Goal: Task Accomplishment & Management: Manage account settings

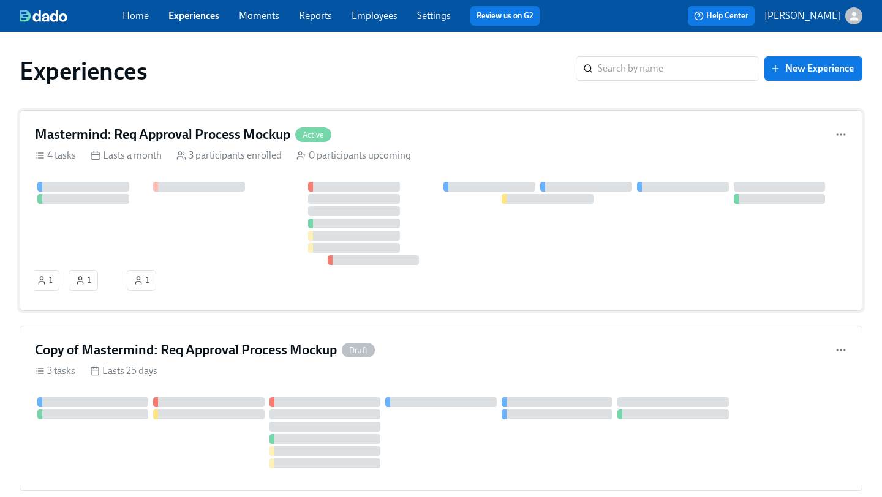
click at [448, 138] on div "Mastermind: Req Approval Process Mockup Active" at bounding box center [441, 135] width 812 height 18
click at [708, 306] on div "Mastermind: Req Approval Process Mockup Active 4 tasks Lasts a month 3 particip…" at bounding box center [441, 210] width 843 height 201
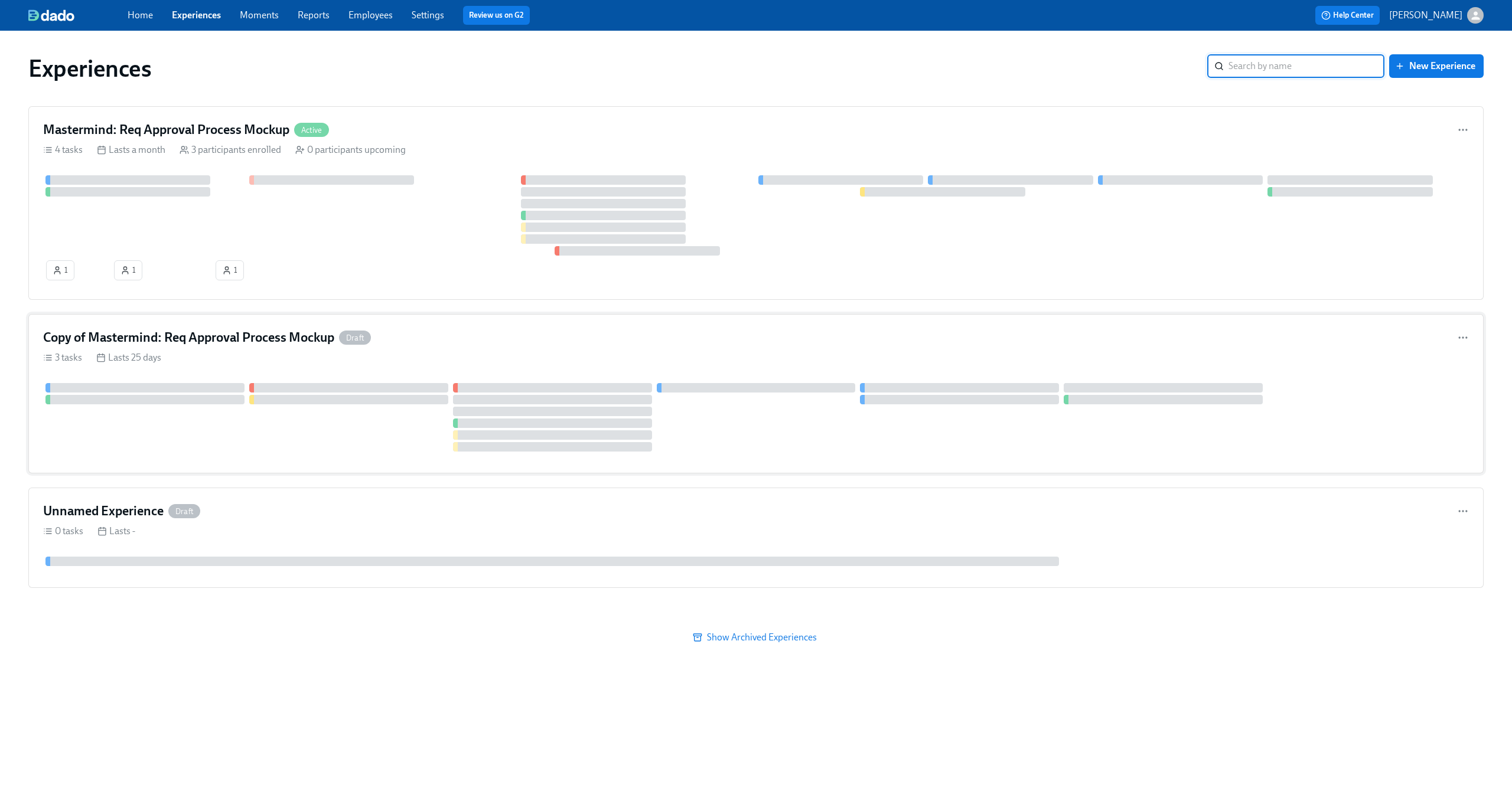
click at [579, 341] on div "Copy of Mastermind: Req Approval Process Mockup Draft" at bounding box center [756, 337] width 1425 height 17
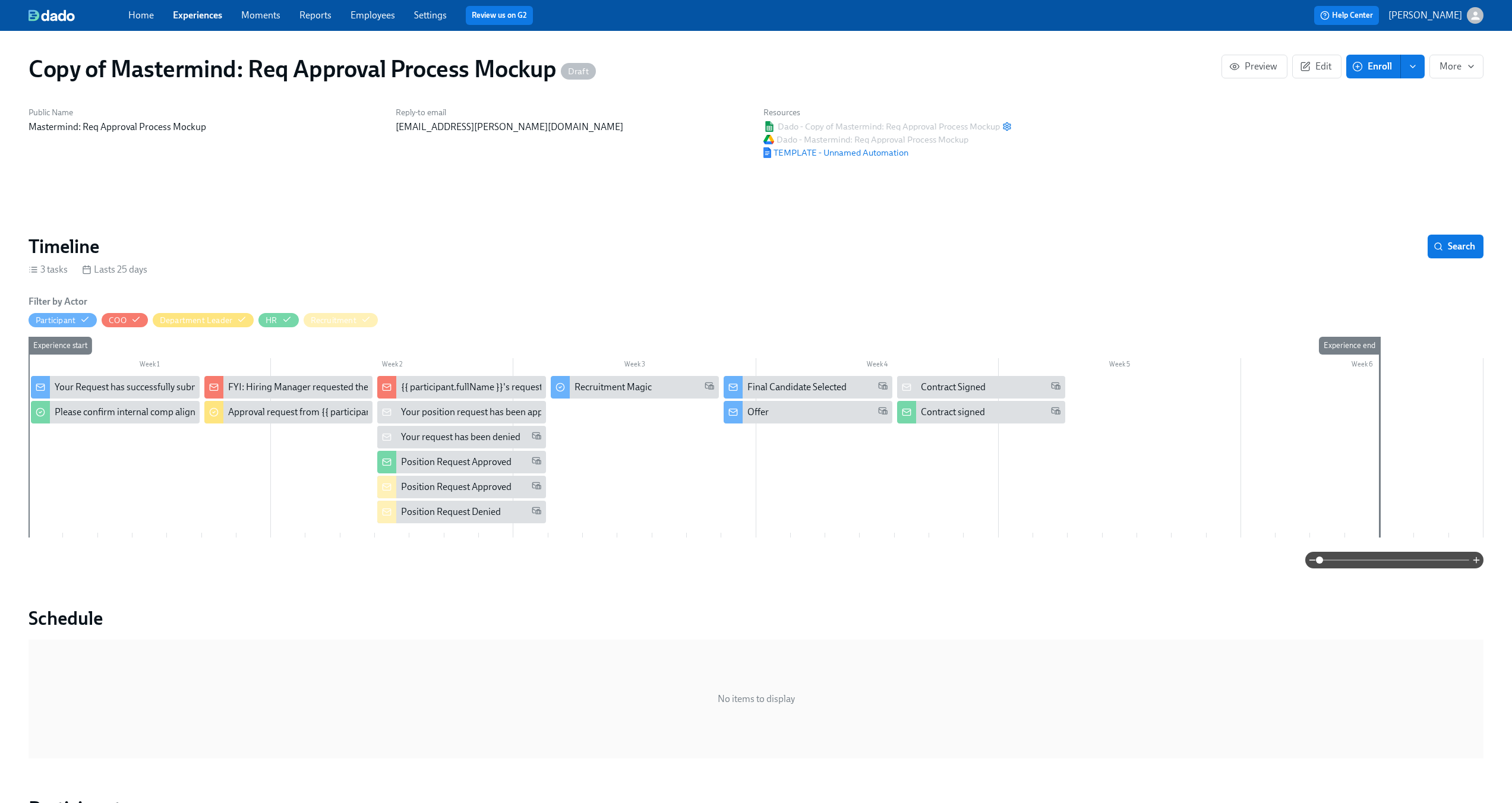
click at [161, 384] on div "Your Request has successfully submitted" at bounding box center [136, 387] width 163 height 13
click at [139, 414] on div "Please confirm internal comp alignment" at bounding box center [135, 411] width 162 height 13
click at [617, 386] on div "Recruitment Magic" at bounding box center [613, 387] width 78 height 13
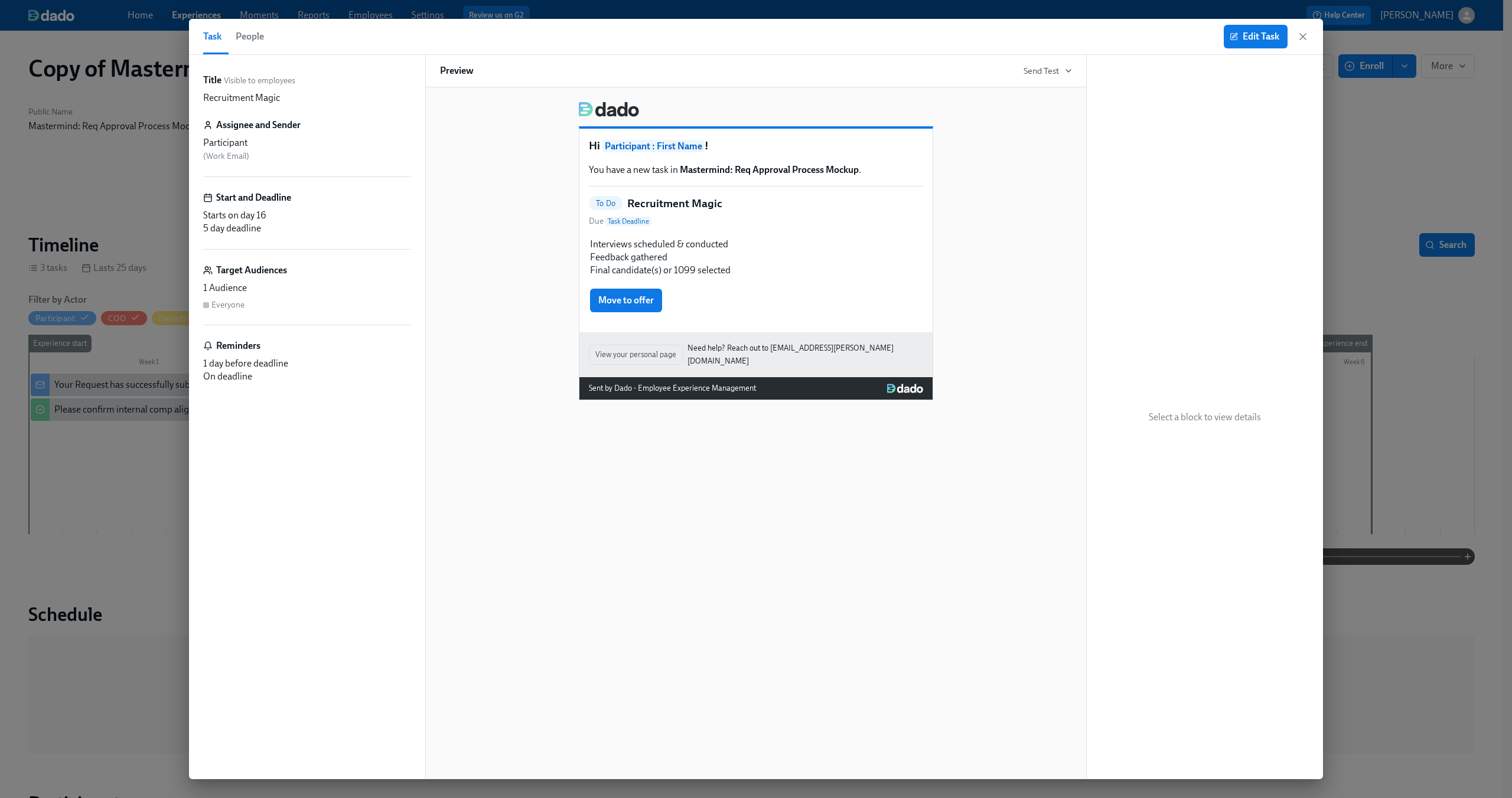
click at [234, 436] on div "Title Visible to employees Recruitment Magic Assignee and Sender Participant ( …" at bounding box center [308, 417] width 208 height 686
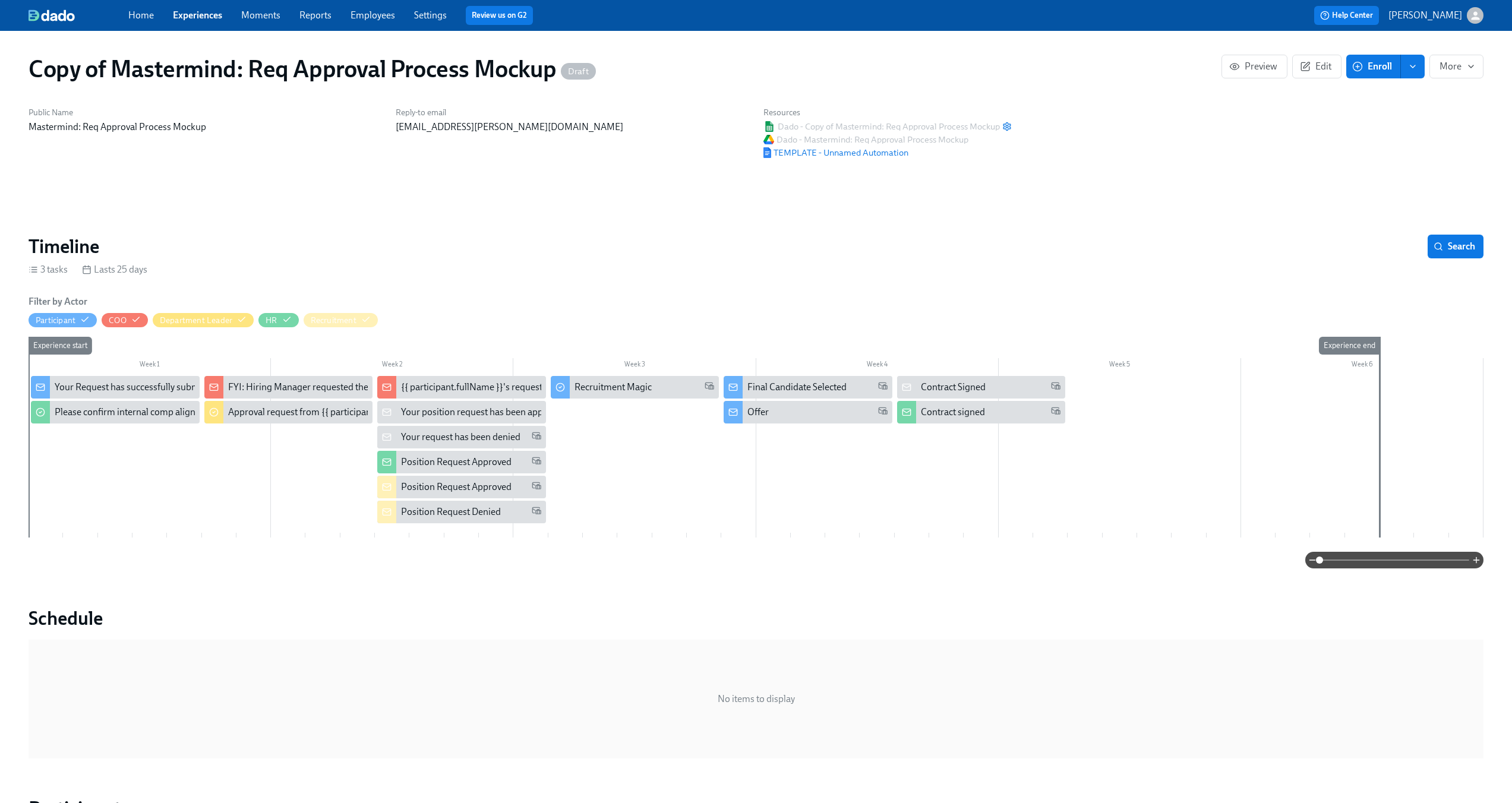
click at [813, 388] on div "Final Candidate Selected" at bounding box center [796, 387] width 99 height 13
click at [854, 383] on div "Contract Signed" at bounding box center [952, 387] width 65 height 13
click at [482, 464] on div "Position Request Approved" at bounding box center [456, 462] width 111 height 13
click at [369, 318] on icon "button" at bounding box center [366, 319] width 8 height 6
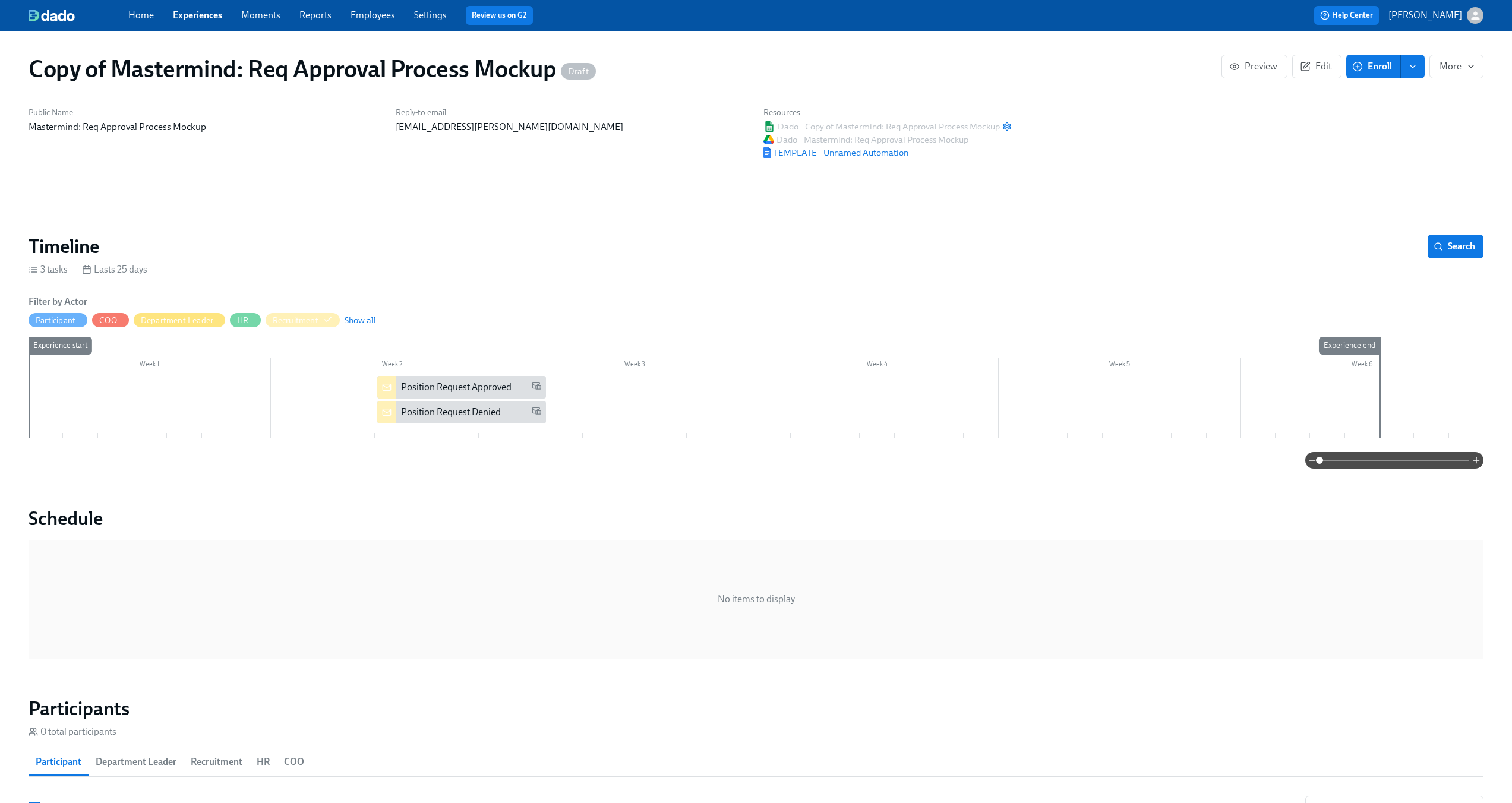
click at [369, 318] on span "Show all" at bounding box center [360, 320] width 31 height 12
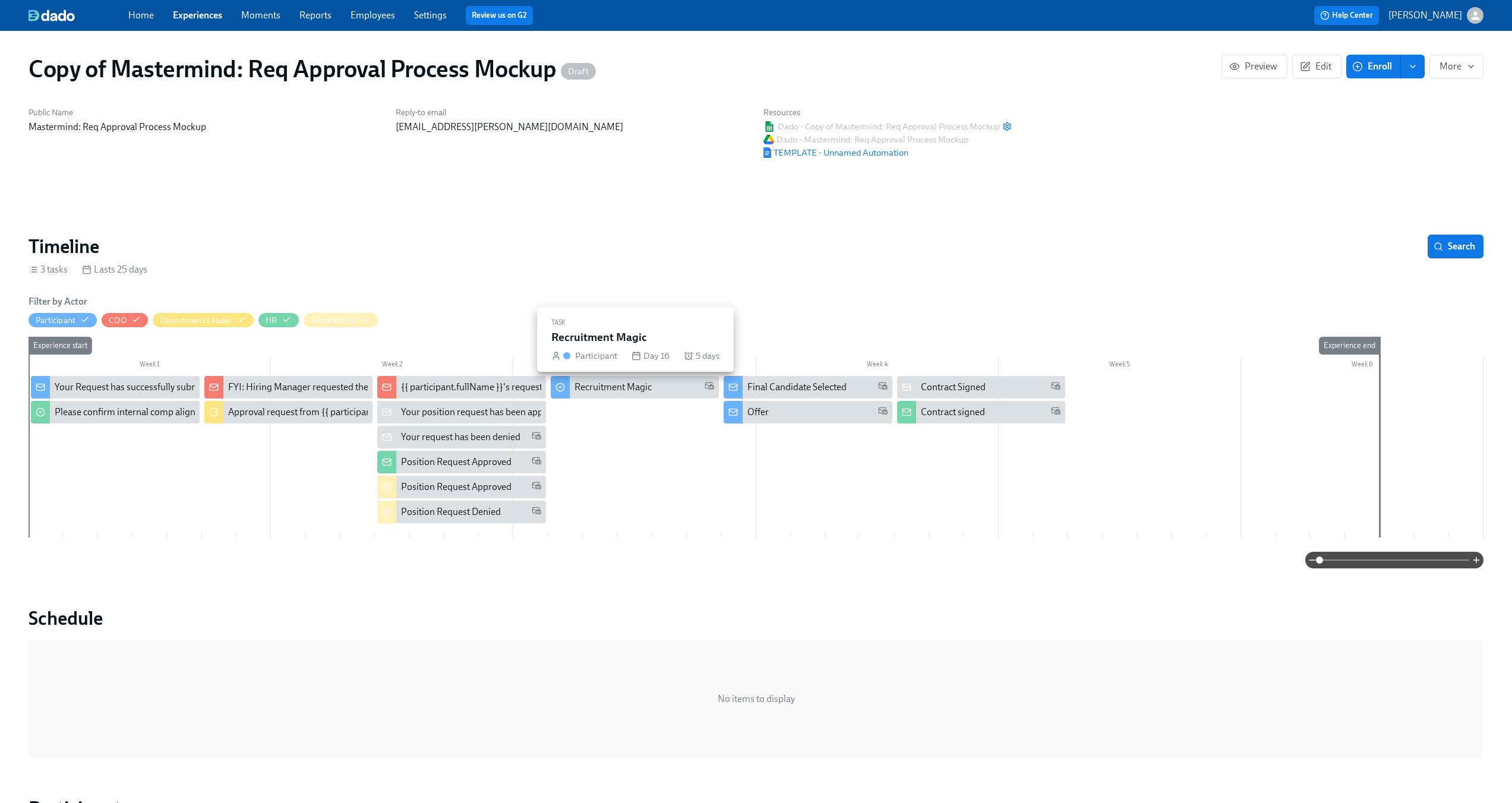
click at [658, 388] on div "Recruitment Magic" at bounding box center [644, 387] width 141 height 13
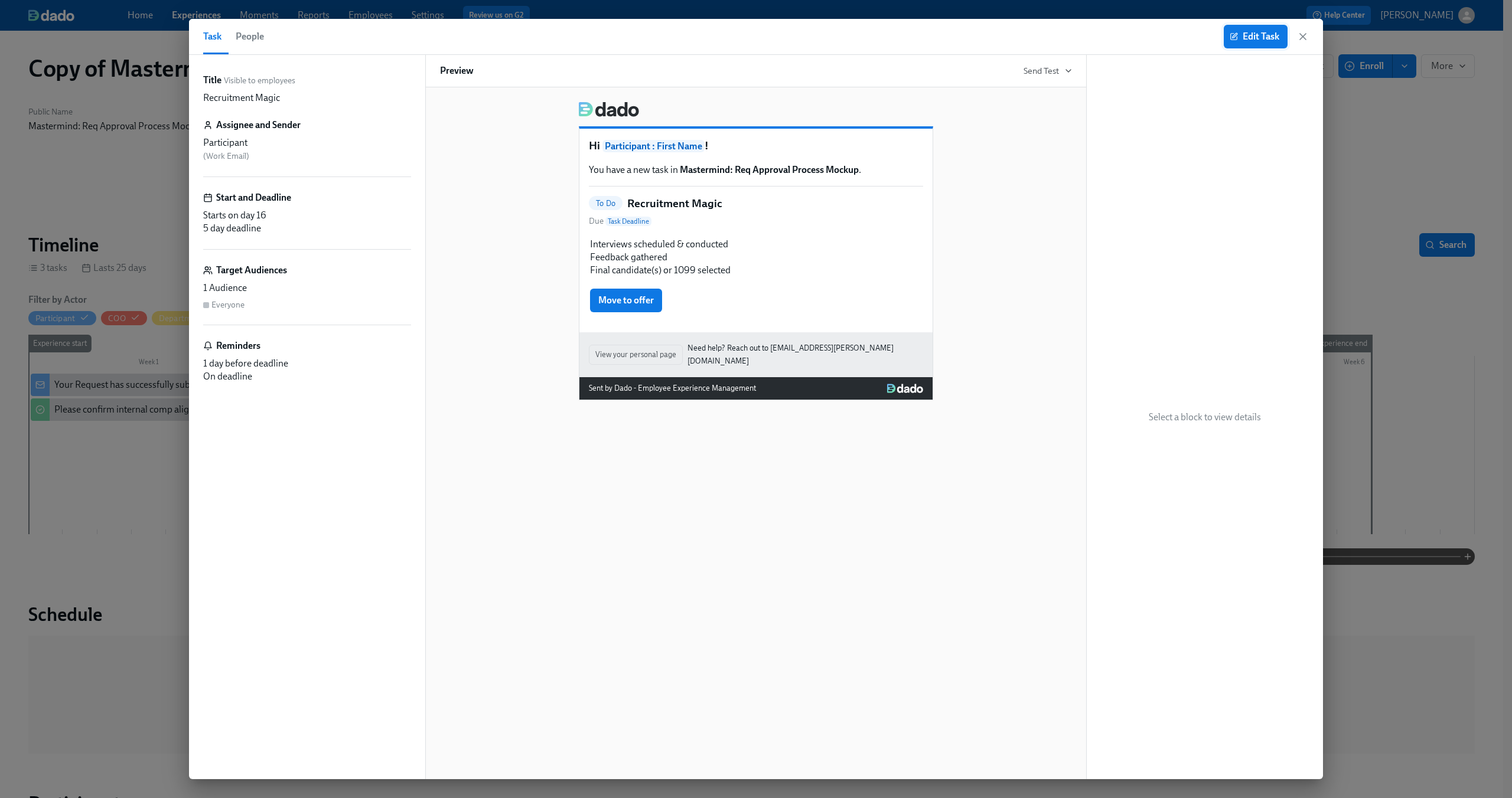
click at [850, 31] on span "Edit Task" at bounding box center [1256, 37] width 47 height 12
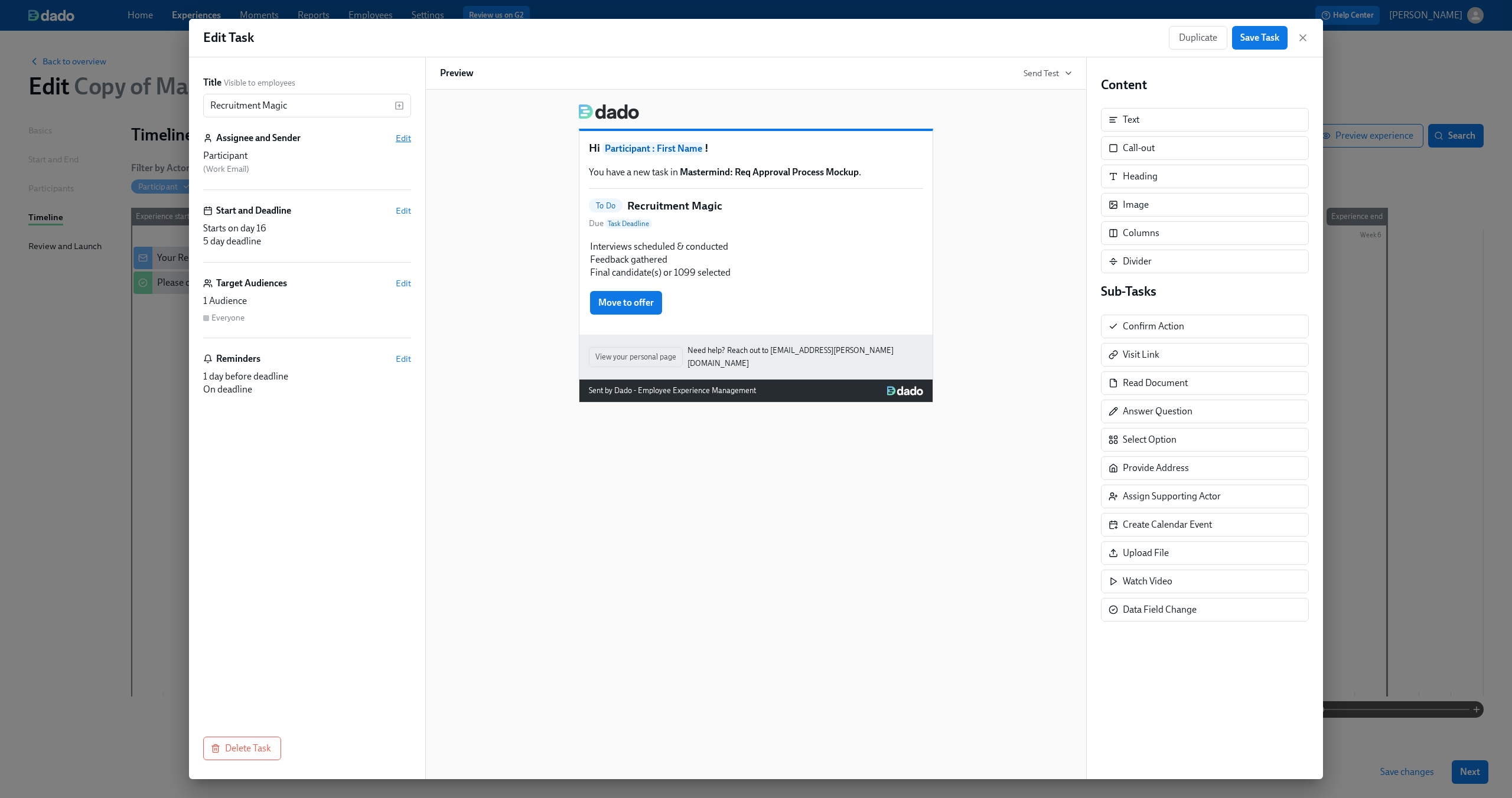
click at [401, 136] on span "Edit" at bounding box center [403, 138] width 15 height 12
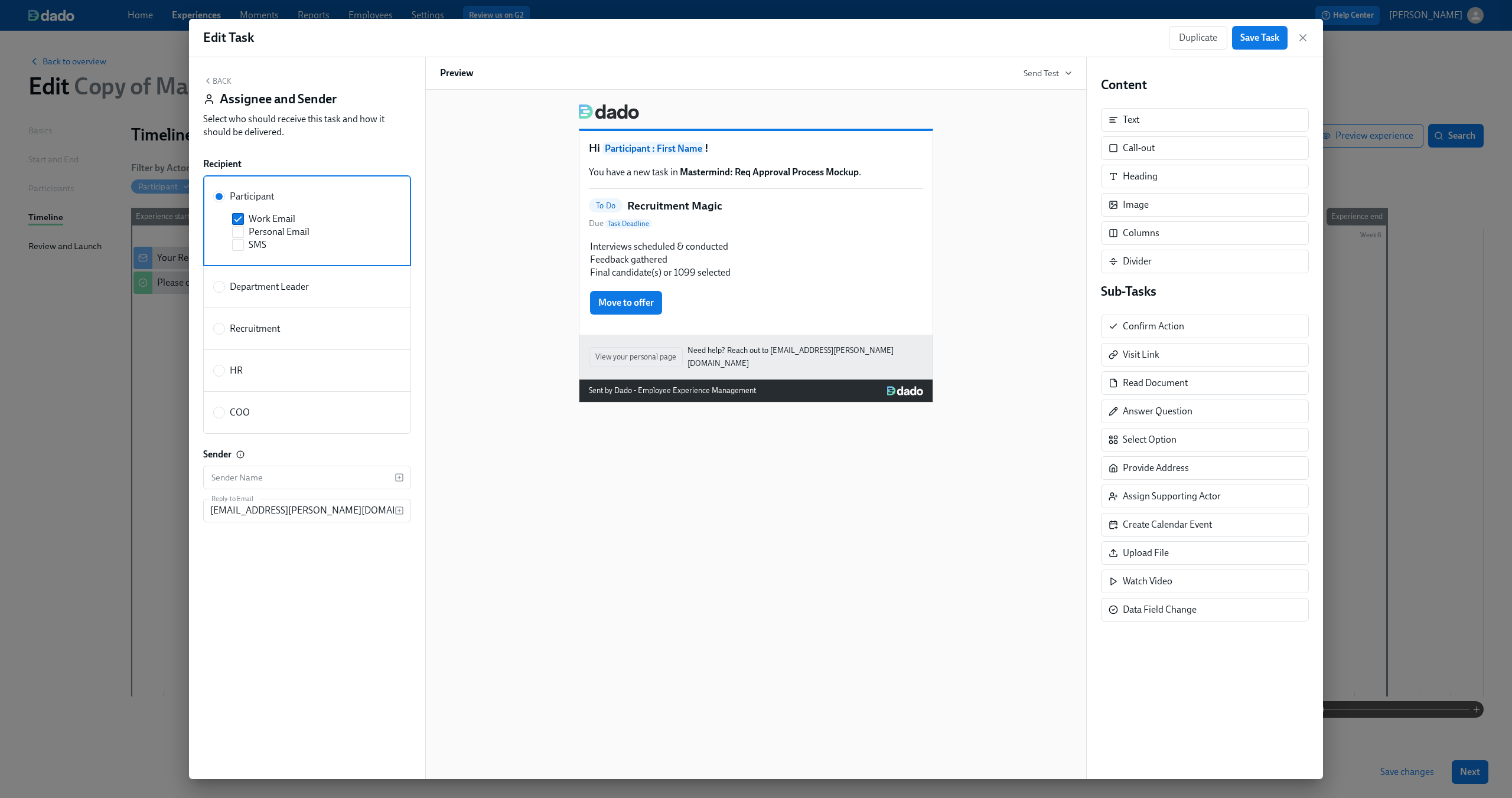
click at [264, 323] on span "Recruitment" at bounding box center [255, 328] width 50 height 13
click at [225, 324] on input "Recruitment" at bounding box center [219, 329] width 11 height 11
radio input "true"
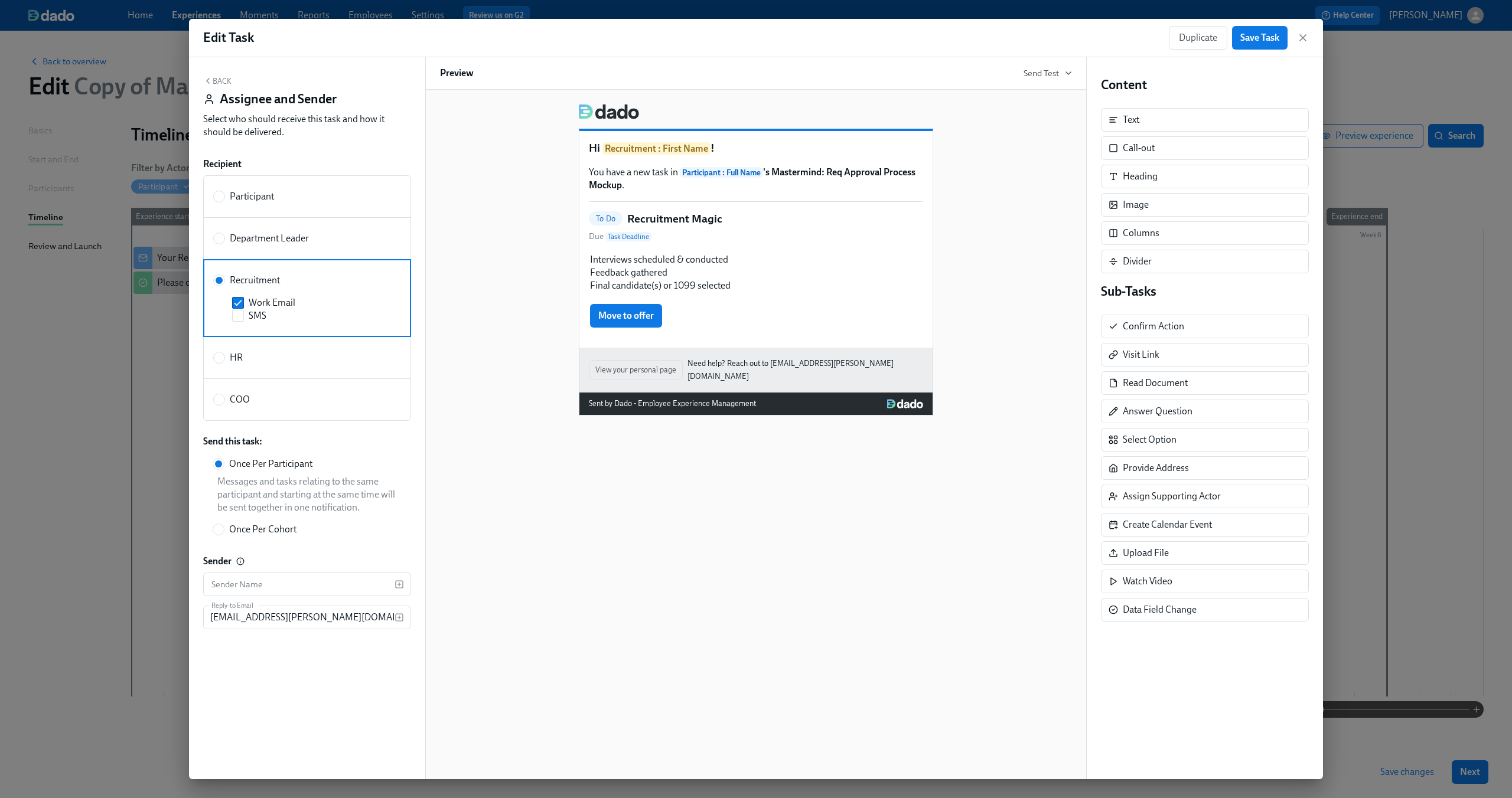
click at [464, 161] on div "Hi Recruitment : First Name ! You have a new task in Participant : Full Name 's…" at bounding box center [755, 254] width 632 height 321
click at [850, 39] on icon "button" at bounding box center [1303, 38] width 12 height 12
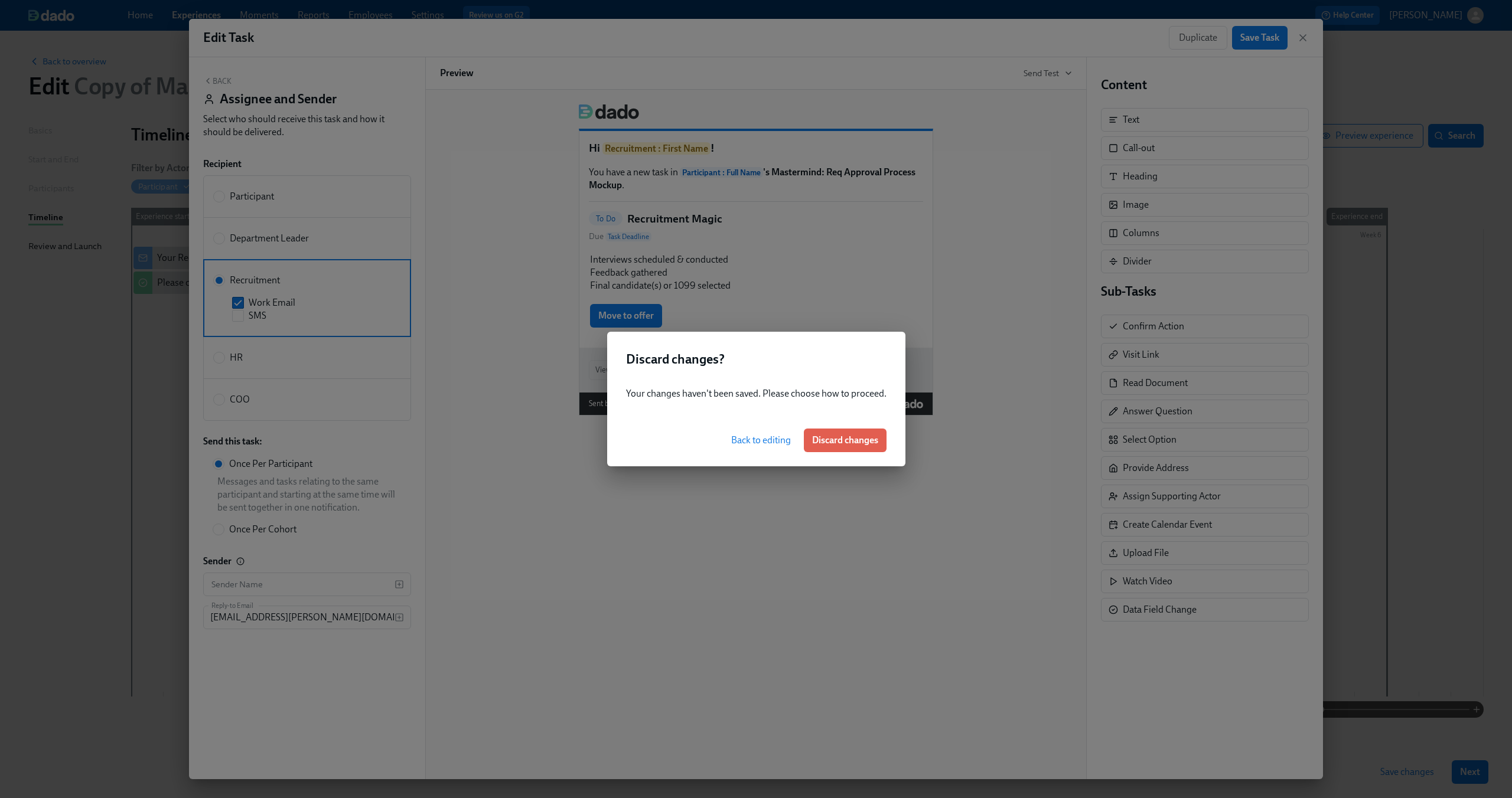
click at [752, 446] on button "Back to editing" at bounding box center [761, 440] width 76 height 23
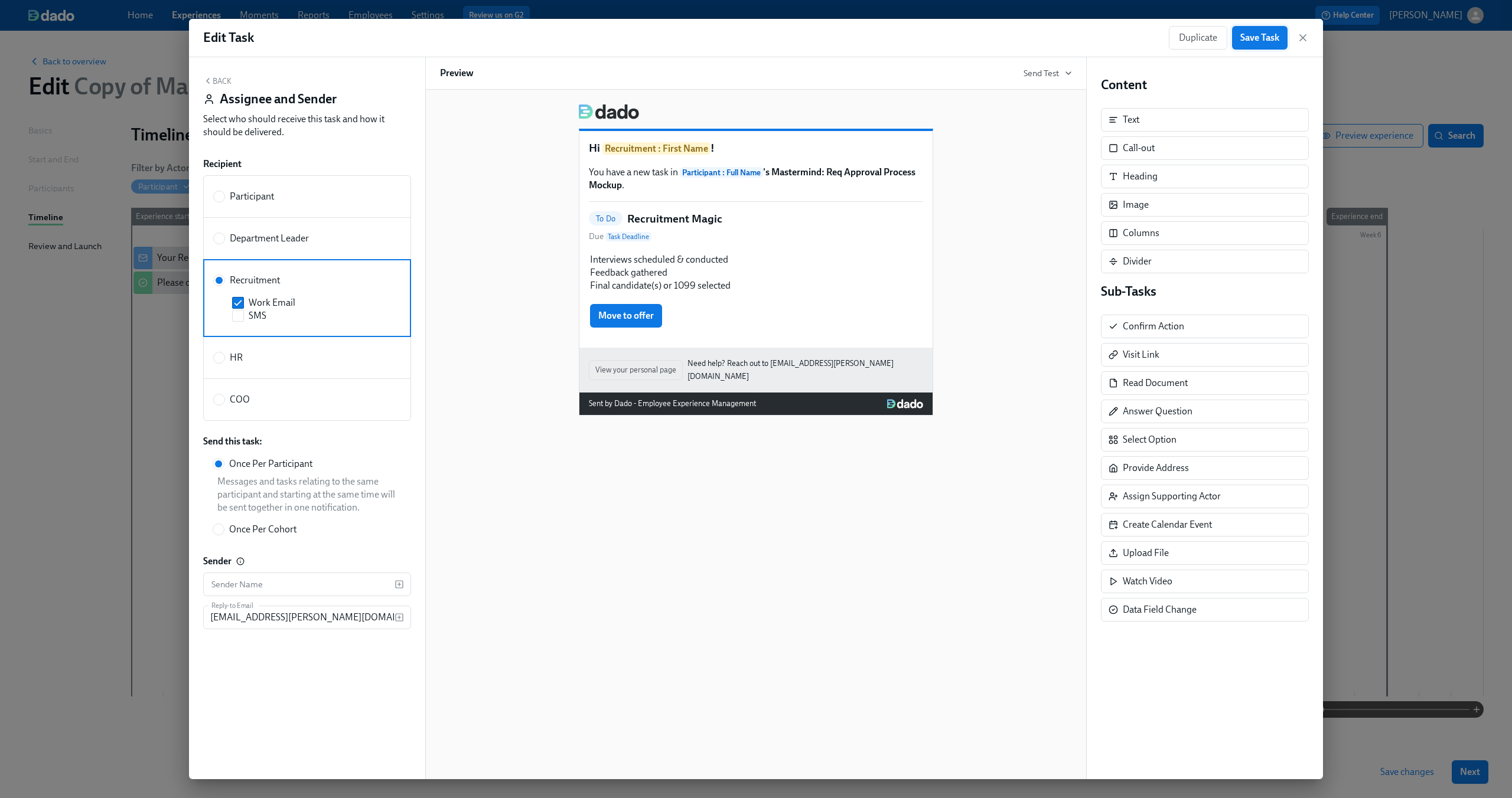
click at [850, 41] on span "Save Task" at bounding box center [1259, 38] width 39 height 12
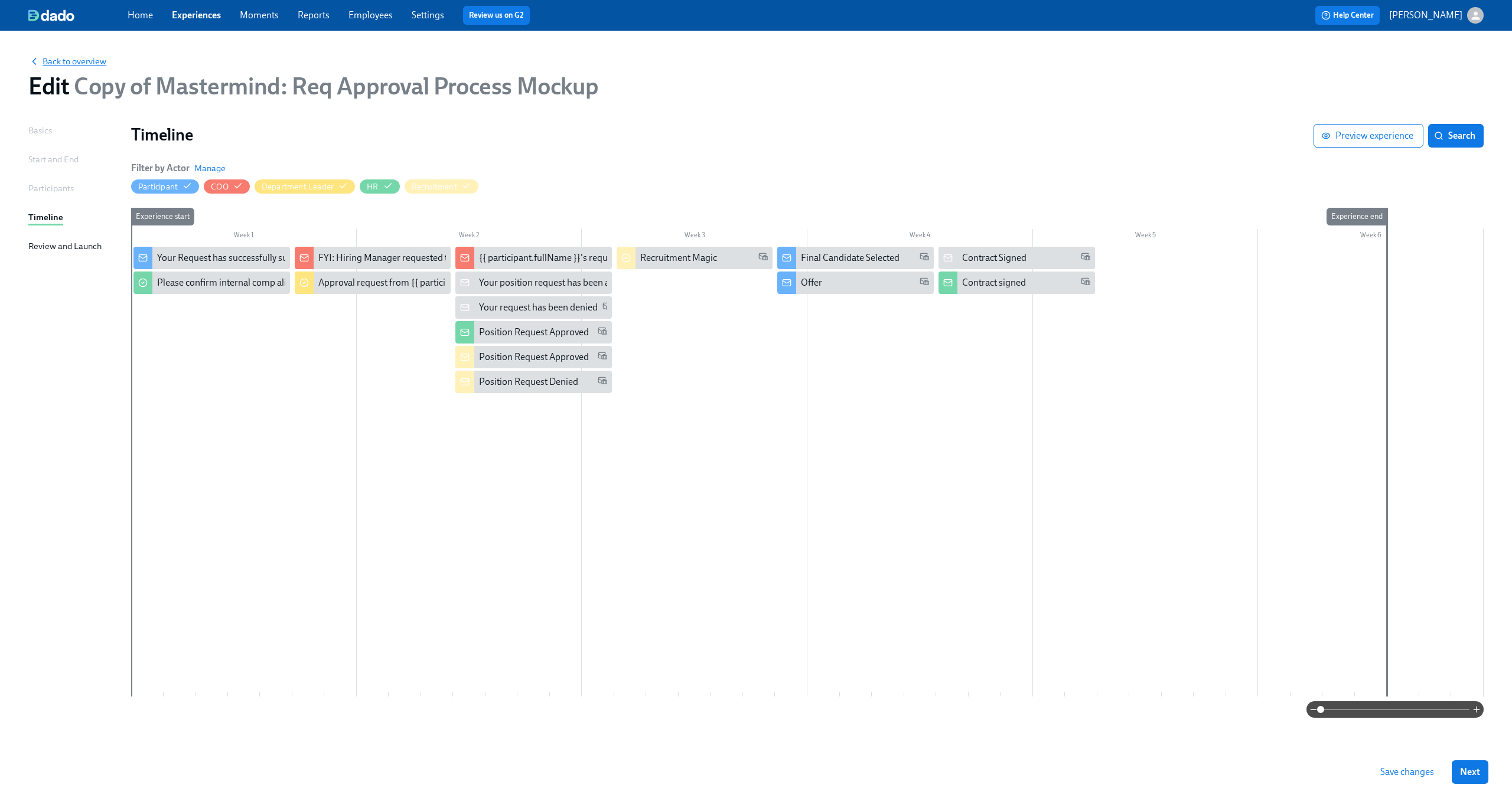
click at [69, 60] on span "Back to overview" at bounding box center [67, 62] width 78 height 12
click at [850, 479] on span "Save changes" at bounding box center [1407, 772] width 54 height 12
click at [203, 18] on link "Experiences" at bounding box center [196, 15] width 49 height 12
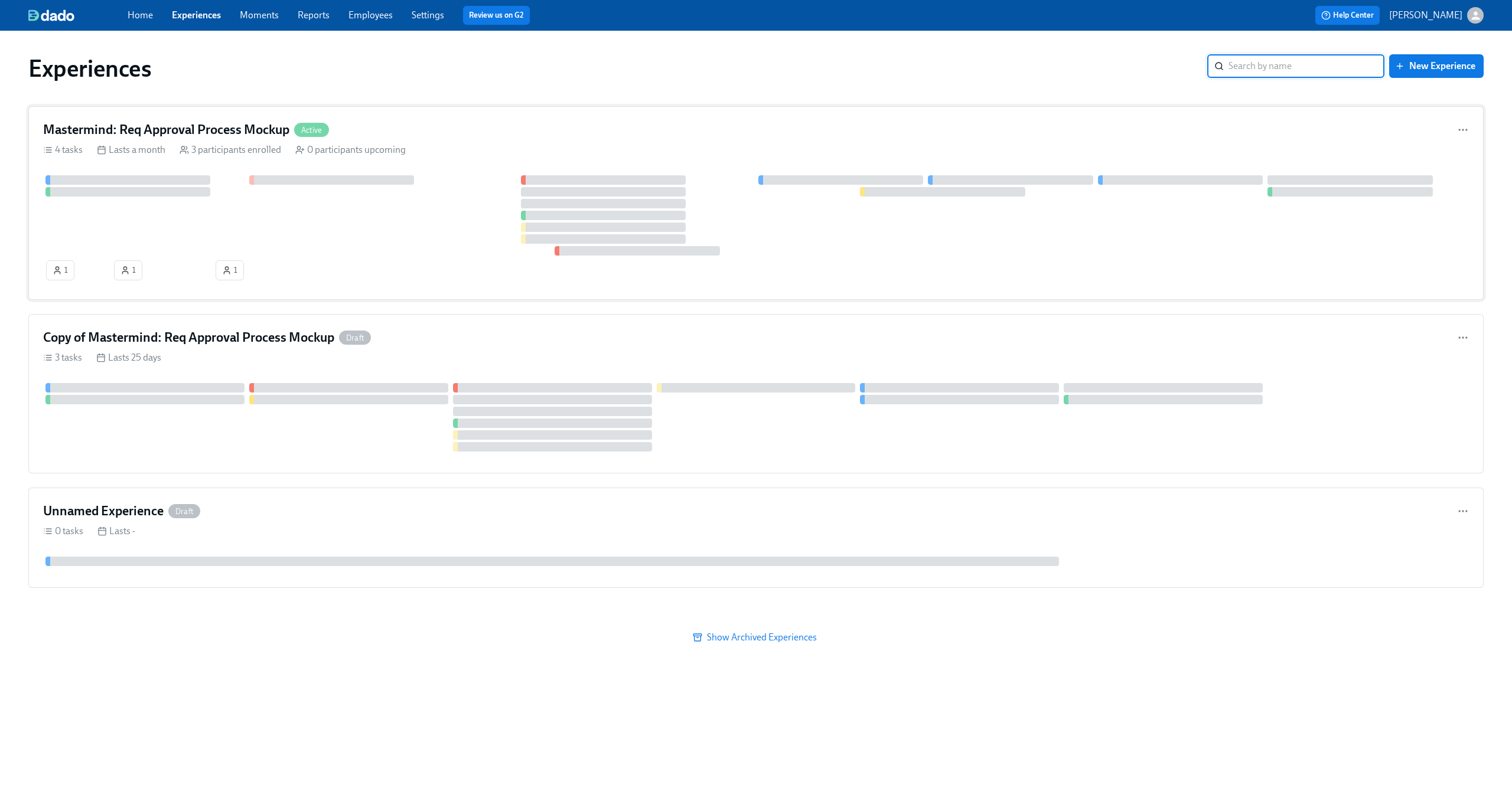
click at [421, 136] on div "Mastermind: Req Approval Process Mockup Active" at bounding box center [756, 130] width 1425 height 17
click at [590, 352] on div "3 tasks Lasts 25 days" at bounding box center [756, 357] width 1425 height 13
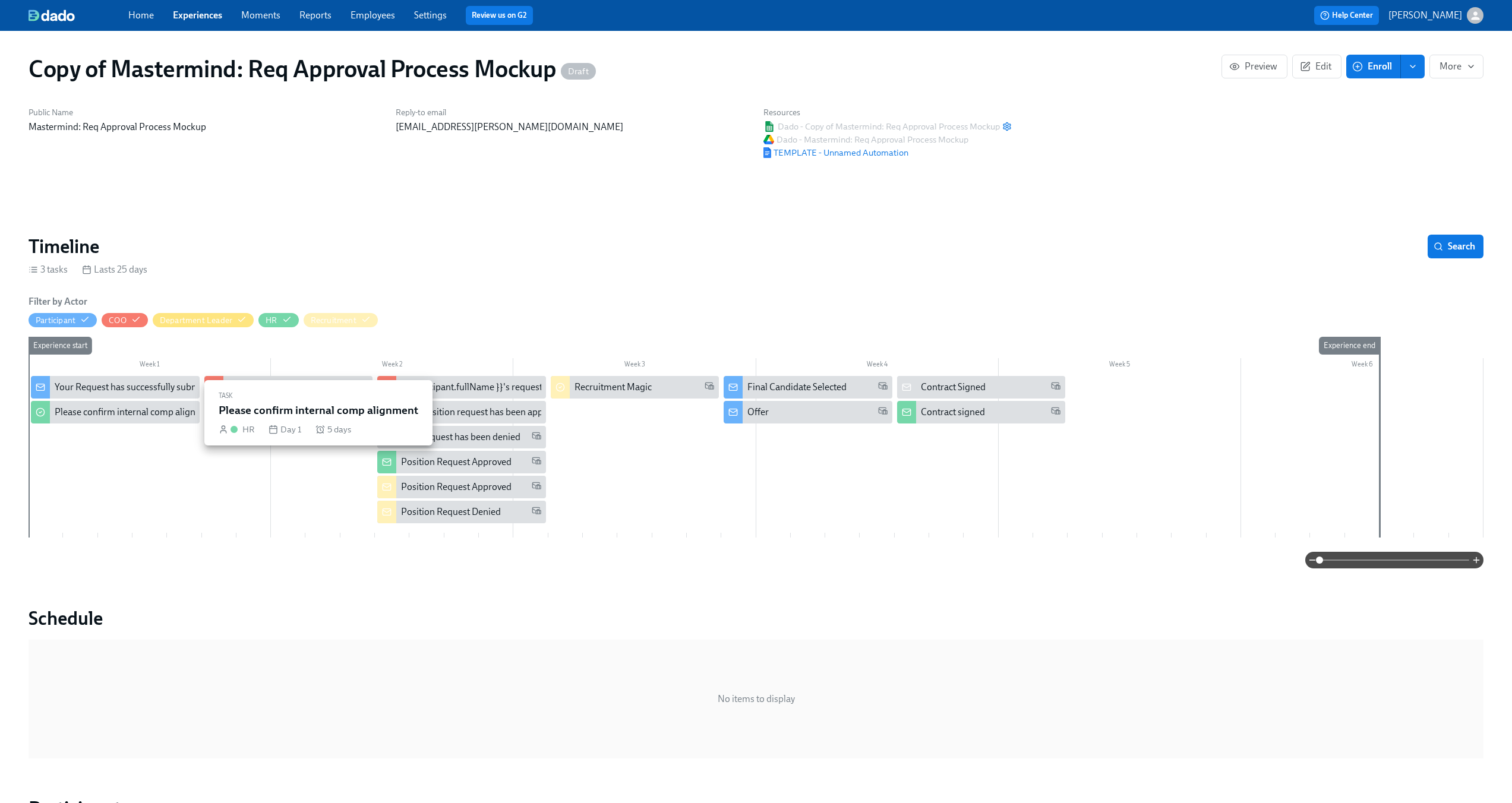
click at [142, 422] on div "Please confirm internal comp alignment" at bounding box center [115, 411] width 169 height 22
click at [139, 389] on div "Your Request has successfully submitted" at bounding box center [136, 387] width 163 height 13
click at [126, 415] on div "Please confirm internal comp alignment" at bounding box center [135, 411] width 162 height 13
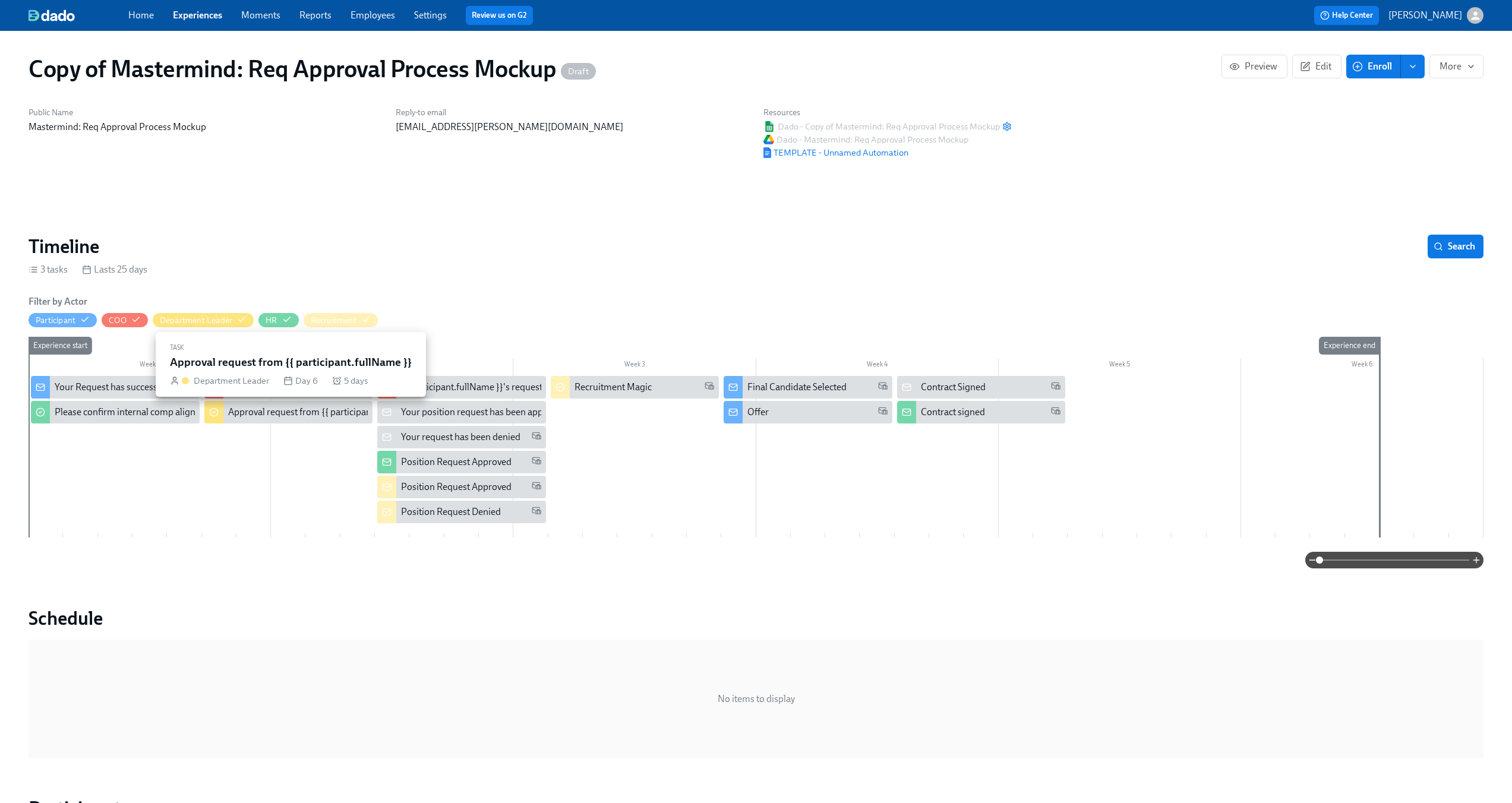
click at [278, 419] on div "Approval request from {{ participant.fullName }}" at bounding box center [325, 411] width 195 height 13
click at [447, 466] on div "Position Request Approved" at bounding box center [456, 462] width 111 height 13
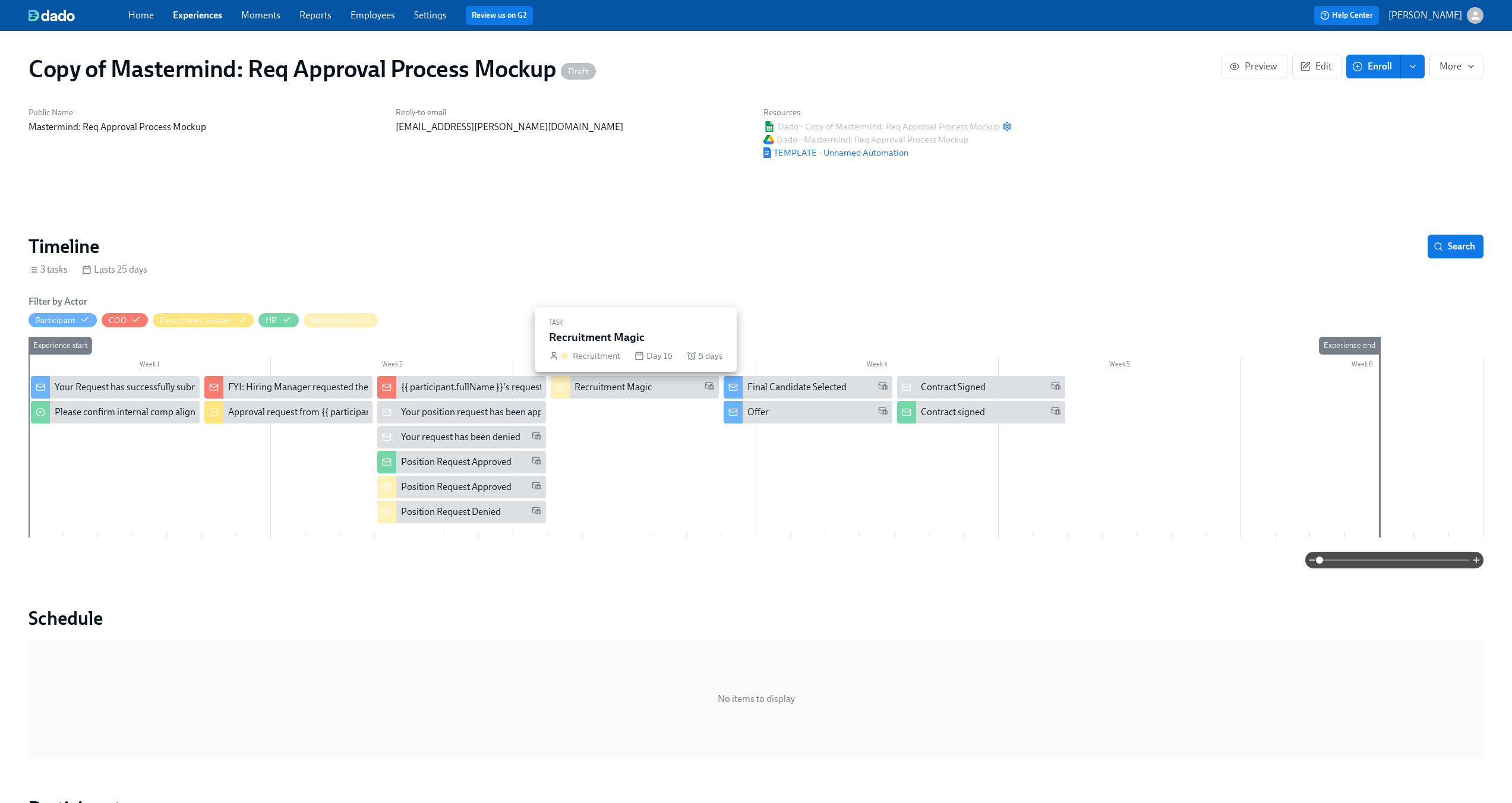
click at [639, 389] on div "Recruitment Magic" at bounding box center [613, 387] width 78 height 13
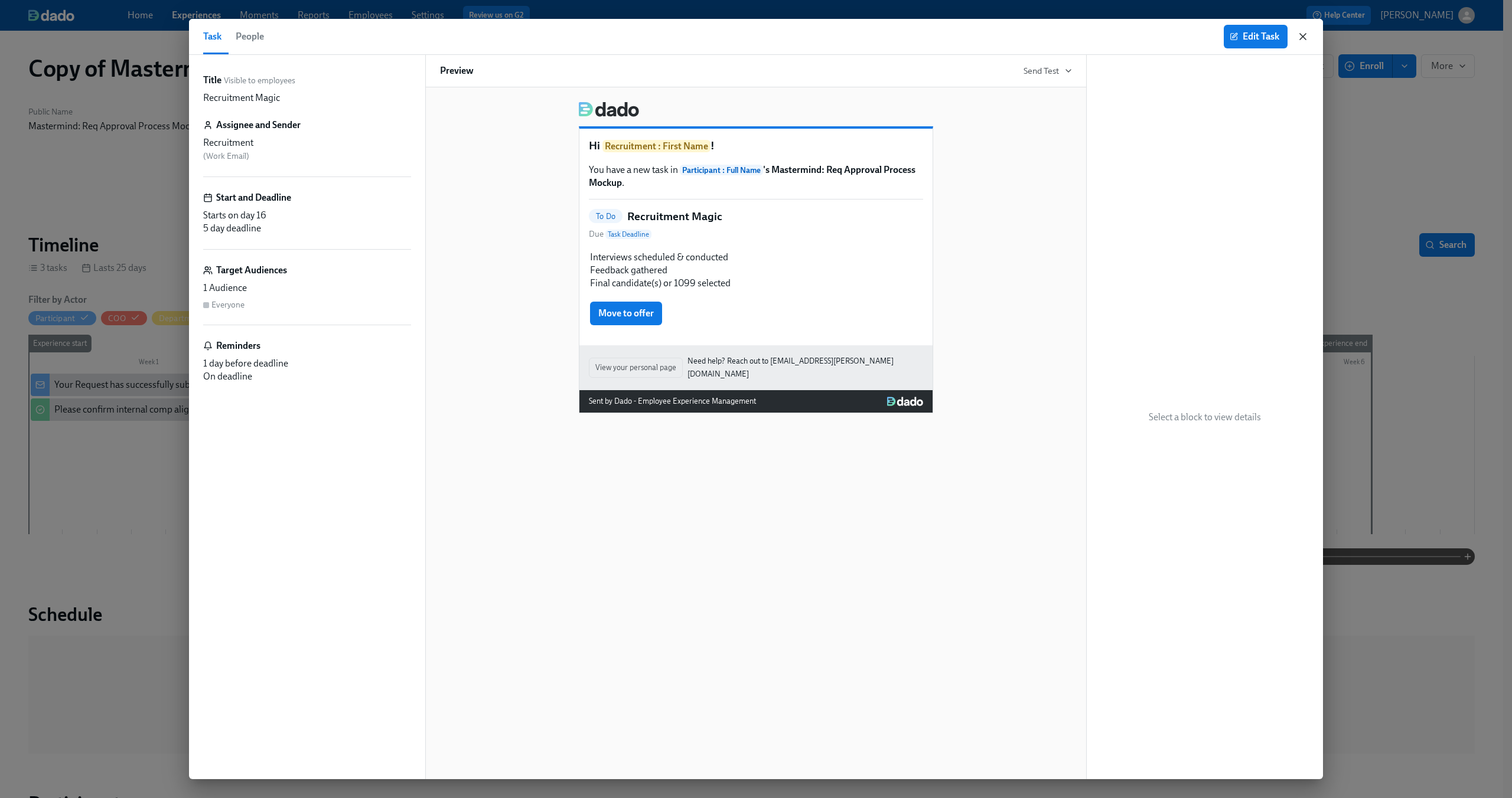
click at [850, 35] on icon "button" at bounding box center [1303, 37] width 6 height 6
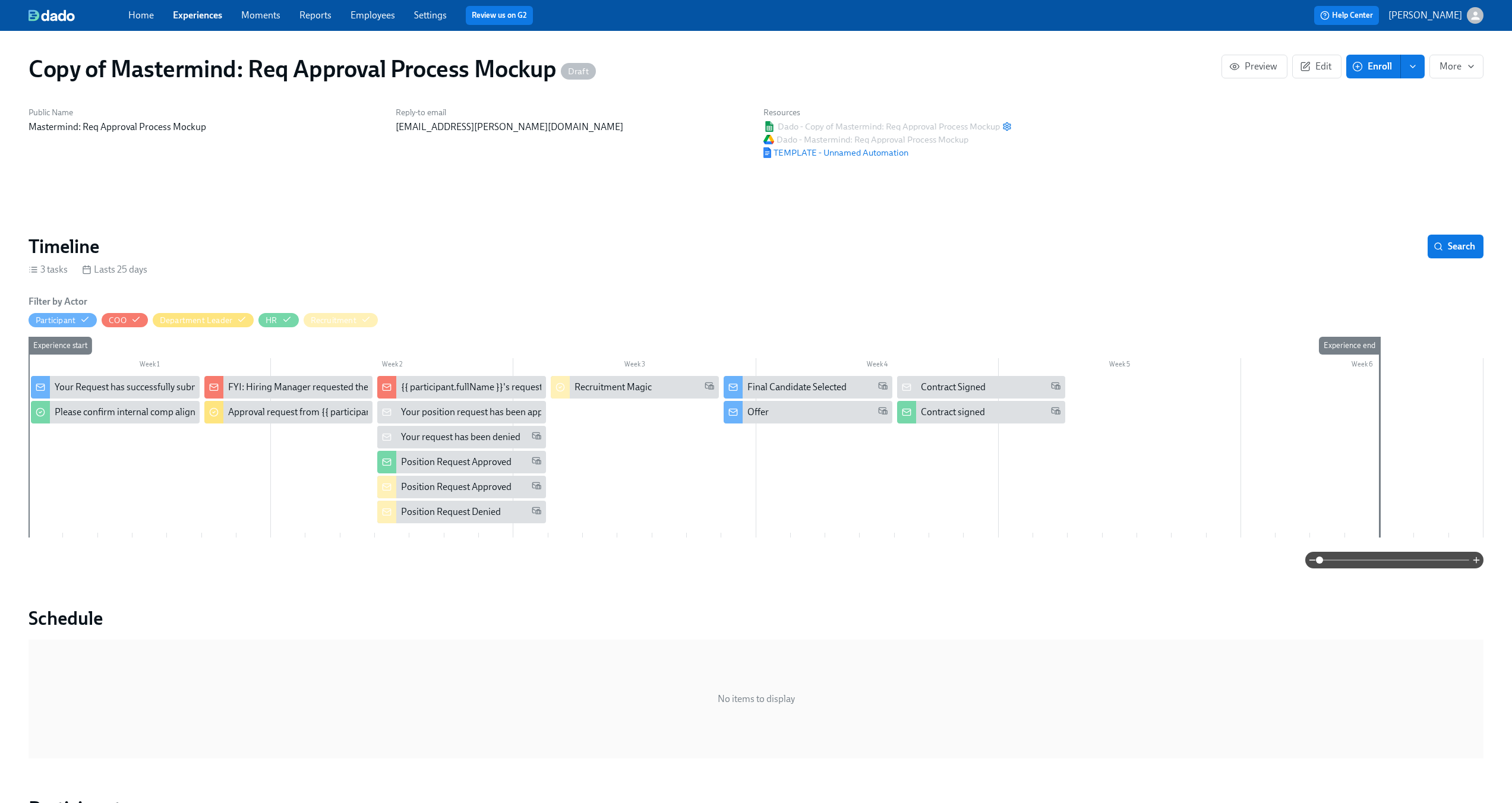
click at [226, 103] on div "Public Name Mastermind: Req Approval Process Mockup" at bounding box center [205, 133] width 367 height 66
click at [206, 16] on link "Experiences" at bounding box center [197, 16] width 49 height 12
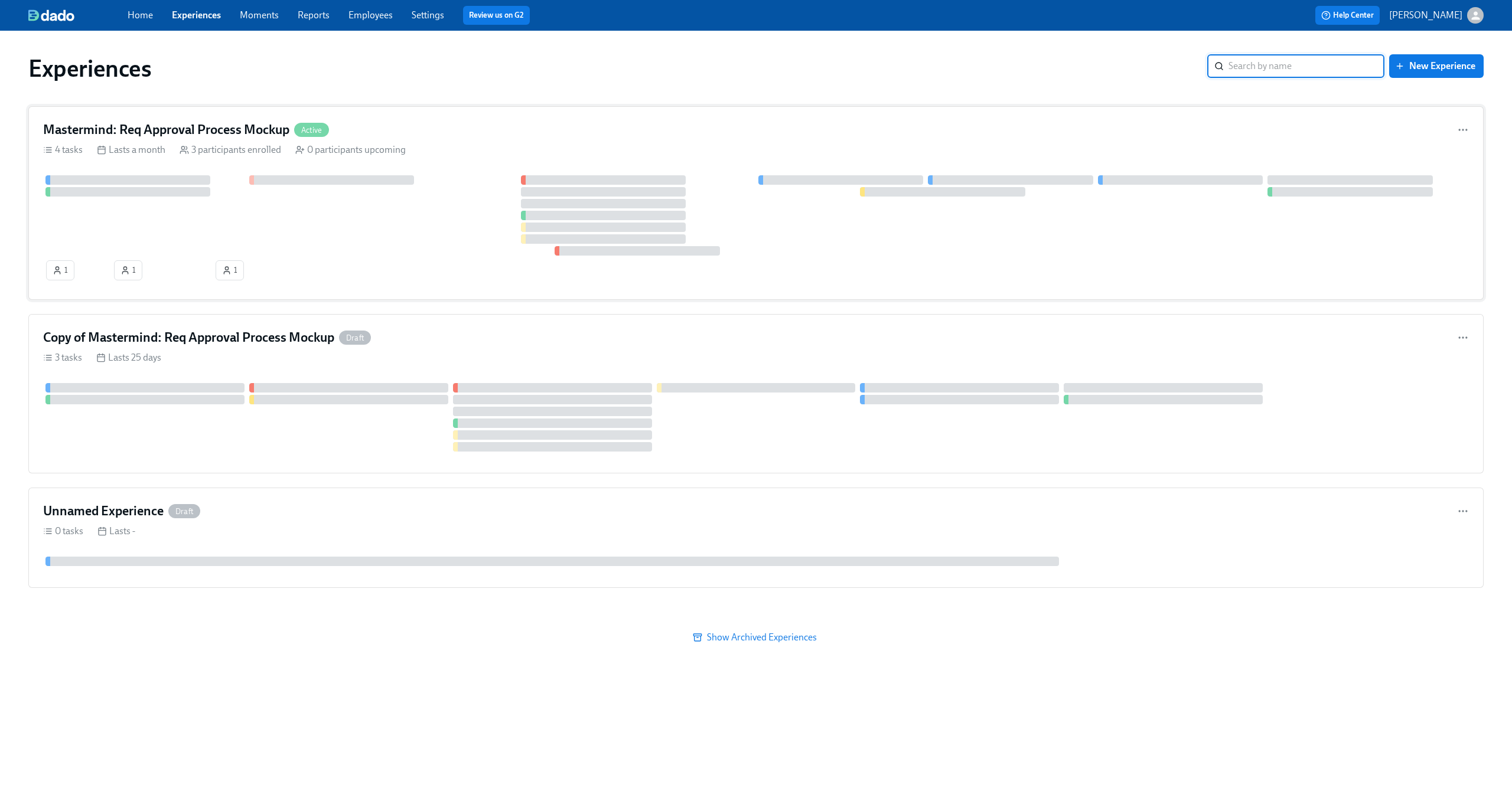
click at [435, 129] on div "Mastermind: Req Approval Process Mockup Active" at bounding box center [756, 130] width 1425 height 17
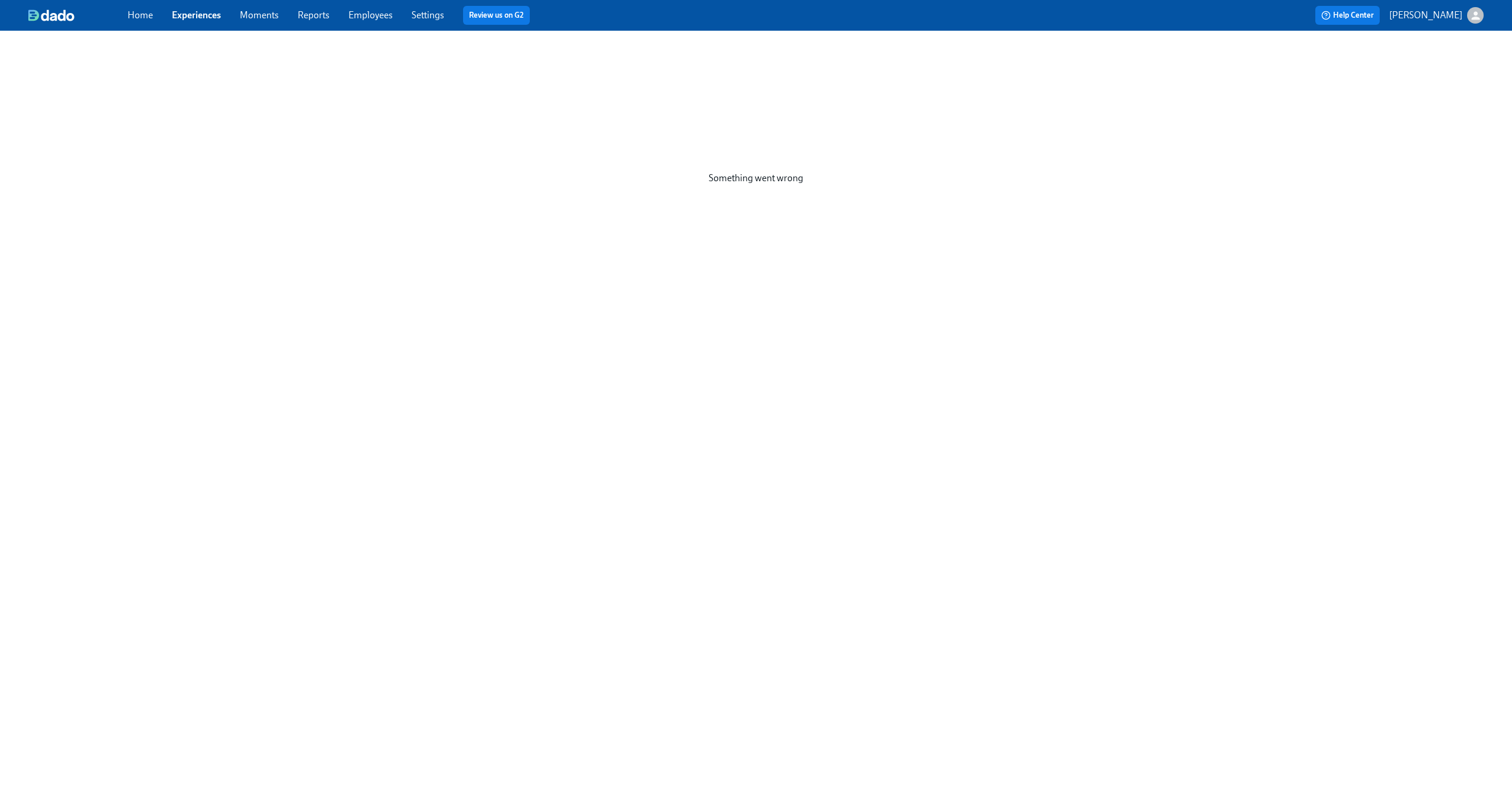
click at [288, 290] on div "Something went wrong" at bounding box center [756, 178] width 1512 height 295
click at [196, 15] on link "Experiences" at bounding box center [196, 15] width 49 height 12
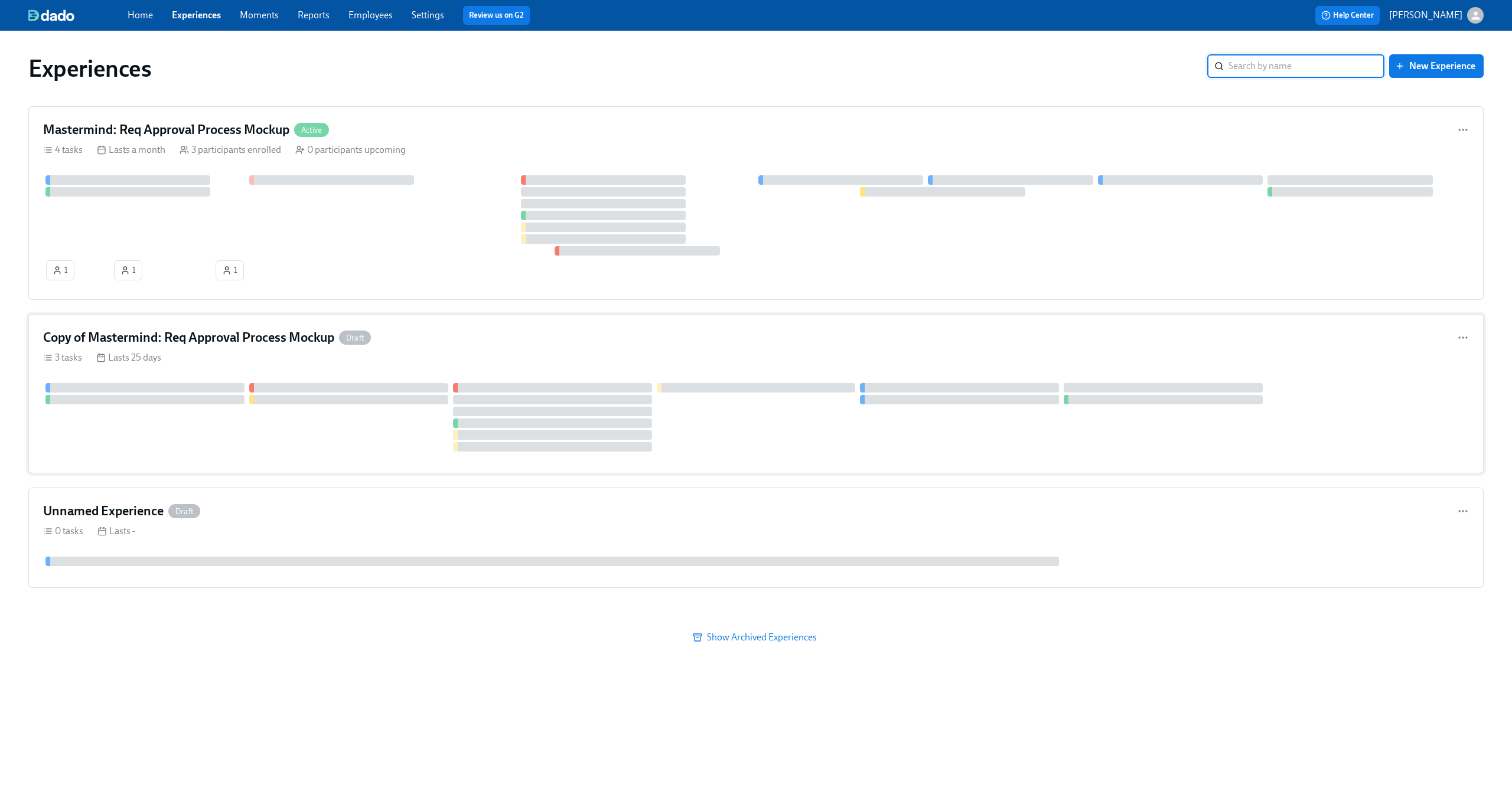
click at [506, 346] on div "Copy of Mastermind: Req Approval Process Mockup Draft" at bounding box center [756, 337] width 1425 height 17
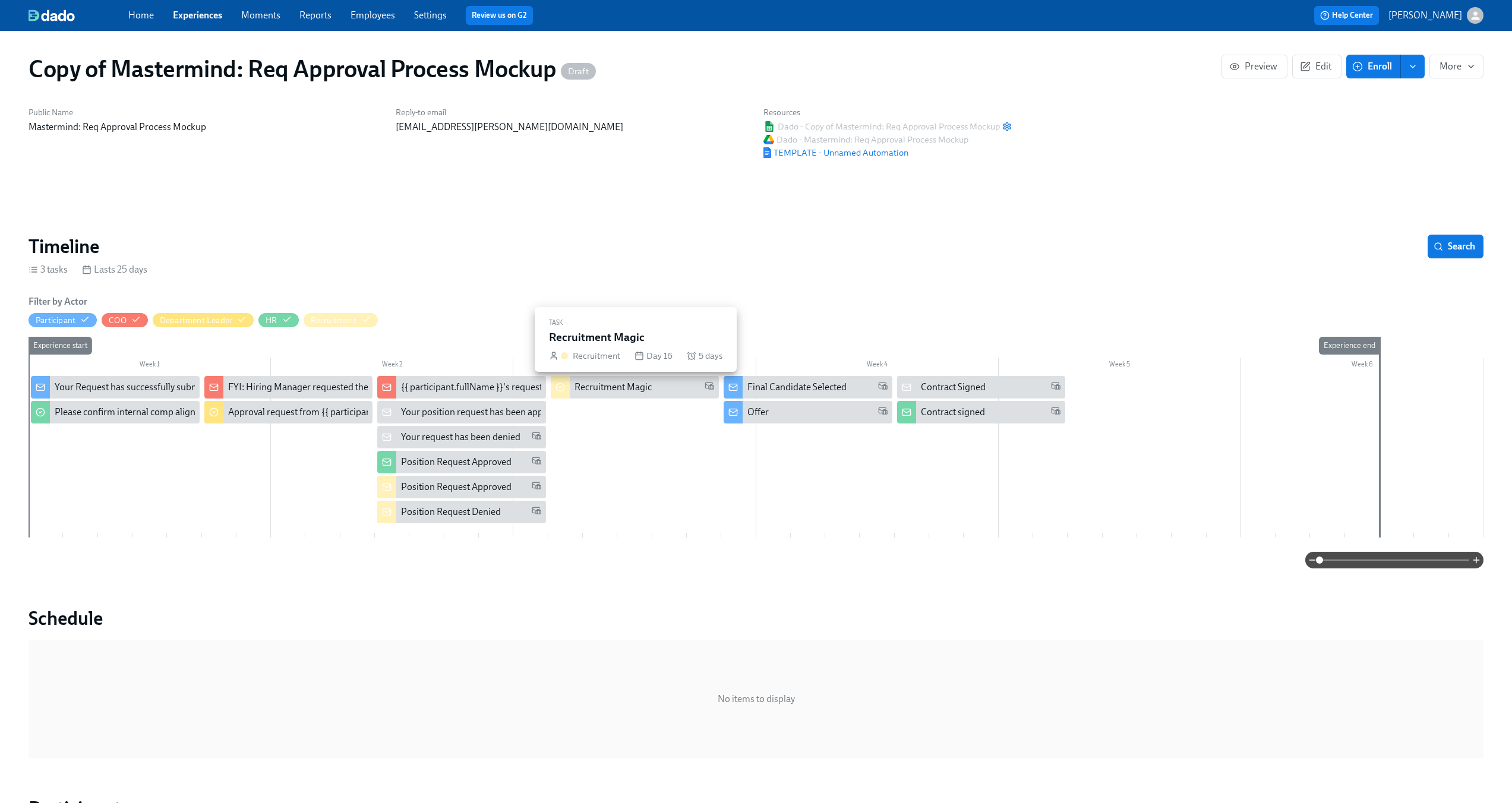
click at [652, 387] on div "Recruitment Magic" at bounding box center [644, 387] width 141 height 13
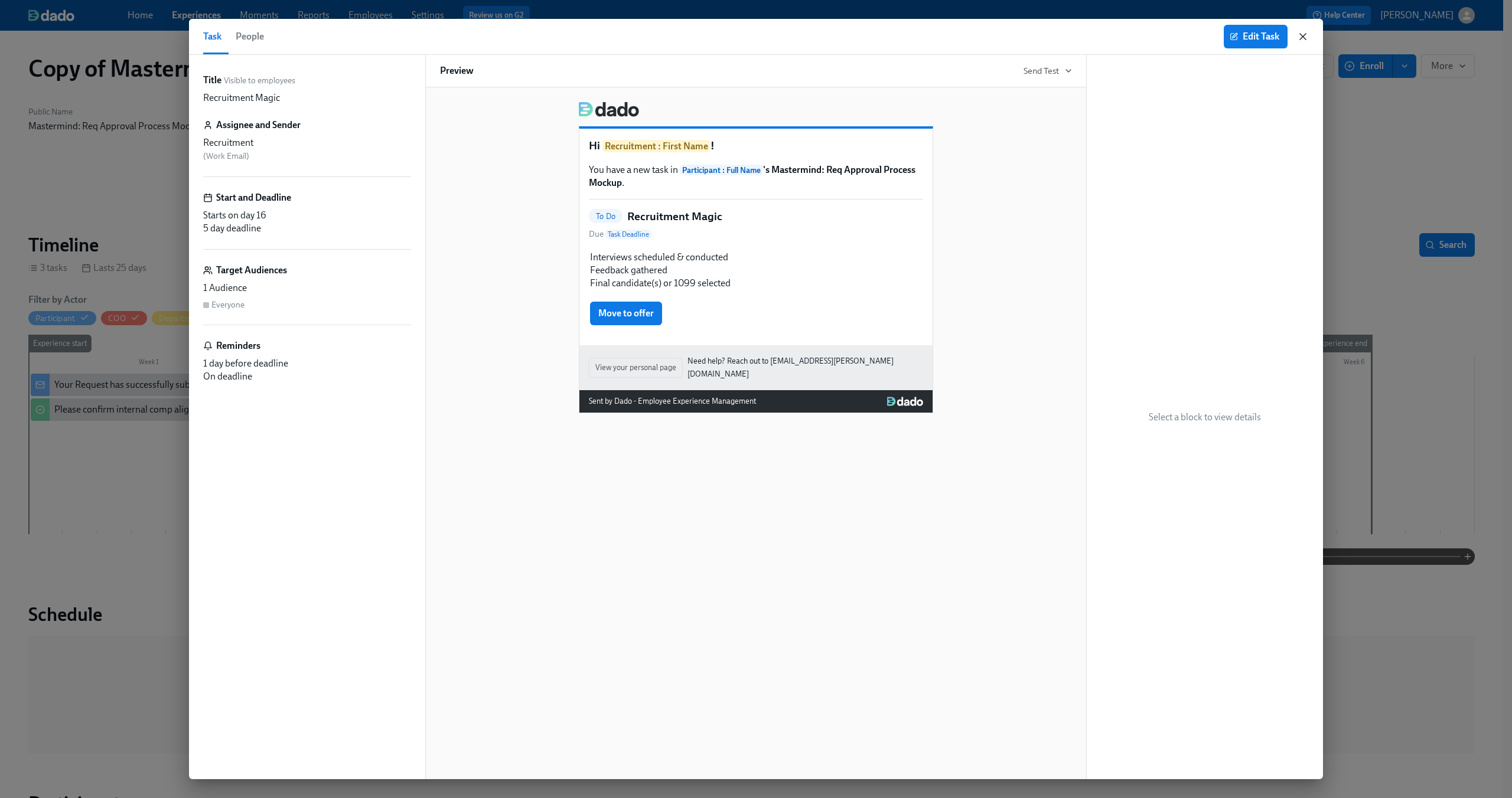
click at [850, 39] on icon "button" at bounding box center [1303, 37] width 12 height 12
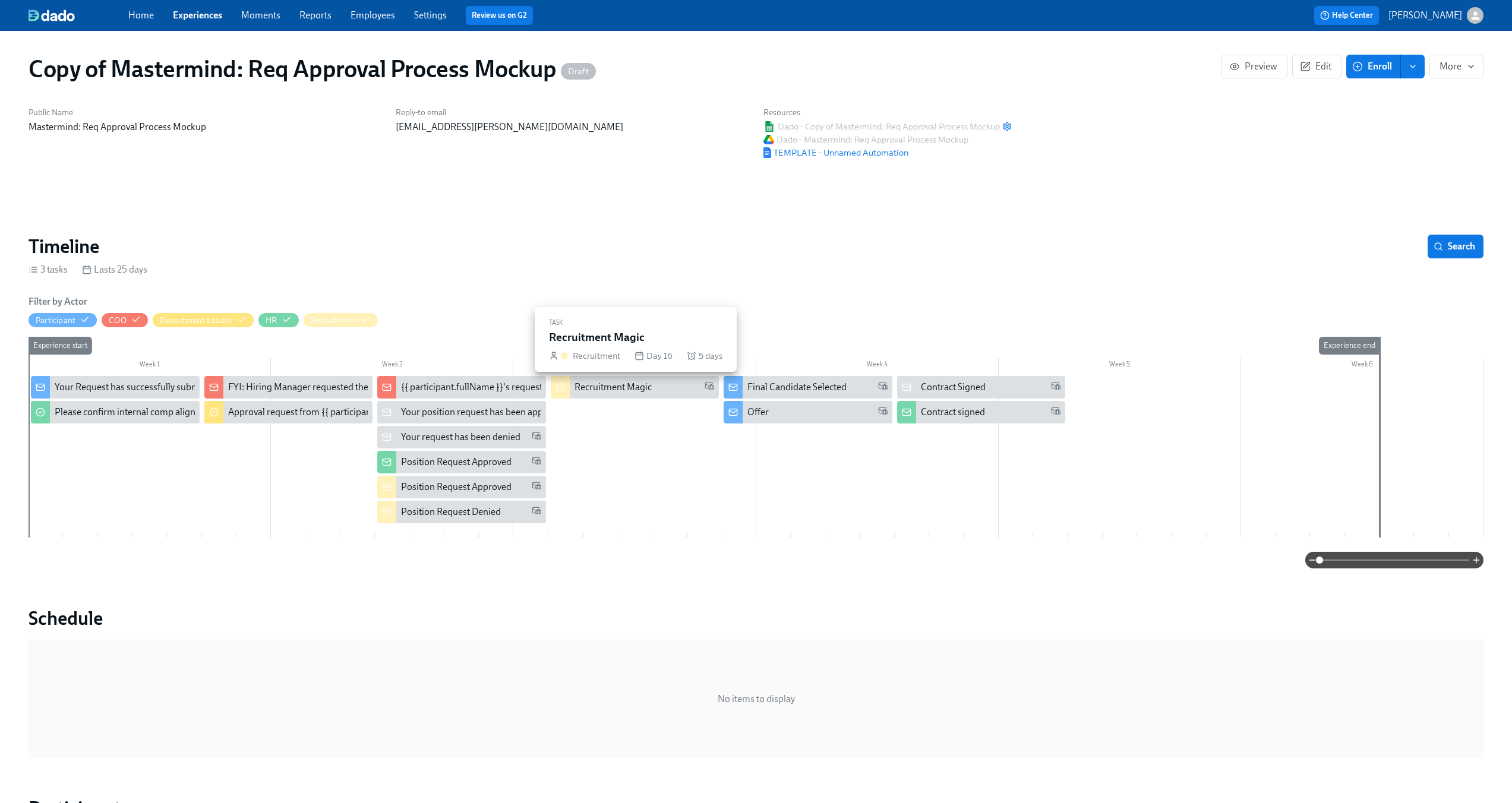
click at [601, 392] on div "Recruitment Magic" at bounding box center [613, 387] width 78 height 13
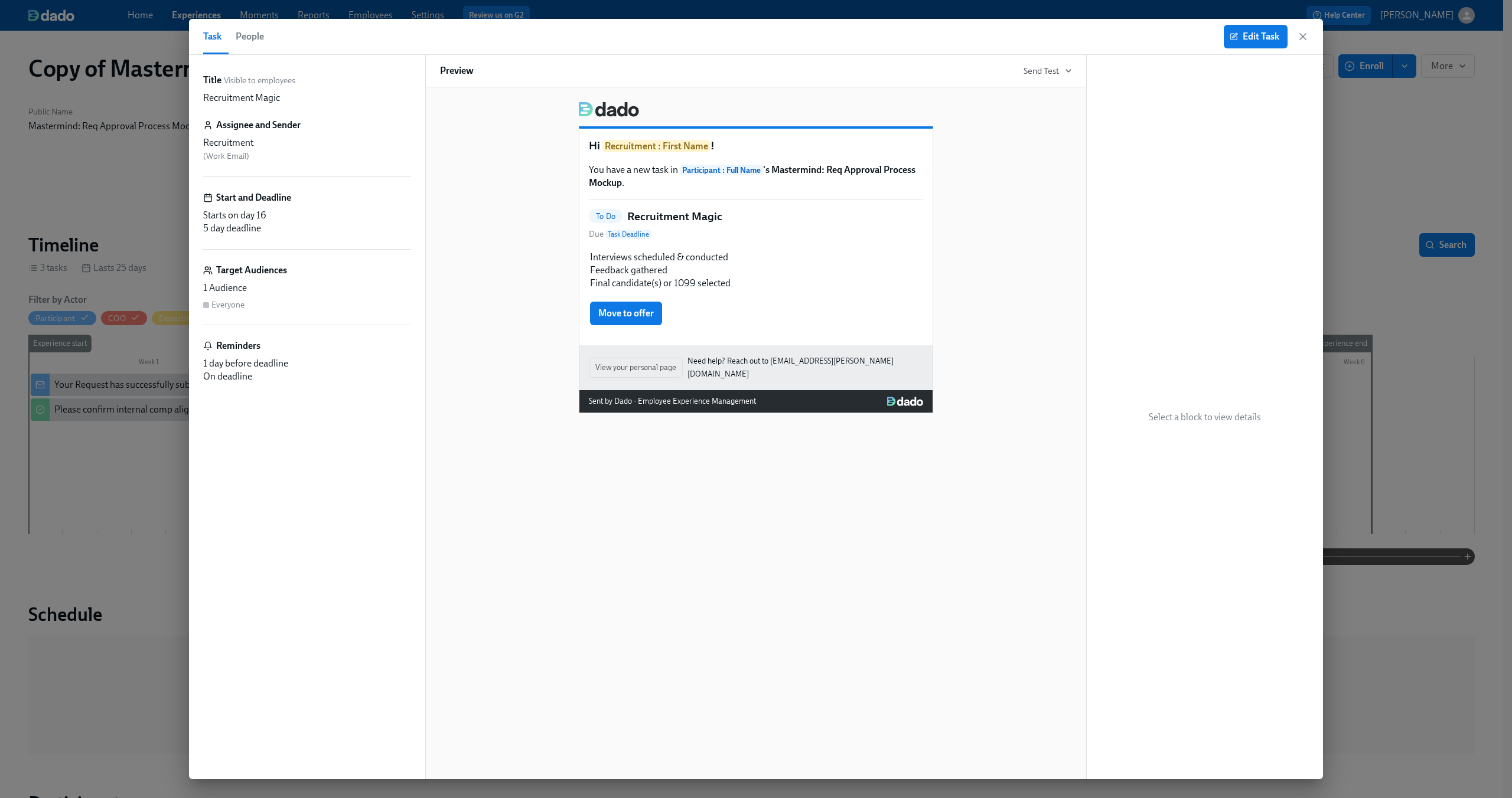
click at [293, 93] on div "Recruitment Magic" at bounding box center [308, 97] width 208 height 13
click at [257, 98] on p "Recruitment Magic" at bounding box center [242, 97] width 77 height 13
click at [850, 28] on button "Edit Task" at bounding box center [1256, 37] width 64 height 23
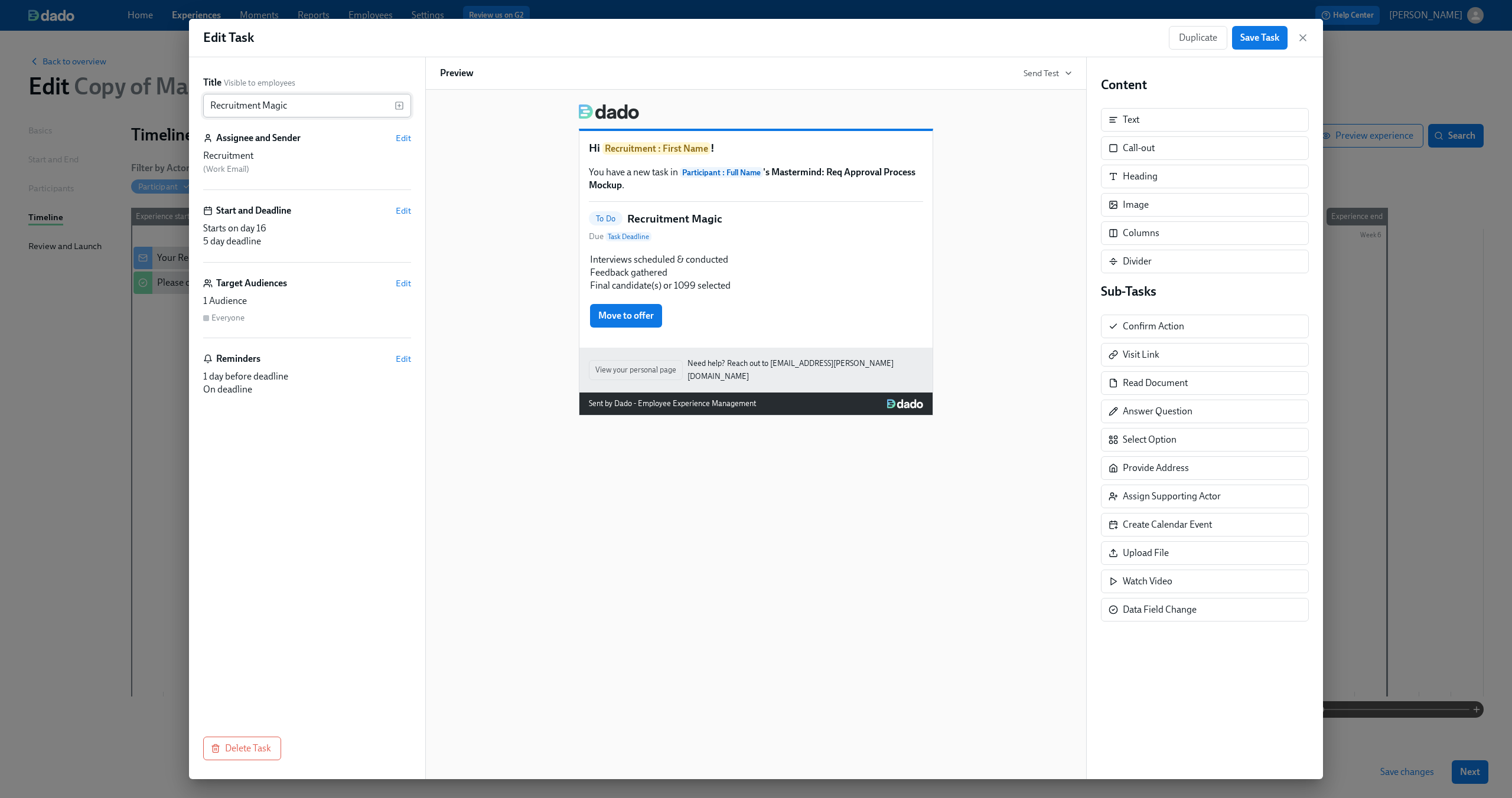
click at [313, 107] on input "Recruitment Magic" at bounding box center [299, 105] width 191 height 23
click at [279, 108] on input "Recruitment Magic" at bounding box center [299, 105] width 191 height 23
type input "Recruitment Process"
click at [850, 41] on span "Save Task" at bounding box center [1259, 38] width 39 height 12
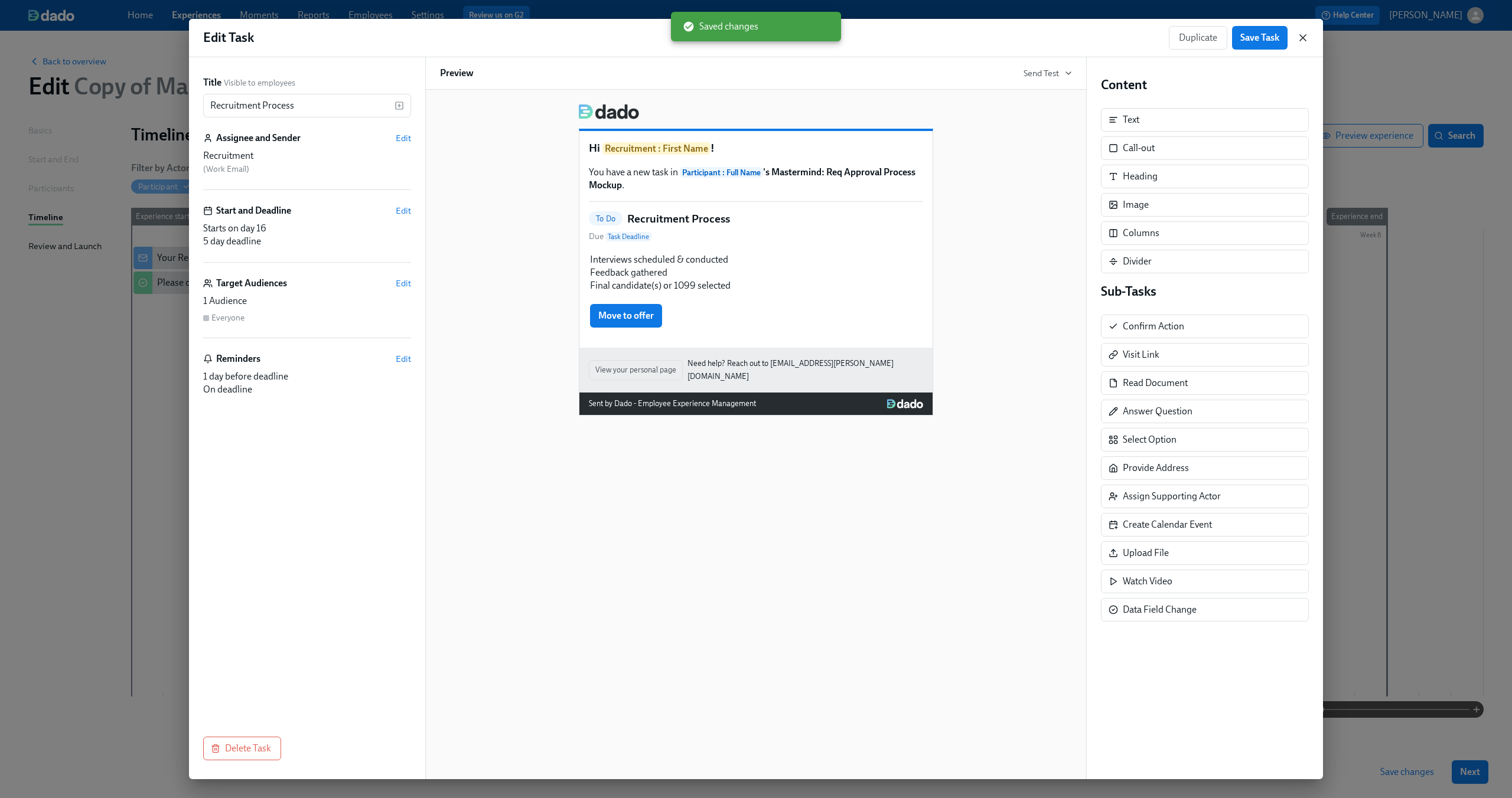
click at [850, 36] on icon "button" at bounding box center [1303, 38] width 12 height 12
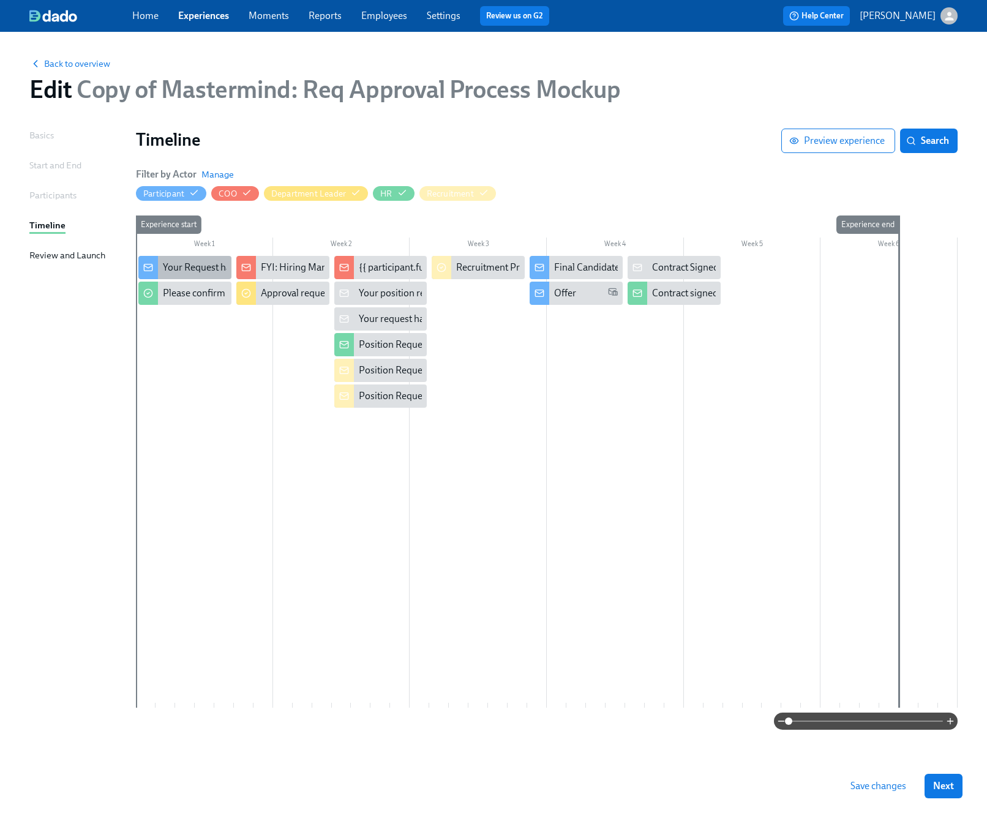
click at [197, 268] on div "Your Request has successfully submitted" at bounding box center [247, 267] width 168 height 13
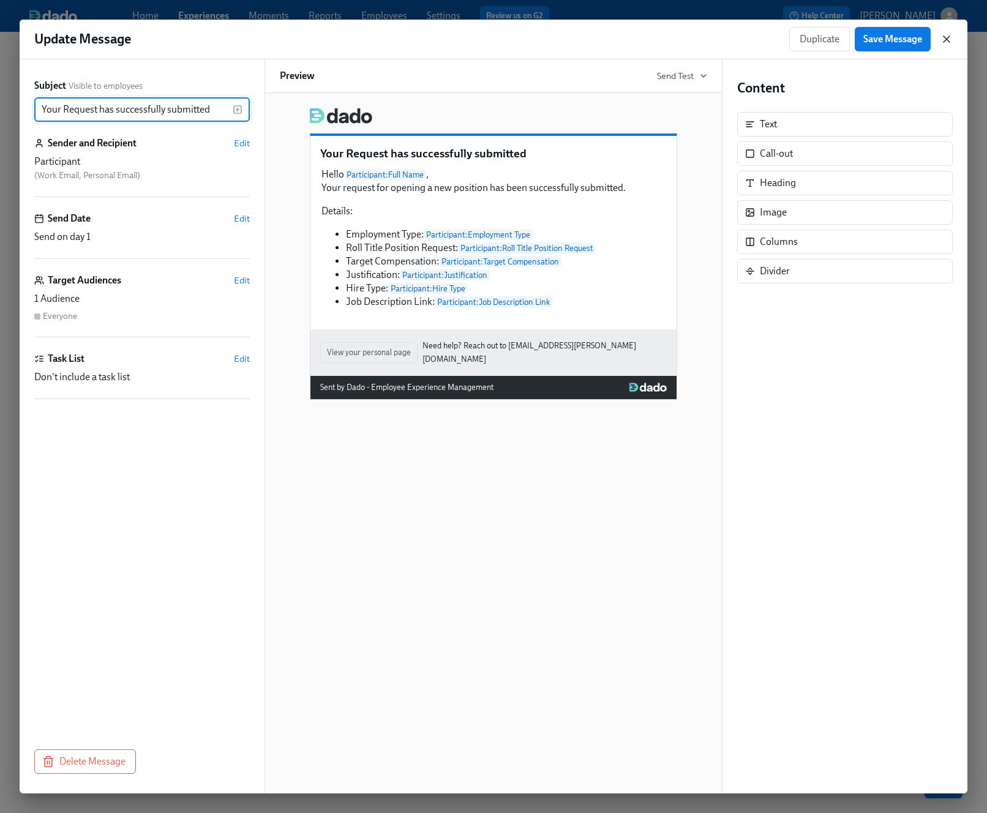
click at [881, 41] on icon "button" at bounding box center [947, 39] width 12 height 12
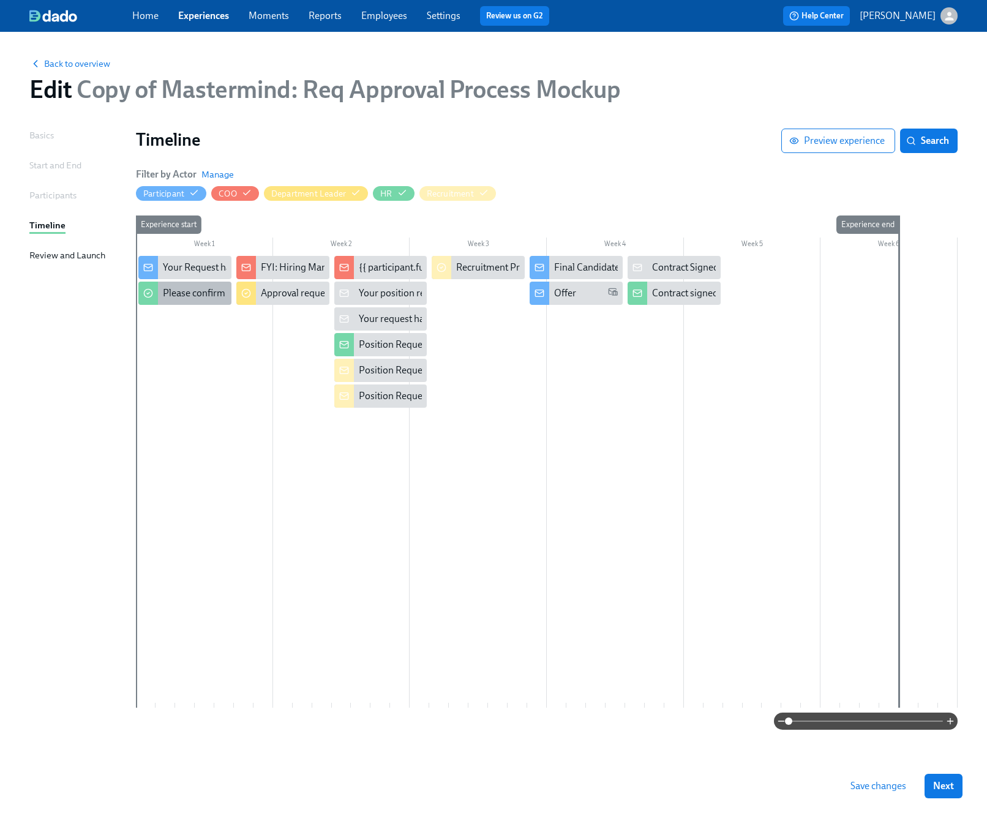
click at [189, 292] on div "Please confirm internal comp alignment" at bounding box center [246, 293] width 167 height 13
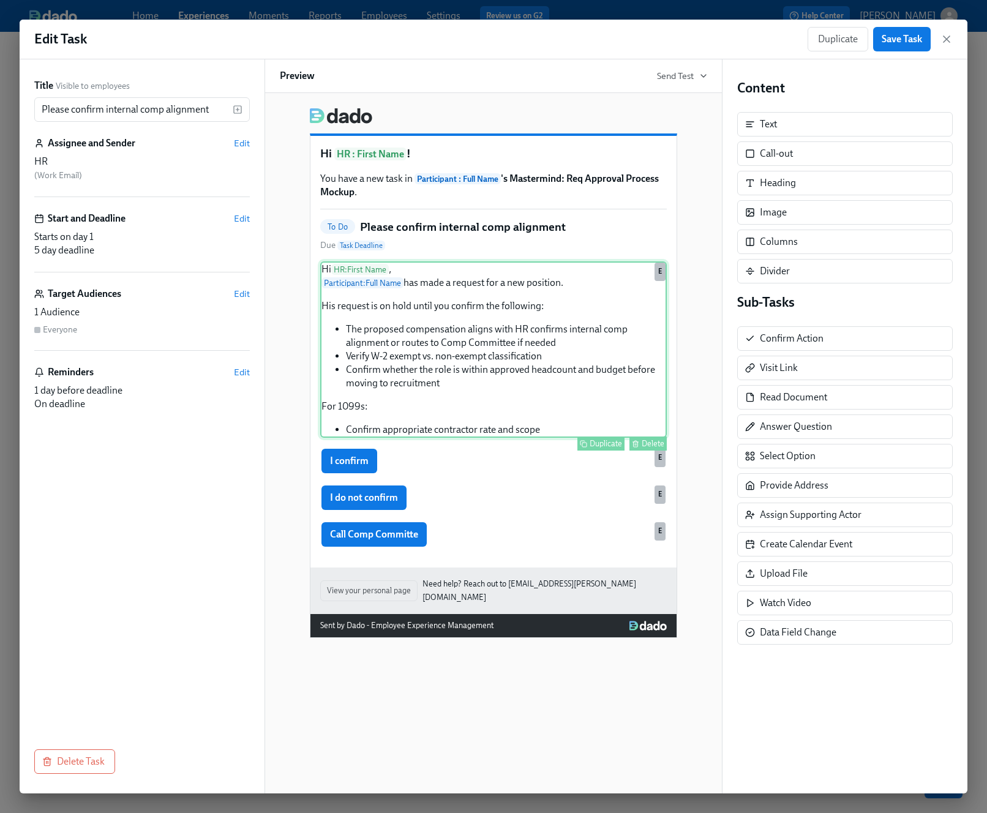
click at [451, 363] on div "Hi HR : First Name , Participant : Full Name has made a request for a new posit…" at bounding box center [493, 350] width 347 height 176
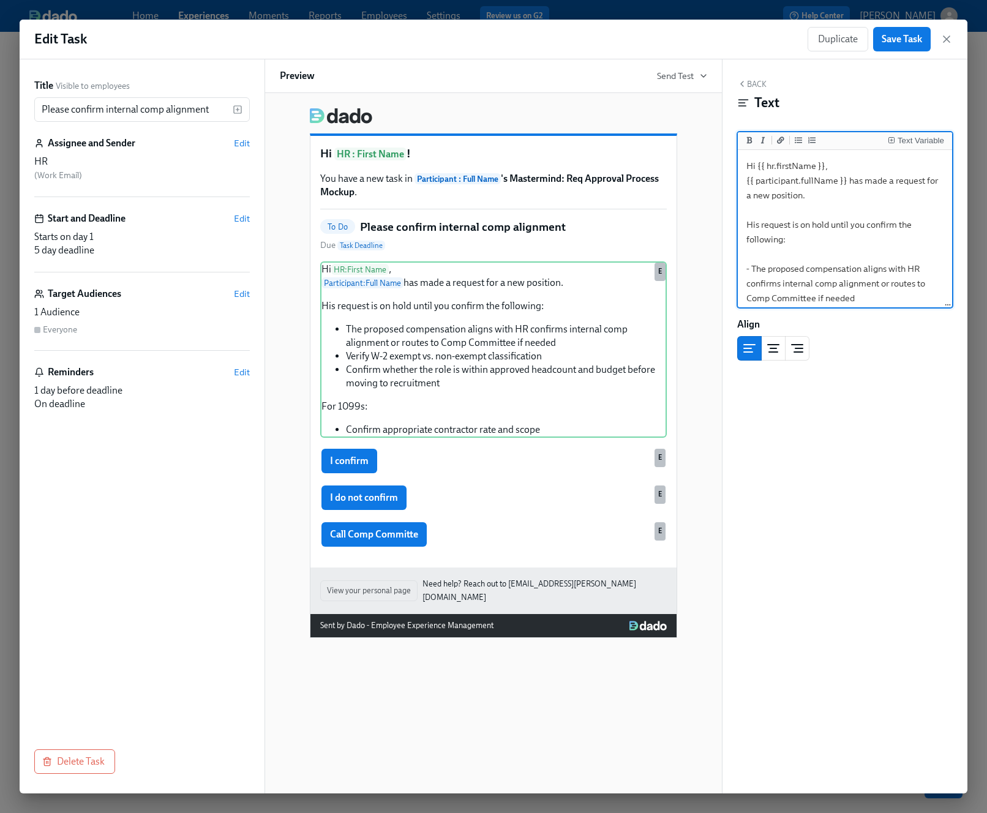
click at [881, 415] on div "Back Text Text Variable Hi {{ hr.firstName }}, {{ participant.fullName }} has m…" at bounding box center [845, 426] width 245 height 734
click at [881, 39] on icon "button" at bounding box center [947, 39] width 12 height 12
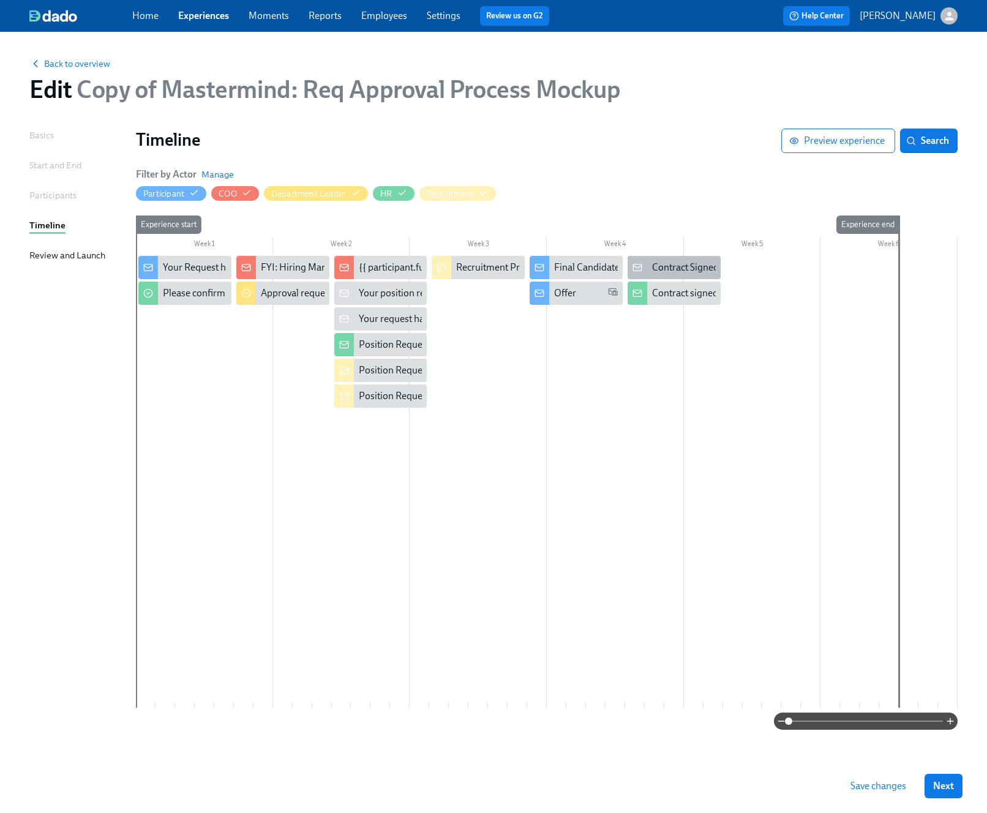
click at [671, 265] on div "Contract Signed" at bounding box center [685, 267] width 67 height 13
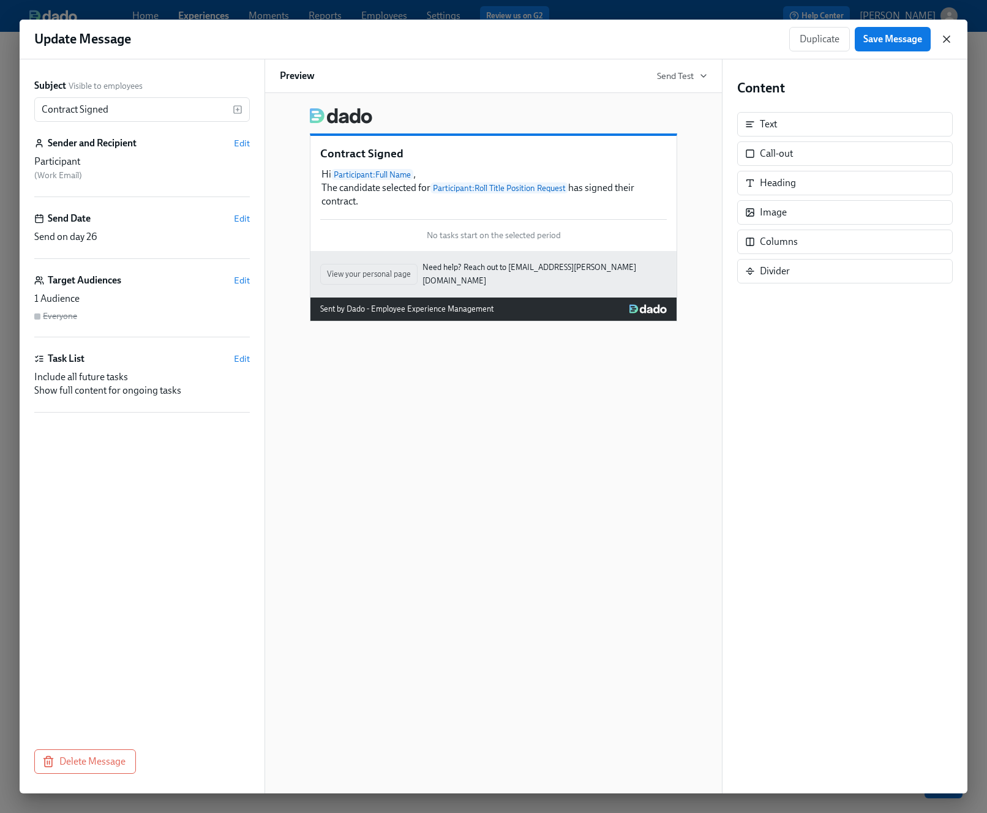
click at [881, 39] on icon "button" at bounding box center [947, 39] width 6 height 6
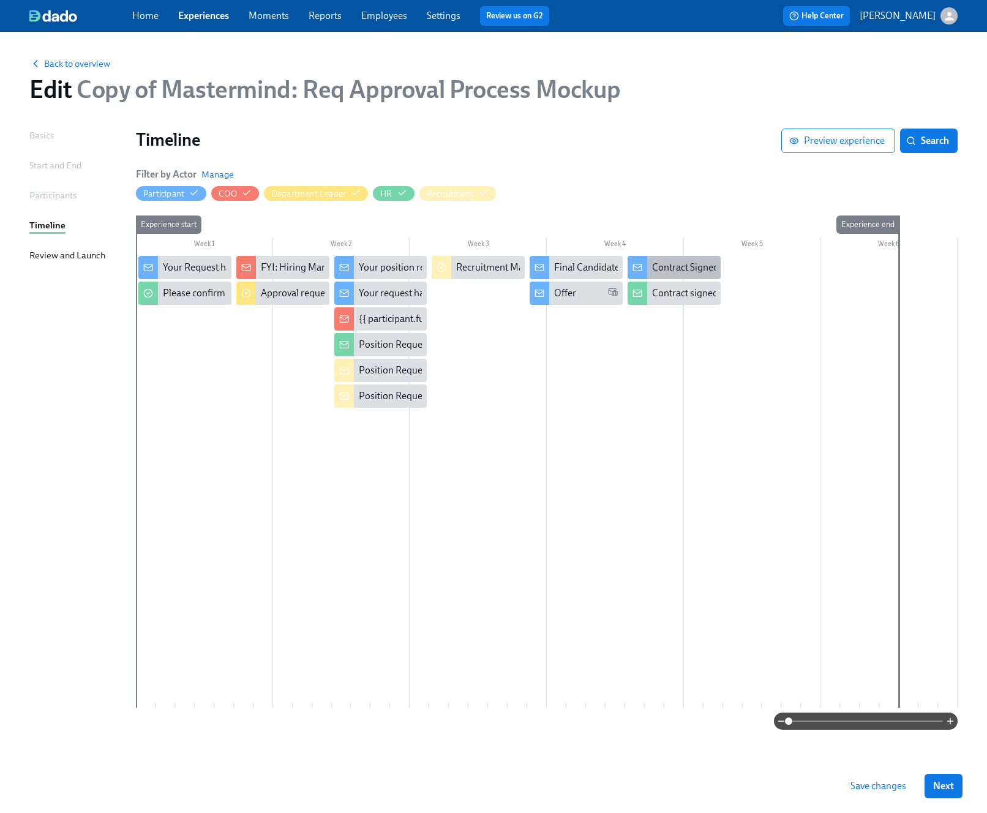
click at [664, 262] on div "Contract Signed" at bounding box center [685, 267] width 67 height 13
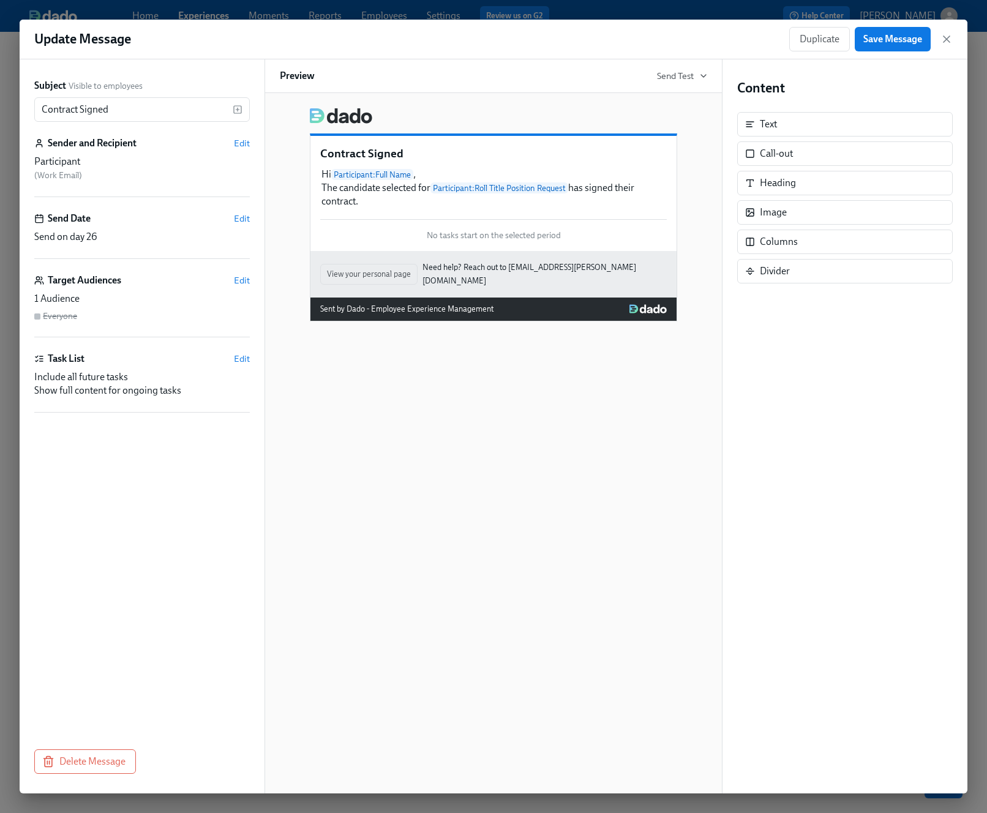
click at [615, 418] on div "Contract Signed Hi Participant : Full Name , The candidate selected for Partici…" at bounding box center [494, 443] width 458 height 701
click at [541, 205] on div "Hi Participant : Full Name , The candidate selected for Participant : Roll Titl…" at bounding box center [493, 188] width 347 height 43
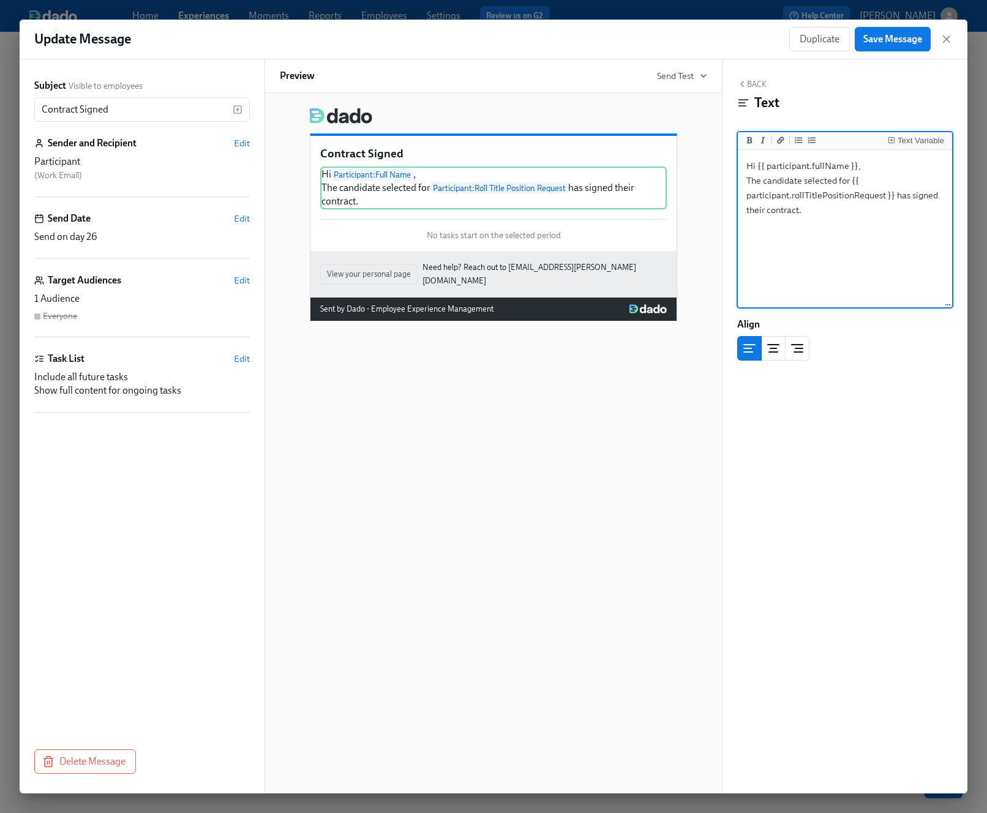
click at [747, 186] on textarea "Hi {{ participant.fullName }}, The candidate selected for {{ participant.rollTi…" at bounding box center [844, 229] width 209 height 154
type textarea "Hi {{ participant.fullName }}, Congratulations! The candidate selected for {{ p…"
click at [699, 198] on div "Contract Signed Hi Participant : Full Name , Congratulations! The candidate sel…" at bounding box center [493, 210] width 427 height 224
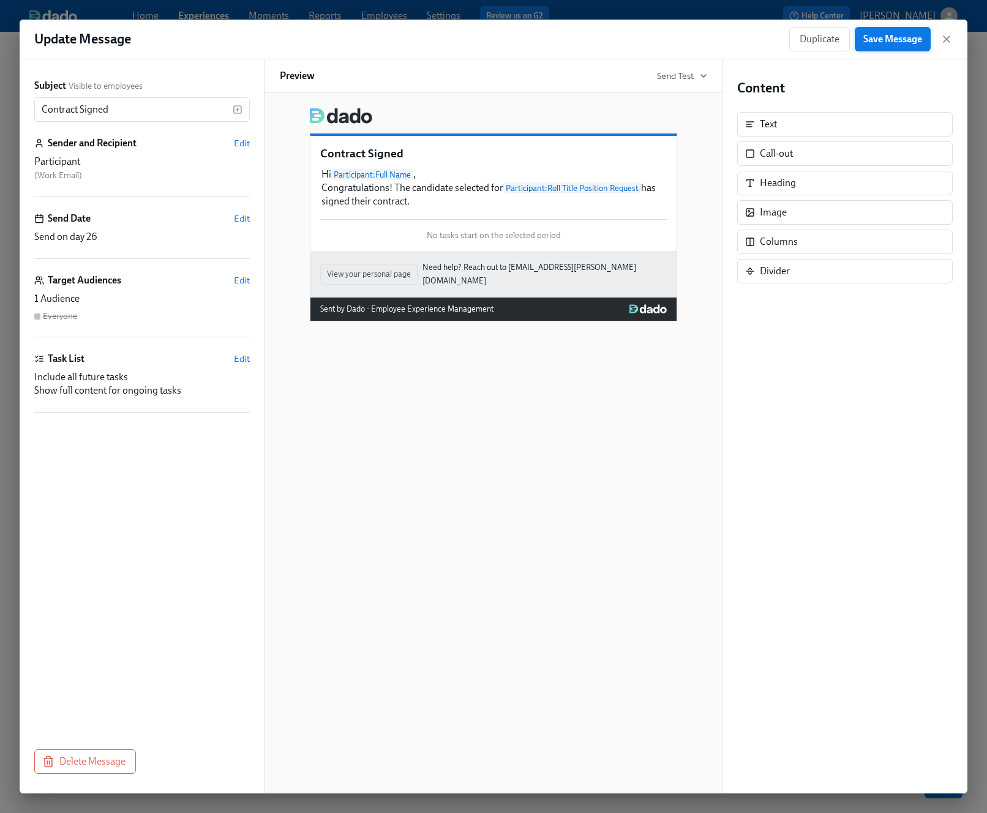
click at [881, 41] on span "Save Message" at bounding box center [893, 39] width 59 height 12
click at [881, 40] on icon "button" at bounding box center [947, 39] width 12 height 12
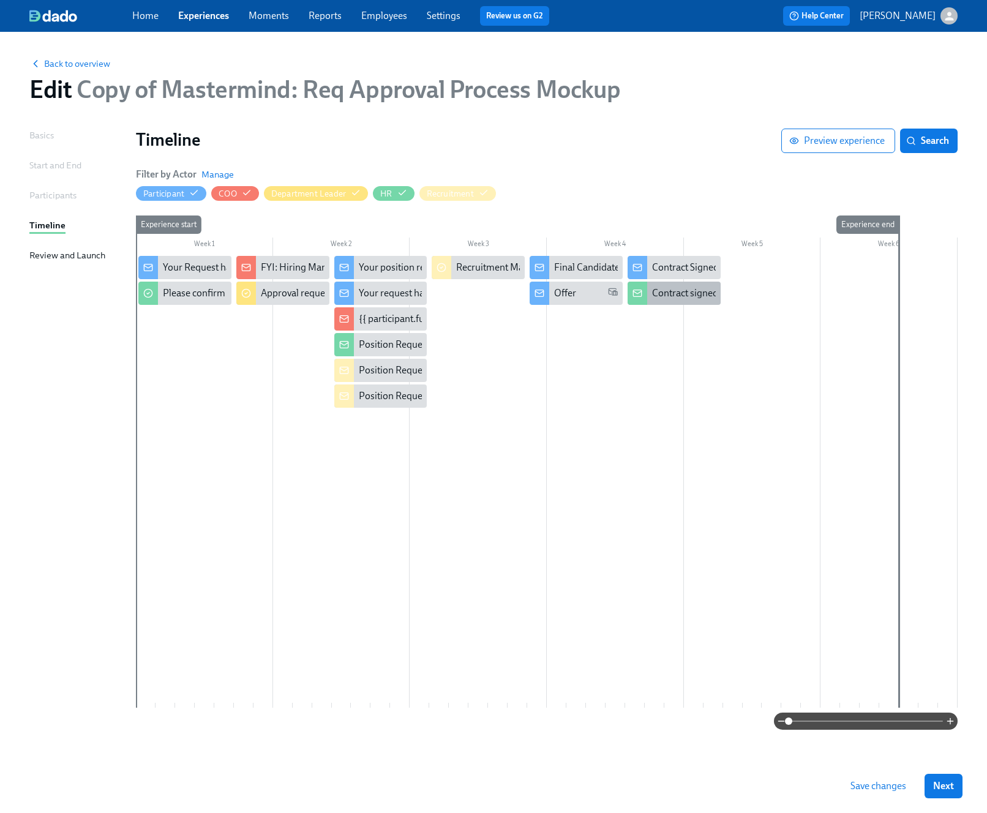
click at [674, 297] on div "Contract signed" at bounding box center [685, 293] width 66 height 13
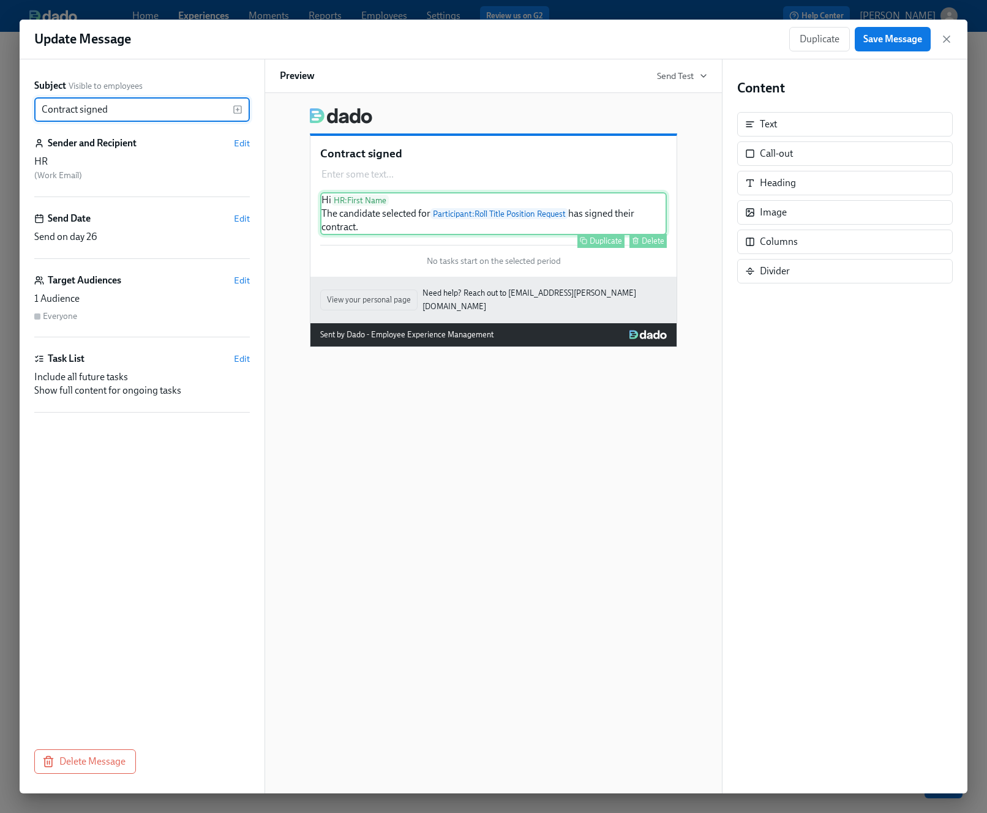
click at [406, 227] on div "Hi HR : First Name The candidate selected for Participant : Roll Title Position…" at bounding box center [493, 213] width 347 height 43
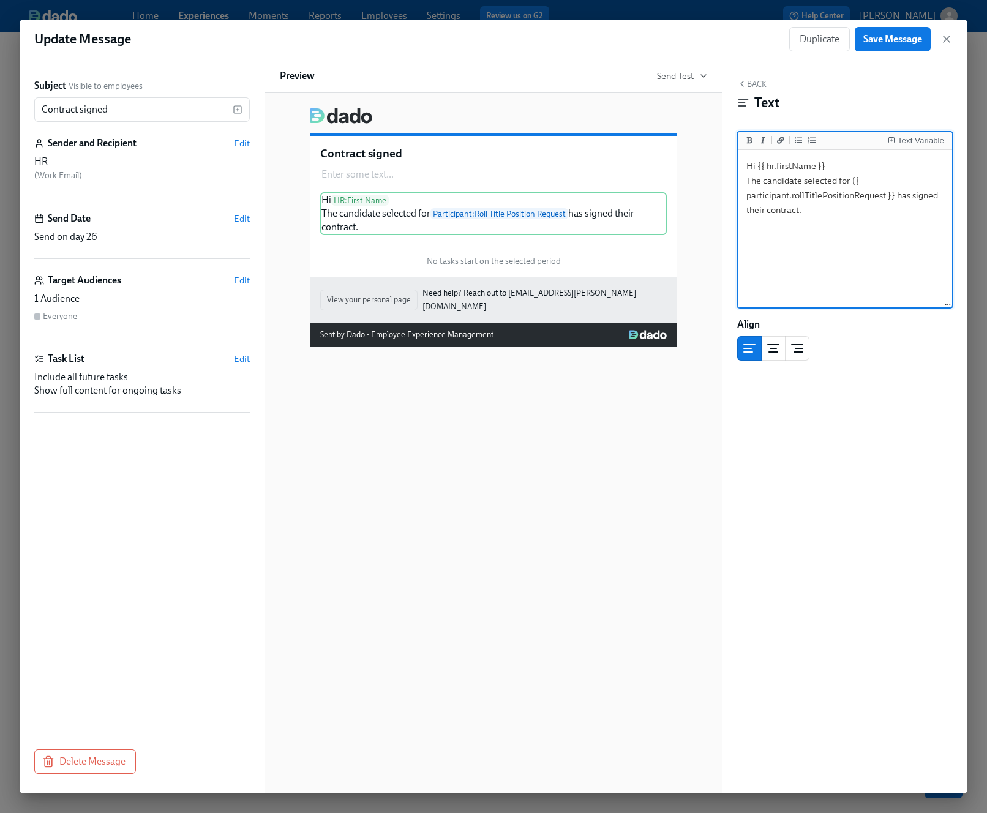
click at [746, 181] on textarea "Hi {{ hr.firstName }} The candidate selected for {{ participant.rollTitlePositi…" at bounding box center [844, 229] width 209 height 154
type textarea "Hi {{ hr.firstName }} Congratulations! The candidate selected for {{ participan…"
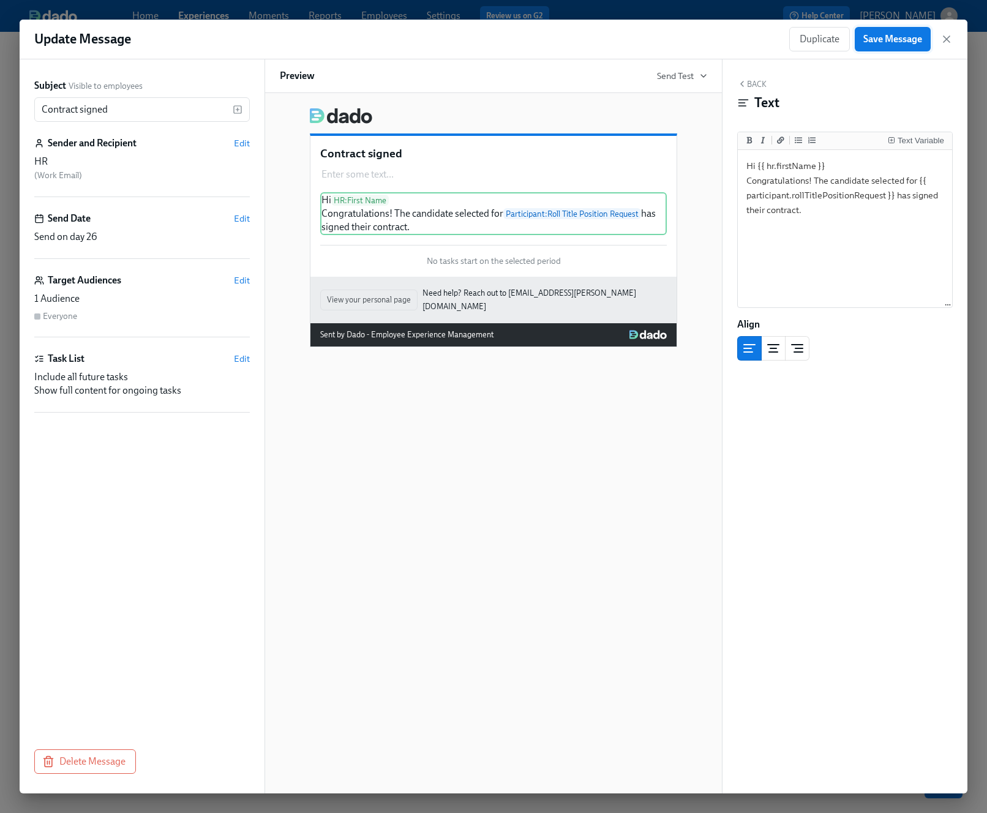
click at [881, 45] on button "Save Message" at bounding box center [893, 39] width 76 height 24
click at [881, 40] on icon "button" at bounding box center [947, 39] width 12 height 12
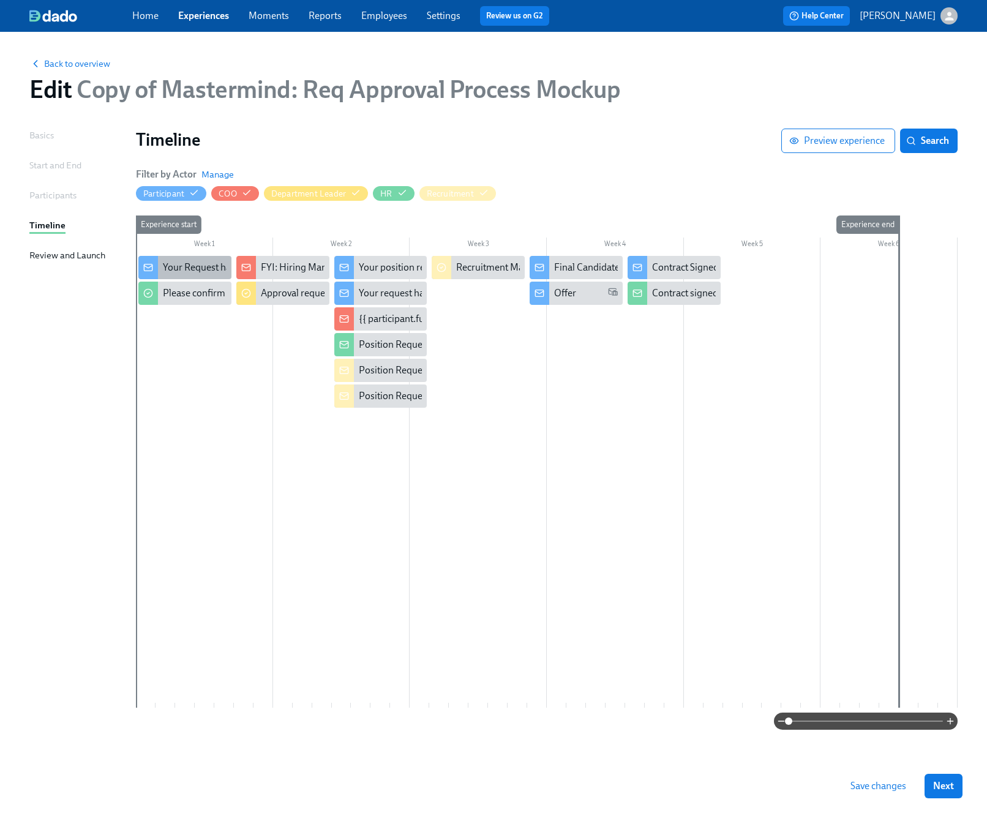
click at [211, 271] on div "Your Request has successfully submitted" at bounding box center [247, 267] width 168 height 13
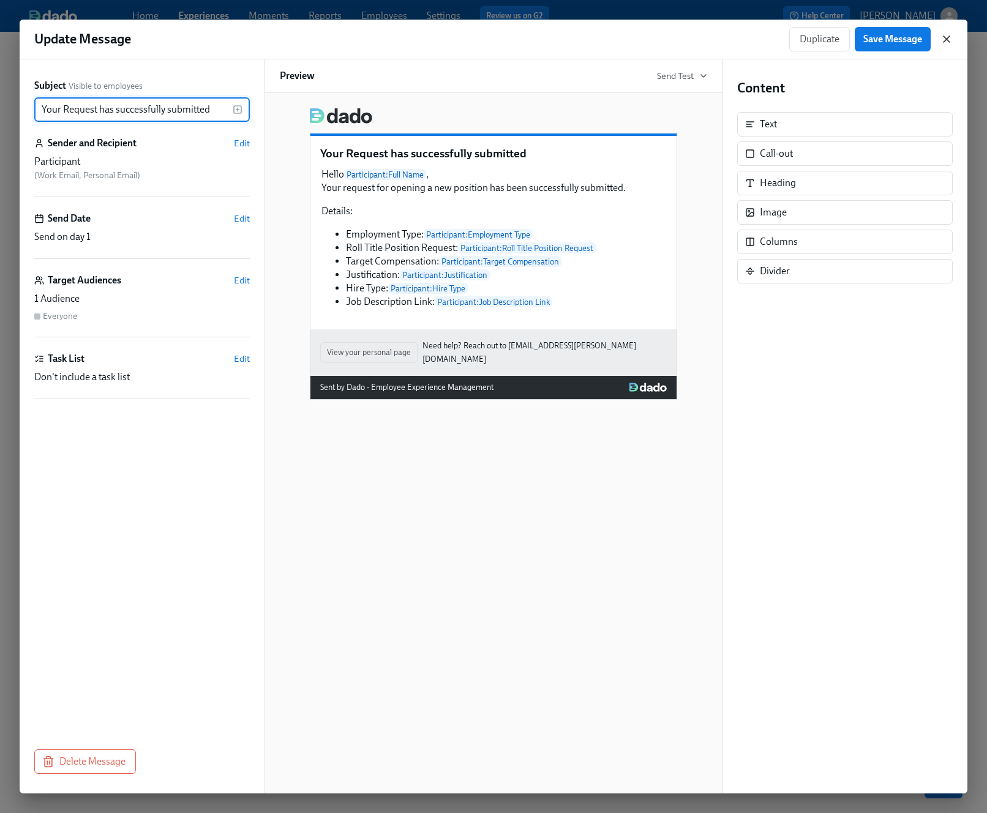
click at [881, 39] on icon "button" at bounding box center [947, 39] width 6 height 6
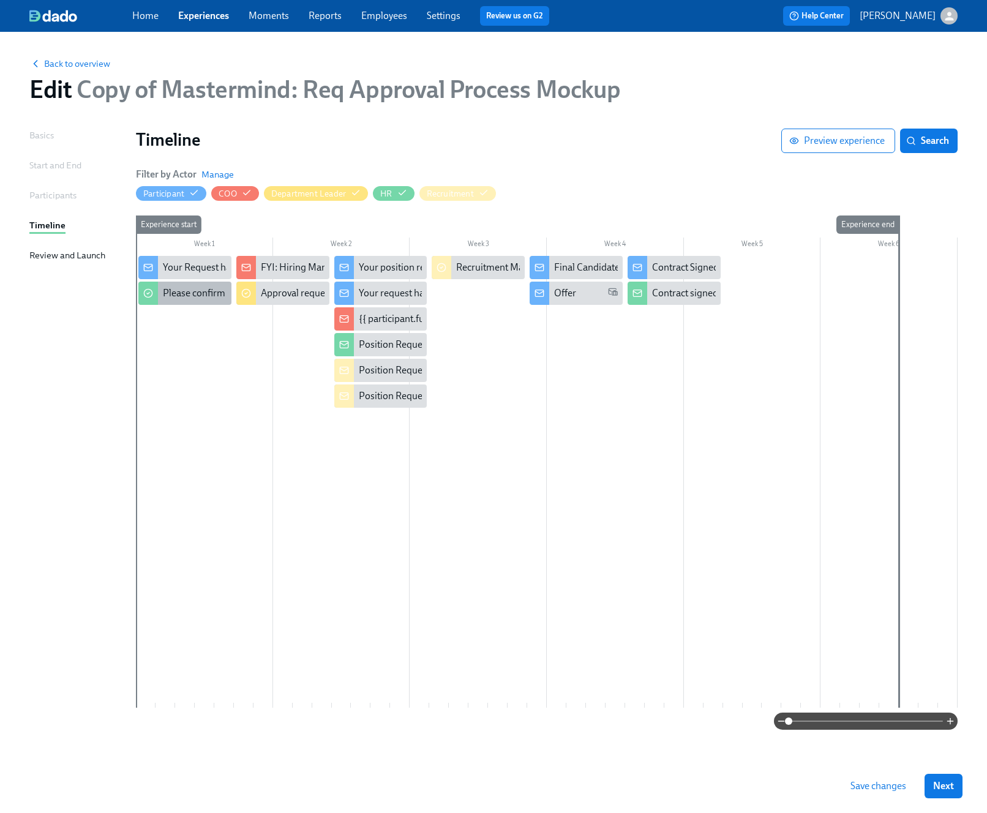
click at [178, 292] on div "Please confirm internal comp alignment" at bounding box center [246, 293] width 167 height 13
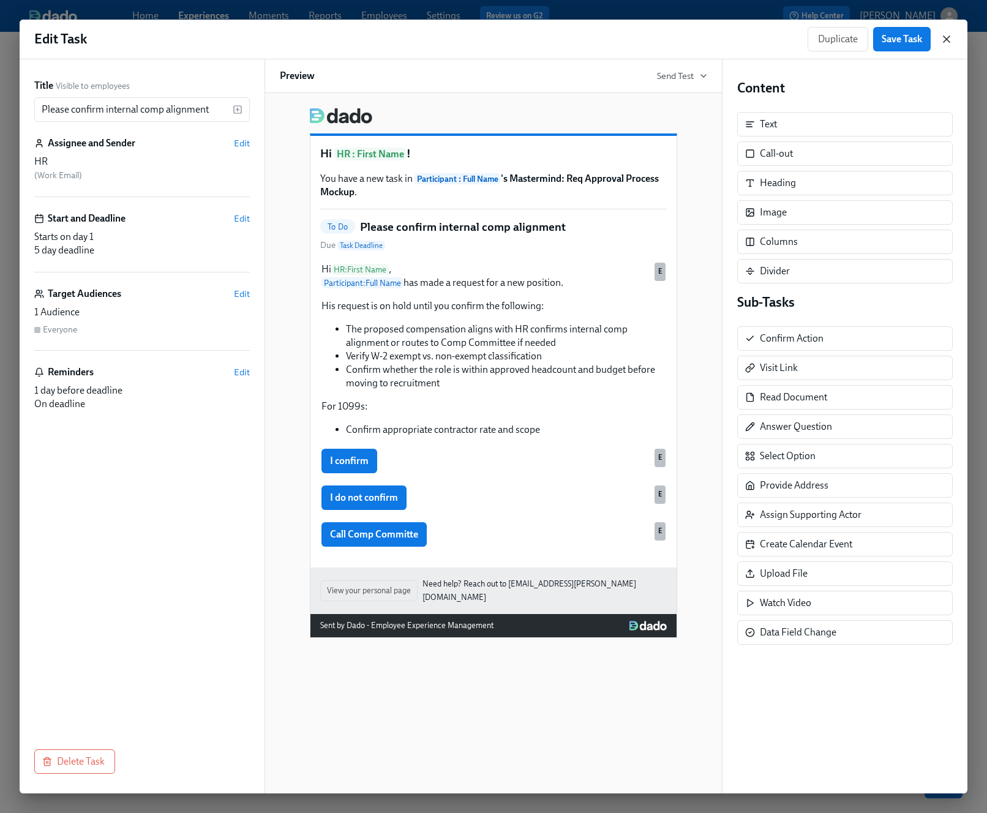
click at [881, 36] on icon "button" at bounding box center [947, 39] width 12 height 12
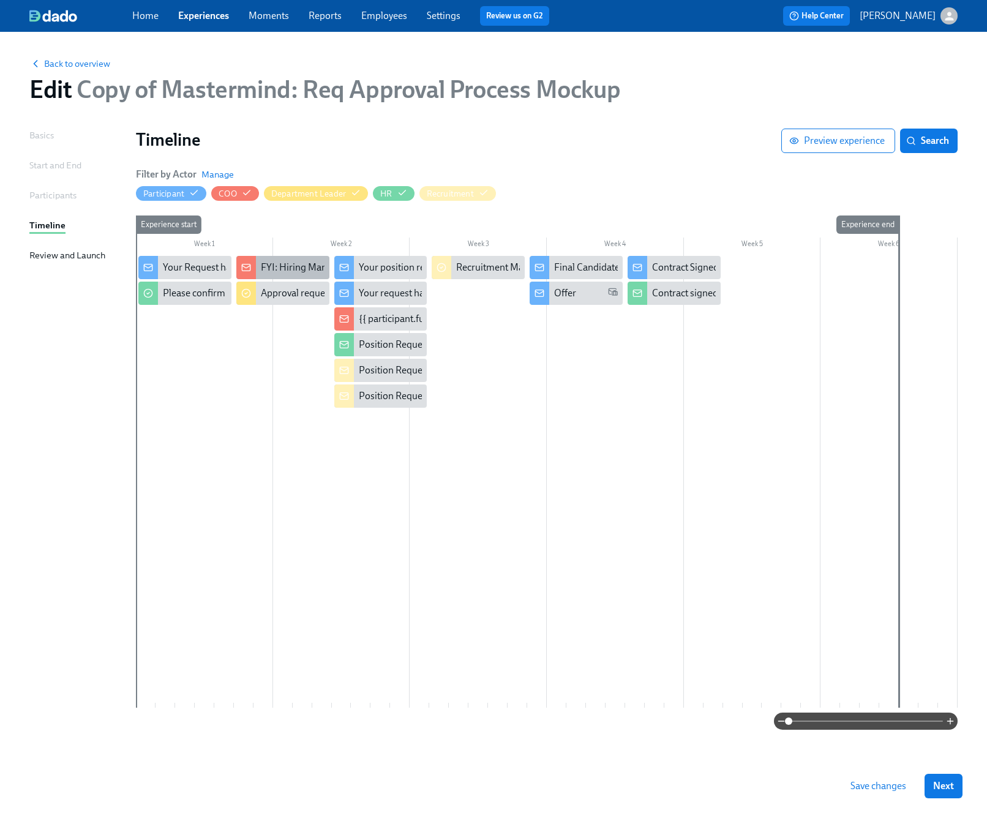
click at [263, 266] on div "FYI: Hiring Manager requested the opening of position X" at bounding box center [378, 267] width 235 height 13
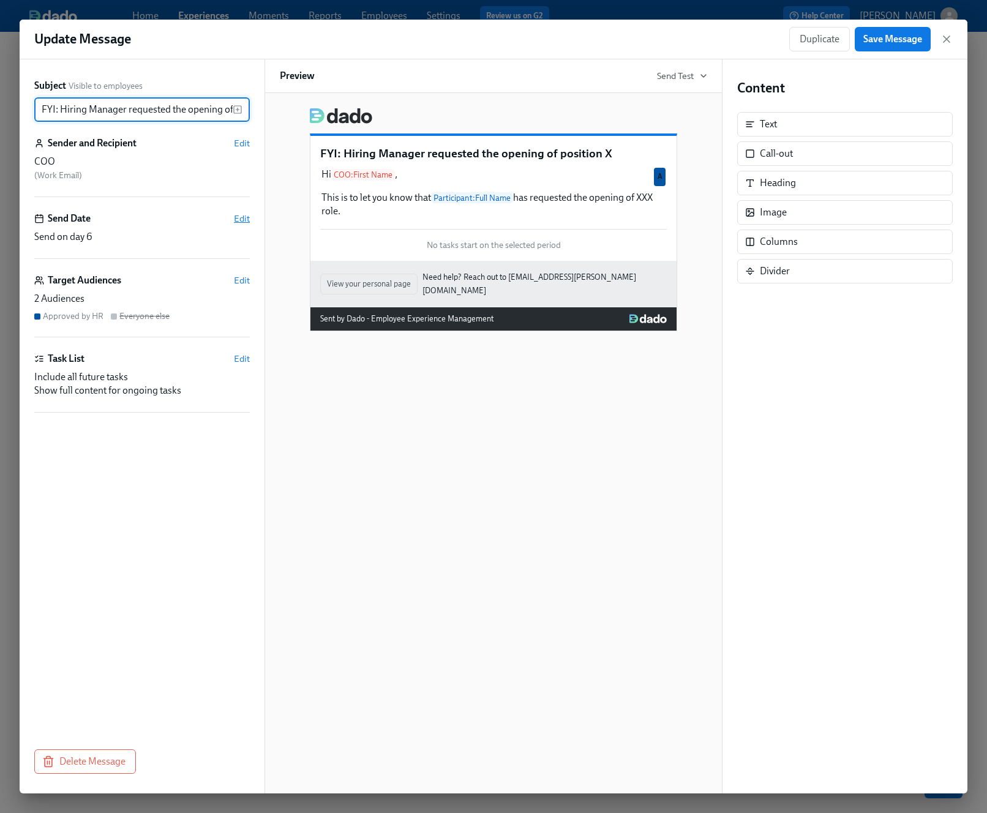
click at [244, 222] on span "Edit" at bounding box center [242, 219] width 16 height 12
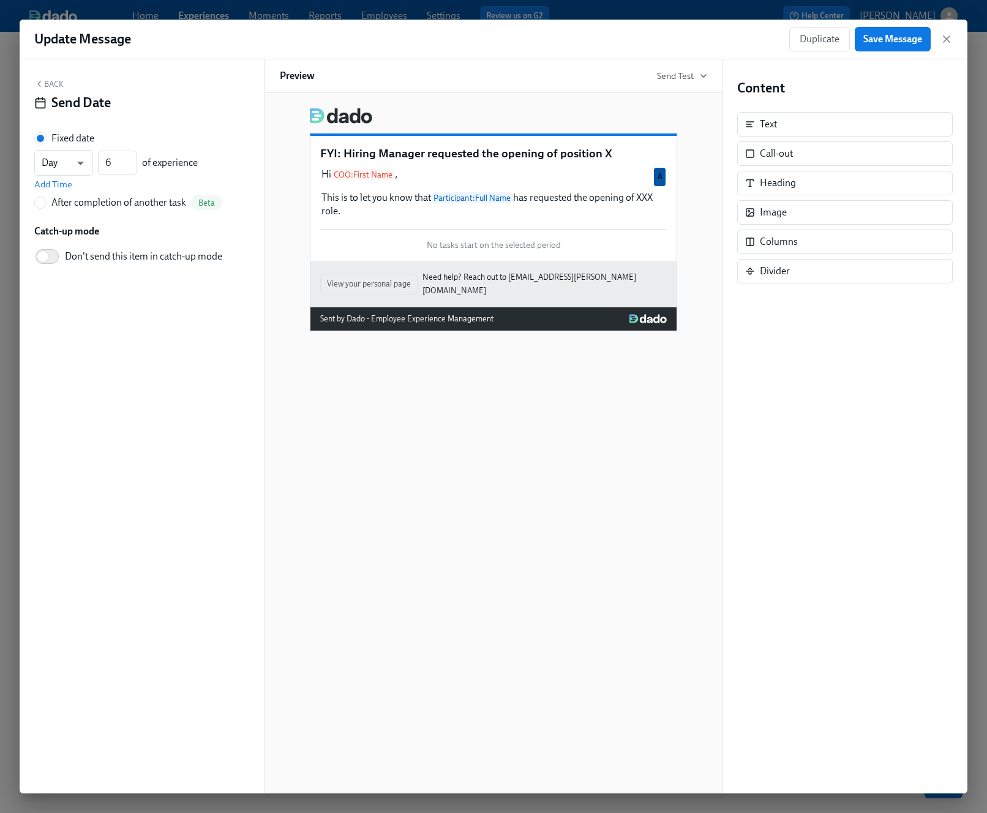
click at [150, 205] on div "After completion of another task" at bounding box center [118, 202] width 135 height 13
click at [46, 205] on input "After completion of another task Beta" at bounding box center [40, 202] width 11 height 11
radio input "true"
radio input "false"
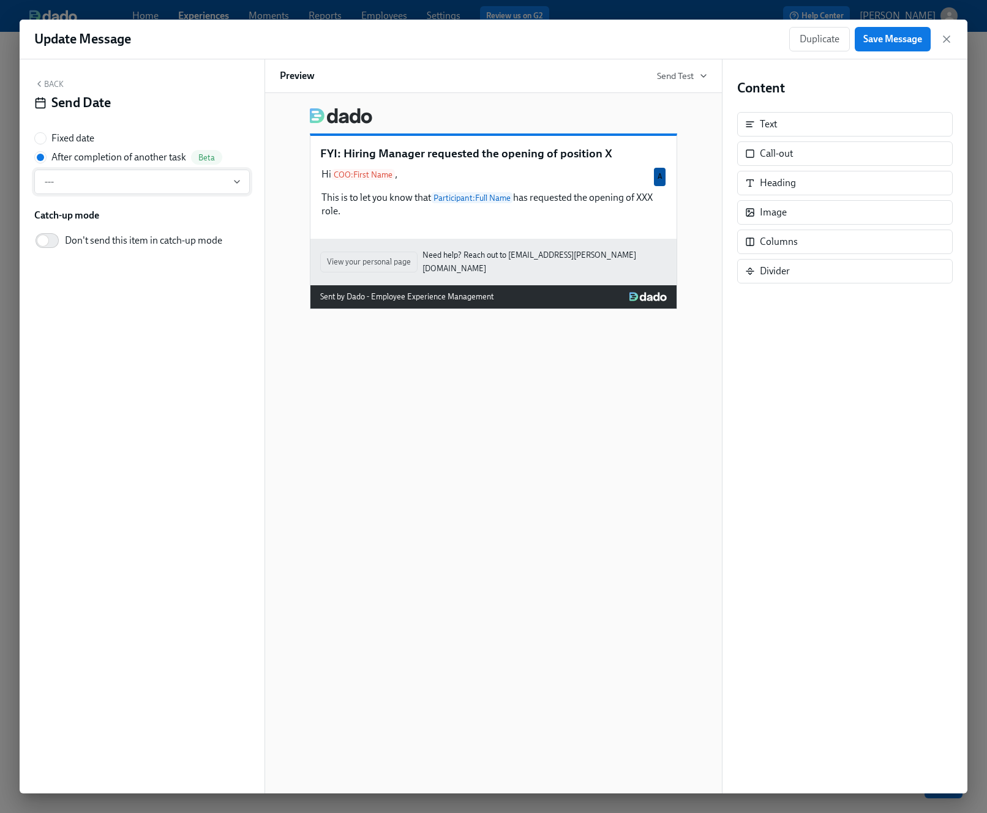
click at [141, 183] on span "---" at bounding box center [142, 182] width 195 height 12
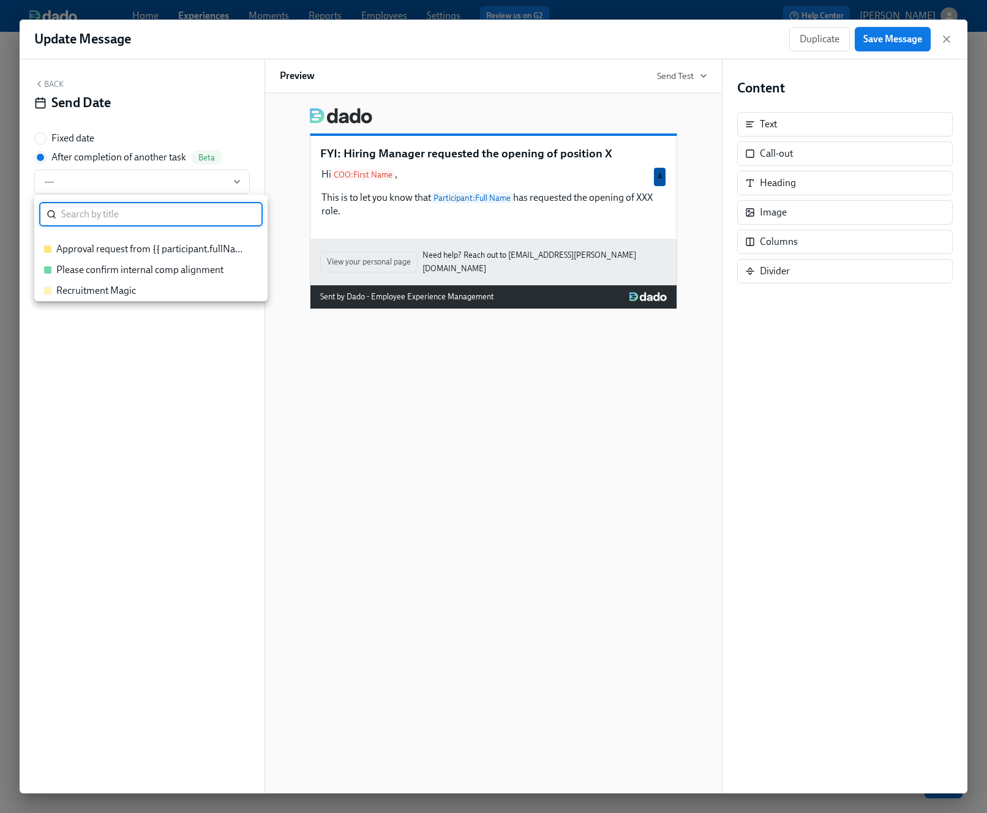
click at [124, 270] on div "Please confirm internal comp alignment" at bounding box center [139, 269] width 167 height 13
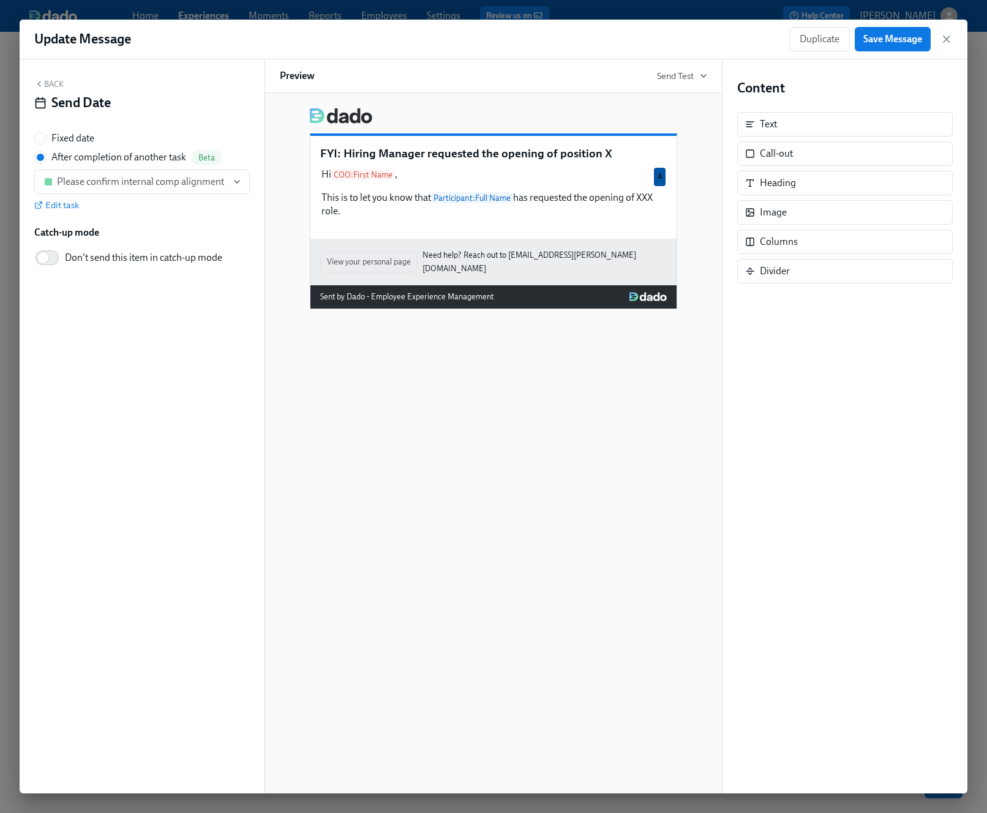
click at [53, 77] on div "Back Send Date Fixed date After completion of another task Beta Please confirm …" at bounding box center [142, 426] width 245 height 734
click at [48, 84] on button "Back" at bounding box center [48, 84] width 29 height 10
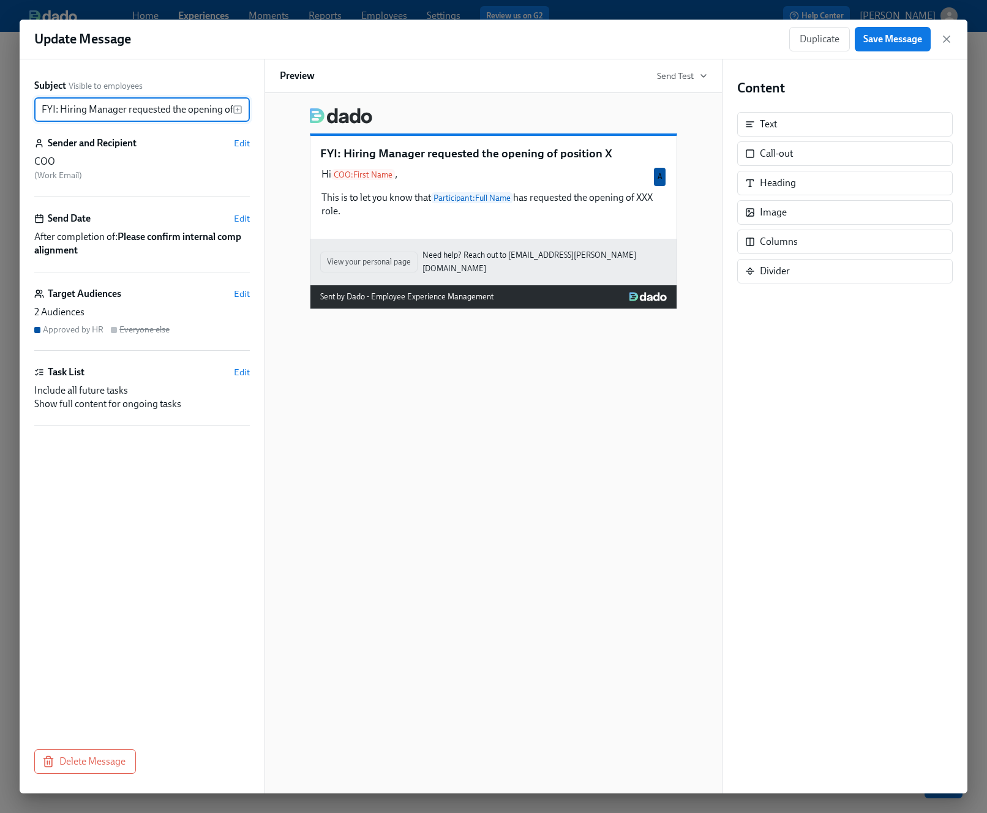
scroll to position [0, 43]
click at [881, 40] on icon "button" at bounding box center [947, 39] width 12 height 12
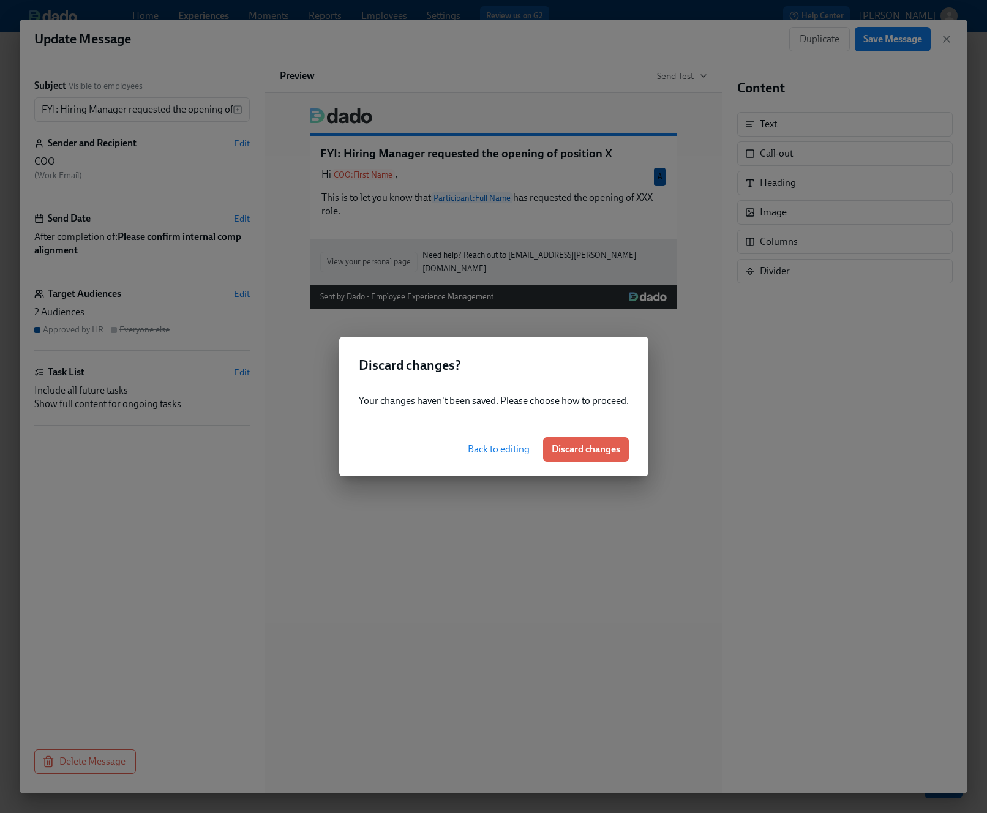
click at [577, 435] on div "Back to editing Discard changes" at bounding box center [493, 450] width 309 height 54
click at [574, 454] on span "Discard changes" at bounding box center [586, 449] width 69 height 12
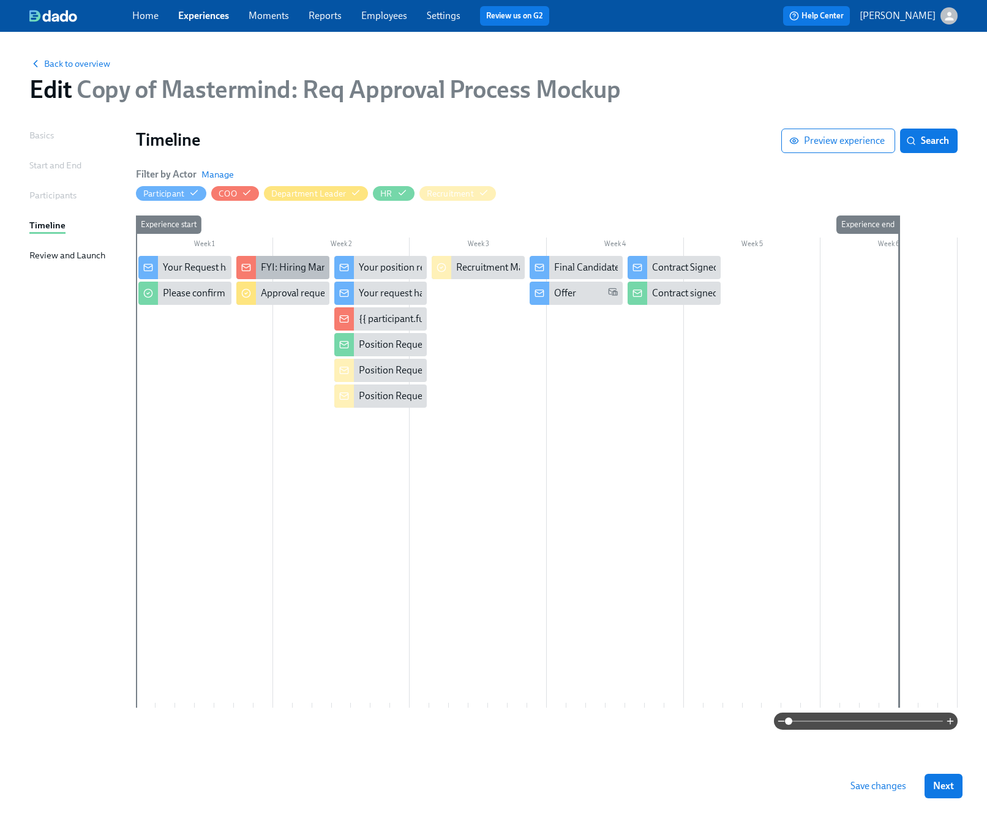
click at [271, 277] on div "FYI: Hiring Manager requested the opening of position X" at bounding box center [282, 267] width 93 height 23
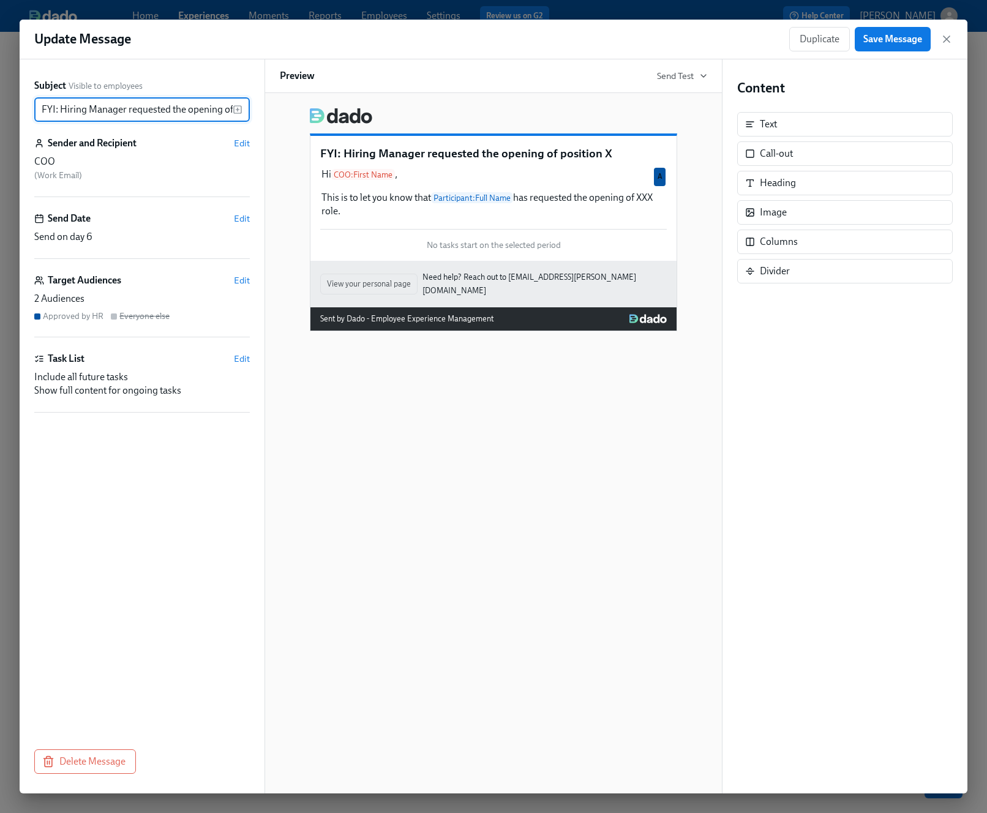
scroll to position [0, 43]
click at [235, 218] on span "Edit" at bounding box center [242, 219] width 16 height 12
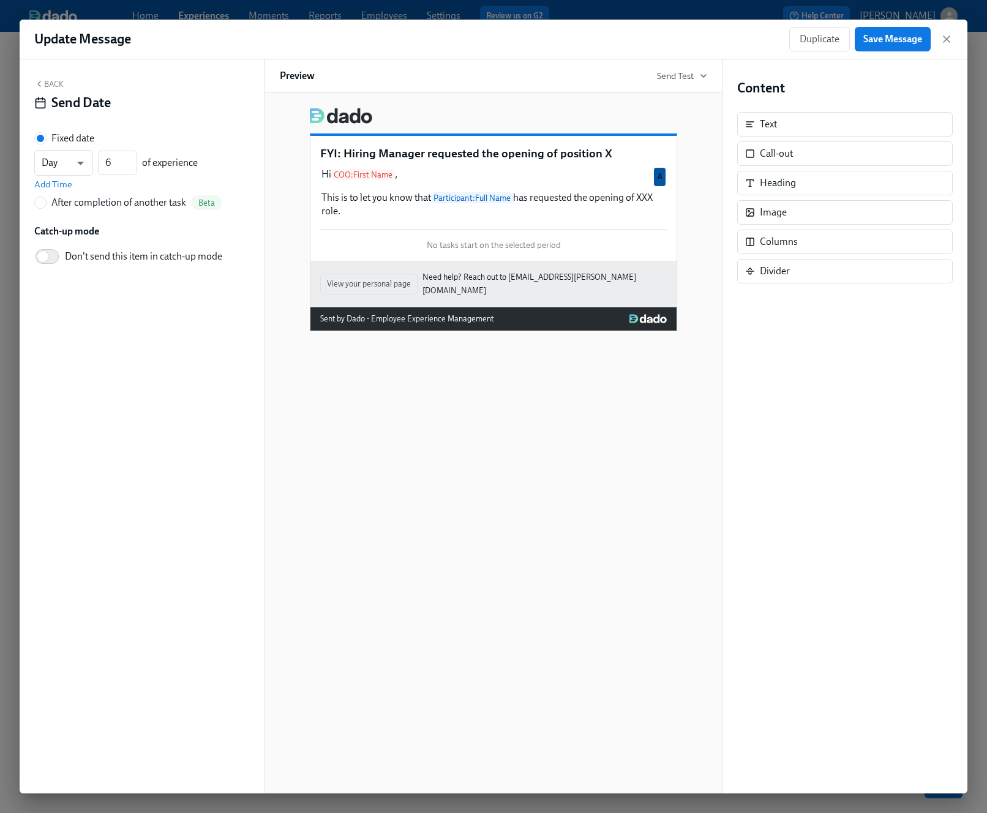
click at [123, 198] on div "After completion of another task" at bounding box center [118, 202] width 135 height 13
click at [46, 198] on input "After completion of another task Beta" at bounding box center [40, 202] width 11 height 11
radio input "true"
radio input "false"
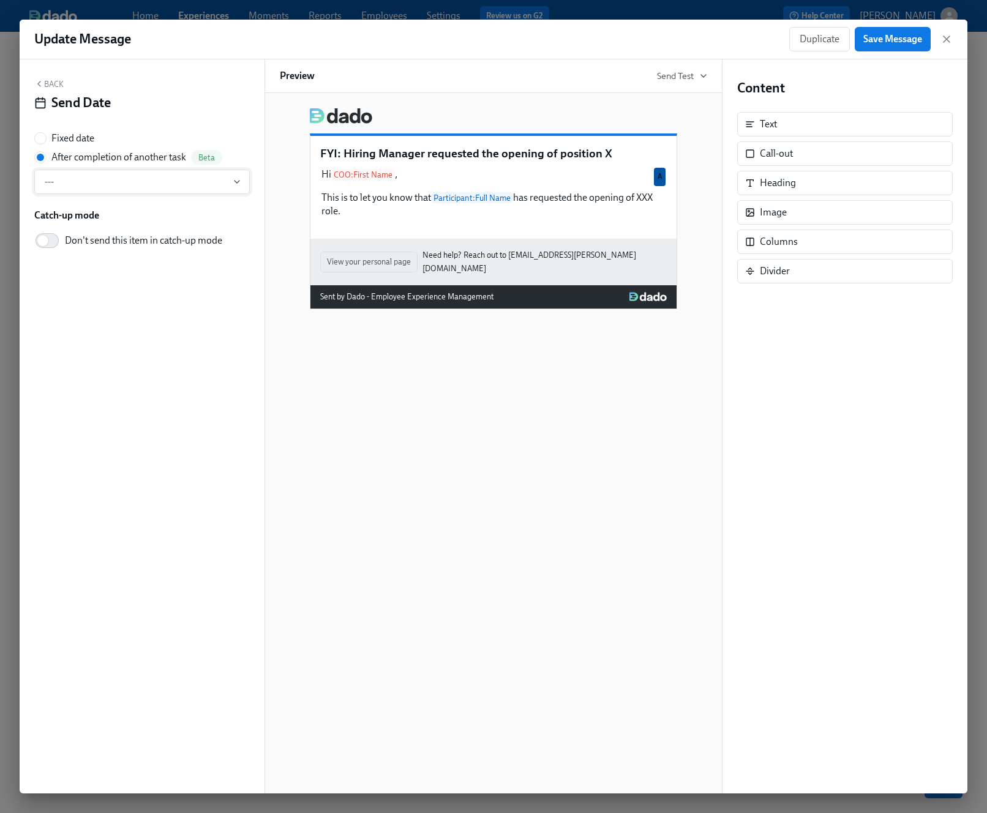
click at [115, 192] on button "---" at bounding box center [142, 182] width 216 height 24
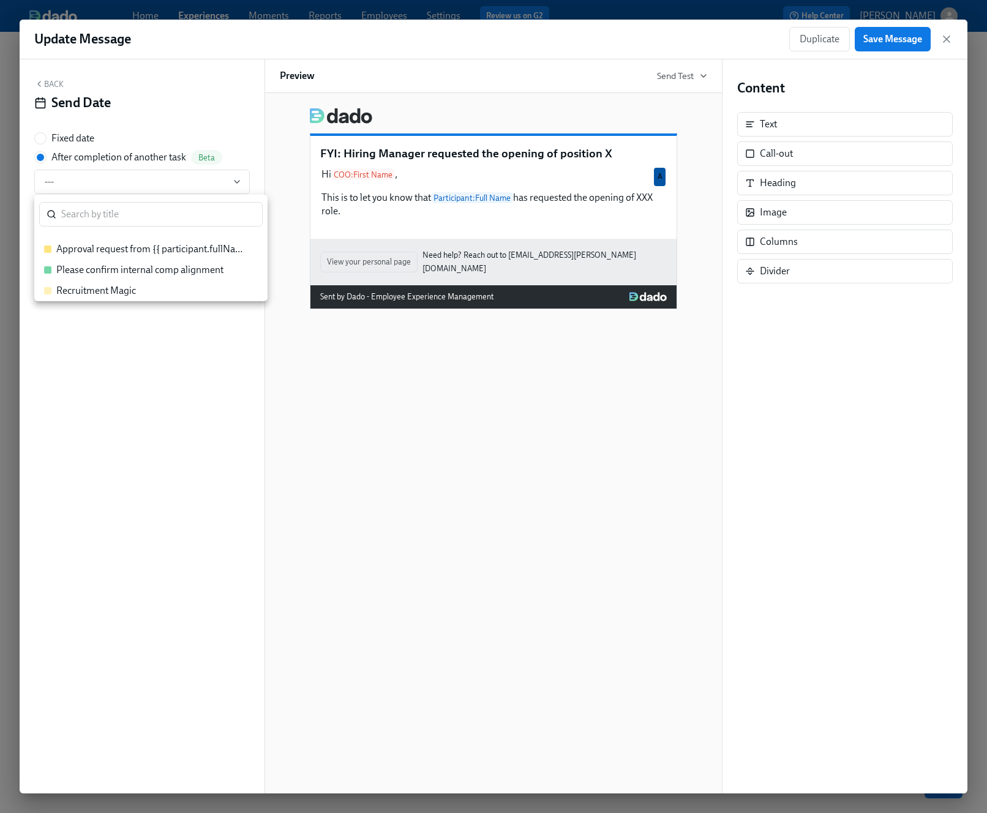
click at [461, 457] on div at bounding box center [493, 406] width 987 height 813
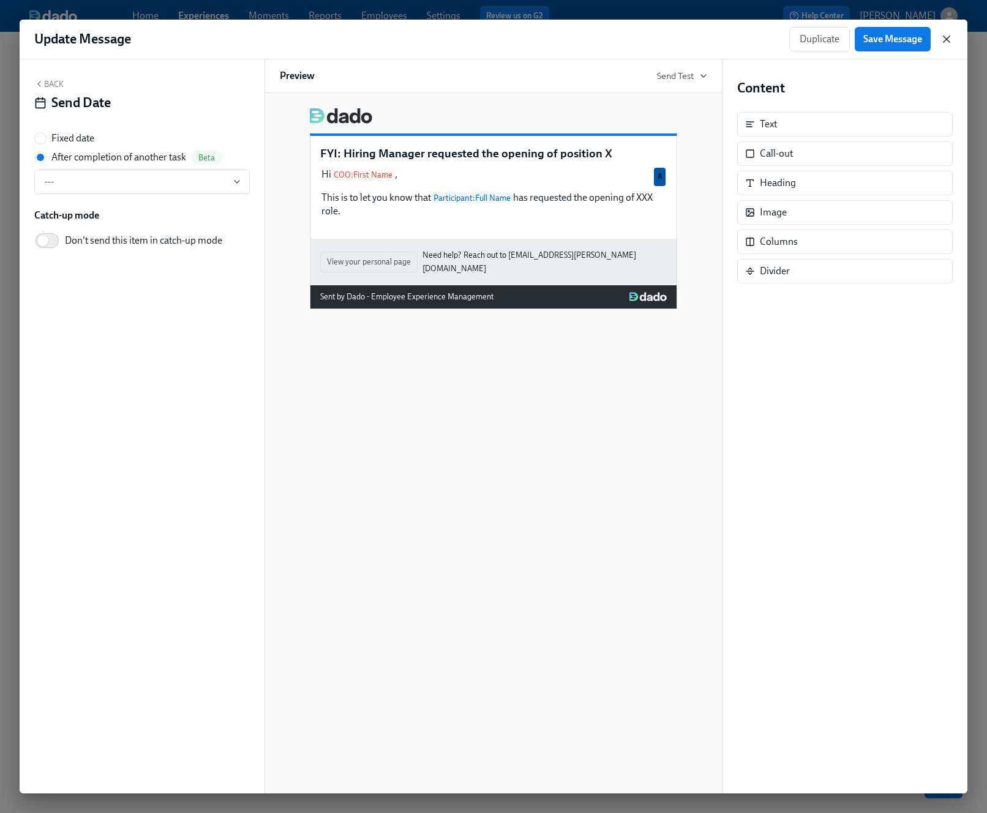
click at [881, 44] on icon "button" at bounding box center [947, 39] width 12 height 12
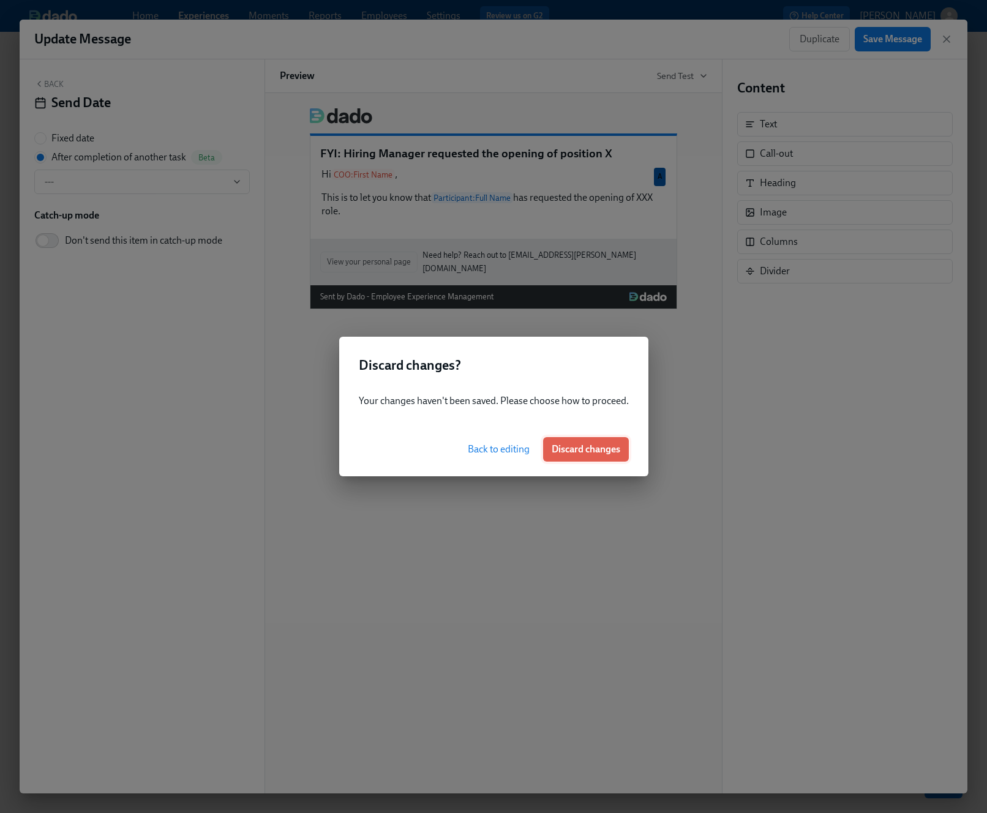
click at [559, 450] on span "Discard changes" at bounding box center [586, 449] width 69 height 12
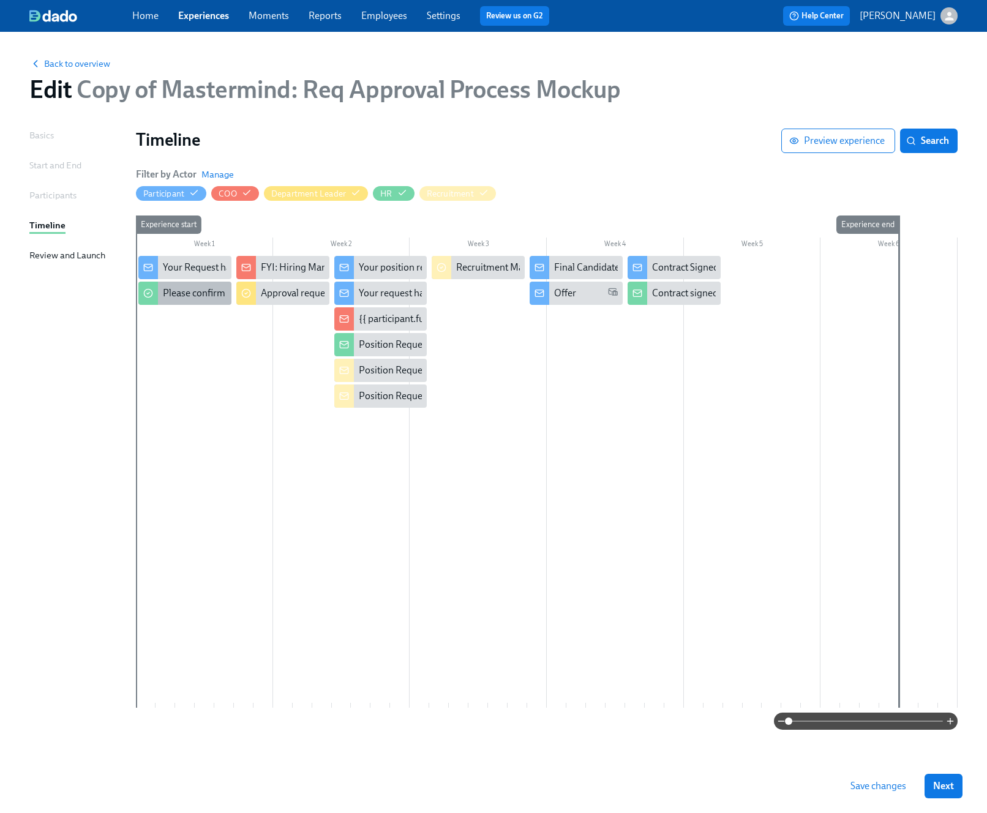
click at [190, 293] on div "Please confirm internal comp alignment" at bounding box center [246, 293] width 167 height 13
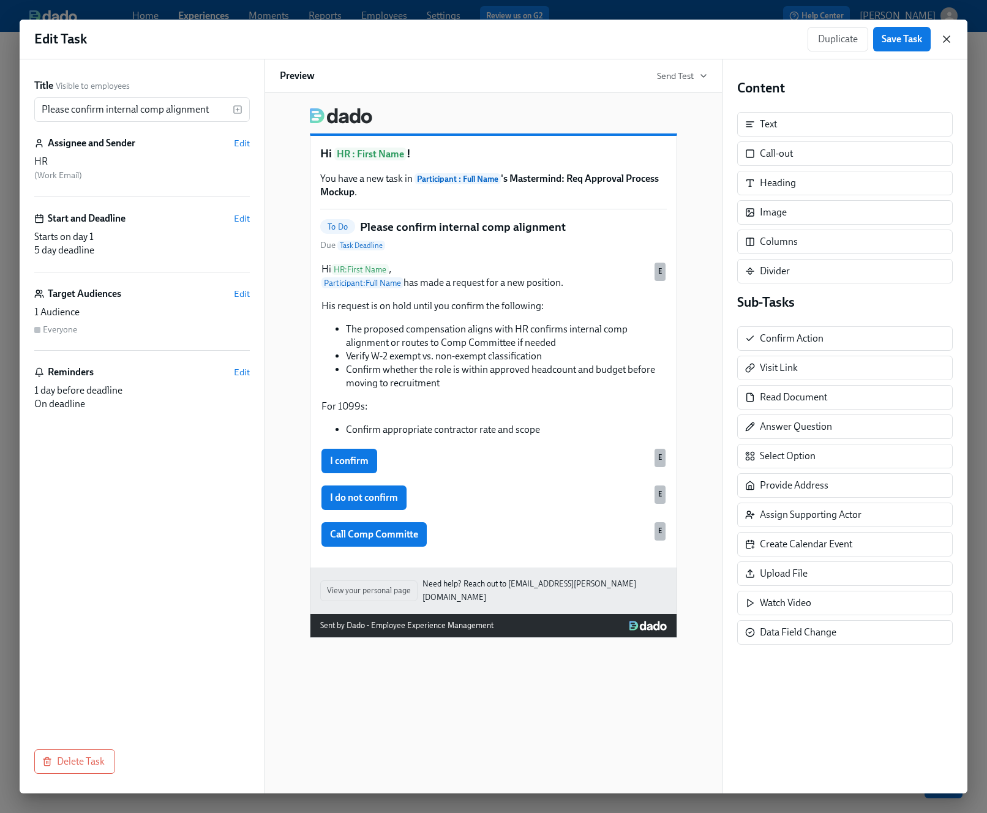
click at [881, 37] on icon "button" at bounding box center [947, 39] width 6 height 6
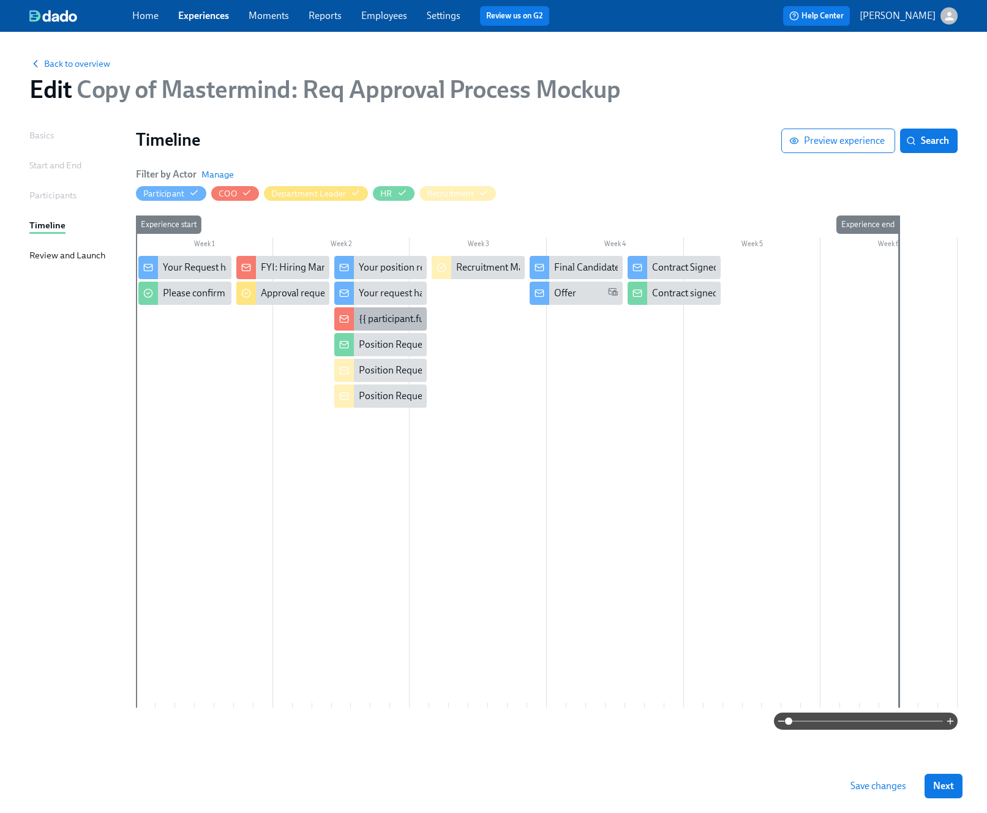
click at [377, 317] on div "{{ participant.fullName }}'s requested was approved" at bounding box center [467, 318] width 216 height 13
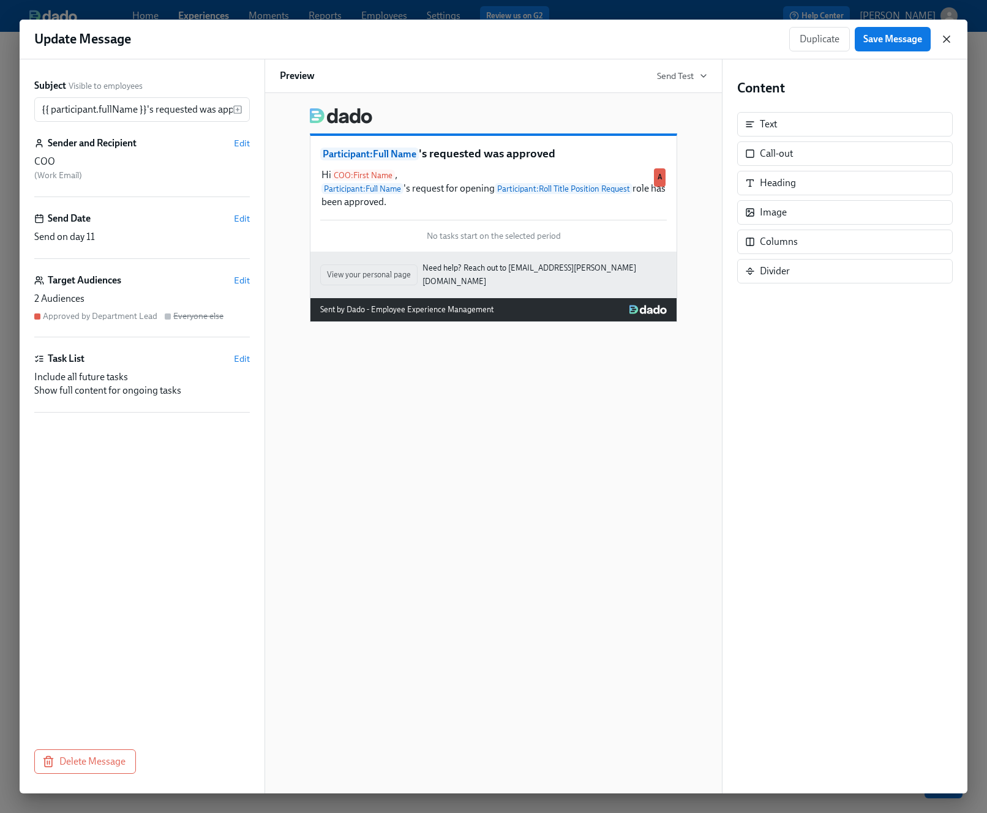
click at [881, 36] on icon "button" at bounding box center [947, 39] width 12 height 12
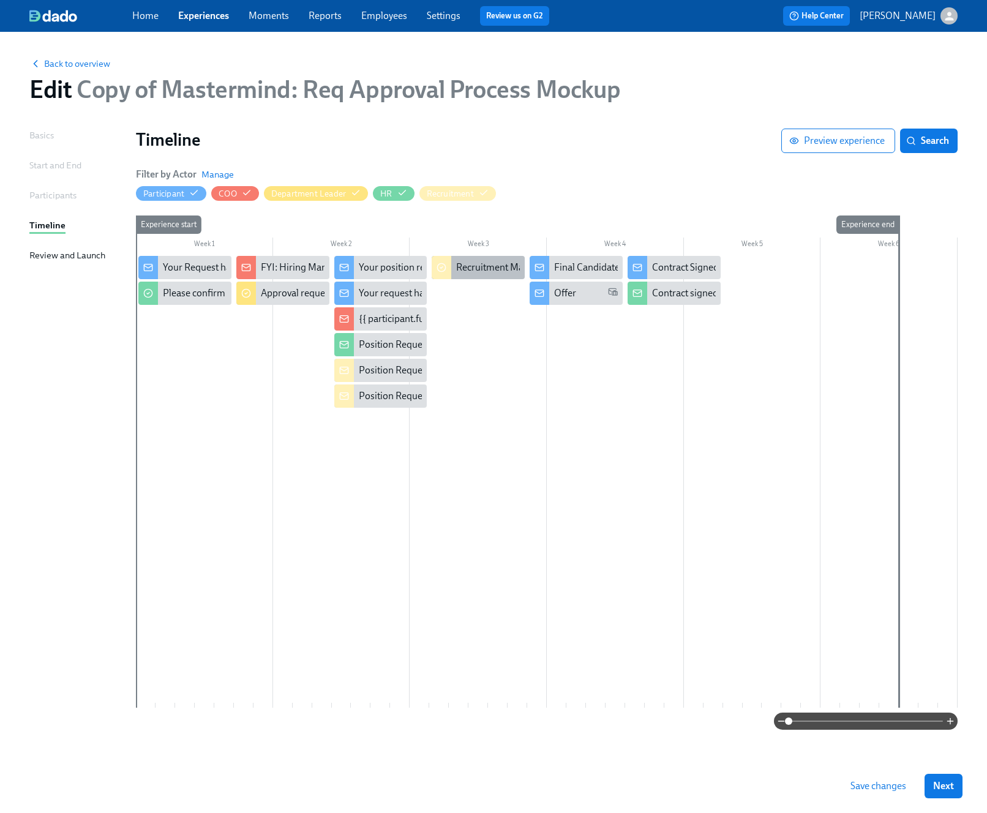
click at [514, 266] on div "Recruitment Magic" at bounding box center [496, 267] width 80 height 13
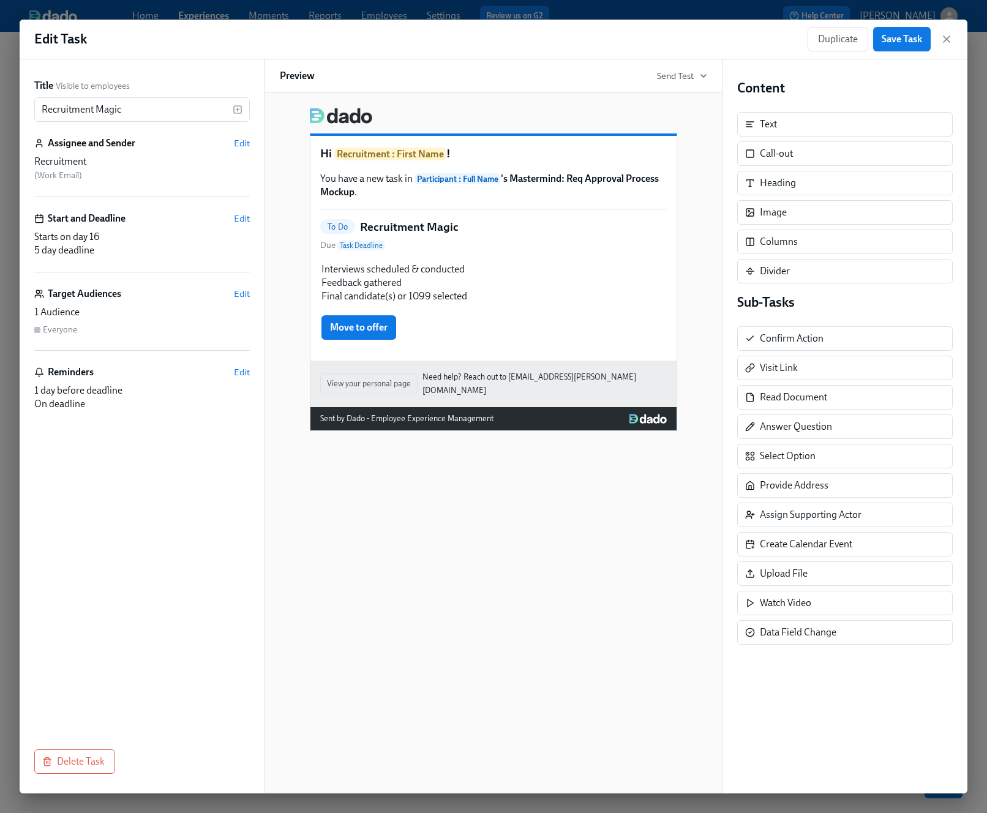
click at [499, 497] on div "Hi Recruitment : First Name ! You have a new task in Participant : Full Name 's…" at bounding box center [494, 443] width 458 height 701
click at [881, 39] on icon "button" at bounding box center [947, 39] width 12 height 12
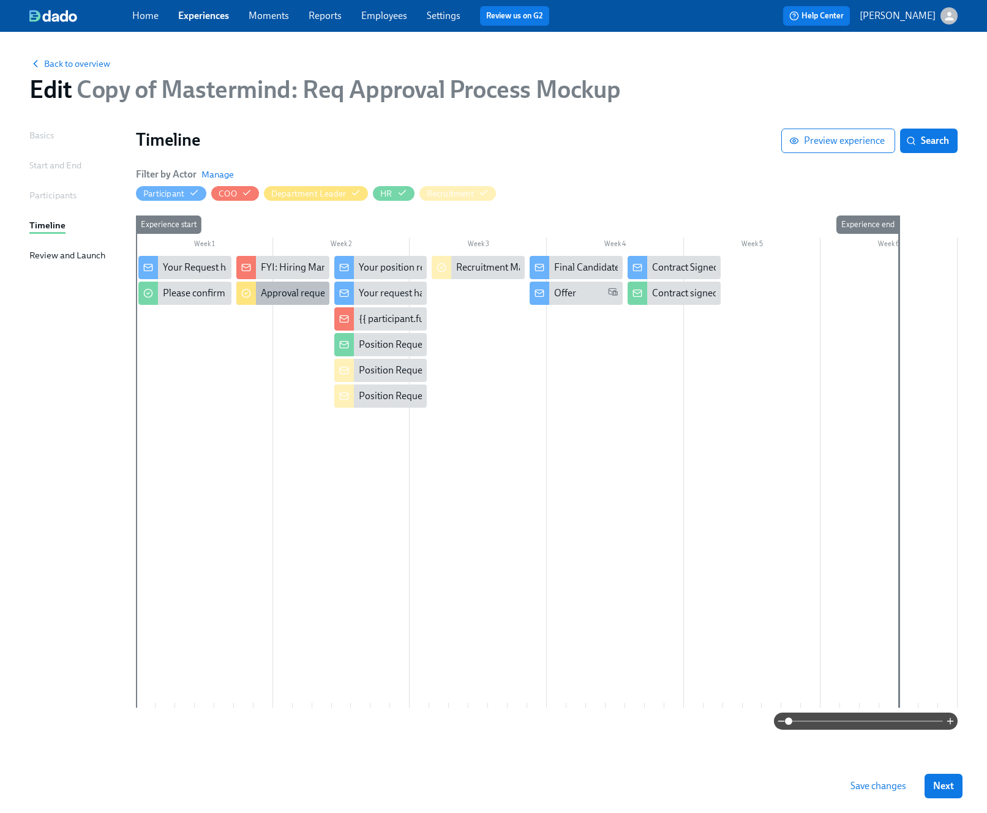
click at [294, 298] on div "Approval request from {{ participant.fullName }}" at bounding box center [361, 293] width 201 height 13
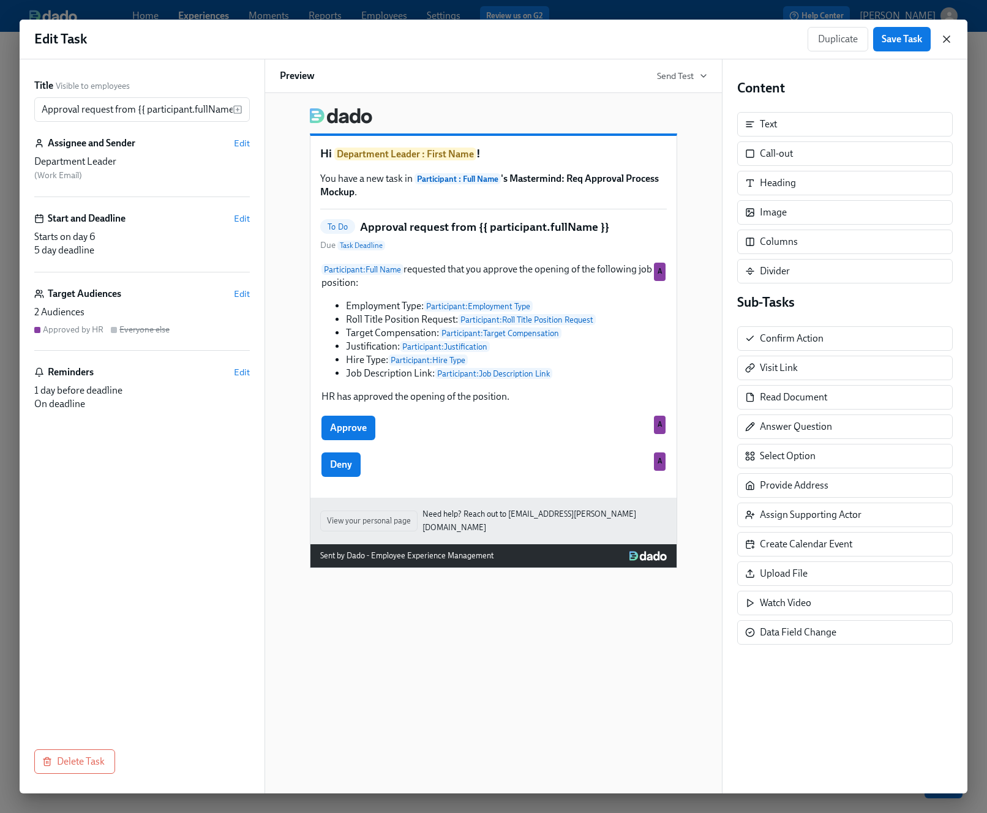
click at [881, 40] on icon "button" at bounding box center [947, 39] width 12 height 12
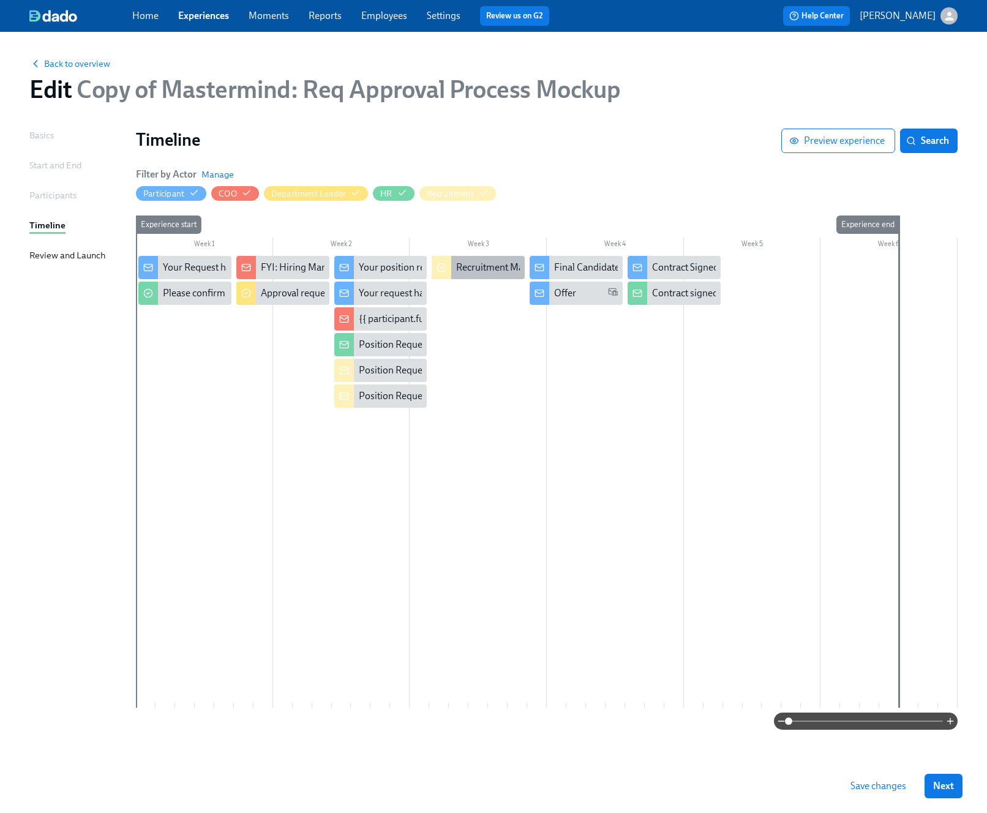
click at [472, 267] on div "Recruitment Magic" at bounding box center [496, 267] width 80 height 13
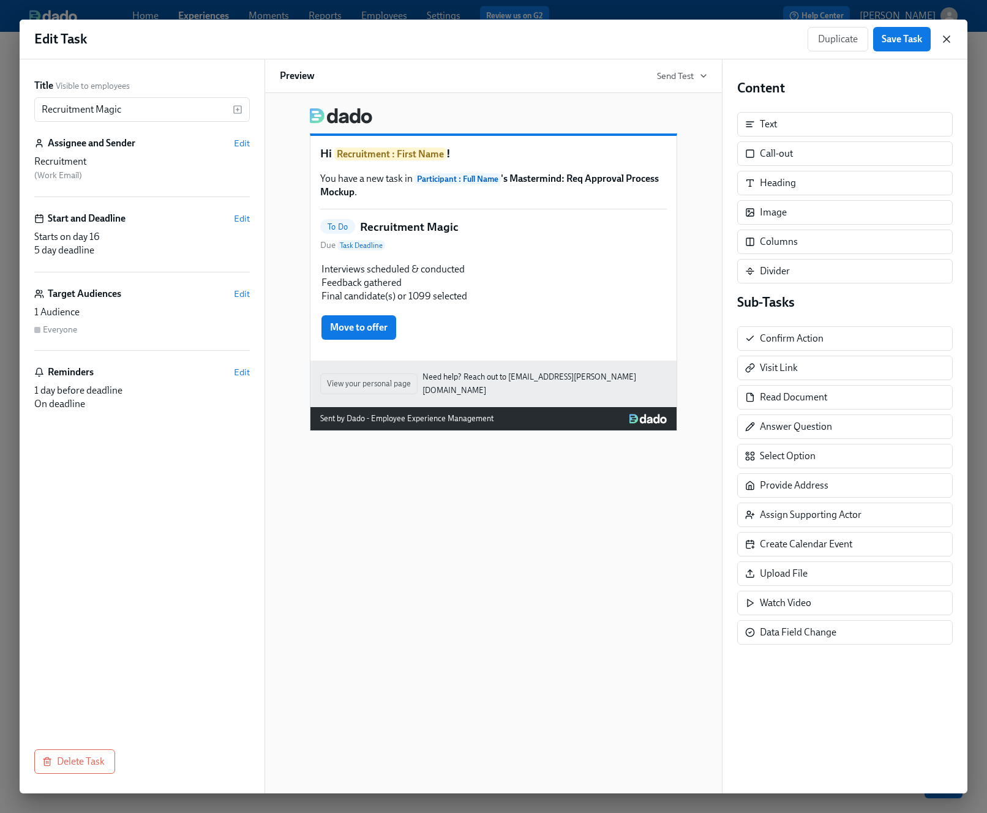
click at [881, 33] on icon "button" at bounding box center [947, 39] width 12 height 12
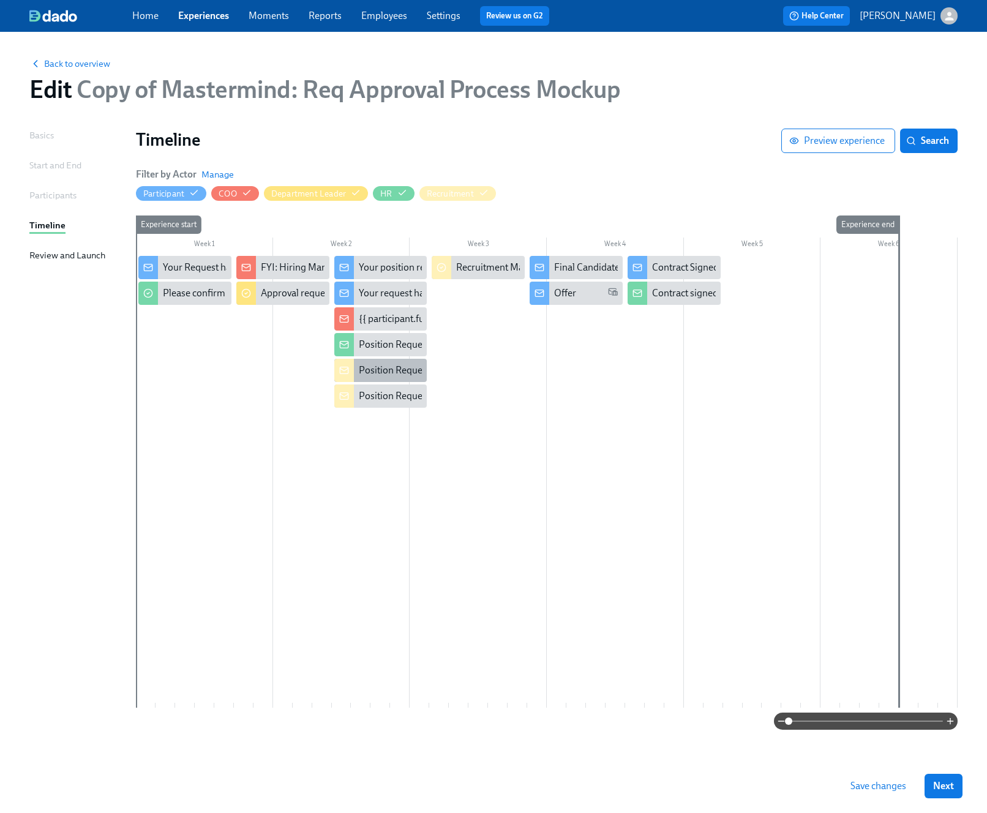
click at [380, 376] on div "Position Request Approved" at bounding box center [416, 370] width 114 height 13
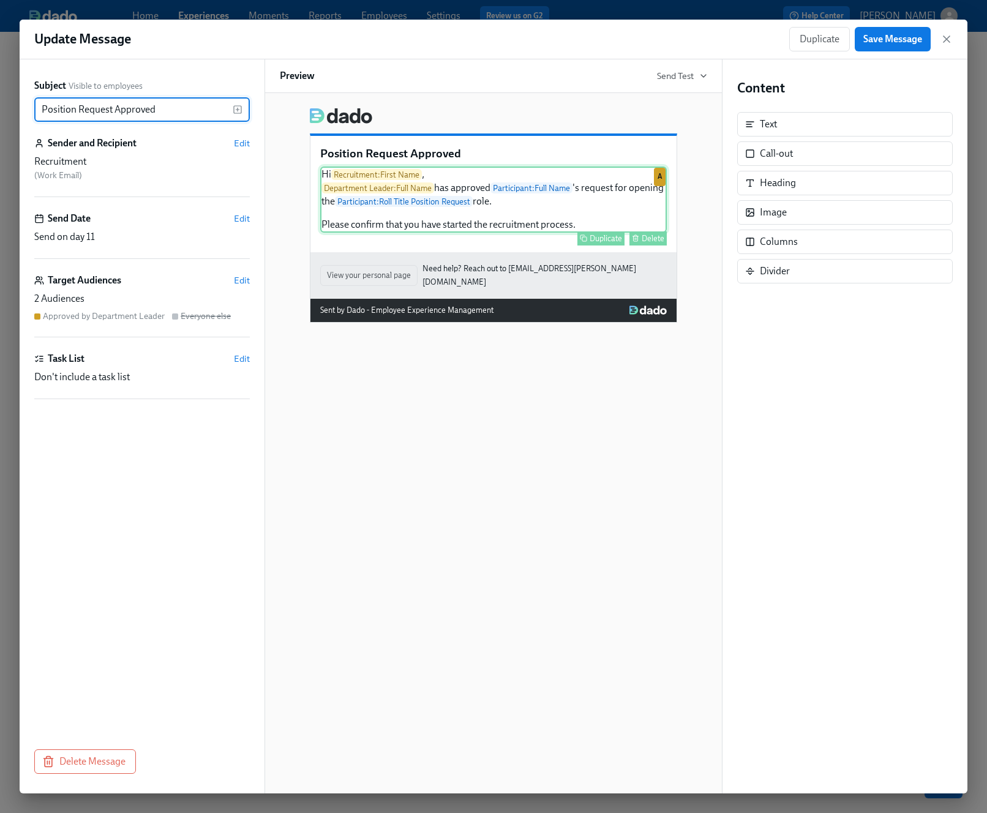
click at [464, 233] on div "Duplicate Delete" at bounding box center [495, 239] width 344 height 14
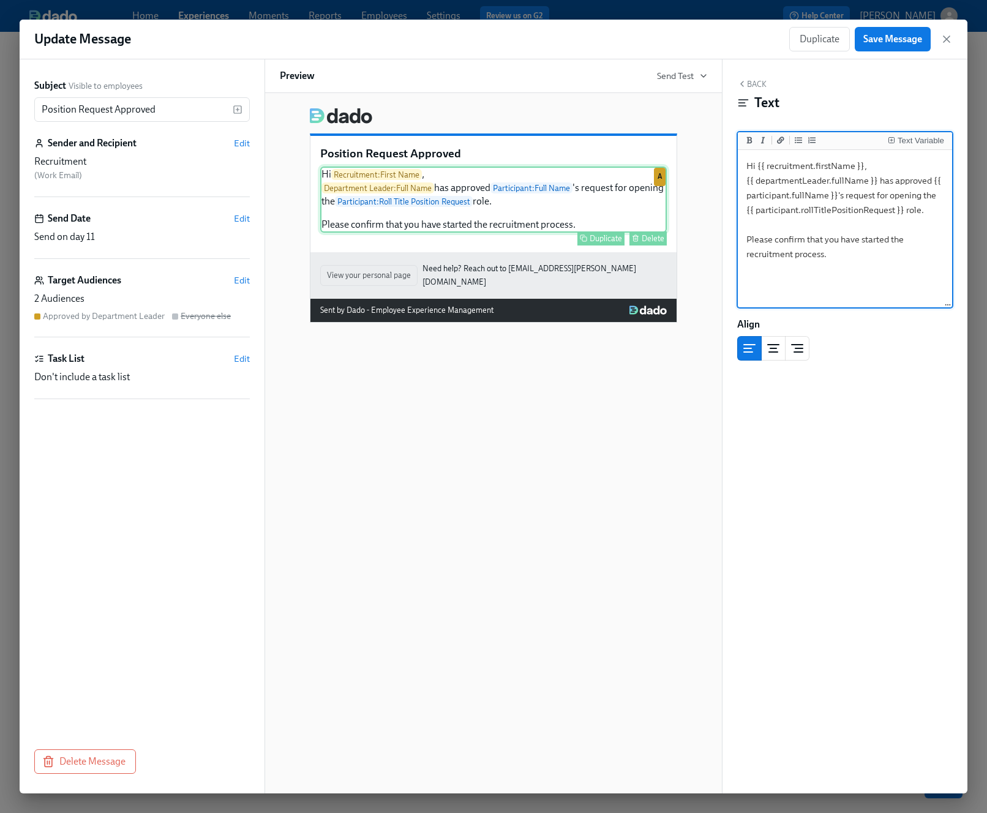
click at [585, 221] on div "Hi Recruitment : First Name , Department Leader : Full Name has approved Partic…" at bounding box center [493, 200] width 347 height 66
click at [881, 44] on icon "button" at bounding box center [947, 39] width 12 height 12
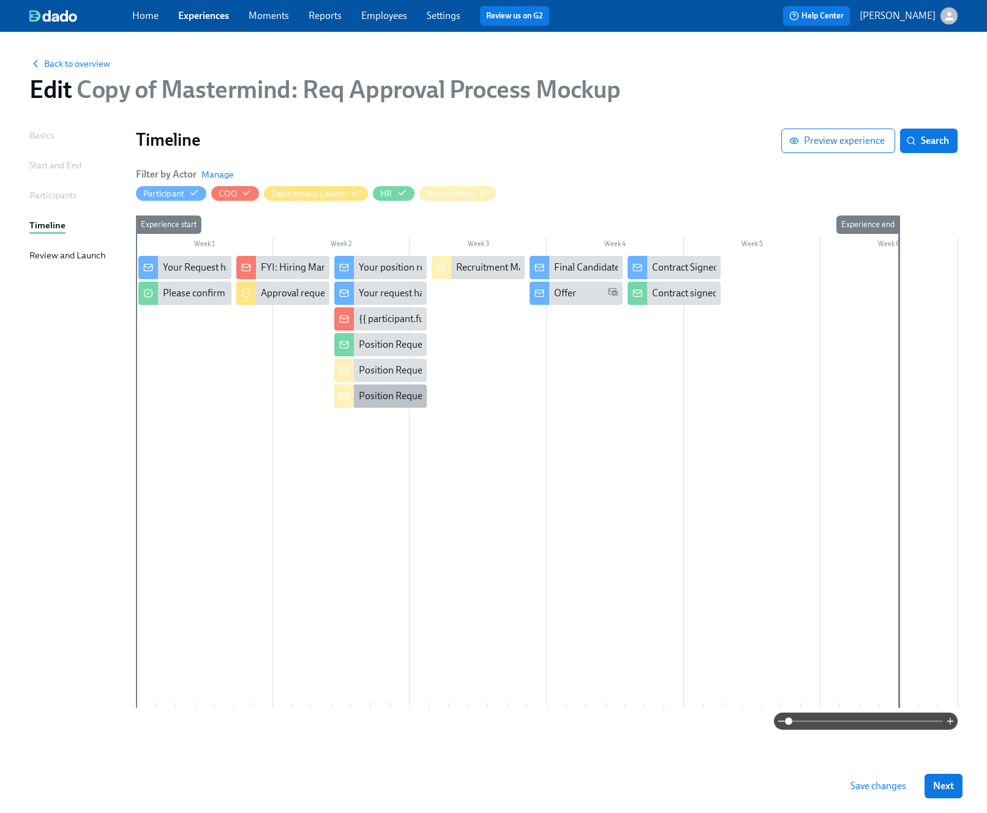
click at [367, 397] on div "Position Request Denied" at bounding box center [410, 396] width 103 height 13
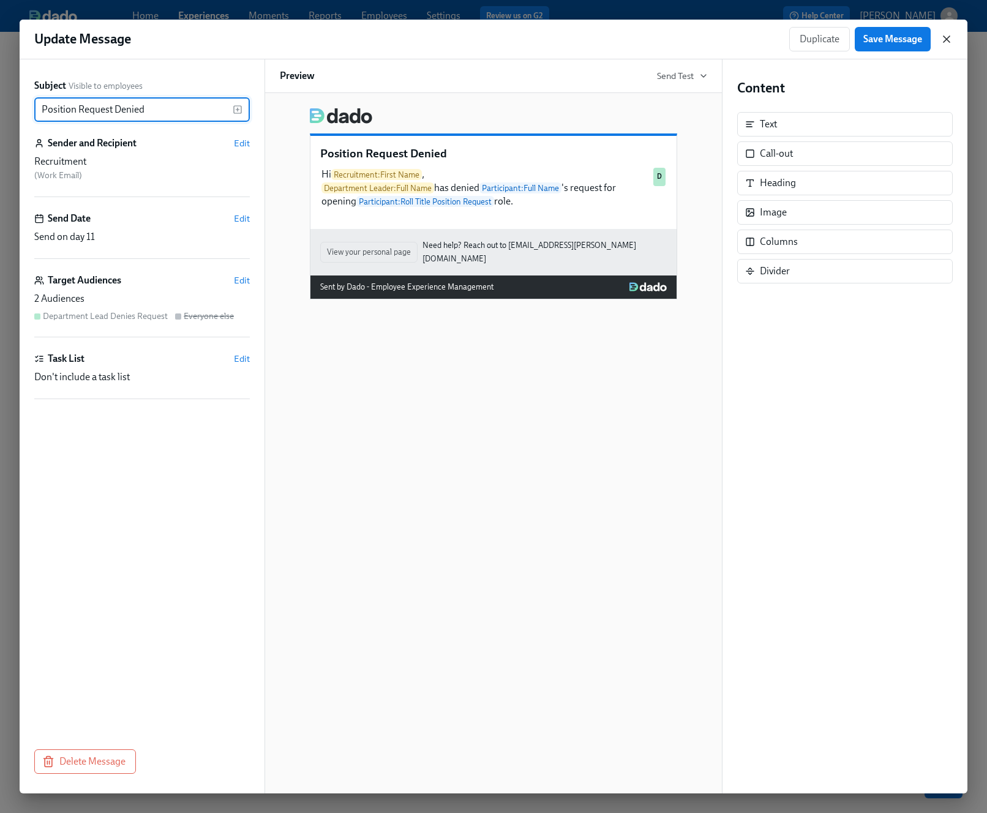
click at [881, 36] on icon "button" at bounding box center [947, 39] width 12 height 12
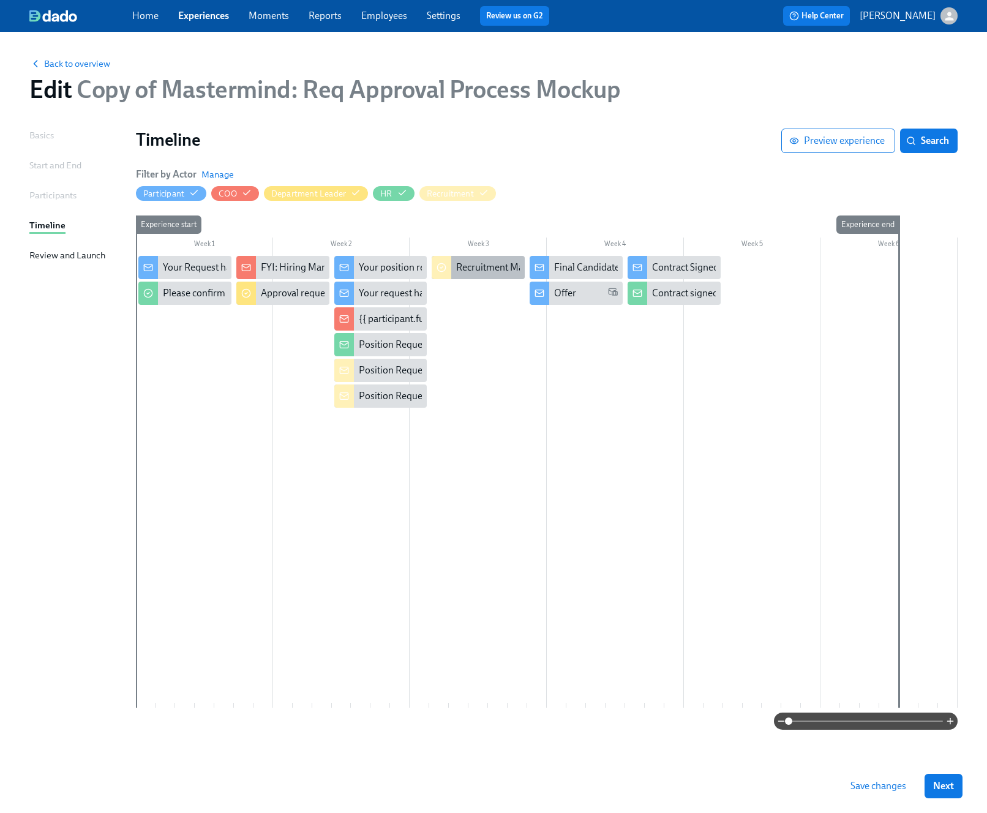
click at [491, 267] on div "Recruitment Magic" at bounding box center [496, 267] width 80 height 13
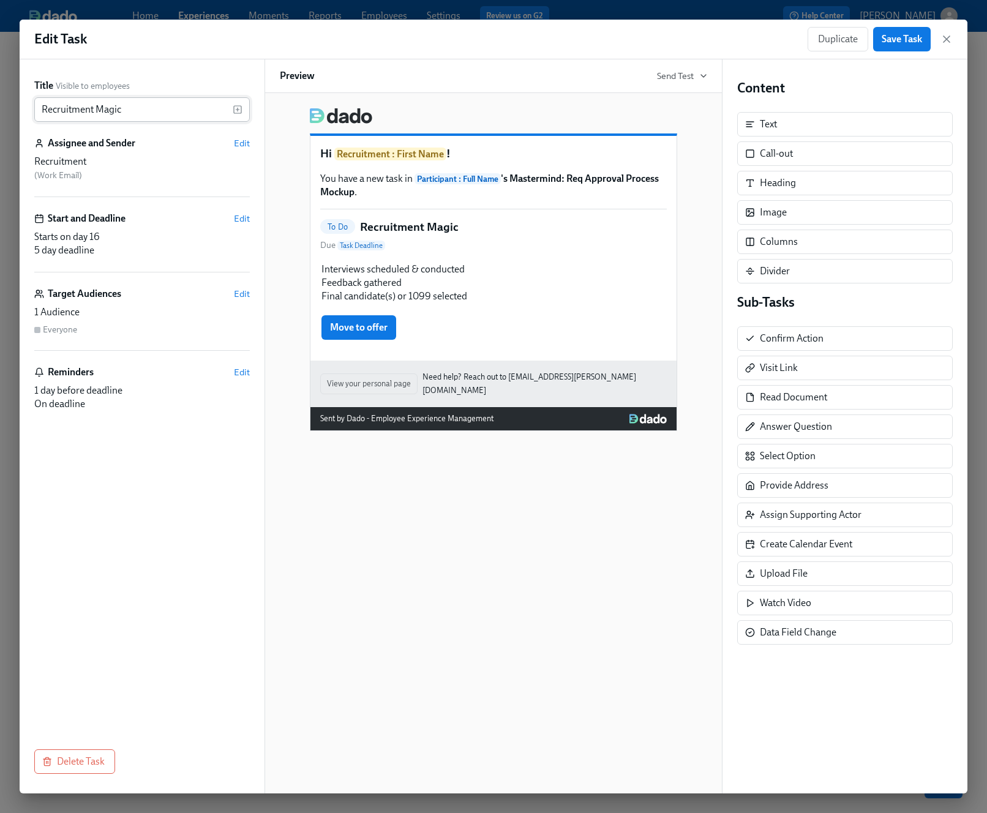
click at [114, 107] on input "Recruitment Magic" at bounding box center [133, 109] width 198 height 24
type input "Recruitment Process"
click at [881, 40] on span "Save Task" at bounding box center [902, 39] width 40 height 12
click at [881, 36] on icon "button" at bounding box center [947, 39] width 12 height 12
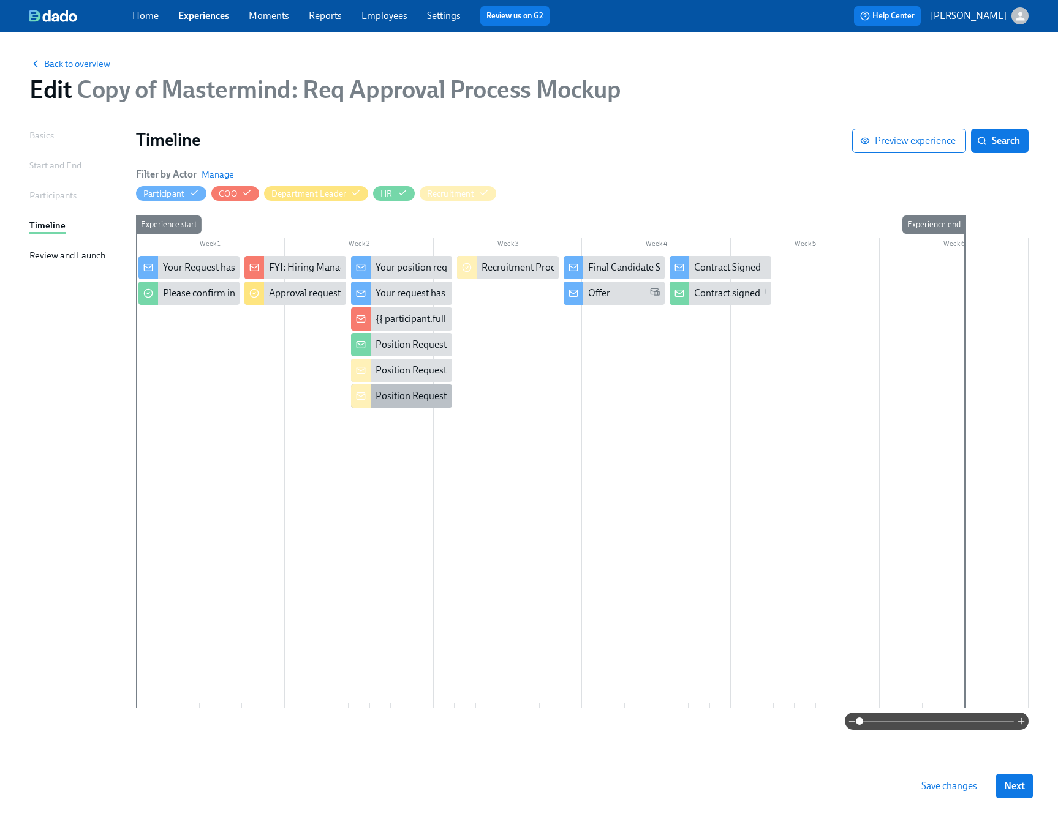
click at [390, 394] on div "Position Request Denied" at bounding box center [426, 396] width 103 height 13
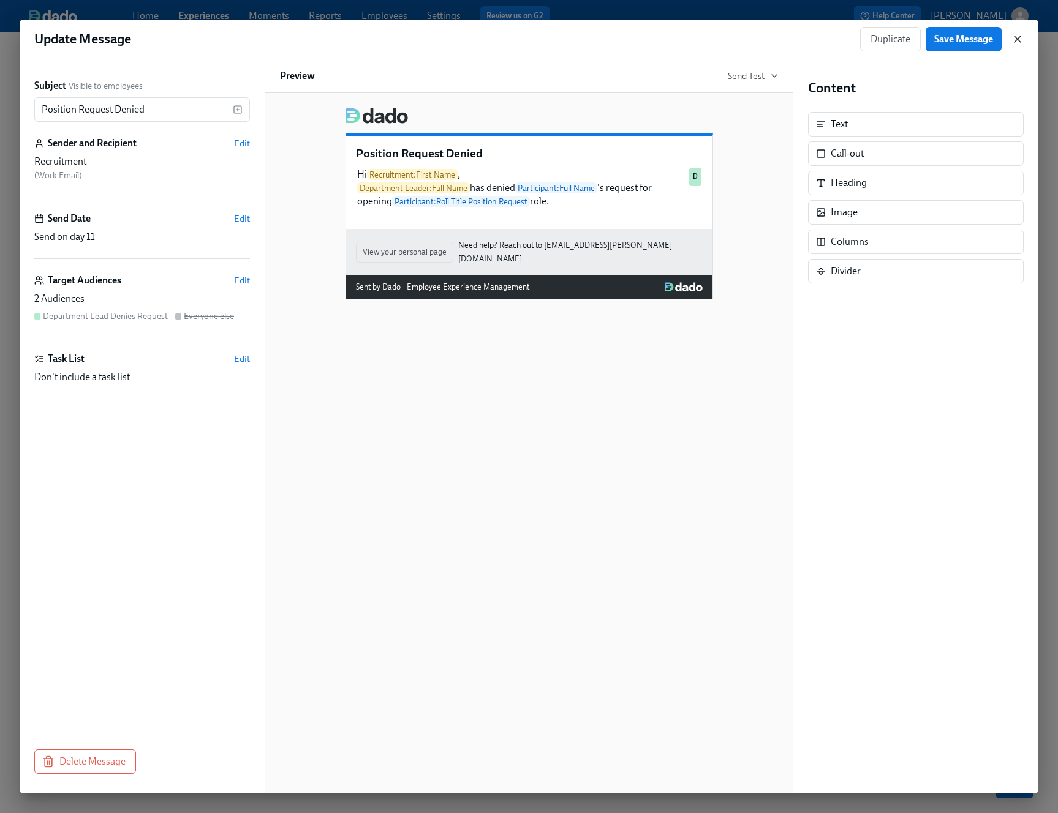
click at [881, 34] on icon "button" at bounding box center [1017, 39] width 12 height 12
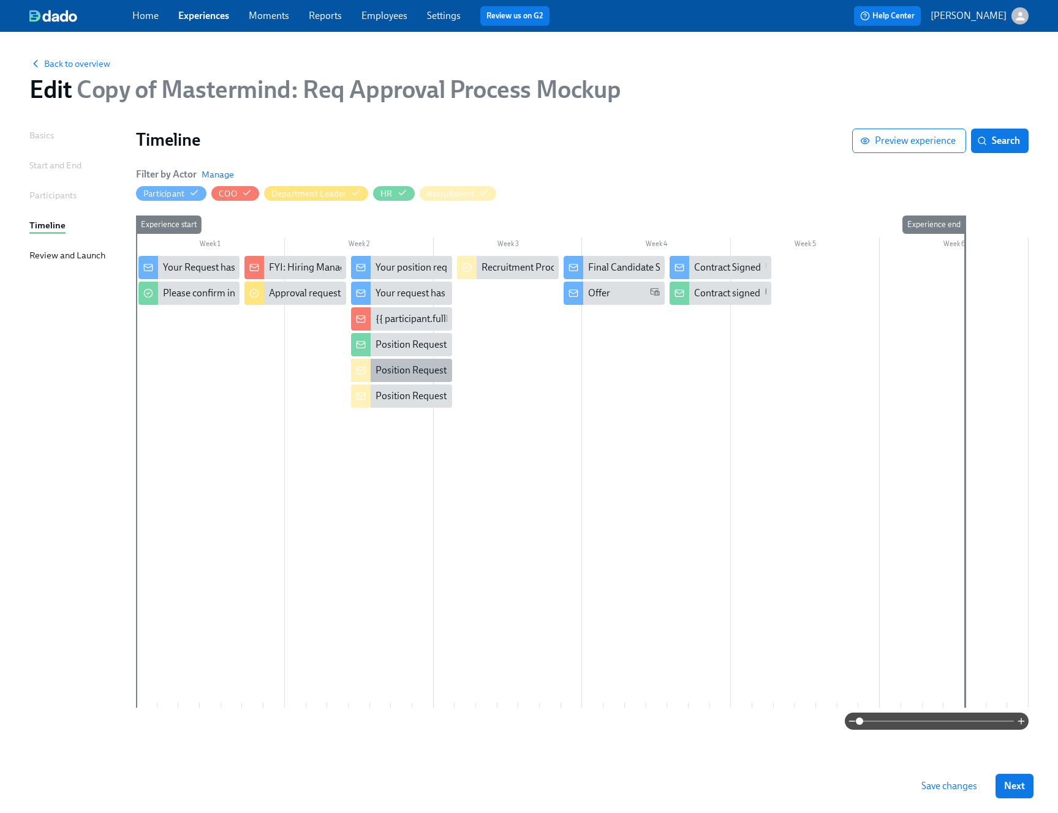
click at [404, 362] on div "Position Request Approved" at bounding box center [401, 370] width 101 height 23
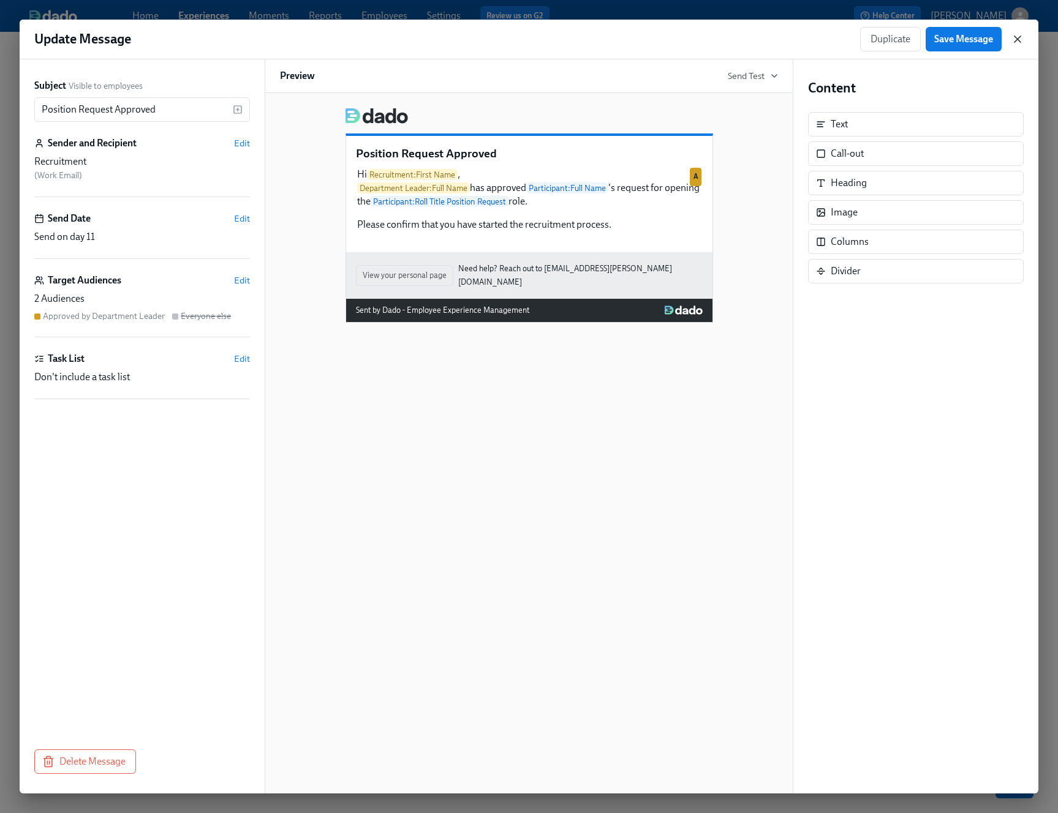
click at [881, 39] on icon "button" at bounding box center [1017, 39] width 12 height 12
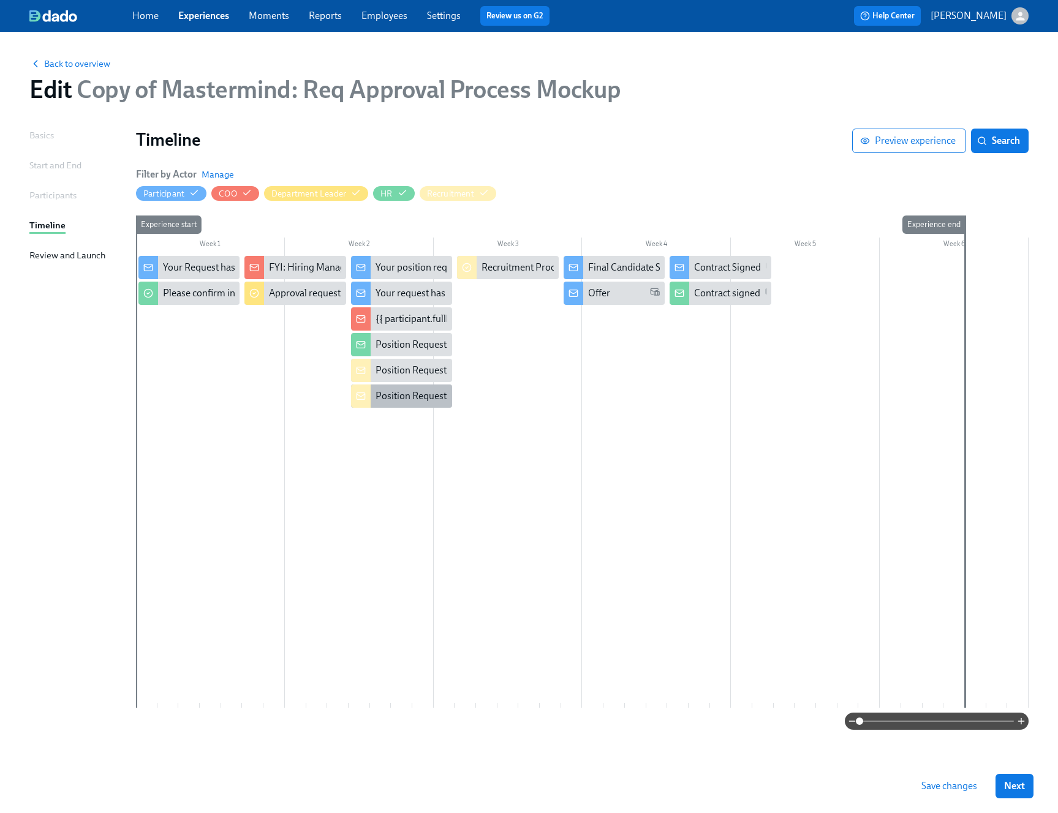
click at [428, 397] on div "Position Request Denied" at bounding box center [426, 396] width 103 height 13
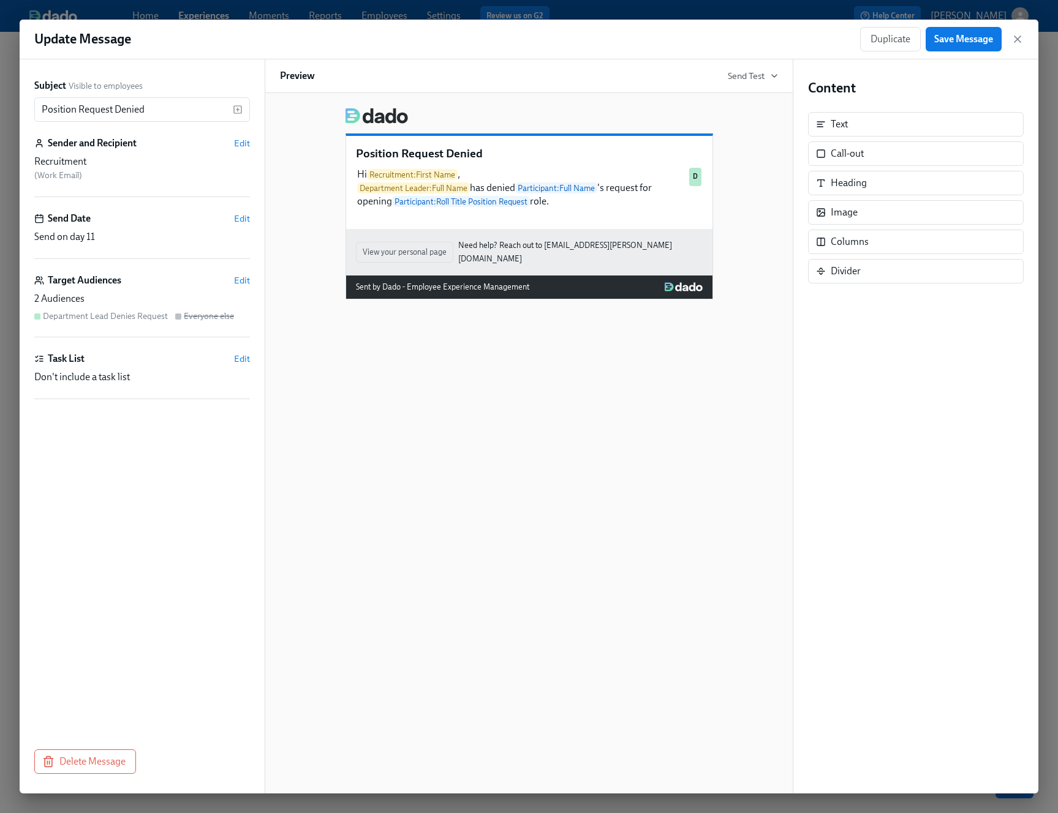
click at [881, 38] on div "Update Message Duplicate Save Message" at bounding box center [529, 40] width 1018 height 40
click at [881, 38] on div "Duplicate Save Message" at bounding box center [942, 39] width 164 height 24
click at [881, 38] on icon "button" at bounding box center [1017, 39] width 12 height 12
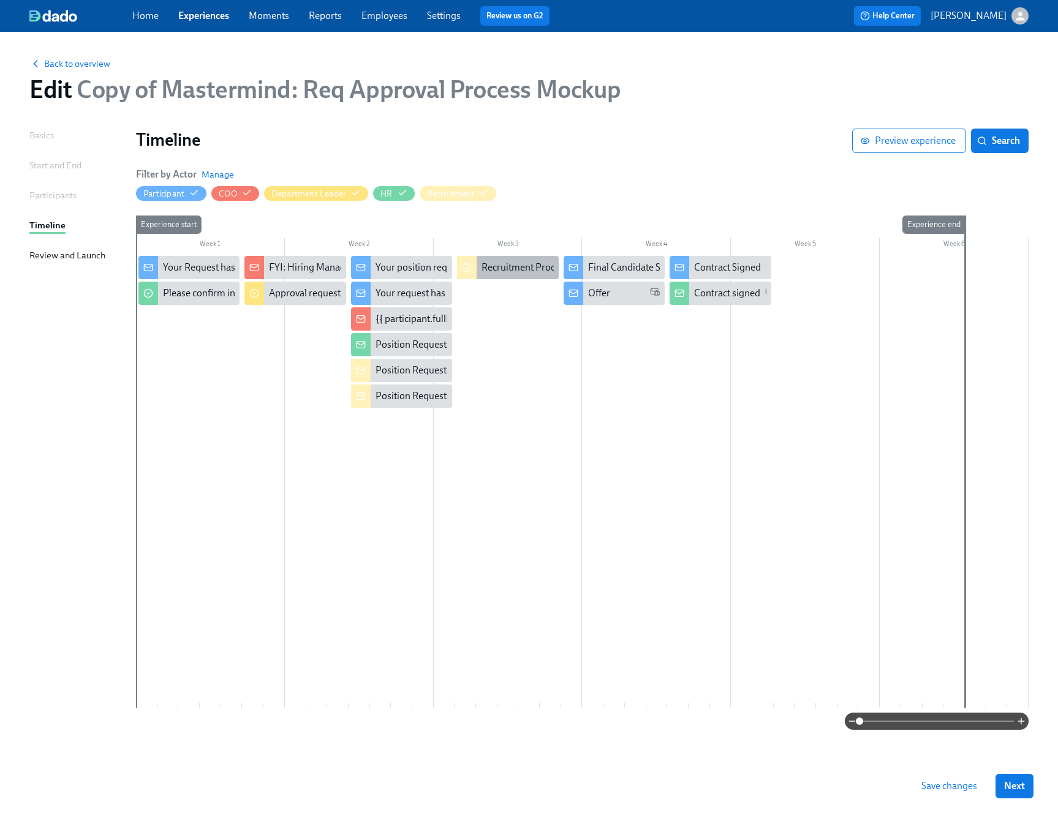
click at [511, 265] on div "Recruitment Process" at bounding box center [524, 267] width 87 height 13
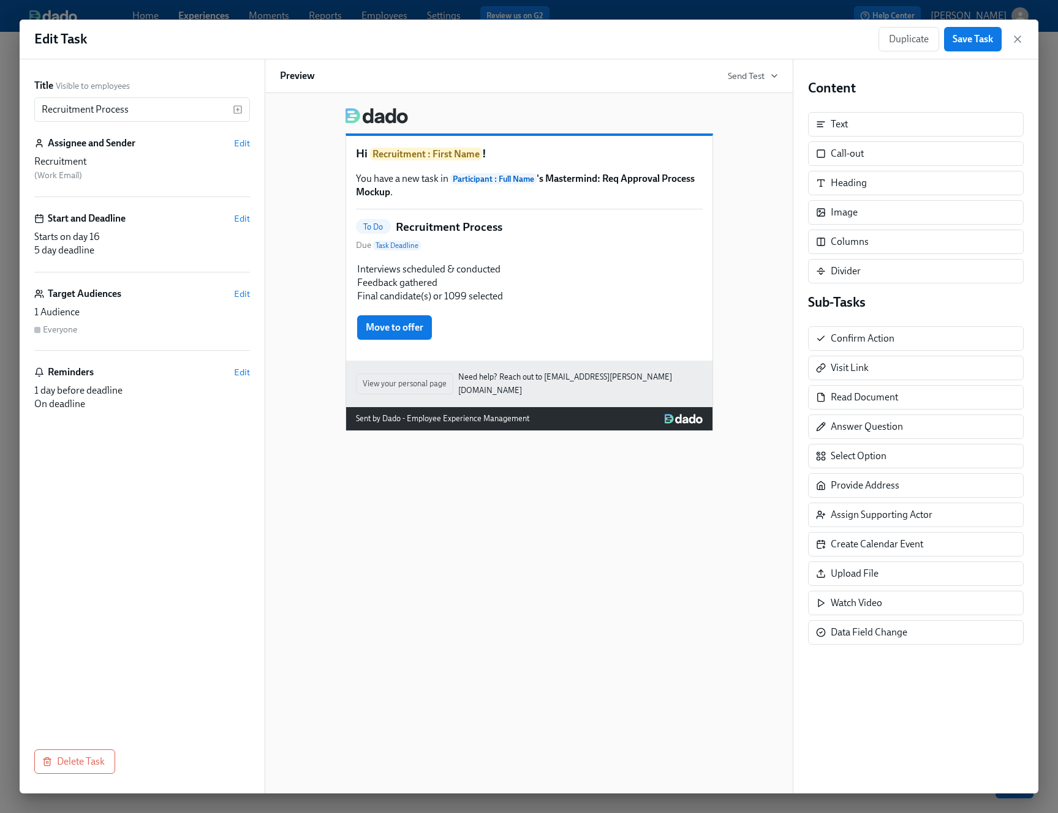
click at [547, 497] on div "Hi Recruitment : First Name ! You have a new task in Participant : Full Name 's…" at bounding box center [529, 443] width 529 height 701
click at [881, 34] on icon "button" at bounding box center [1017, 39] width 12 height 12
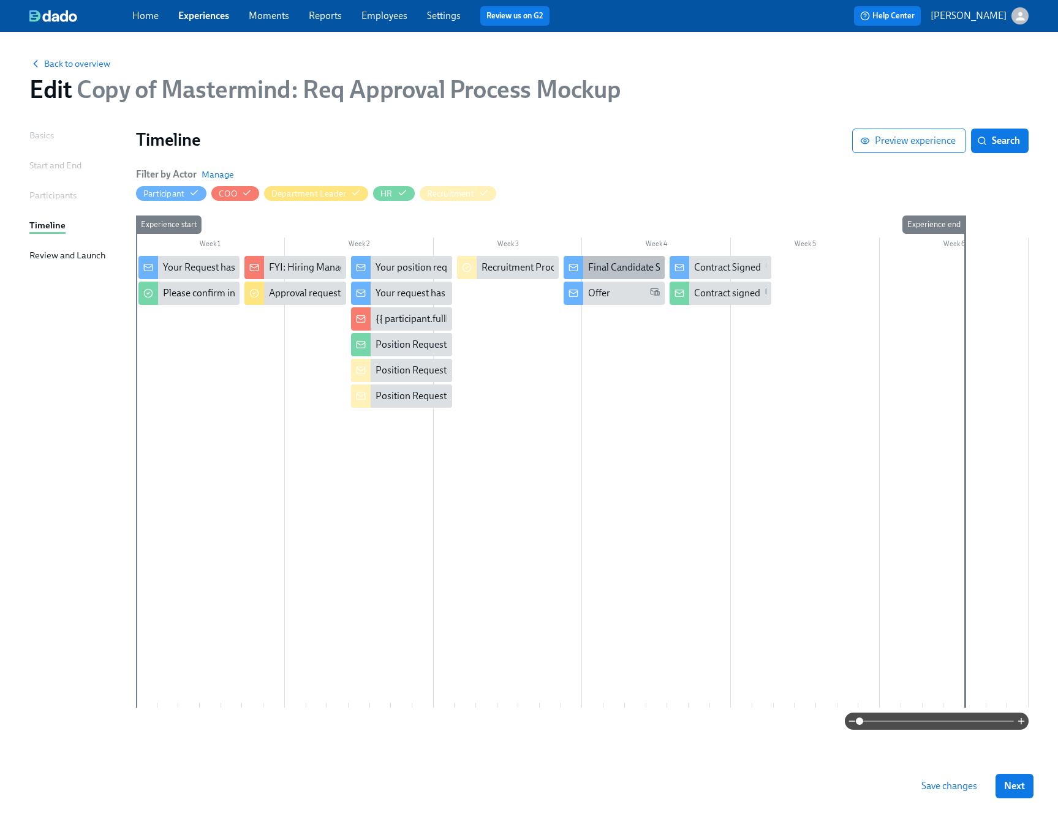
click at [615, 273] on div "Final Candidate Selected" at bounding box center [639, 267] width 102 height 13
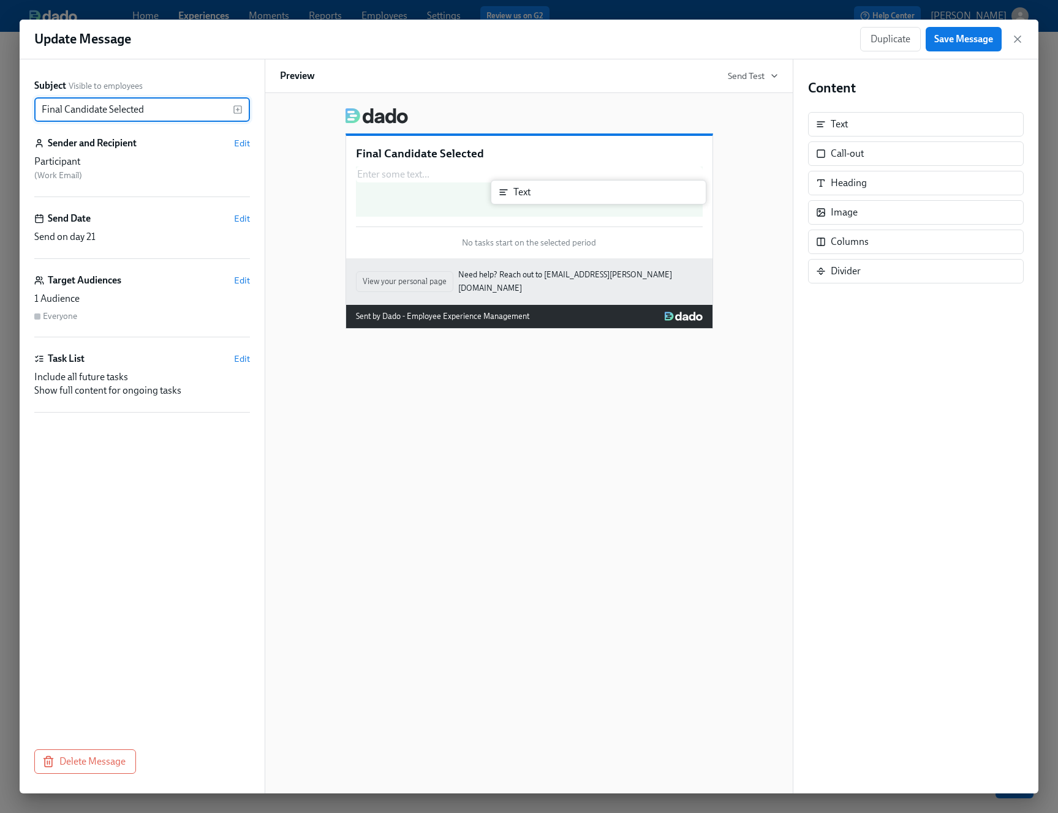
drag, startPoint x: 867, startPoint y: 134, endPoint x: 540, endPoint y: 202, distance: 333.4
click at [540, 202] on div "Subject Visible to employees Final Candidate Selected ​ Sender and Recipient Ed…" at bounding box center [529, 426] width 1018 height 734
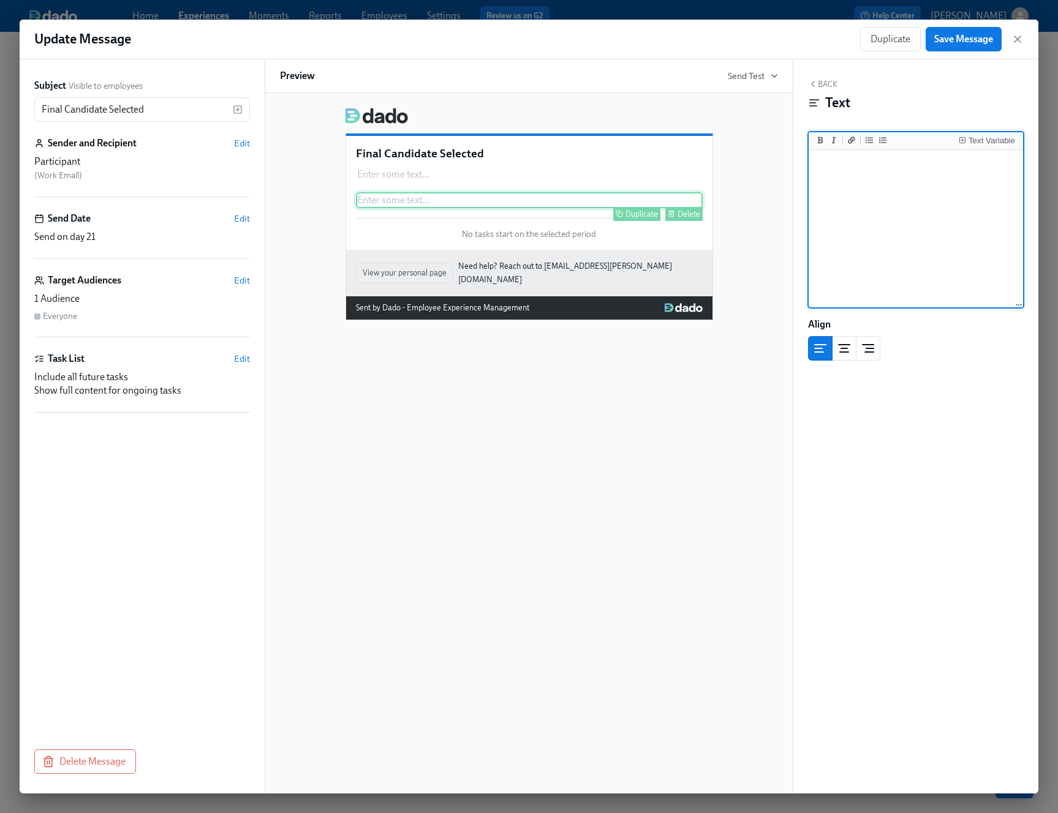
click at [688, 212] on div "Delete" at bounding box center [688, 213] width 23 height 9
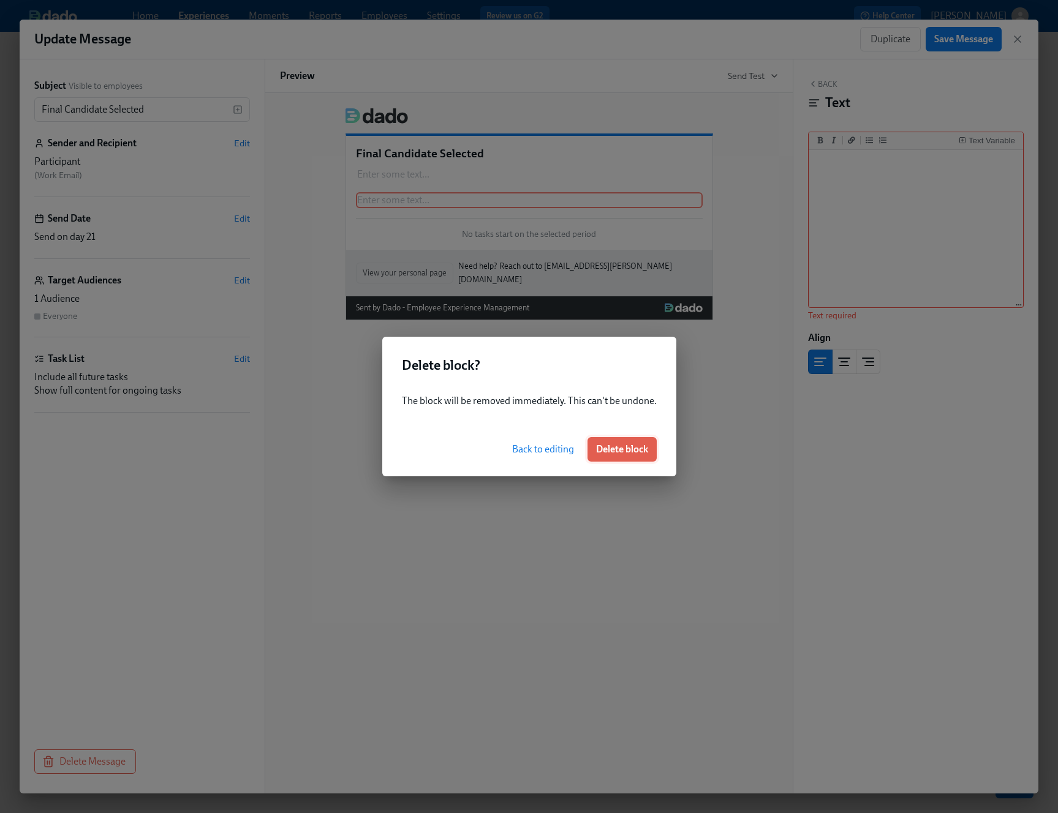
click at [626, 450] on span "Delete block" at bounding box center [622, 449] width 52 height 12
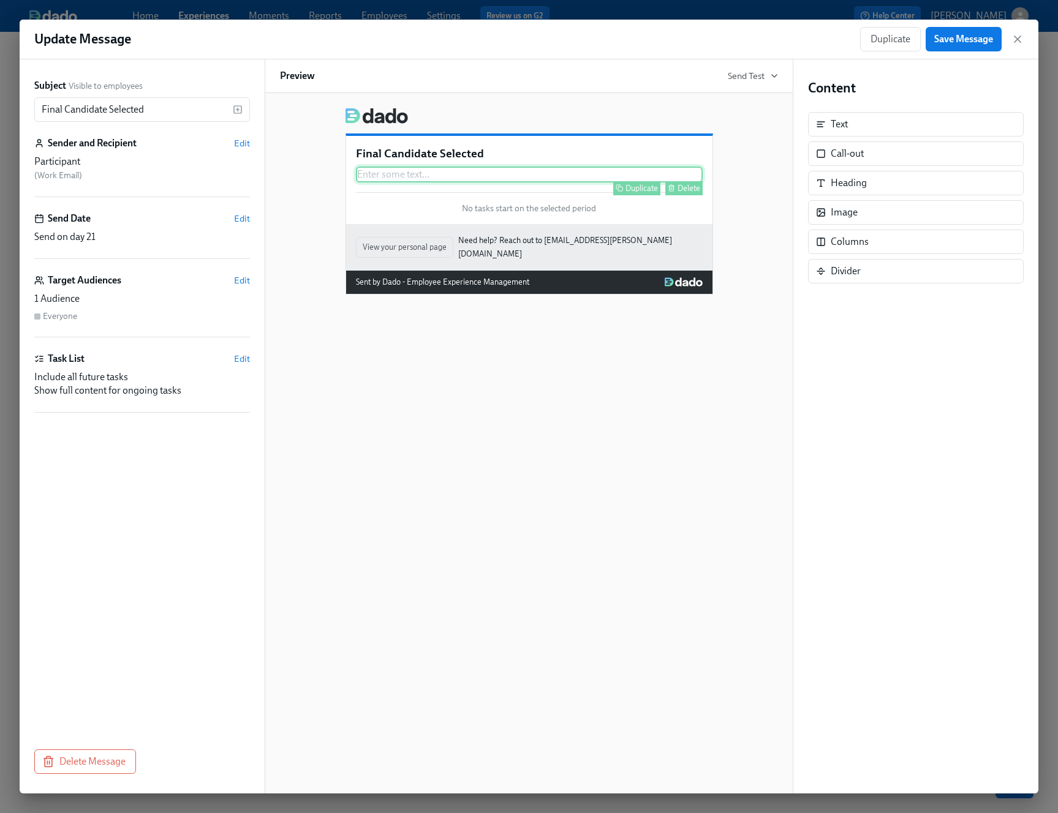
click at [456, 170] on div "Enter some text ... Duplicate Delete" at bounding box center [529, 175] width 347 height 16
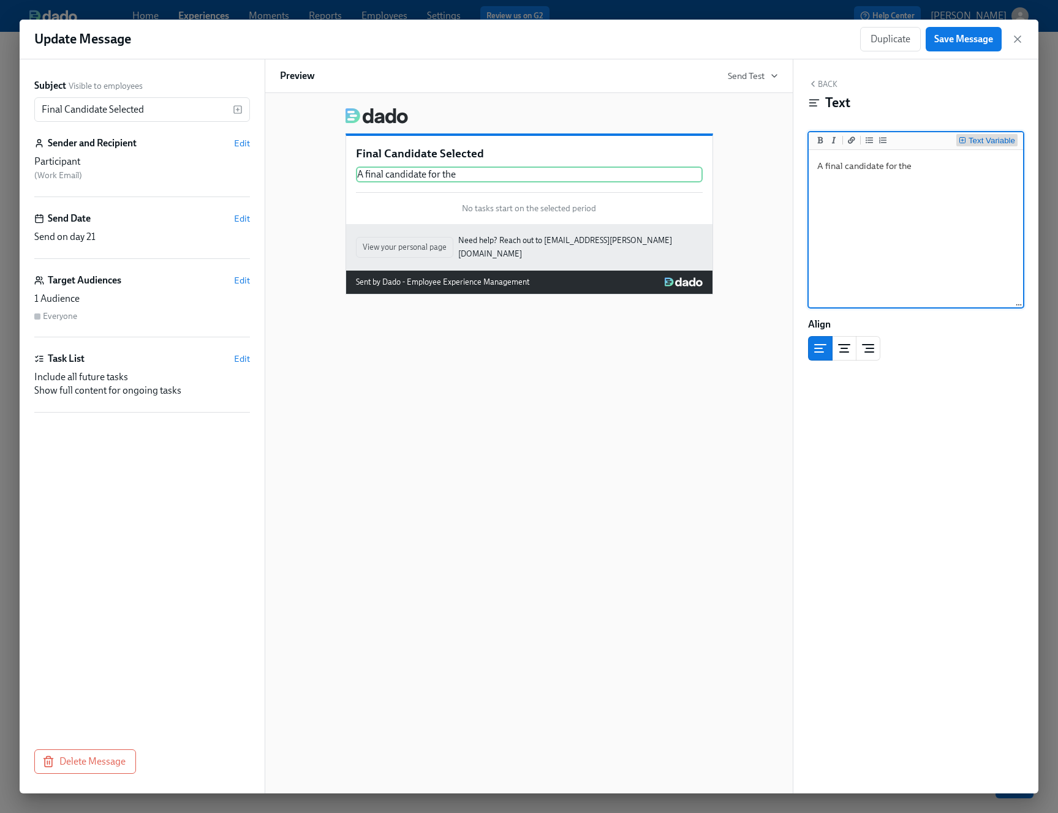
click at [881, 140] on icon "Insert Text Variable" at bounding box center [961, 140] width 7 height 7
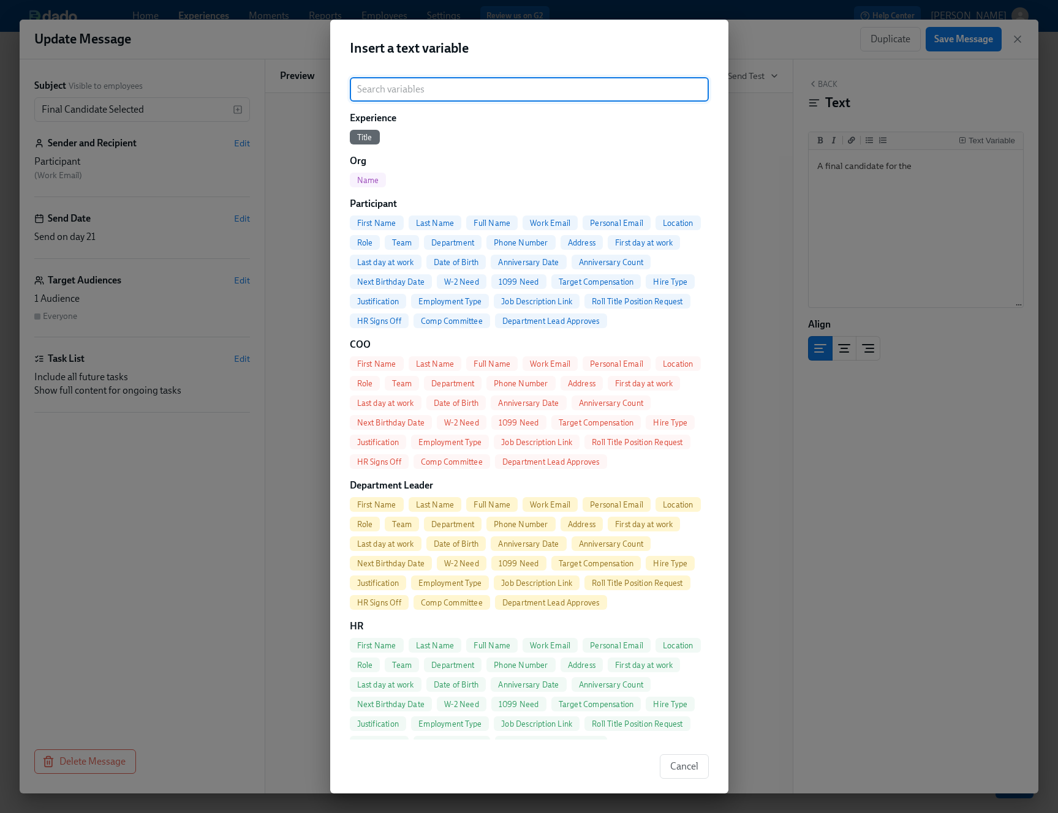
click at [651, 296] on div "Roll Title Position Request" at bounding box center [636, 301] width 105 height 15
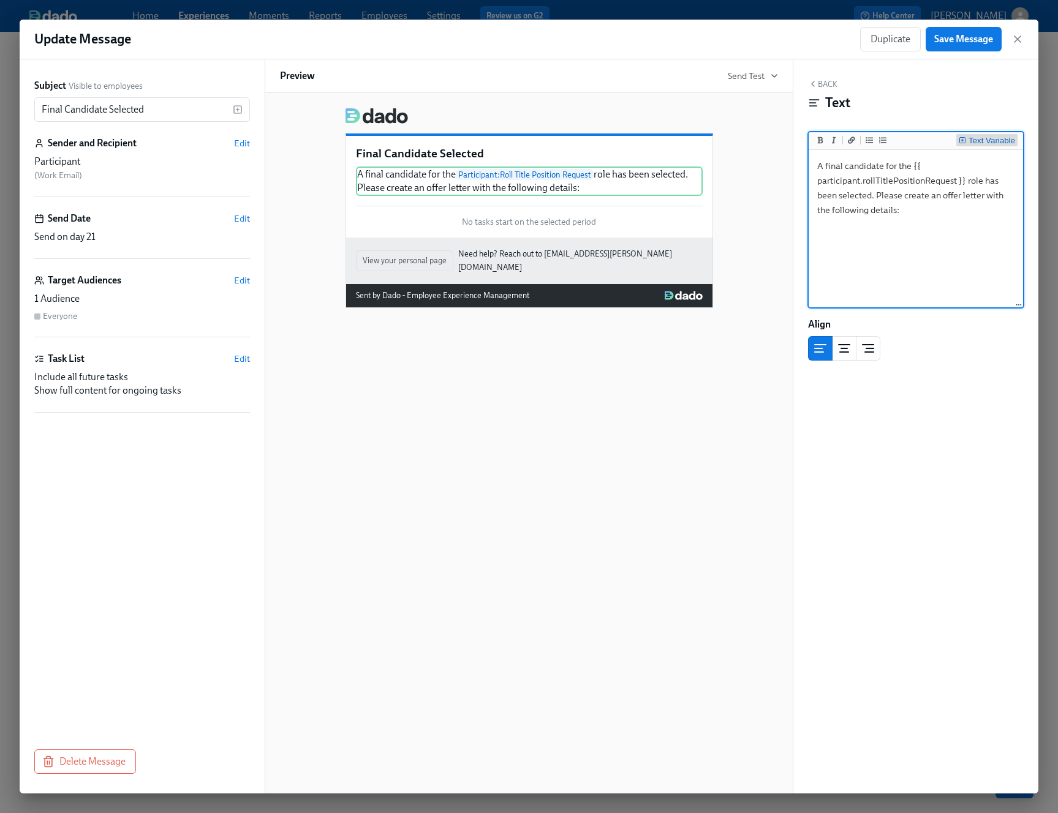
click at [881, 139] on div "Text Variable" at bounding box center [986, 141] width 56 height 9
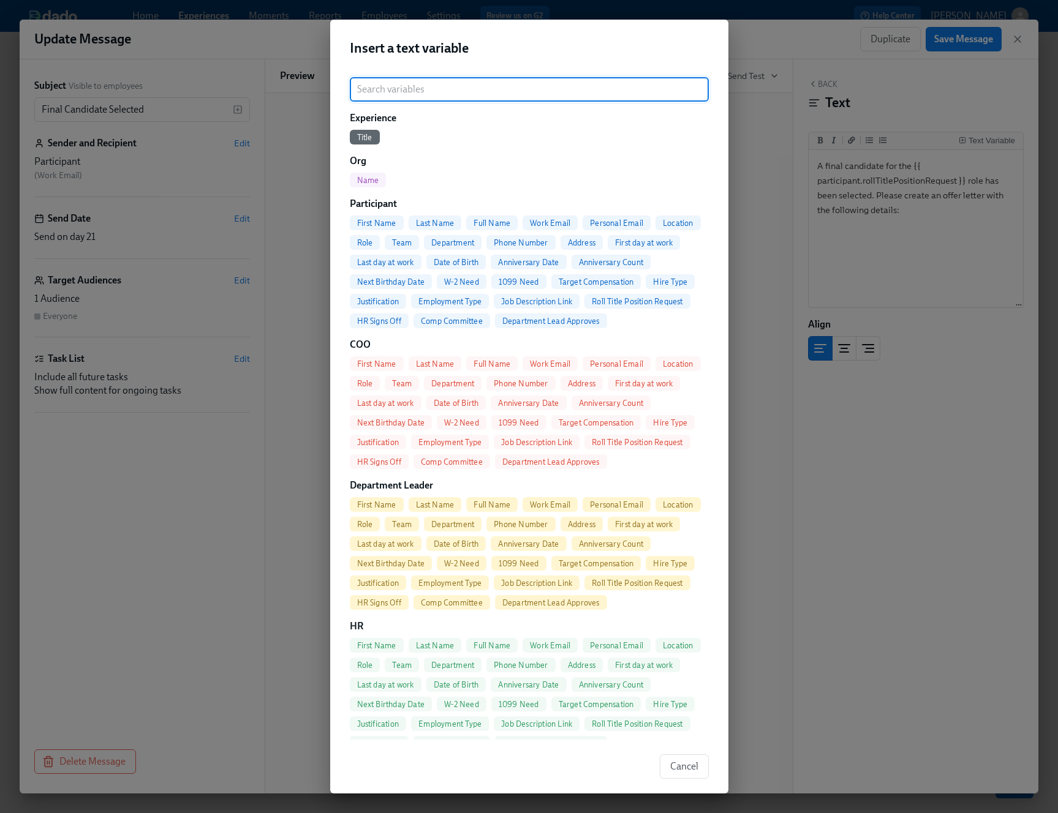
click at [653, 296] on div "Roll Title Position Request" at bounding box center [636, 301] width 105 height 15
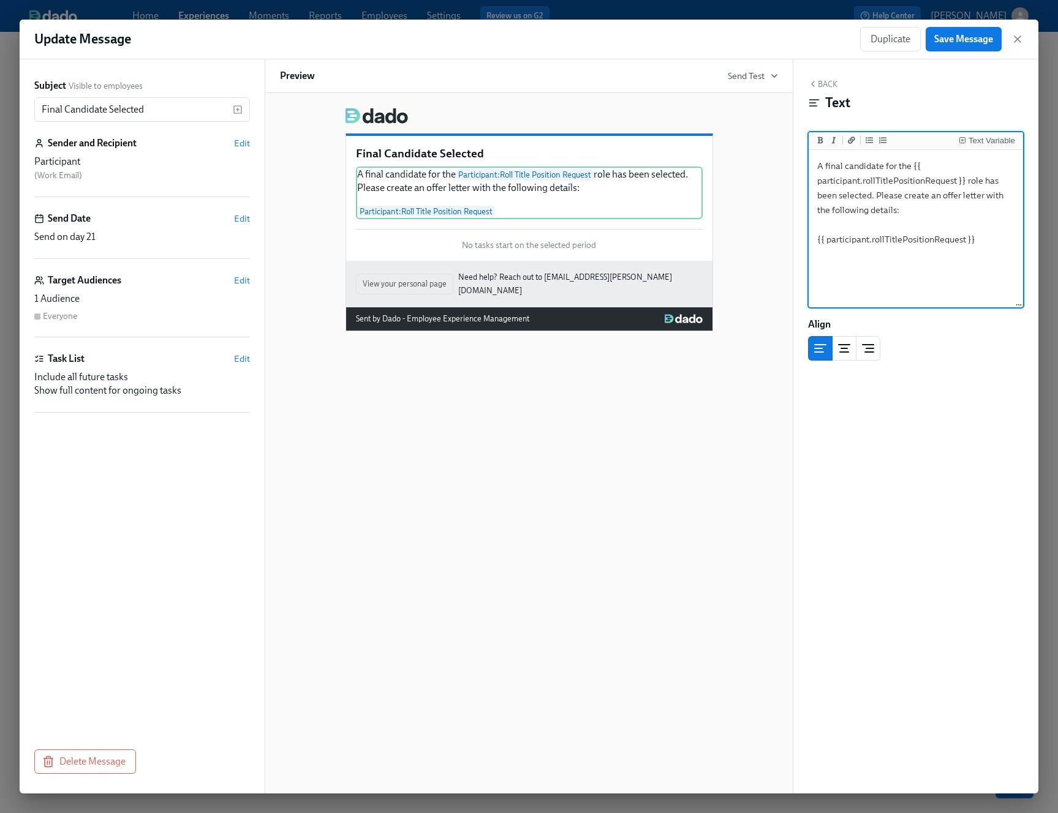
click at [815, 239] on textarea "A final candidate for the {{ participant.rollTitlePositionRequest }} role has b…" at bounding box center [915, 229] width 209 height 154
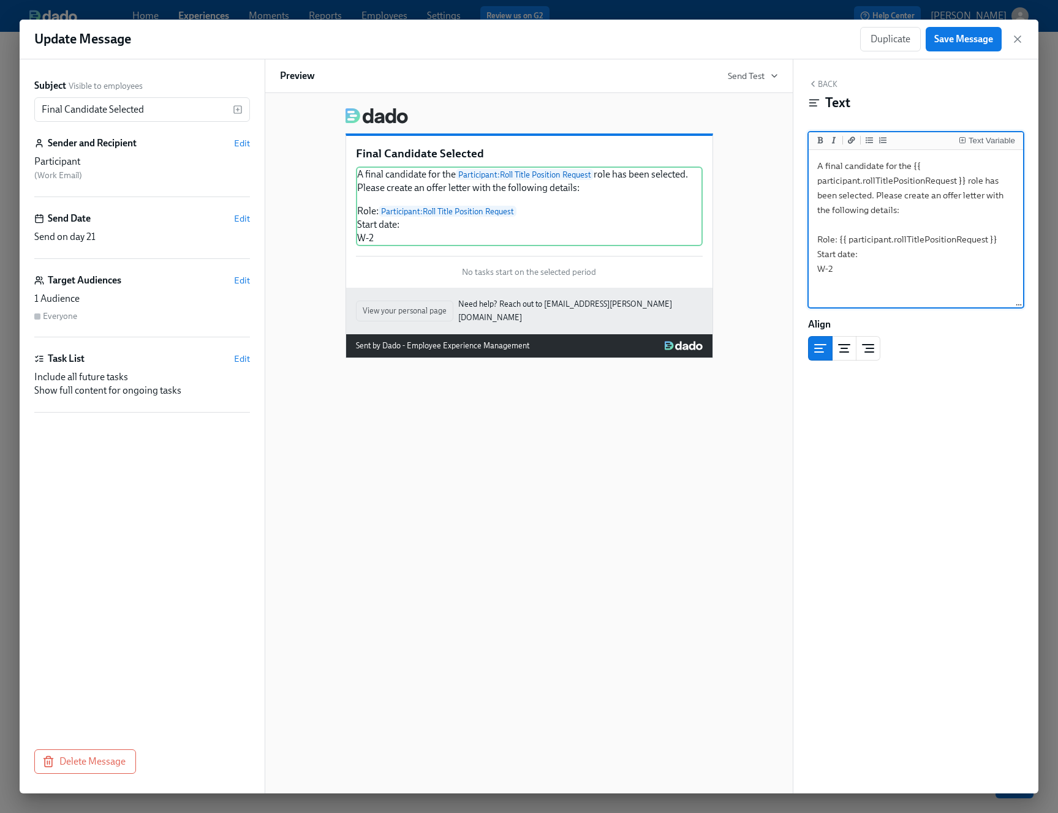
click at [881, 194] on textarea "A final candidate for the {{ participant.rollTitlePositionRequest }} role has b…" at bounding box center [915, 229] width 209 height 154
click at [875, 196] on textarea "A final candidate for the {{ participant.rollTitlePositionRequest }} role has b…" at bounding box center [915, 229] width 209 height 154
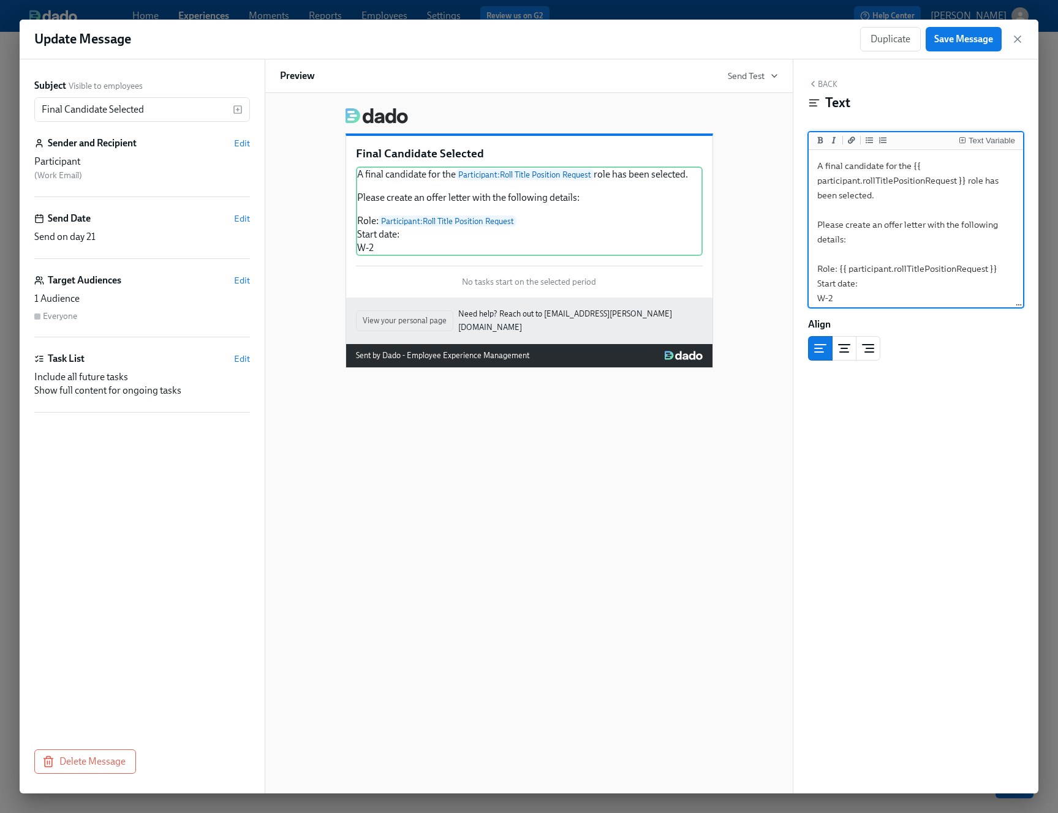
click at [881, 309] on div "Back Text Text Variable A final candidate for the {{ participant.rollTitlePosit…" at bounding box center [915, 426] width 245 height 734
click at [881, 294] on textarea "A final candidate for the {{ participant.rollTitlePositionRequest }} role has b…" at bounding box center [915, 231] width 209 height 159
click at [399, 253] on div "A final candidate for the Participant : Roll Title Position Request role has be…" at bounding box center [529, 211] width 347 height 89
click at [484, 239] on div "A final candidate for the Participant : Roll Title Position Request role has be…" at bounding box center [529, 211] width 347 height 89
click at [817, 287] on textarea "A final candidate for the {{ participant.rollTitlePositionRequest }} role has b…" at bounding box center [915, 231] width 209 height 159
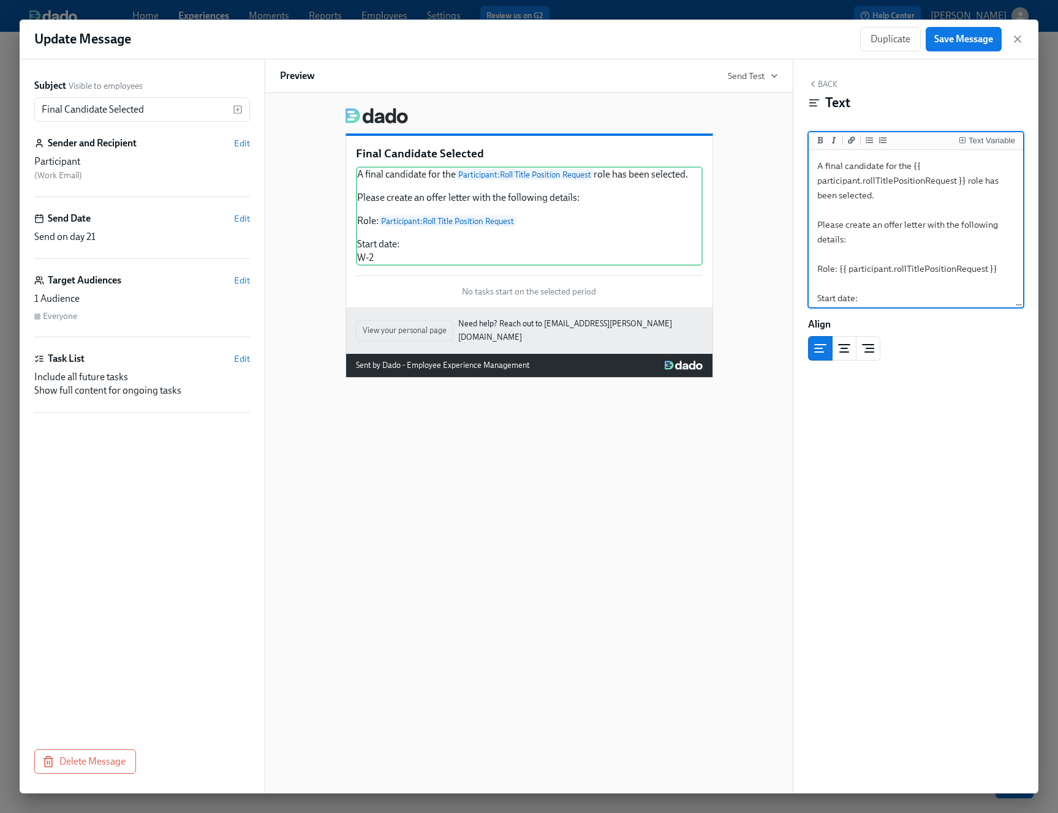
scroll to position [20, 0]
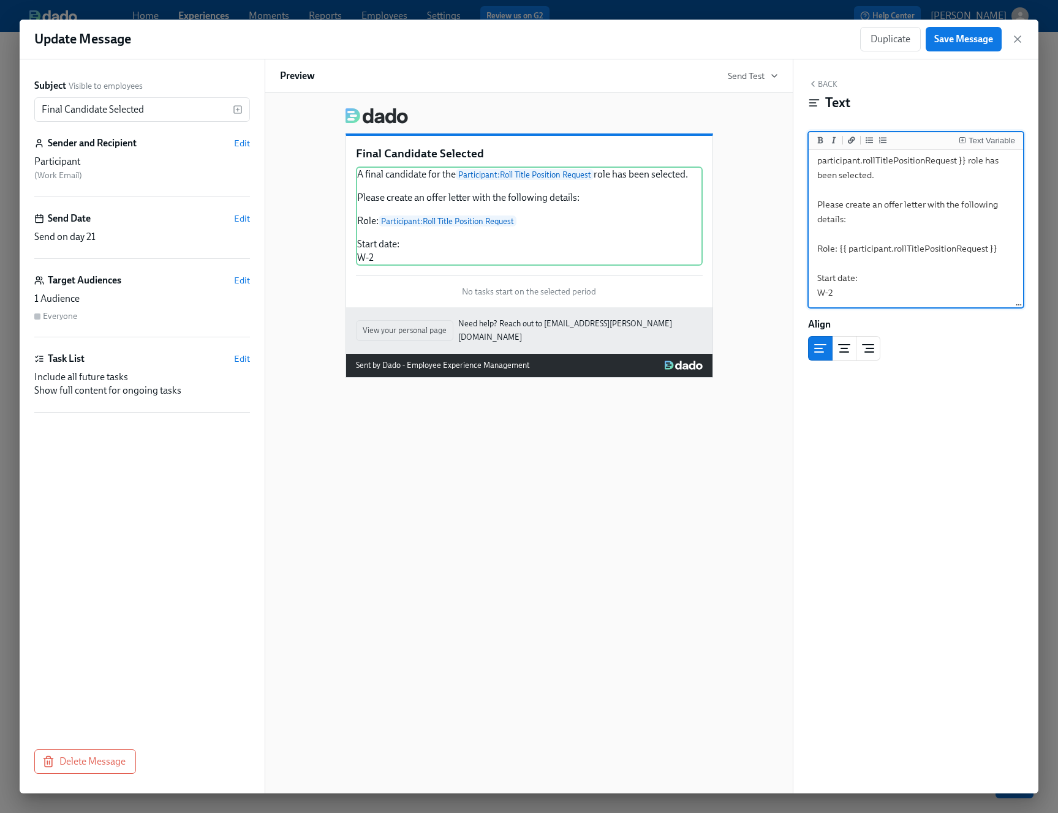
click at [840, 293] on textarea "A final candidate for the {{ participant.rollTitlePositionRequest }} role has b…" at bounding box center [915, 219] width 209 height 174
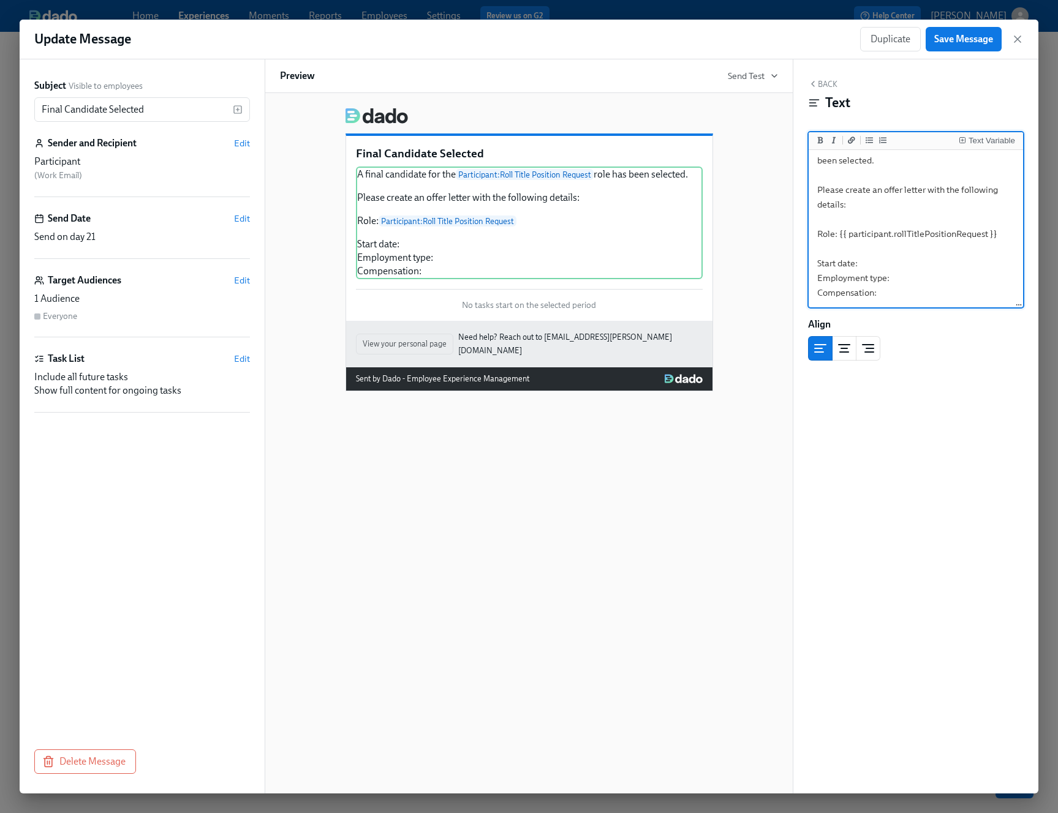
scroll to position [0, 0]
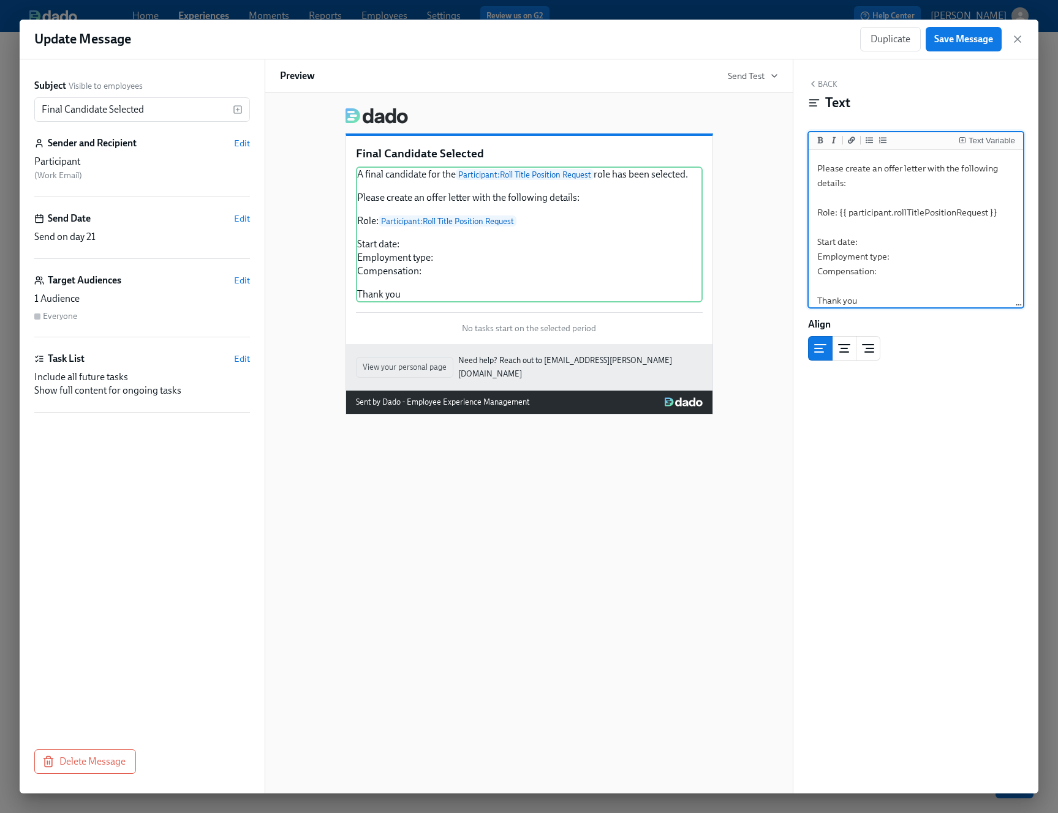
type textarea "A final candidate for the {{ participant.rollTitlePositionRequest }} role has b…"
click at [881, 382] on div "Back Text Text Variable A final candidate for the {{ participant.rollTitlePosit…" at bounding box center [915, 426] width 245 height 734
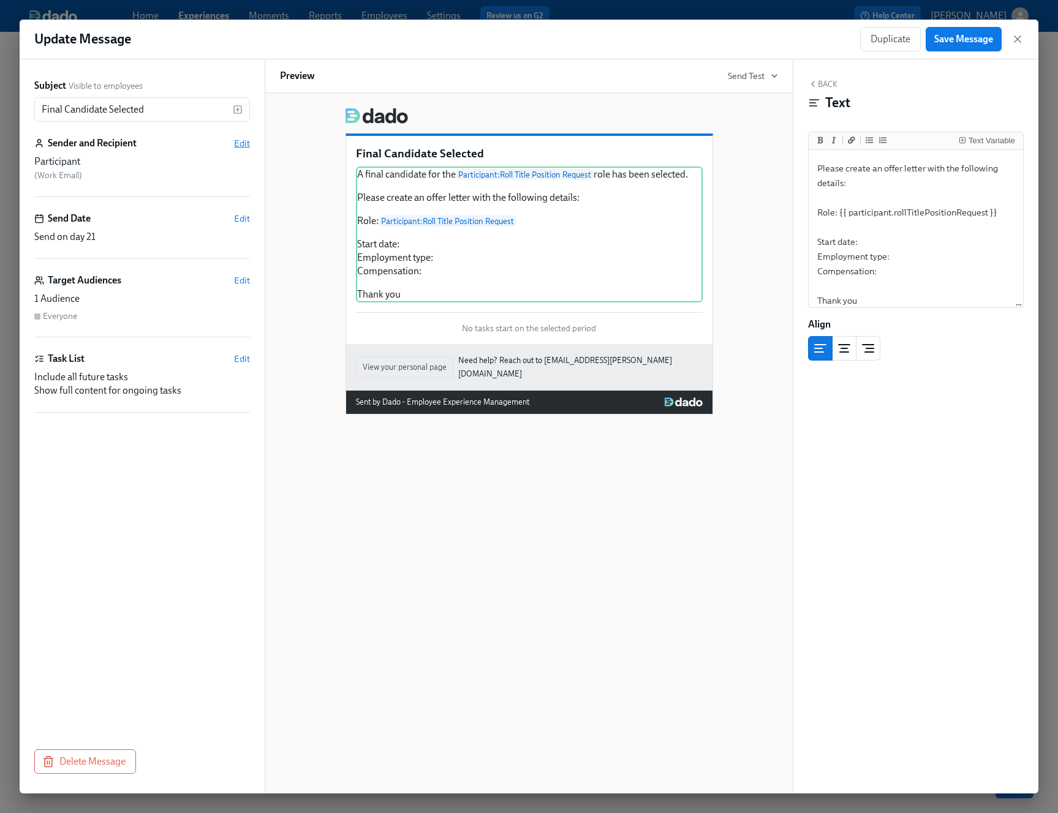
click at [241, 145] on span "Edit" at bounding box center [242, 143] width 16 height 12
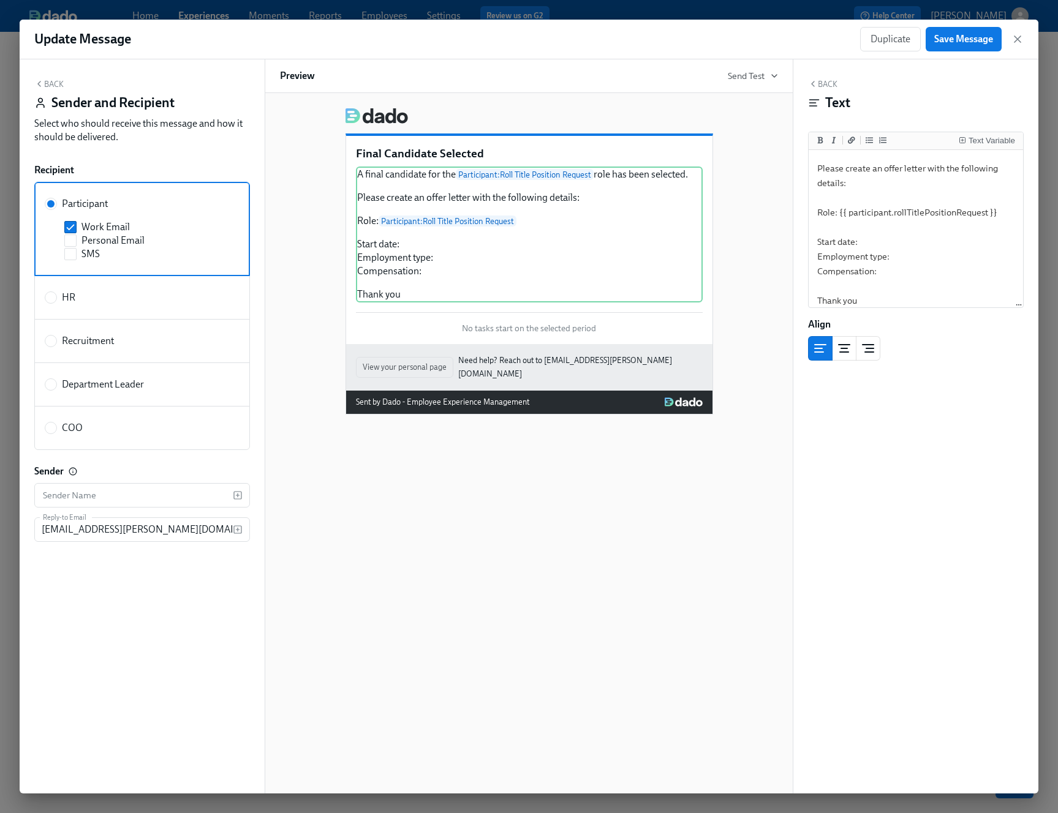
click at [112, 307] on label "HR" at bounding box center [142, 298] width 216 height 44
click at [56, 303] on input "HR" at bounding box center [50, 297] width 11 height 11
radio input "true"
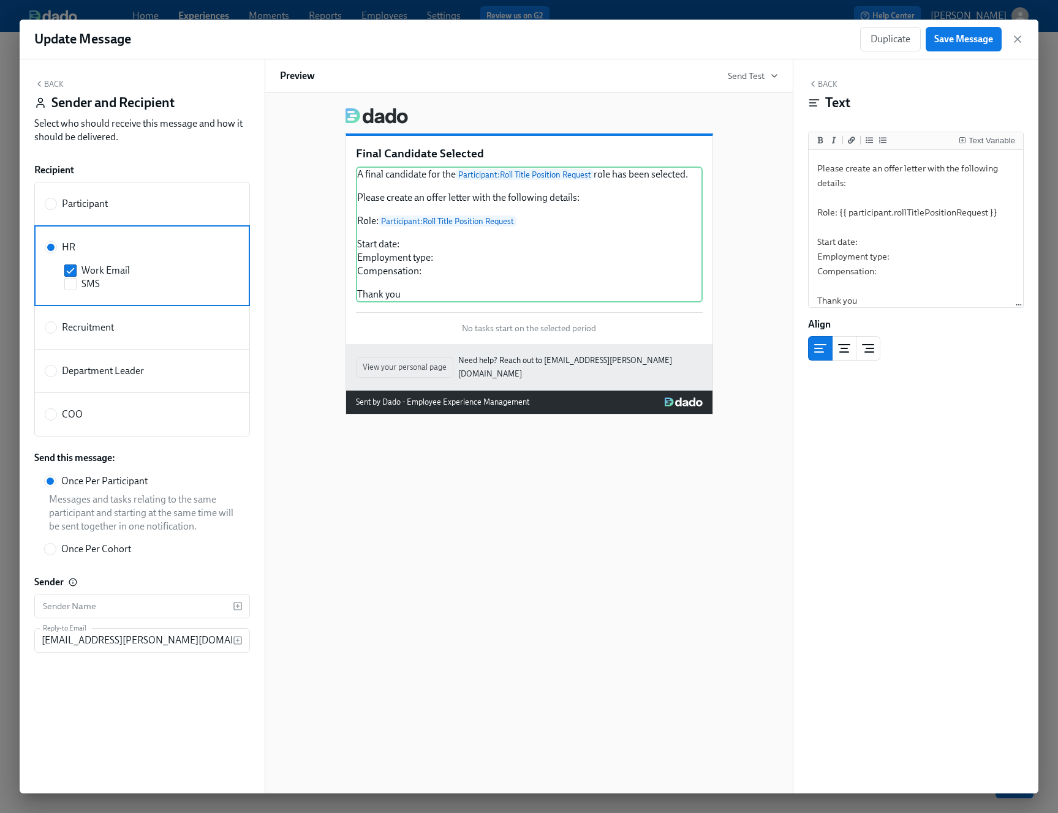
click at [881, 435] on div "Back Text Text Variable A final candidate for the {{ participant.rollTitlePosit…" at bounding box center [915, 426] width 245 height 734
click at [881, 237] on textarea "A final candidate for the {{ participant.rollTitlePositionRequest }} role has b…" at bounding box center [915, 197] width 209 height 218
click at [881, 38] on span "Save Message" at bounding box center [963, 39] width 59 height 12
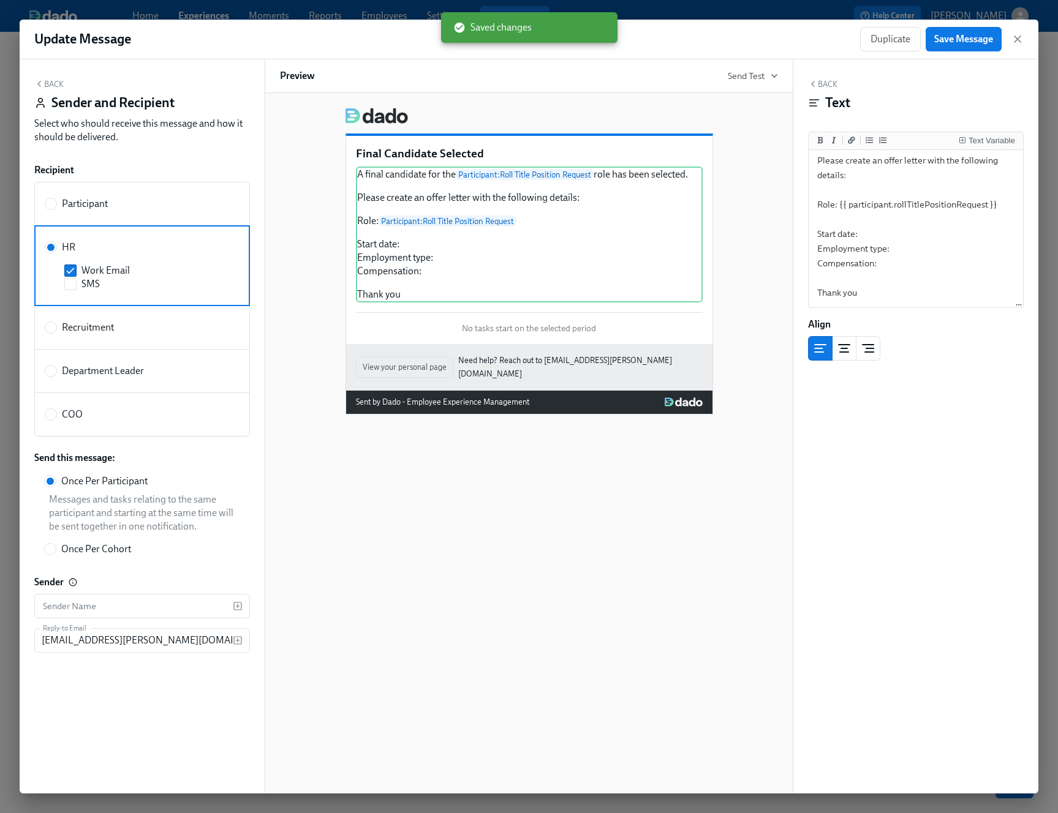
click at [881, 45] on div "Duplicate Save Message" at bounding box center [942, 39] width 164 height 24
click at [881, 37] on icon "button" at bounding box center [1017, 39] width 12 height 12
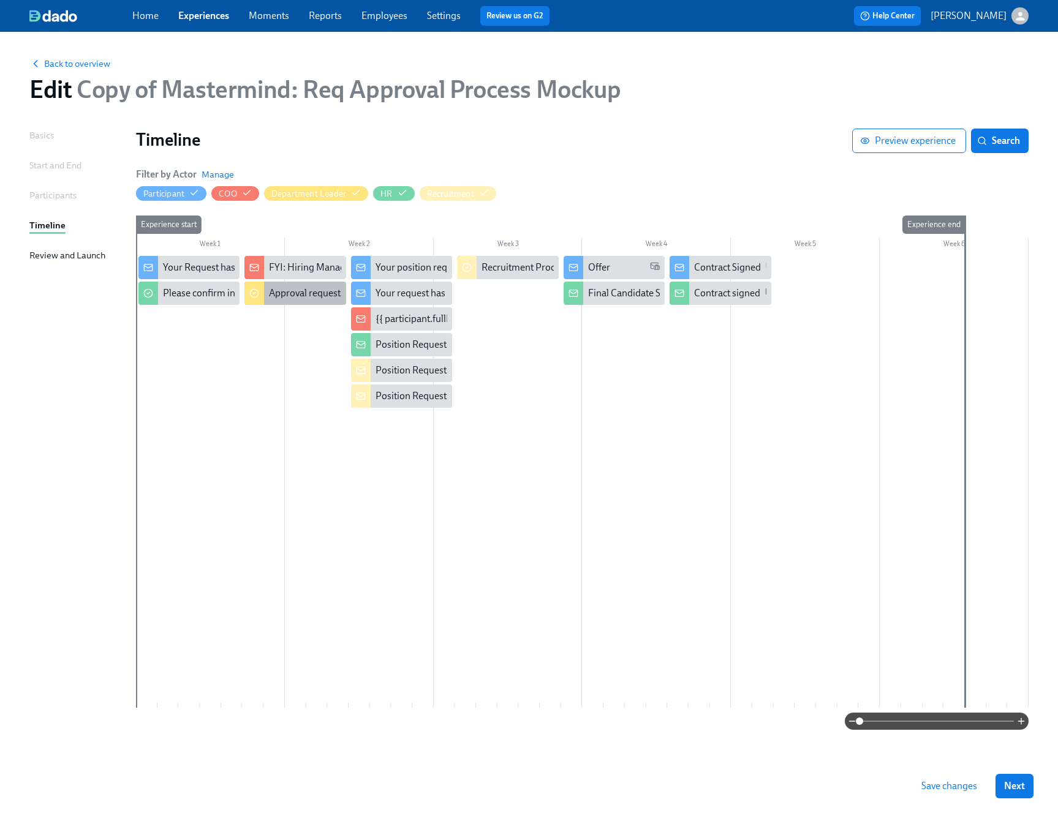
click at [269, 296] on div "Approval request from {{ participant.fullName }}" at bounding box center [369, 293] width 201 height 13
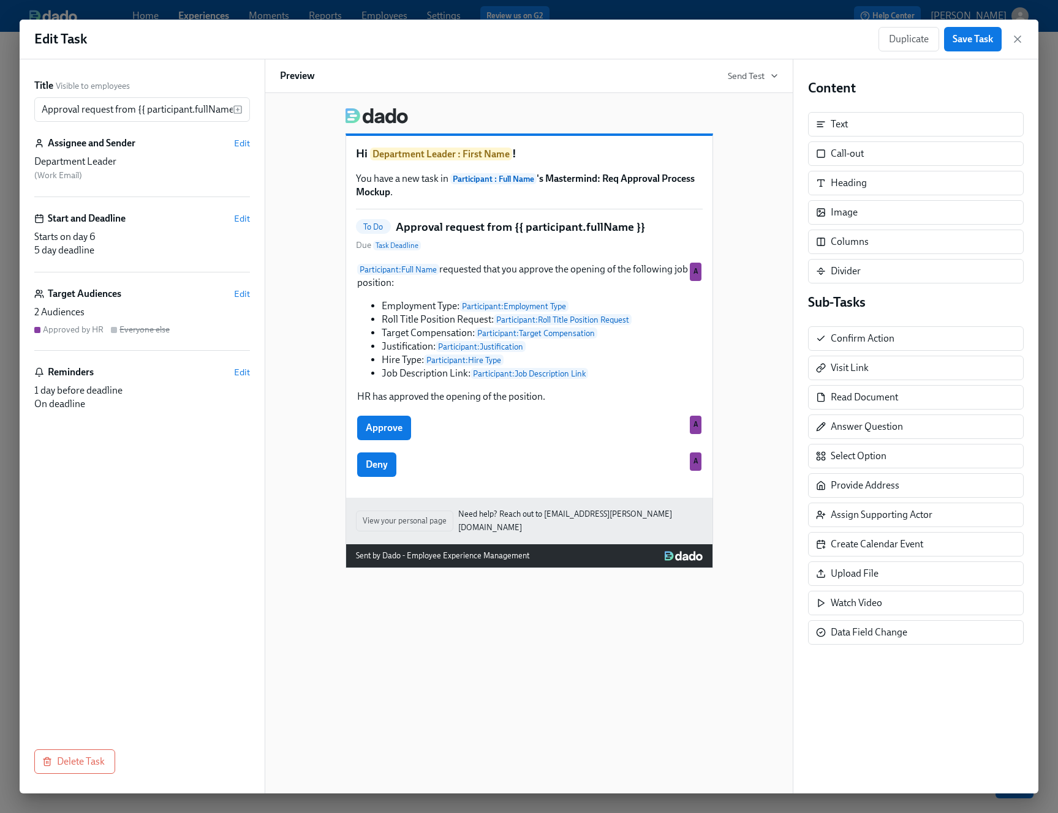
click at [881, 30] on div "Edit Task Duplicate Save Task" at bounding box center [529, 40] width 1018 height 40
click at [881, 43] on icon "button" at bounding box center [1017, 39] width 12 height 12
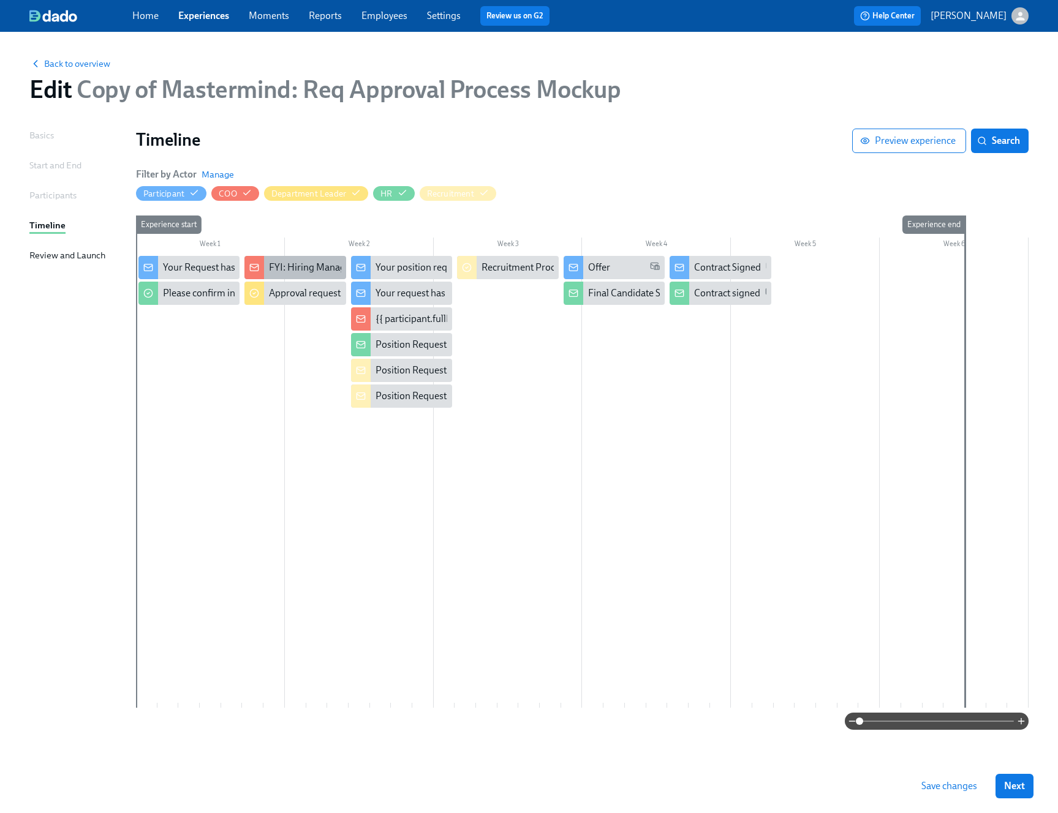
click at [277, 269] on div "FYI: Hiring Manager requested the opening of position X" at bounding box center [386, 267] width 235 height 13
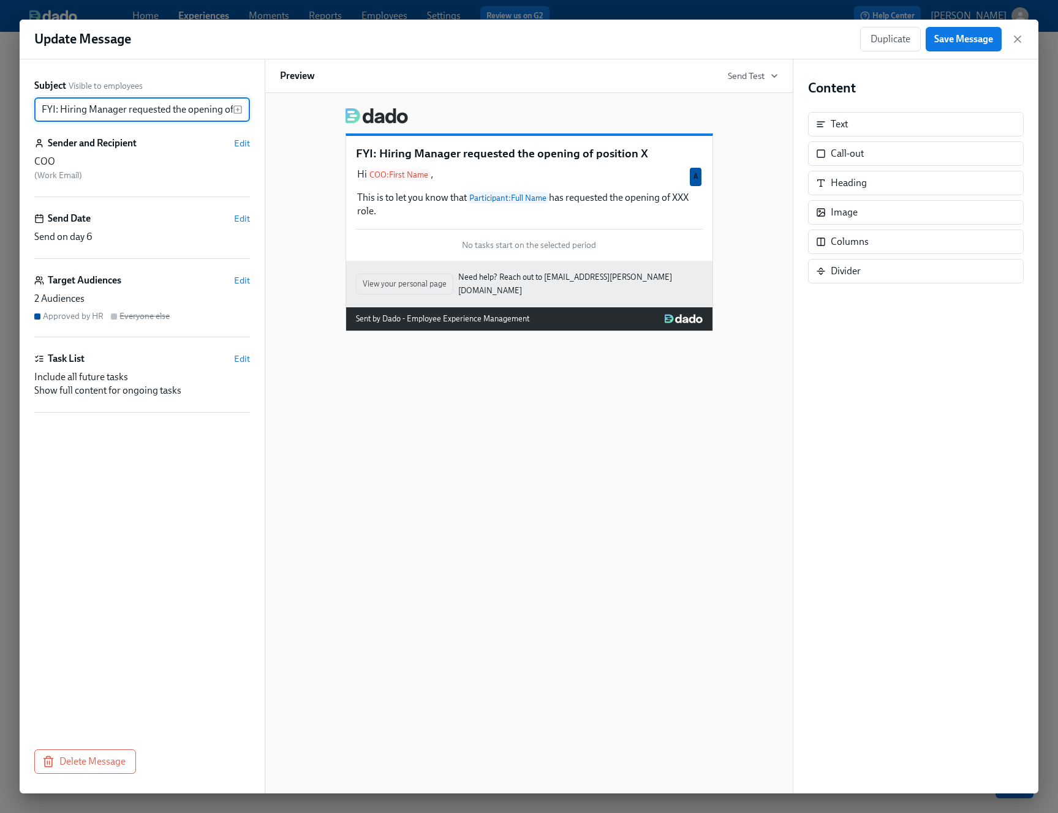
scroll to position [0, 43]
click at [881, 41] on icon "button" at bounding box center [1017, 39] width 12 height 12
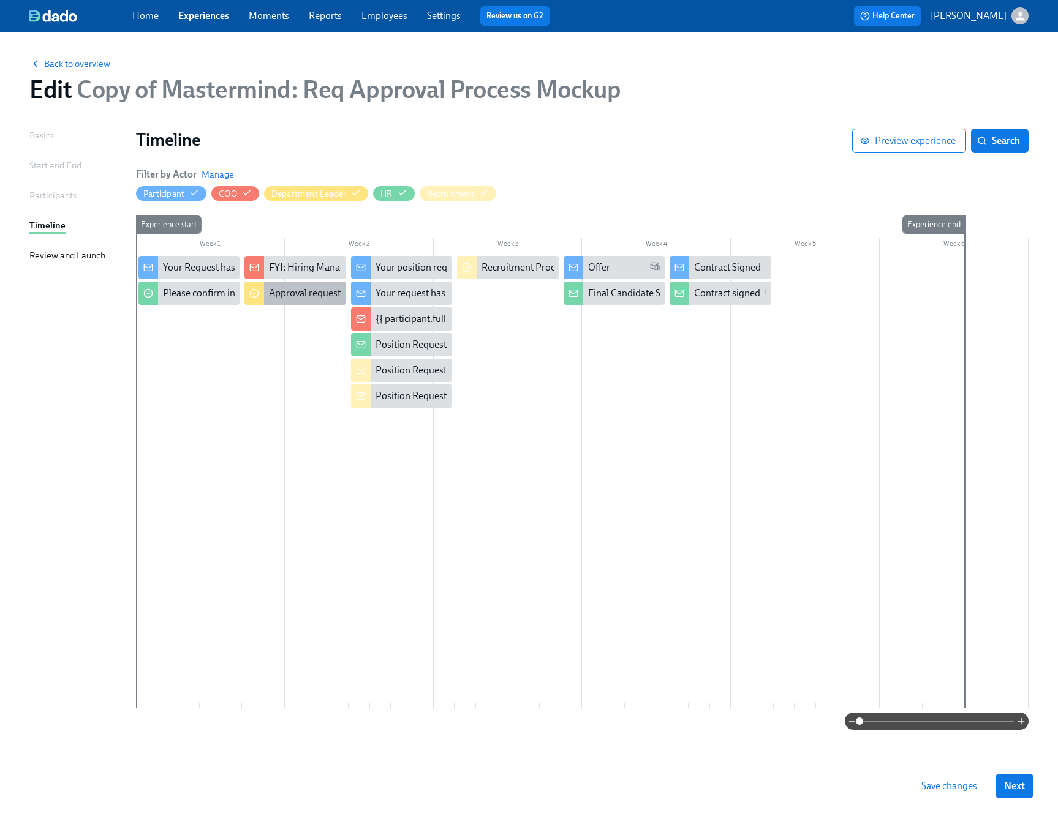
click at [276, 292] on div "Approval request from {{ participant.fullName }}" at bounding box center [369, 293] width 201 height 13
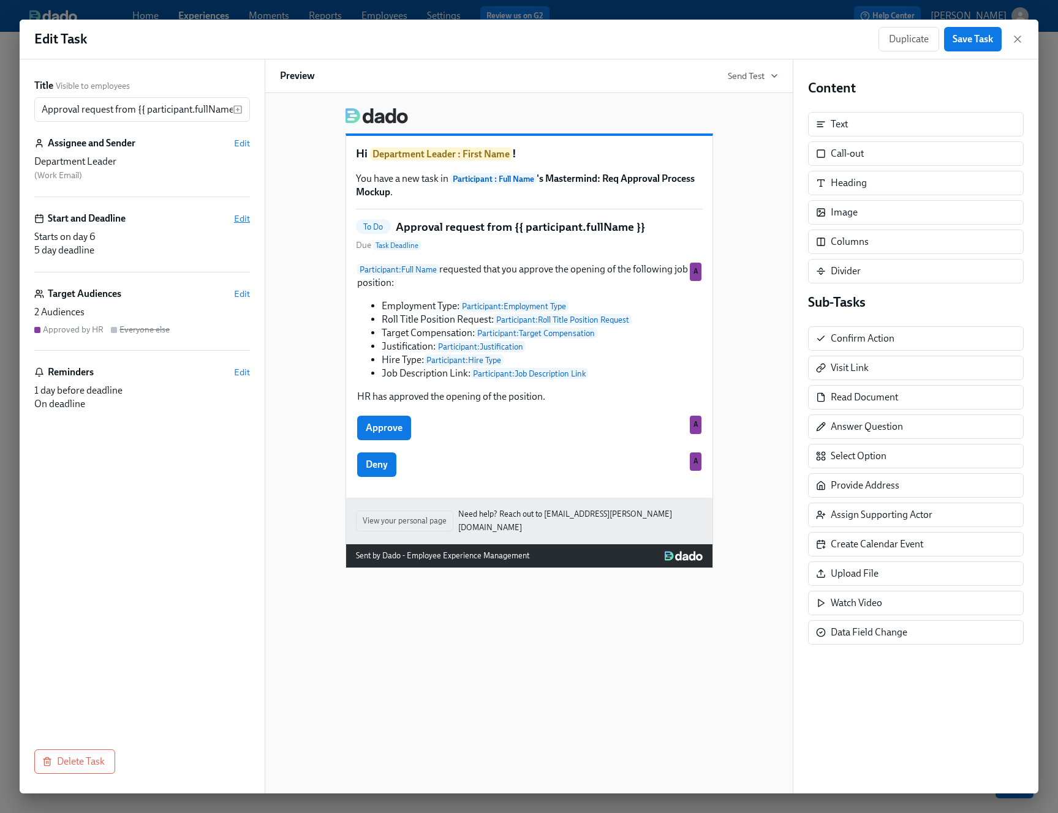
click at [239, 216] on span "Edit" at bounding box center [242, 219] width 16 height 12
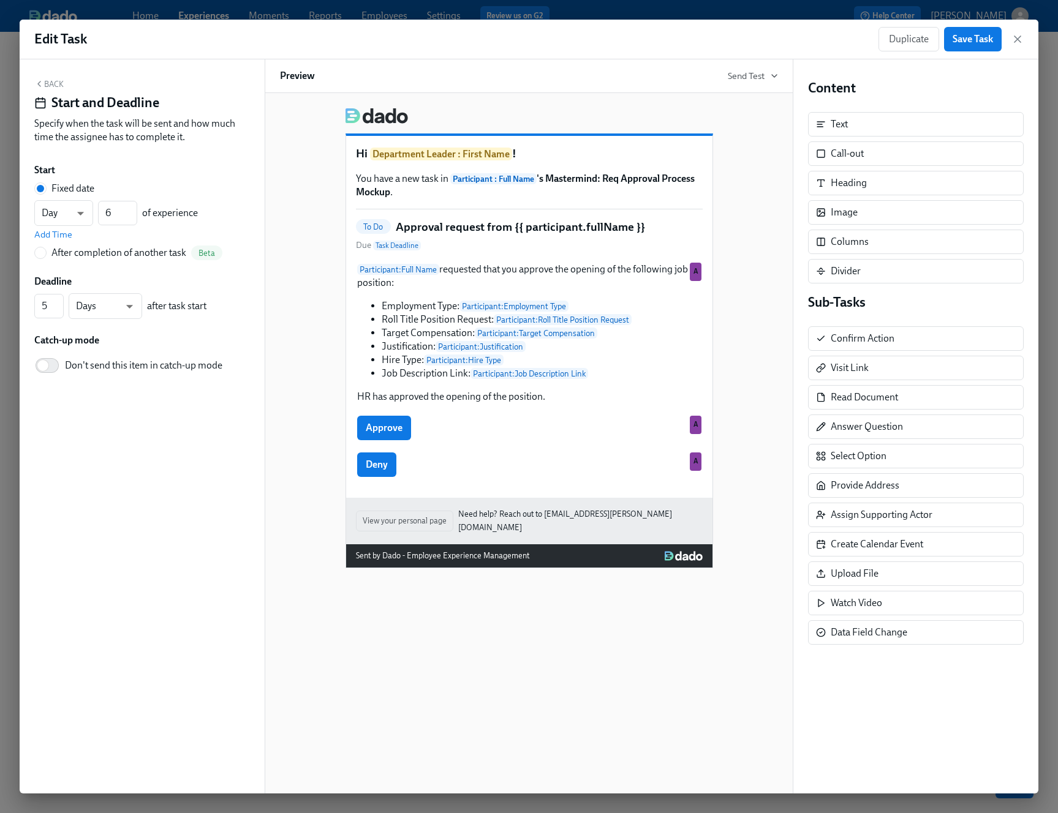
click at [116, 255] on div "After completion of another task" at bounding box center [118, 252] width 135 height 13
click at [46, 255] on input "After completion of another task Beta" at bounding box center [40, 252] width 11 height 11
radio input "true"
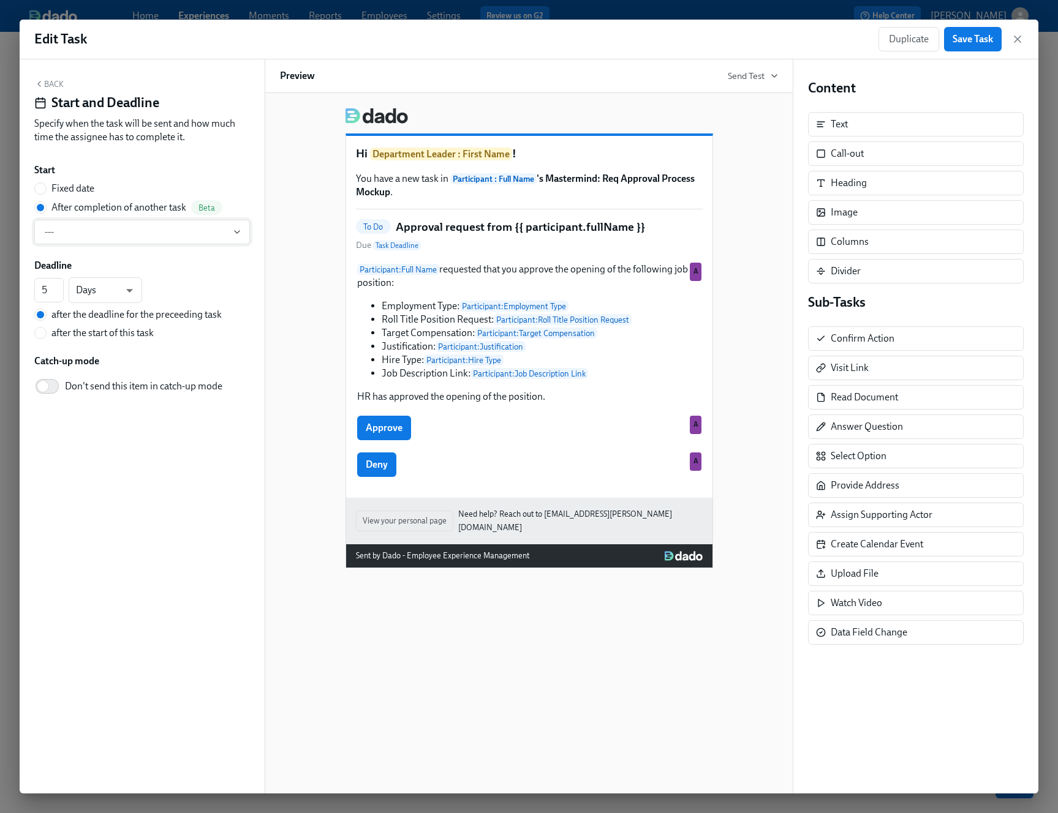
click at [113, 236] on span "---" at bounding box center [142, 232] width 195 height 12
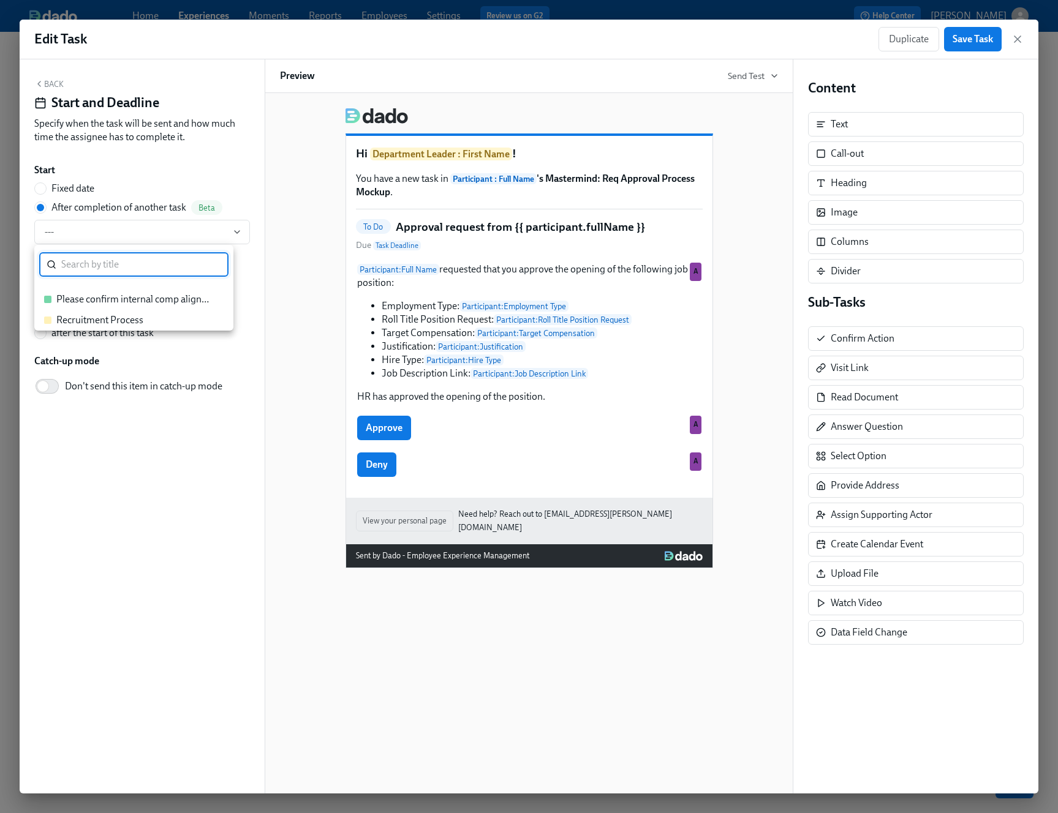
click at [129, 298] on div "Please confirm internal comp alignment" at bounding box center [133, 299] width 155 height 13
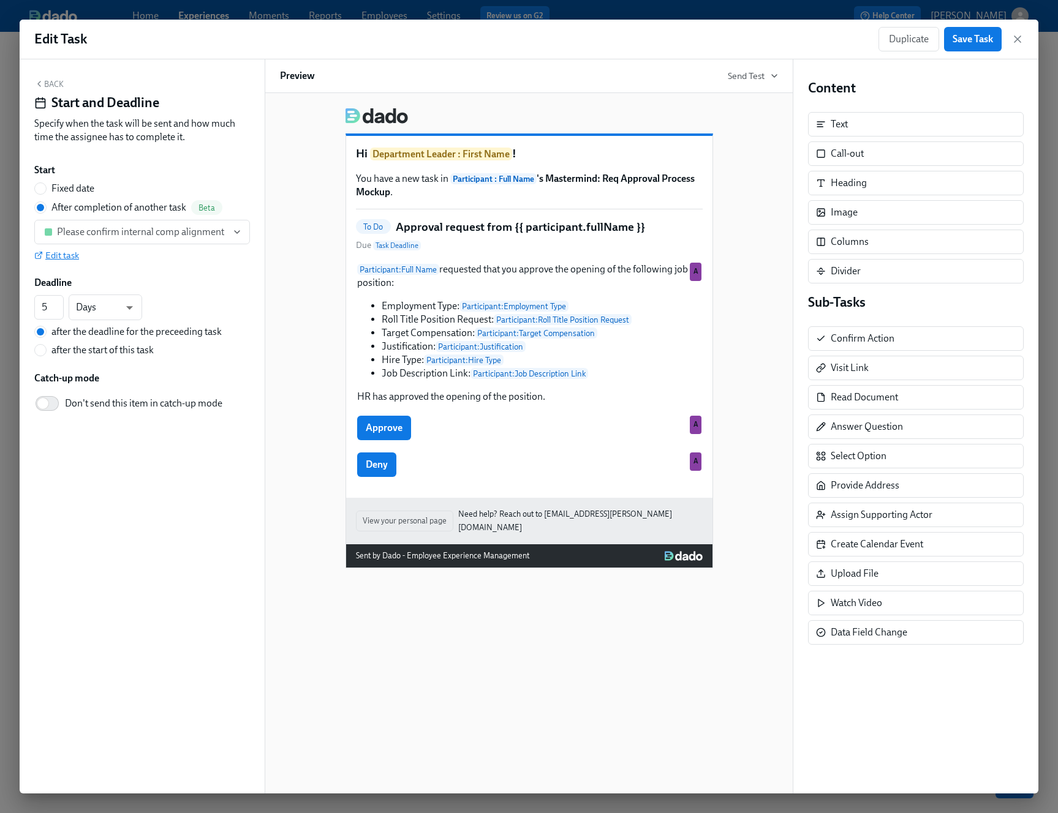
click at [62, 257] on span "Edit task" at bounding box center [56, 255] width 45 height 12
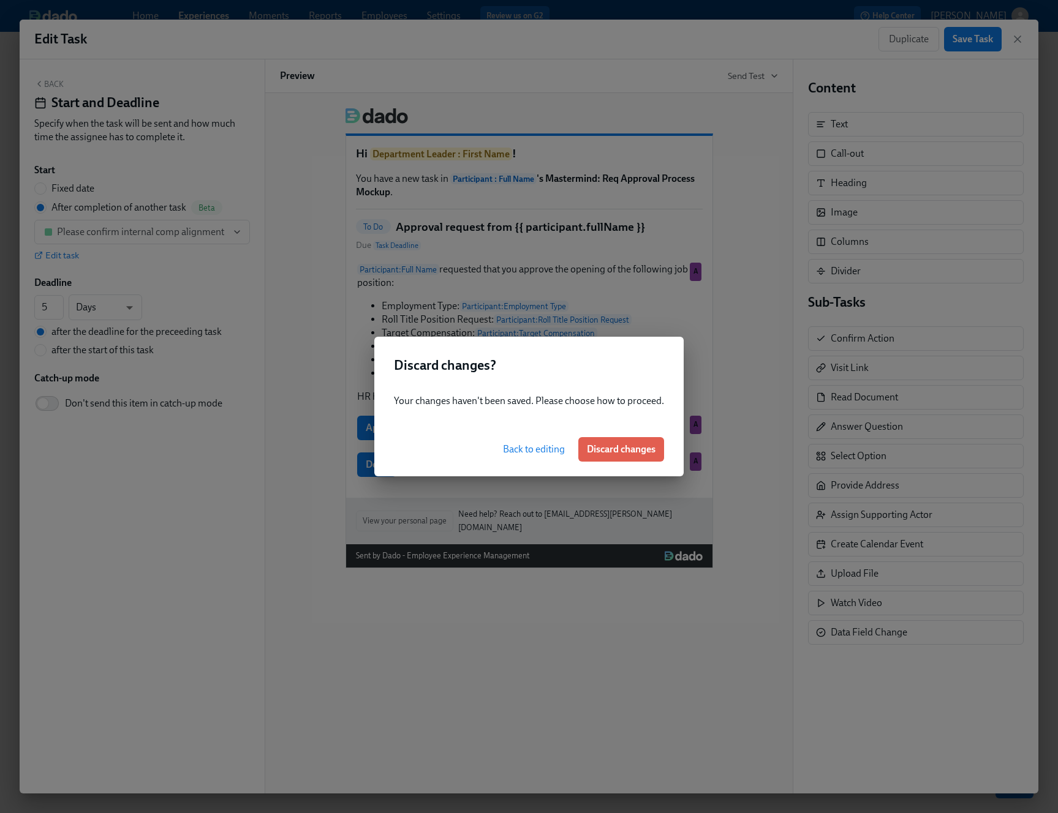
click at [532, 443] on span "Back to editing" at bounding box center [534, 449] width 62 height 12
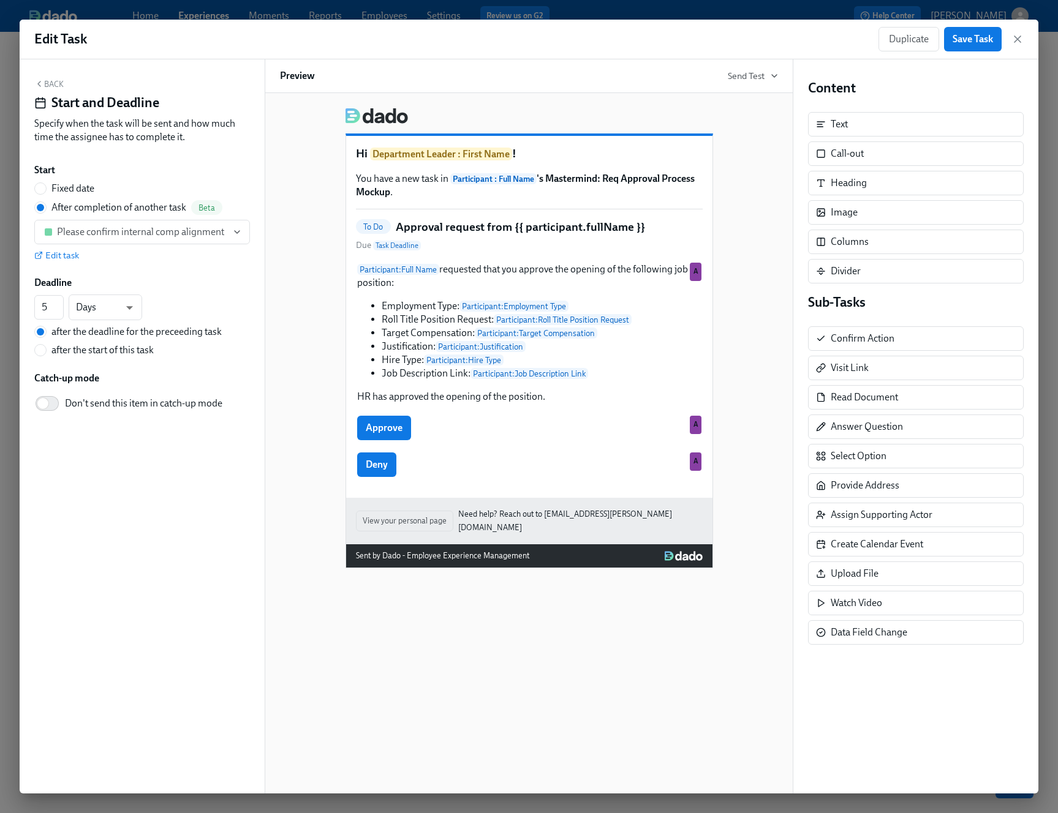
click at [58, 186] on span "Fixed date" at bounding box center [72, 188] width 43 height 13
click at [46, 186] on input "Fixed date" at bounding box center [40, 188] width 11 height 11
radio input "true"
radio input "false"
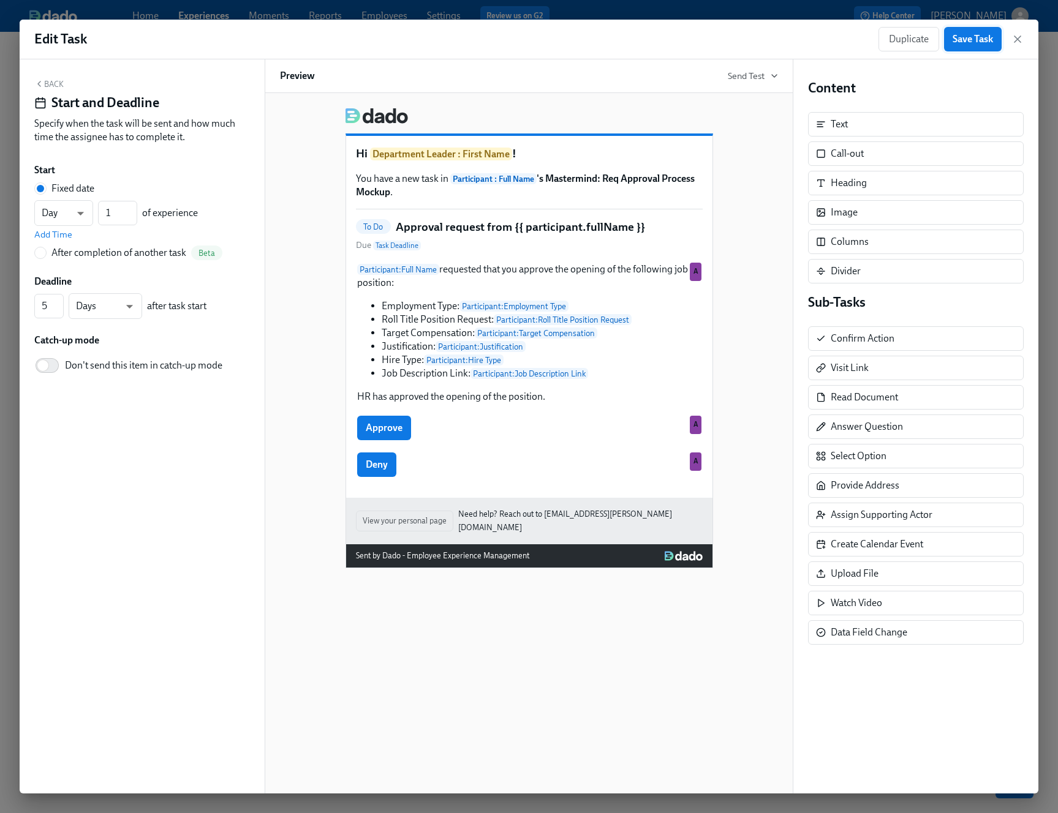
click at [881, 51] on button "Save Task" at bounding box center [973, 39] width 58 height 24
click at [881, 39] on icon "button" at bounding box center [1017, 39] width 12 height 12
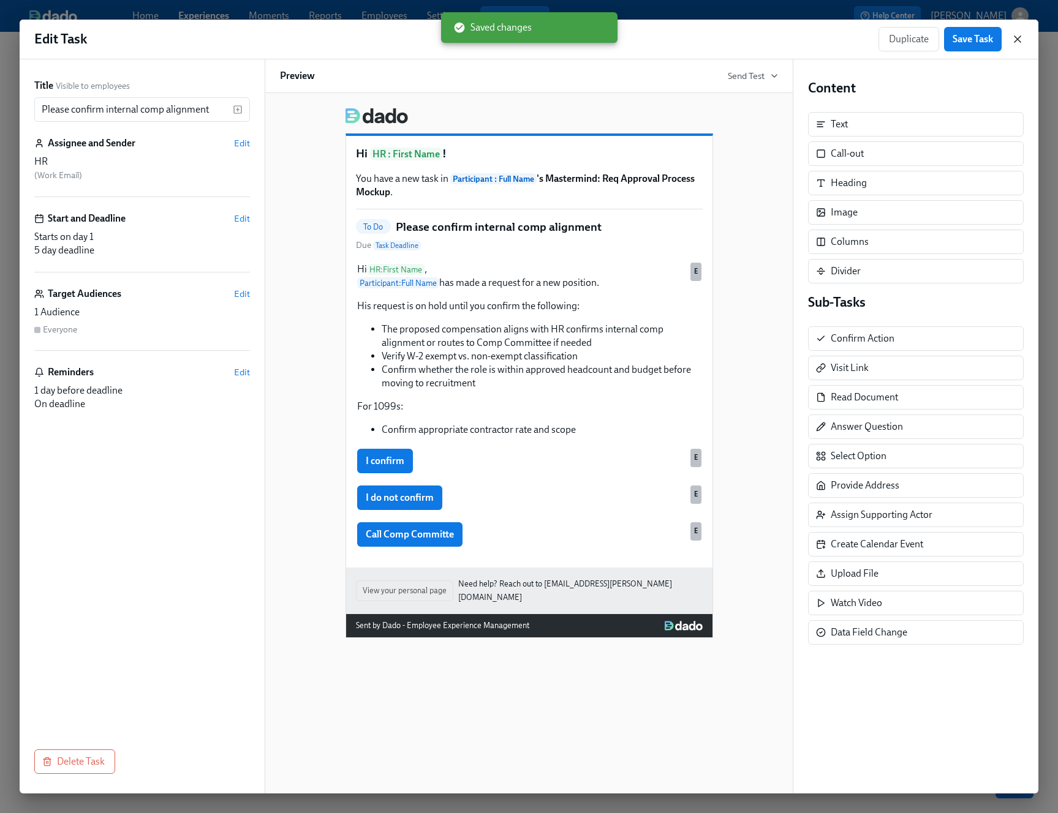
click at [881, 35] on icon "button" at bounding box center [1017, 39] width 12 height 12
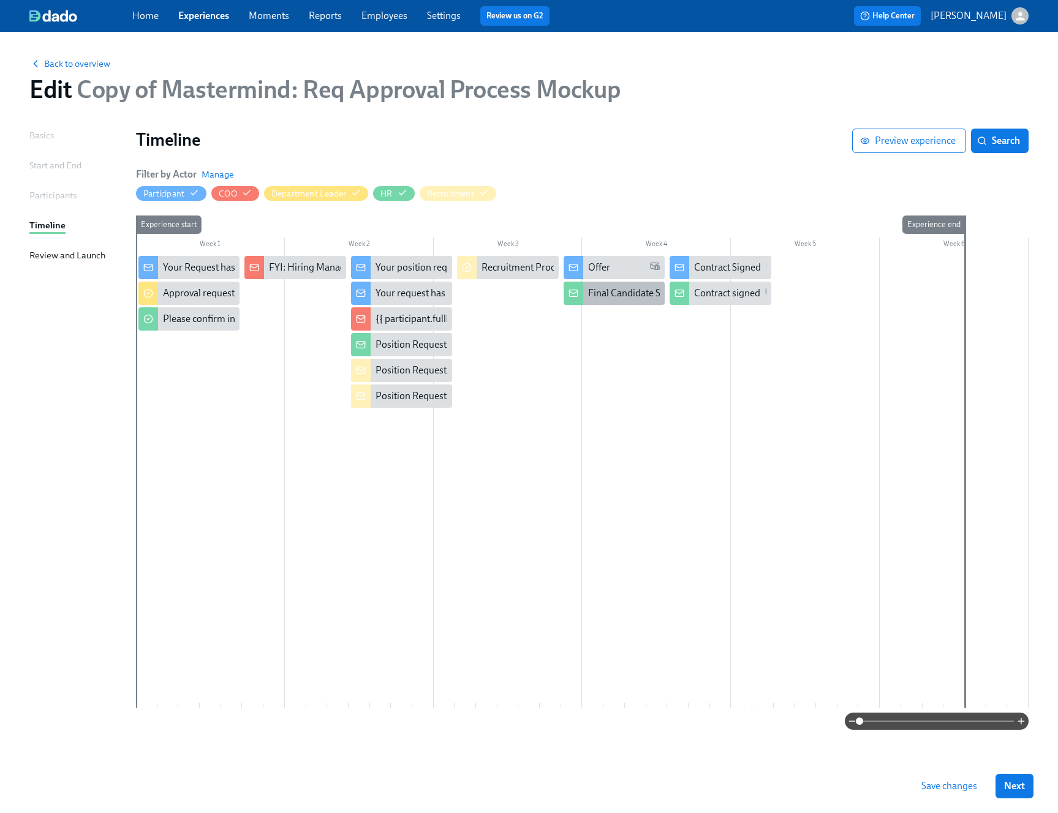
click at [601, 290] on div "Final Candidate Selected" at bounding box center [639, 293] width 102 height 13
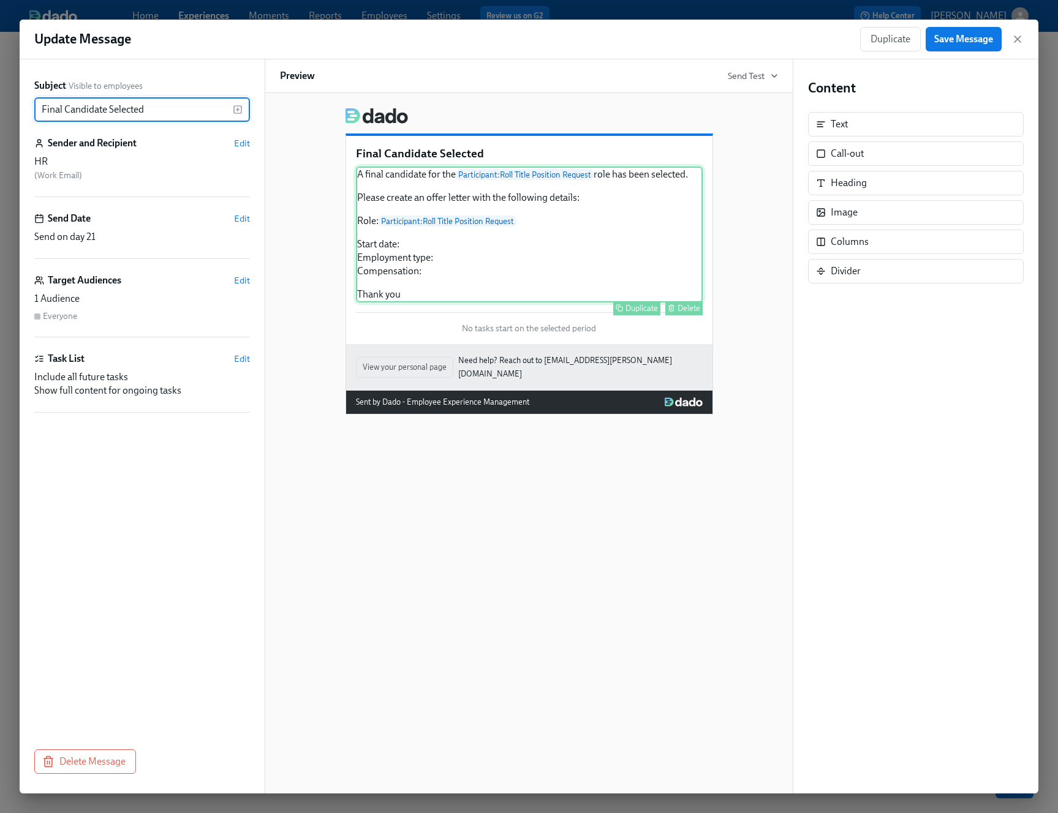
click at [445, 307] on div "Duplicate Delete" at bounding box center [530, 308] width 344 height 14
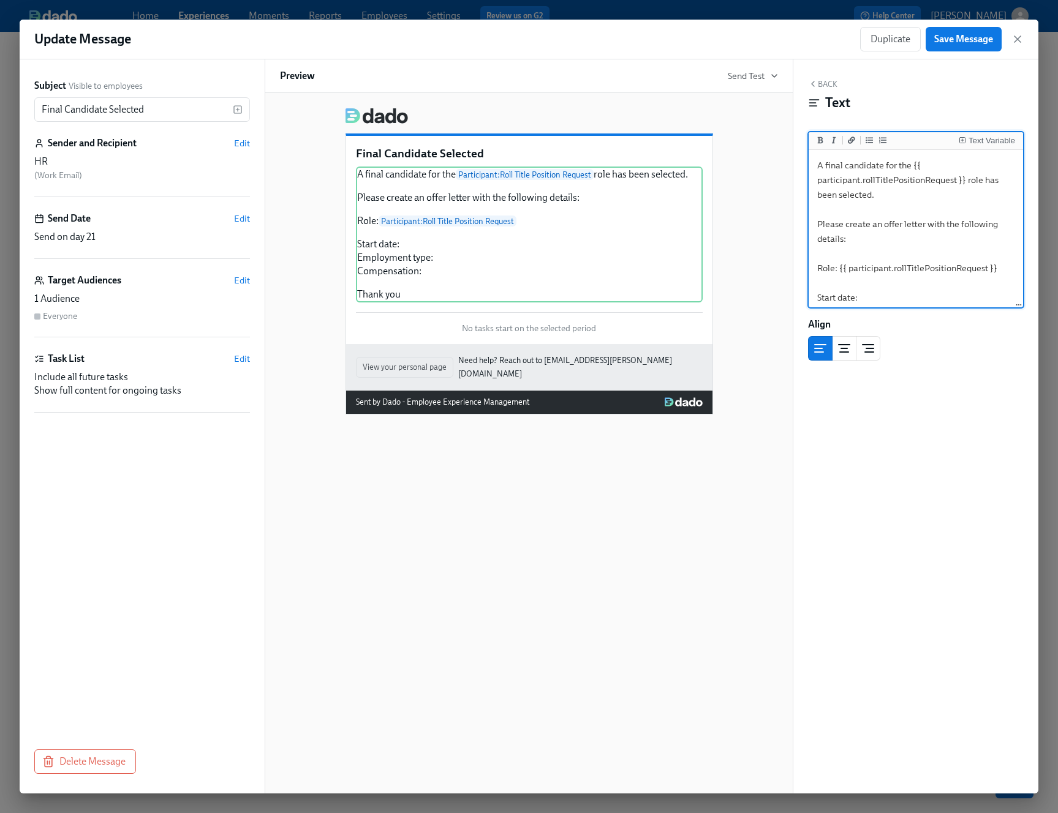
scroll to position [64, 0]
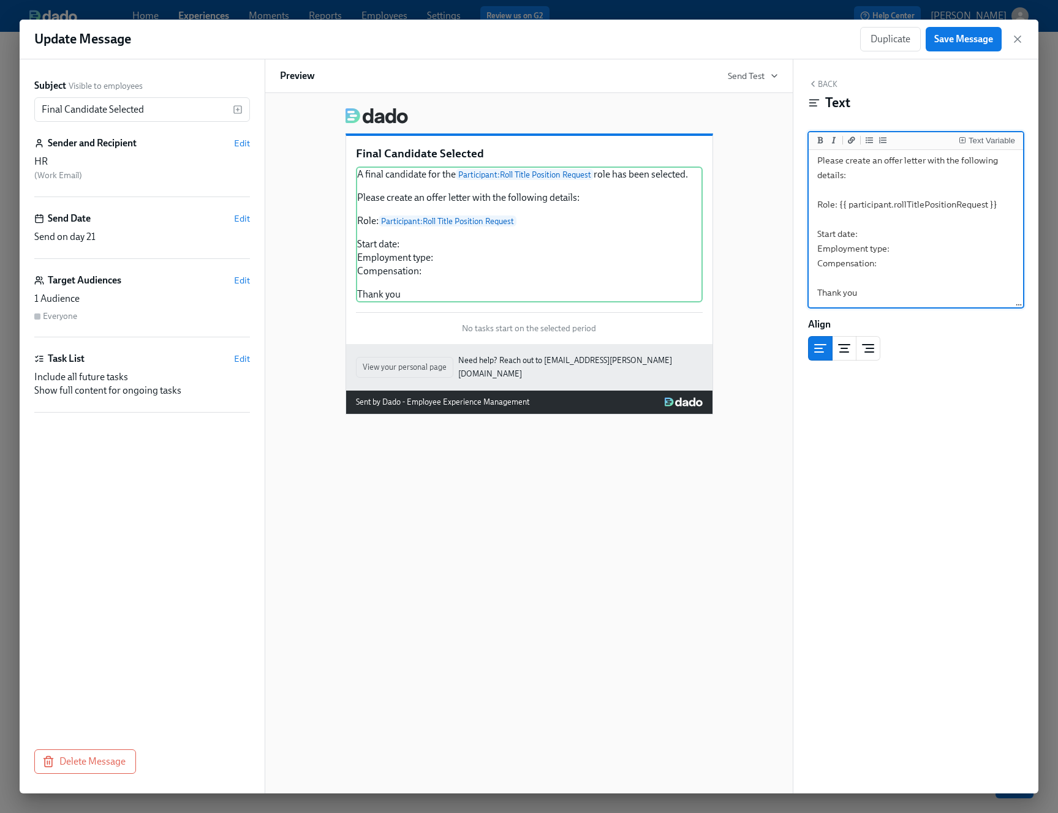
click at [881, 290] on textarea "A final candidate for the {{ participant.rollTitlePositionRequest }} role has b…" at bounding box center [915, 197] width 209 height 218
type textarea "A final candidate for the {{ participant.rollTitlePositionRequest }} role has b…"
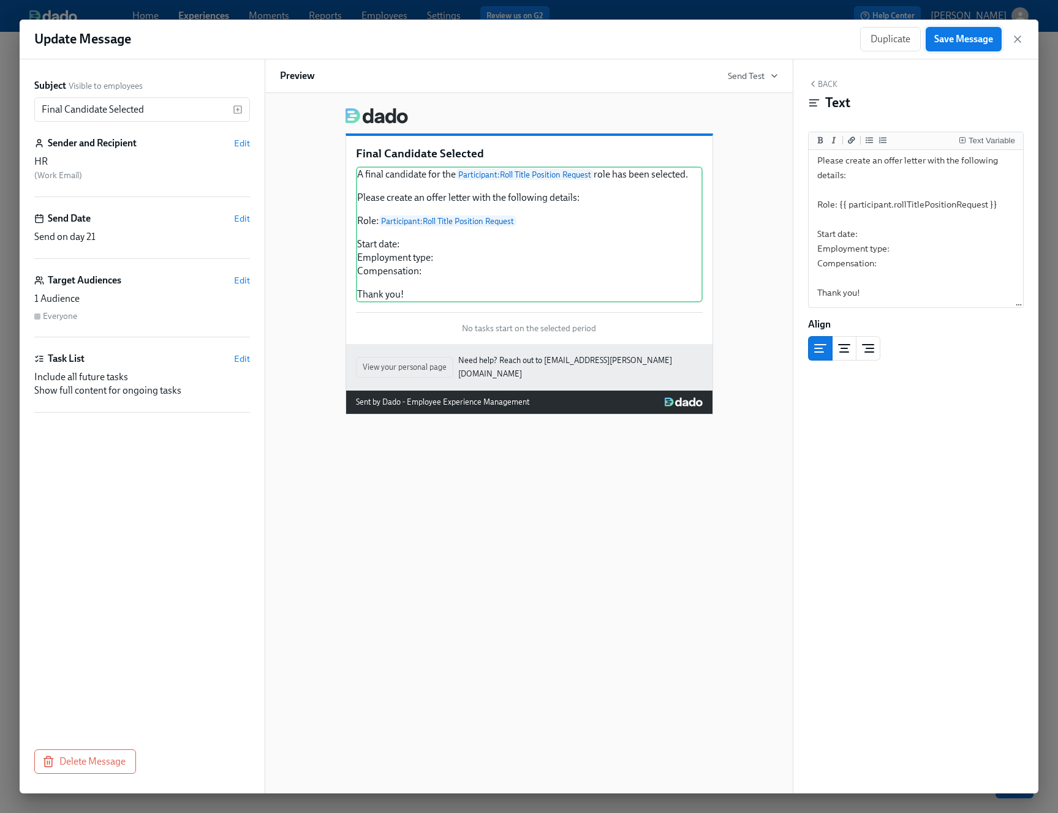
click at [881, 50] on button "Save Message" at bounding box center [963, 39] width 76 height 24
click at [881, 37] on icon "button" at bounding box center [1017, 39] width 6 height 6
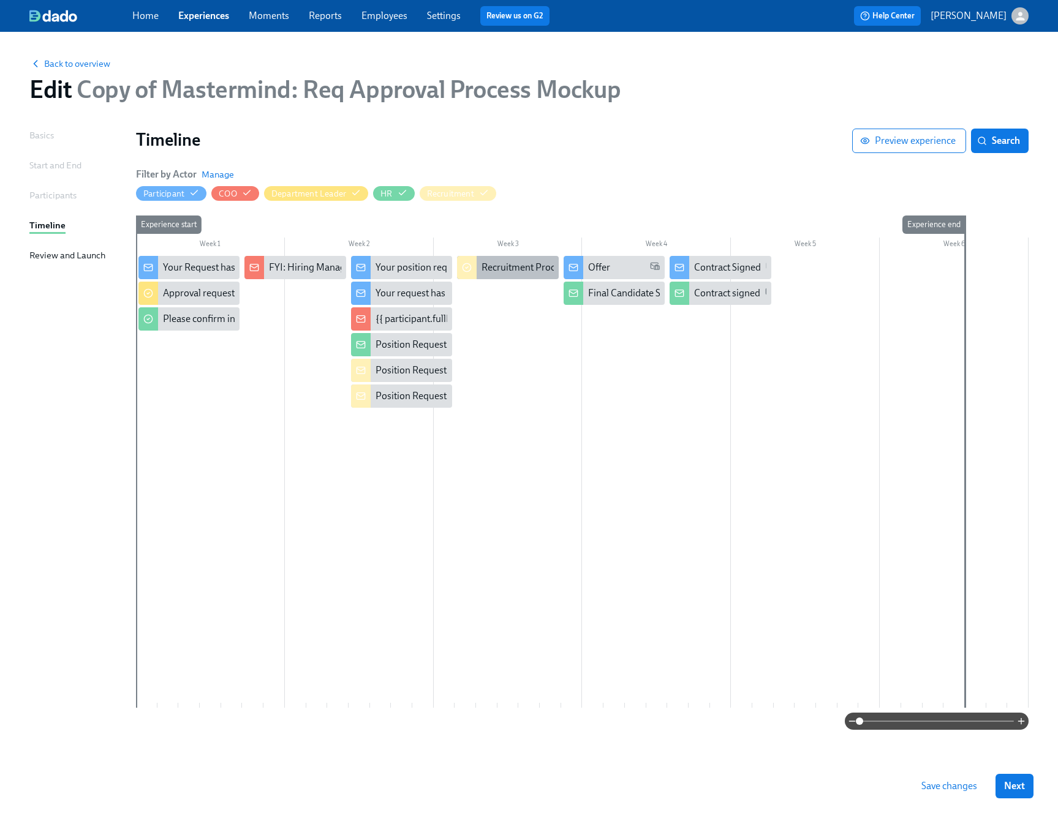
click at [511, 266] on div "Recruitment Process" at bounding box center [524, 267] width 87 height 13
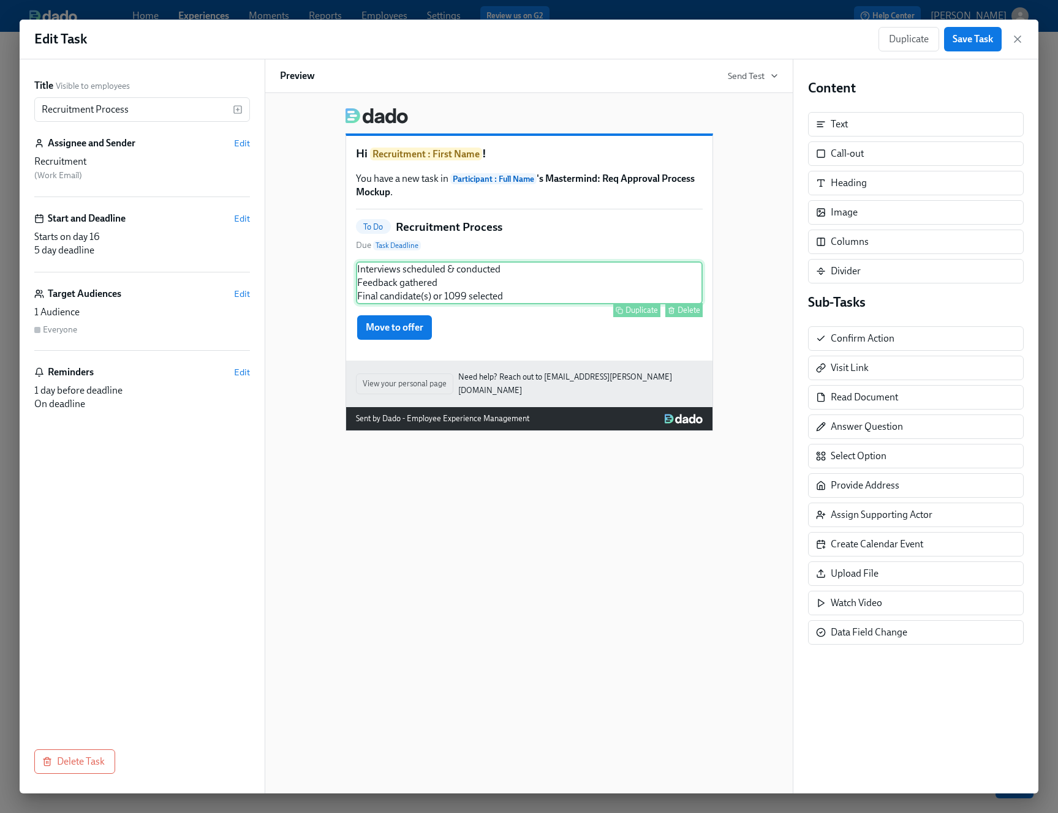
click at [578, 273] on div "Interviews scheduled & conducted Feedback gathered Final candidate(s) or 1099 s…" at bounding box center [529, 283] width 347 height 43
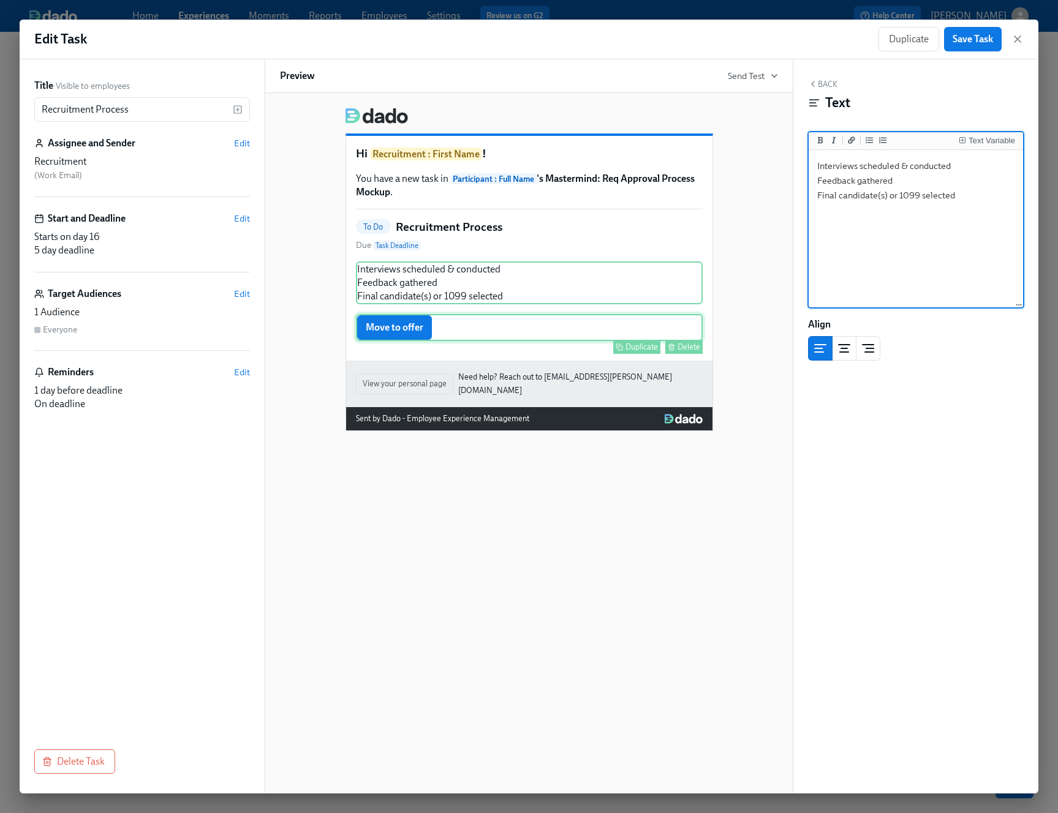
click at [400, 319] on div "Move to offer Duplicate Delete" at bounding box center [529, 327] width 347 height 27
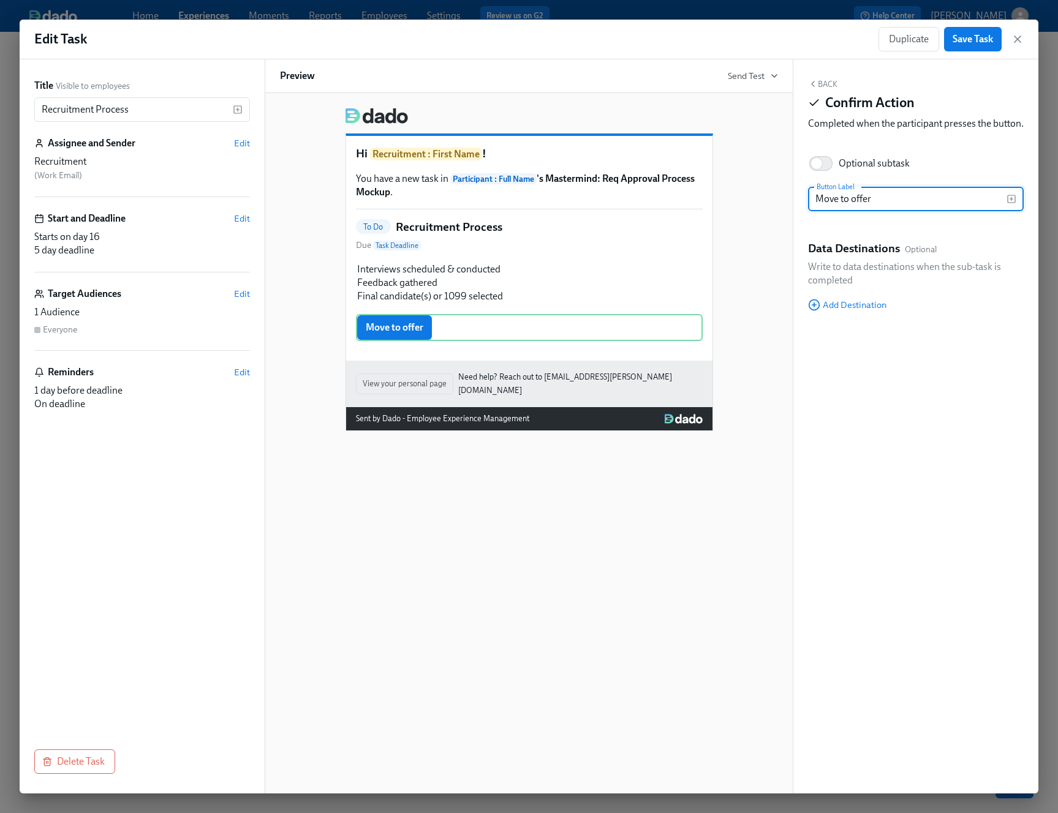
click at [826, 211] on input "Move to offer" at bounding box center [907, 199] width 198 height 24
type input "Create and send offer"
click at [881, 170] on div "Optional subtask" at bounding box center [916, 163] width 216 height 27
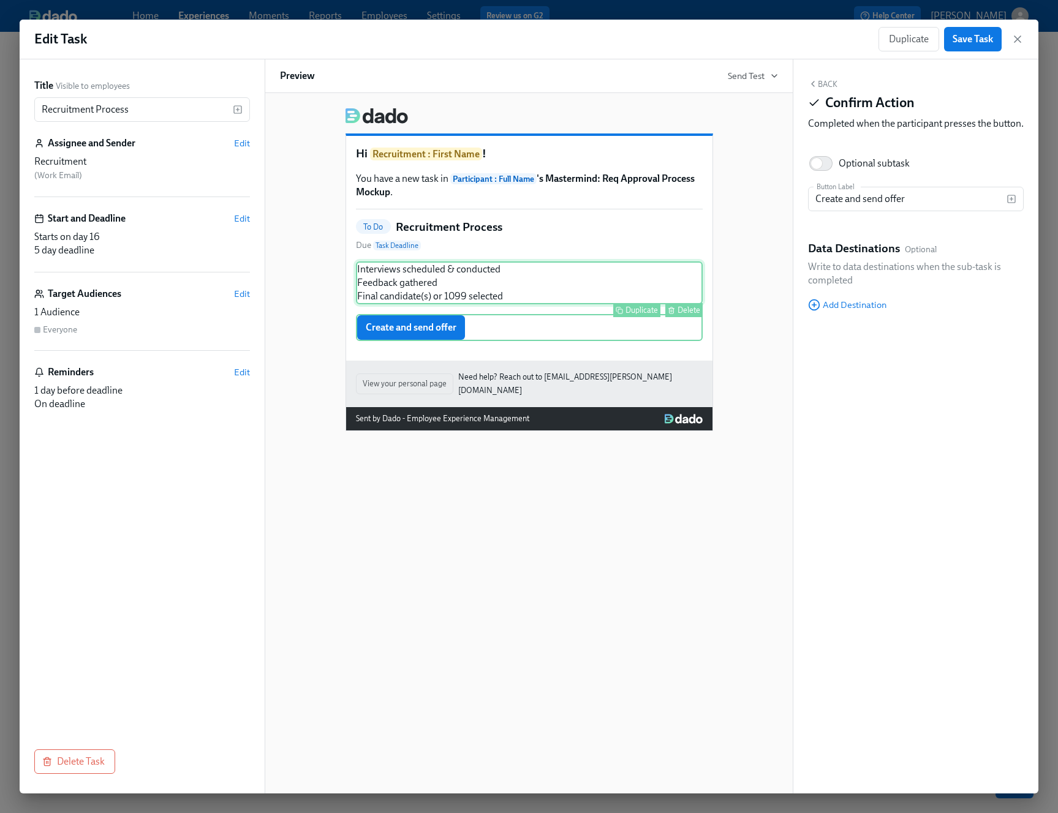
click at [577, 279] on div "Interviews scheduled & conducted Feedback gathered Final candidate(s) or 1099 s…" at bounding box center [529, 283] width 347 height 43
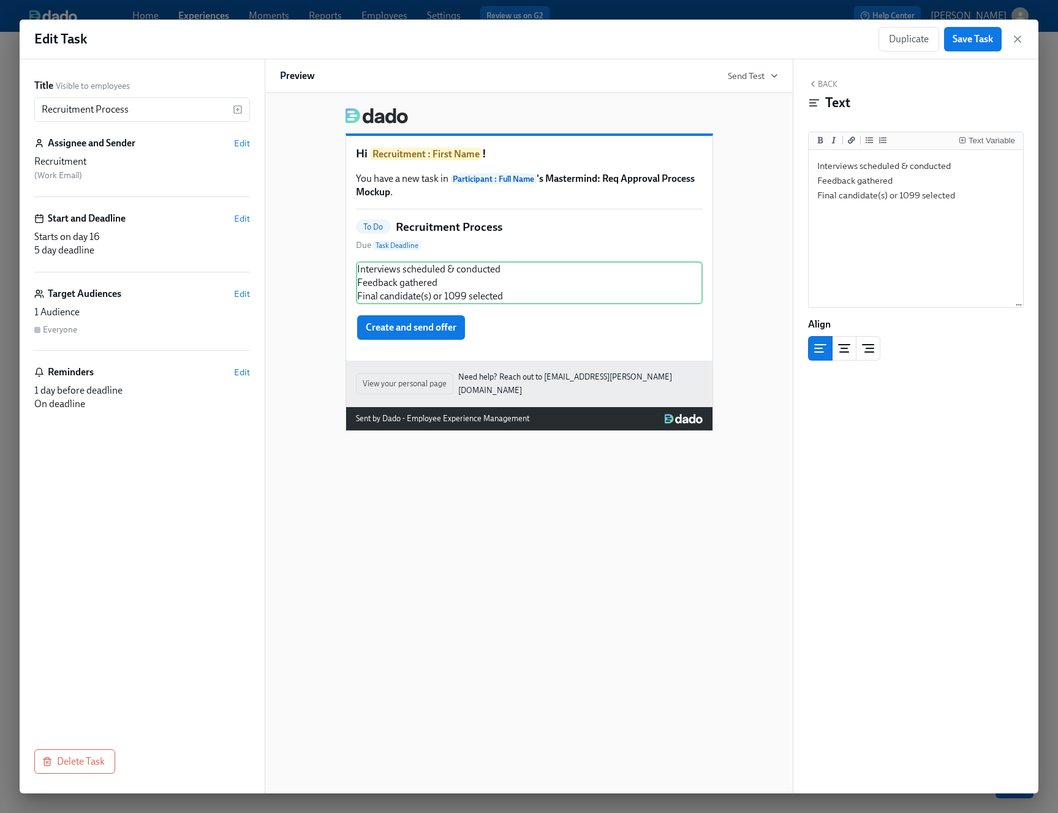
click at [821, 80] on button "Back" at bounding box center [822, 84] width 29 height 10
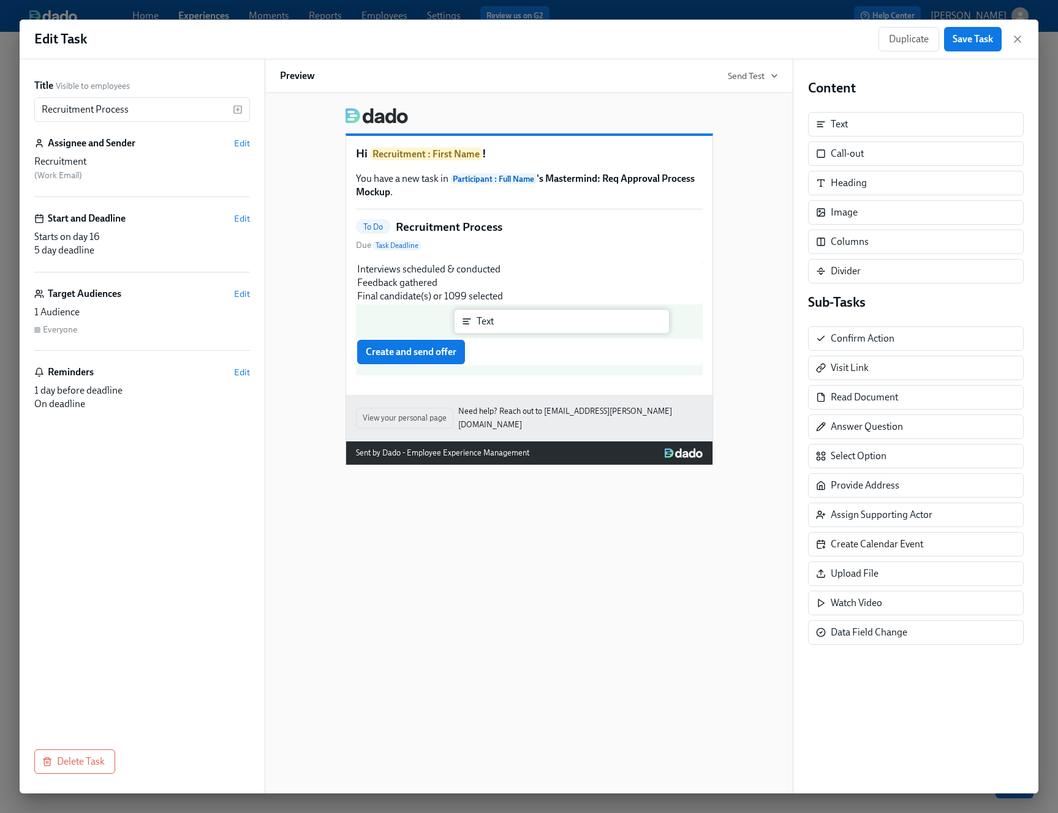
drag, startPoint x: 849, startPoint y: 118, endPoint x: 492, endPoint y: 317, distance: 409.1
click at [492, 317] on div "Title Visible to employees Recruitment Process ​ Assignee and Sender Edit Recru…" at bounding box center [529, 426] width 1018 height 734
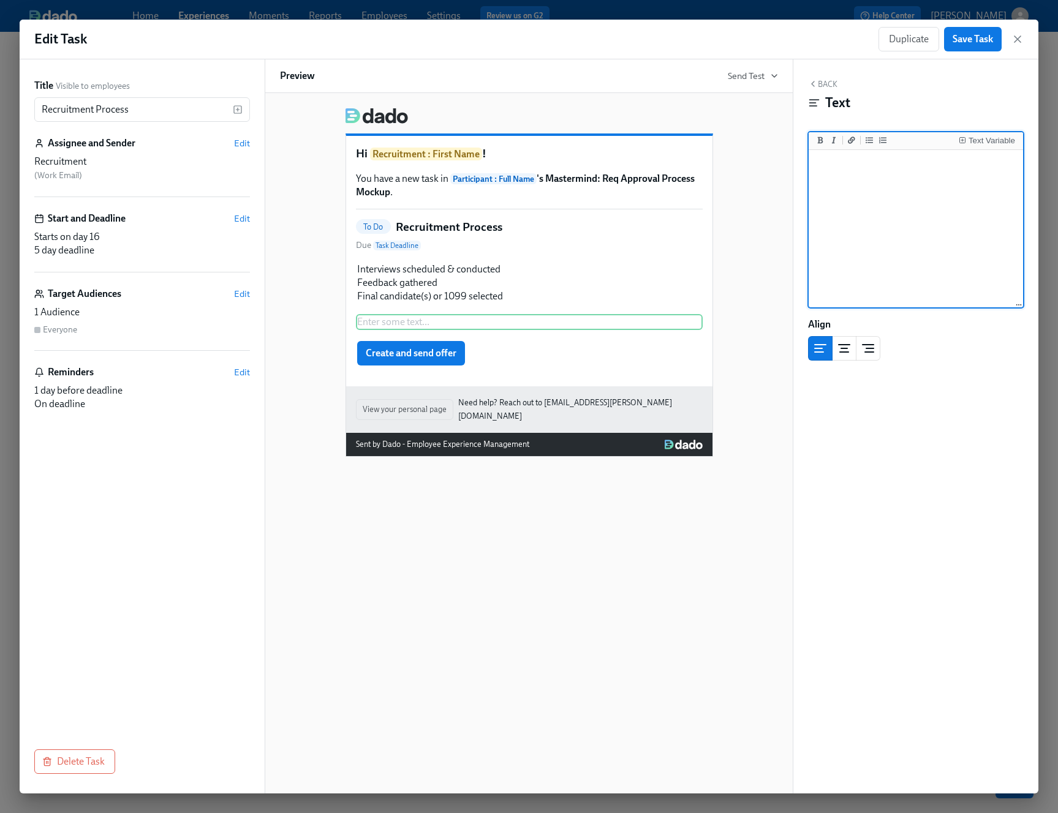
click at [881, 204] on textarea at bounding box center [915, 229] width 209 height 154
click at [515, 323] on div "Enter some text ... Duplicate Delete" at bounding box center [529, 322] width 347 height 16
click at [816, 78] on div "Back Text Text Variable Align Block ID: C-b6RLRer" at bounding box center [915, 426] width 245 height 734
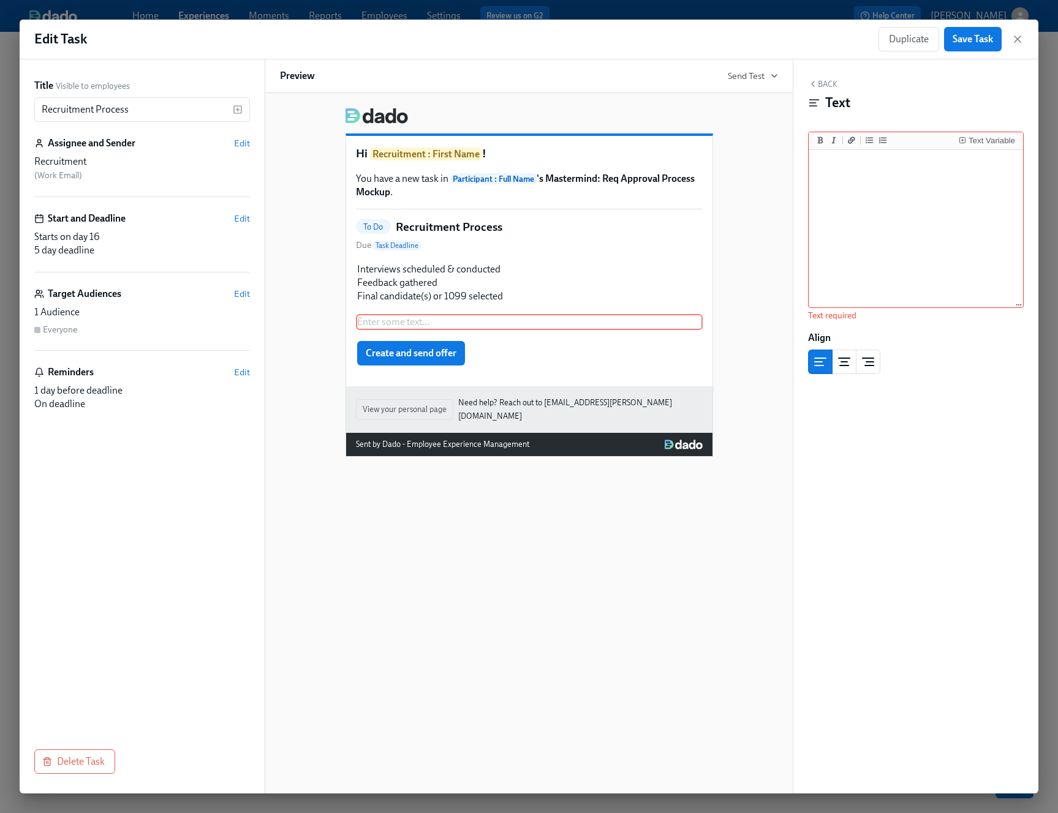
click at [815, 85] on icon "button" at bounding box center [813, 84] width 10 height 10
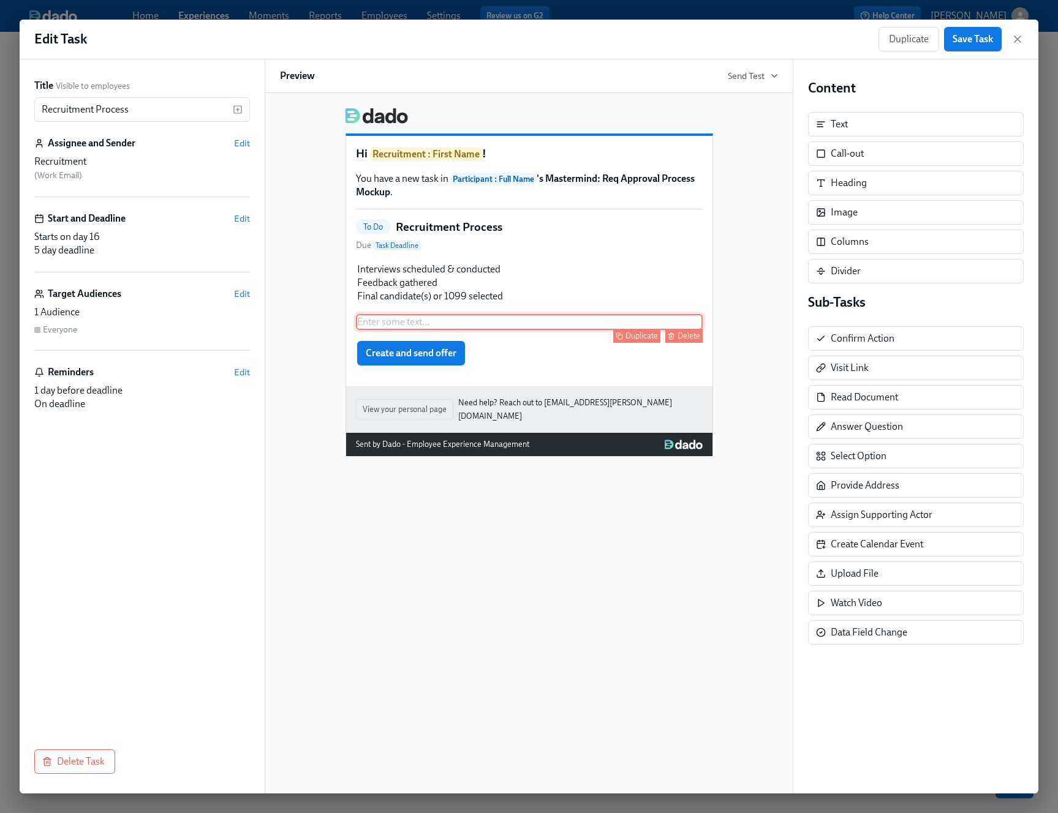
click at [491, 327] on div "Enter some text ... Duplicate Delete" at bounding box center [529, 322] width 347 height 16
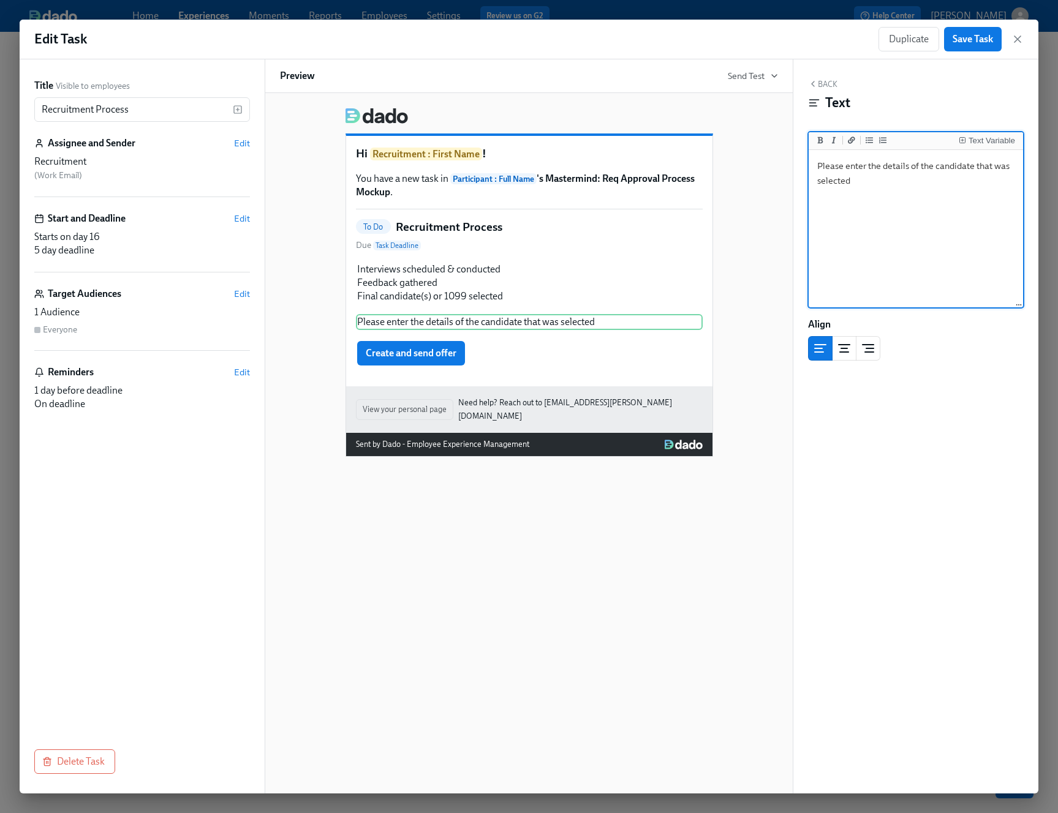
type textarea "Please enter the details of the candidate that was selected"
click at [811, 83] on icon "button" at bounding box center [812, 83] width 2 height 5
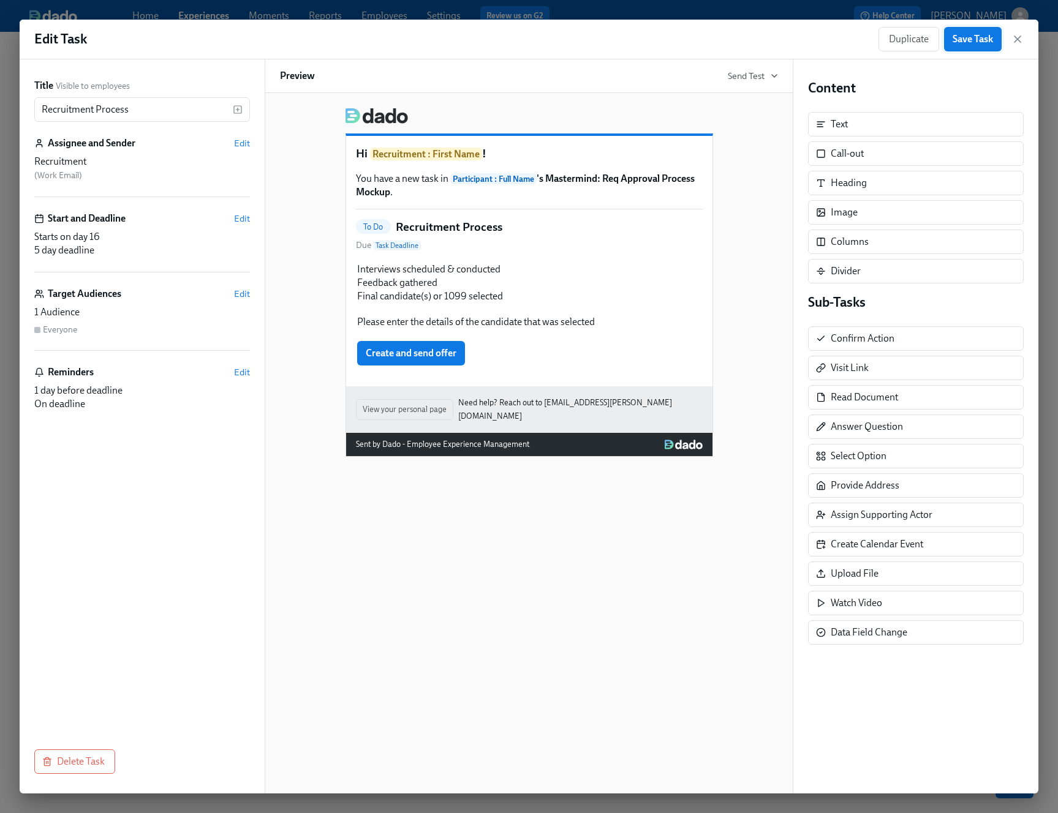
click at [881, 37] on span "Save Task" at bounding box center [972, 39] width 40 height 12
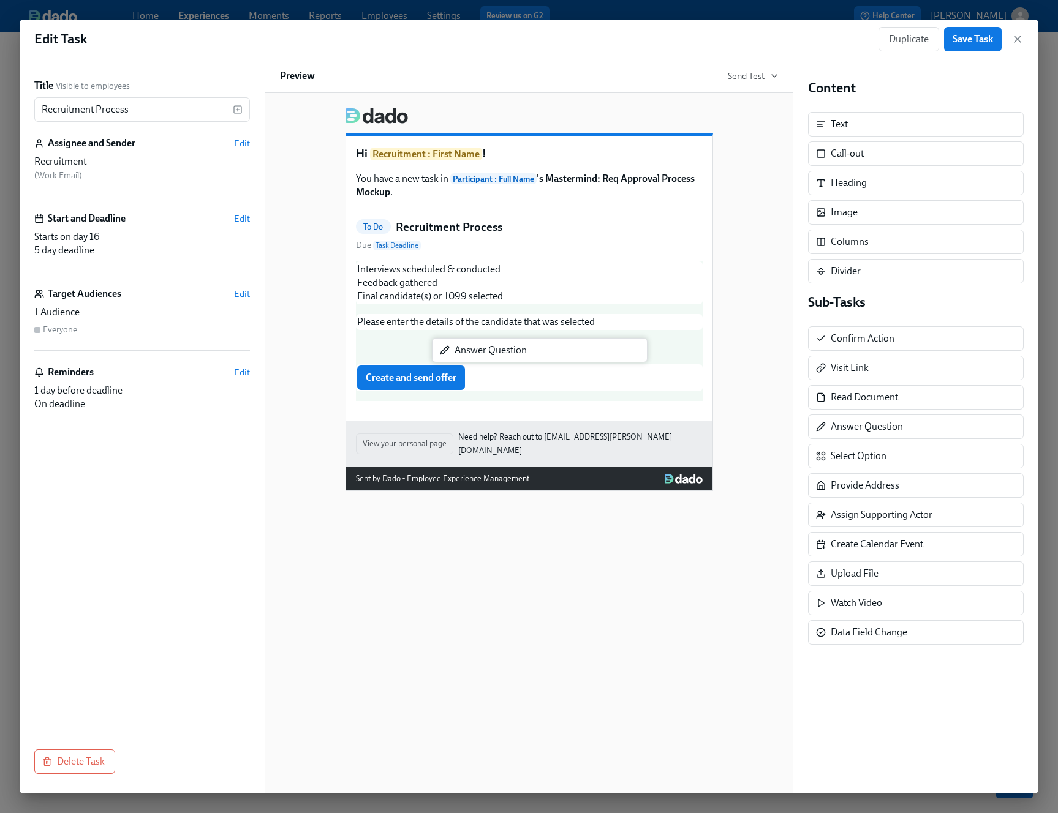
drag, startPoint x: 882, startPoint y: 429, endPoint x: 502, endPoint y: 352, distance: 387.6
click at [502, 352] on div "Title Visible to employees Recruitment Process ​ Assignee and Sender Edit Recru…" at bounding box center [529, 426] width 1018 height 734
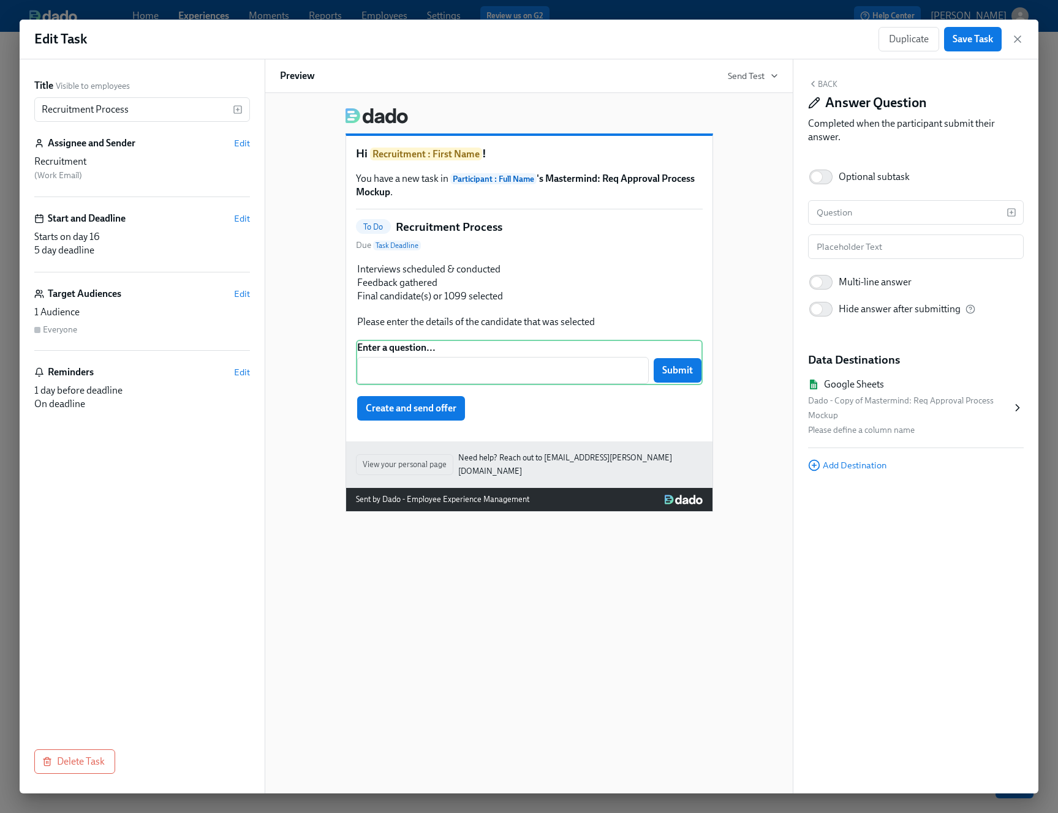
click at [502, 352] on div "Enter a question... ​ Submit Duplicate Delete" at bounding box center [529, 362] width 347 height 45
click at [734, 307] on div "Hi Recruitment : First Name ! You have a new task in Participant : Full Name 's…" at bounding box center [529, 305] width 498 height 414
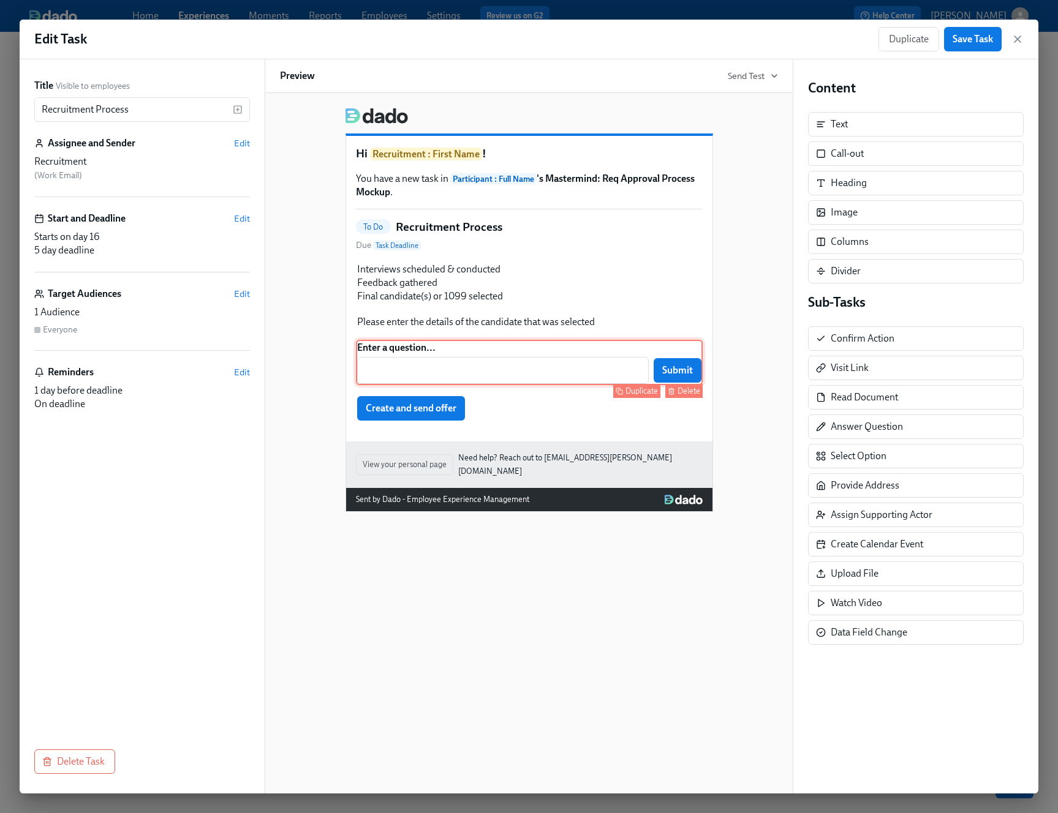
click at [573, 363] on div "Enter a question... ​ Submit Duplicate Delete" at bounding box center [529, 362] width 347 height 45
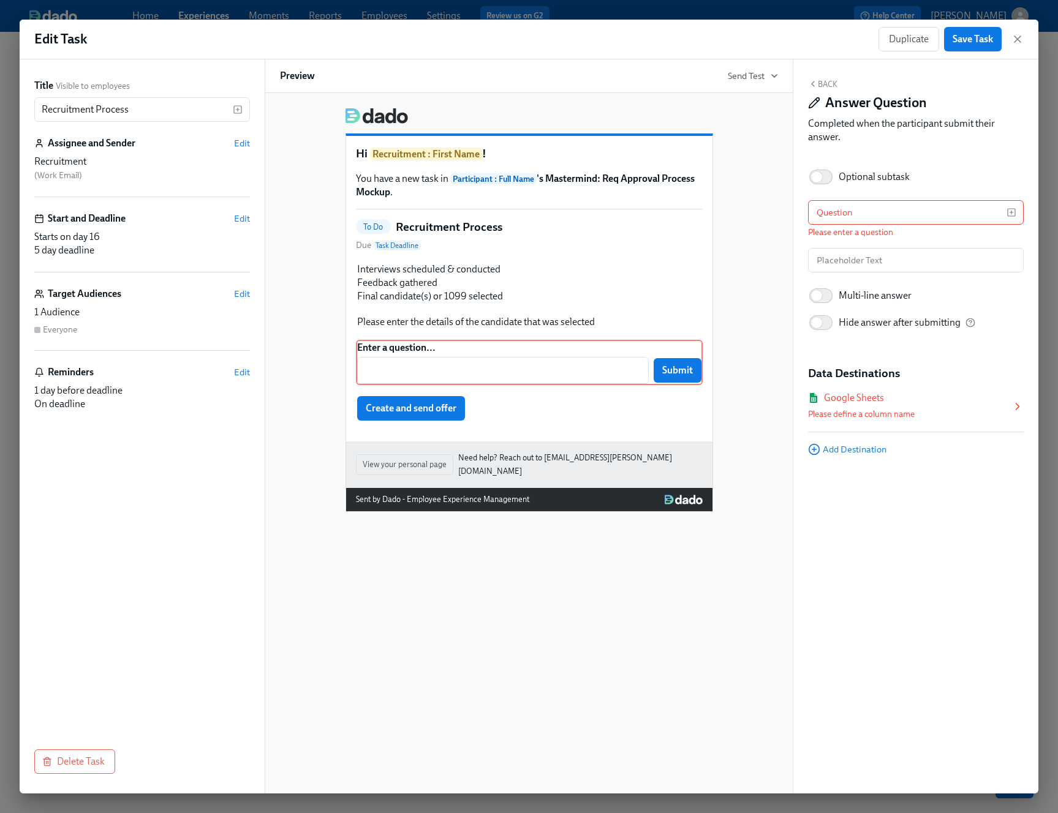
click at [881, 403] on div "Google Sheets" at bounding box center [909, 397] width 203 height 13
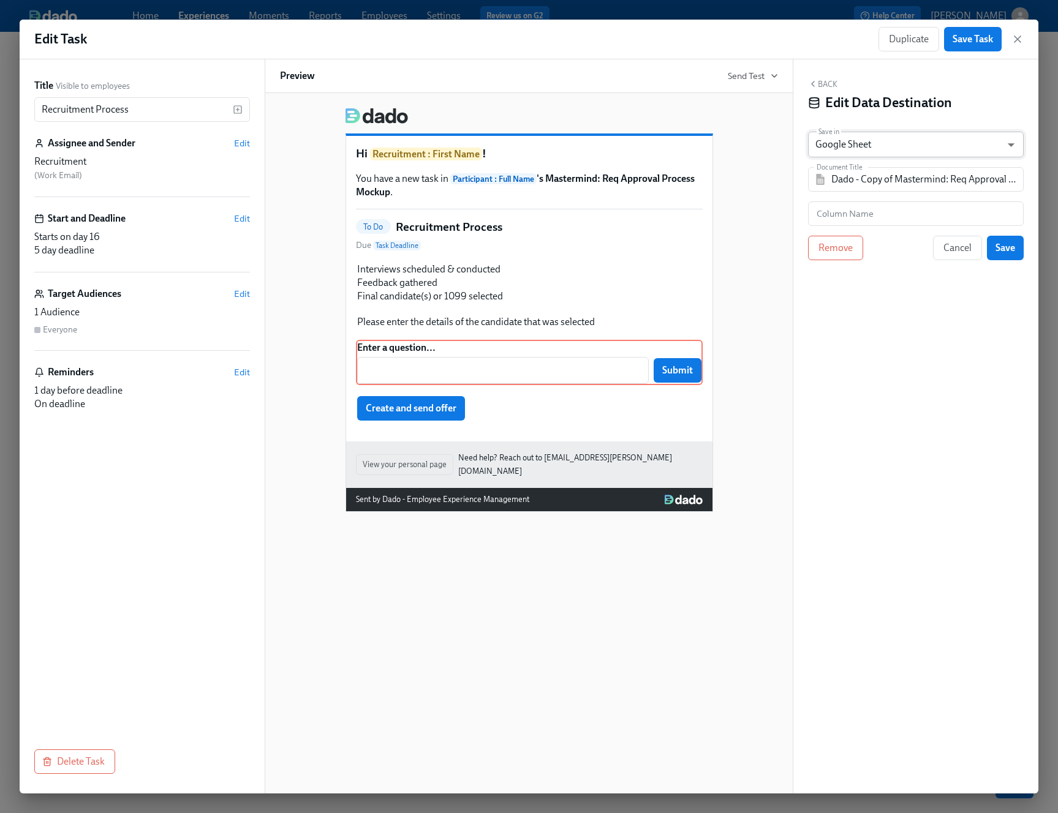
click at [881, 149] on body "Home Experiences Moments Reports Employees Settings Review us on G2 Help Center…" at bounding box center [529, 406] width 1058 height 813
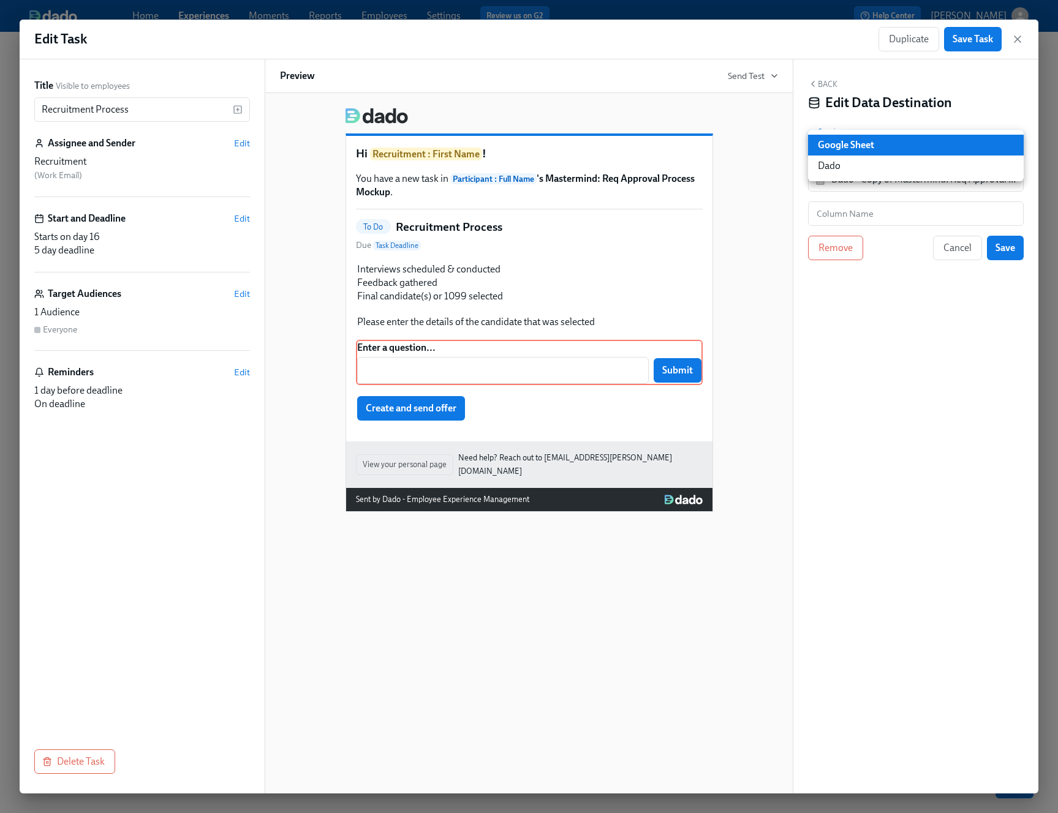
click at [881, 170] on li "Dado" at bounding box center [916, 166] width 216 height 21
type input "USER_PROFILE"
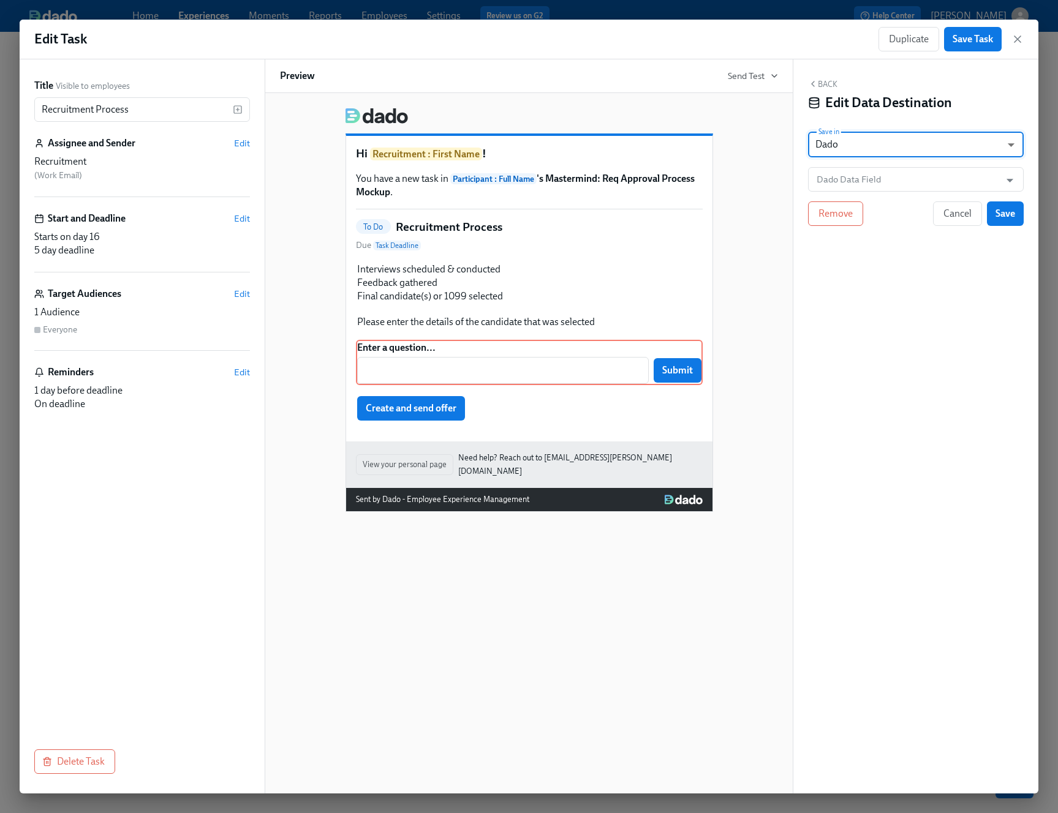
click at [745, 293] on div "Hi Recruitment : First Name ! You have a new task in Participant : Full Name 's…" at bounding box center [529, 305] width 498 height 414
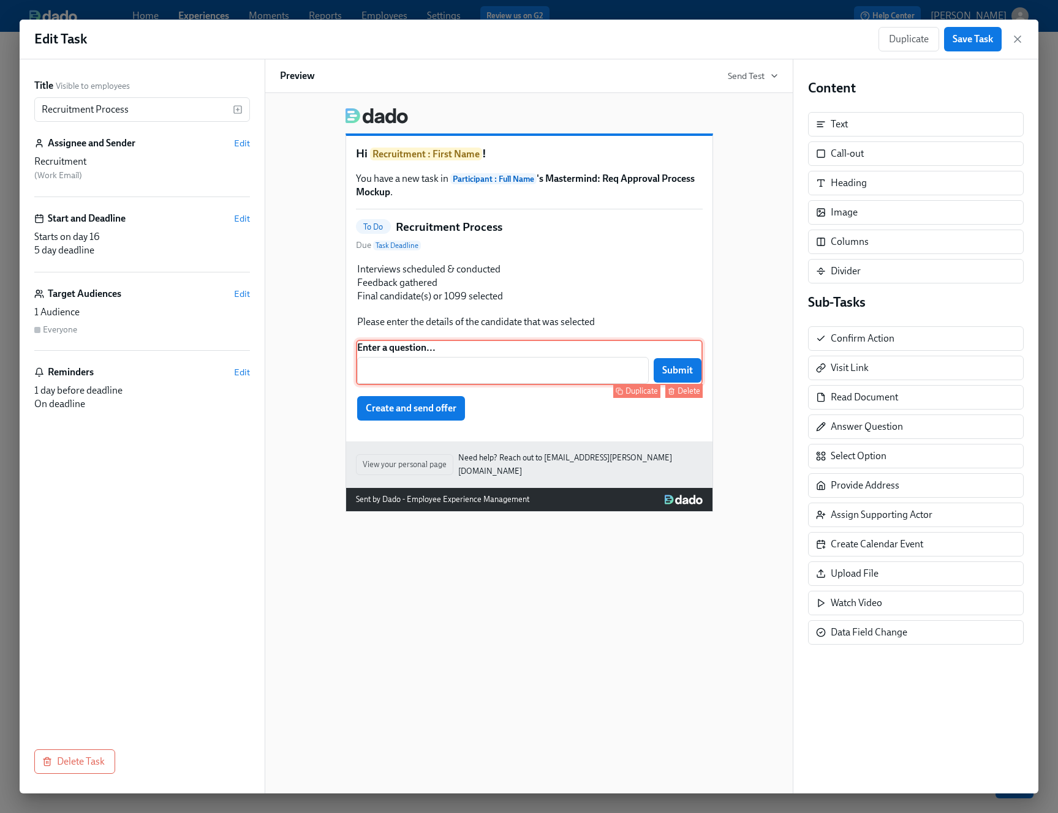
click at [692, 389] on div "Delete" at bounding box center [688, 390] width 23 height 9
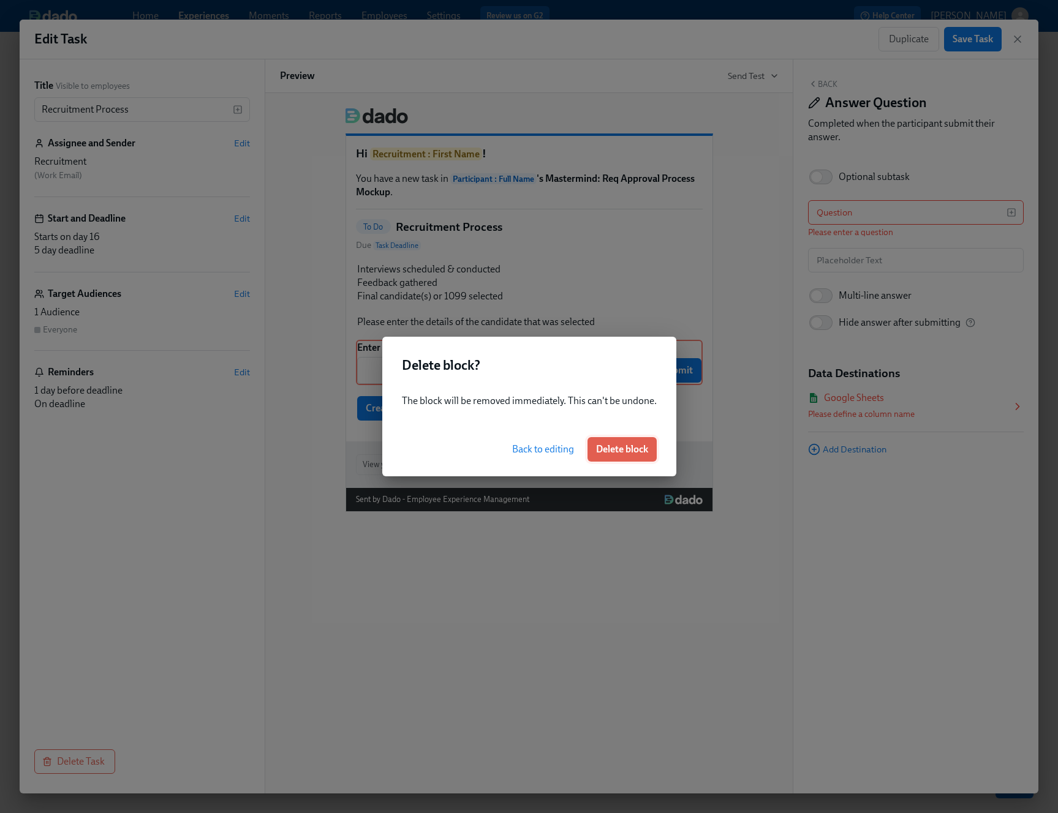
click at [635, 449] on span "Delete block" at bounding box center [622, 449] width 52 height 12
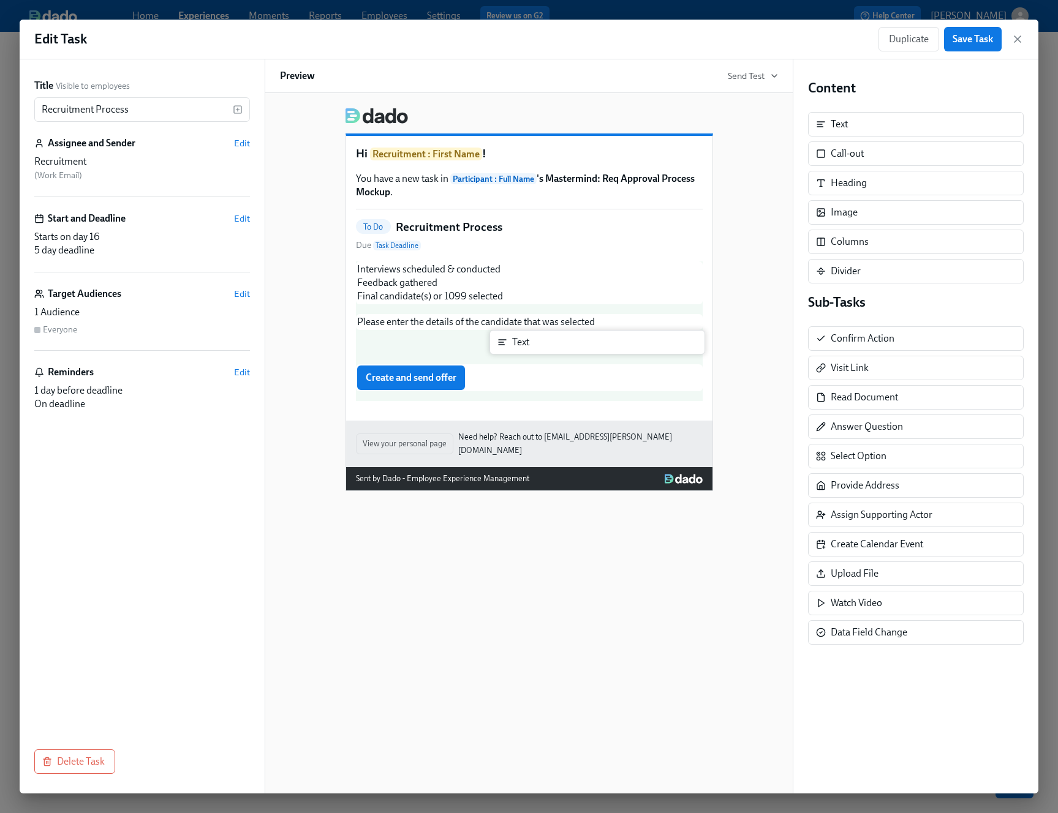
drag, startPoint x: 865, startPoint y: 122, endPoint x: 540, endPoint y: 346, distance: 395.5
click at [540, 346] on div "Title Visible to employees Recruitment Process ​ Assignee and Sender Edit Recru…" at bounding box center [529, 426] width 1018 height 734
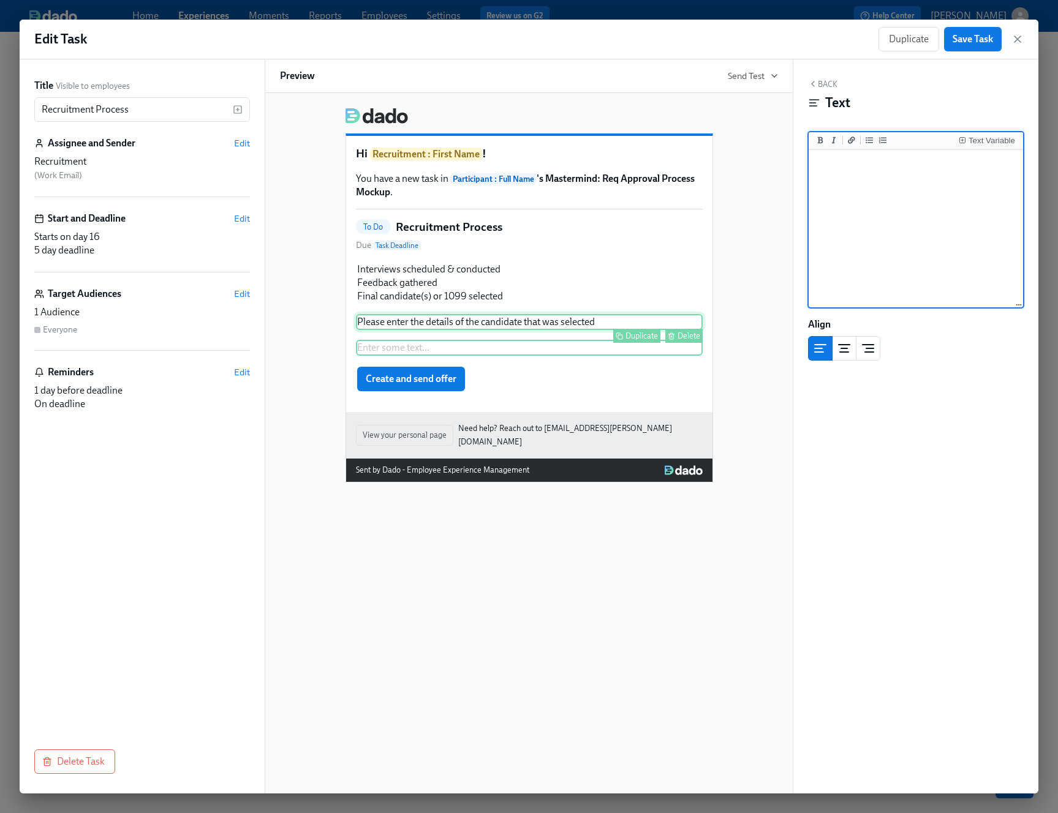
click at [552, 328] on div "Please enter the details of the candidate that was selected Duplicate Delete" at bounding box center [529, 322] width 347 height 16
click at [535, 348] on div "Enter some text ... Duplicate Delete" at bounding box center [529, 348] width 347 height 16
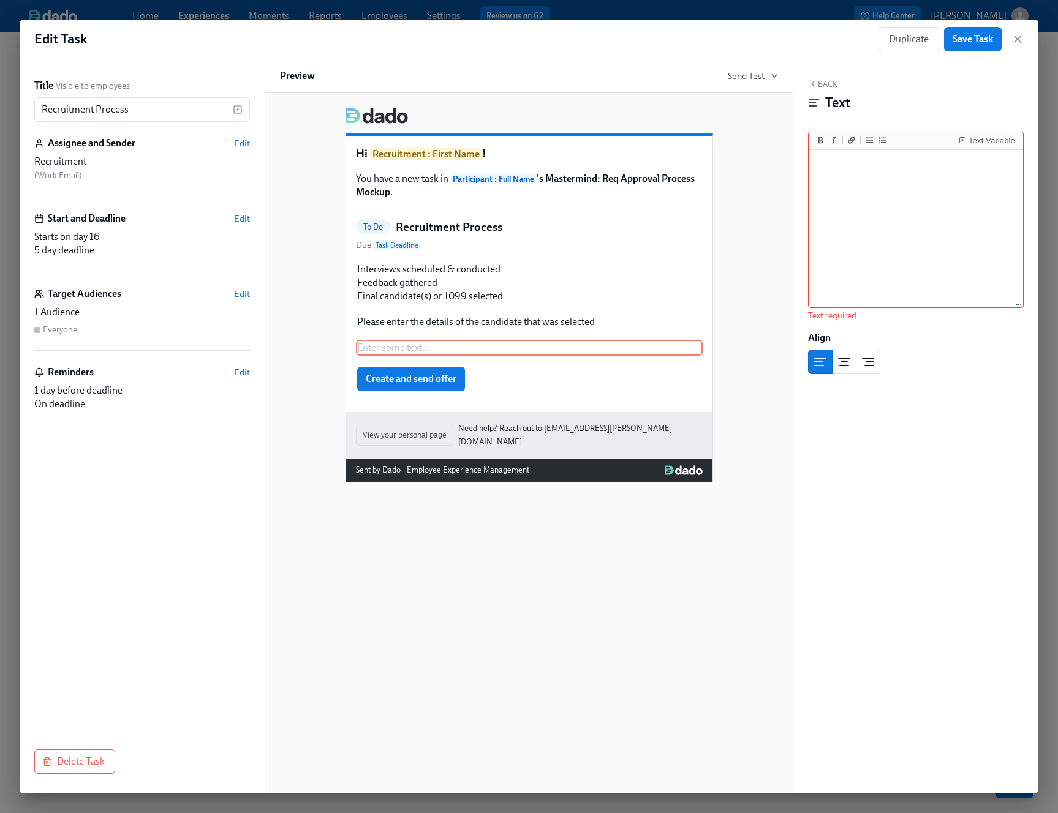
click at [812, 85] on icon "button" at bounding box center [812, 83] width 2 height 5
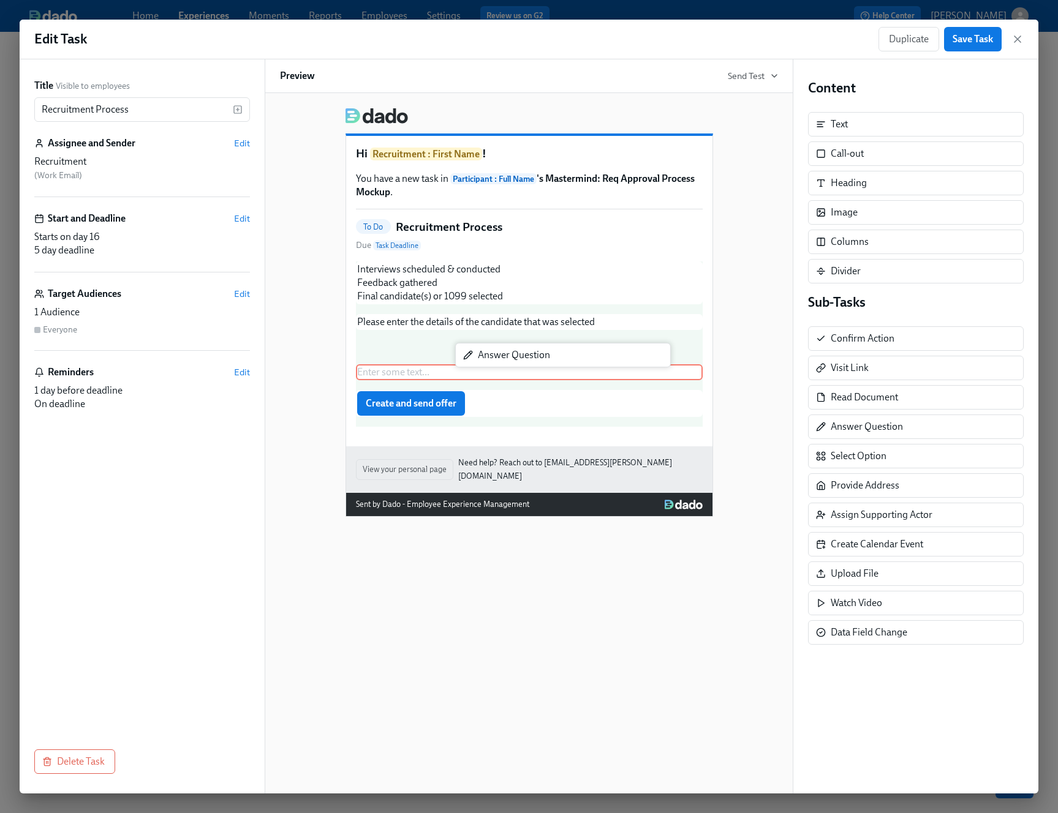
drag, startPoint x: 872, startPoint y: 437, endPoint x: 511, endPoint y: 363, distance: 368.1
click at [511, 363] on div "Title Visible to employees Recruitment Process ​ Assignee and Sender Edit Recru…" at bounding box center [529, 426] width 1018 height 734
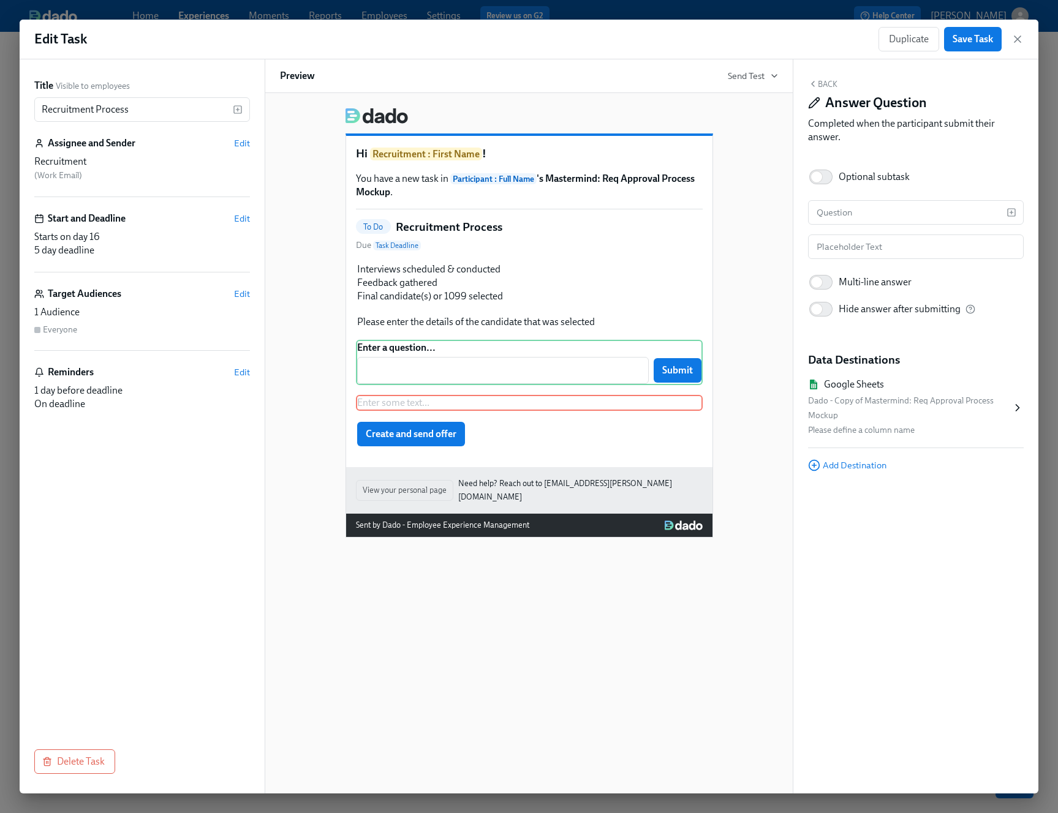
click at [881, 404] on div "Dado - Copy of Mastermind: Req Approval Process Mockup" at bounding box center [909, 408] width 203 height 29
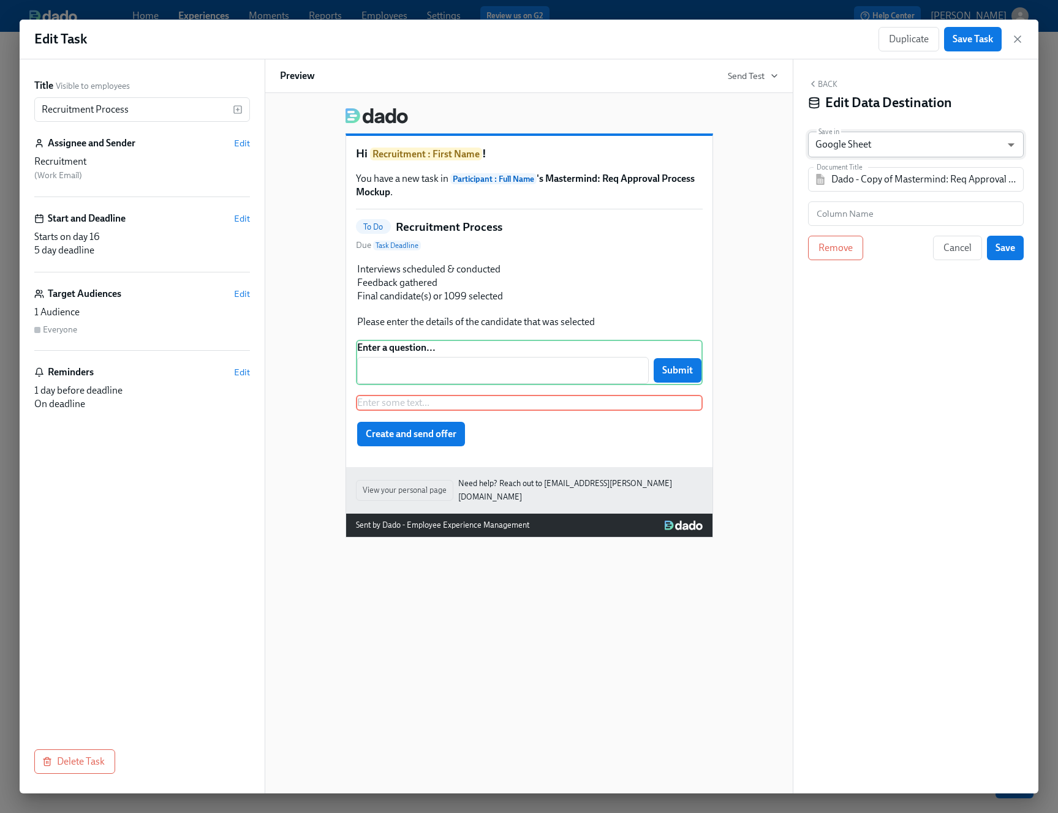
click at [881, 137] on body "Home Experiences Moments Reports Employees Settings Review us on G2 Help Center…" at bounding box center [529, 406] width 1058 height 813
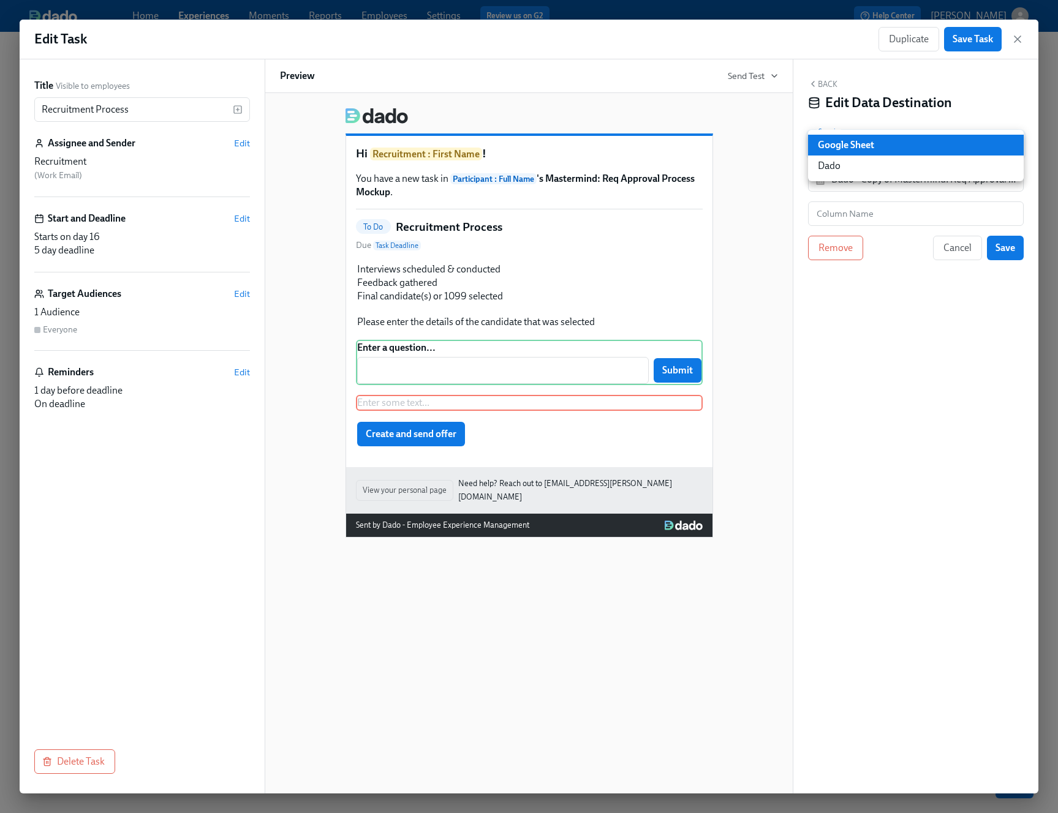
click at [881, 166] on li "Dado" at bounding box center [916, 166] width 216 height 21
type input "USER_PROFILE"
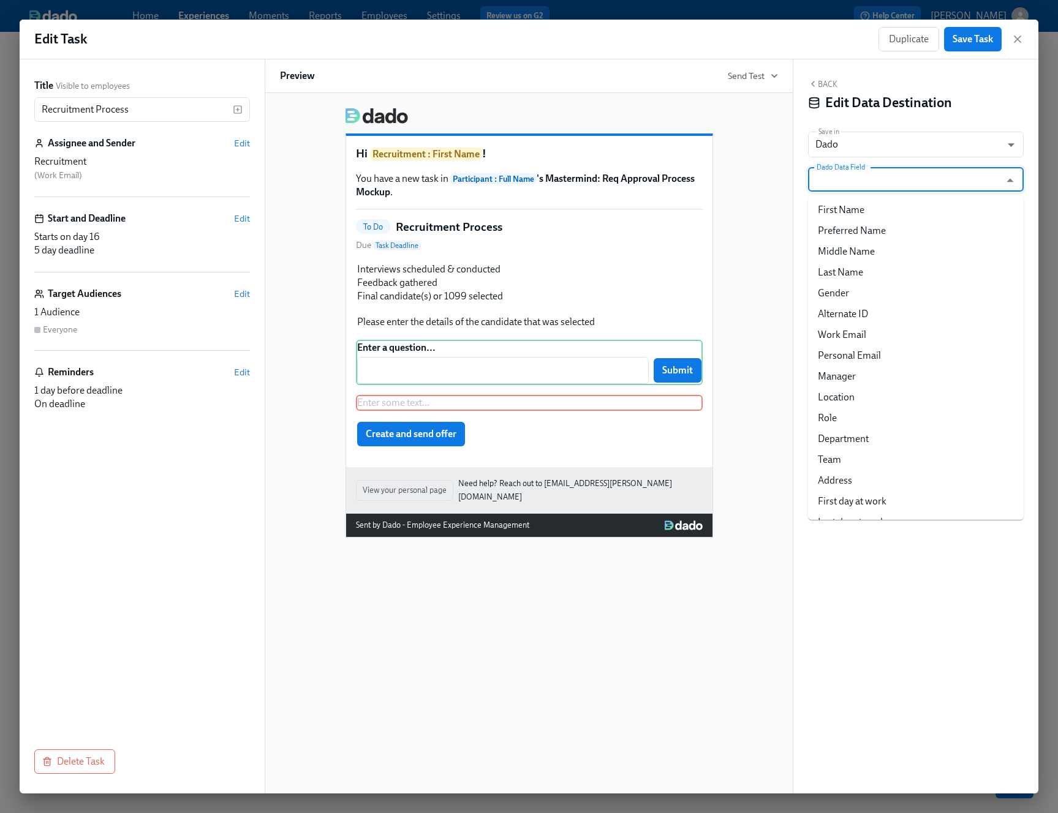
click at [878, 178] on input "Dado Data Field" at bounding box center [907, 179] width 186 height 24
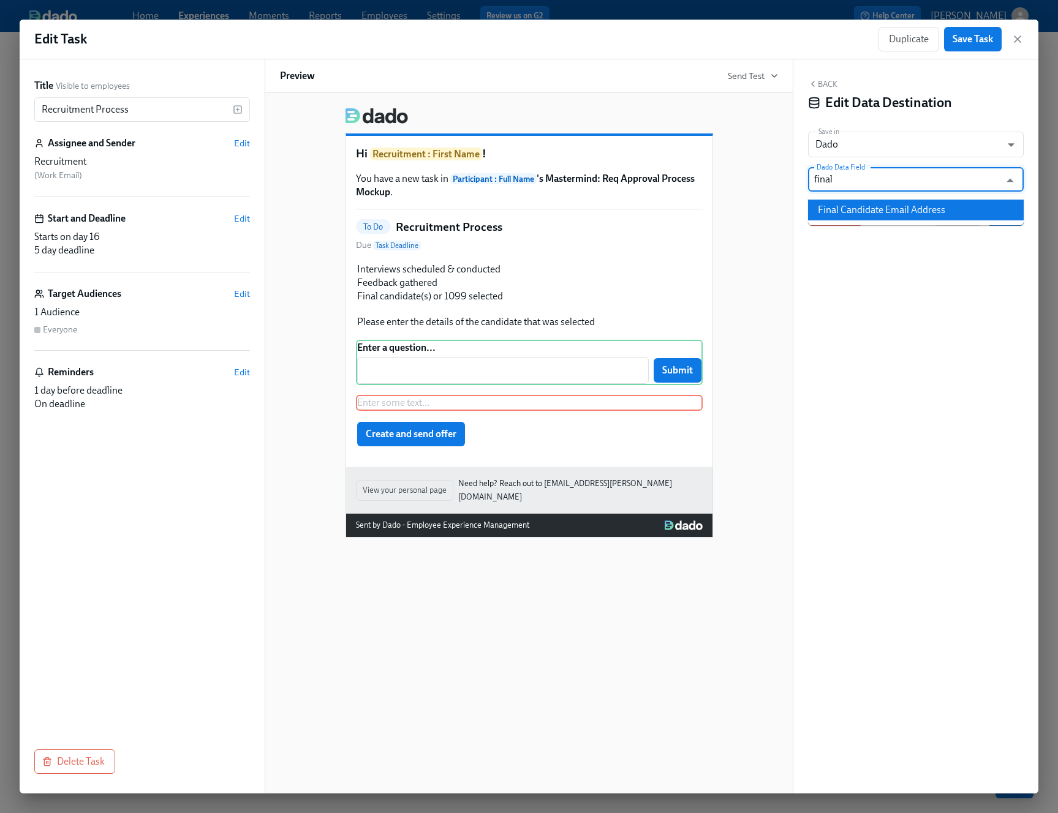
click at [881, 206] on li "Final Candidate Email Address" at bounding box center [916, 210] width 216 height 21
type input "Final Candidate Email Address"
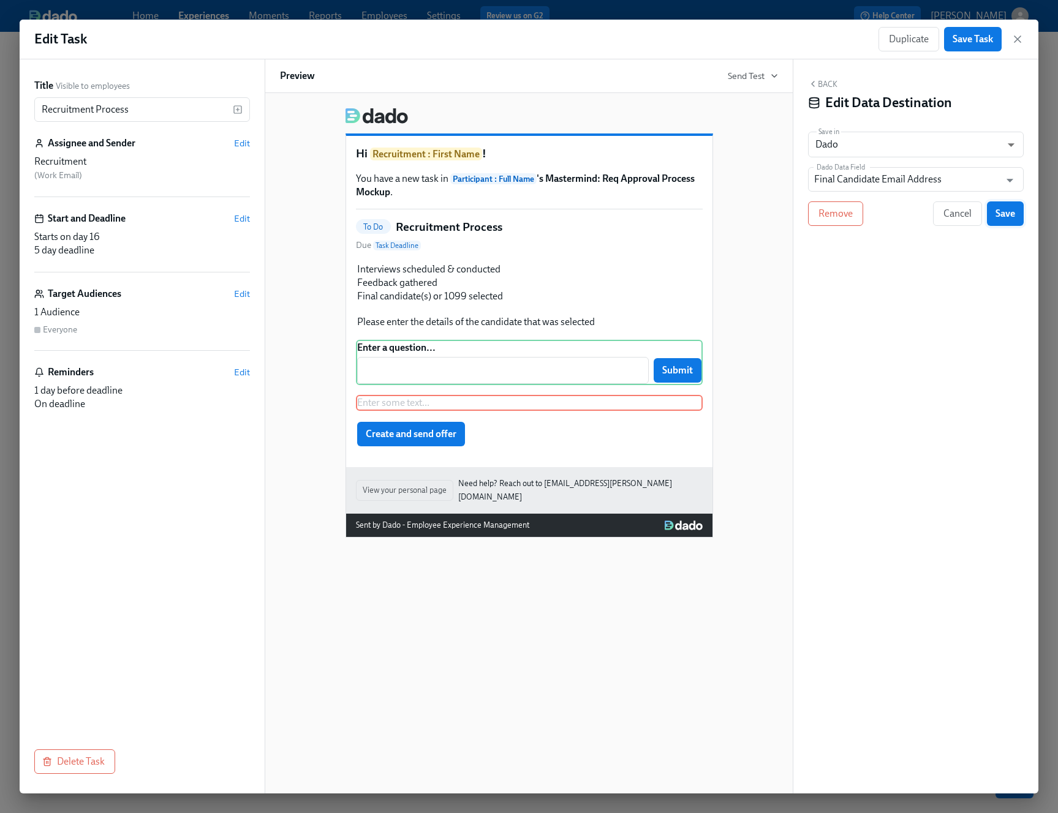
click at [881, 214] on button "Save" at bounding box center [1005, 213] width 37 height 24
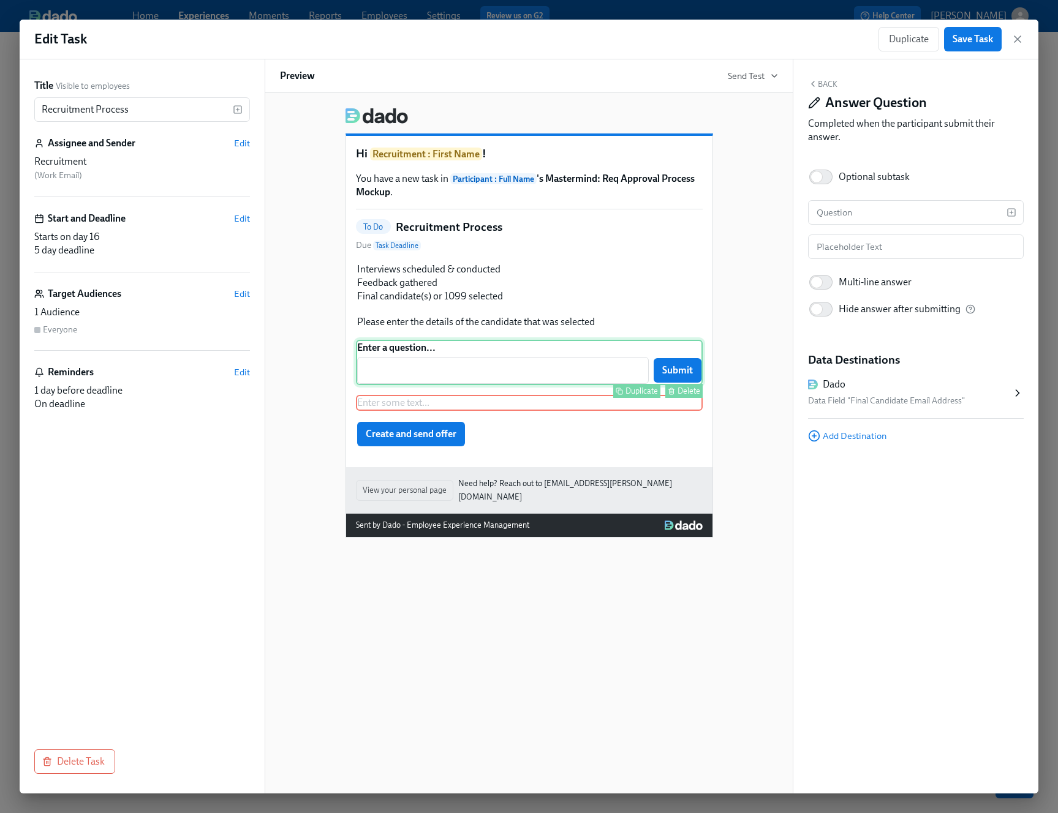
click at [526, 352] on div "Enter a question... ​ Submit Duplicate Delete" at bounding box center [529, 362] width 347 height 45
click at [819, 85] on button "Back" at bounding box center [822, 84] width 29 height 10
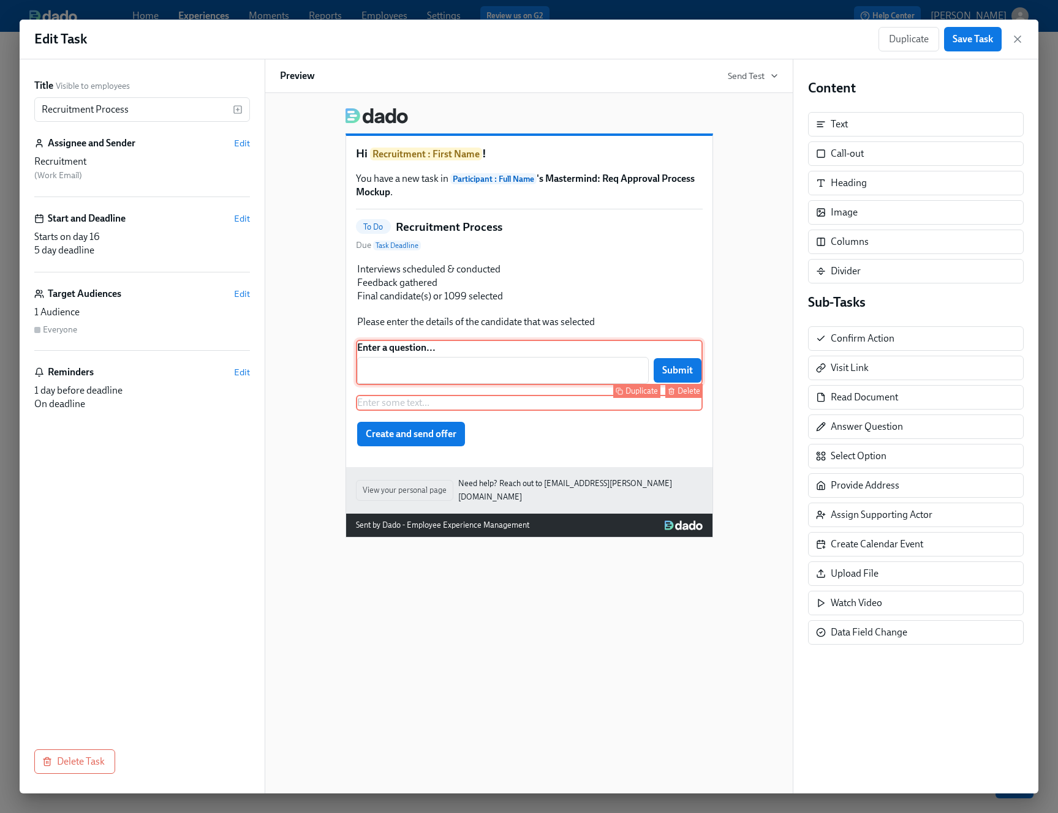
click at [490, 371] on div "Enter a question... ​ Submit Duplicate Delete" at bounding box center [529, 362] width 347 height 45
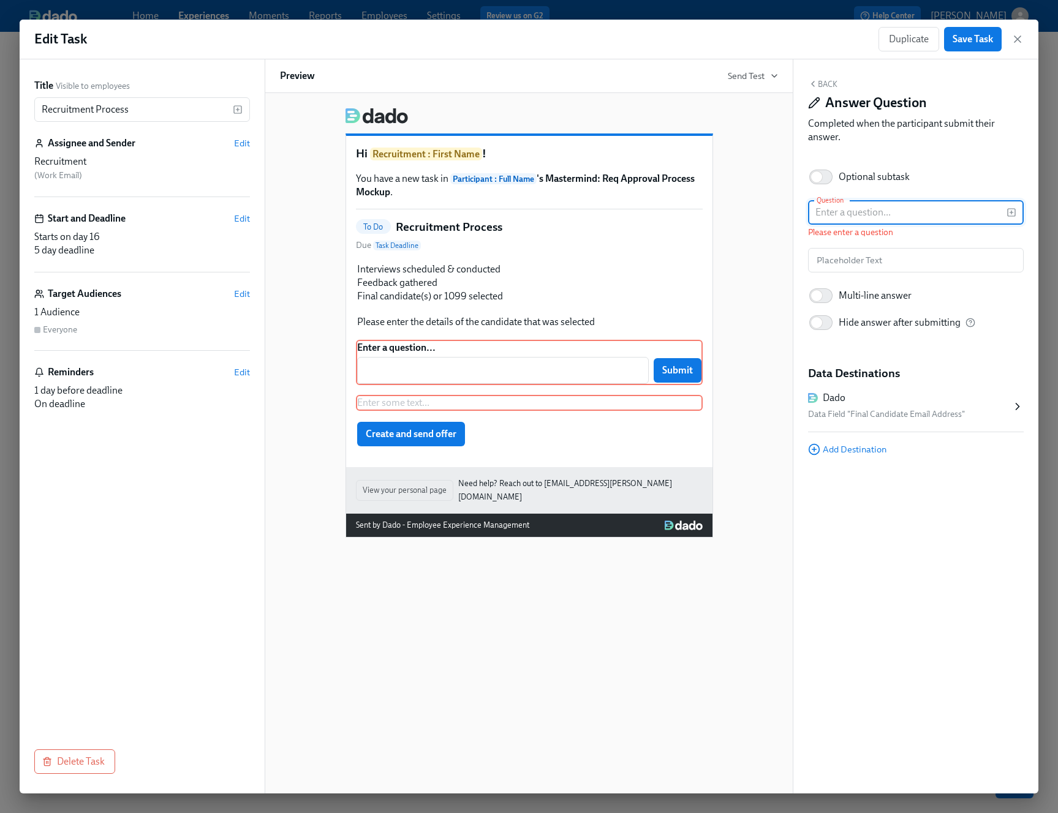
click at [827, 216] on input "text" at bounding box center [907, 212] width 198 height 24
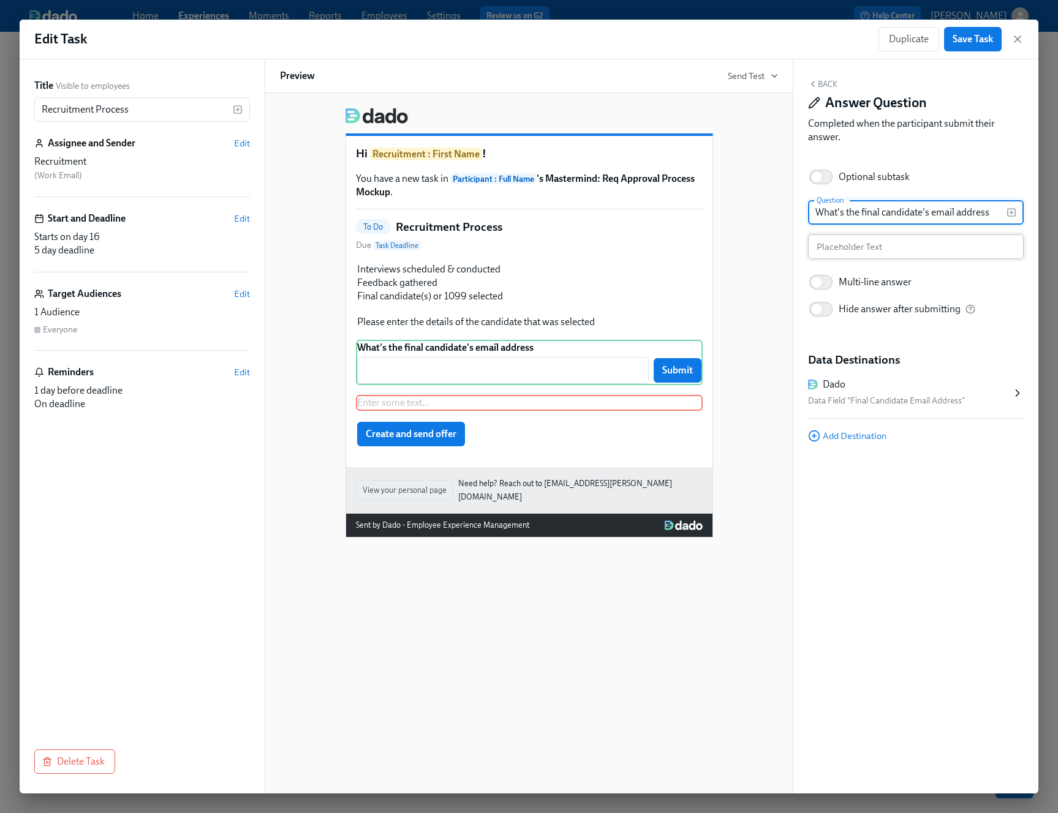
type input "What's the final candidate's email address"
click at [830, 248] on input "text" at bounding box center [916, 247] width 216 height 24
type input "E"
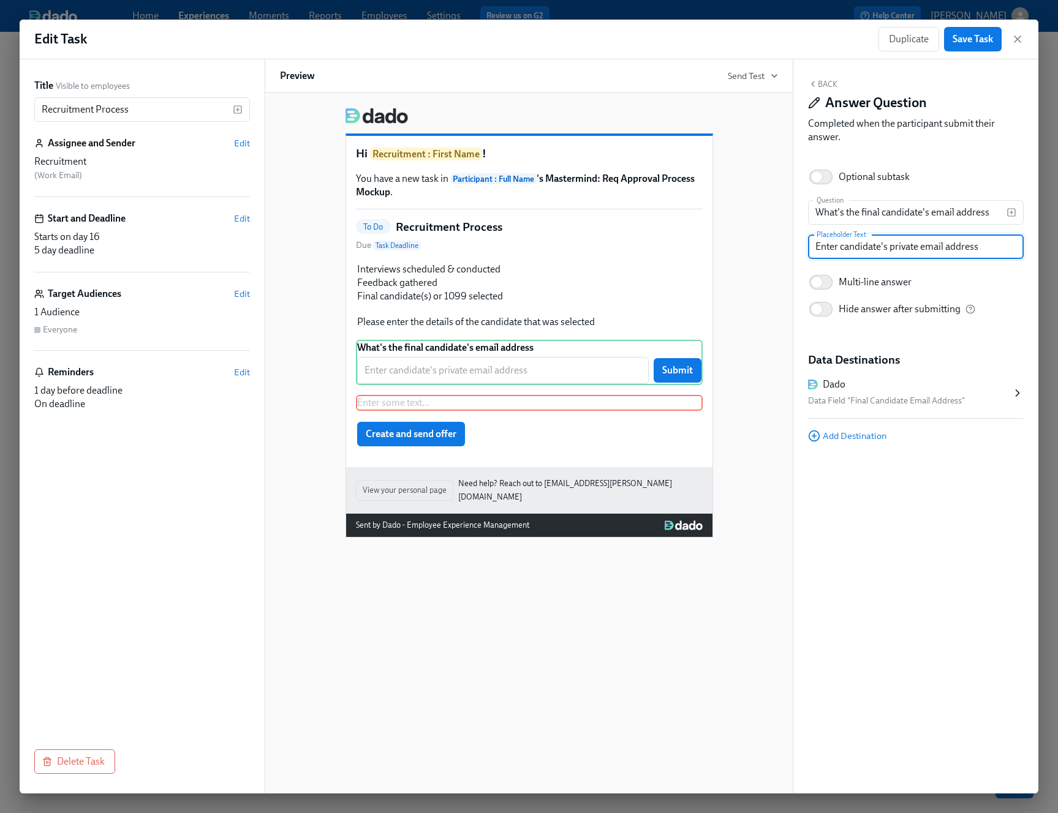
type input "Enter candidate's private email address"
click at [760, 301] on div "Hi Recruitment : First Name ! You have a new task in Participant : Full Name 's…" at bounding box center [529, 318] width 498 height 440
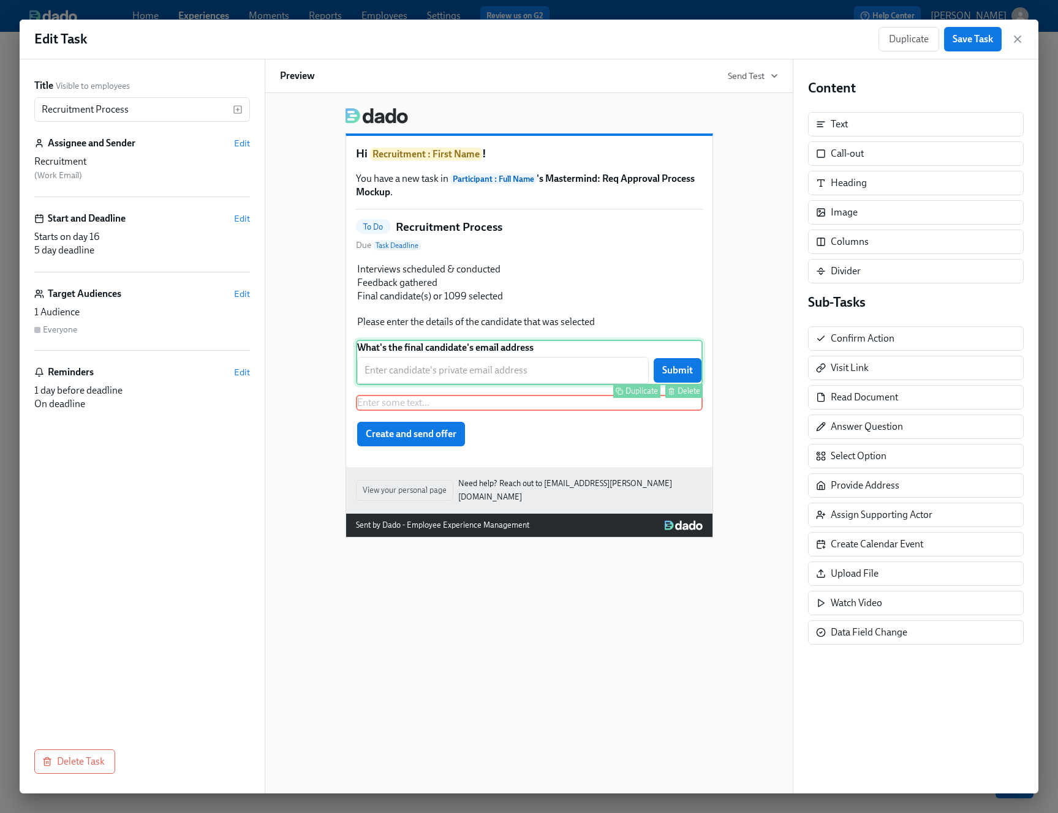
click at [567, 380] on div "What's the final candidate's email address ​ Submit Duplicate Delete" at bounding box center [529, 362] width 347 height 45
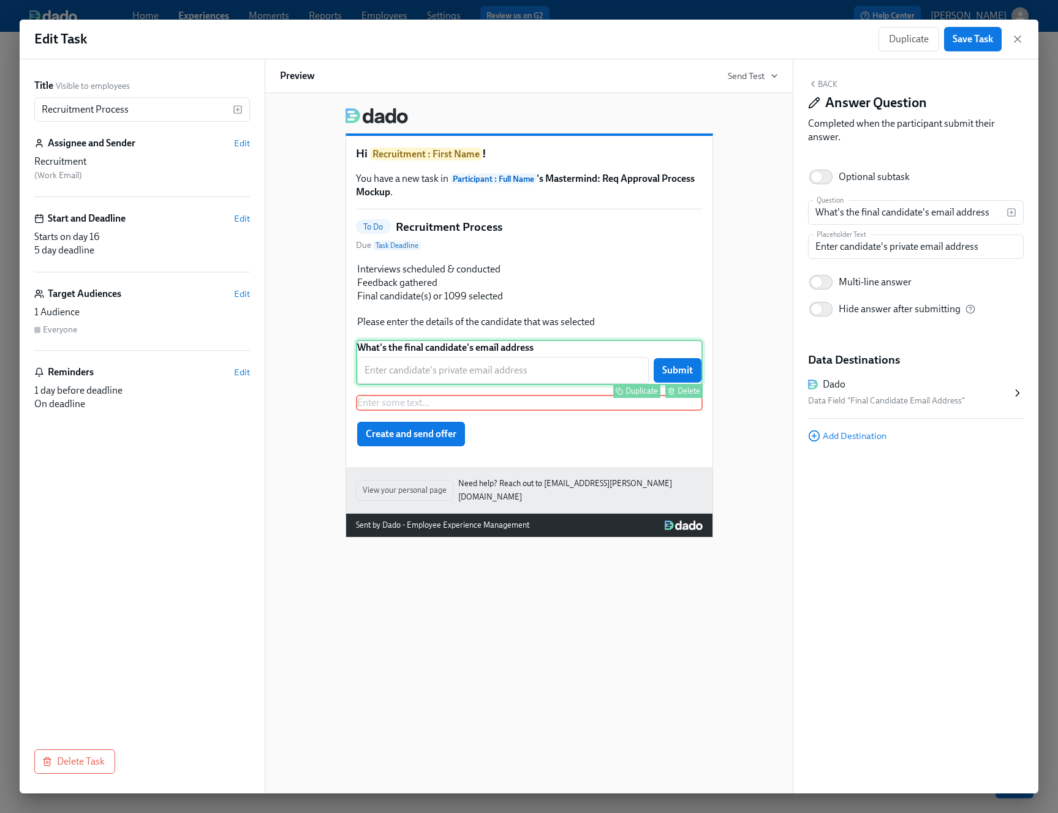
click at [628, 393] on div "Duplicate" at bounding box center [641, 390] width 32 height 9
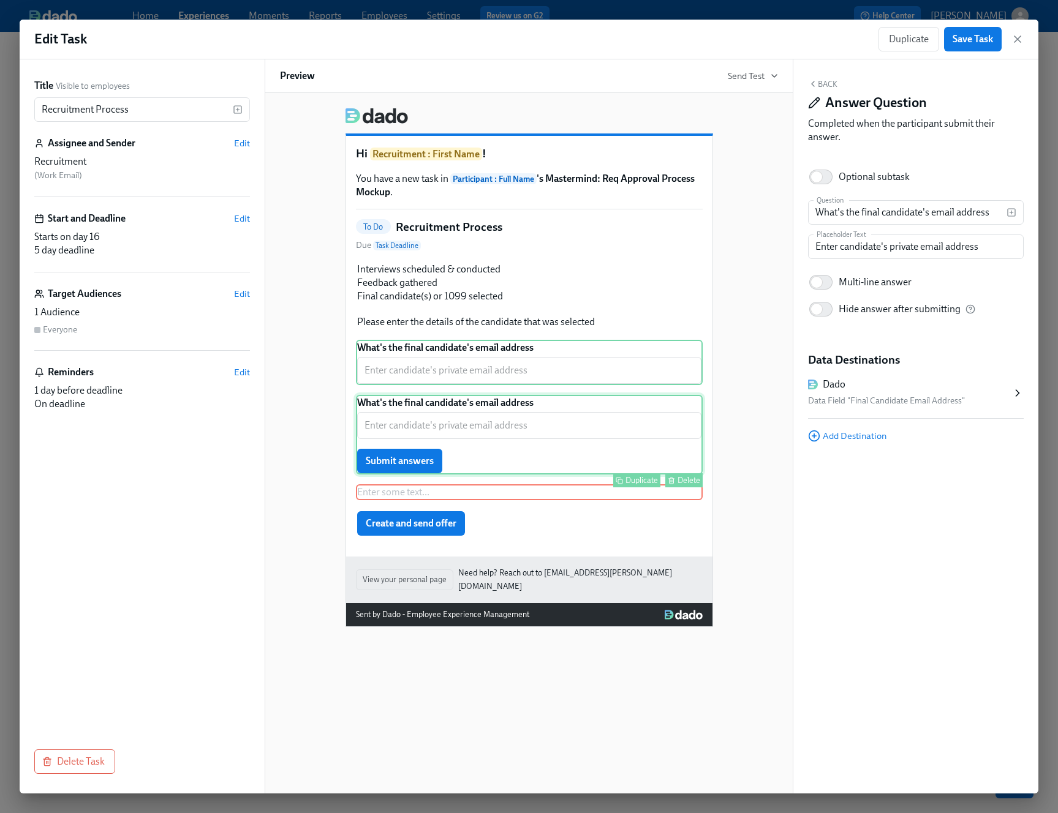
click at [530, 424] on div "What's the final candidate's email address ​ Submit answers Duplicate Delete" at bounding box center [529, 435] width 347 height 80
click at [874, 213] on input "What's the final candidate's email address" at bounding box center [907, 212] width 198 height 24
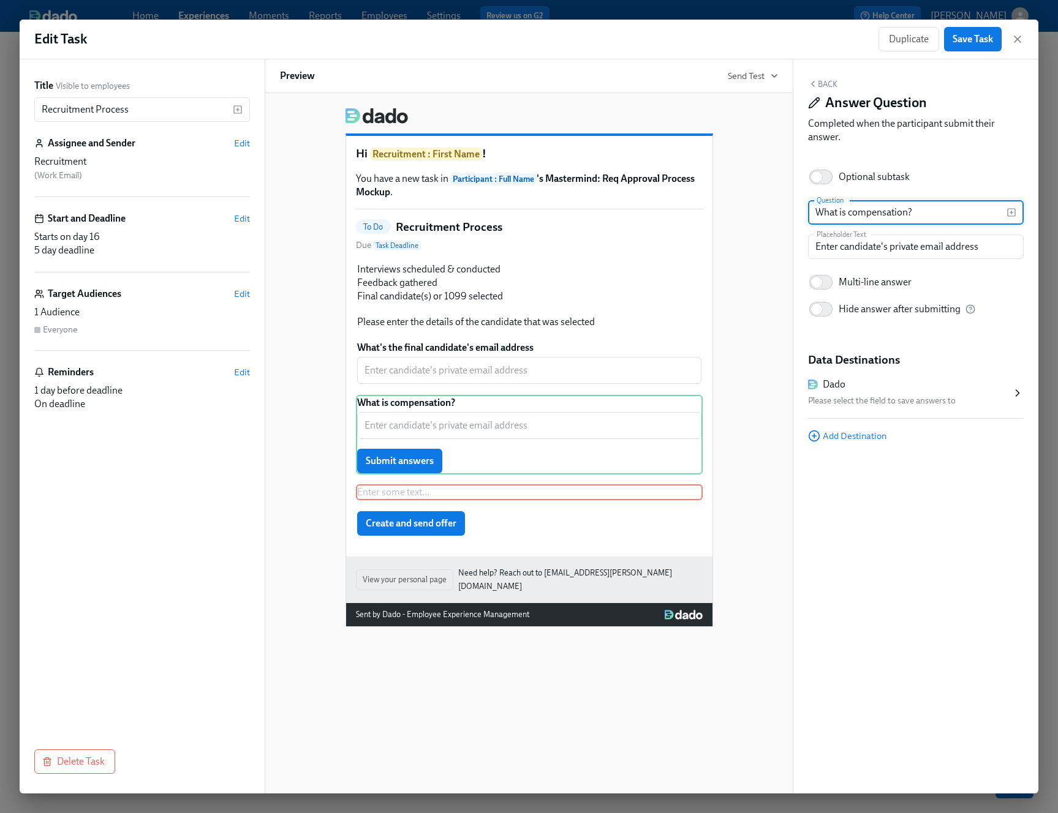
type input "What is compensation?"
click at [730, 361] on div "Hi Recruitment : First Name ! You have a new task in Participant : Full Name 's…" at bounding box center [529, 362] width 498 height 529
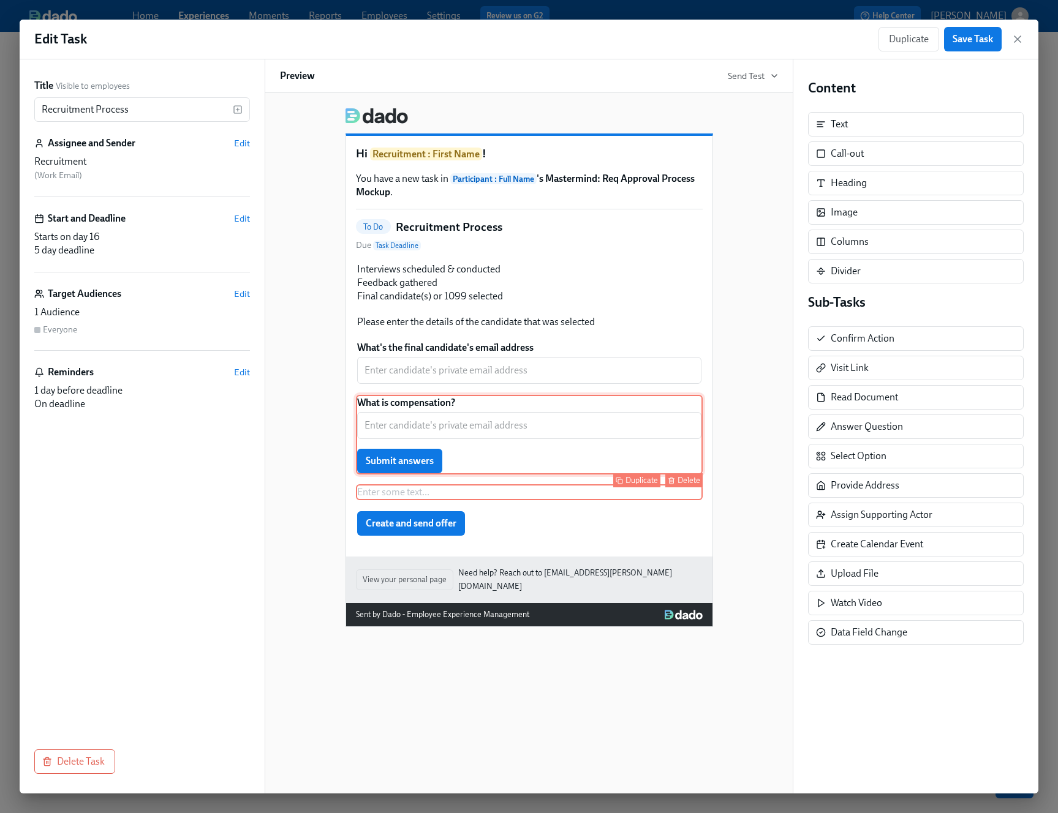
click at [640, 410] on div "What is compensation? ​ Submit answers Duplicate Delete" at bounding box center [529, 435] width 347 height 80
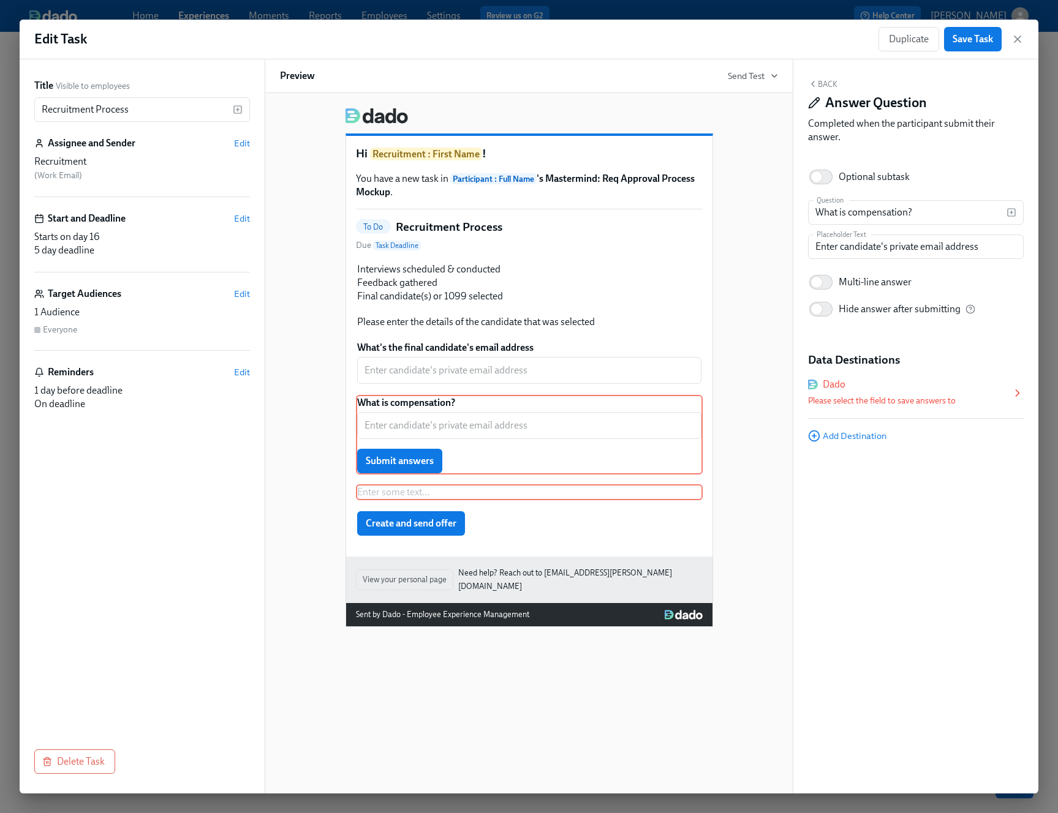
click at [853, 397] on div "Please select the field to save answers to" at bounding box center [909, 401] width 203 height 15
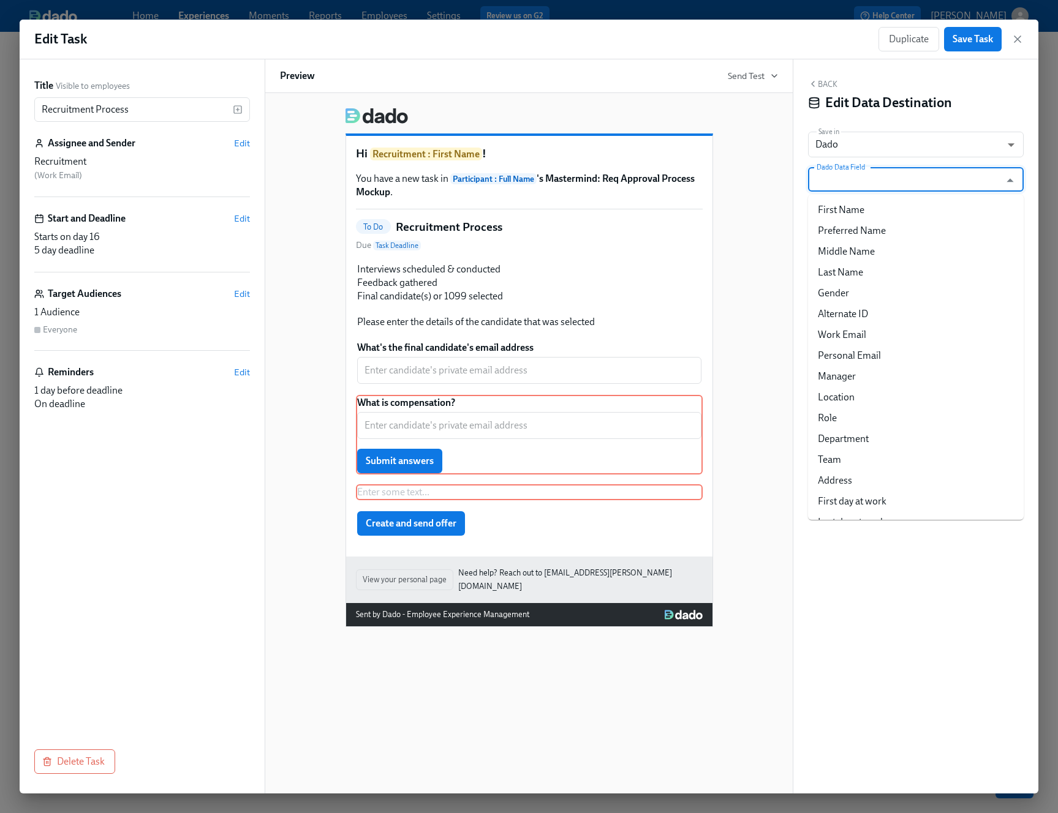
click at [873, 179] on input "Dado Data Field" at bounding box center [907, 179] width 186 height 24
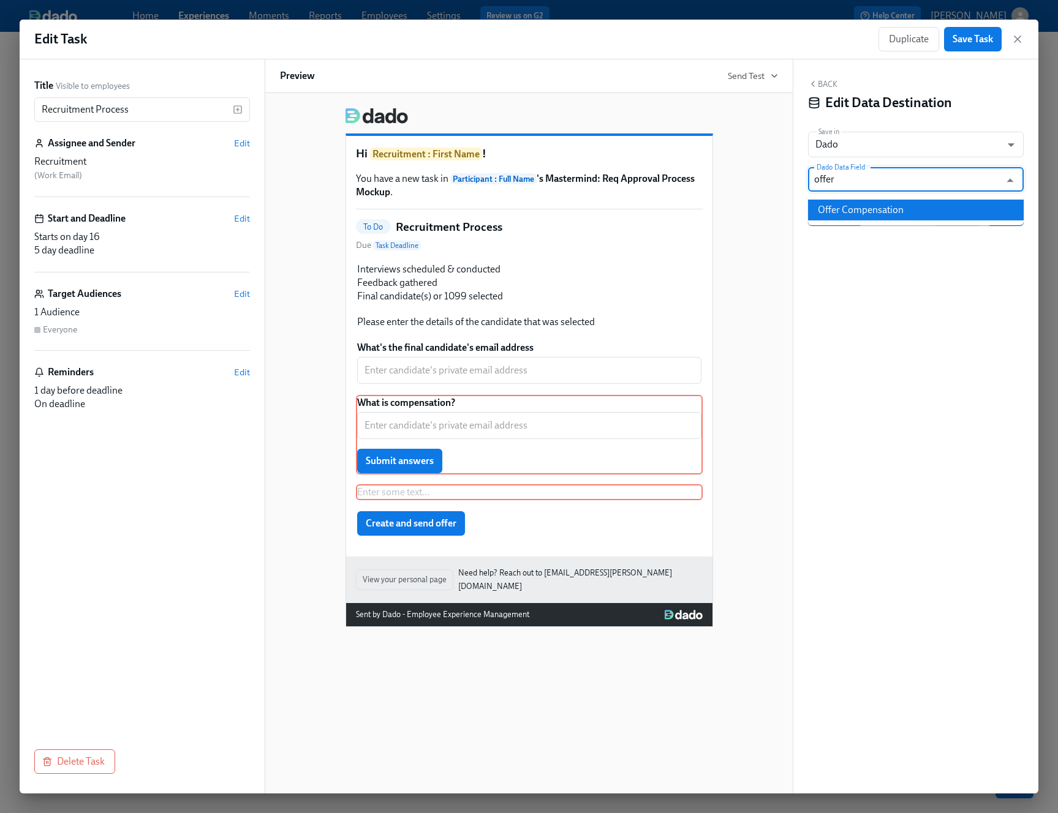
click at [864, 213] on li "Offer Compensation" at bounding box center [916, 210] width 216 height 21
type input "Offer Compensation"
click at [881, 216] on span "Save" at bounding box center [1005, 214] width 20 height 12
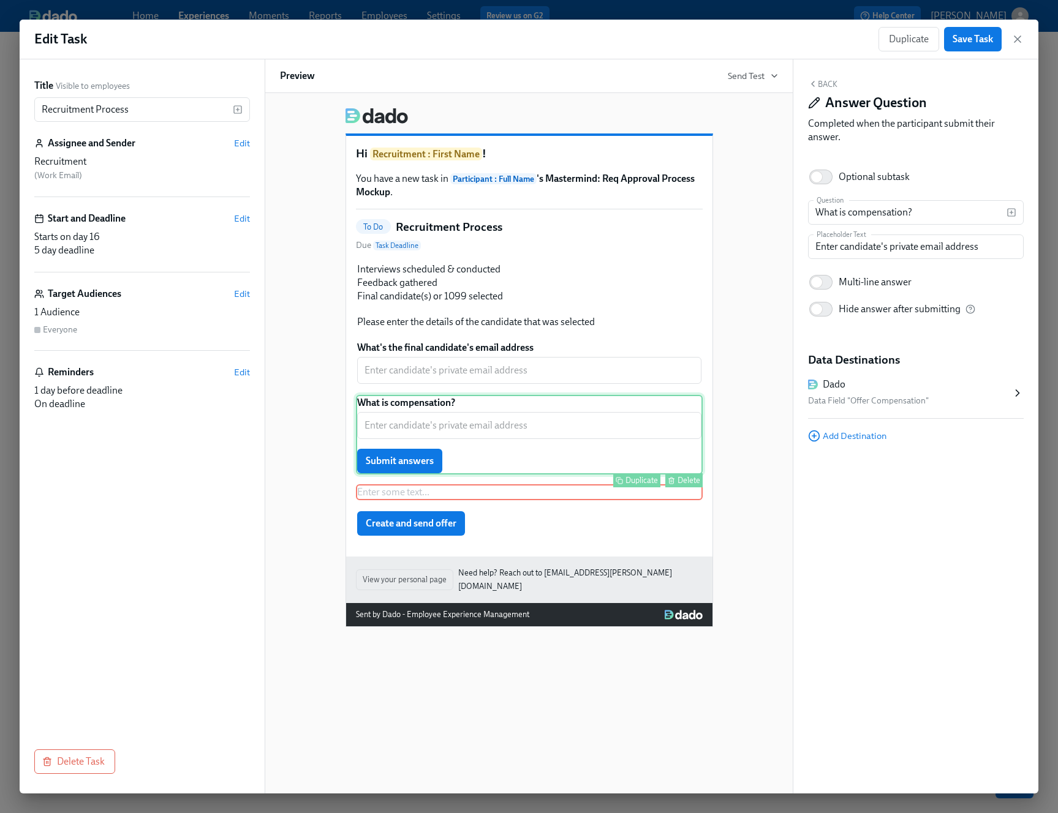
click at [546, 408] on div "What is compensation? ​ Submit answers Duplicate Delete" at bounding box center [529, 435] width 347 height 80
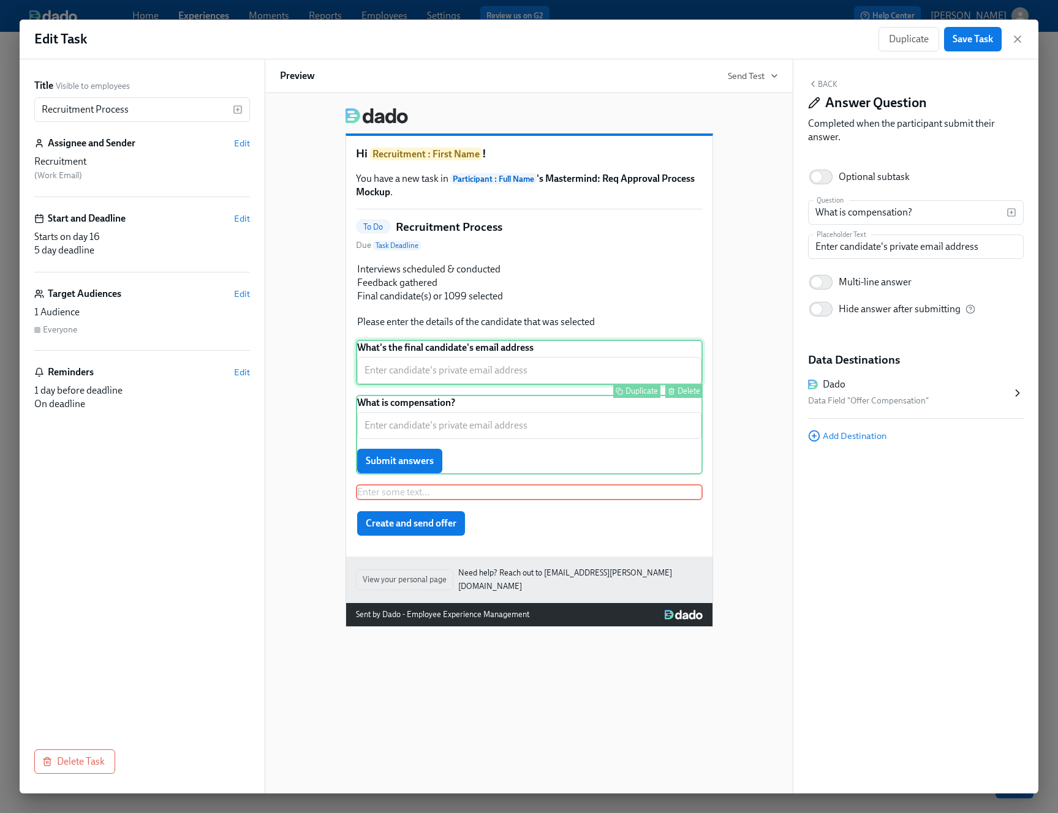
click at [533, 365] on div "What's the final candidate's email address ​ Duplicate Delete" at bounding box center [529, 362] width 347 height 45
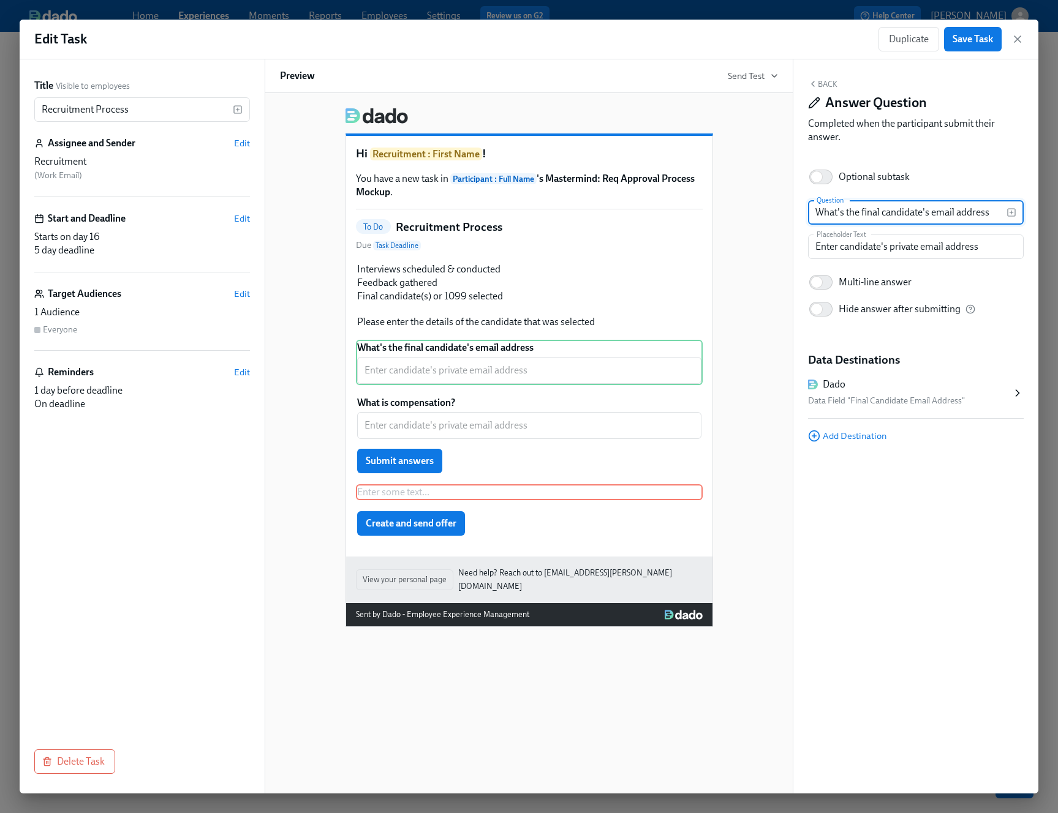
click at [881, 215] on input "What's the final candidate's email address" at bounding box center [907, 212] width 198 height 24
type input "What's the final candidate's email address?"
click at [774, 336] on div "Hi Recruitment : First Name ! You have a new task in Participant : Full Name 's…" at bounding box center [529, 362] width 498 height 529
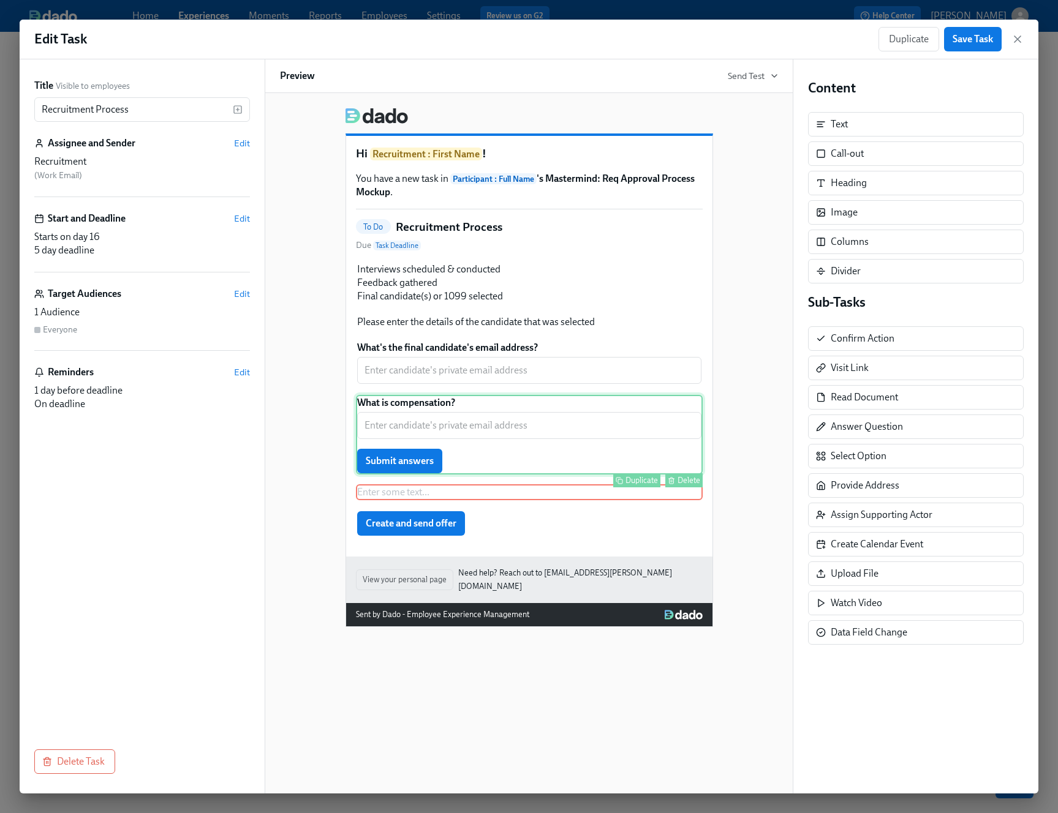
click at [568, 432] on div "What is compensation? ​ Submit answers Duplicate Delete" at bounding box center [529, 435] width 347 height 80
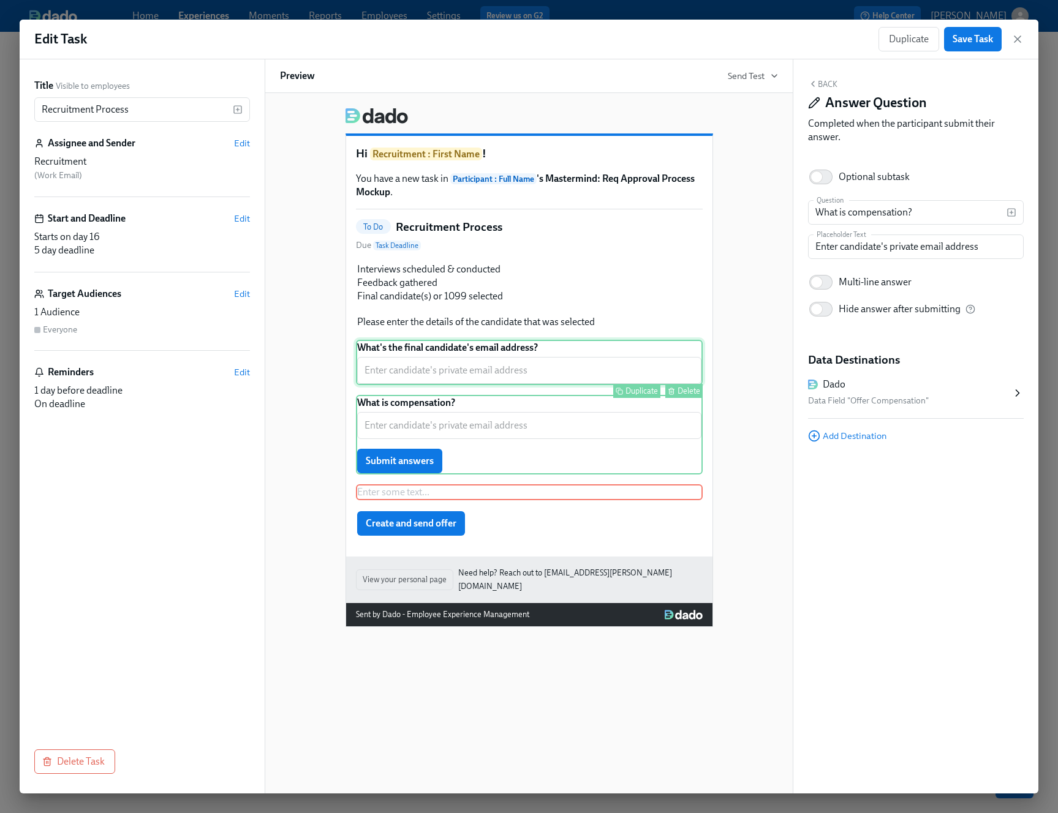
click at [532, 363] on div "What's the final candidate's email address? ​ Duplicate Delete" at bounding box center [529, 362] width 347 height 45
click at [516, 408] on div "What is compensation? ​ Submit answers Duplicate Delete" at bounding box center [529, 435] width 347 height 80
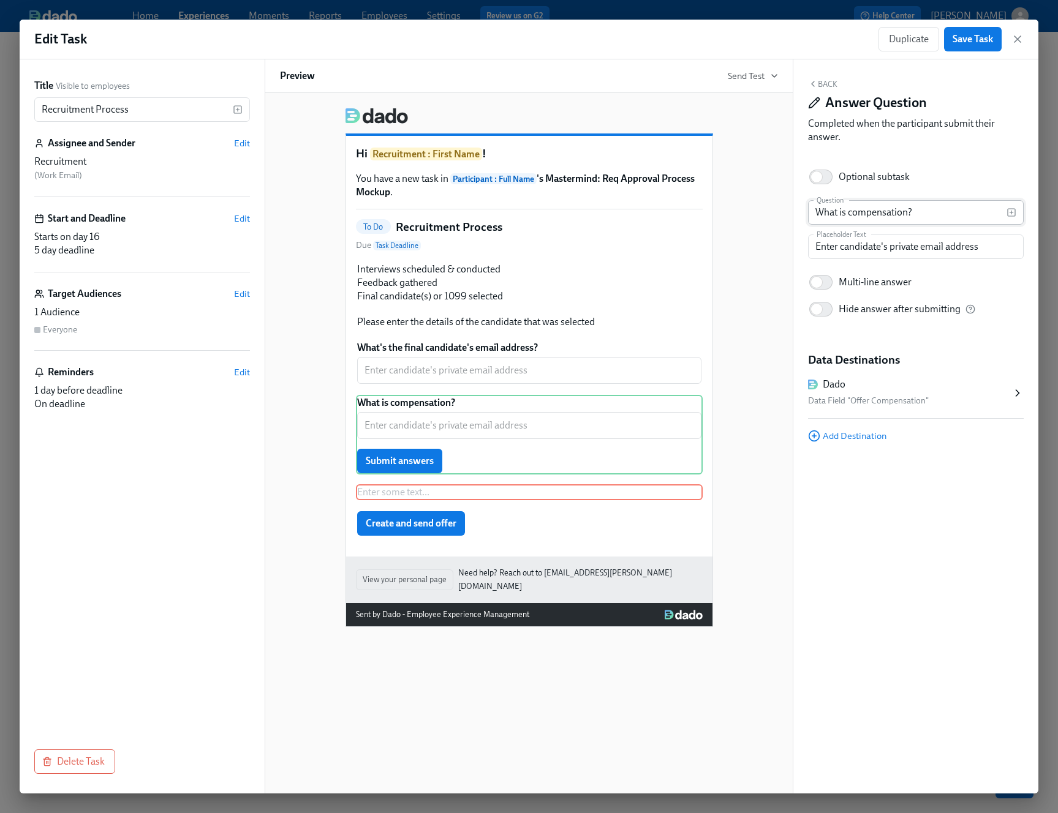
click at [851, 216] on input "What is compensation?" at bounding box center [907, 212] width 198 height 24
type input "What is the compensation?"
click at [881, 254] on input "Enter candidate's private email address" at bounding box center [916, 247] width 216 height 24
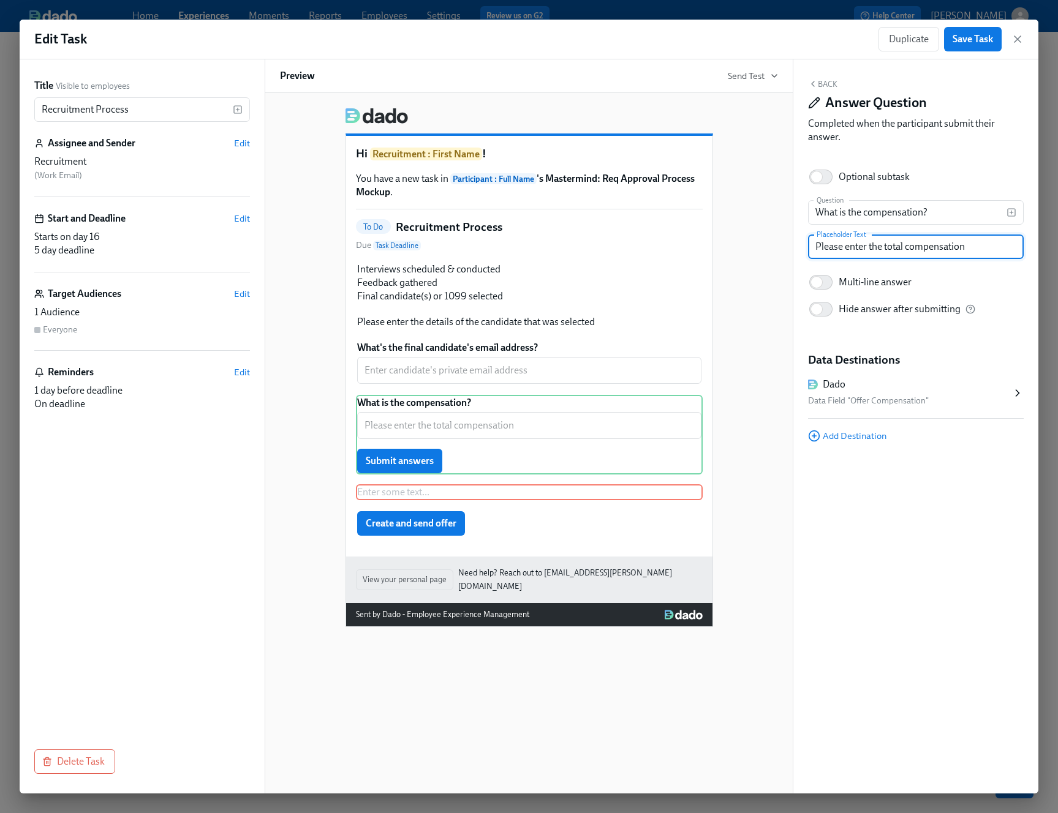
type input "Please enter the total compensation"
click at [749, 289] on div "Hi Recruitment : First Name ! You have a new task in Participant : Full Name 's…" at bounding box center [529, 362] width 498 height 529
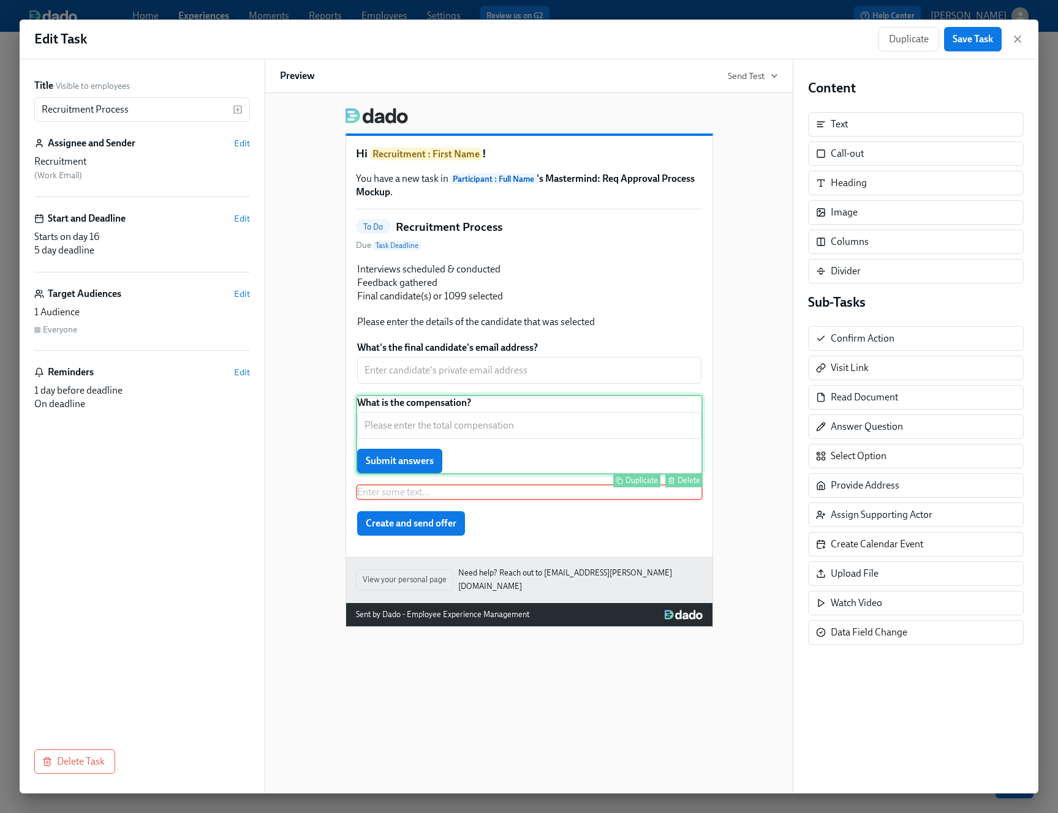
click at [553, 431] on div "What is the compensation? ​ Submit answers Duplicate Delete" at bounding box center [529, 435] width 347 height 80
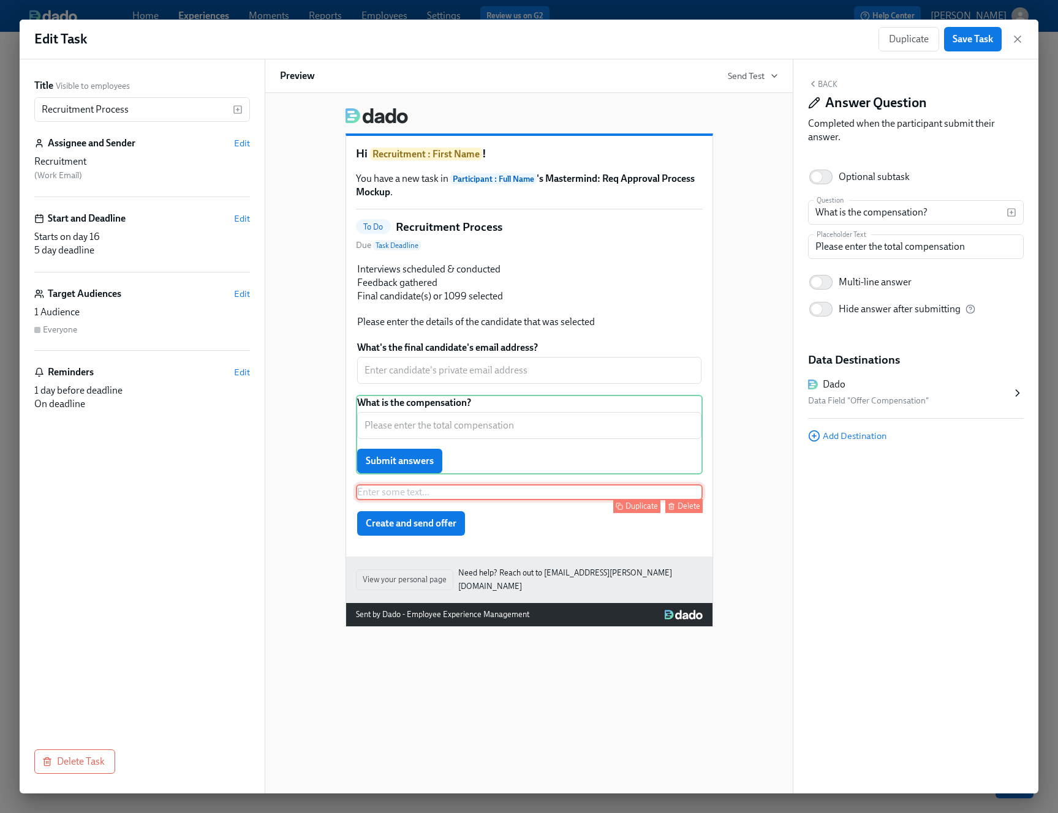
click at [541, 495] on div "Enter some text ... Duplicate Delete" at bounding box center [529, 492] width 347 height 16
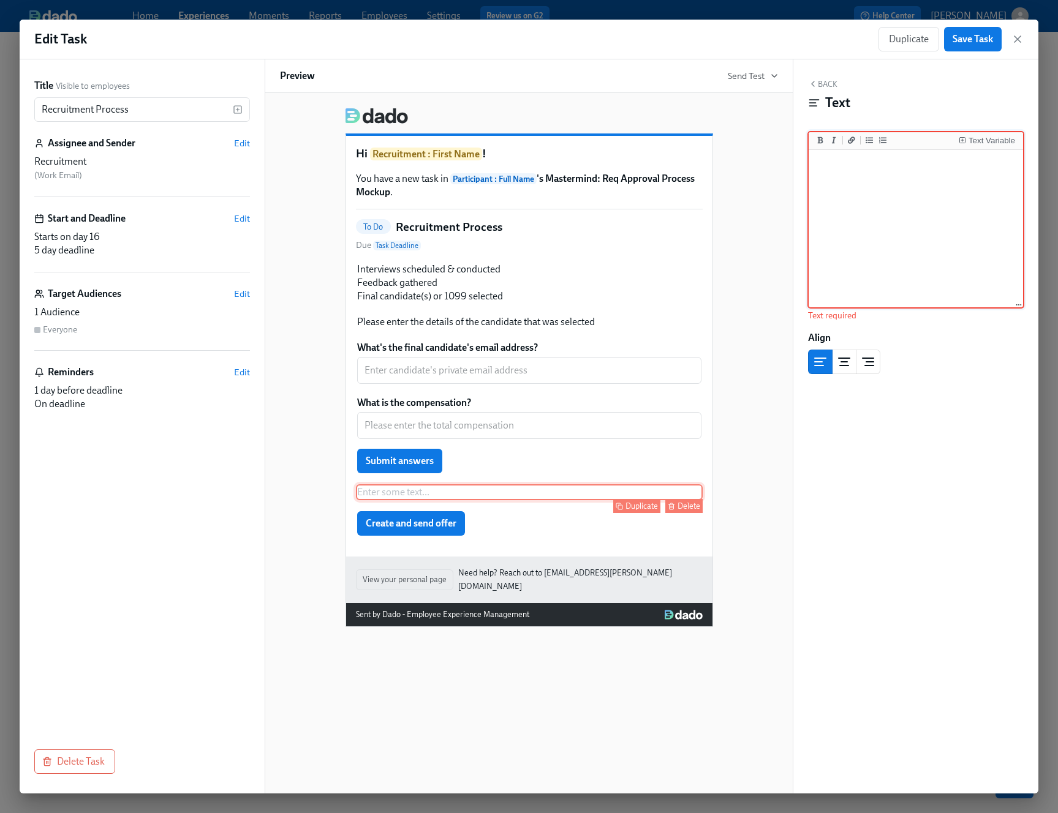
click at [687, 497] on div "Delete" at bounding box center [688, 506] width 23 height 9
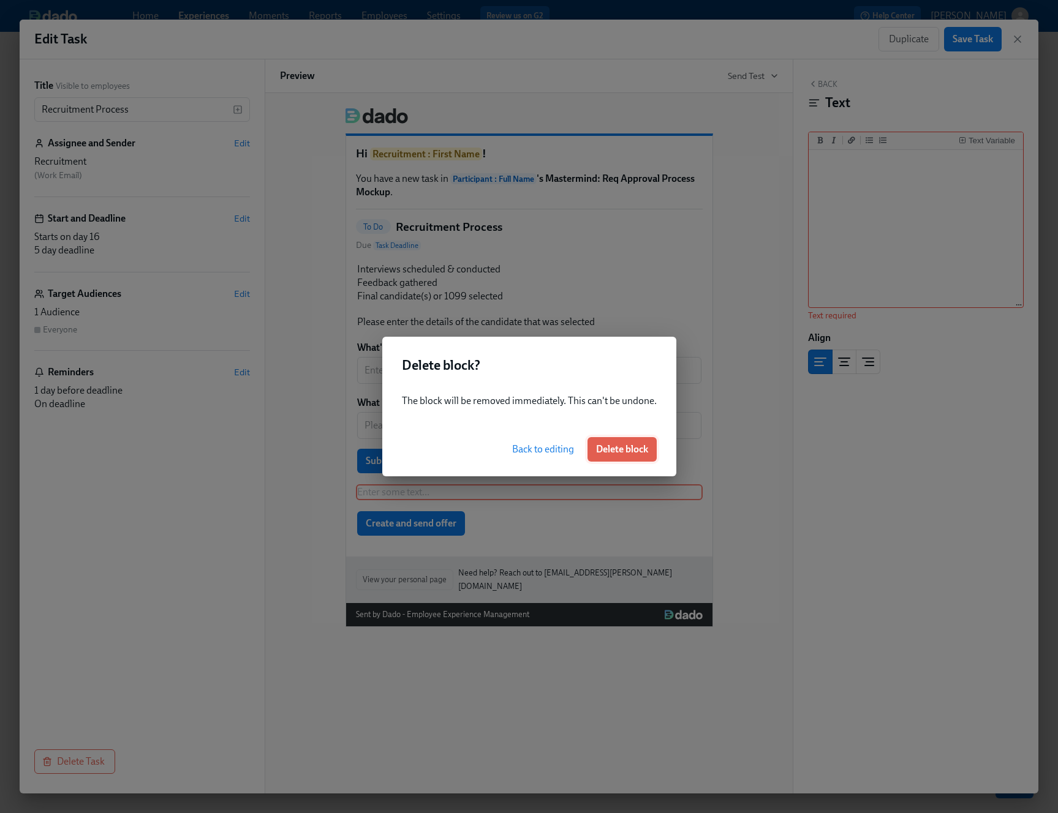
click at [620, 455] on span "Delete block" at bounding box center [622, 449] width 52 height 12
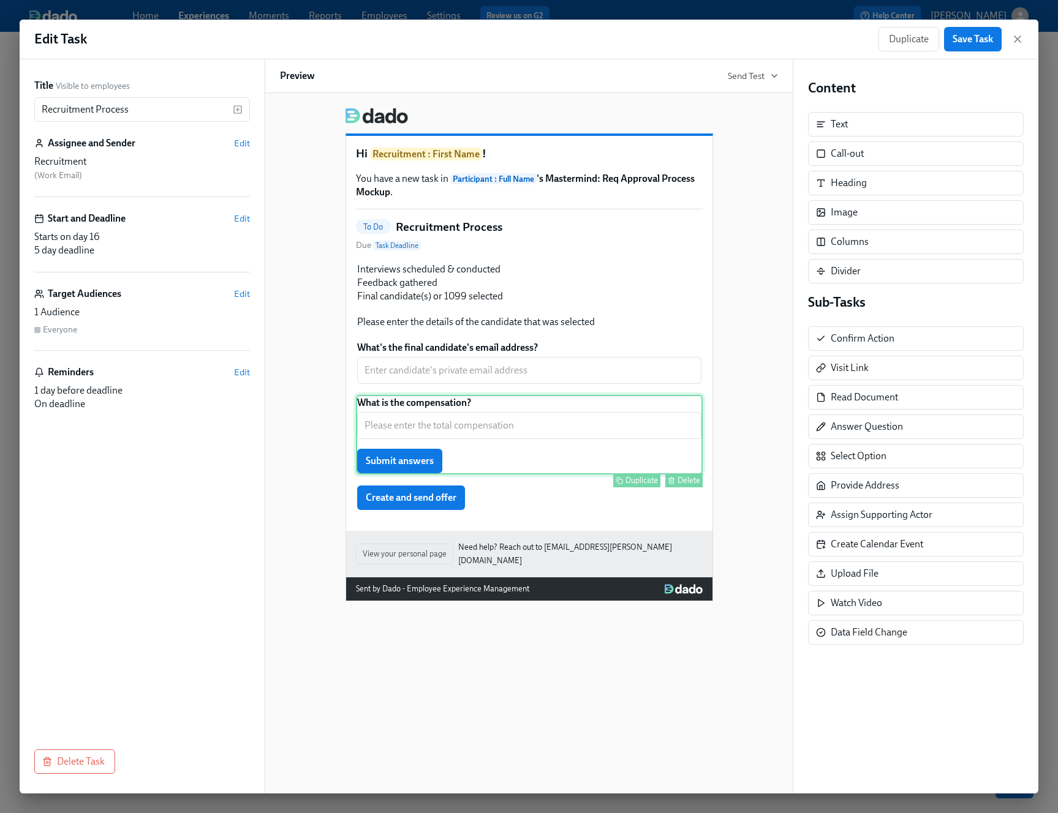
click at [573, 435] on div "What is the compensation? ​ Submit answers Duplicate Delete" at bounding box center [529, 435] width 347 height 80
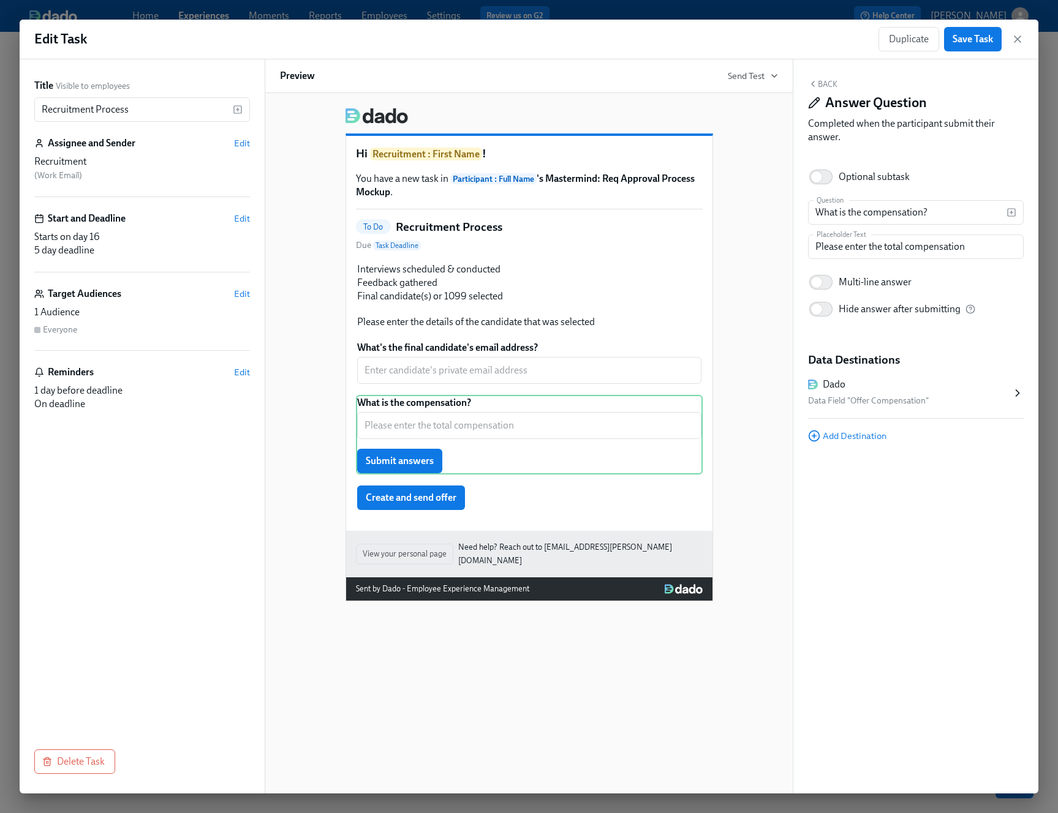
click at [875, 401] on div "Data Field "Offer Compensation"" at bounding box center [909, 401] width 203 height 15
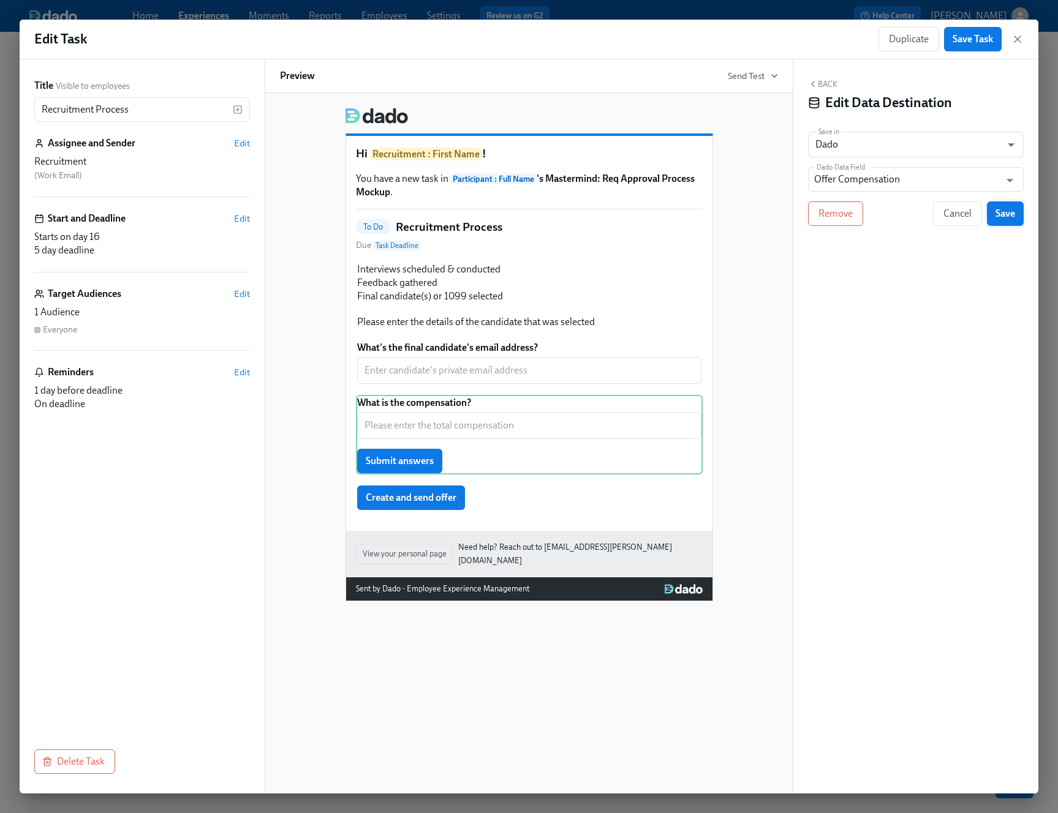
click at [881, 215] on span "Save" at bounding box center [1005, 214] width 20 height 12
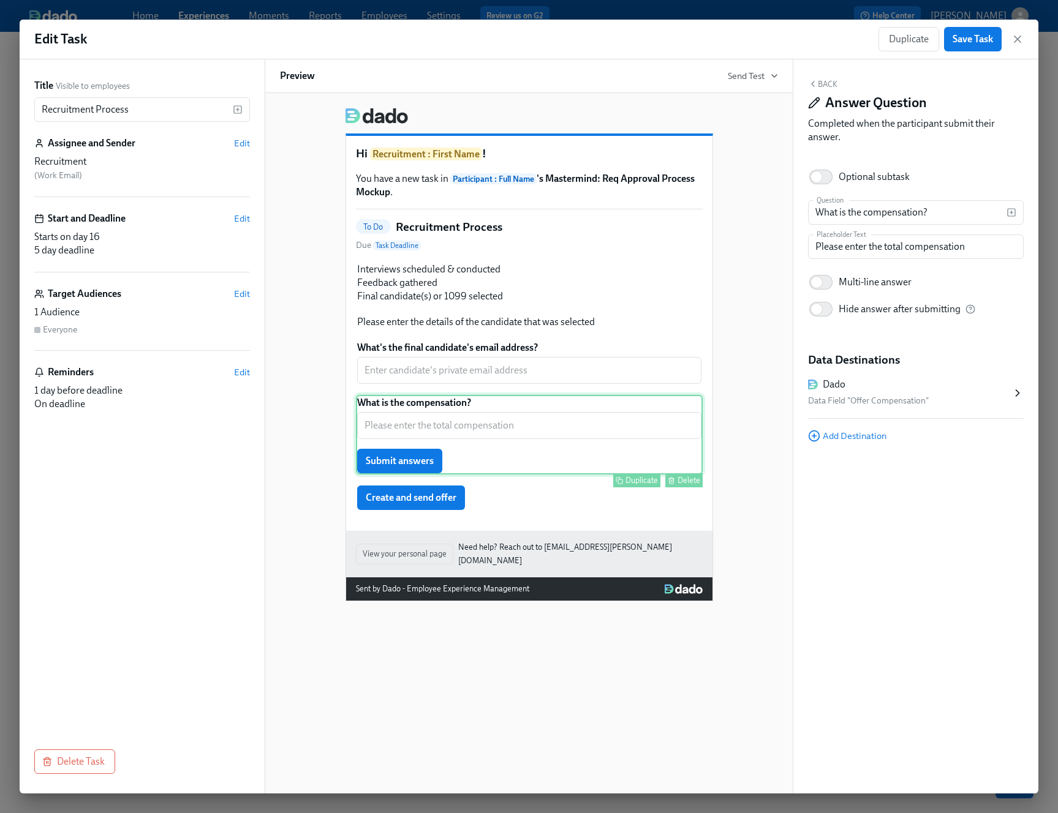
click at [620, 413] on div "What is the compensation? ​ Submit answers Duplicate Delete" at bounding box center [529, 435] width 347 height 80
click at [491, 461] on div "What is the compensation? ​ Submit answers Duplicate Delete" at bounding box center [529, 435] width 347 height 80
click at [410, 468] on div "What is the compensation? ​ Submit answers Duplicate Delete" at bounding box center [529, 435] width 347 height 80
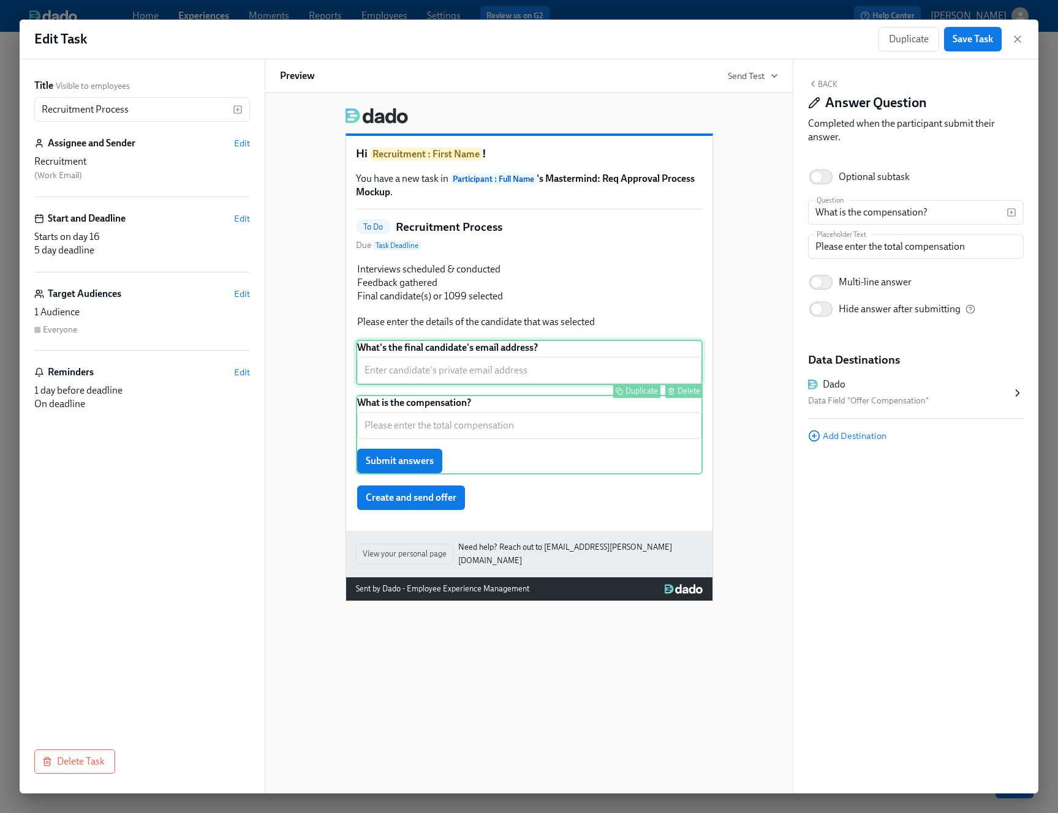
click at [421, 382] on div "What's the final candidate's email address? ​ Duplicate Delete" at bounding box center [529, 362] width 347 height 45
click at [415, 424] on div "What is the compensation? ​ Submit answers Duplicate Delete" at bounding box center [529, 435] width 347 height 80
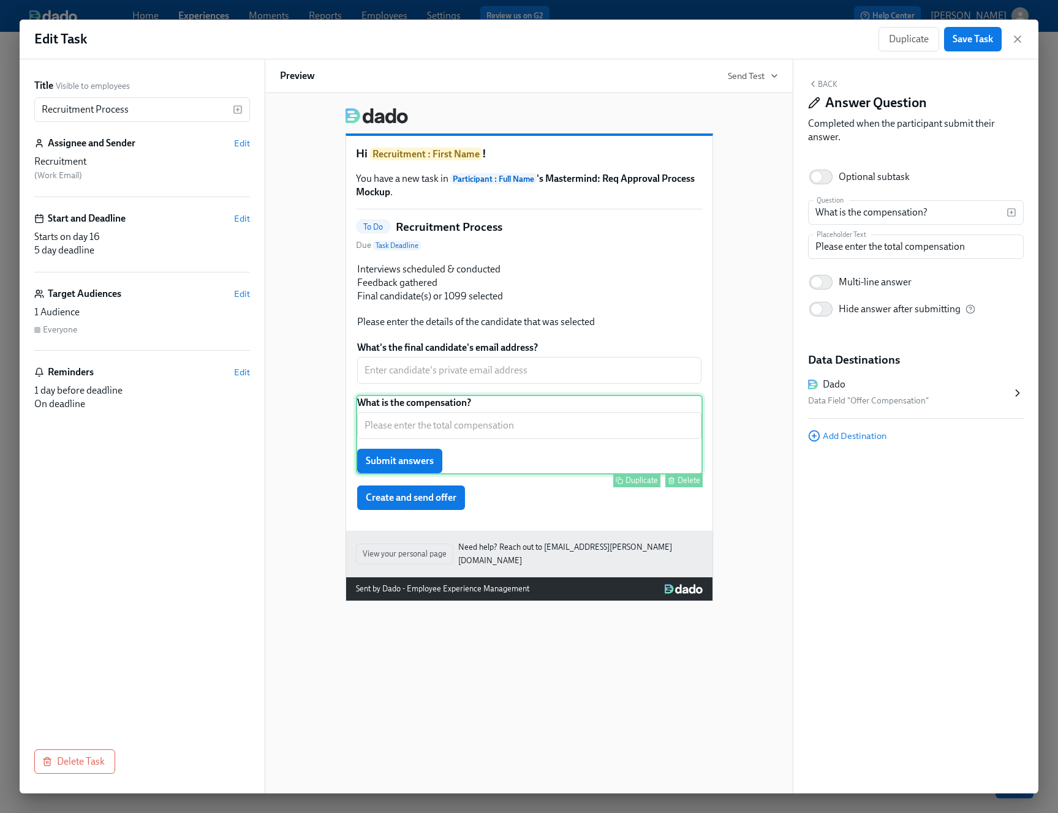
click at [402, 462] on div "What is the compensation? ​ Submit answers Duplicate Delete" at bounding box center [529, 435] width 347 height 80
click at [554, 446] on div "What is the compensation? ​ Submit answers Duplicate Delete" at bounding box center [529, 435] width 347 height 80
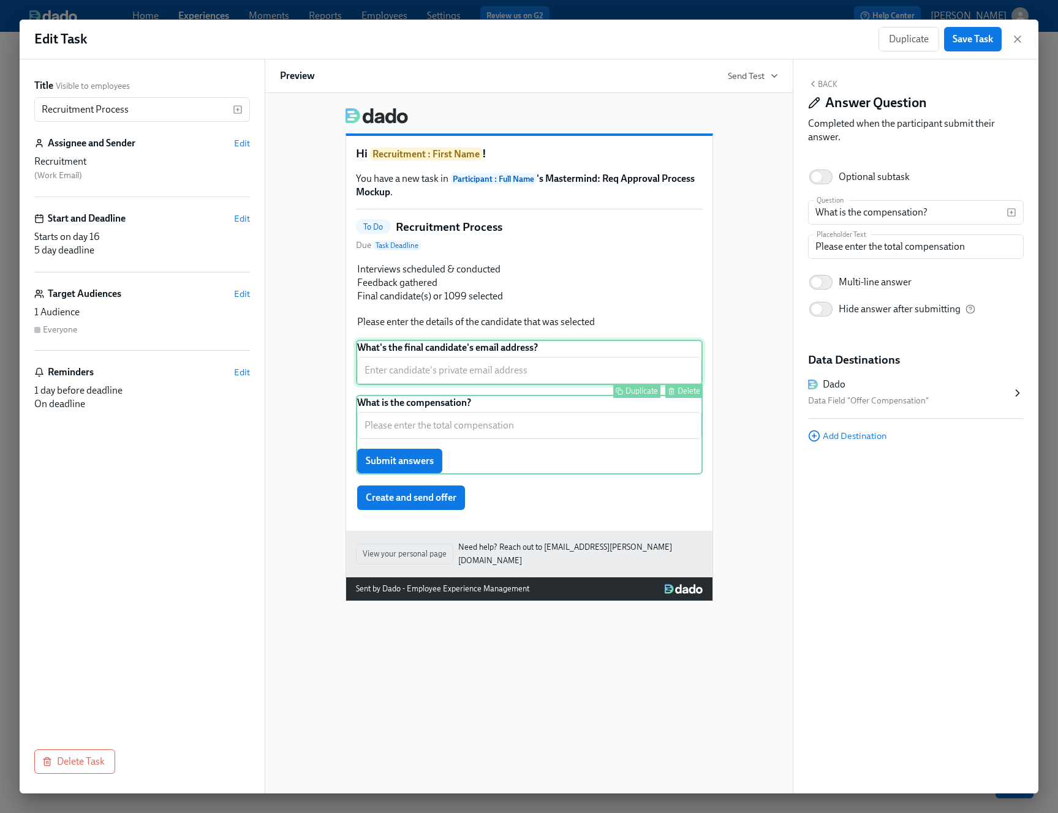
click at [502, 369] on div "What's the final candidate's email address? ​ Duplicate Delete" at bounding box center [529, 362] width 347 height 45
click at [488, 426] on div "What is the compensation? ​ Submit answers Duplicate Delete" at bounding box center [529, 435] width 347 height 80
click at [510, 356] on div "What's the final candidate's email address? ​ Duplicate Delete" at bounding box center [529, 362] width 347 height 45
click at [740, 476] on div "Hi Recruitment : First Name ! You have a new task in Participant : Full Name 's…" at bounding box center [529, 349] width 498 height 503
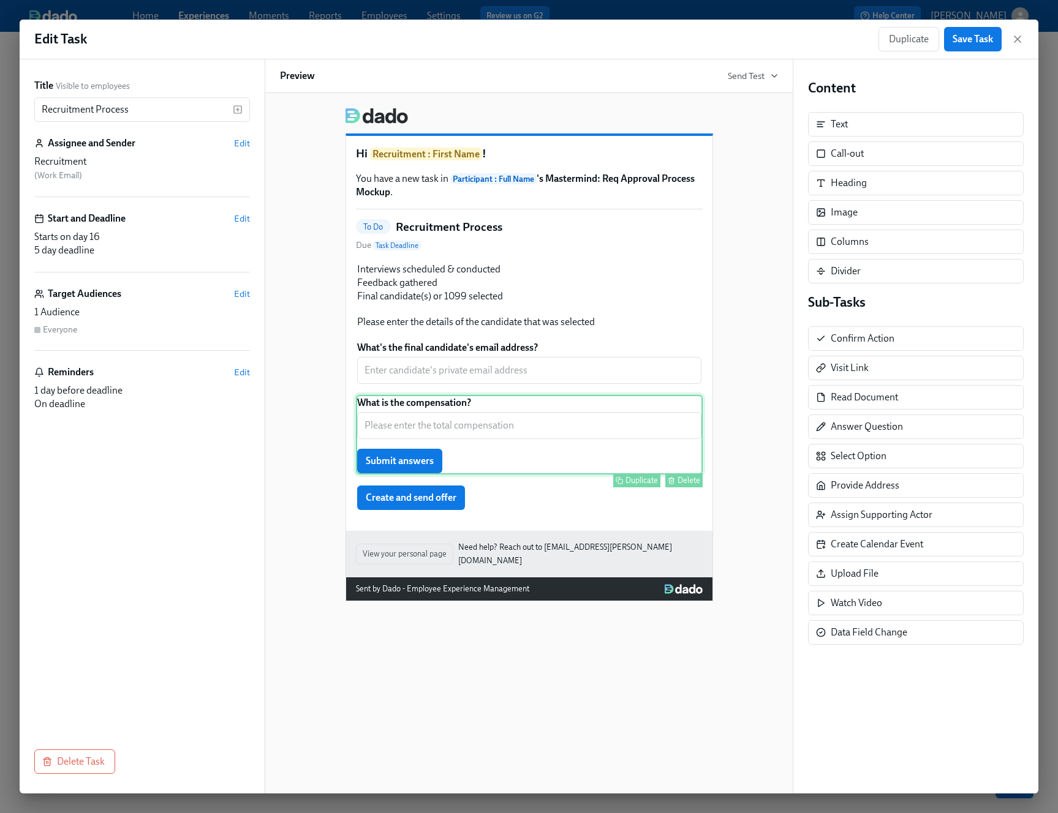
click at [426, 470] on div "What is the compensation? ​ Submit answers Duplicate Delete" at bounding box center [529, 435] width 347 height 80
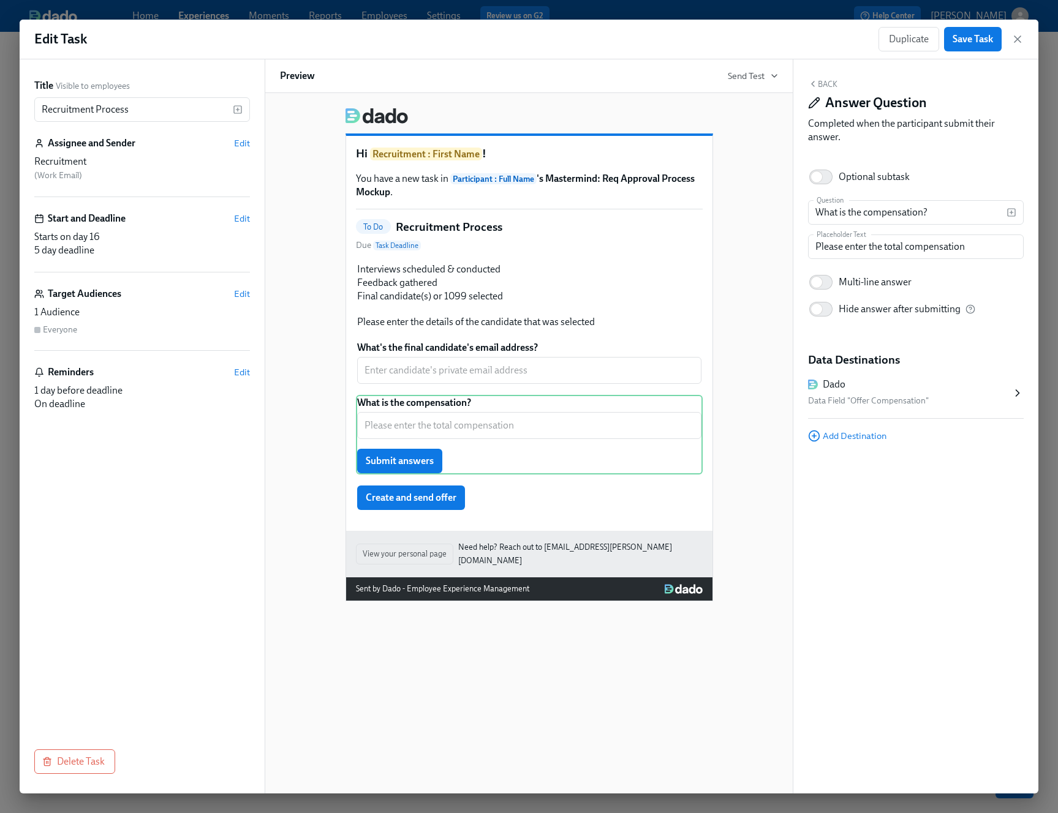
click at [822, 90] on div "Back Answer Question Completed when the participant submit their answer." at bounding box center [916, 114] width 216 height 70
click at [821, 83] on button "Back" at bounding box center [822, 84] width 29 height 10
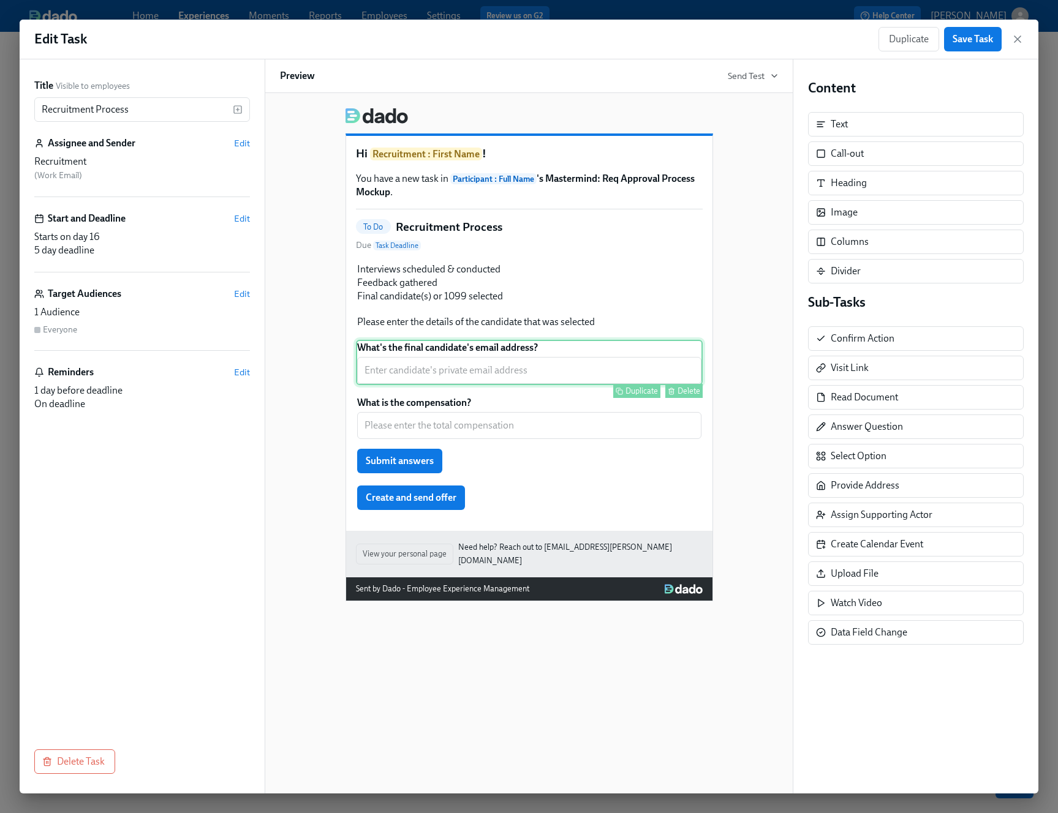
click at [569, 369] on div "What's the final candidate's email address? ​ Duplicate Delete" at bounding box center [529, 362] width 347 height 45
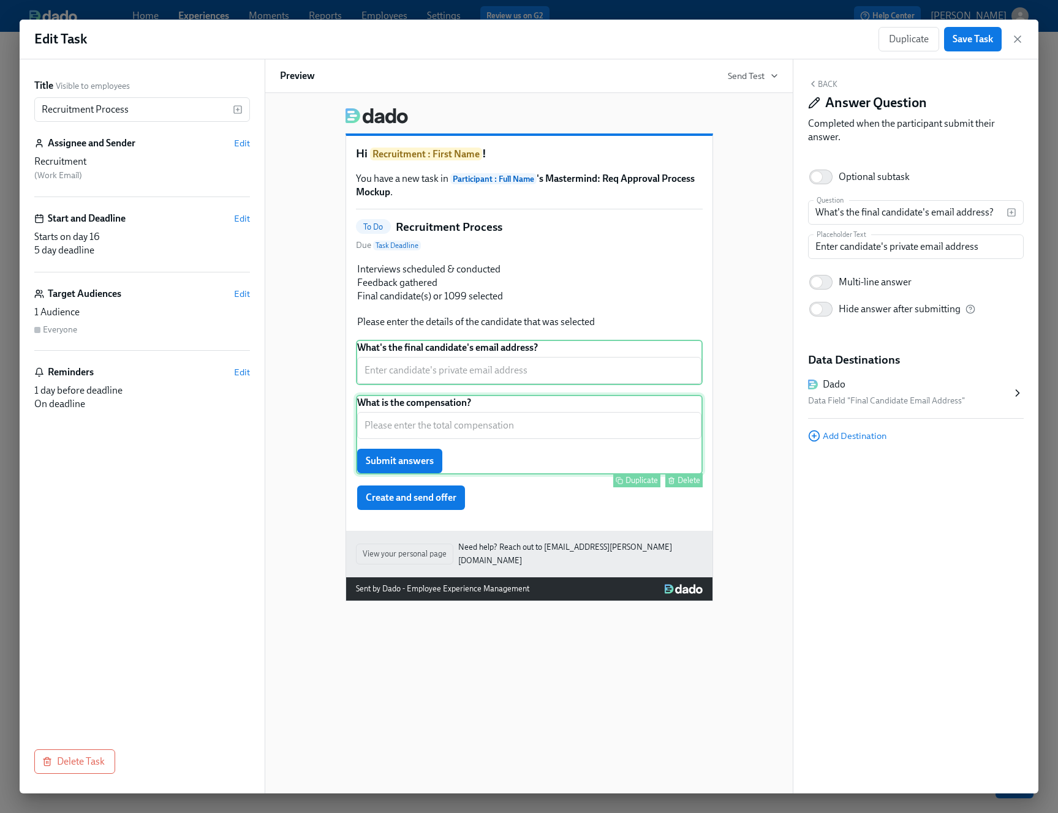
click at [552, 417] on div "What is the compensation? ​ Submit answers Duplicate Delete" at bounding box center [529, 435] width 347 height 80
click at [420, 468] on div "What is the compensation? ​ Submit answers Duplicate Delete" at bounding box center [529, 435] width 347 height 80
click at [824, 82] on button "Back" at bounding box center [822, 84] width 29 height 10
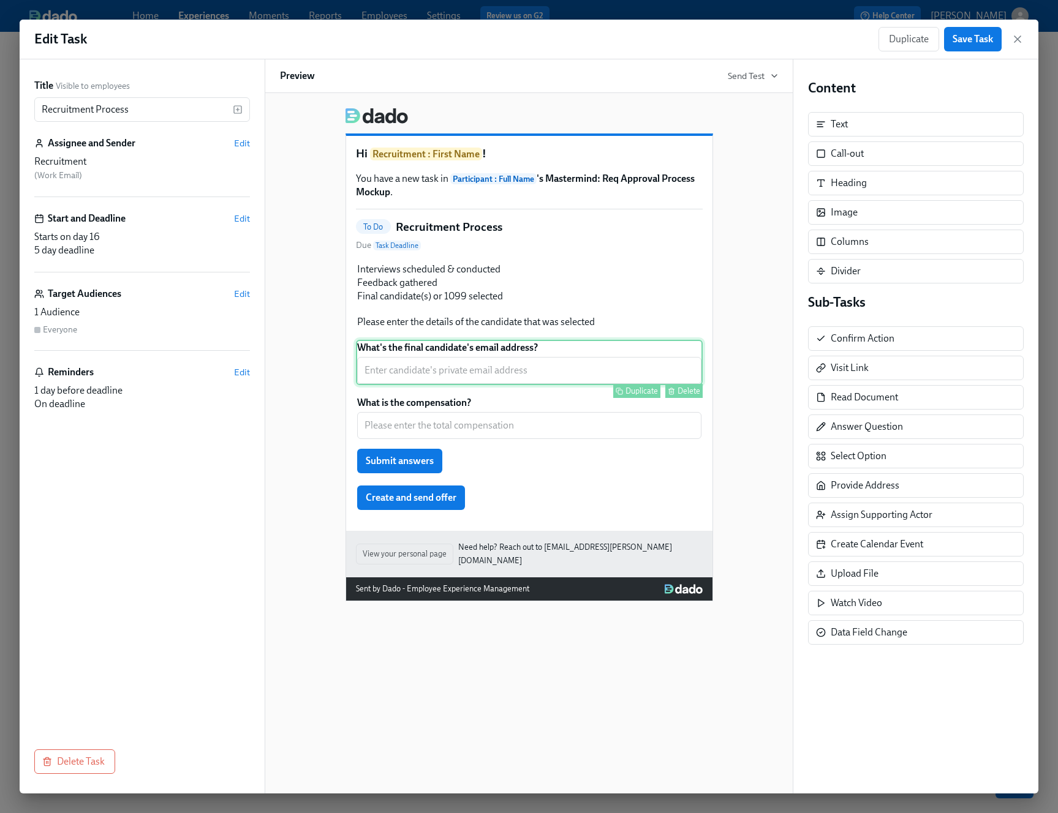
click at [572, 383] on div "What's the final candidate's email address? ​ Duplicate Delete" at bounding box center [529, 362] width 347 height 45
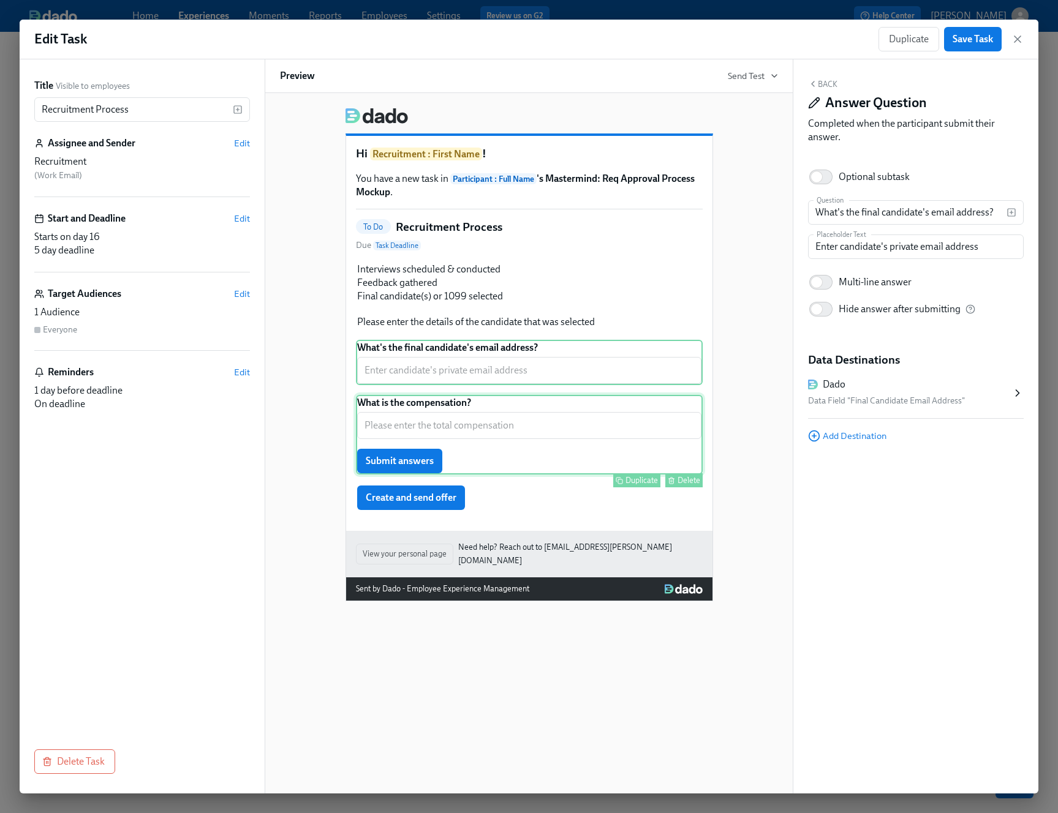
click at [570, 421] on div "What is the compensation? ​ Submit answers Duplicate Delete" at bounding box center [529, 435] width 347 height 80
click at [881, 36] on span "Save Task" at bounding box center [972, 39] width 40 height 12
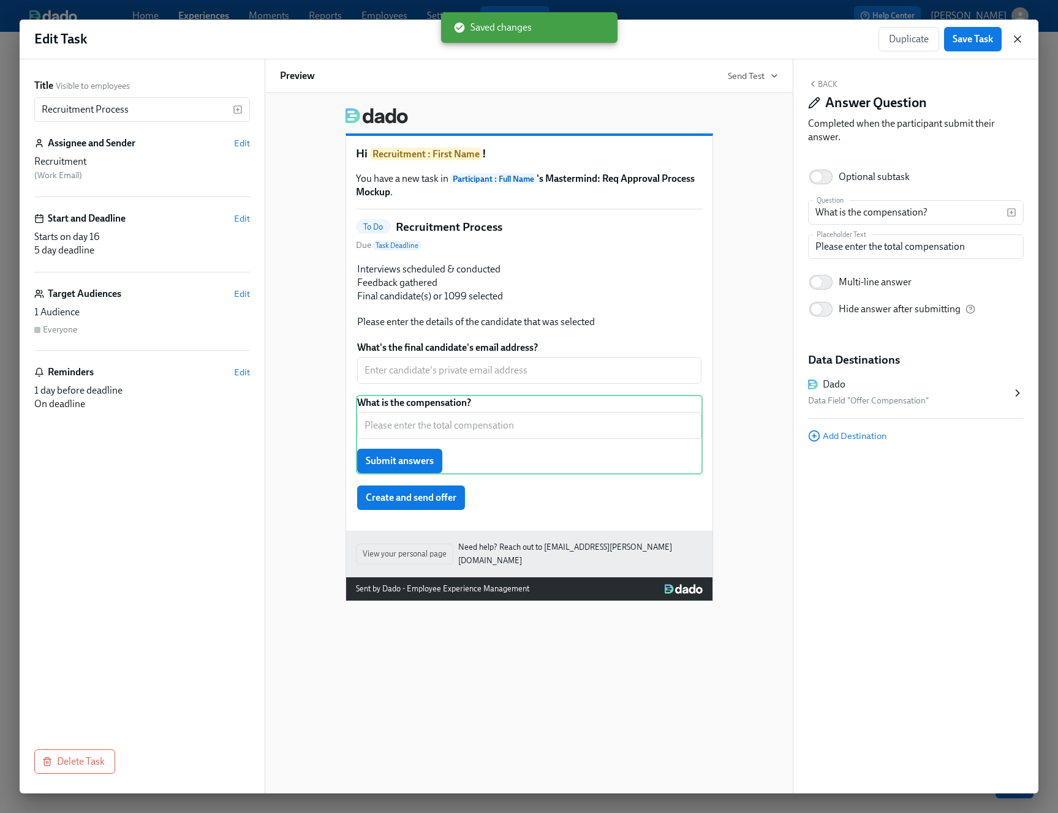
click at [881, 36] on icon "button" at bounding box center [1017, 39] width 12 height 12
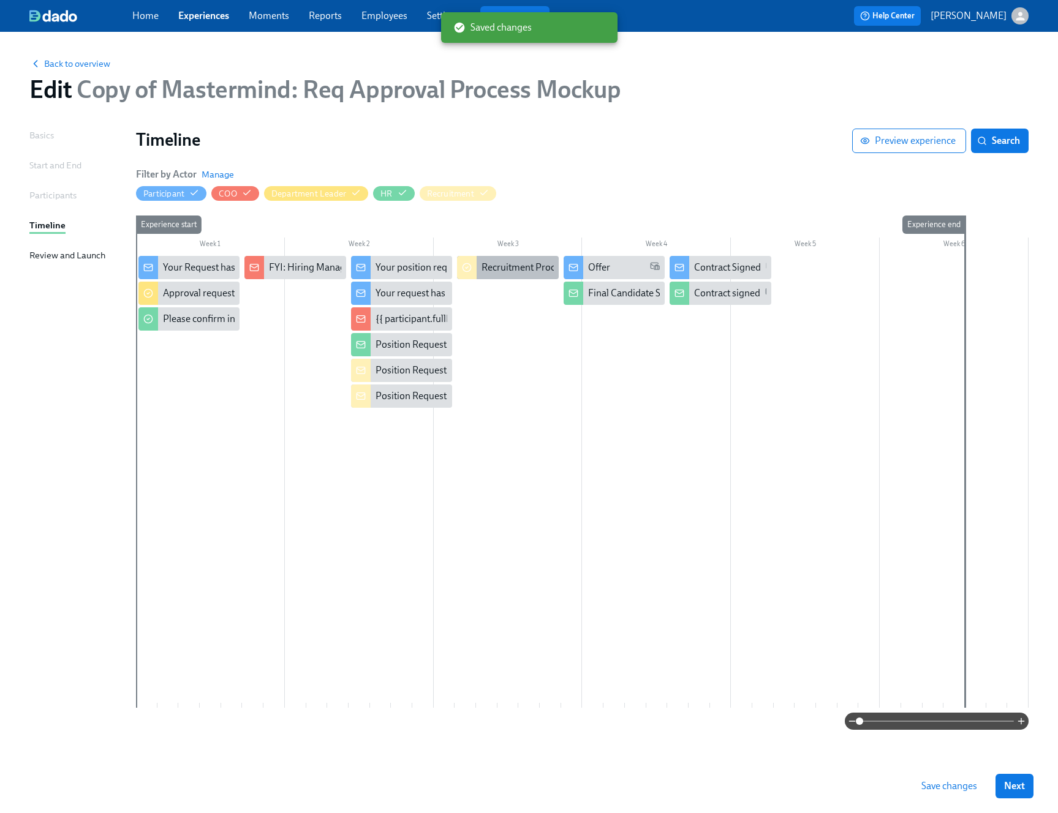
click at [531, 274] on div "Recruitment Process" at bounding box center [524, 267] width 87 height 13
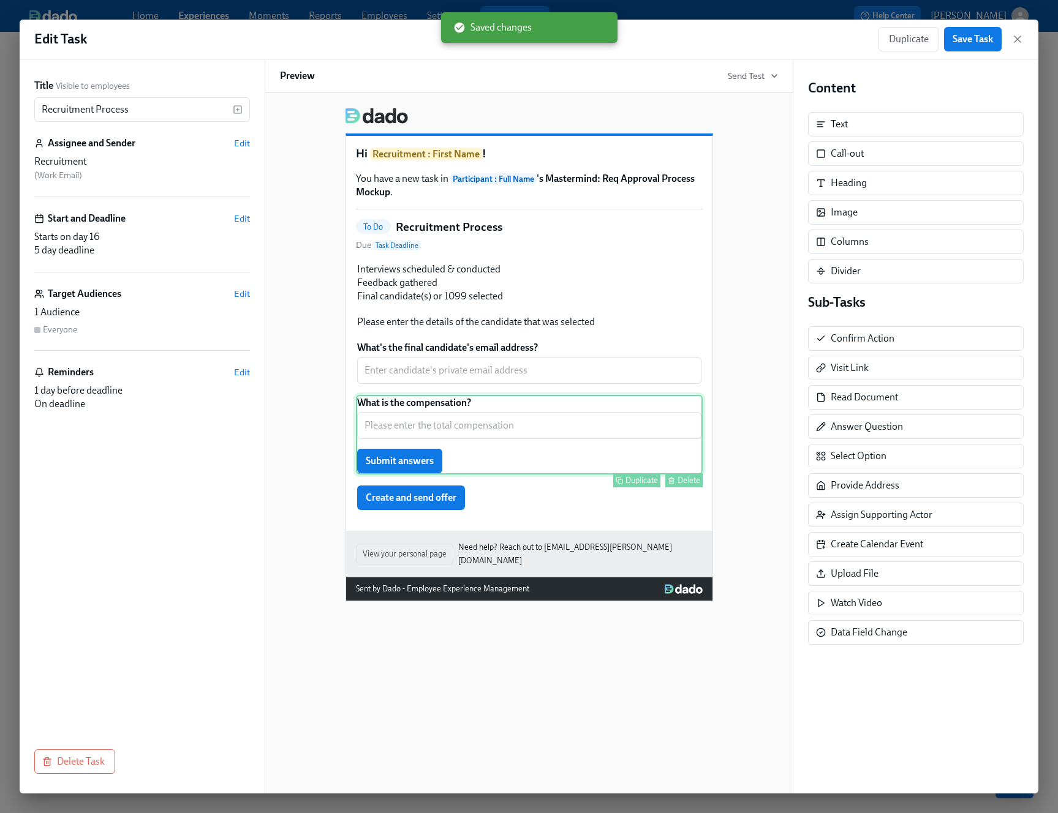
click at [462, 451] on div "What is the compensation? ​ Submit answers Duplicate Delete" at bounding box center [529, 435] width 347 height 80
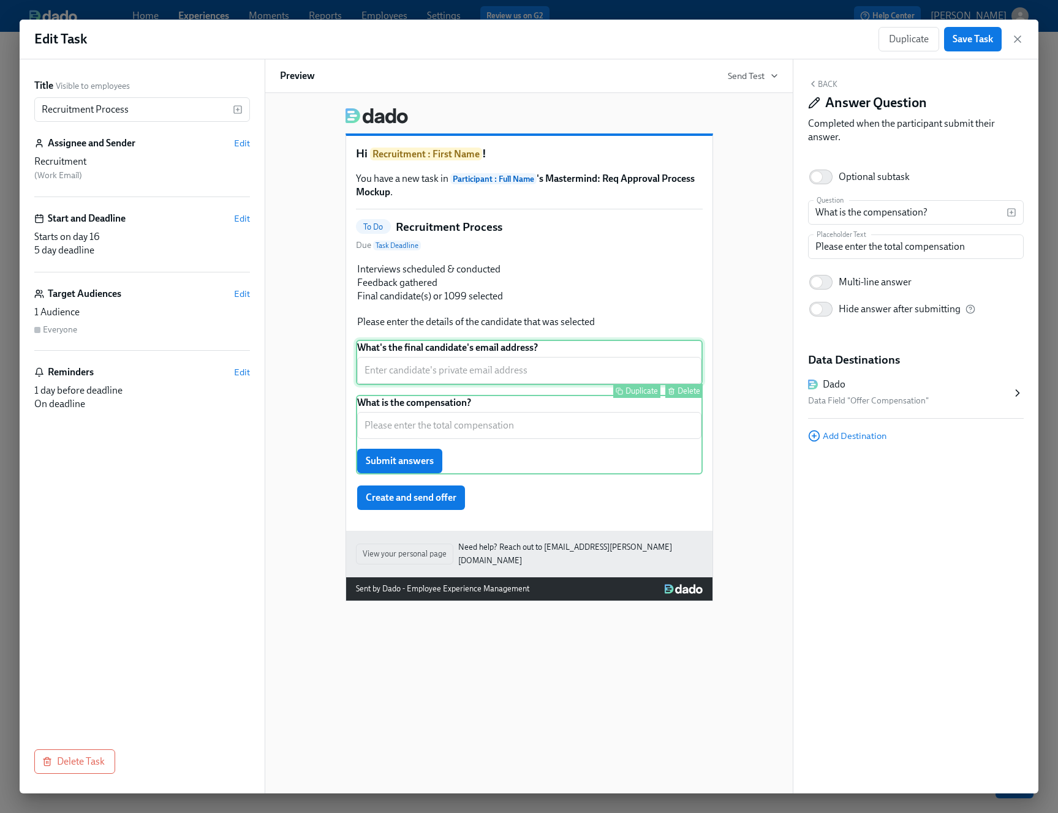
click at [464, 382] on div "What's the final candidate's email address? ​ Duplicate Delete" at bounding box center [529, 362] width 347 height 45
click at [460, 411] on div "What is the compensation? ​ Submit answers Duplicate Delete" at bounding box center [529, 435] width 347 height 80
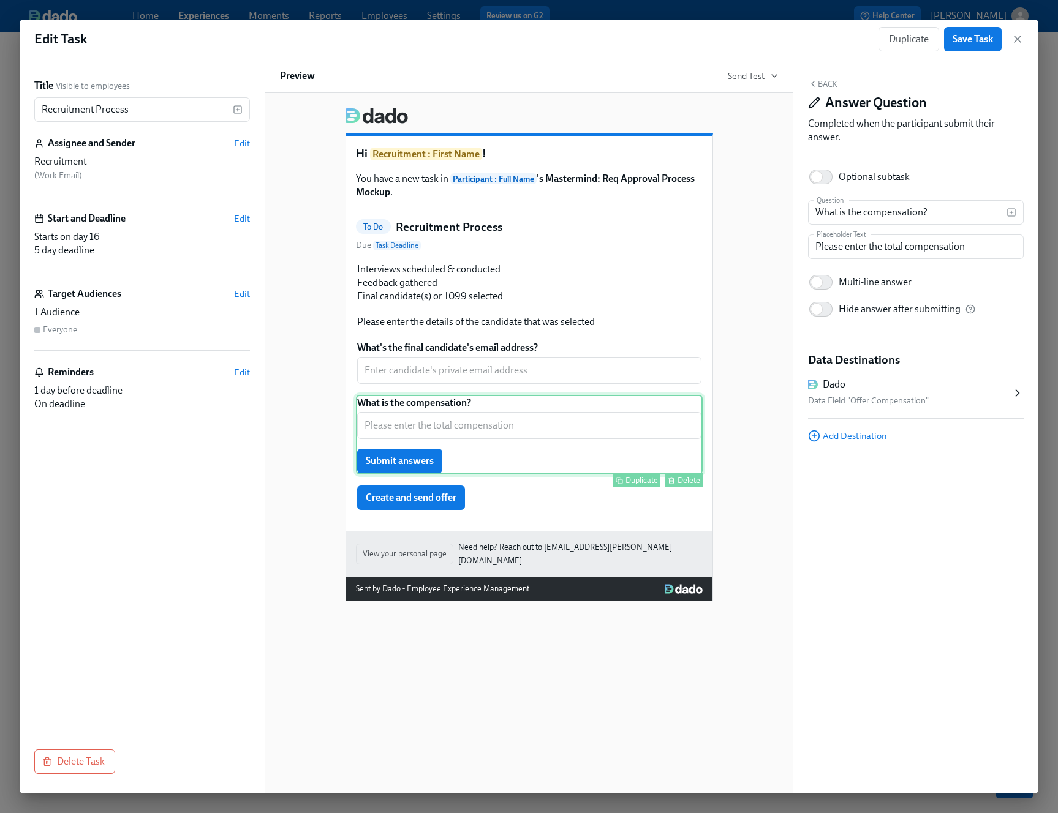
click at [584, 439] on div "What is the compensation? ​ Submit answers Duplicate Delete" at bounding box center [529, 435] width 347 height 80
click at [686, 483] on div "Delete" at bounding box center [688, 480] width 23 height 9
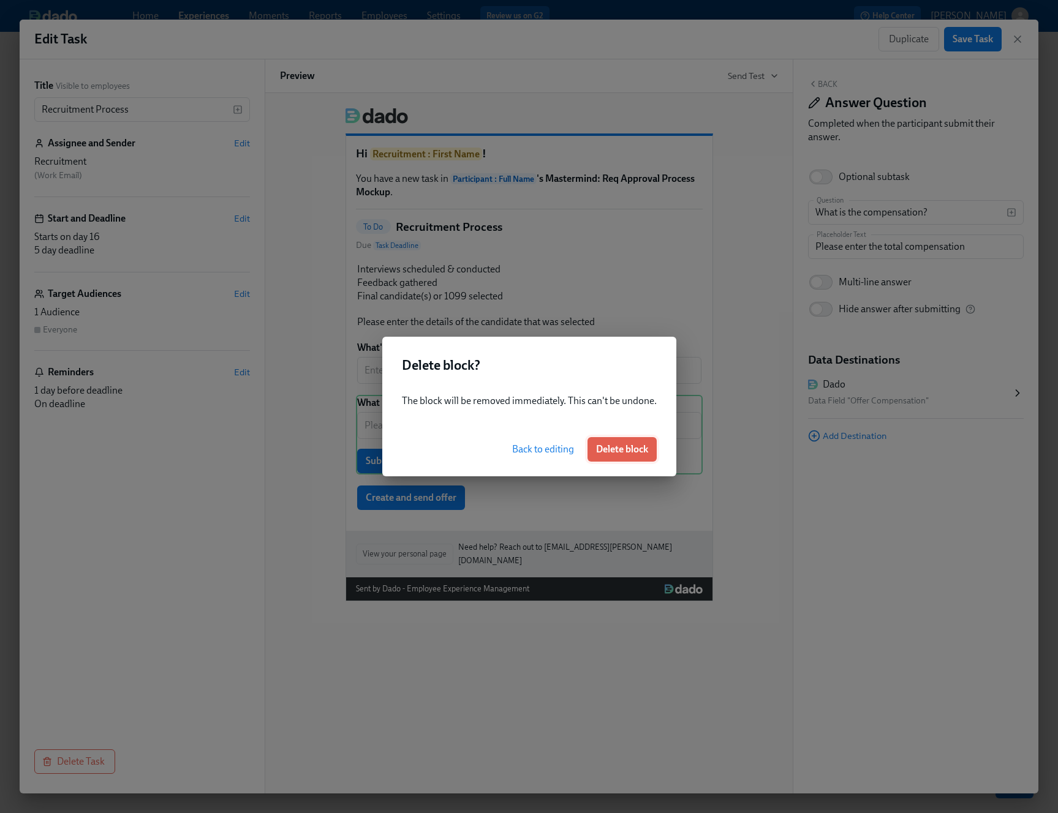
click at [642, 453] on span "Delete block" at bounding box center [622, 449] width 52 height 12
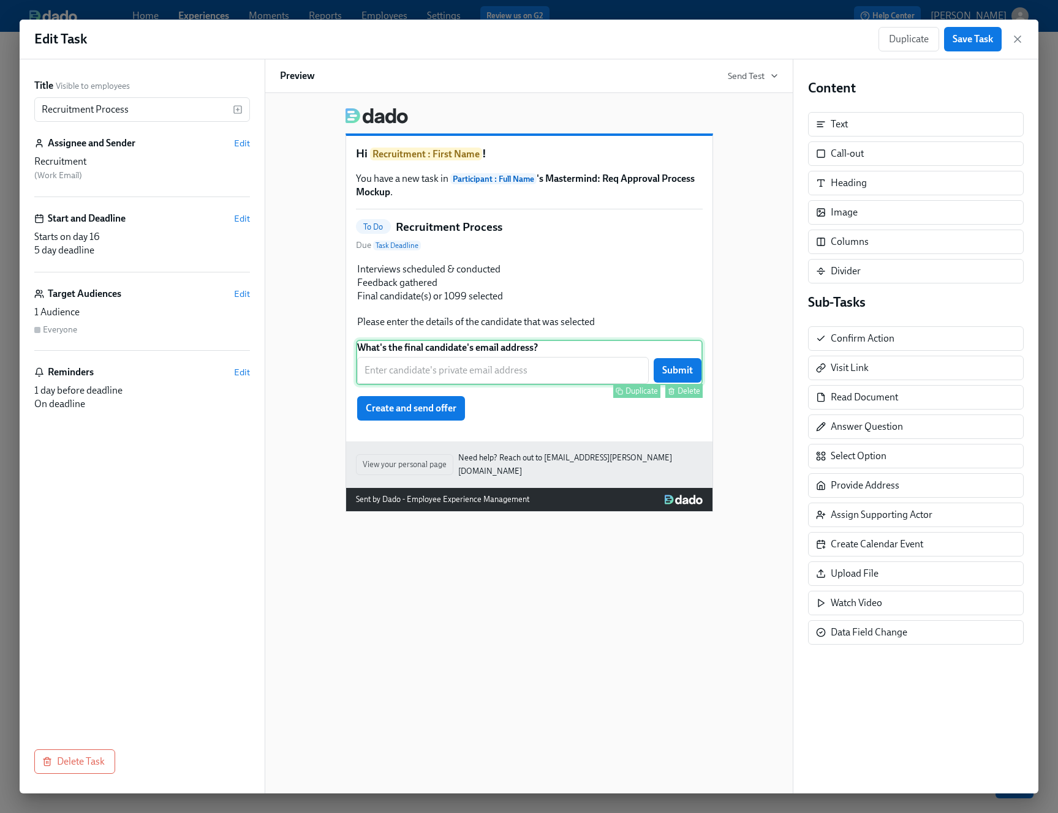
click at [596, 369] on div "What's the final candidate's email address? ​ Submit Duplicate Delete" at bounding box center [529, 362] width 347 height 45
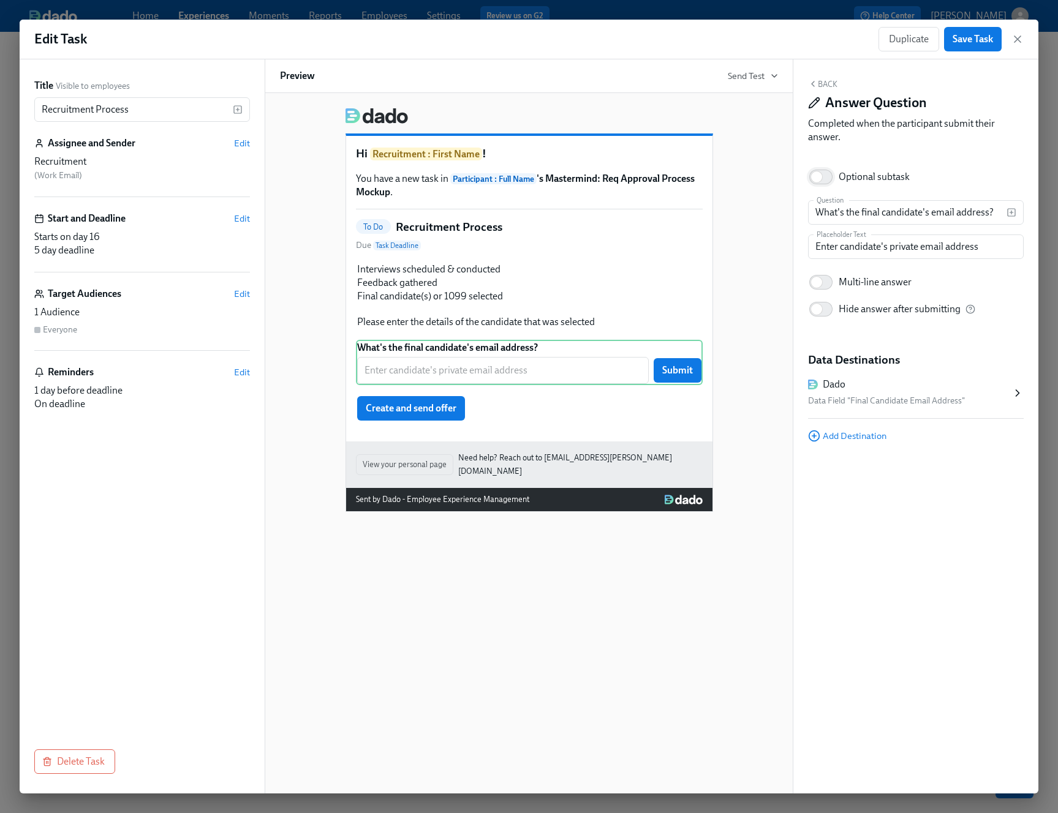
click at [829, 174] on input "Optional subtask" at bounding box center [816, 177] width 81 height 27
click at [829, 174] on input "Optional subtask" at bounding box center [825, 177] width 81 height 27
checkbox input "false"
click at [559, 371] on div "What's the final candidate's email address? ​ Submit Duplicate Delete" at bounding box center [529, 362] width 347 height 45
click at [680, 369] on div "What's the final candidate's email address? ​ Submit Duplicate Delete" at bounding box center [529, 362] width 347 height 45
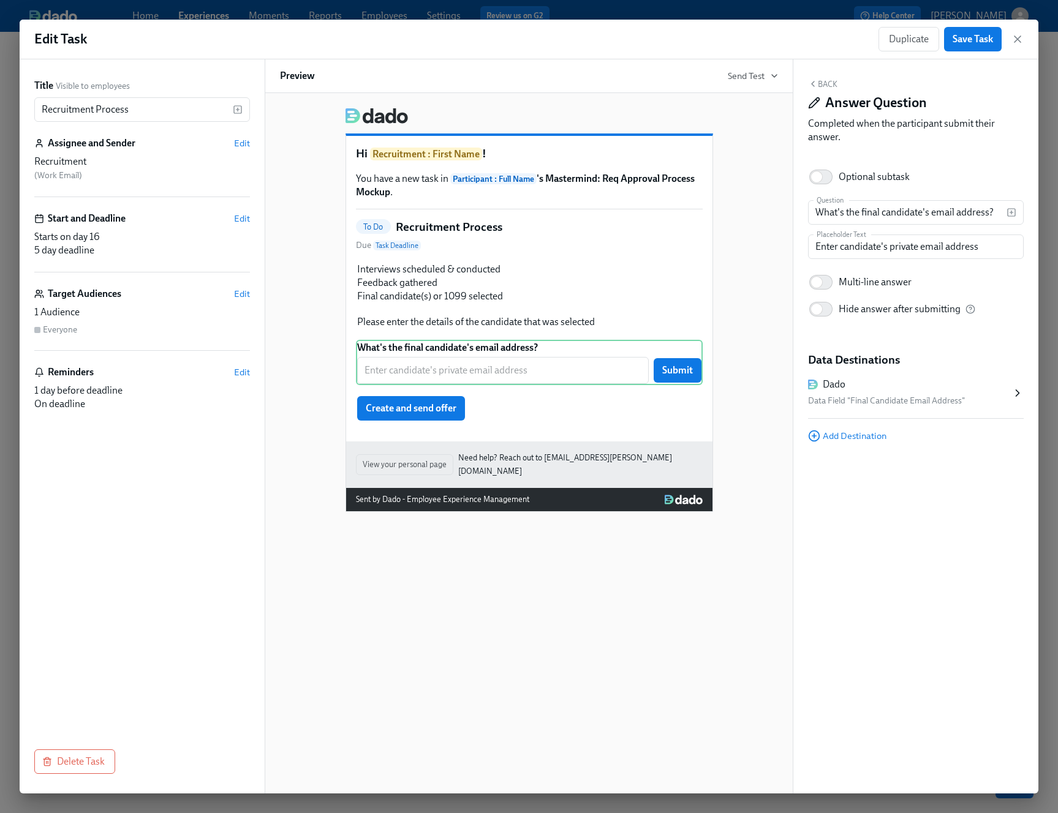
click at [815, 81] on icon "button" at bounding box center [813, 84] width 10 height 10
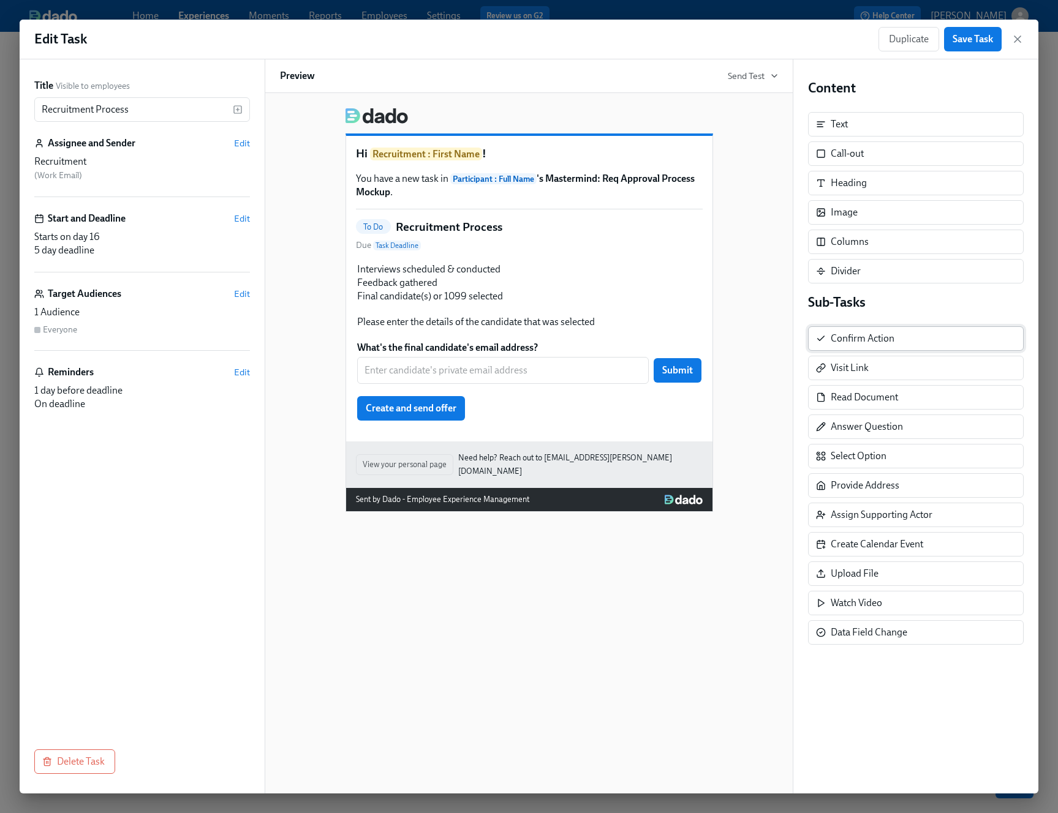
click at [871, 341] on div "Confirm Action" at bounding box center [862, 338] width 64 height 13
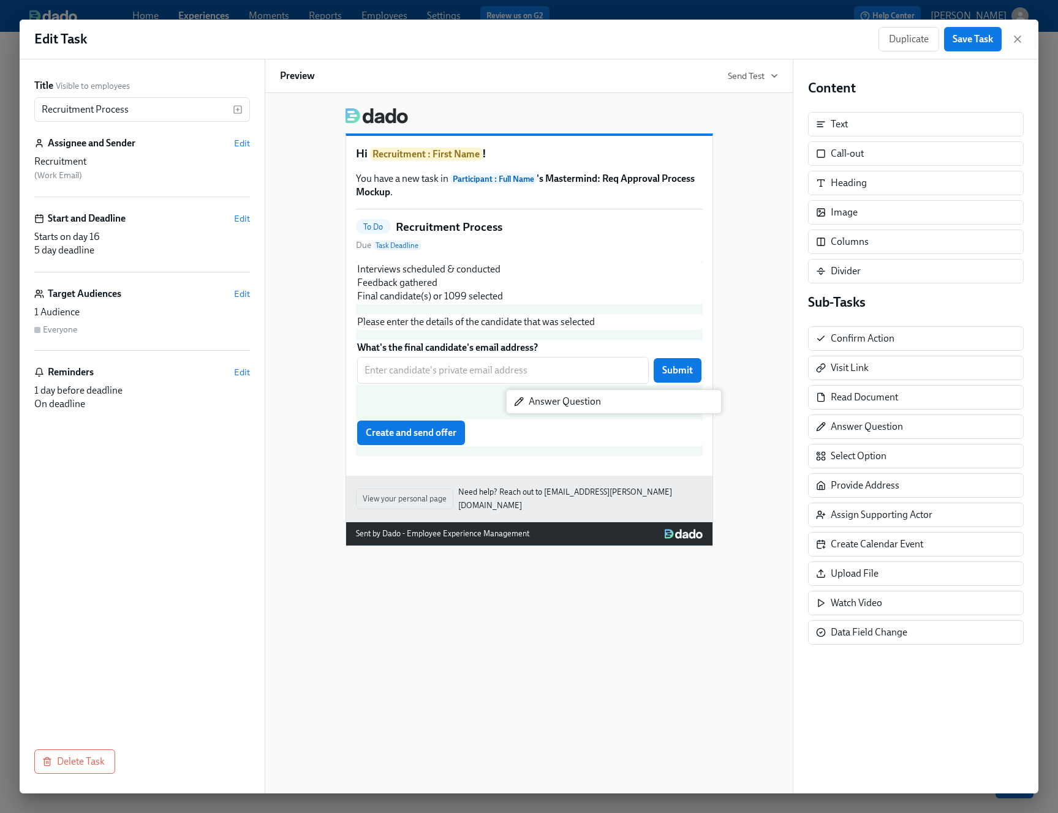
drag, startPoint x: 863, startPoint y: 429, endPoint x: 548, endPoint y: 404, distance: 315.8
click at [548, 404] on div "Title Visible to employees Recruitment Process ​ Assignee and Sender Edit Recru…" at bounding box center [529, 426] width 1018 height 734
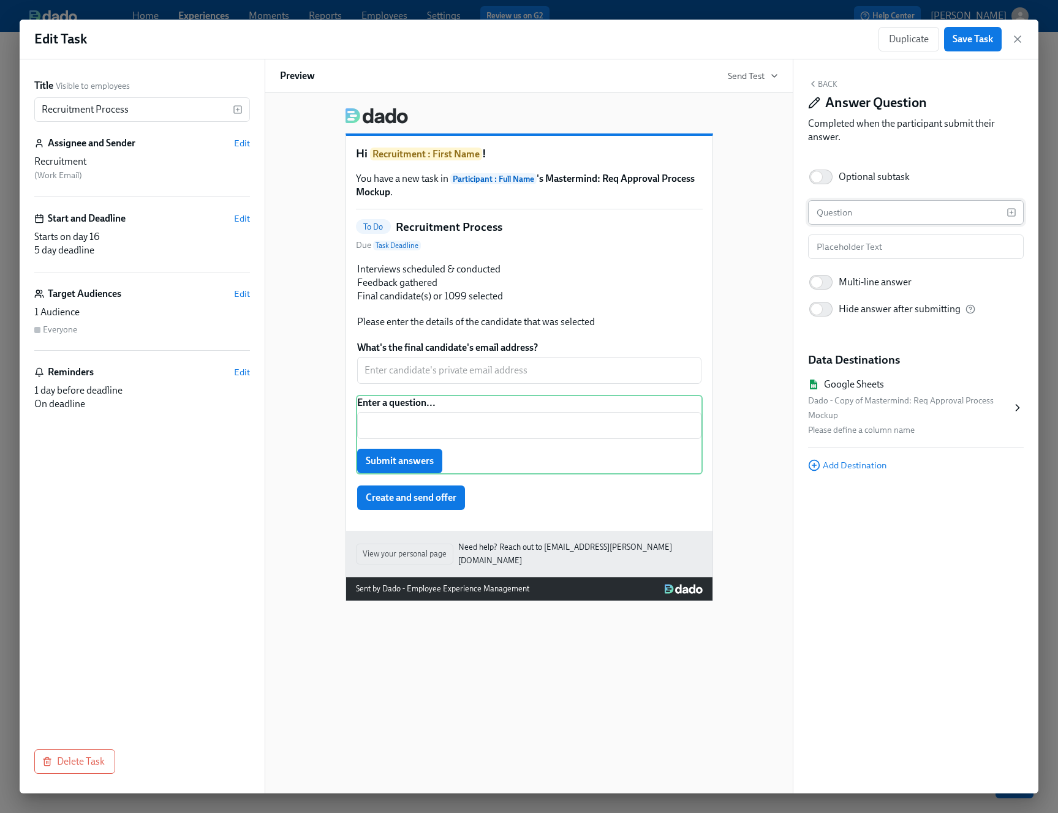
click at [838, 214] on input "text" at bounding box center [907, 212] width 198 height 24
type input "What is the candidate's total compensation?"
click at [881, 497] on div "Back Answer Question Completed when the participant submit their answer. Option…" at bounding box center [915, 426] width 245 height 734
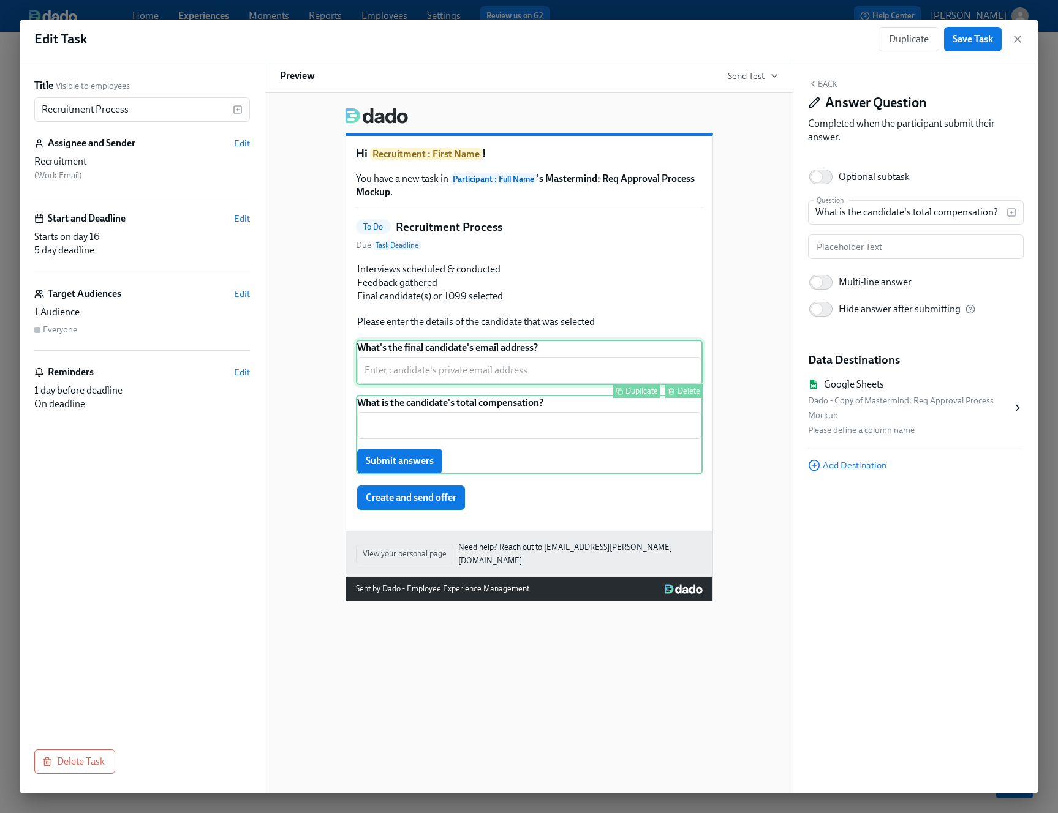
click at [503, 369] on div "What's the final candidate's email address? ​ Duplicate Delete" at bounding box center [529, 362] width 347 height 45
click at [490, 408] on div "What is the candidate's total compensation? ​ Submit answers Duplicate Delete" at bounding box center [529, 435] width 347 height 80
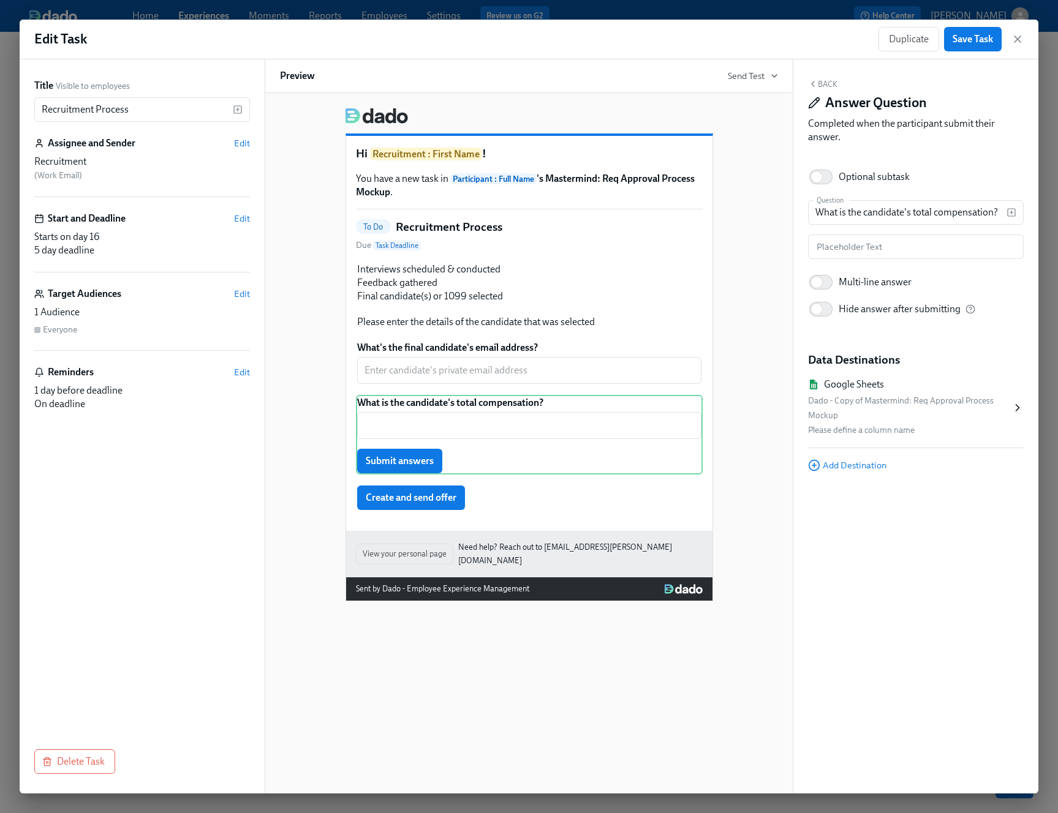
click at [764, 439] on div "Hi Recruitment : First Name ! You have a new task in Participant : Full Name 's…" at bounding box center [529, 349] width 498 height 503
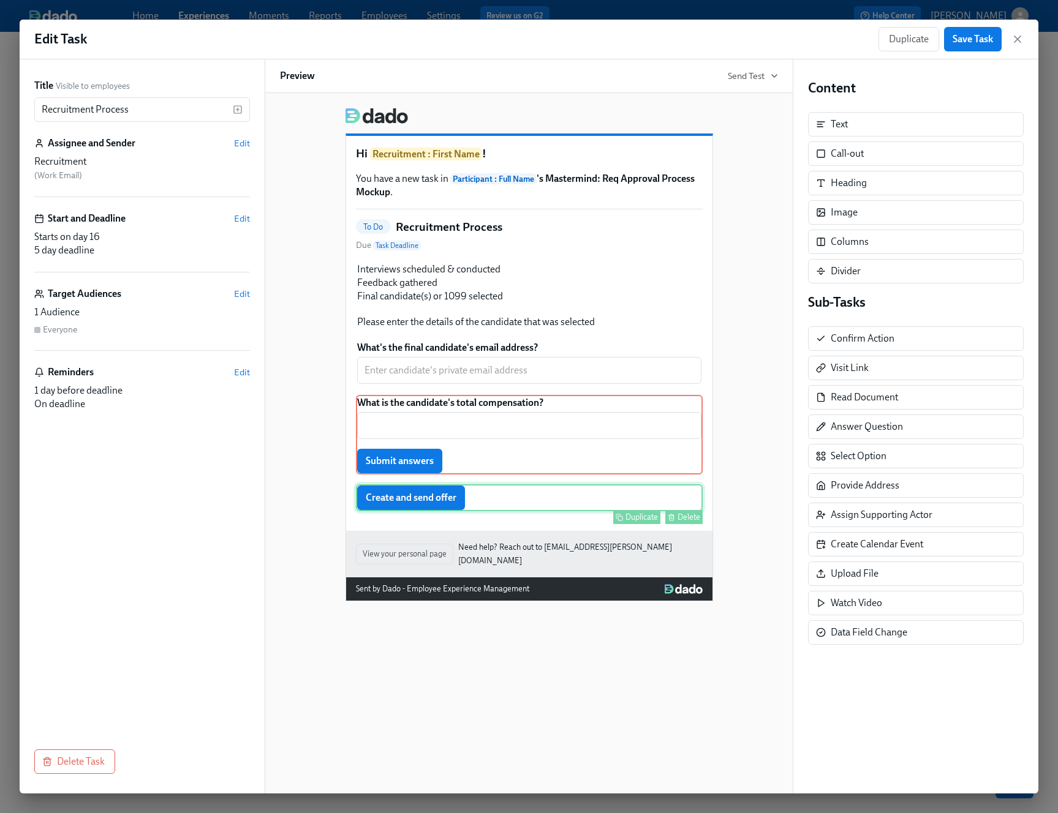
click at [416, 497] on div "Create and send offer Duplicate Delete" at bounding box center [529, 497] width 347 height 27
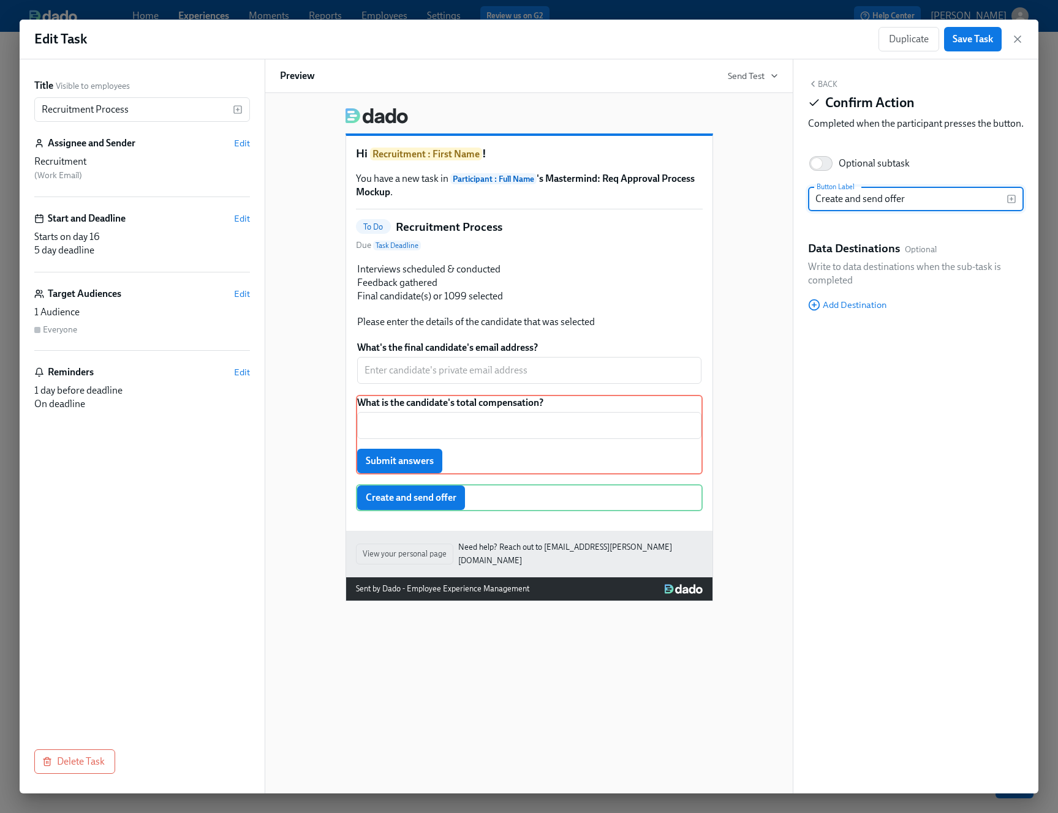
click at [877, 211] on input "Create and send offer" at bounding box center [907, 199] width 198 height 24
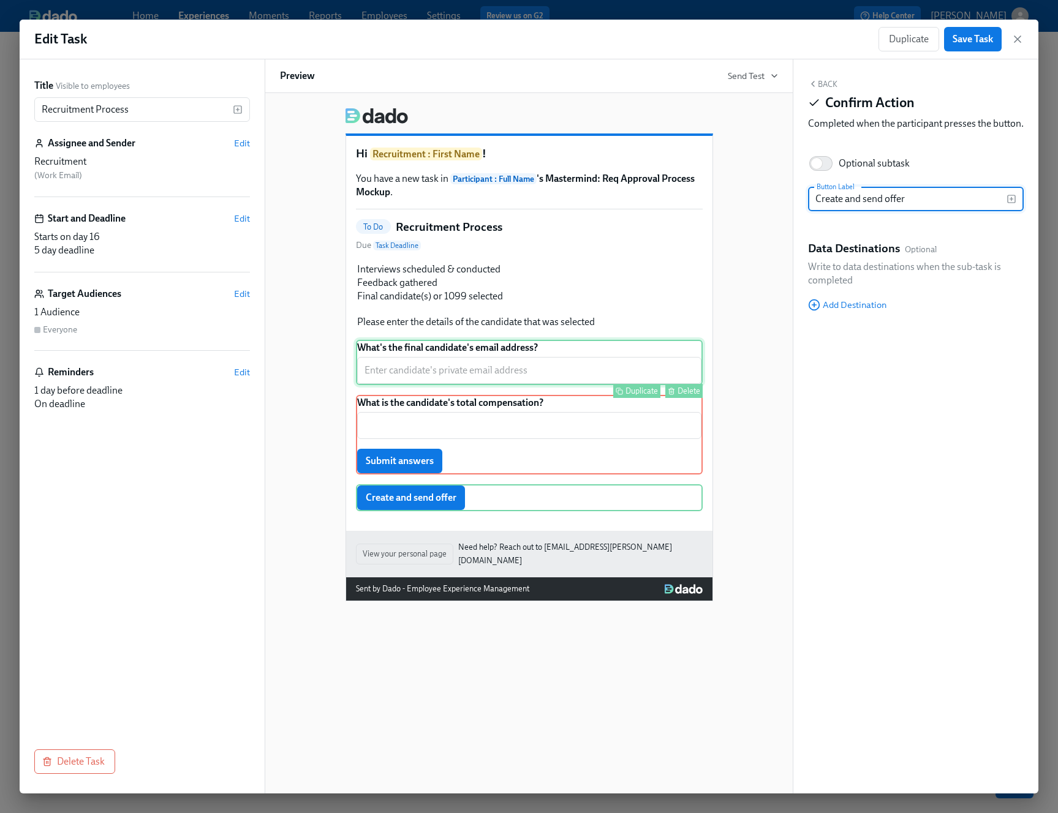
click at [565, 386] on div "Duplicate Delete" at bounding box center [530, 391] width 344 height 14
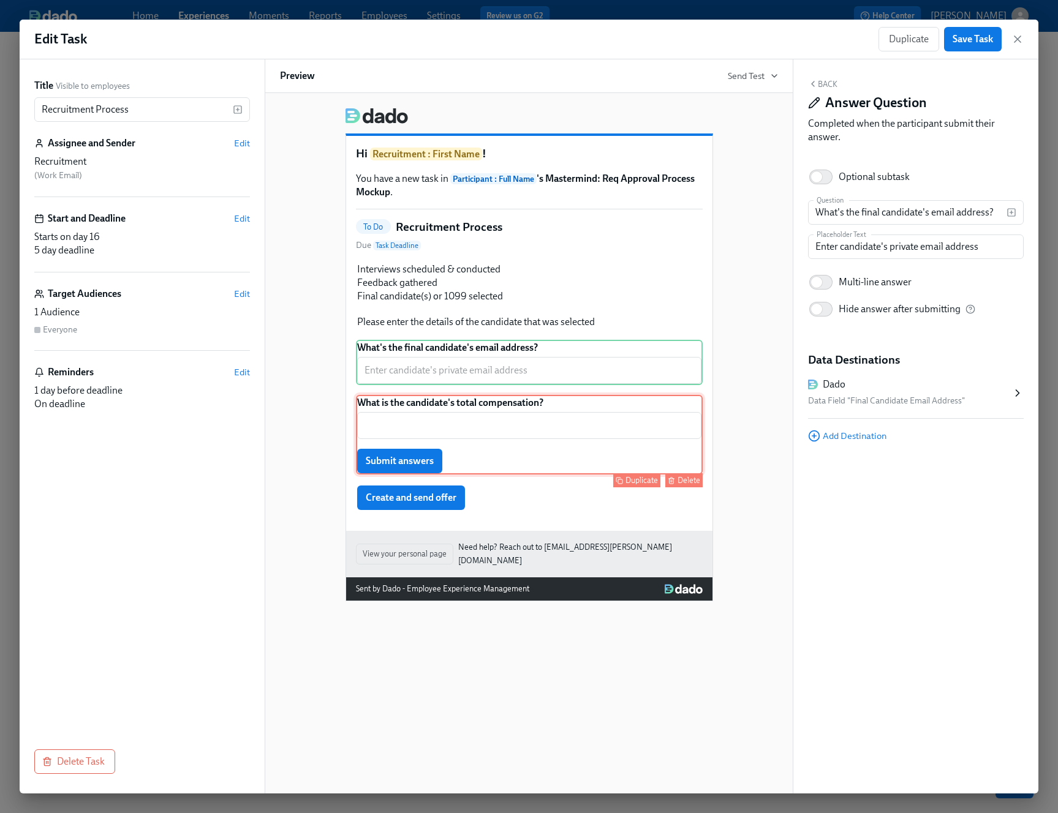
click at [546, 413] on div "What is the candidate's total compensation? ​ Submit answers Duplicate Delete" at bounding box center [529, 435] width 347 height 80
click at [811, 85] on icon "button" at bounding box center [813, 84] width 10 height 10
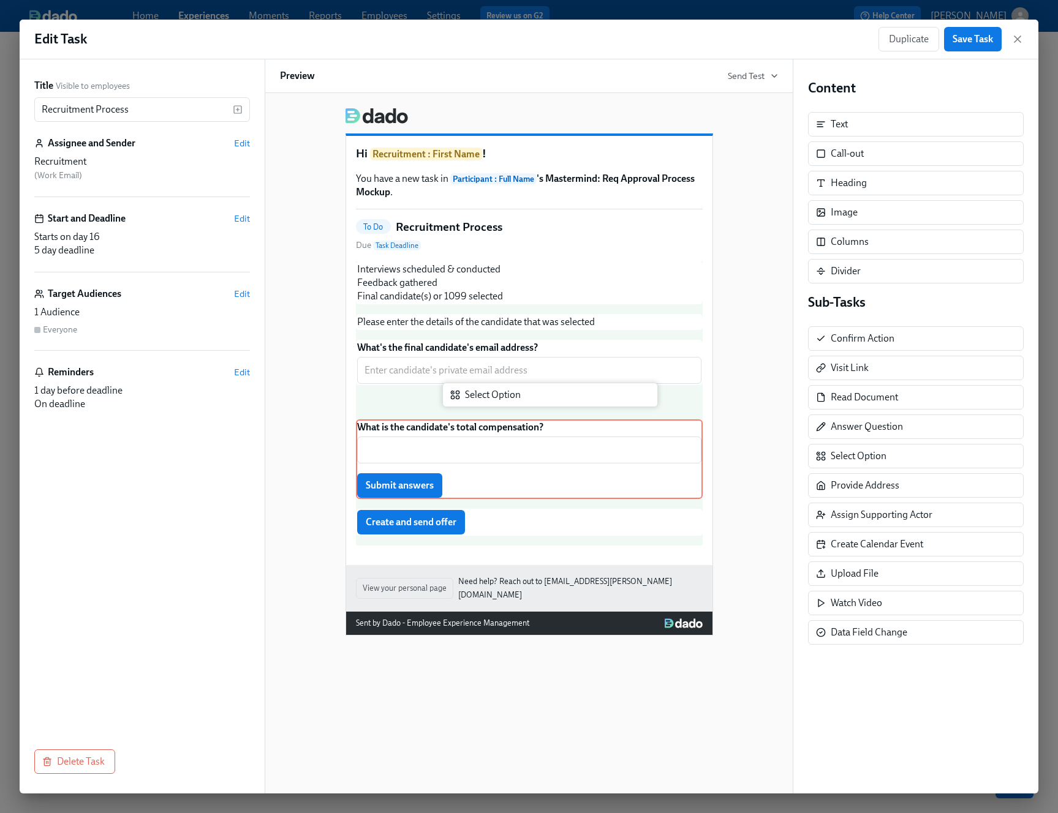
drag, startPoint x: 928, startPoint y: 454, endPoint x: 557, endPoint y: 393, distance: 376.8
click at [557, 393] on div "Title Visible to employees Recruitment Process ​ Assignee and Sender Edit Recru…" at bounding box center [529, 426] width 1018 height 734
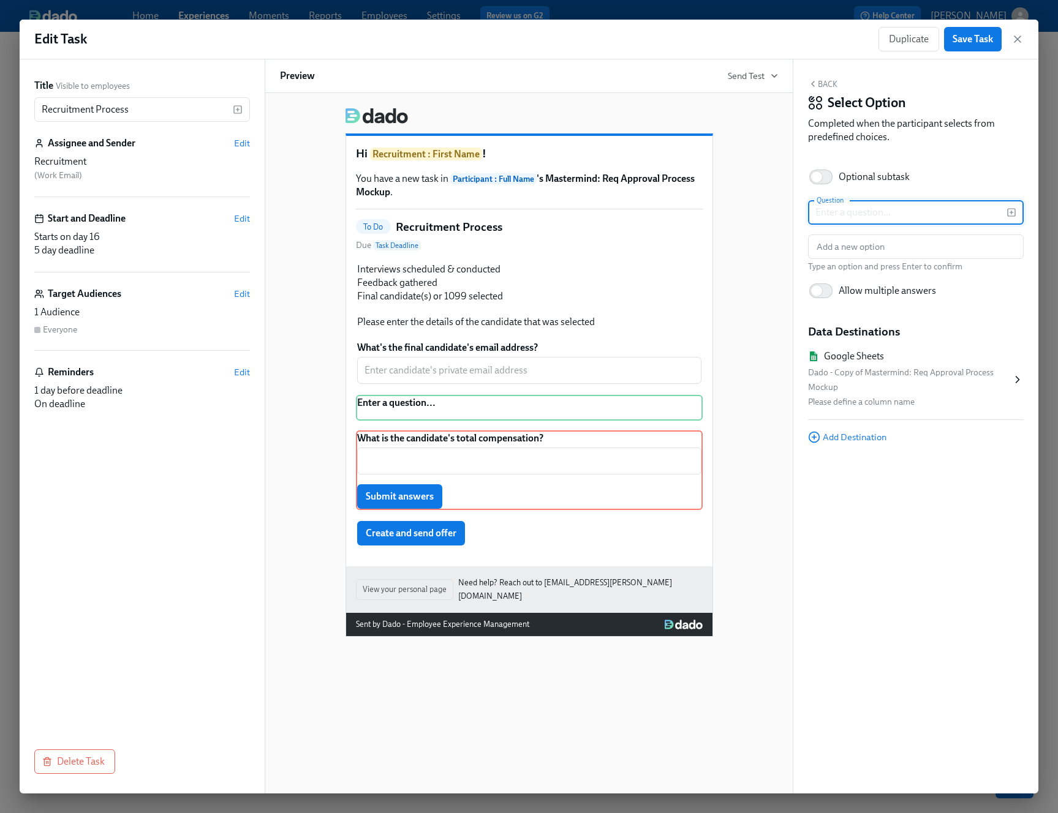
click at [872, 220] on input "text" at bounding box center [907, 212] width 198 height 24
type input "U"
type input "Is the candidate a W-2 or a 1099?"
click at [864, 244] on input "text" at bounding box center [916, 247] width 216 height 24
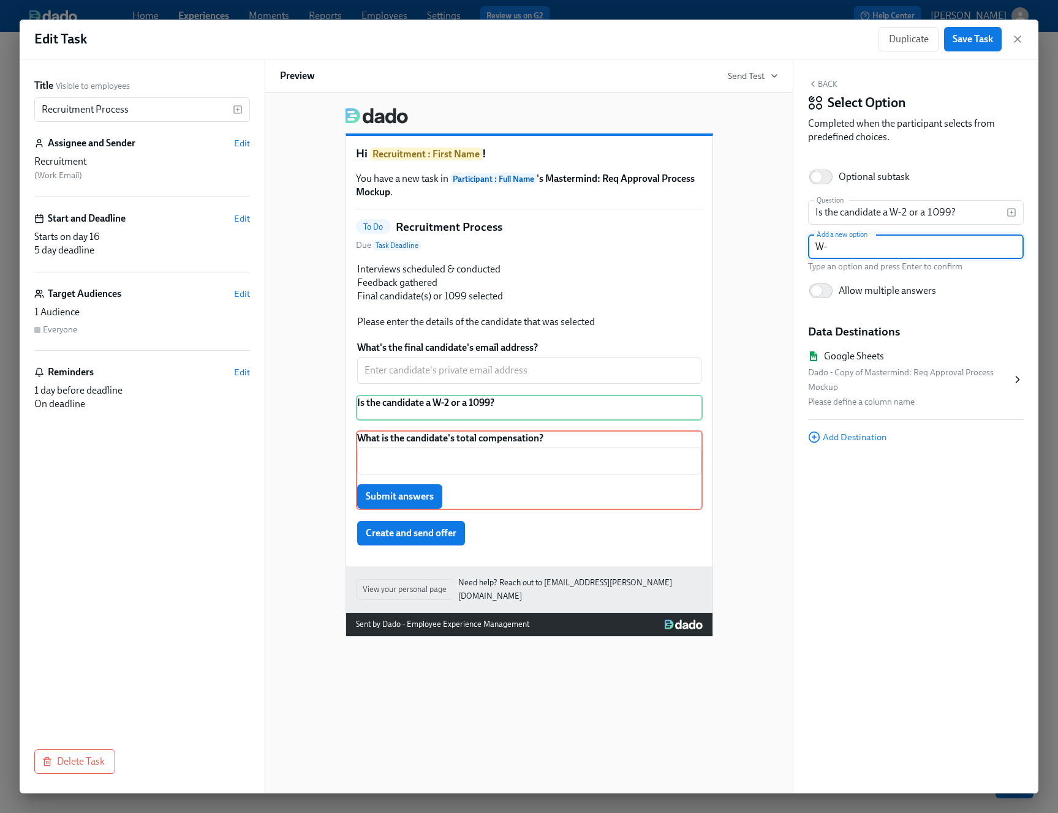
type input "W-2"
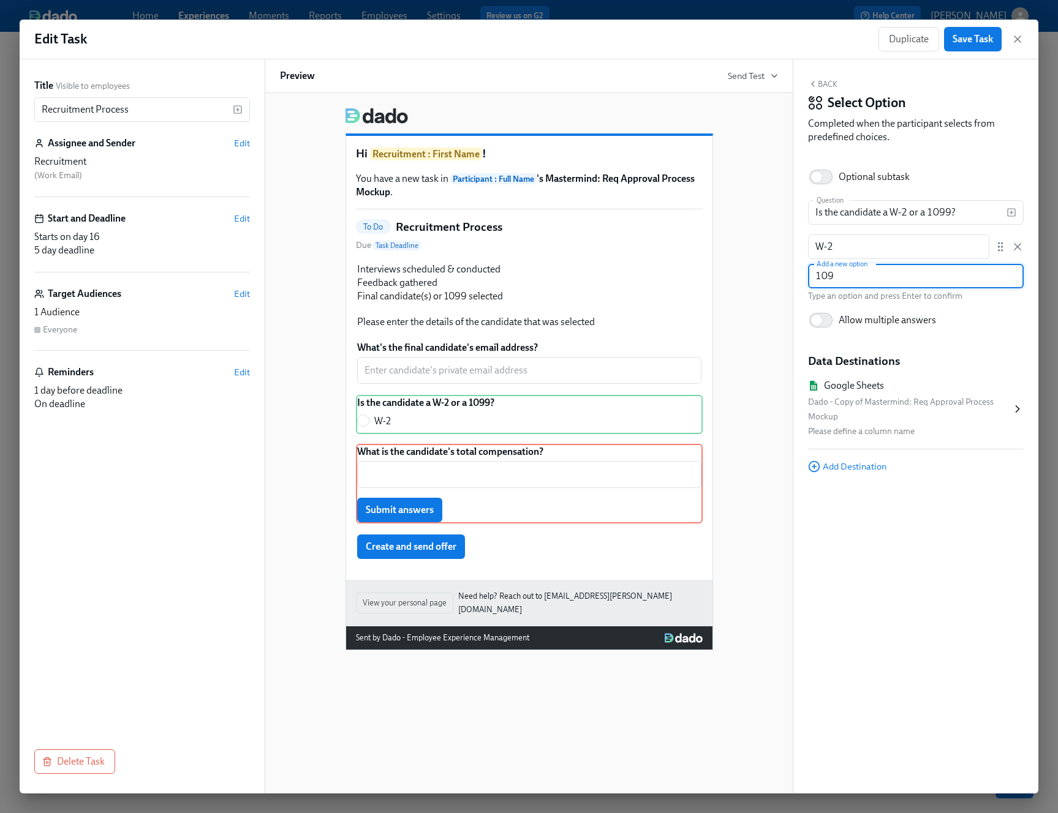
type input "1099"
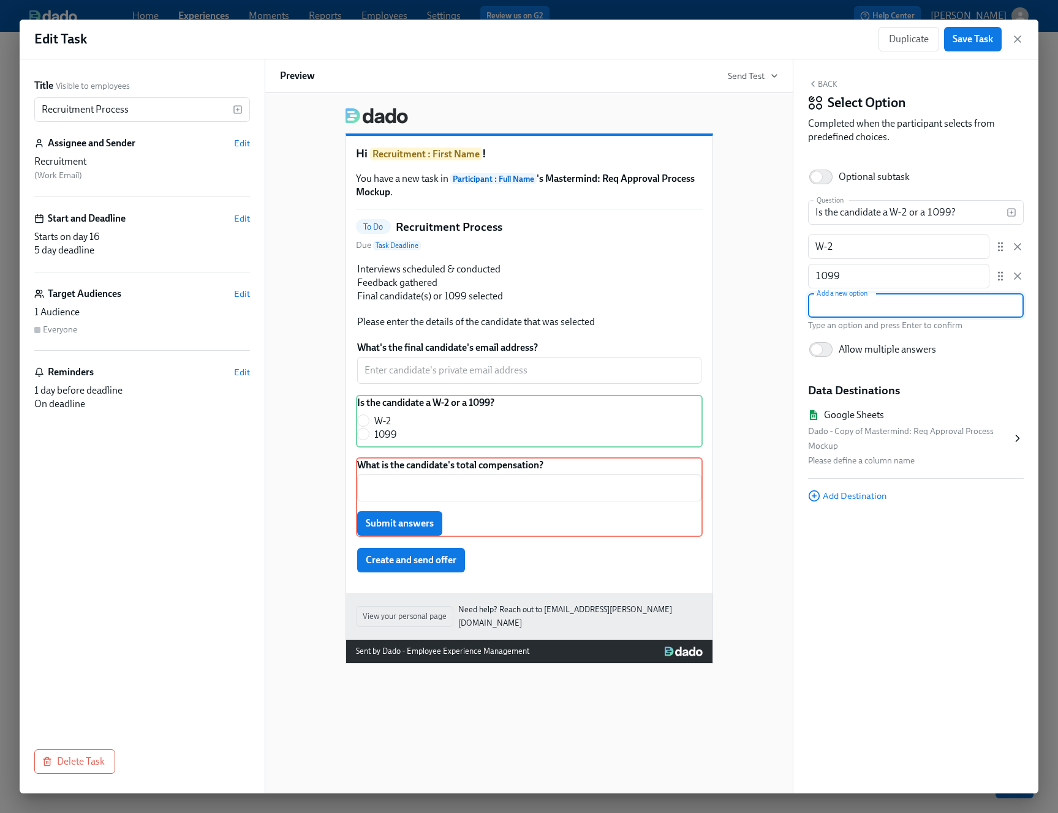
click at [881, 497] on div "Back Select Option Completed when the participant selects from predefined choic…" at bounding box center [915, 426] width 245 height 734
click at [727, 370] on div "Hi Recruitment : First Name ! You have a new task in Participant : Full Name 's…" at bounding box center [529, 381] width 498 height 566
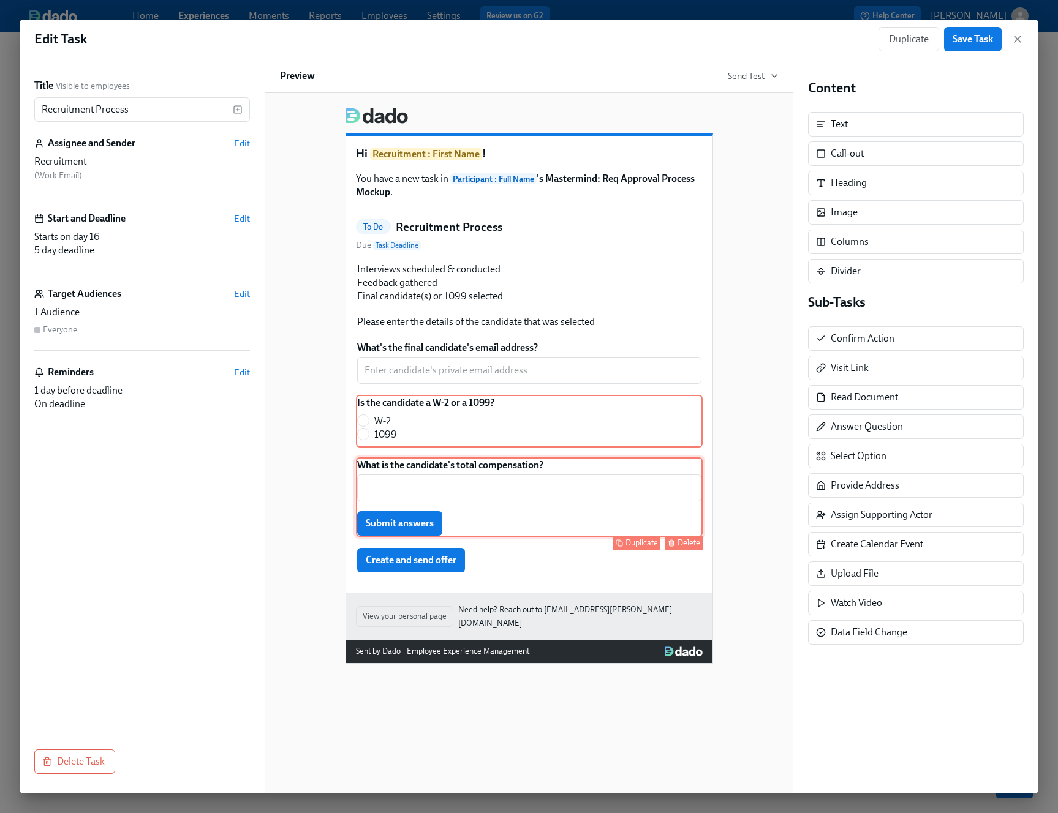
click at [655, 465] on div "What is the candidate's total compensation? ​ Submit answers Duplicate Delete" at bounding box center [529, 497] width 347 height 80
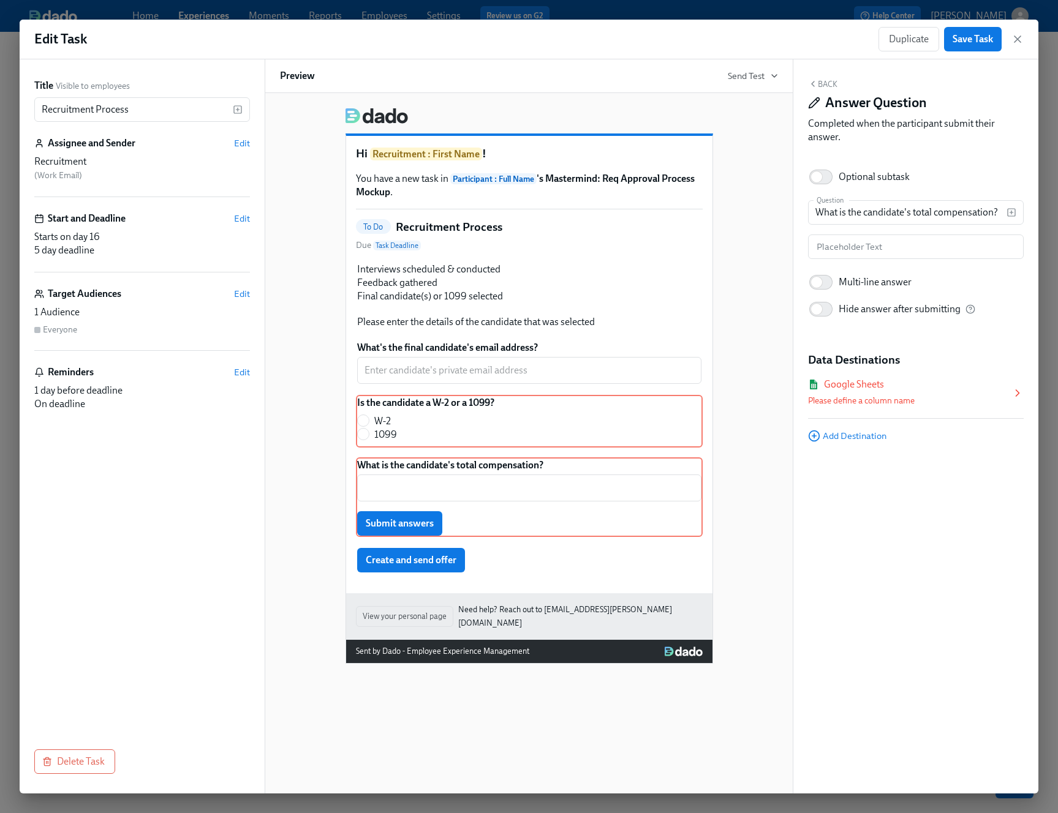
click at [871, 394] on div "Please define a column name" at bounding box center [909, 401] width 203 height 15
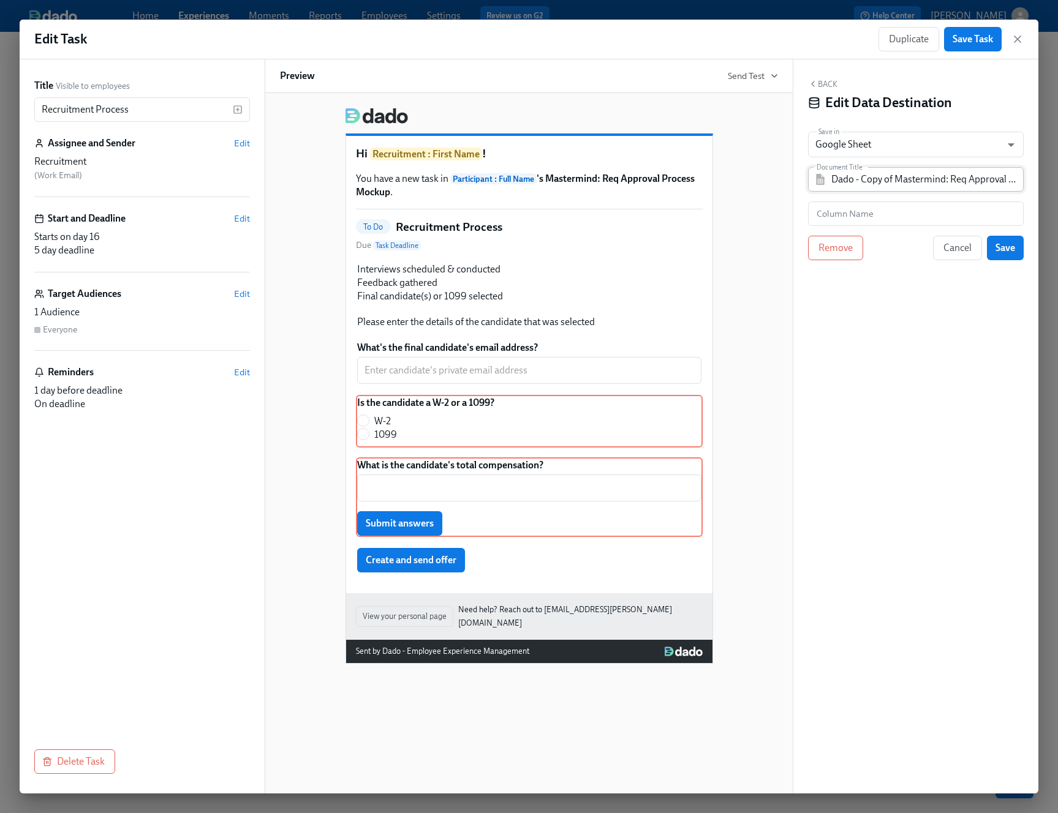
click at [881, 183] on input "Dado - Copy of Mastermind: Req Approval Process Mockup" at bounding box center [924, 179] width 186 height 24
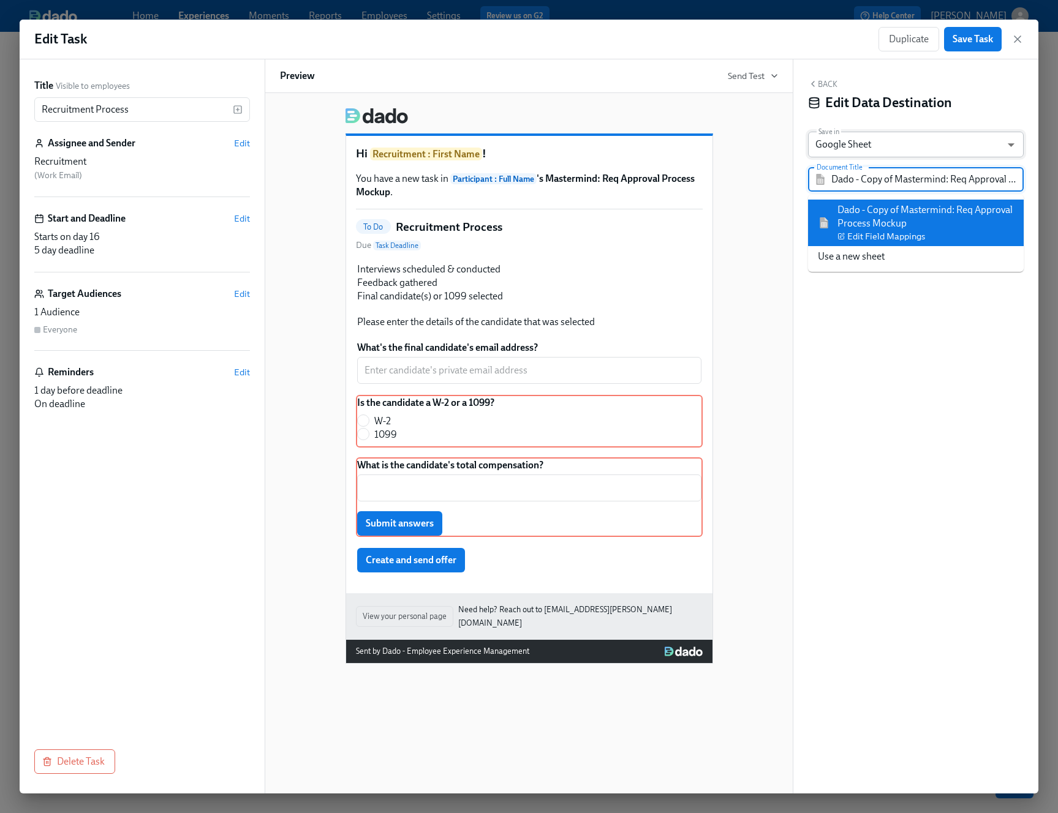
click at [881, 148] on body "Home Experiences Moments Reports Employees Settings Review us on G2 Help Center…" at bounding box center [529, 406] width 1058 height 813
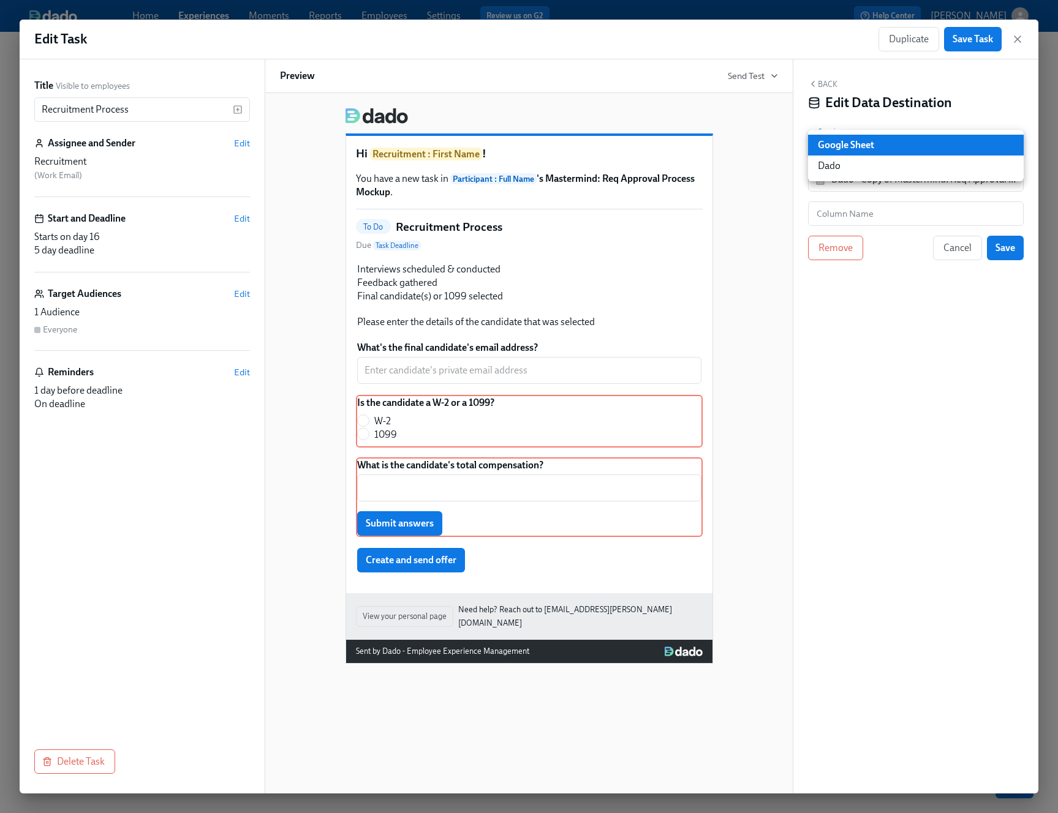
click at [881, 170] on li "Dado" at bounding box center [916, 166] width 216 height 21
type input "USER_PROFILE"
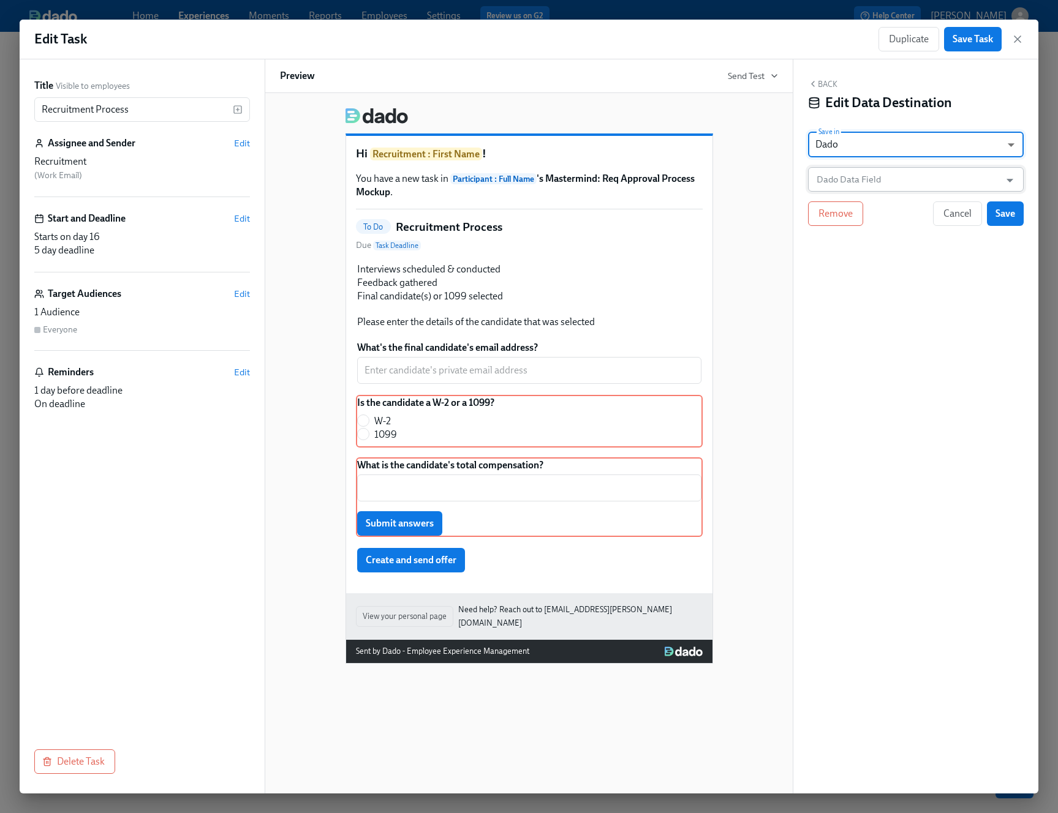
click at [881, 181] on input "Dado Data Field" at bounding box center [907, 179] width 186 height 24
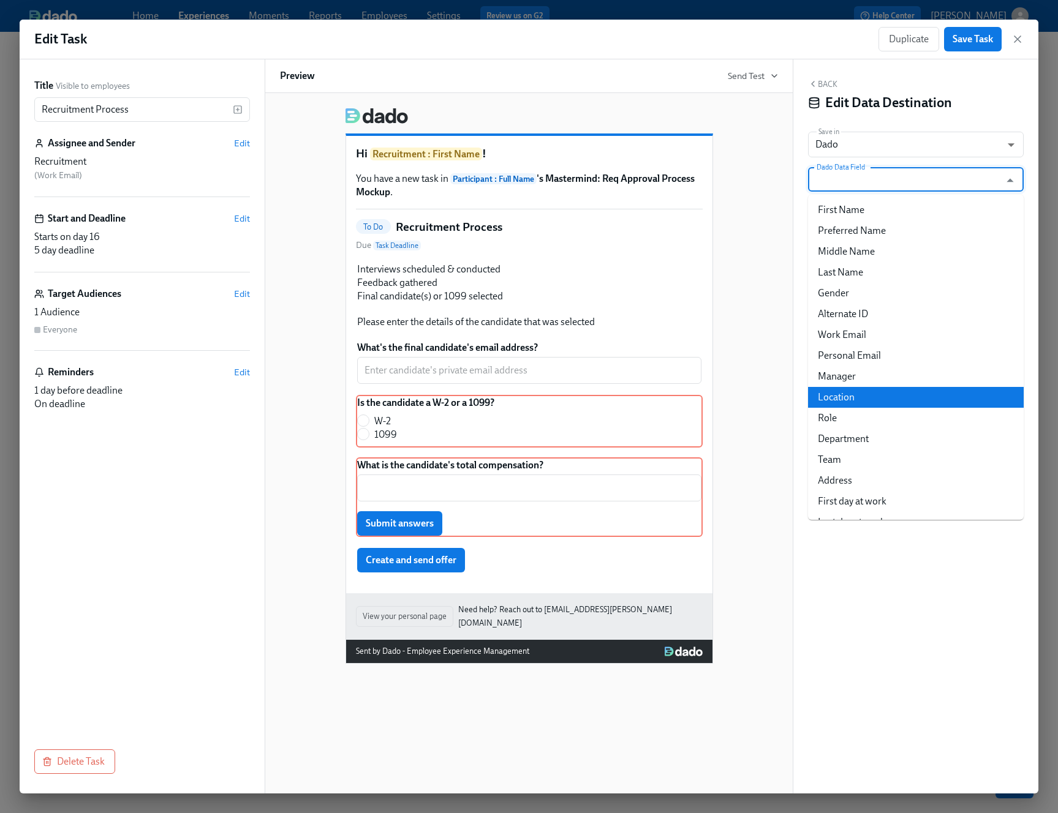
type input "t"
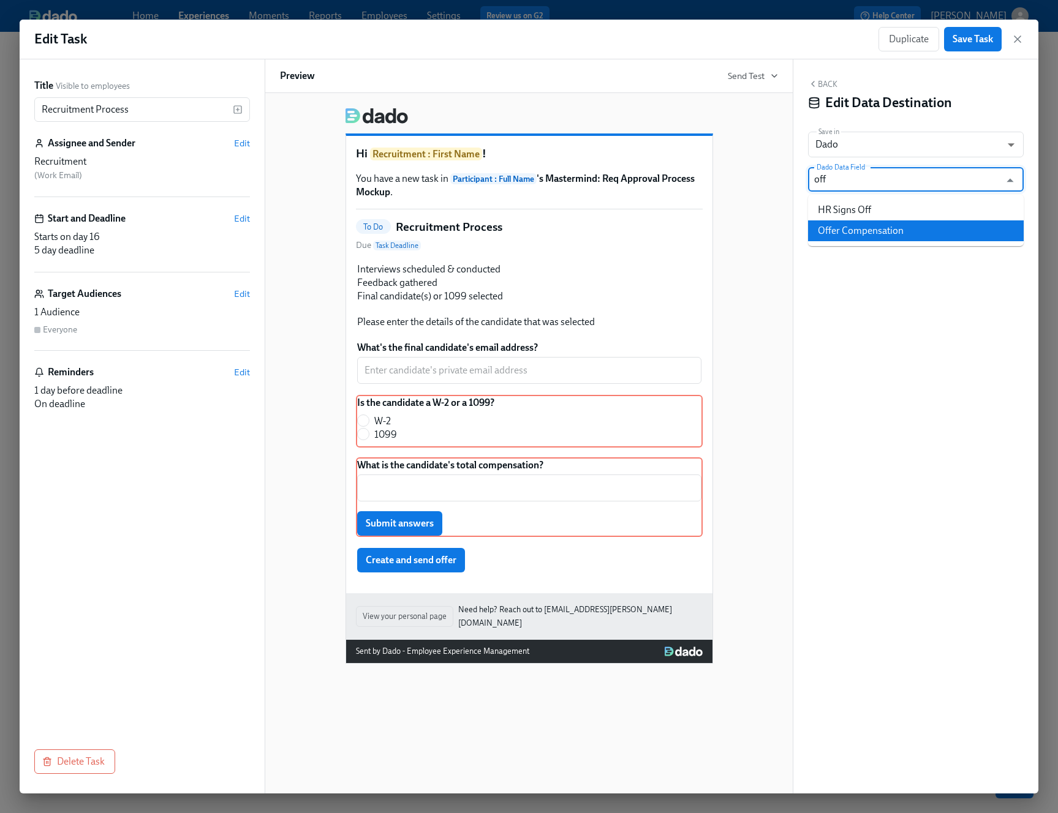
click at [881, 224] on li "Offer Compensation" at bounding box center [916, 230] width 216 height 21
type input "Offer Compensation"
click at [881, 211] on span "Save" at bounding box center [1005, 214] width 20 height 12
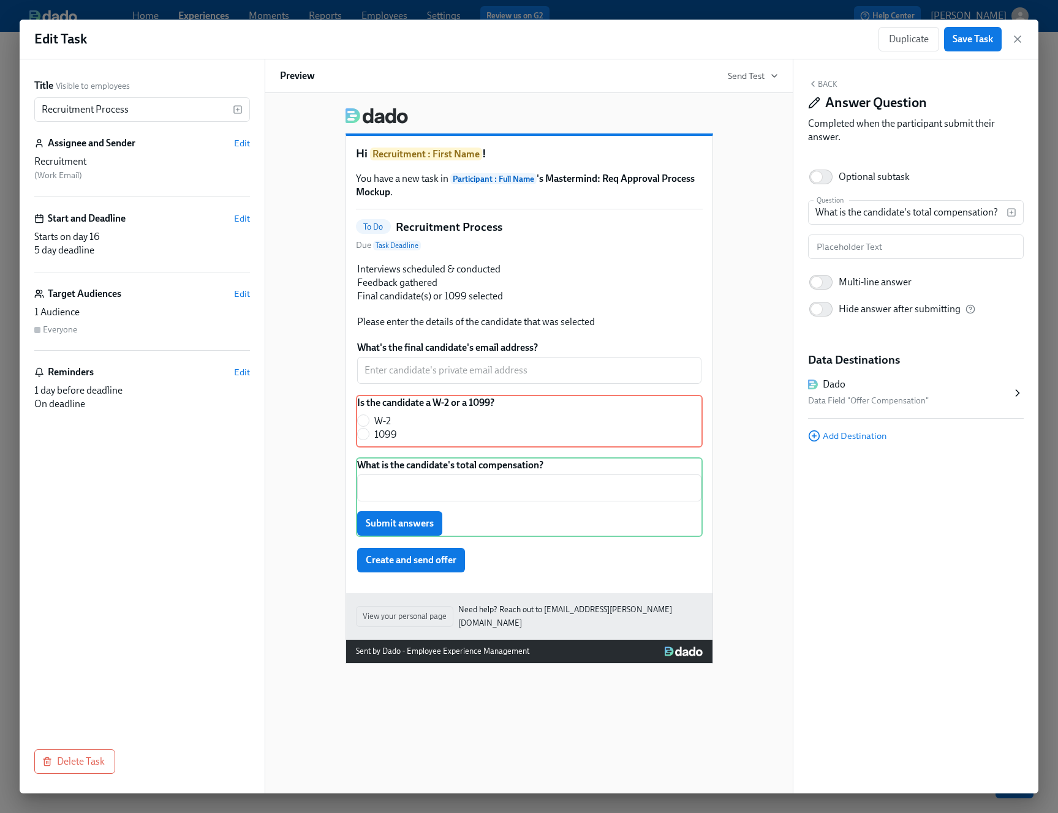
click at [878, 497] on div "Back Answer Question Completed when the participant submit their answer. Option…" at bounding box center [915, 426] width 245 height 734
click at [531, 407] on div "Is the candidate a W-2 or a 1099? W-2 1099 Duplicate Delete" at bounding box center [529, 421] width 347 height 53
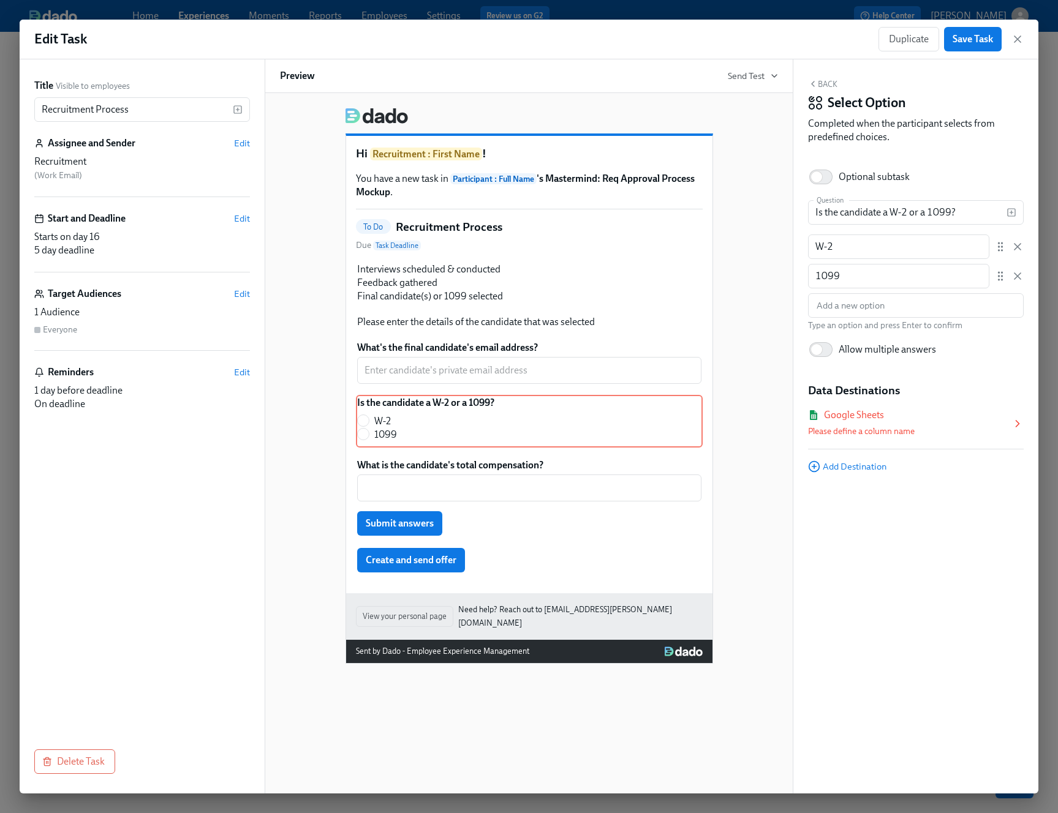
click at [844, 417] on div "Google Sheets" at bounding box center [854, 414] width 60 height 13
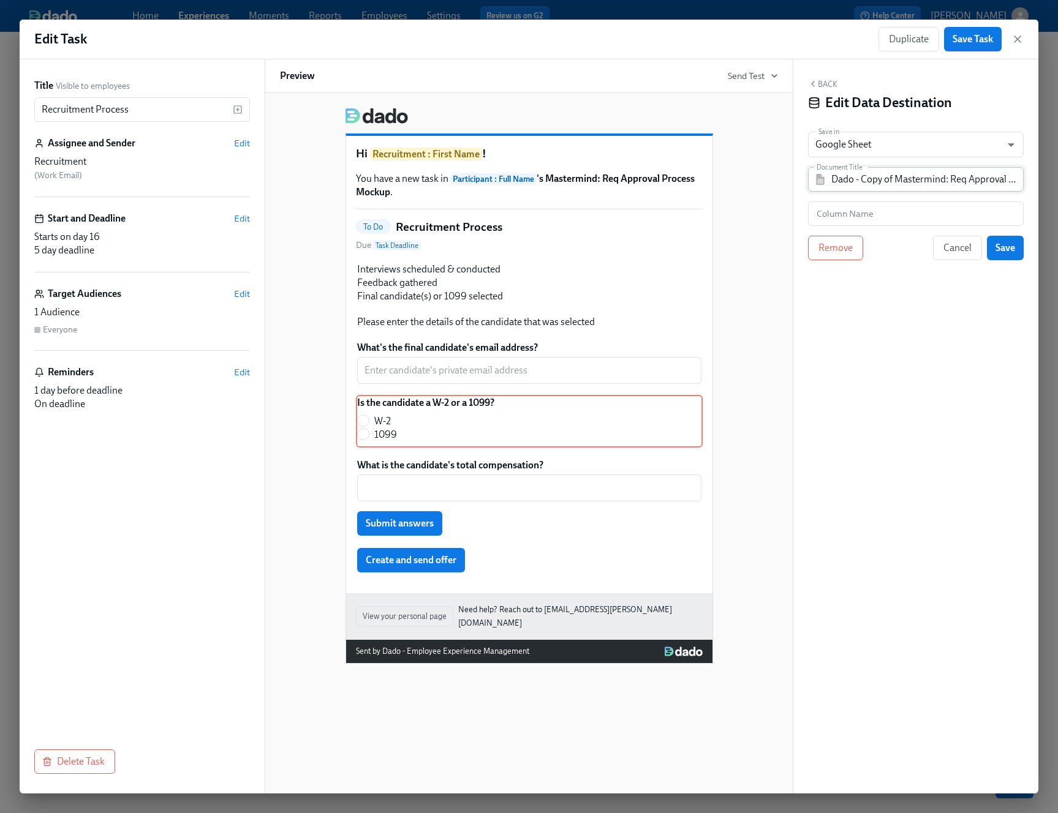
click at [881, 184] on input "Dado - Copy of Mastermind: Req Approval Process Mockup" at bounding box center [924, 179] width 186 height 24
click at [881, 135] on body "Home Experiences Moments Reports Employees Settings Review us on G2 Help Center…" at bounding box center [529, 406] width 1058 height 813
click at [881, 162] on li "Dado" at bounding box center [916, 166] width 216 height 21
type input "USER_PROFILE"
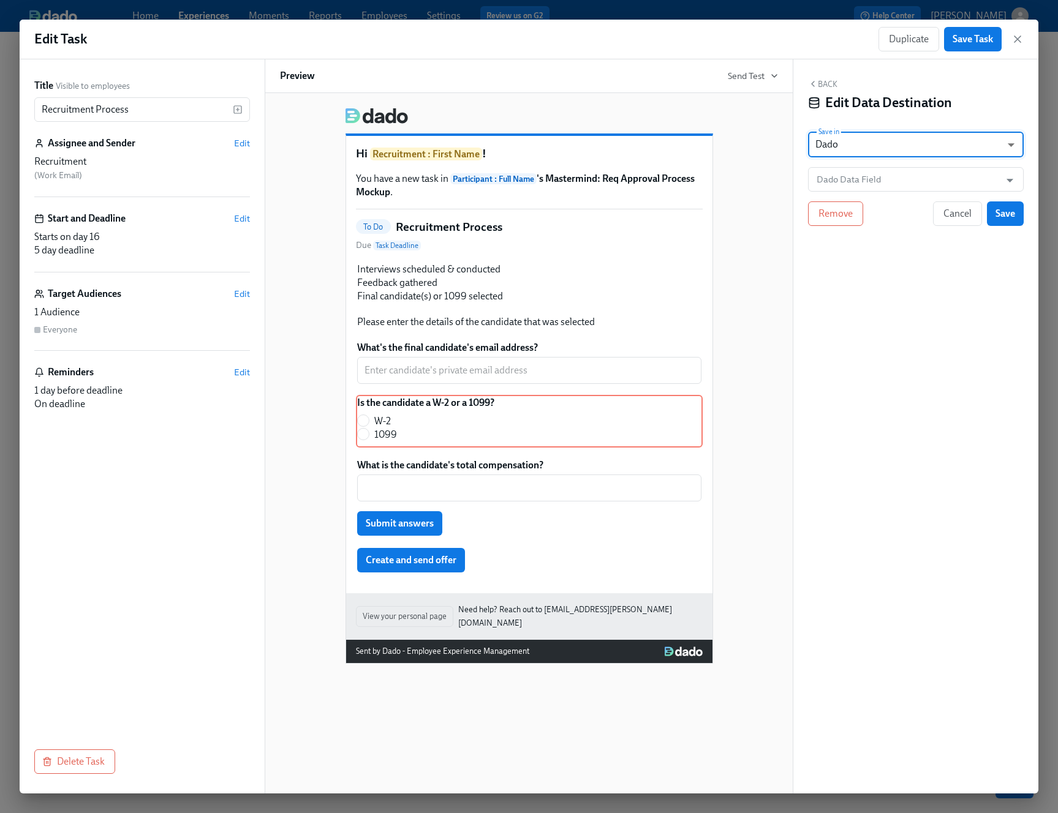
click at [881, 349] on div "Back Edit Data Destination Save in Dado USER_PROFILE ​ Dado Data Field Dado Dat…" at bounding box center [915, 426] width 245 height 734
click at [881, 186] on input "Dado Data Field" at bounding box center [907, 179] width 186 height 24
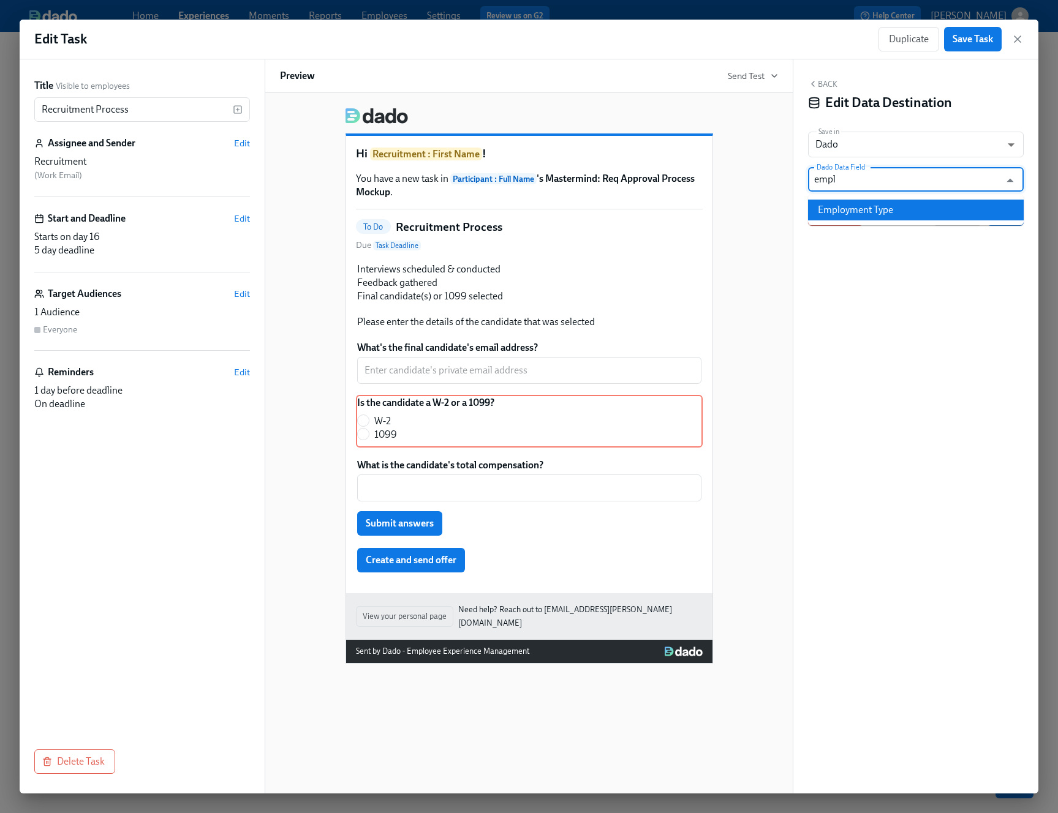
type input "empl"
click at [881, 269] on div "Back Edit Data Destination Save in Dado USER_PROFILE ​ Dado Data Field Dado Dat…" at bounding box center [915, 426] width 245 height 734
click at [881, 175] on icon "Open" at bounding box center [1009, 180] width 17 height 17
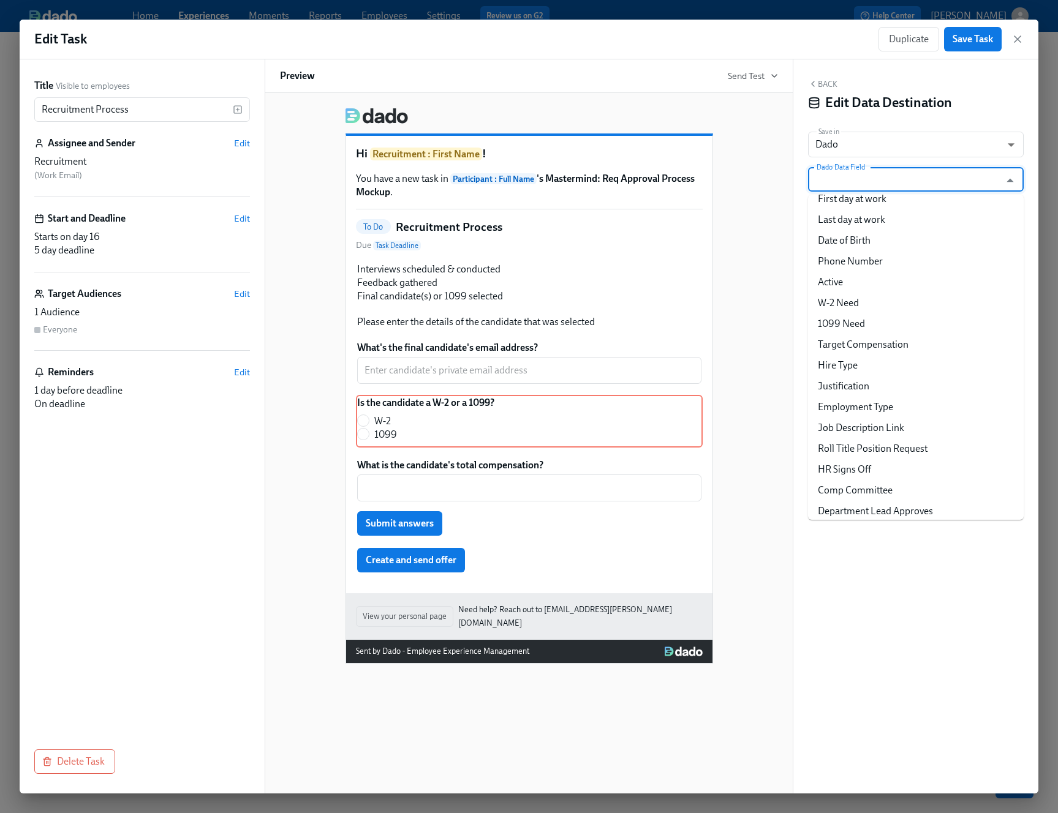
scroll to position [351, 0]
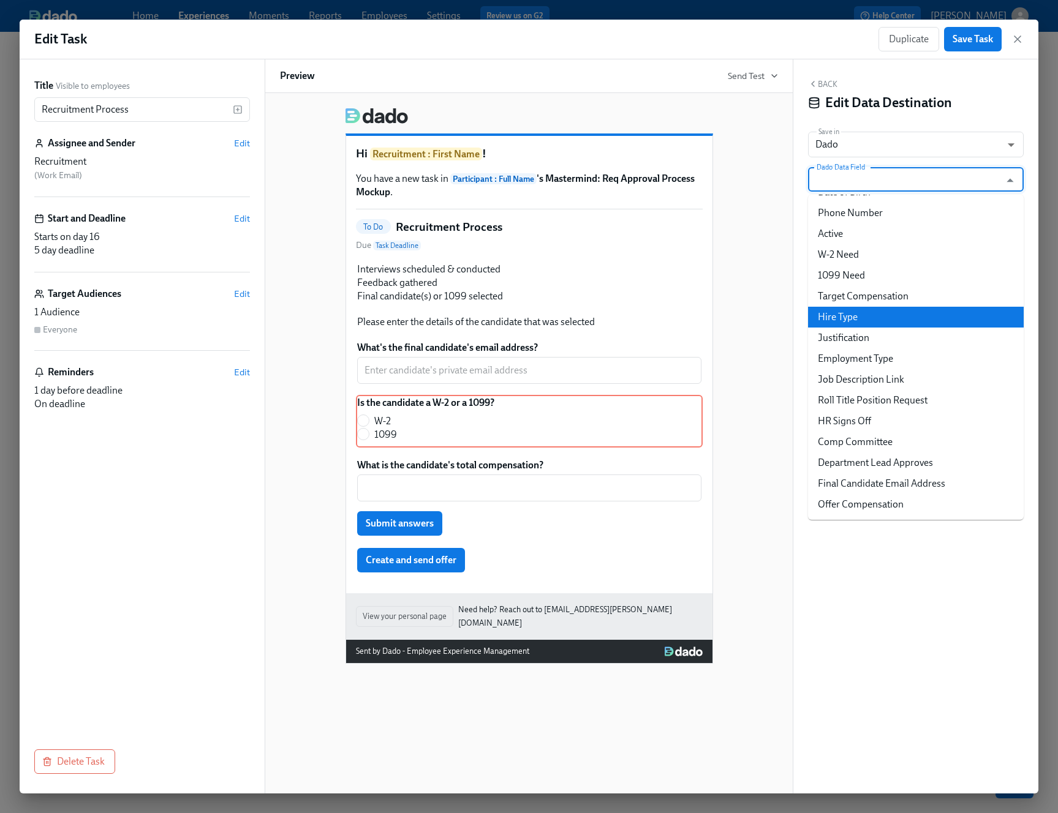
click at [876, 314] on li "Hire Type" at bounding box center [916, 317] width 216 height 21
type input "Hire Type"
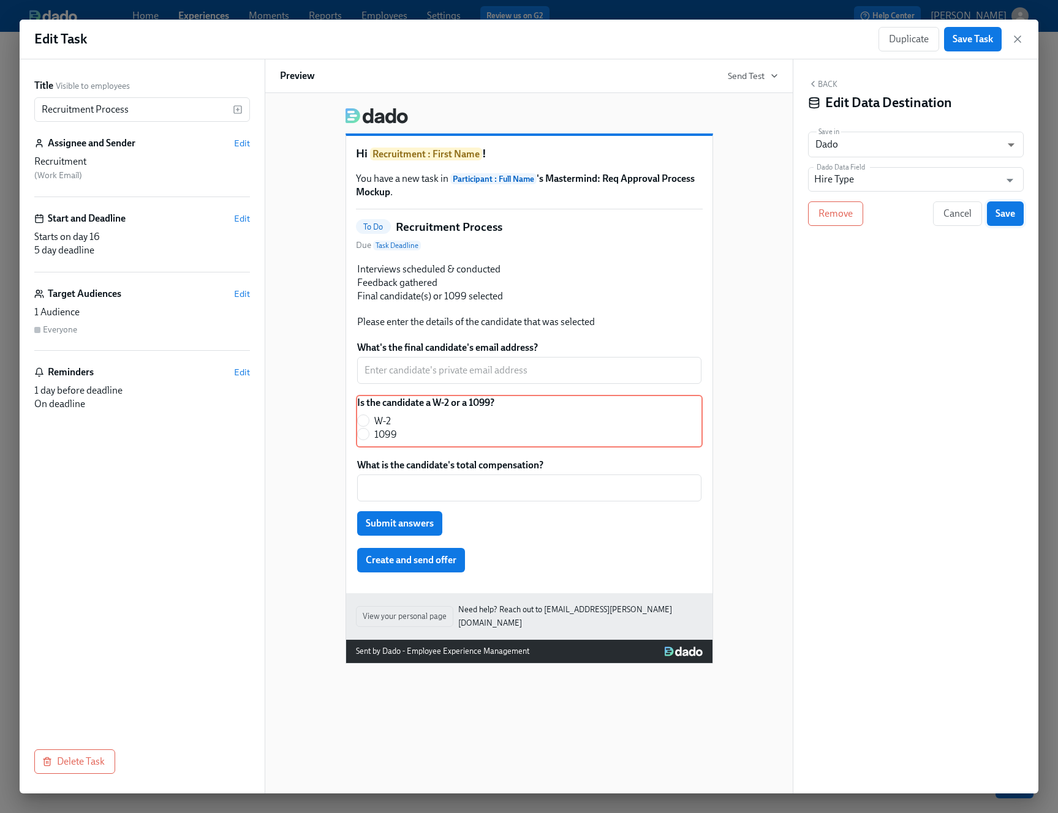
click at [881, 217] on span "Save" at bounding box center [1005, 214] width 20 height 12
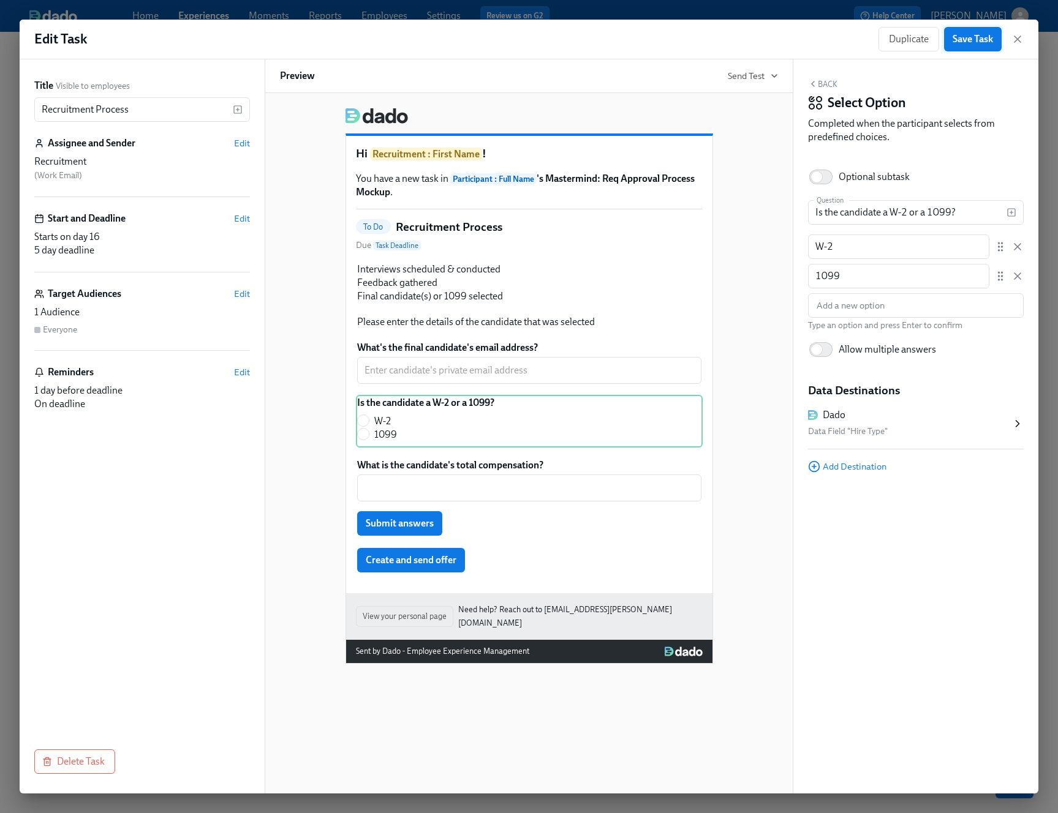
click at [881, 48] on button "Save Task" at bounding box center [973, 39] width 58 height 24
click at [881, 42] on icon "button" at bounding box center [1017, 39] width 12 height 12
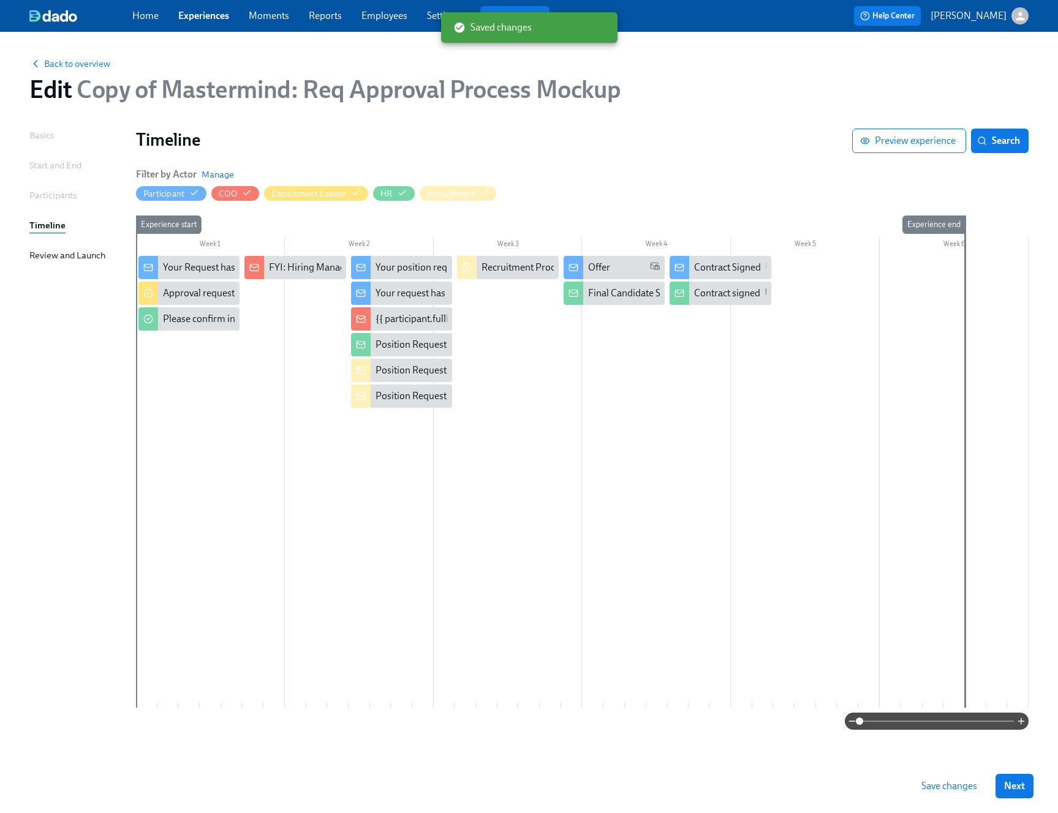
click at [881, 497] on button "Save changes" at bounding box center [949, 786] width 73 height 24
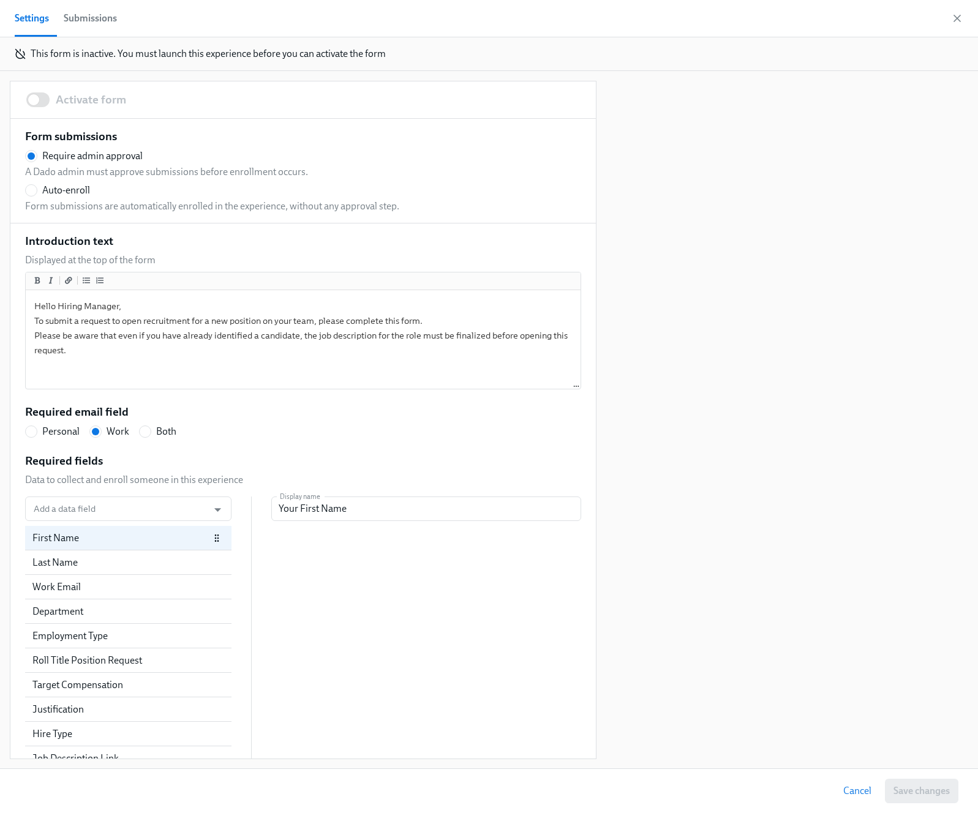
radio input "false"
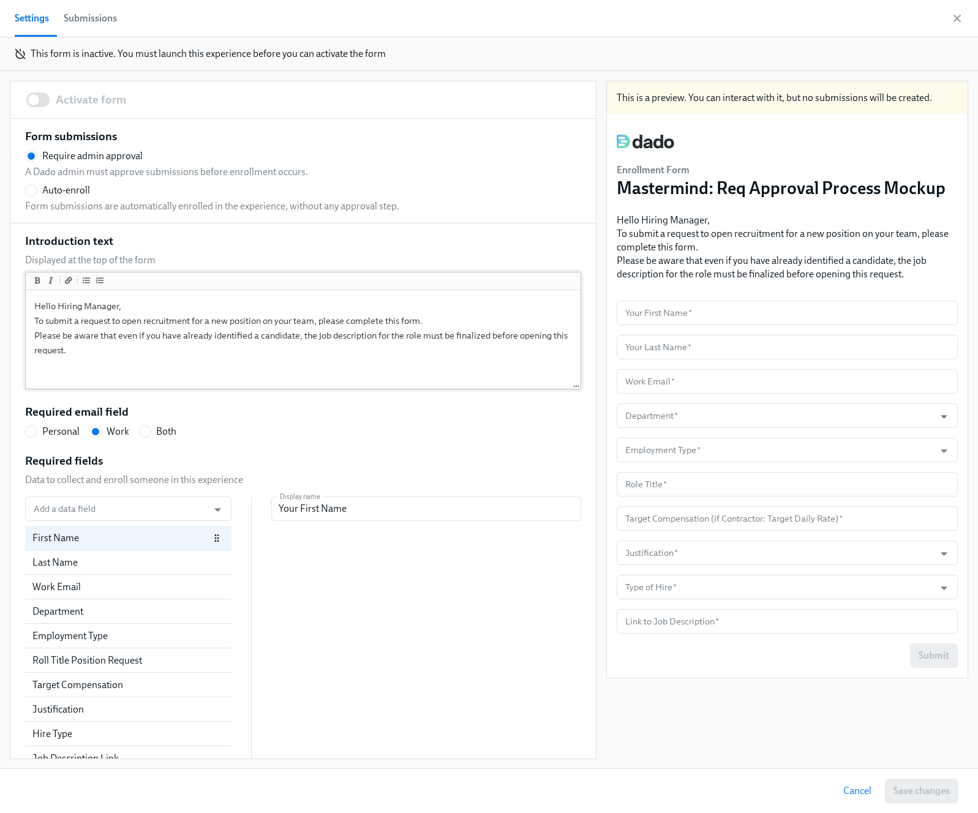
scroll to position [22, 0]
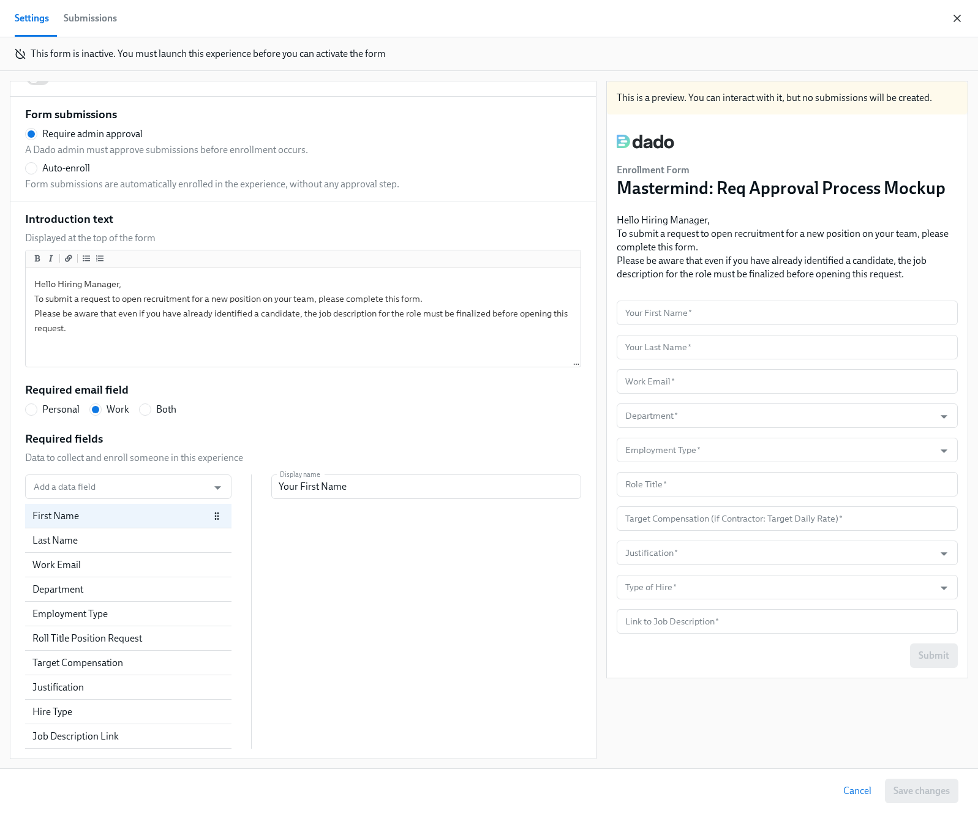
click at [958, 12] on icon "button" at bounding box center [957, 18] width 12 height 12
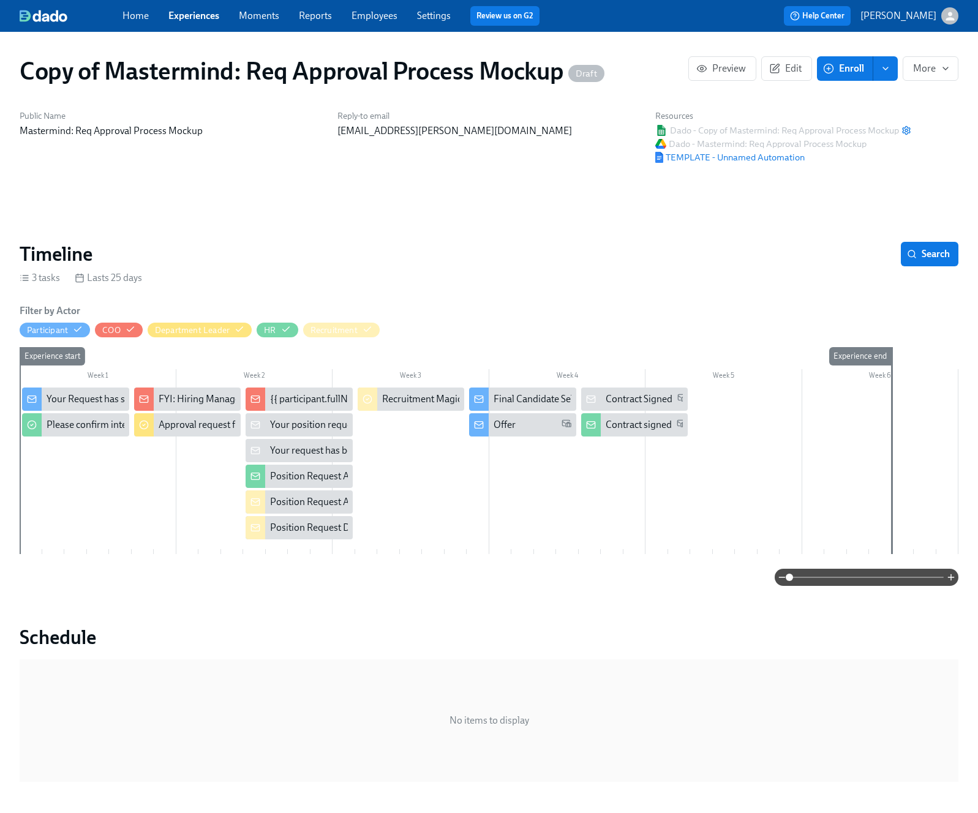
click at [879, 74] on span "enroll" at bounding box center [885, 68] width 12 height 12
click at [859, 129] on span "Enrollment form" at bounding box center [834, 124] width 70 height 13
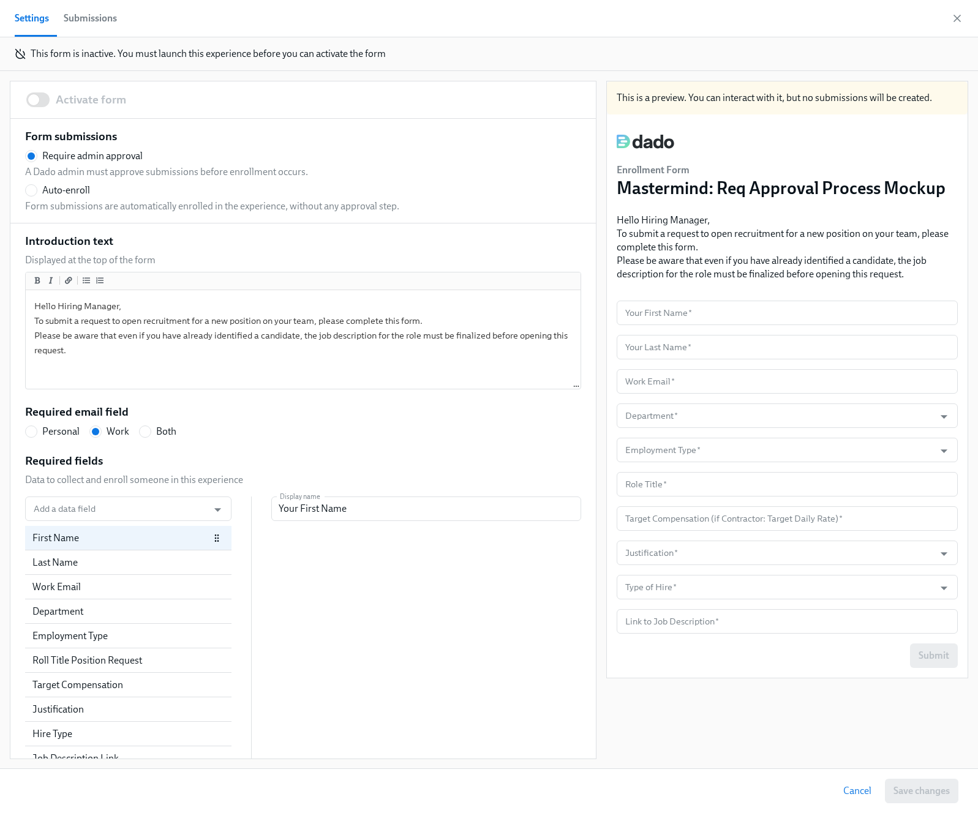
click at [38, 99] on span at bounding box center [37, 99] width 23 height 15
click at [41, 99] on span at bounding box center [37, 99] width 23 height 15
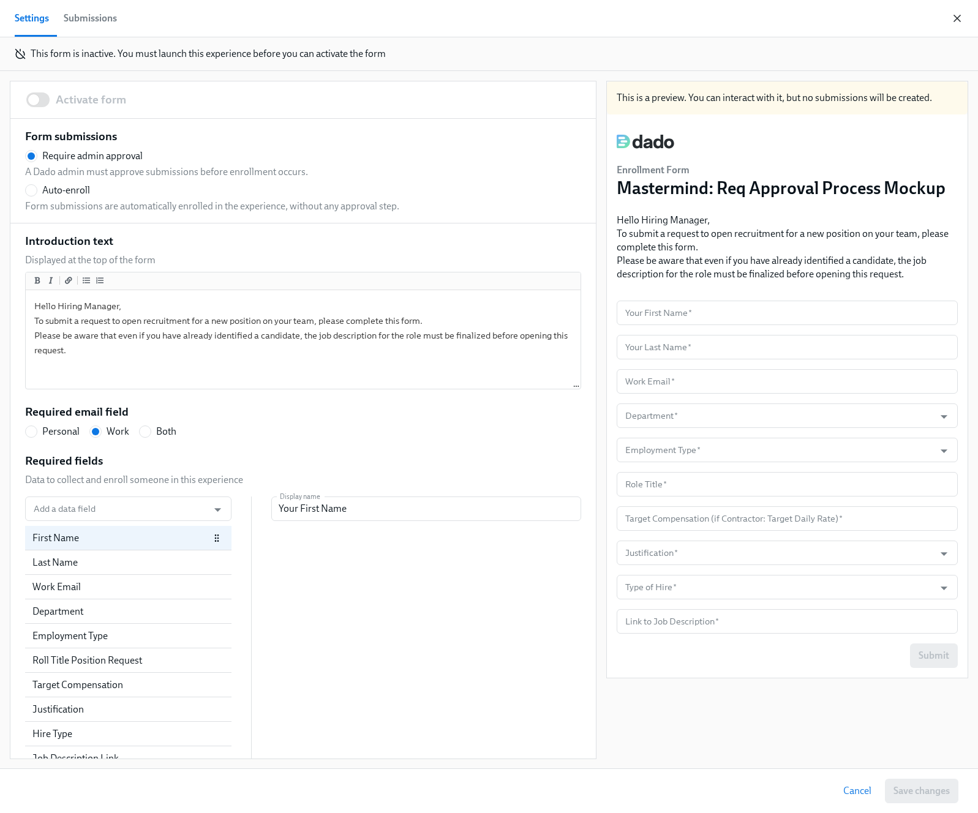
click at [960, 19] on icon "button" at bounding box center [957, 18] width 12 height 12
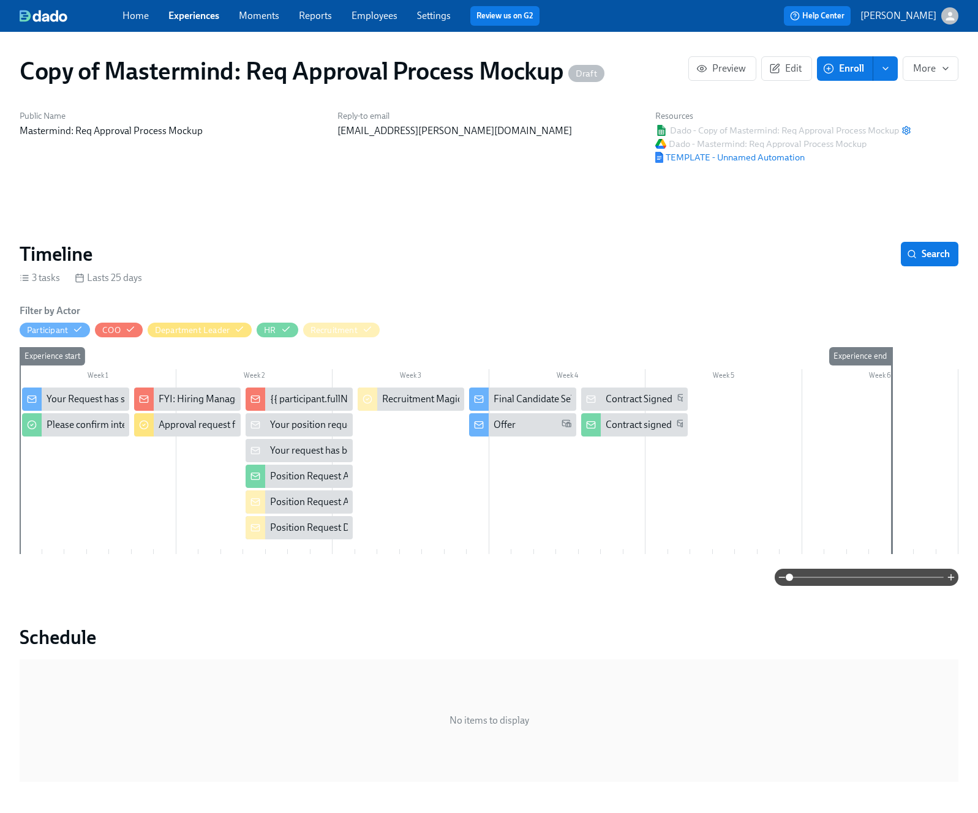
click at [881, 66] on span "enroll" at bounding box center [885, 68] width 12 height 12
click at [923, 66] on span "More" at bounding box center [930, 68] width 35 height 12
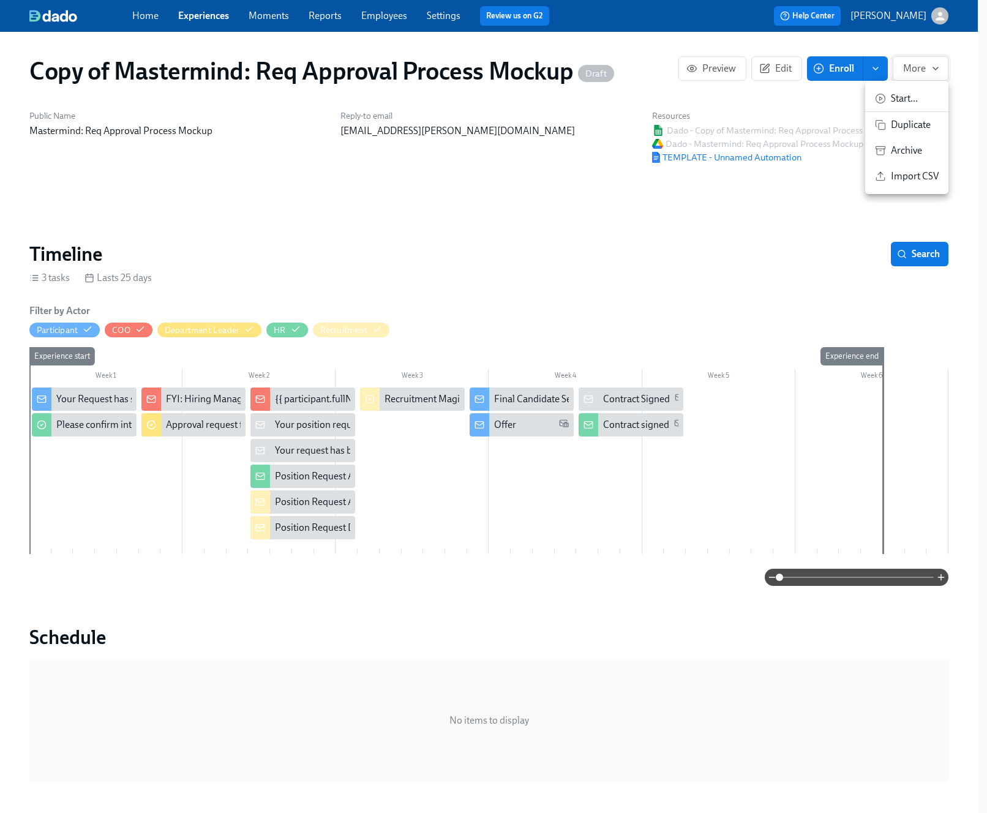
click at [923, 66] on div at bounding box center [493, 406] width 987 height 813
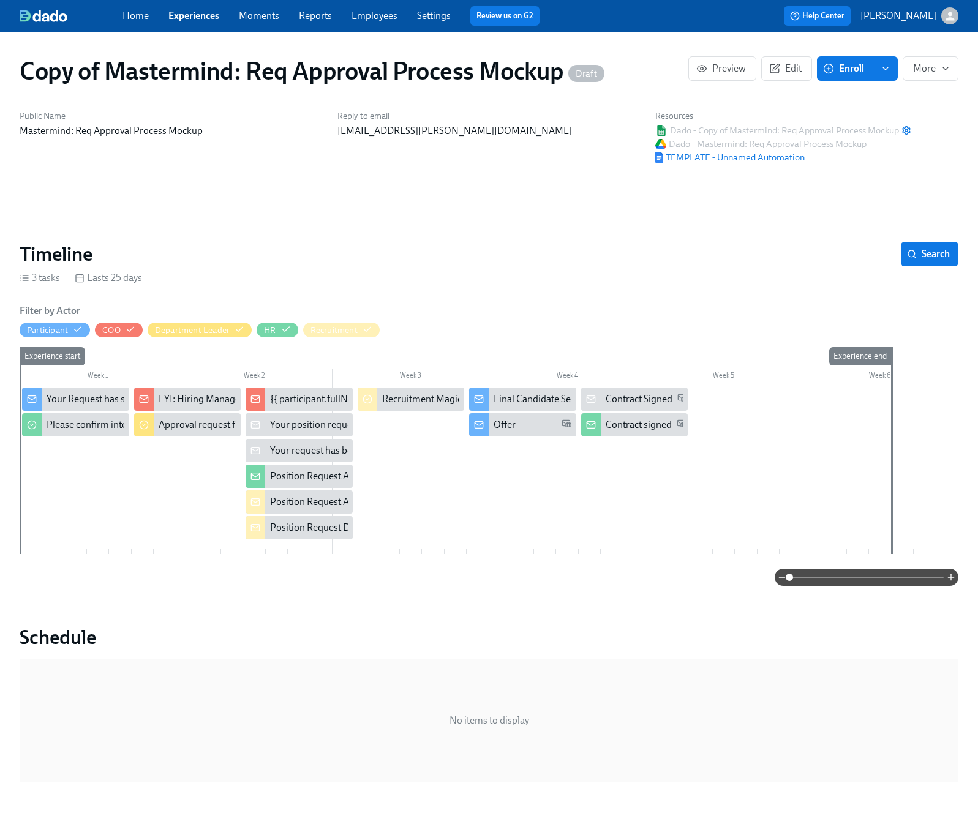
click at [879, 66] on span "enroll" at bounding box center [885, 68] width 12 height 12
click at [846, 129] on span "Enrollment form" at bounding box center [834, 124] width 70 height 13
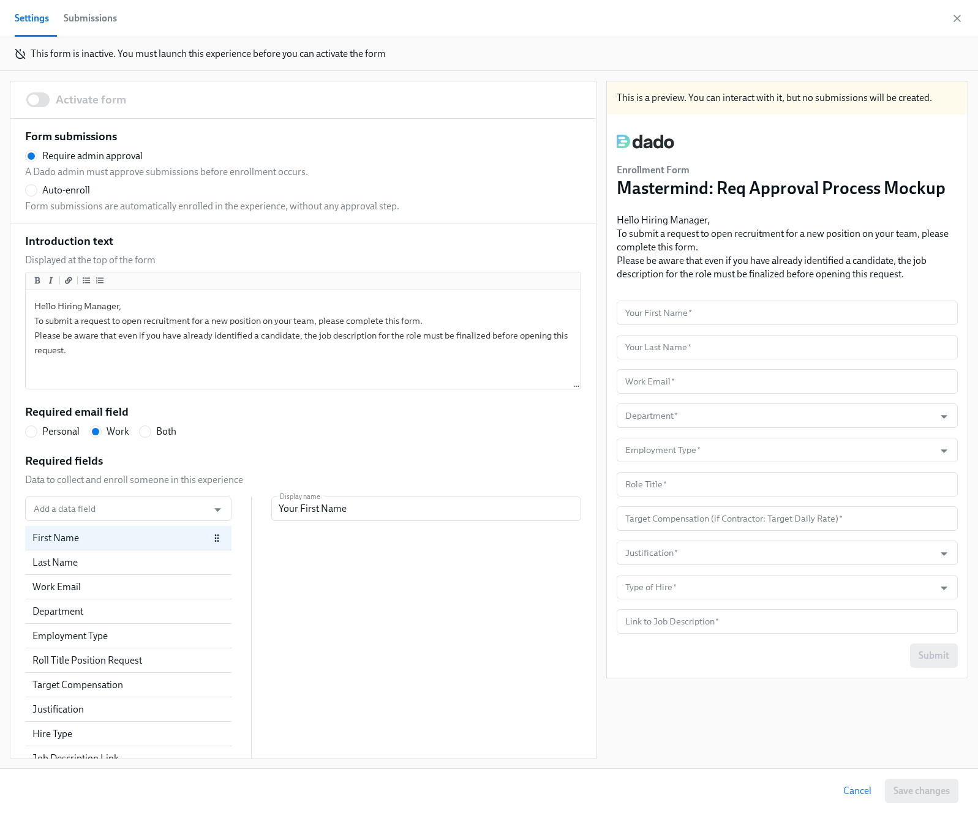
click at [43, 100] on span at bounding box center [37, 99] width 23 height 15
click at [29, 93] on span at bounding box center [37, 99] width 23 height 15
click at [31, 116] on div "Activate form" at bounding box center [302, 99] width 585 height 37
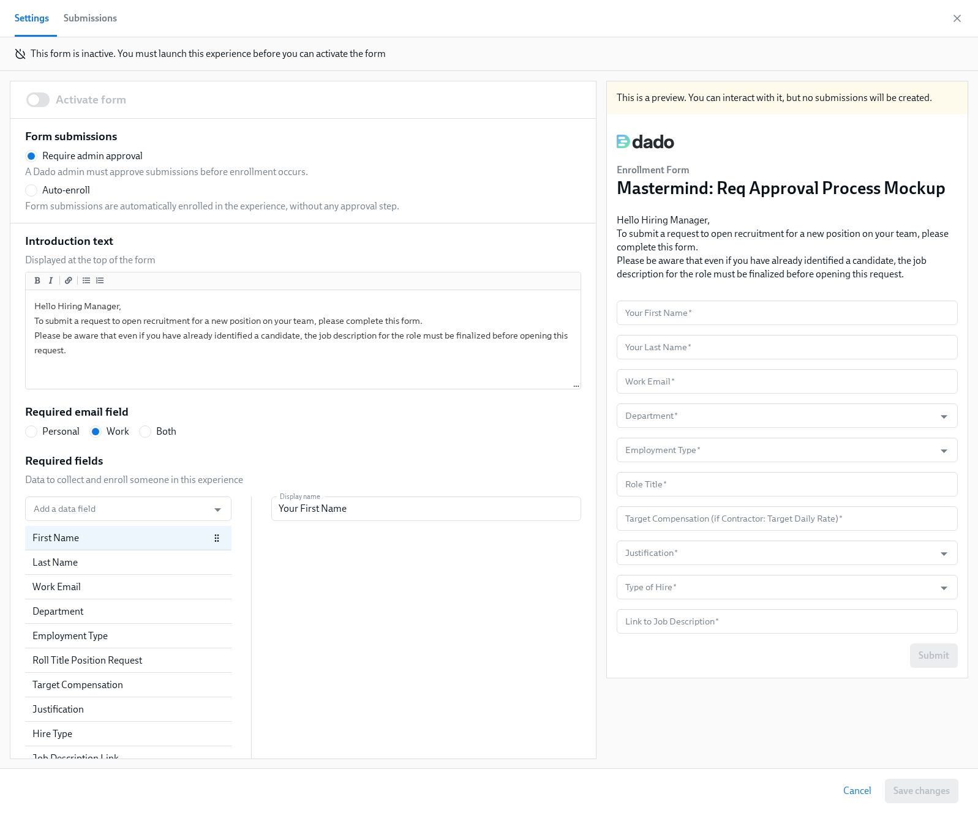
click at [31, 116] on div "Activate form" at bounding box center [302, 99] width 585 height 37
click at [42, 100] on span at bounding box center [37, 99] width 23 height 15
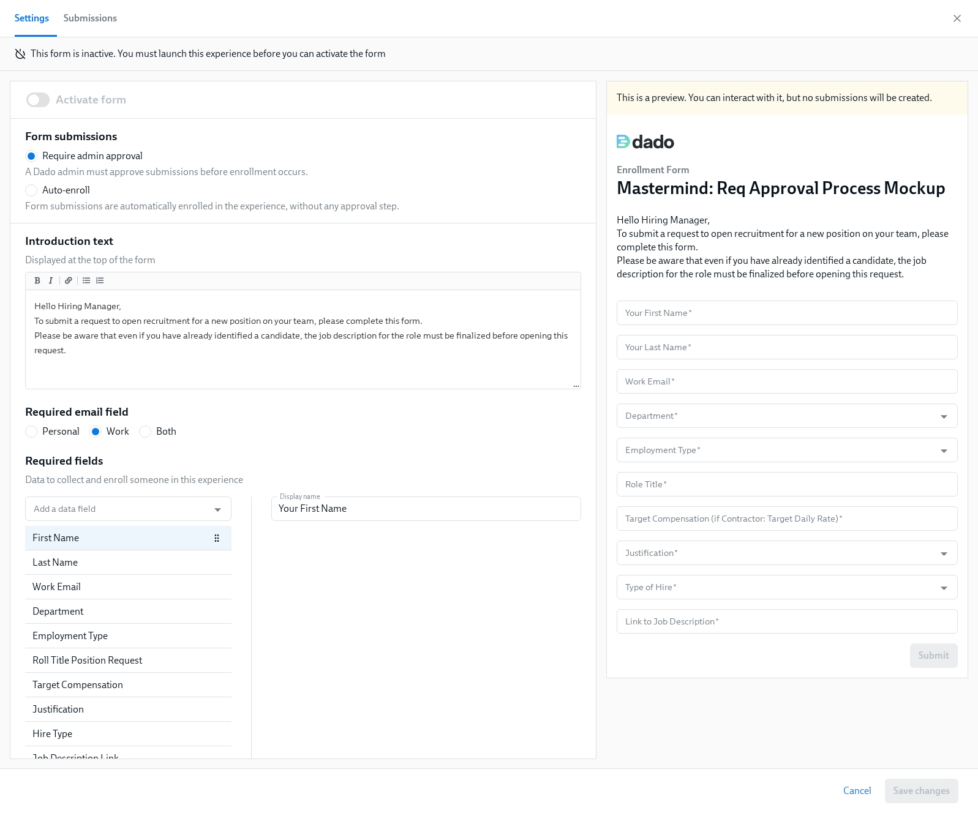
scroll to position [22, 0]
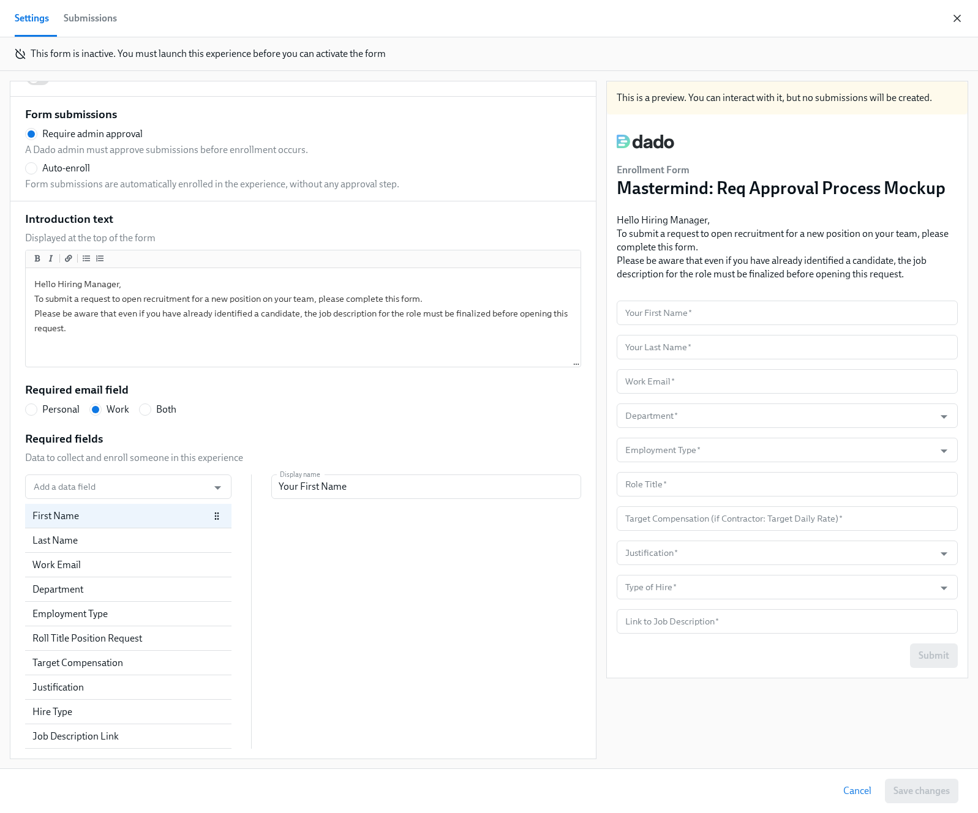
click at [952, 17] on icon "button" at bounding box center [957, 18] width 12 height 12
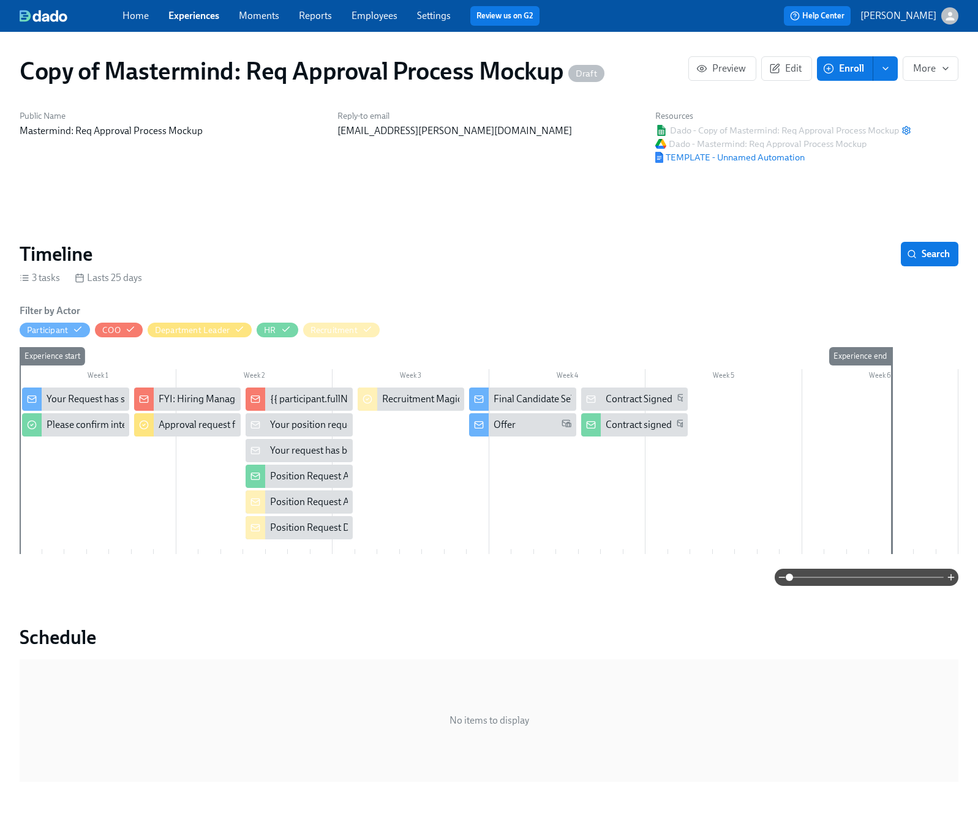
click at [881, 72] on icon "enroll" at bounding box center [886, 69] width 10 height 10
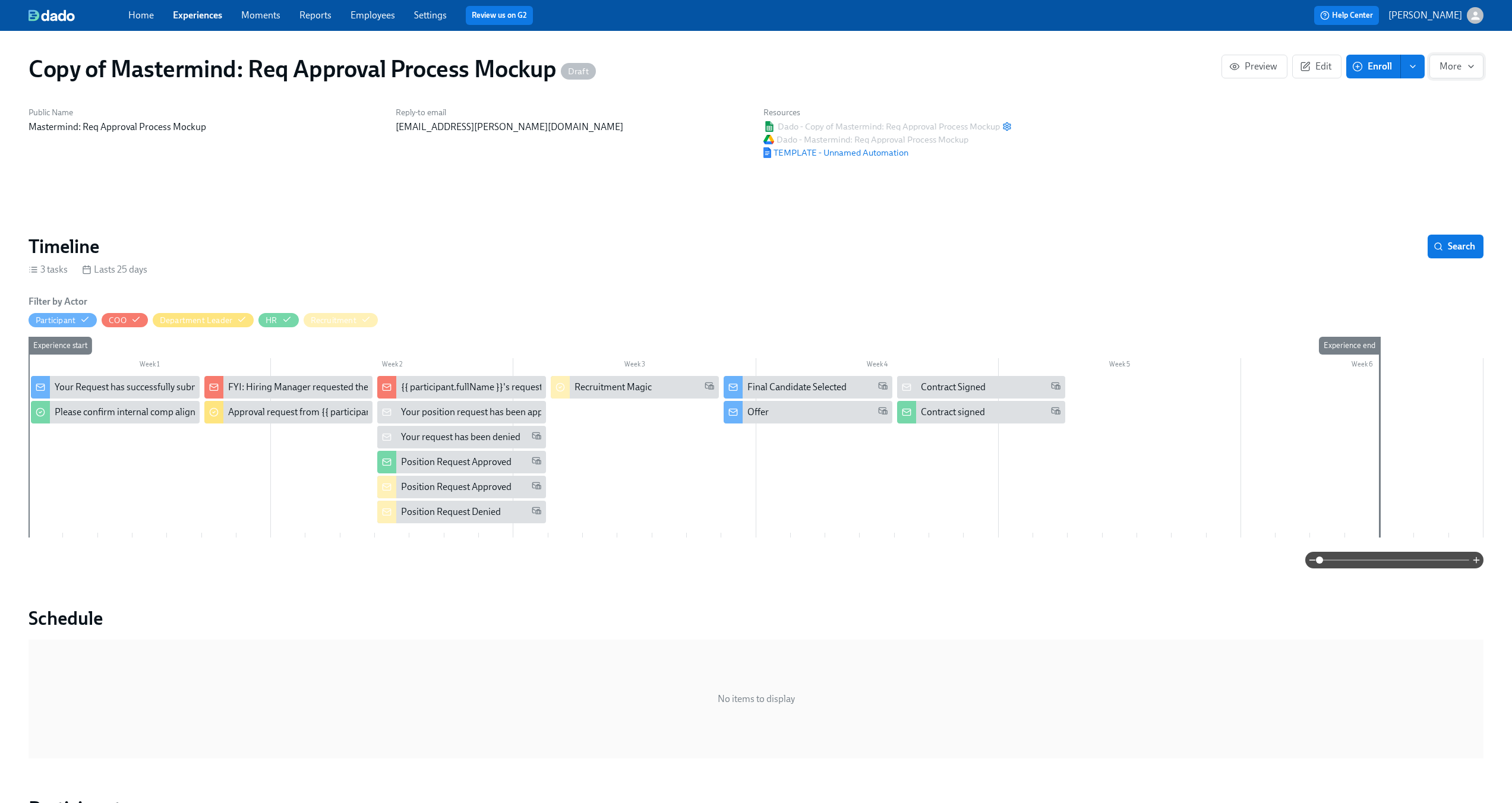
click at [957, 67] on icon "button" at bounding box center [1470, 67] width 10 height 10
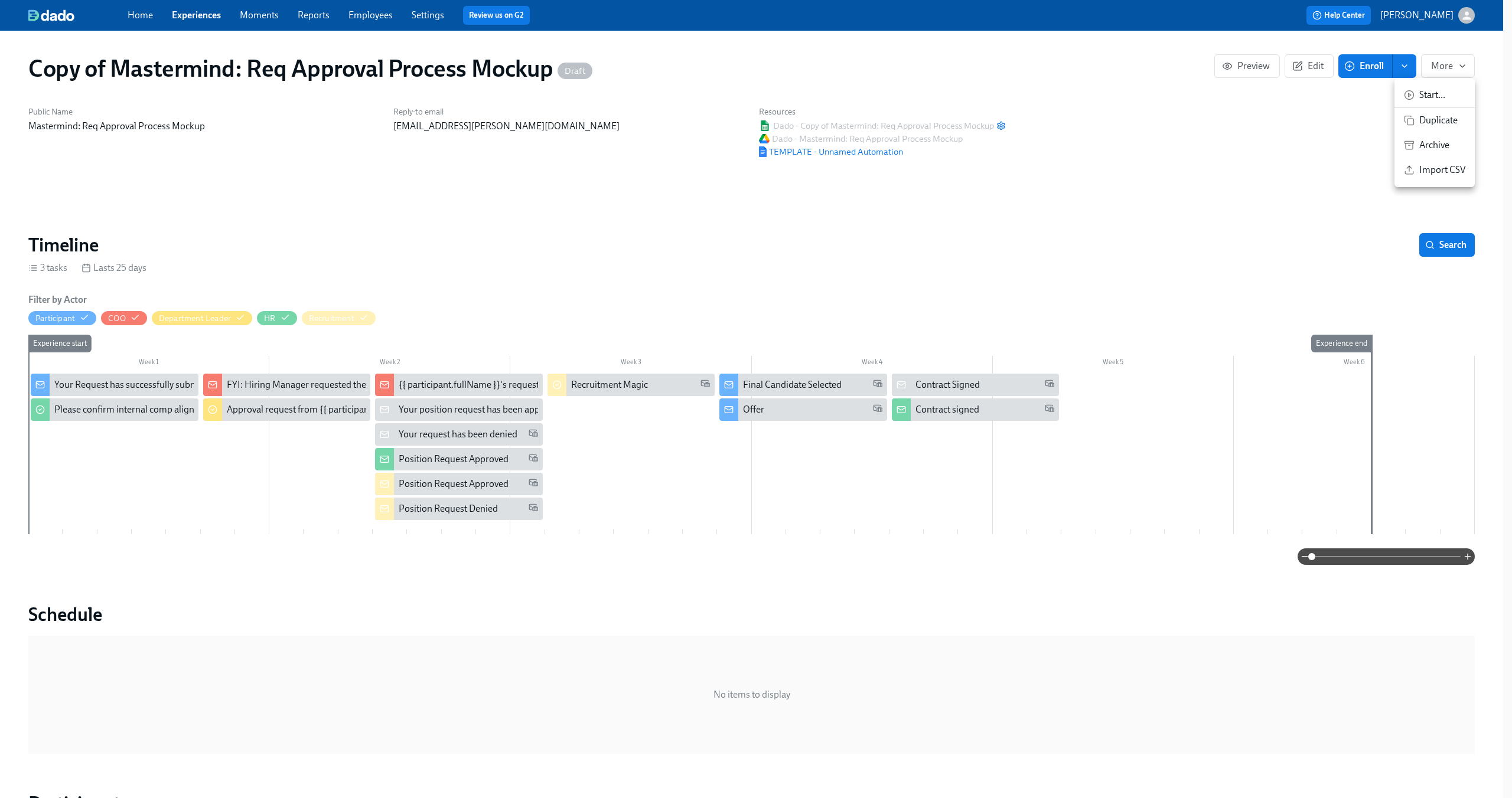
click at [952, 117] on span "Duplicate" at bounding box center [1443, 120] width 46 height 13
click at [909, 273] on div at bounding box center [756, 399] width 1512 height 798
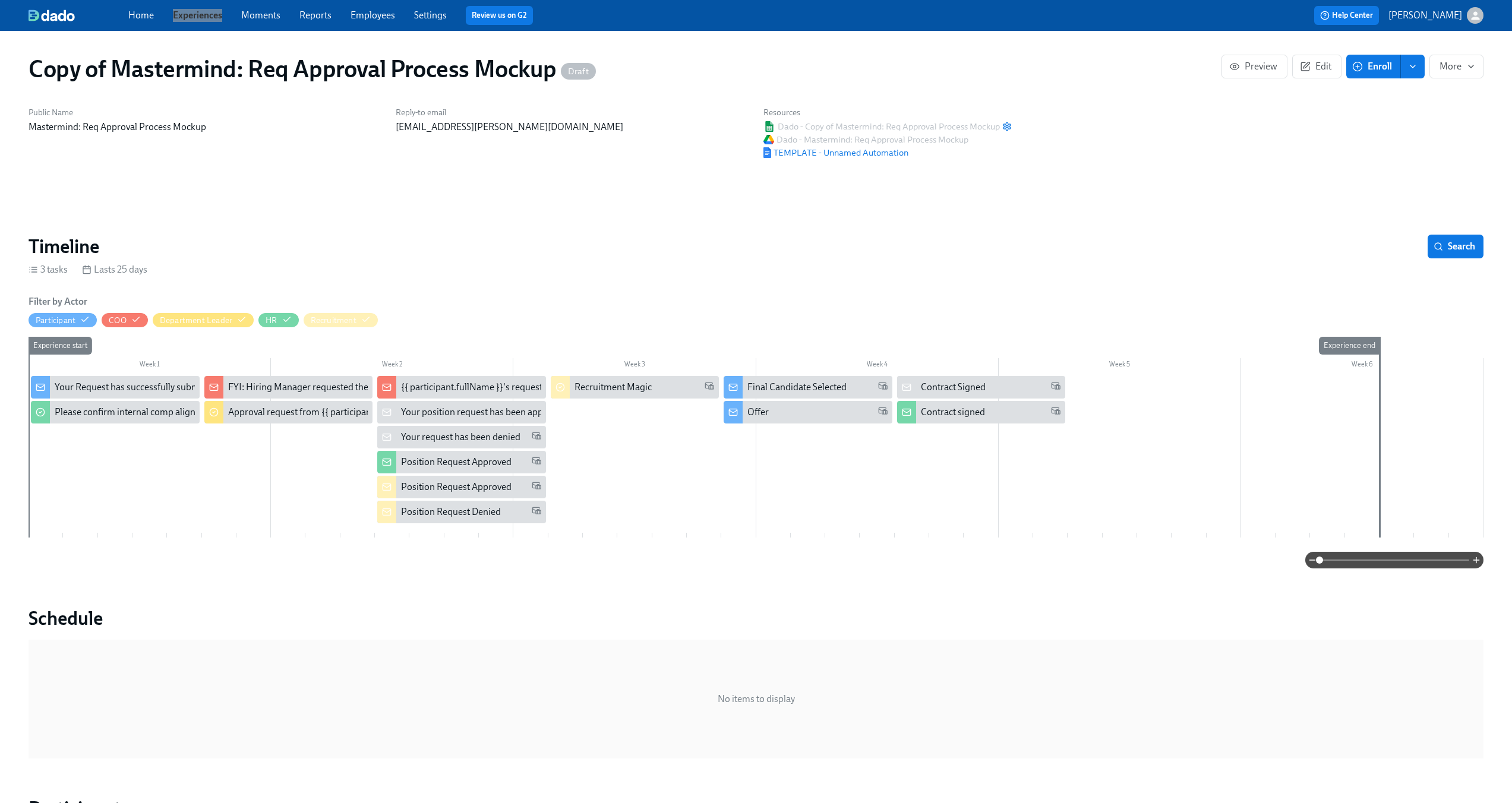
drag, startPoint x: 199, startPoint y: 15, endPoint x: 516, endPoint y: 2, distance: 317.3
click at [0, 0] on div "Home Experiences Moments Reports Employees Settings Review us on G2 Help Center…" at bounding box center [756, 16] width 1512 height 31
click at [641, 111] on h6 "Reply-to email" at bounding box center [572, 112] width 353 height 12
click at [957, 70] on span "More" at bounding box center [1456, 66] width 34 height 12
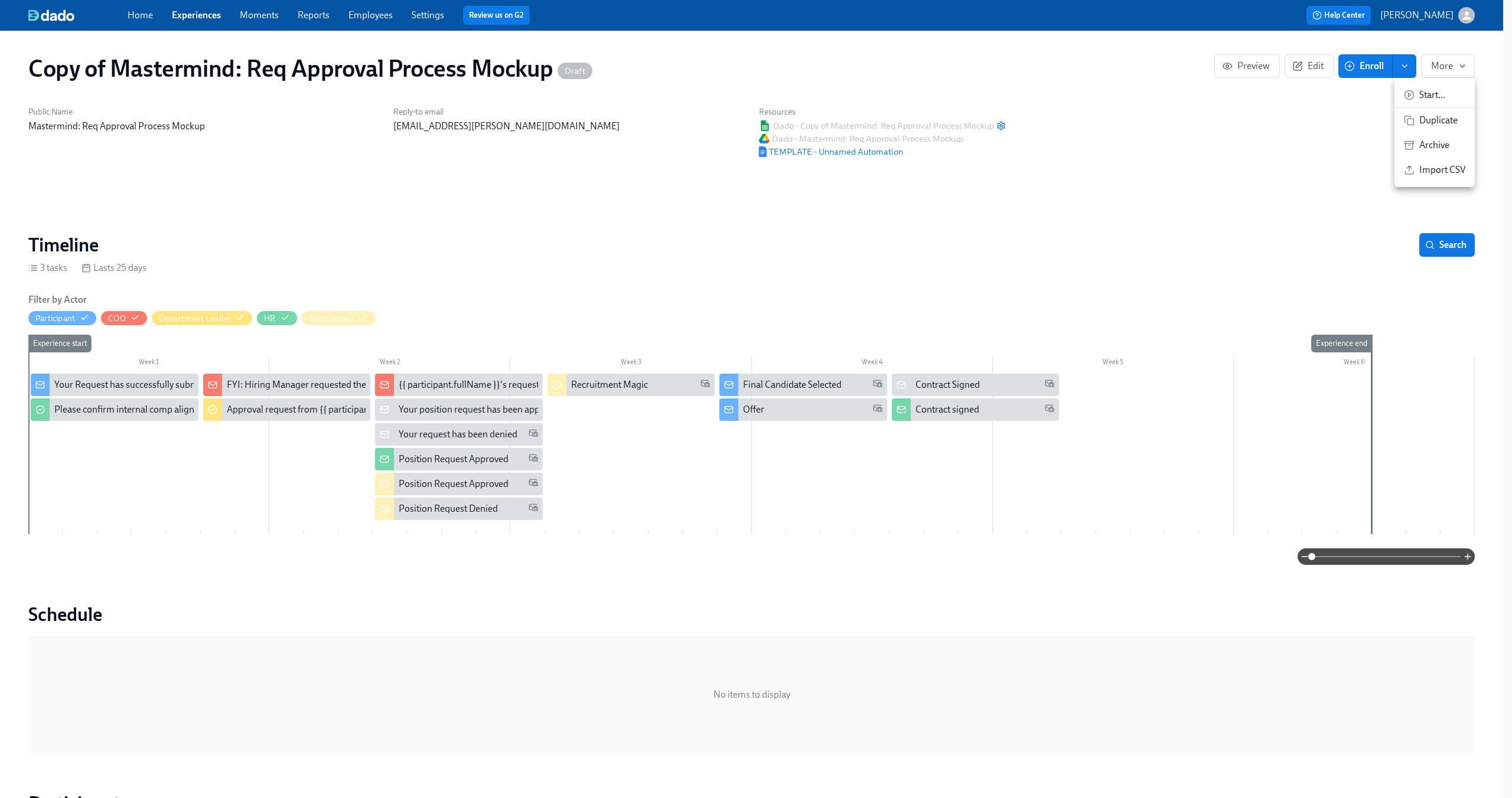
click at [952, 117] on span "Duplicate" at bounding box center [1443, 120] width 46 height 13
click at [952, 162] on div at bounding box center [756, 399] width 1512 height 798
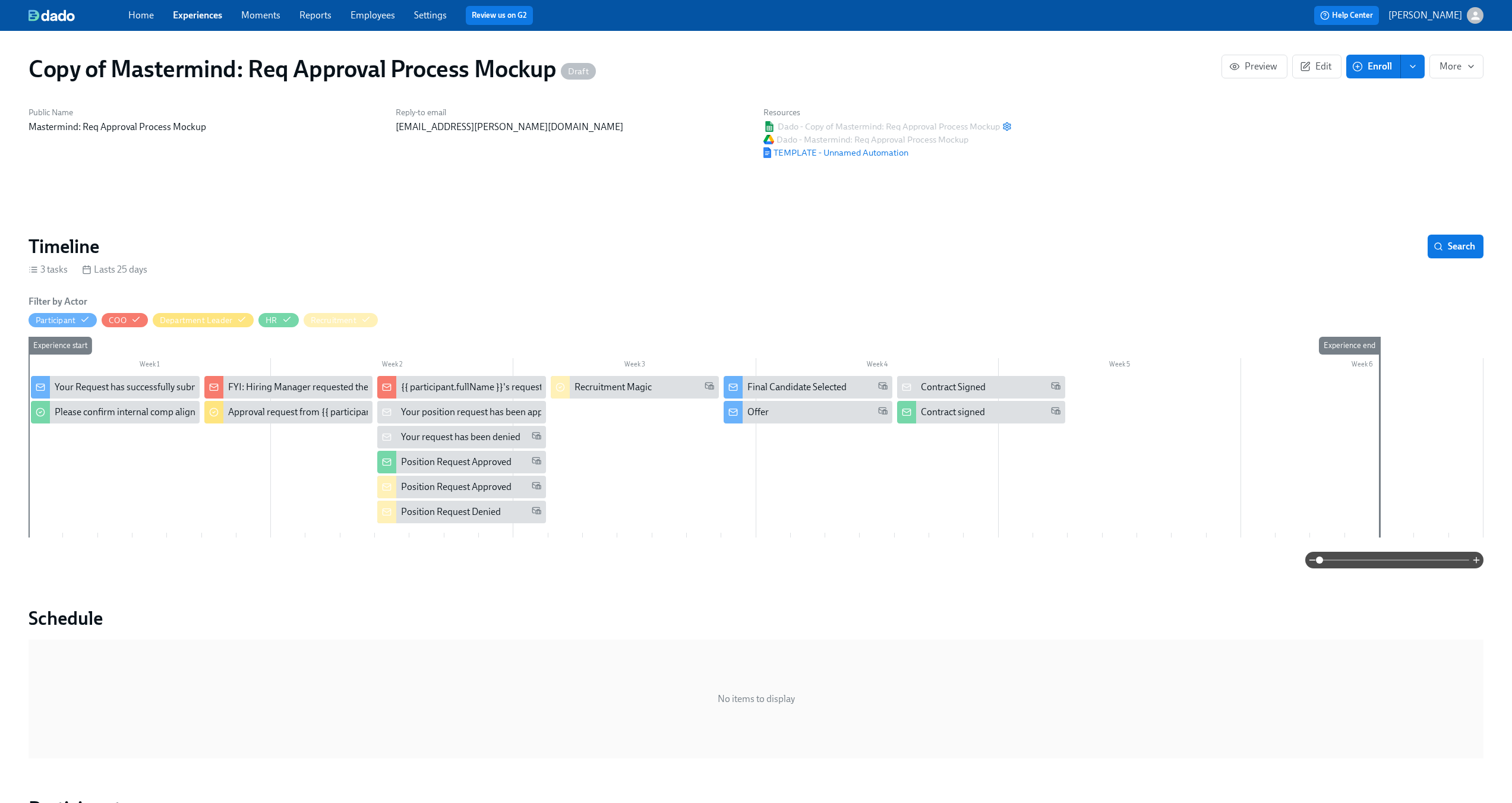
click at [191, 14] on link "Experiences" at bounding box center [197, 16] width 49 height 12
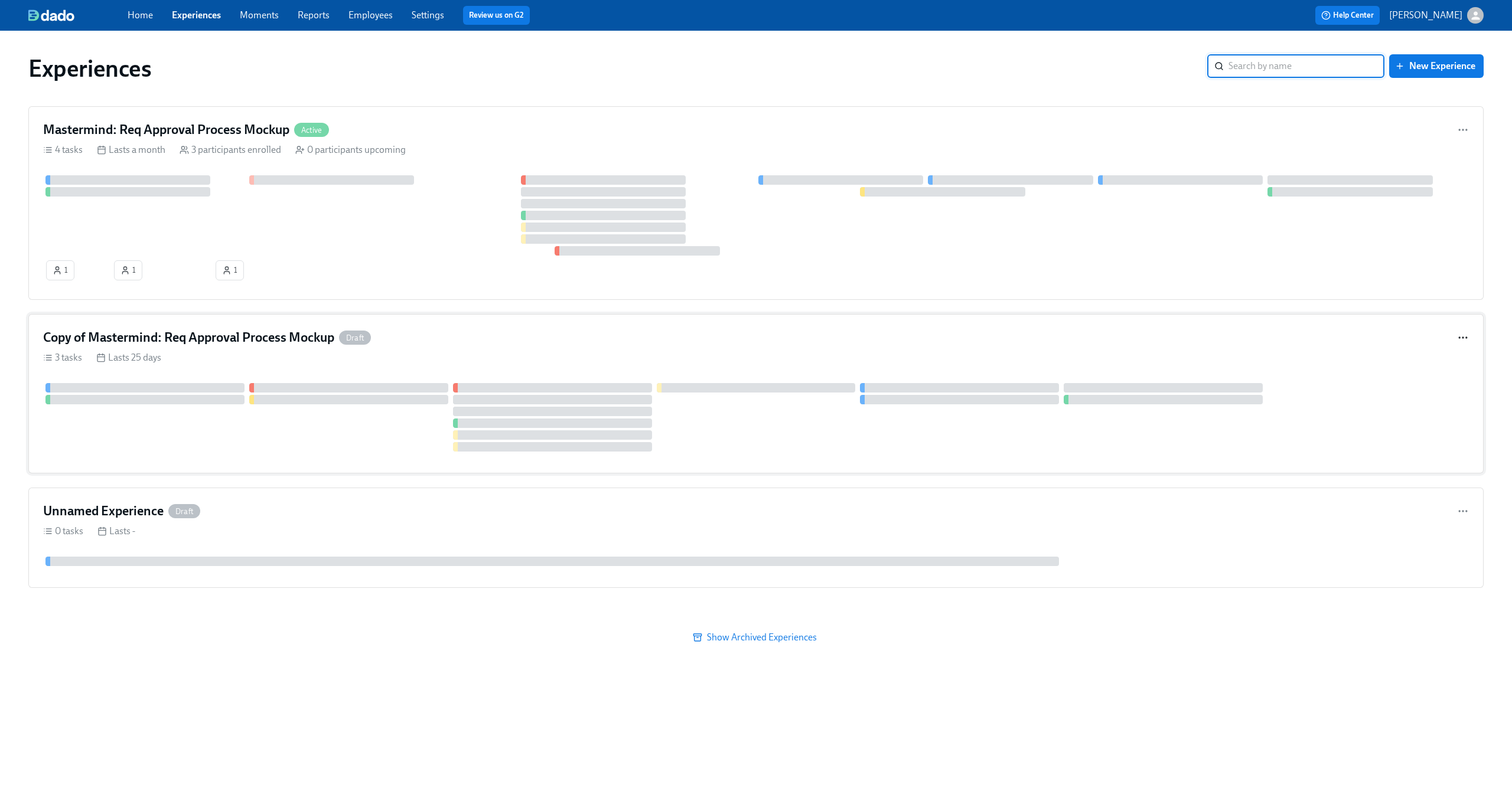
click at [952, 337] on icon "button" at bounding box center [1463, 337] width 12 height 12
click at [608, 350] on div at bounding box center [756, 399] width 1512 height 798
click at [623, 348] on div "Copy of Mastermind: Req Approval Process Mockup Draft 3 tasks Lasts 25 days" at bounding box center [755, 393] width 1455 height 159
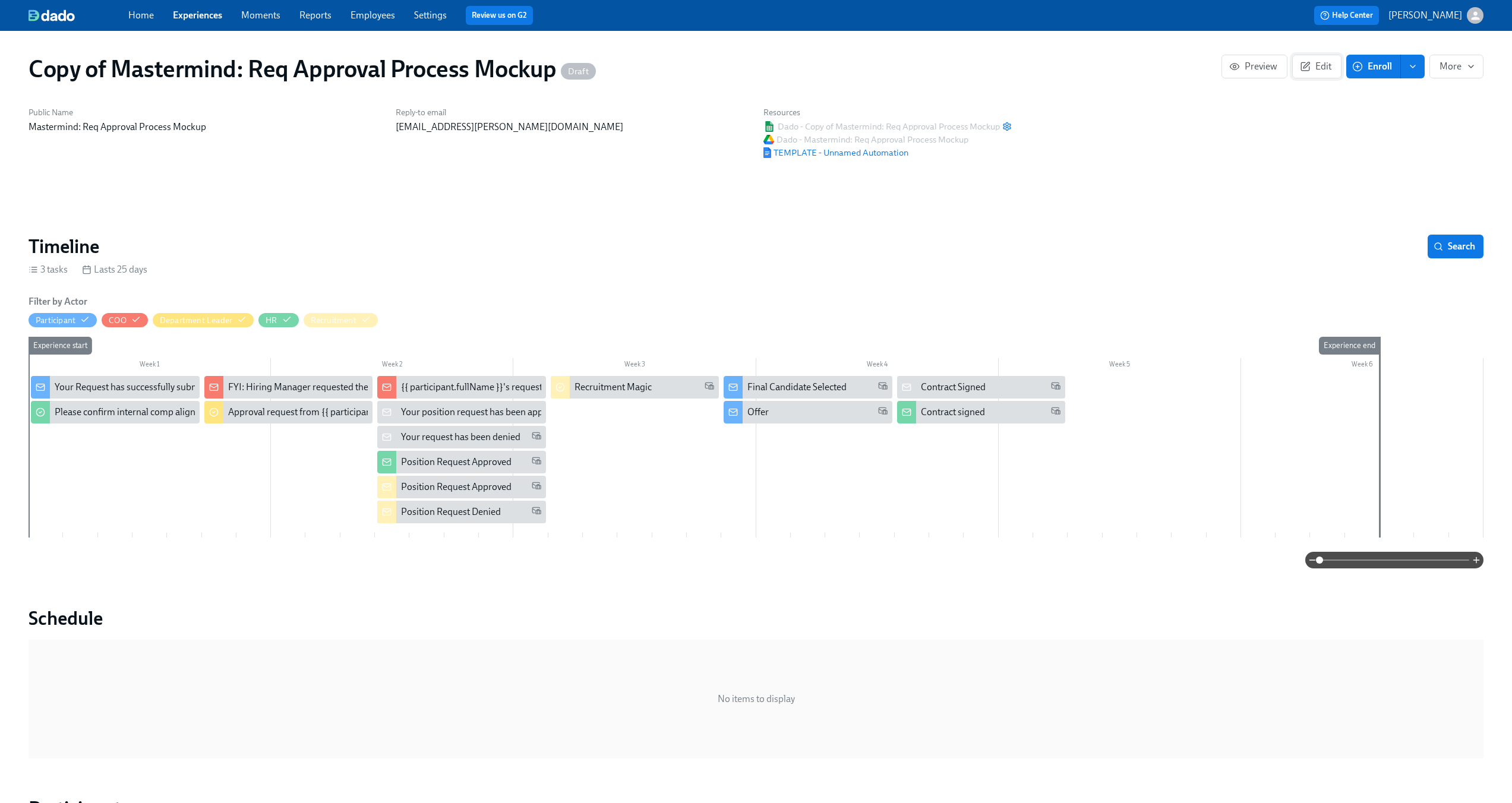
click at [957, 75] on button "Edit" at bounding box center [1316, 66] width 49 height 23
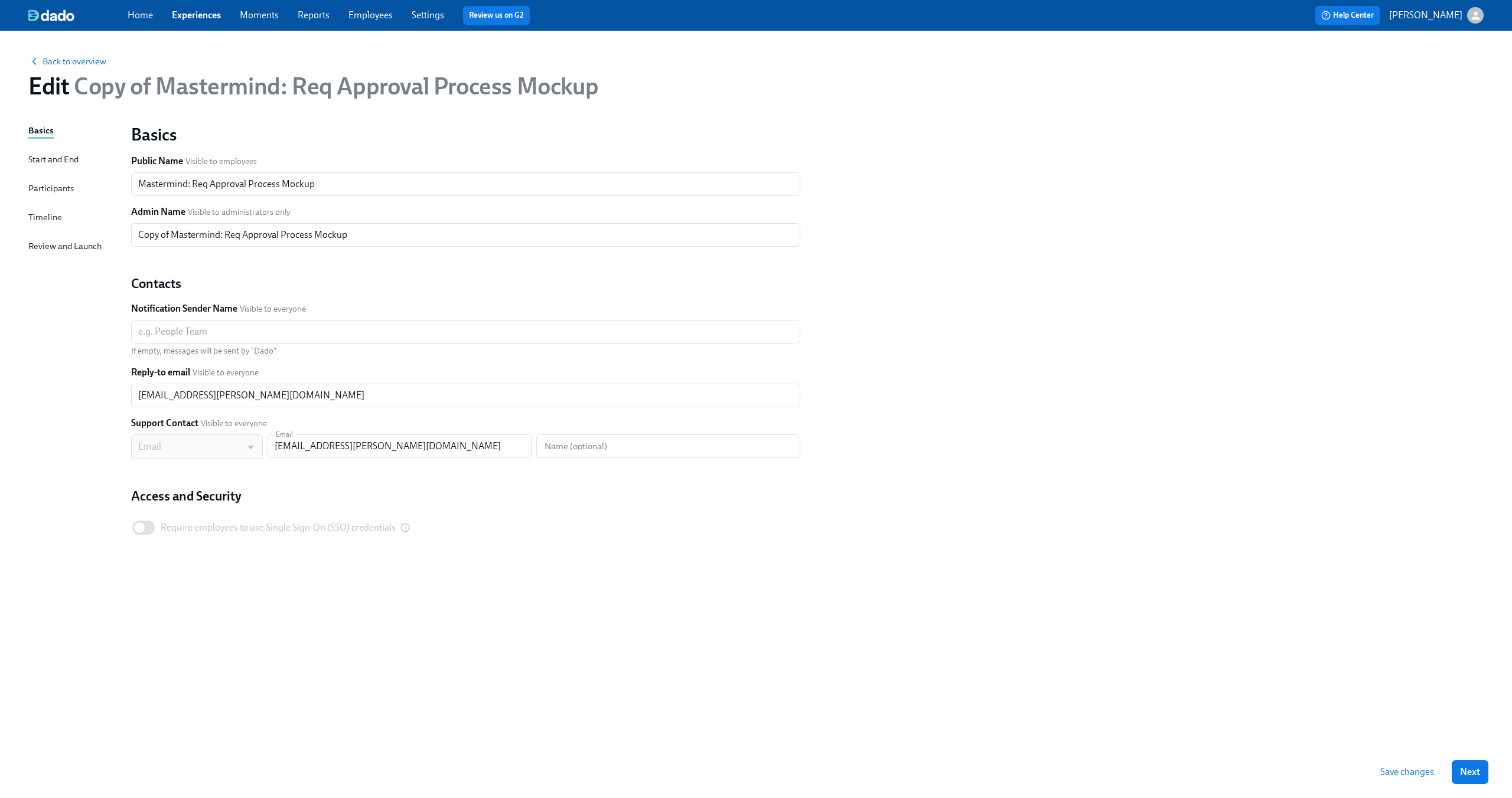
click at [73, 249] on div "Review and Launch" at bounding box center [65, 246] width 73 height 13
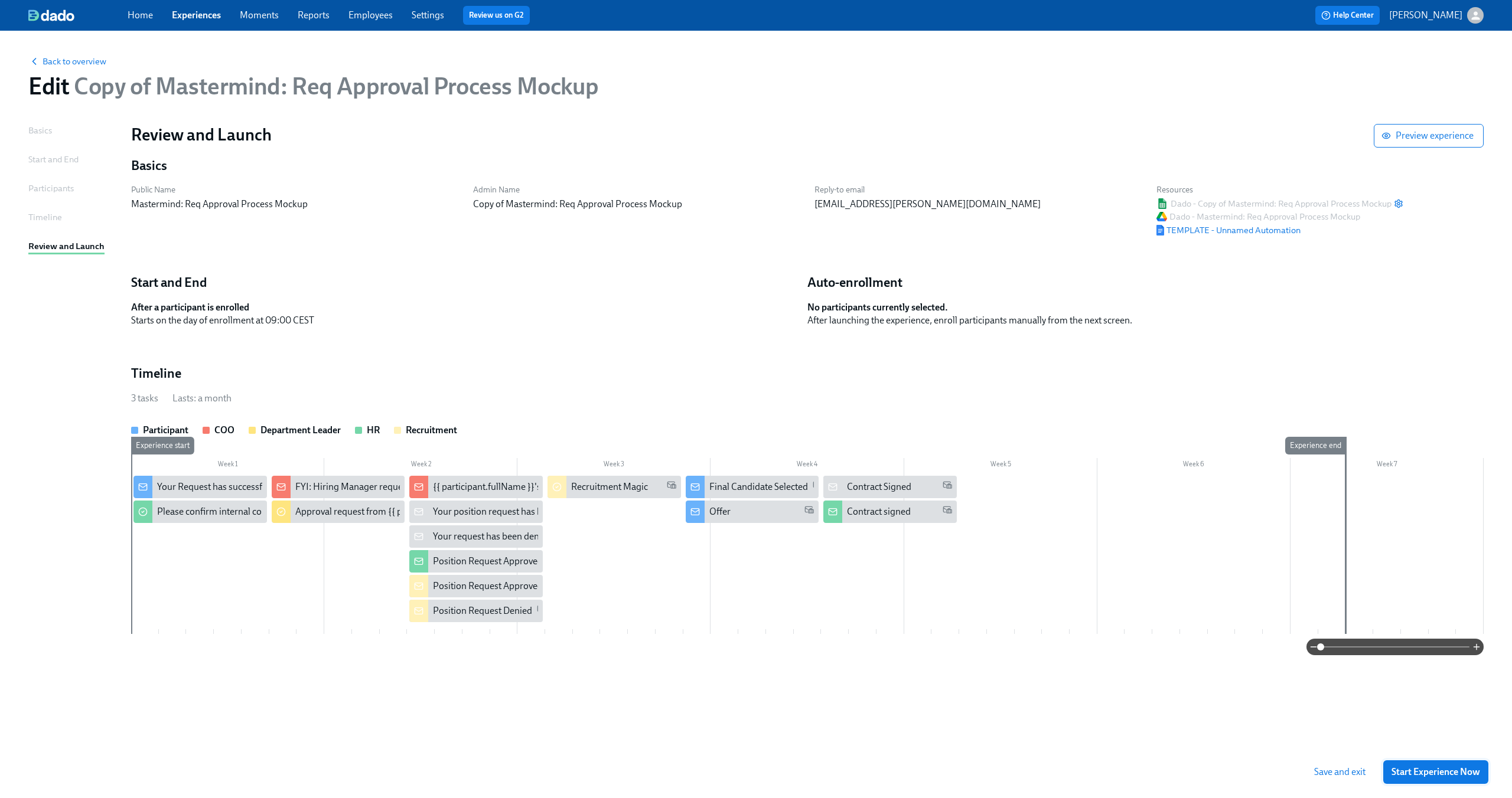
click at [952, 770] on span "Start Experience Now" at bounding box center [1436, 772] width 89 height 12
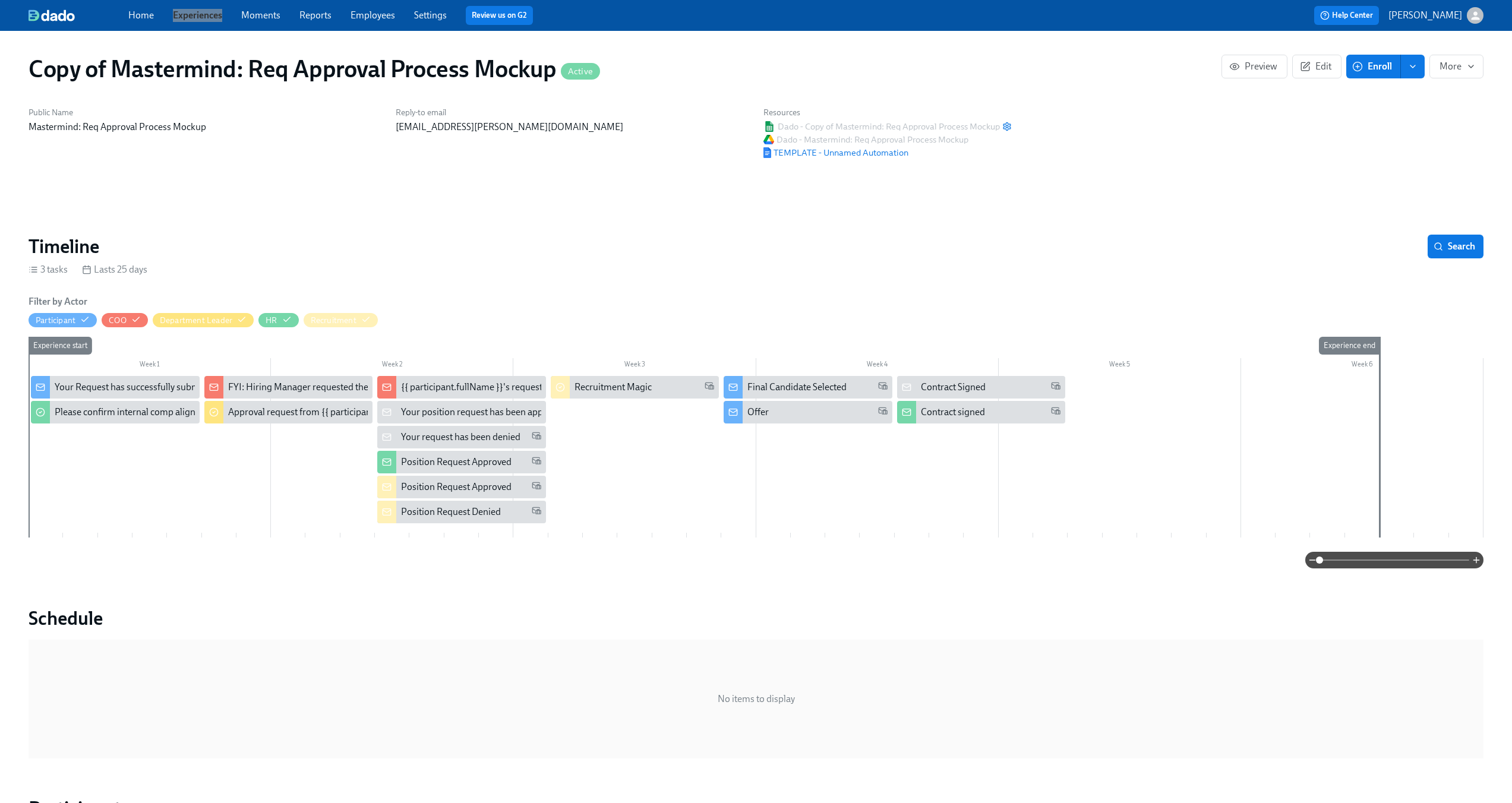
drag, startPoint x: 215, startPoint y: 18, endPoint x: 303, endPoint y: 1, distance: 89.6
click at [0, 0] on div "Home Experiences Moments Reports Employees Settings Review us on G2 Help Center…" at bounding box center [756, 16] width 1512 height 31
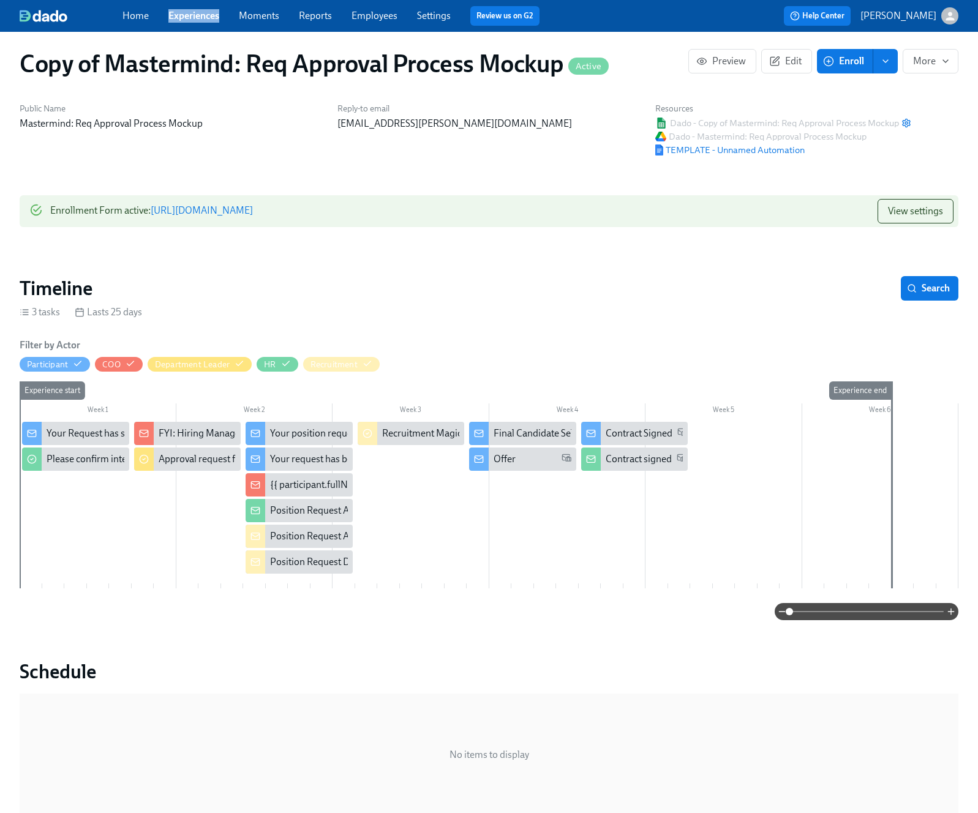
scroll to position [9, 0]
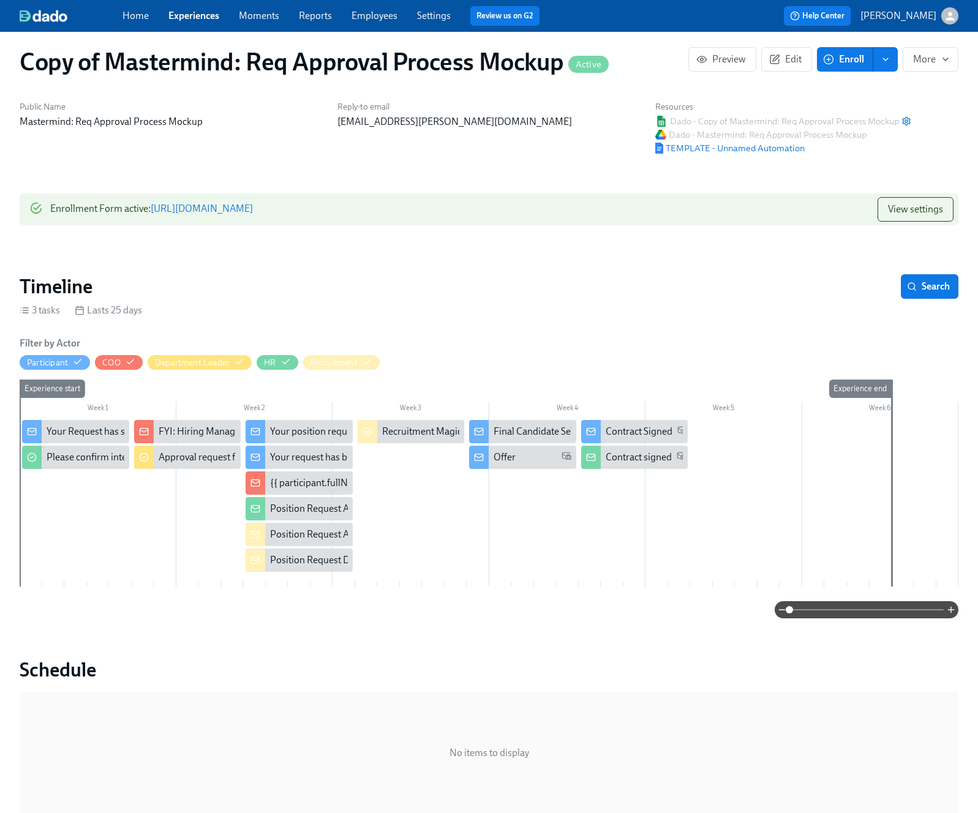
click at [518, 457] on div "Offer" at bounding box center [533, 457] width 78 height 13
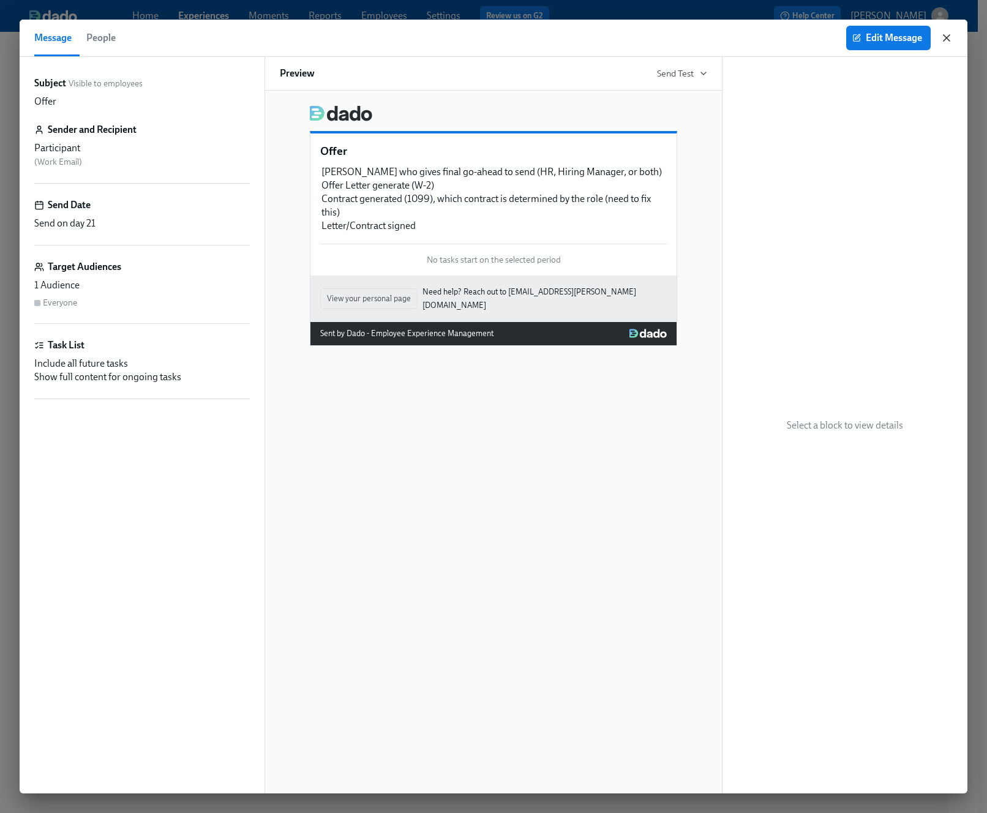
click at [947, 40] on icon "button" at bounding box center [947, 38] width 12 height 12
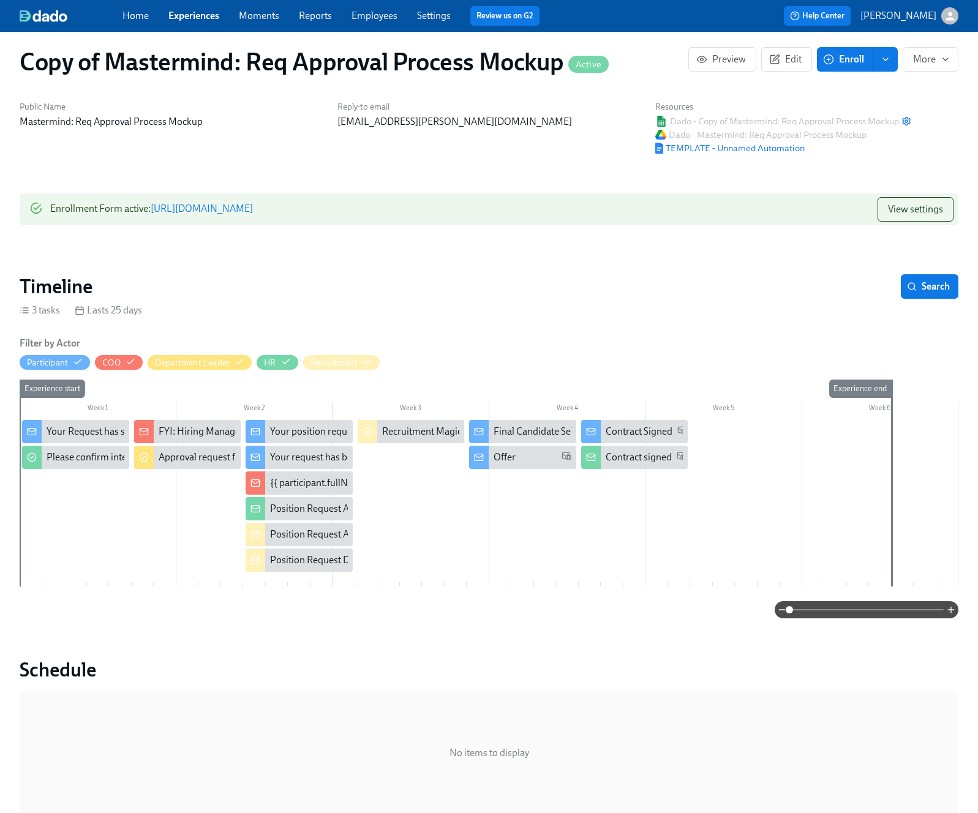
click at [516, 435] on div "Final Candidate Selected" at bounding box center [545, 431] width 102 height 13
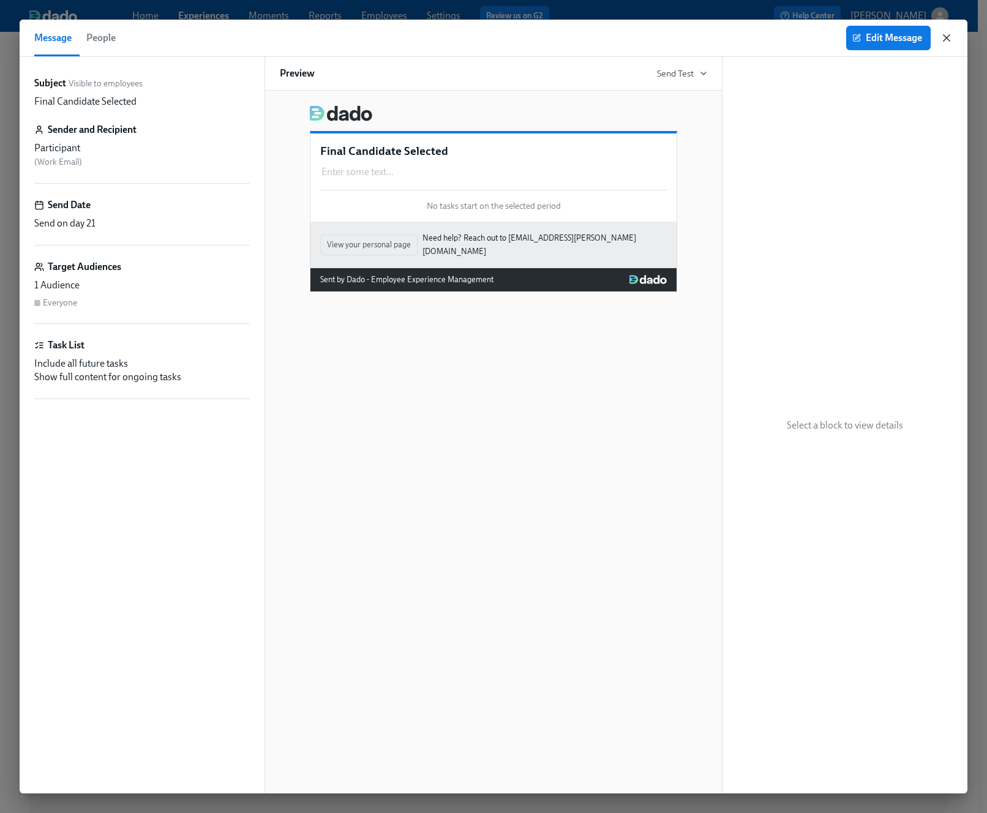
click at [944, 38] on icon "button" at bounding box center [947, 38] width 12 height 12
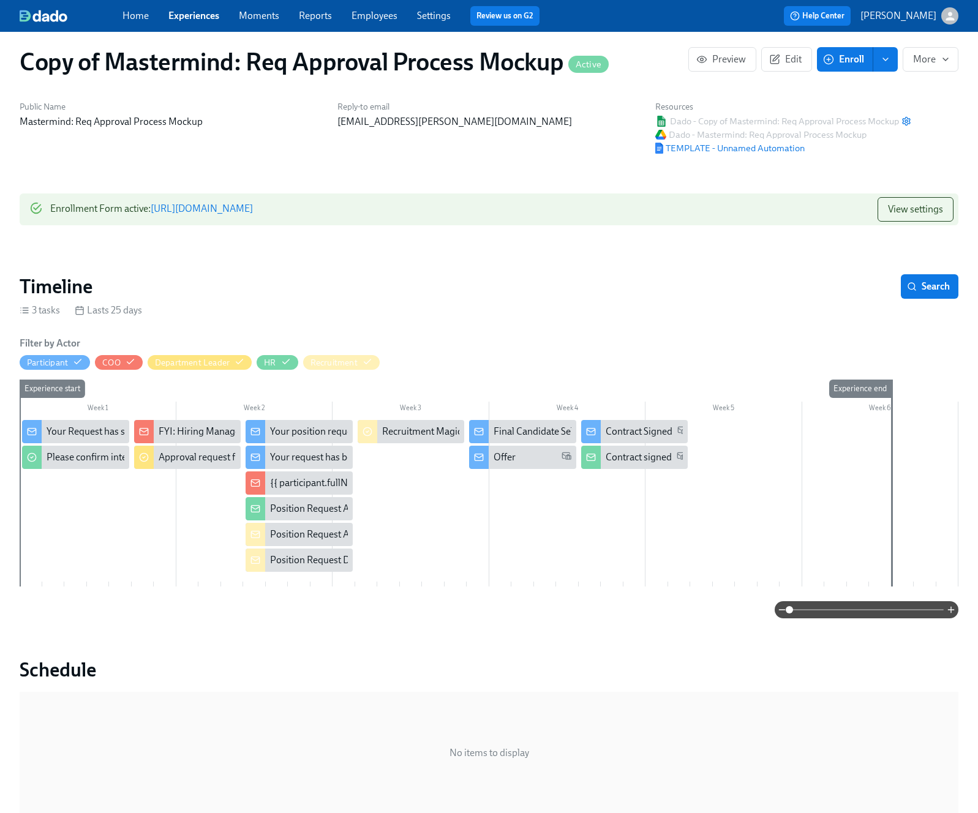
click at [608, 538] on div at bounding box center [489, 497] width 939 height 154
click at [559, 518] on div at bounding box center [489, 497] width 939 height 154
click at [772, 61] on span "Edit" at bounding box center [787, 59] width 30 height 12
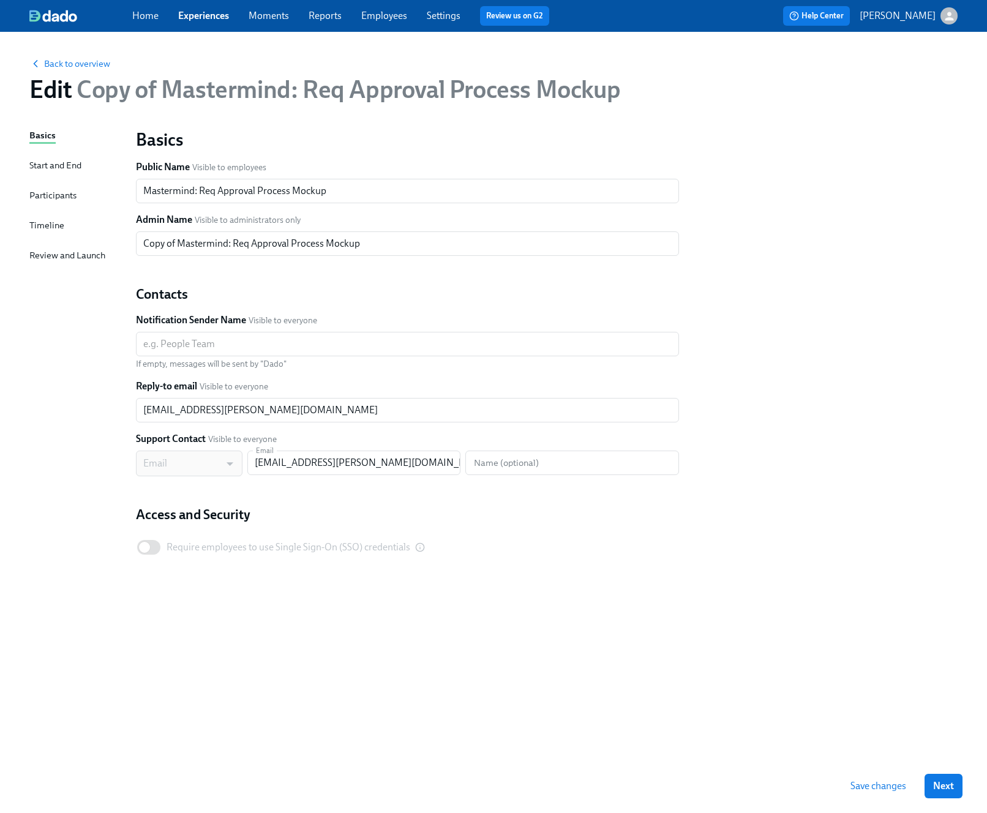
click at [41, 227] on div "Timeline" at bounding box center [46, 225] width 35 height 13
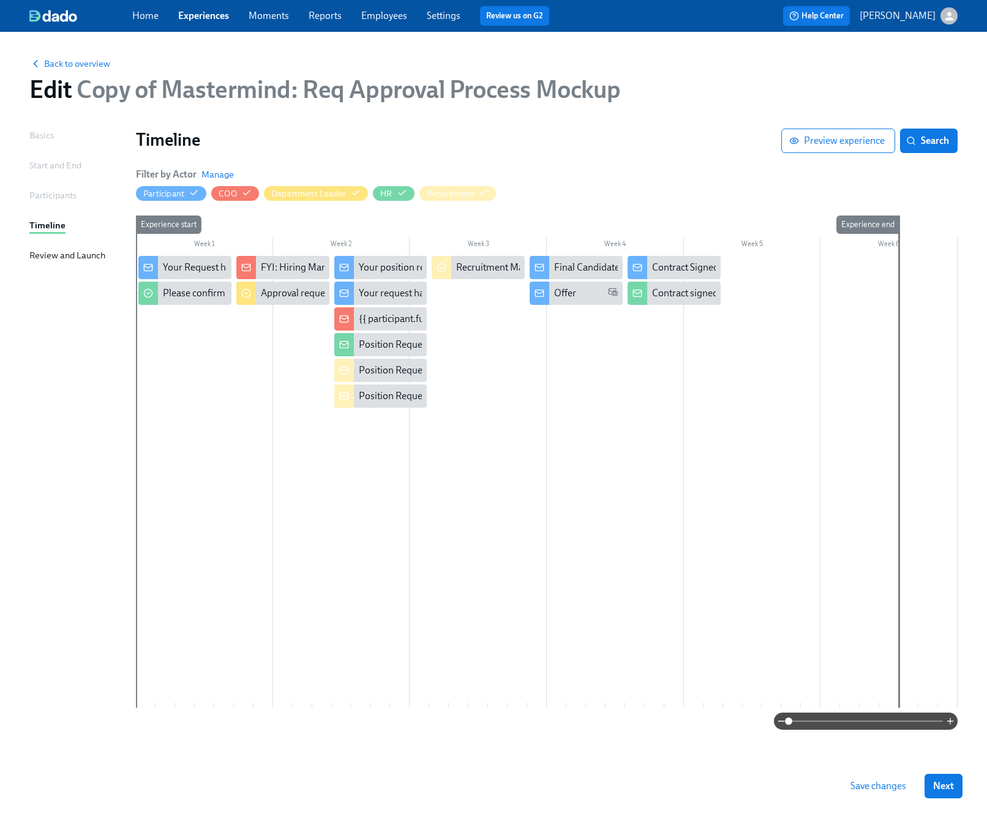
click at [590, 540] on div at bounding box center [547, 482] width 822 height 452
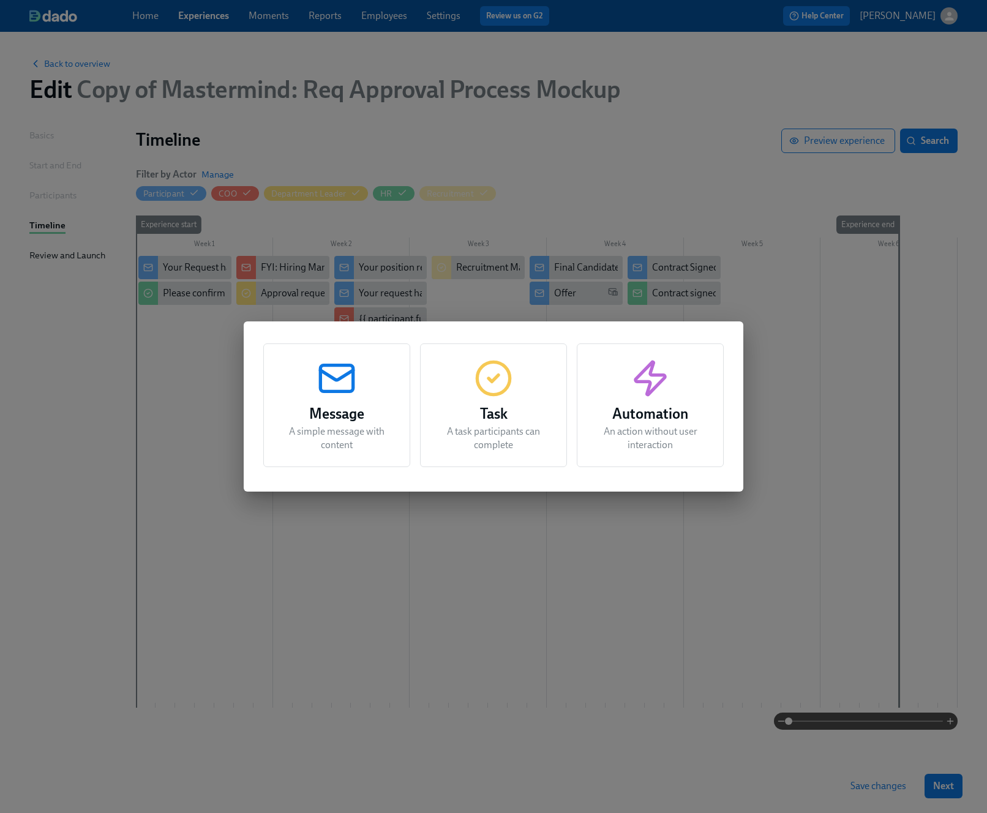
click at [499, 405] on h3 "Task" at bounding box center [493, 414] width 116 height 22
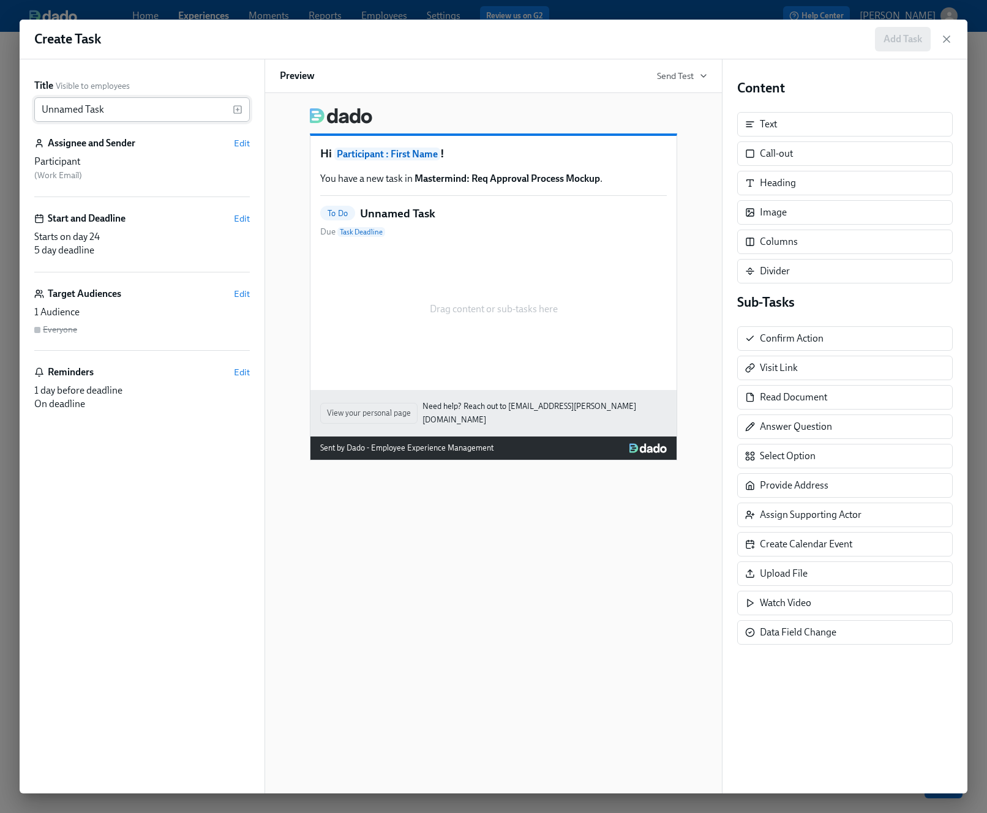
click at [165, 109] on input "Unnamed Task" at bounding box center [133, 109] width 198 height 24
type input "U"
type input "Final Go-Ahead"
click at [438, 251] on div "Drag content or sub-tasks here" at bounding box center [493, 309] width 347 height 122
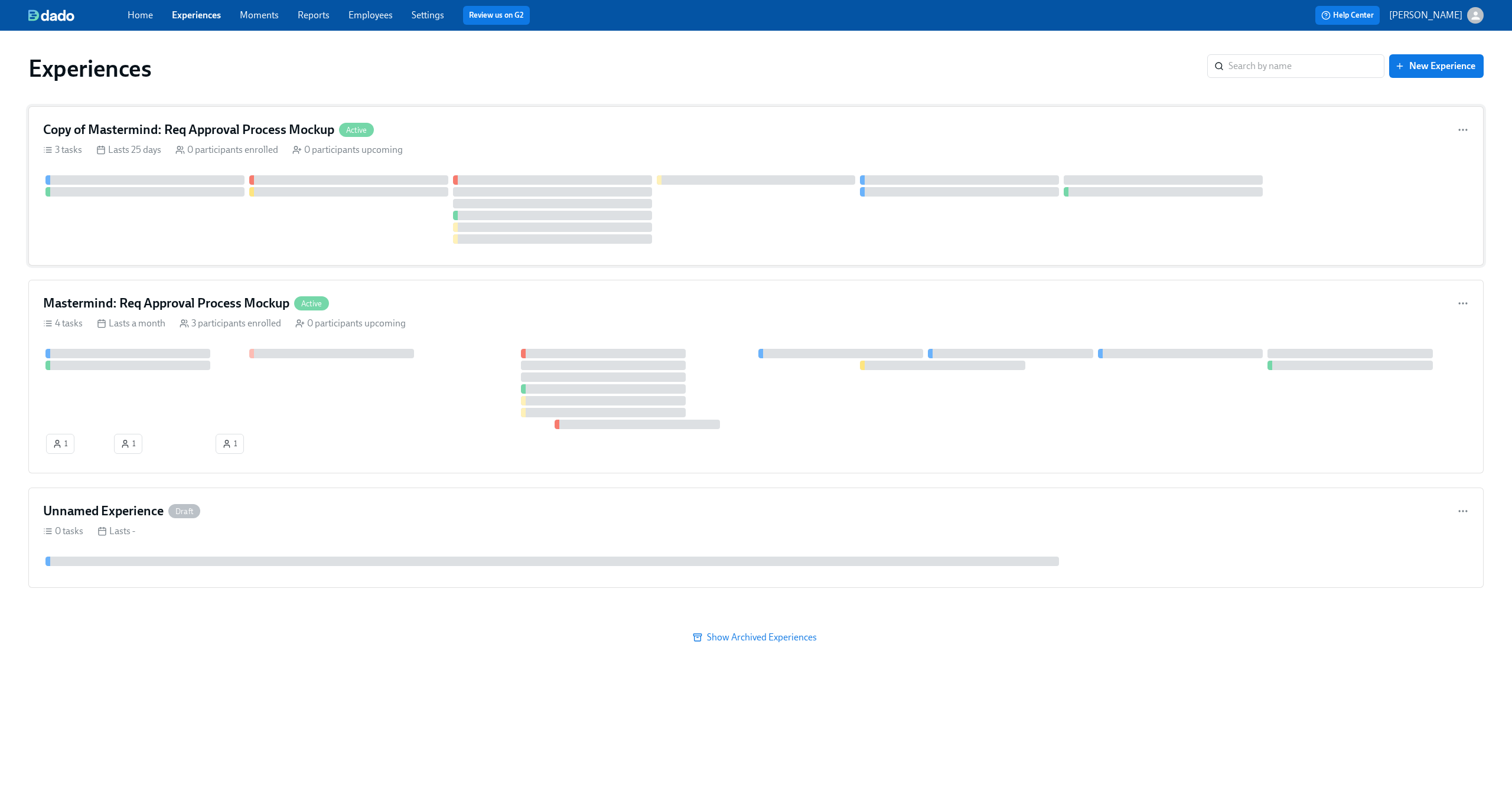
click at [669, 141] on div "Copy of Mastermind: Req Approval Process Mockup Active 3 tasks Lasts 25 days 0 …" at bounding box center [755, 185] width 1455 height 159
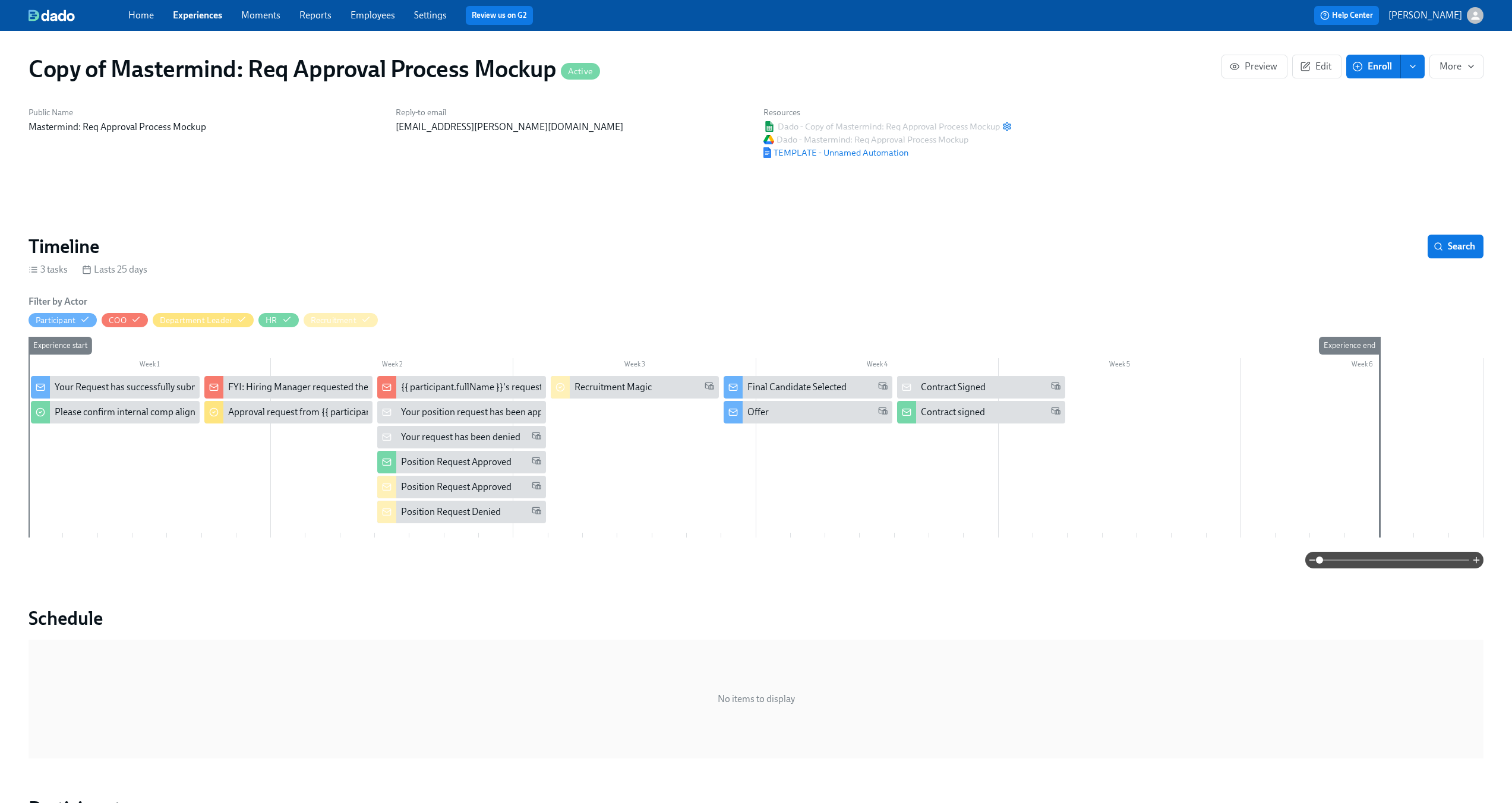
click at [1404, 64] on button "enroll" at bounding box center [1412, 66] width 23 height 23
click at [1385, 128] on li "Enrollment form" at bounding box center [1373, 120] width 102 height 25
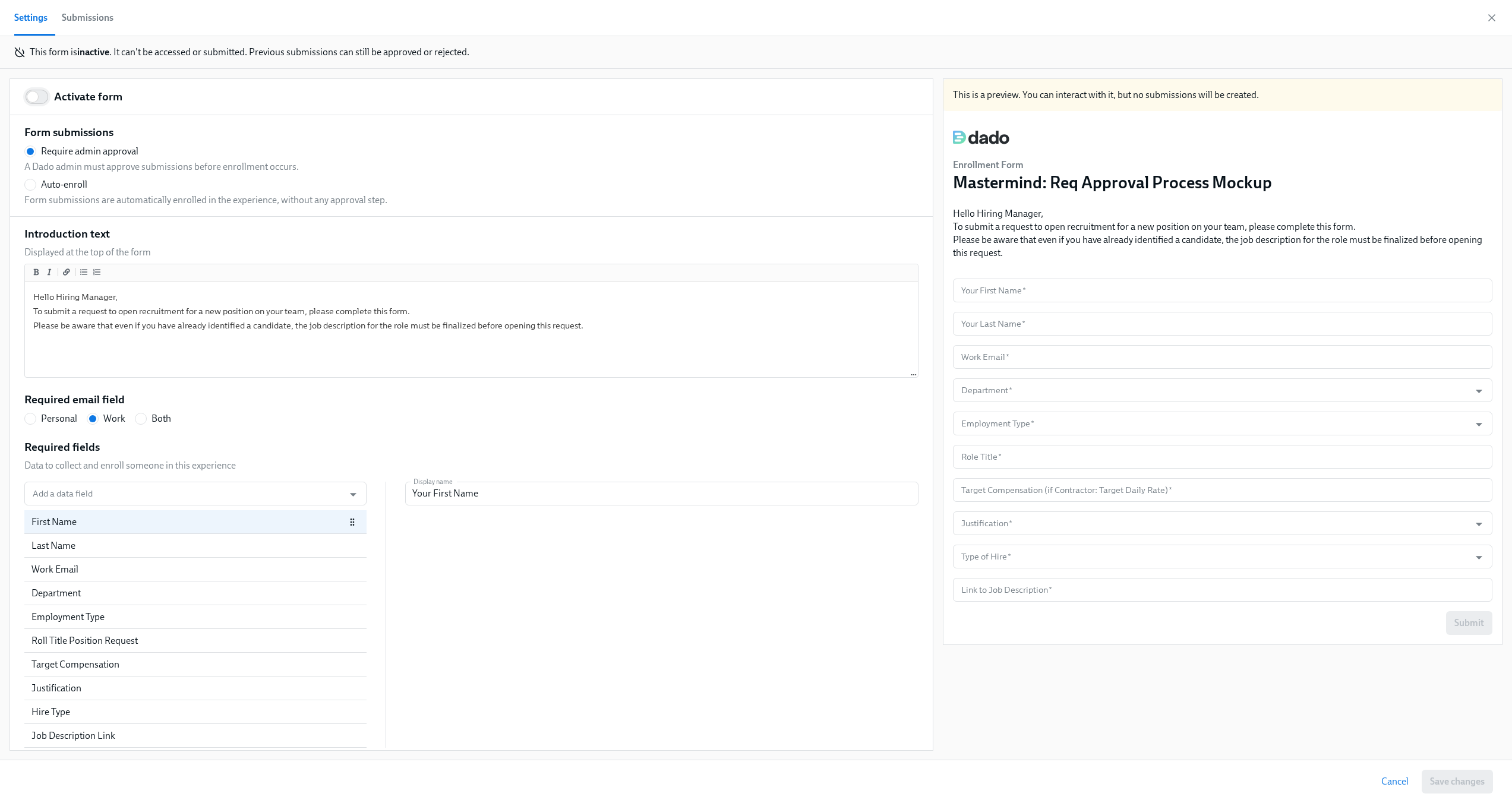
click at [46, 99] on input "Activate form" at bounding box center [32, 96] width 79 height 26
checkbox input "true"
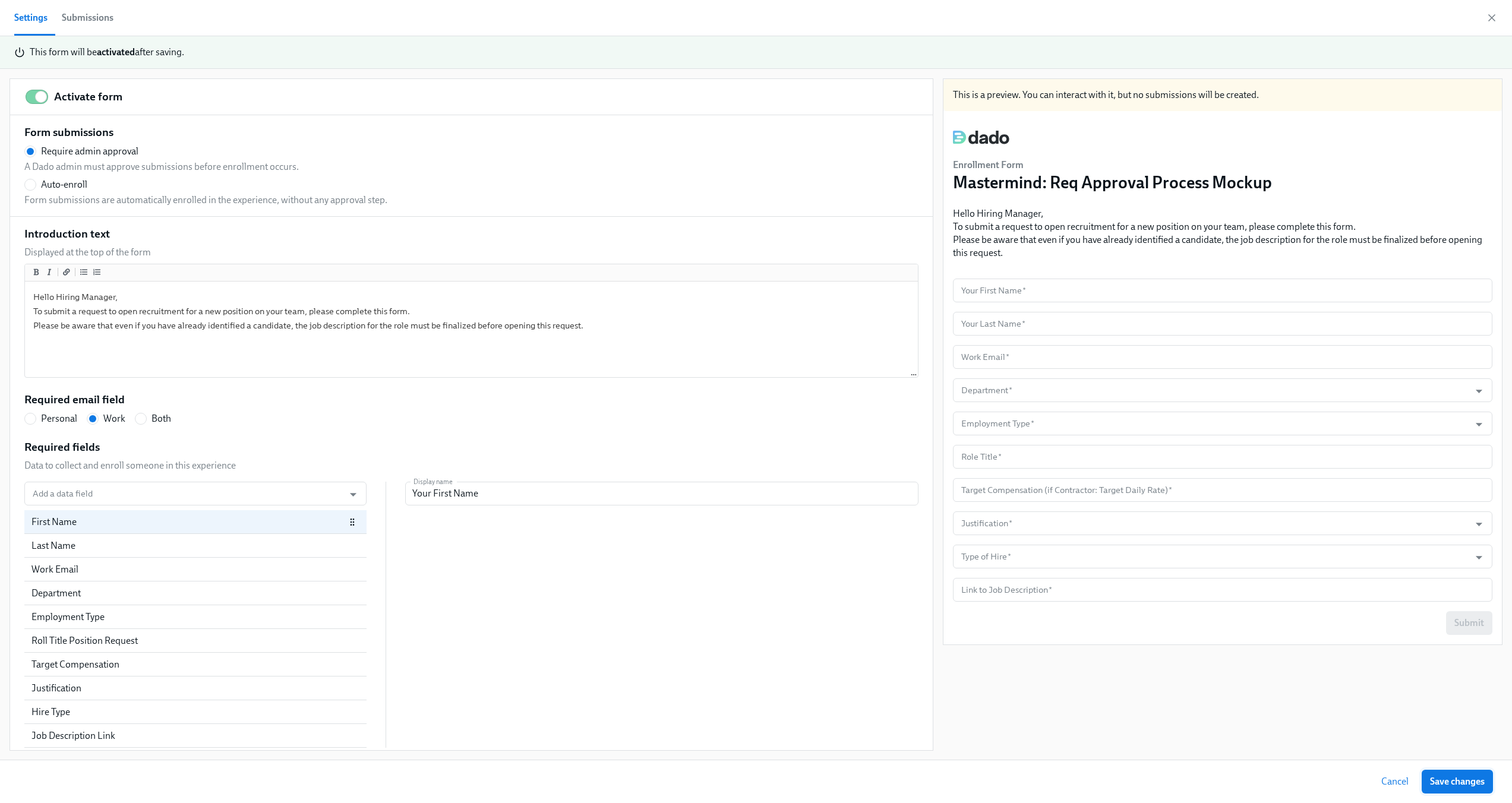
click at [1460, 778] on span "Save changes" at bounding box center [1457, 782] width 54 height 12
radio input "false"
click at [1493, 16] on icon "button" at bounding box center [1492, 17] width 6 height 6
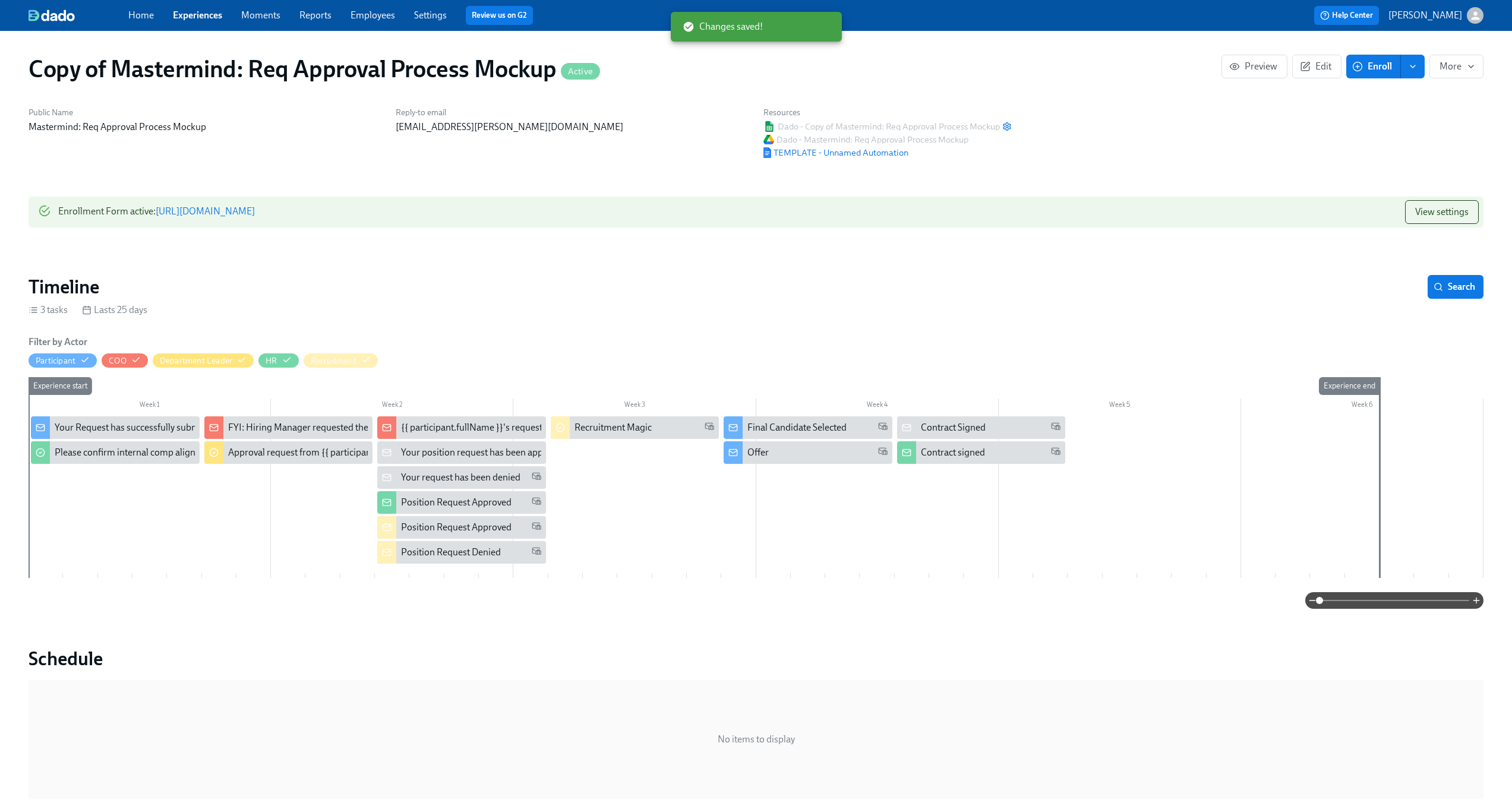
click at [471, 459] on div "Your position request has been approved" at bounding box center [483, 452] width 165 height 13
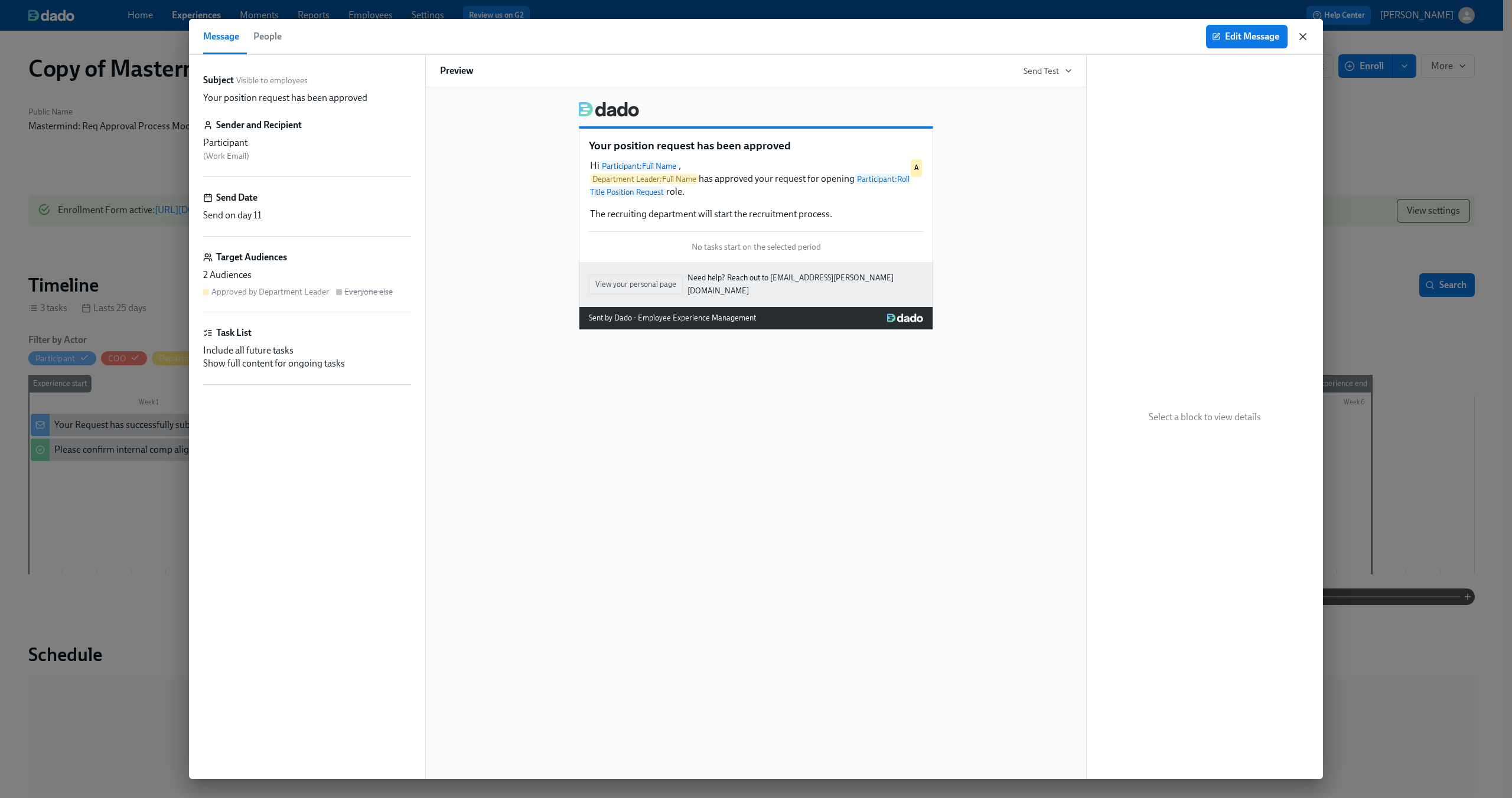
click at [1305, 39] on icon "button" at bounding box center [1303, 37] width 6 height 6
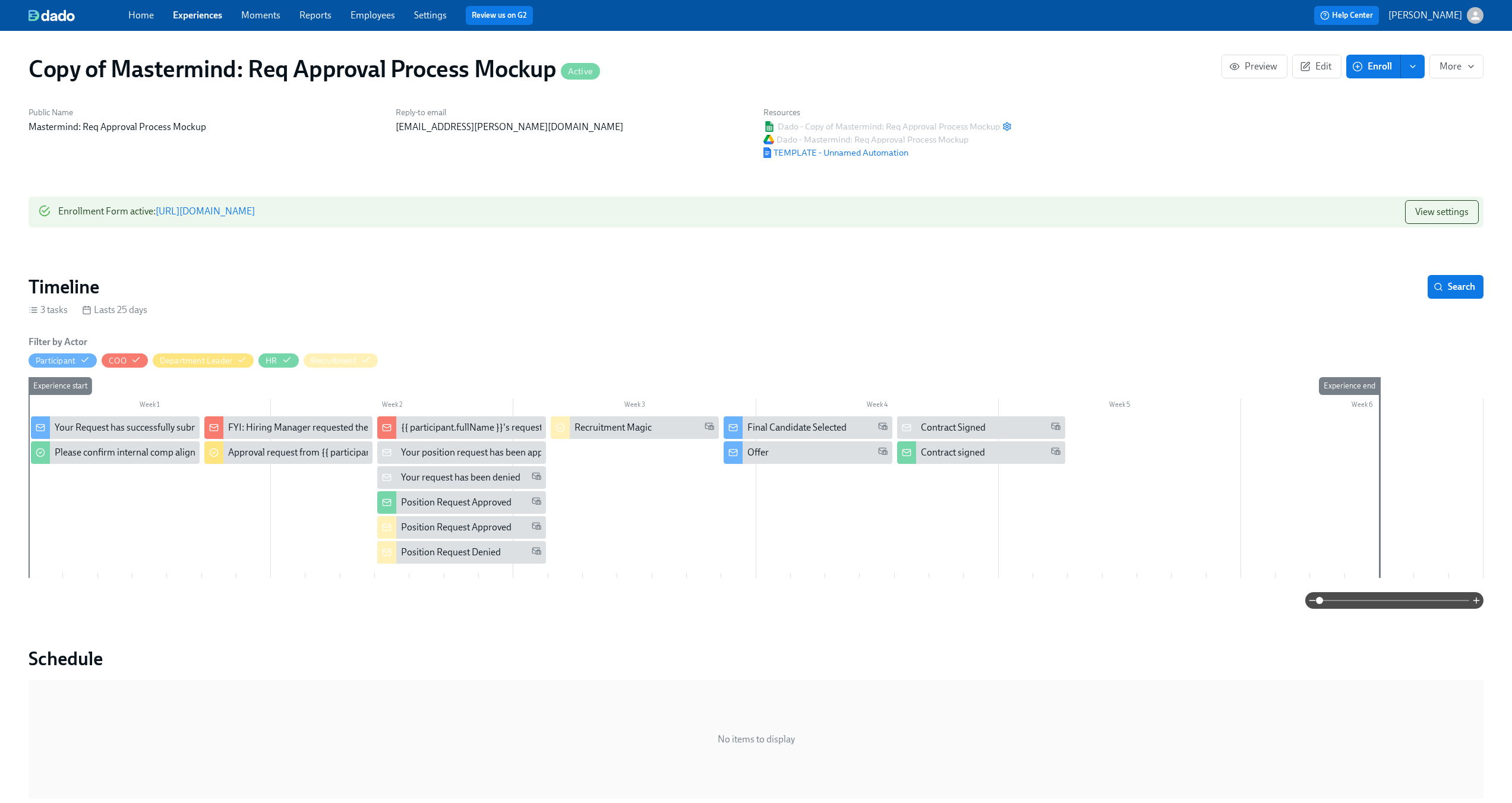
click at [962, 413] on div "Week 4" at bounding box center [878, 406] width 242 height 16
click at [957, 426] on div "Contract Signed" at bounding box center [952, 427] width 65 height 13
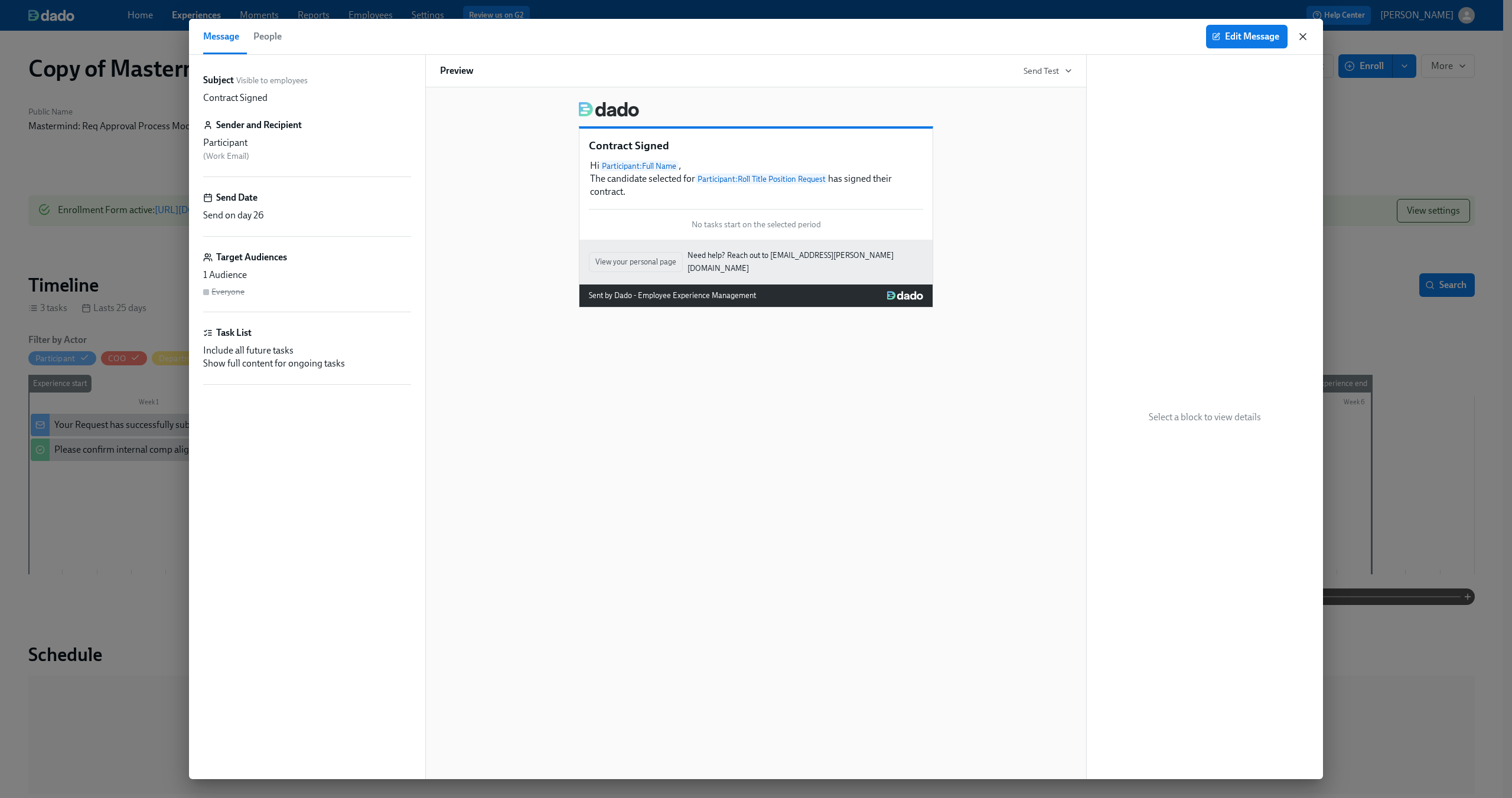
click at [1304, 37] on icon "button" at bounding box center [1303, 37] width 6 height 6
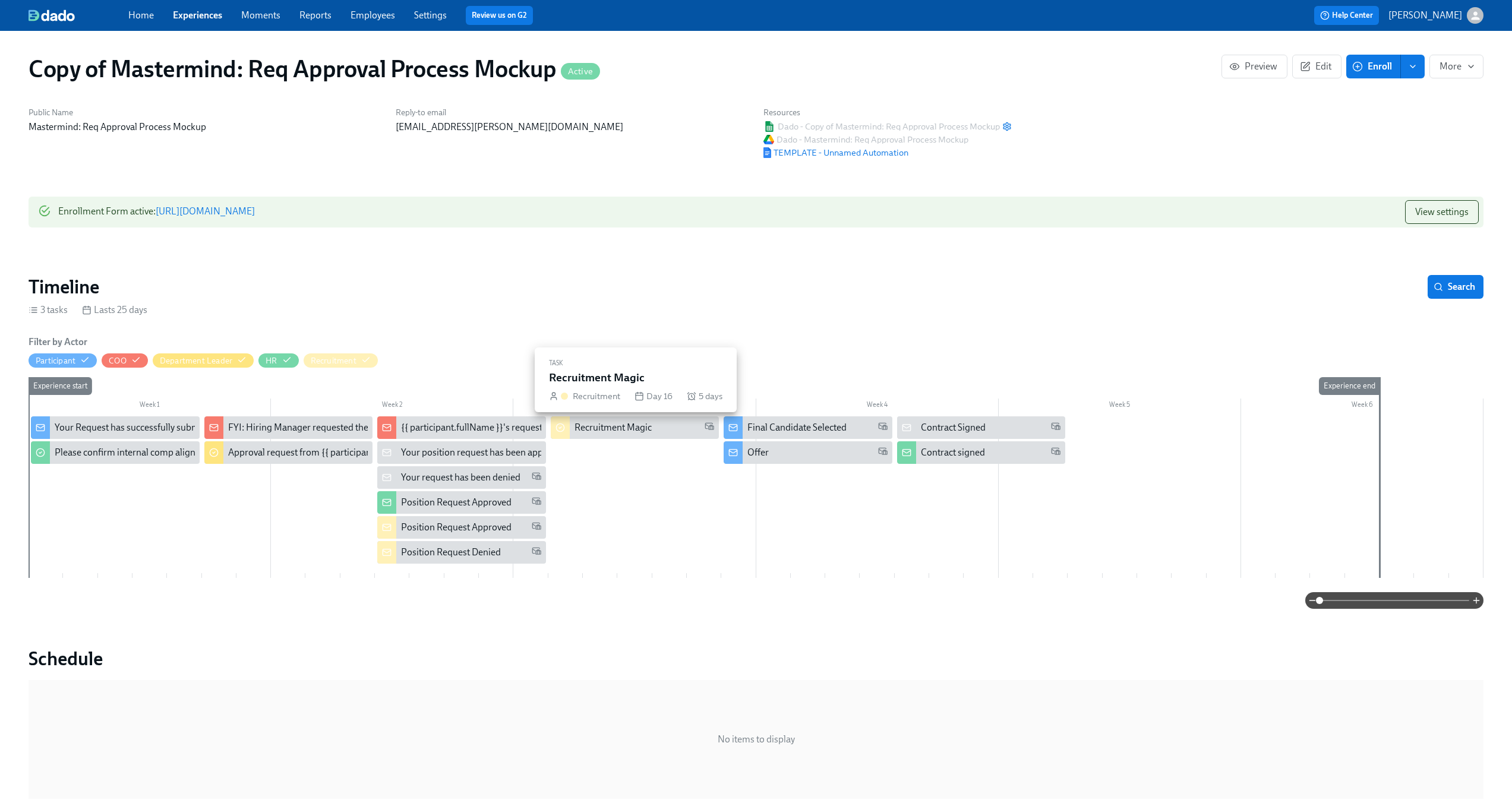
click at [587, 429] on div "Recruitment Magic" at bounding box center [613, 427] width 78 height 13
click at [471, 449] on div "Your position request has been approved" at bounding box center [483, 452] width 165 height 13
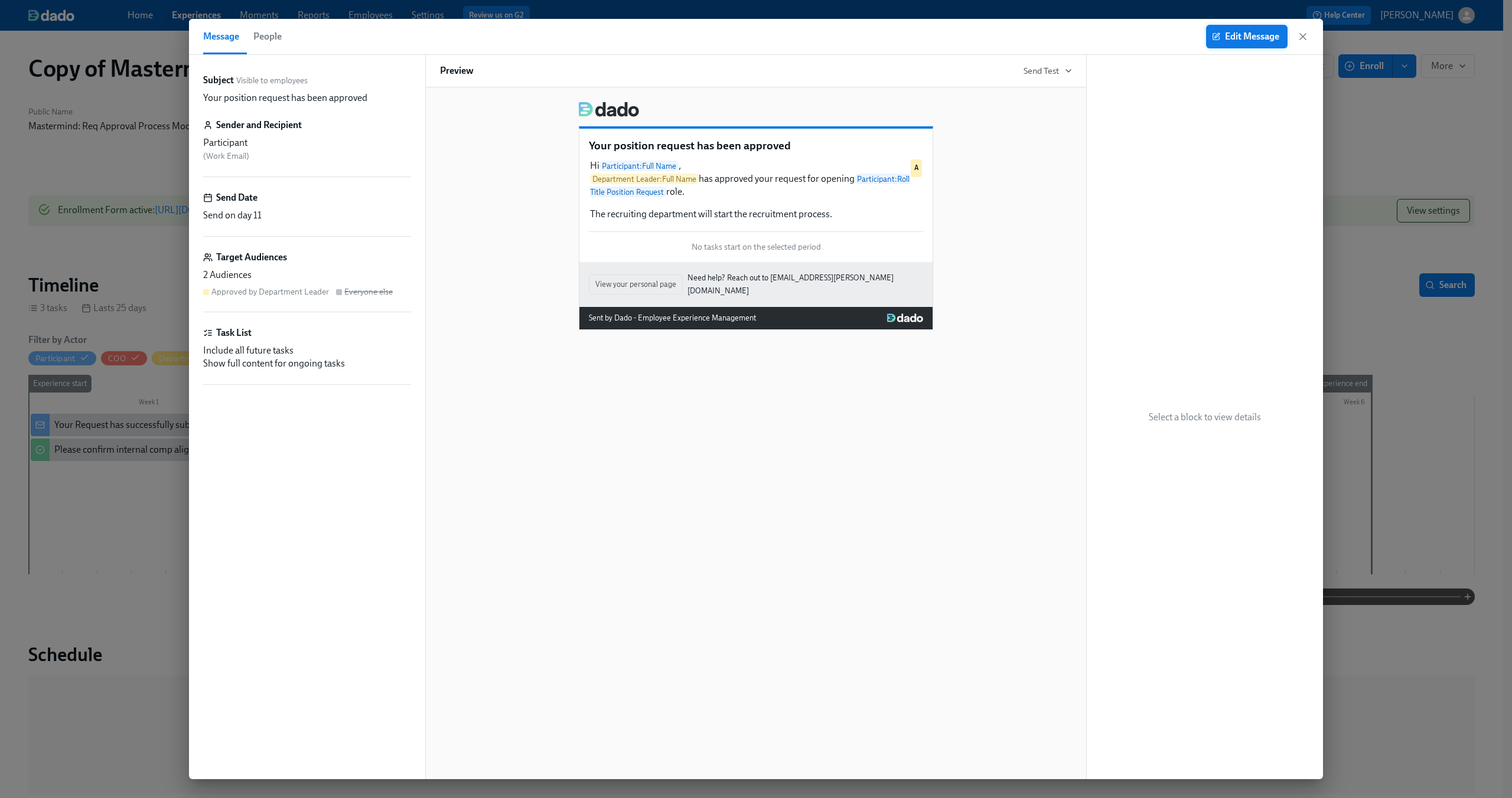
click at [1229, 31] on span "Edit Message" at bounding box center [1246, 37] width 65 height 12
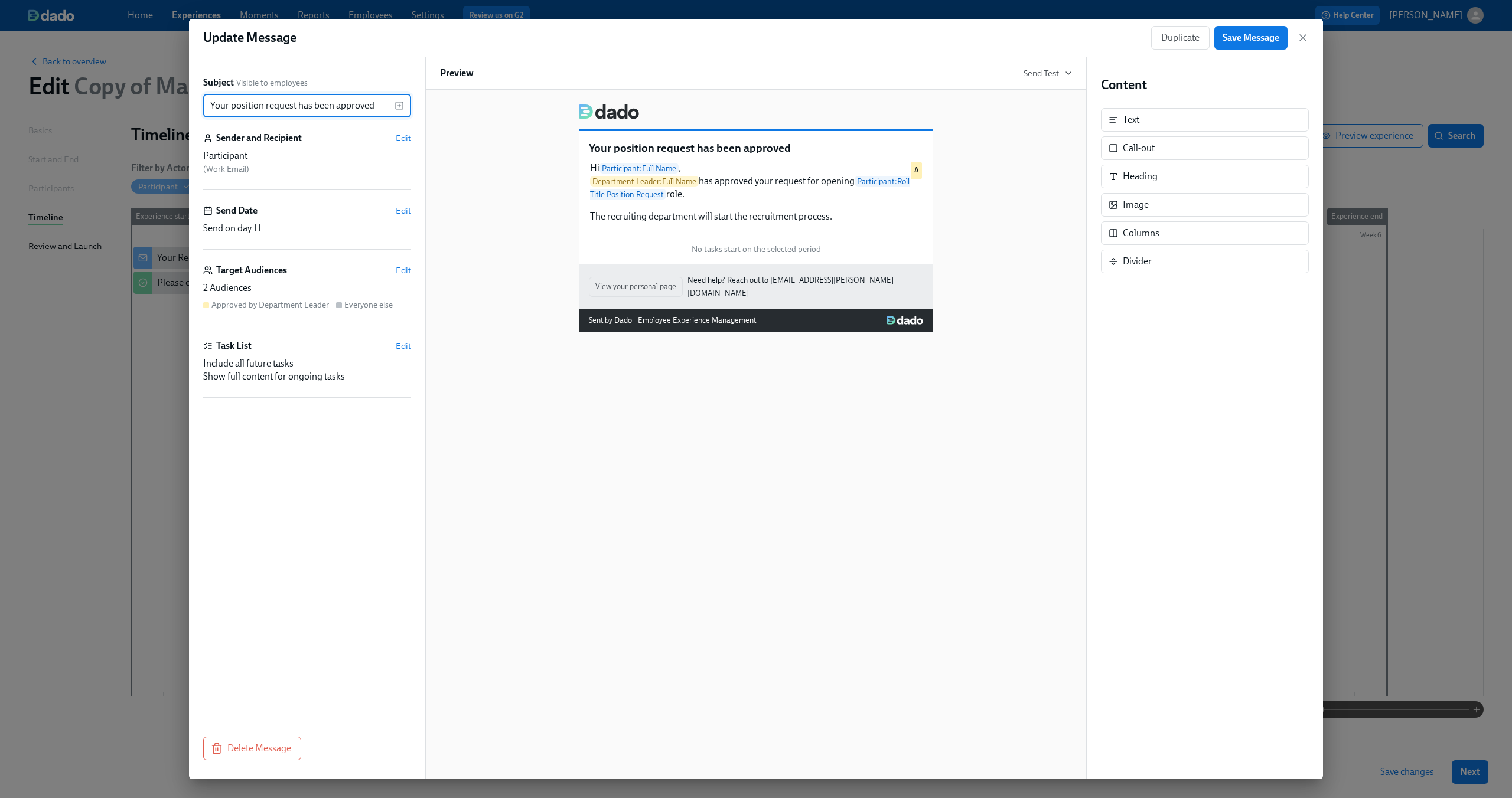
click at [398, 135] on span "Edit" at bounding box center [403, 138] width 15 height 12
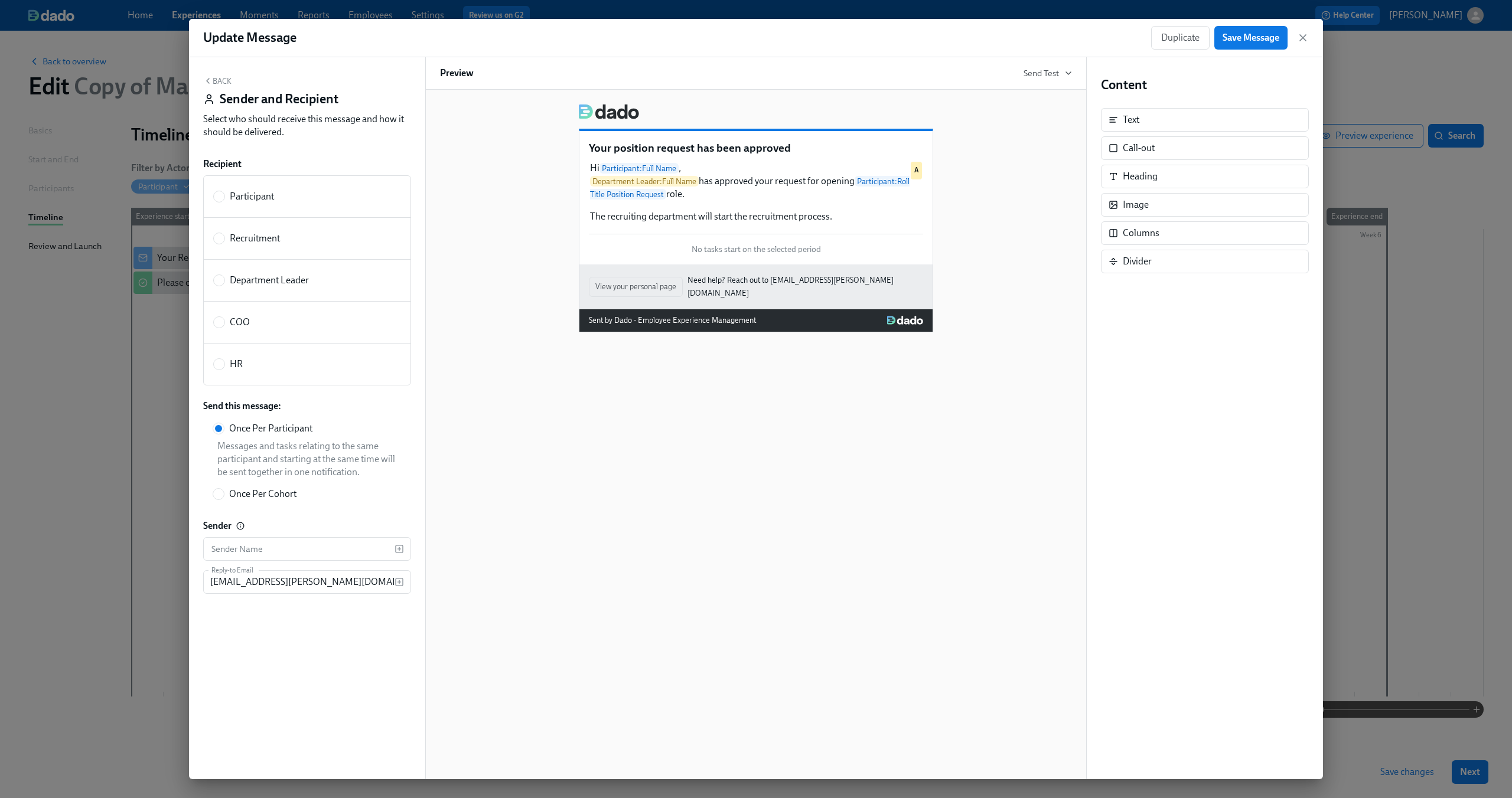
click at [228, 198] on label "Participant" at bounding box center [243, 196] width 61 height 13
click at [225, 198] on input "Participant" at bounding box center [219, 196] width 11 height 11
radio input "true"
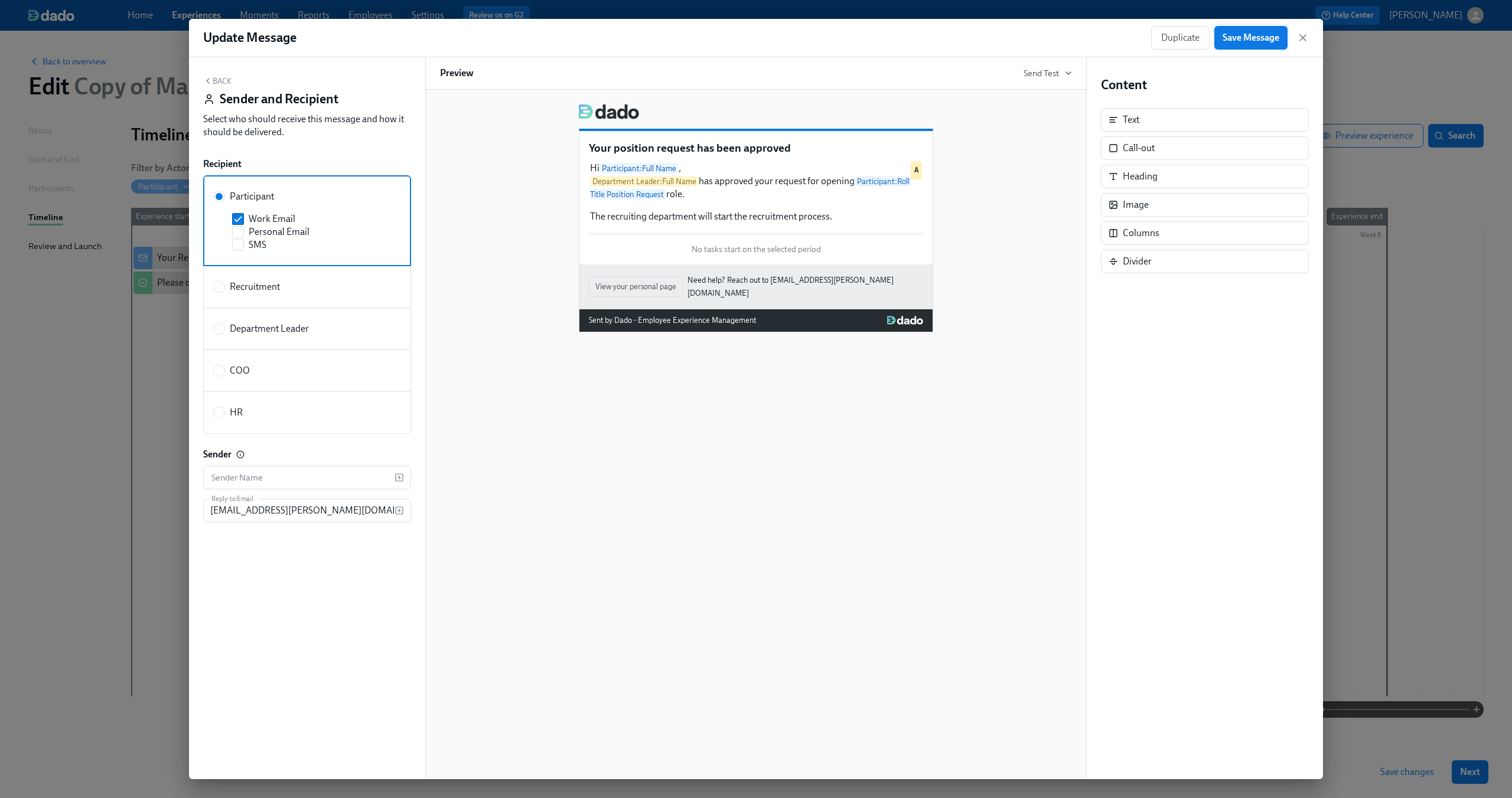
click at [1240, 43] on button "Save Message" at bounding box center [1251, 38] width 73 height 23
click at [1306, 36] on icon "button" at bounding box center [1303, 38] width 12 height 12
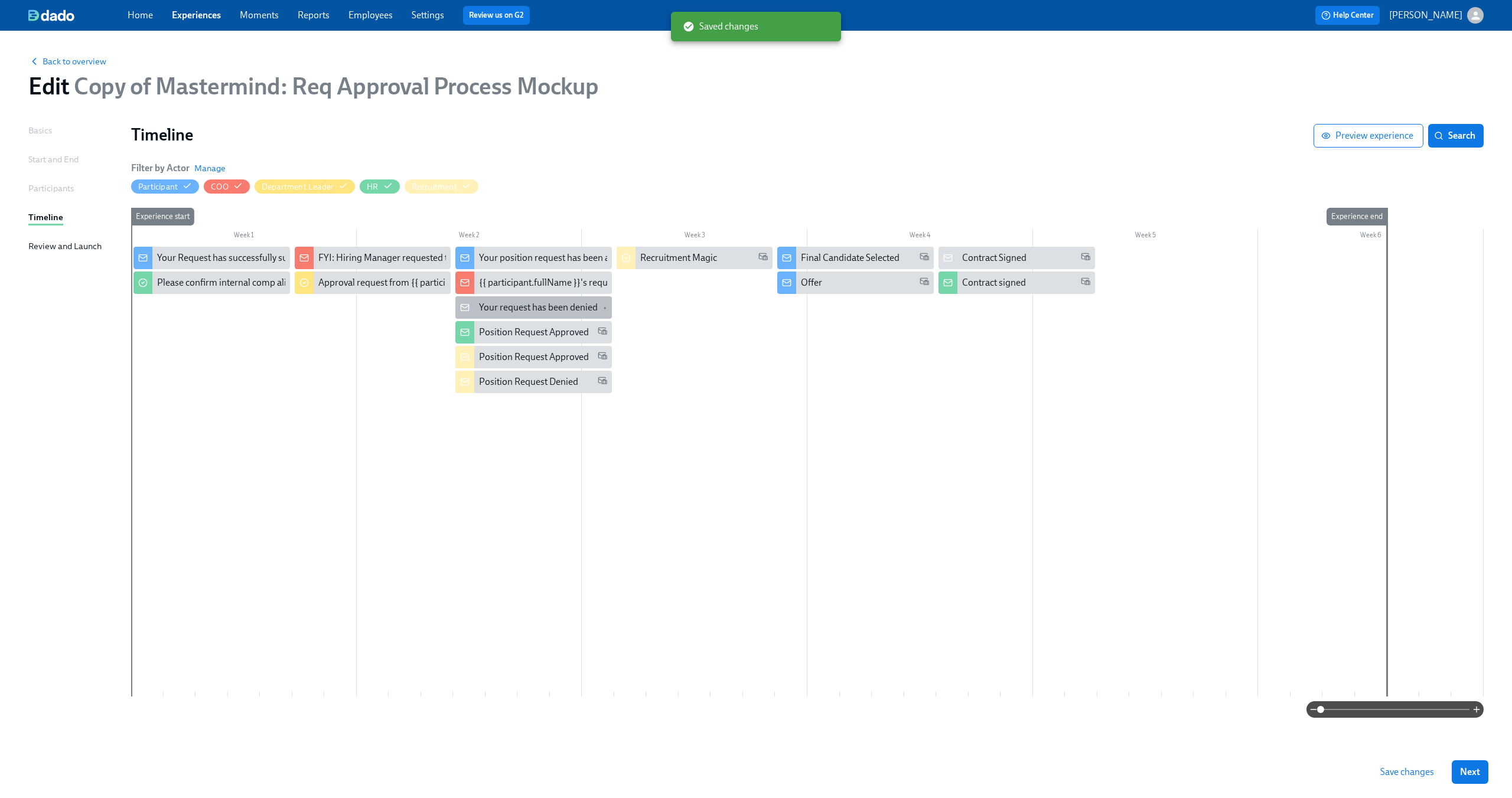
click at [560, 310] on div "Your request has been denied" at bounding box center [538, 306] width 119 height 13
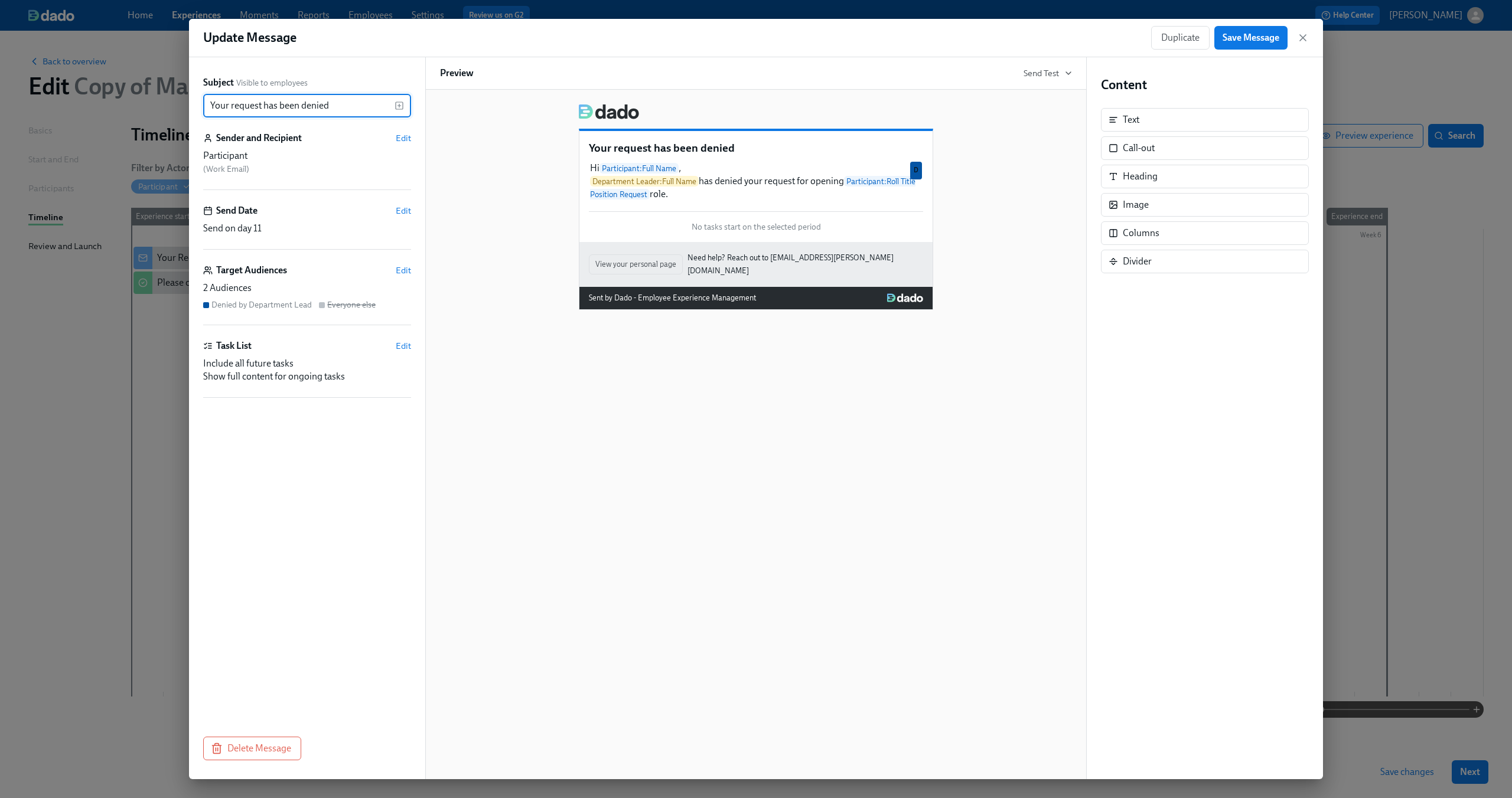
click at [295, 156] on div "Participant" at bounding box center [308, 155] width 208 height 13
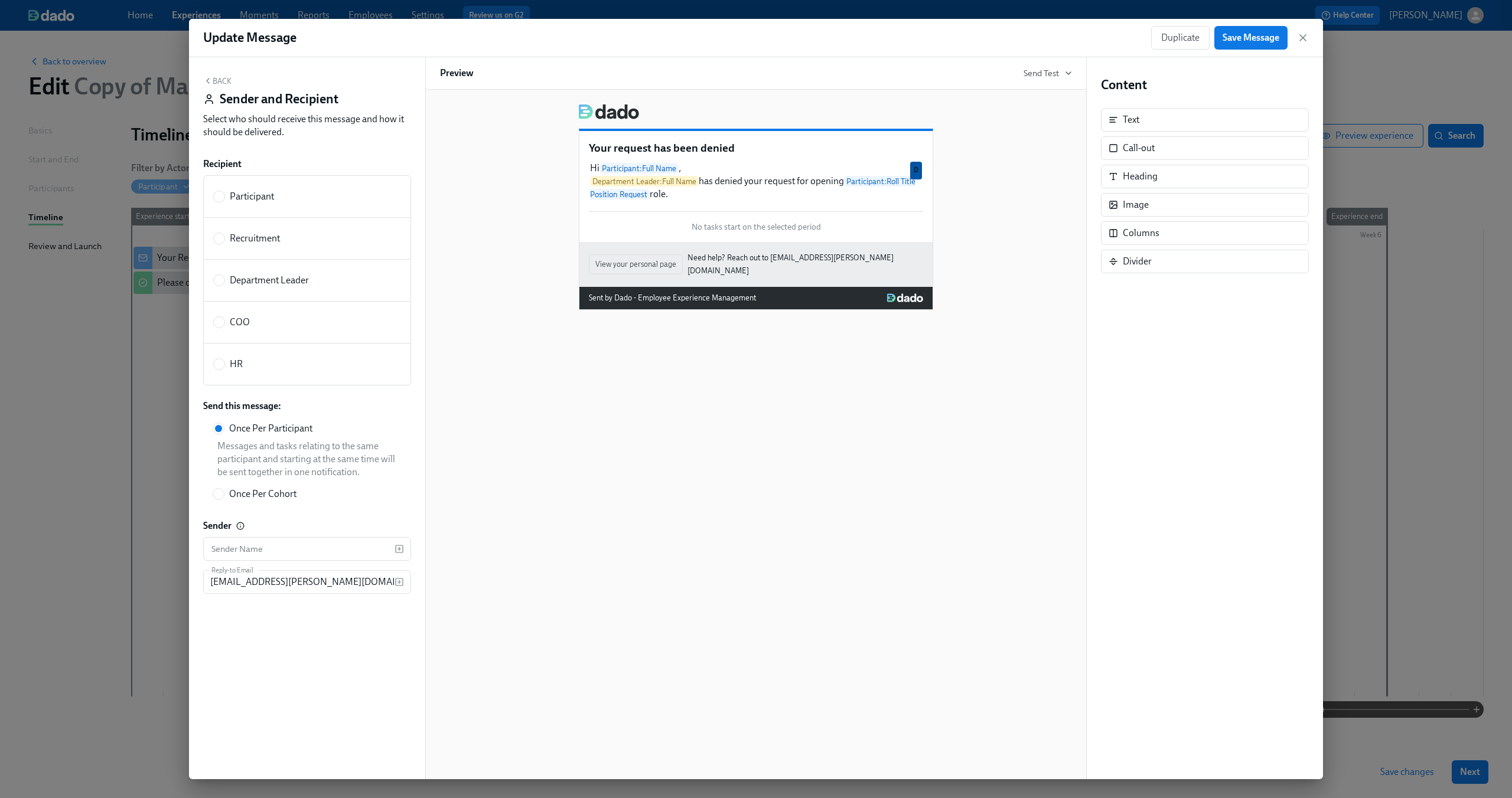
click at [251, 192] on span "Participant" at bounding box center [252, 196] width 44 height 13
click at [225, 192] on input "Participant" at bounding box center [219, 196] width 11 height 11
radio input "true"
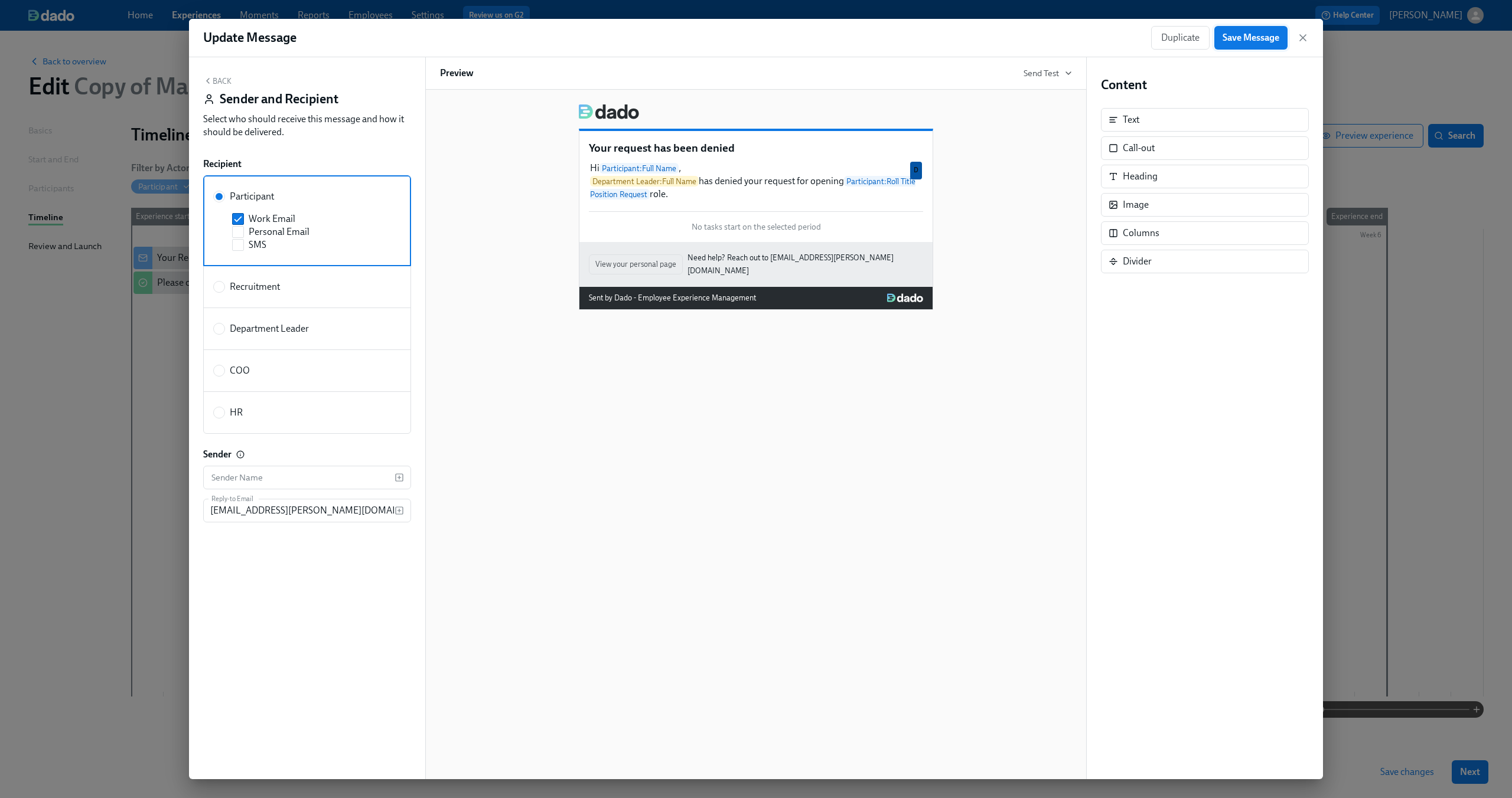
click at [1241, 41] on span "Save Message" at bounding box center [1251, 38] width 57 height 12
click at [1302, 36] on icon "button" at bounding box center [1303, 38] width 12 height 12
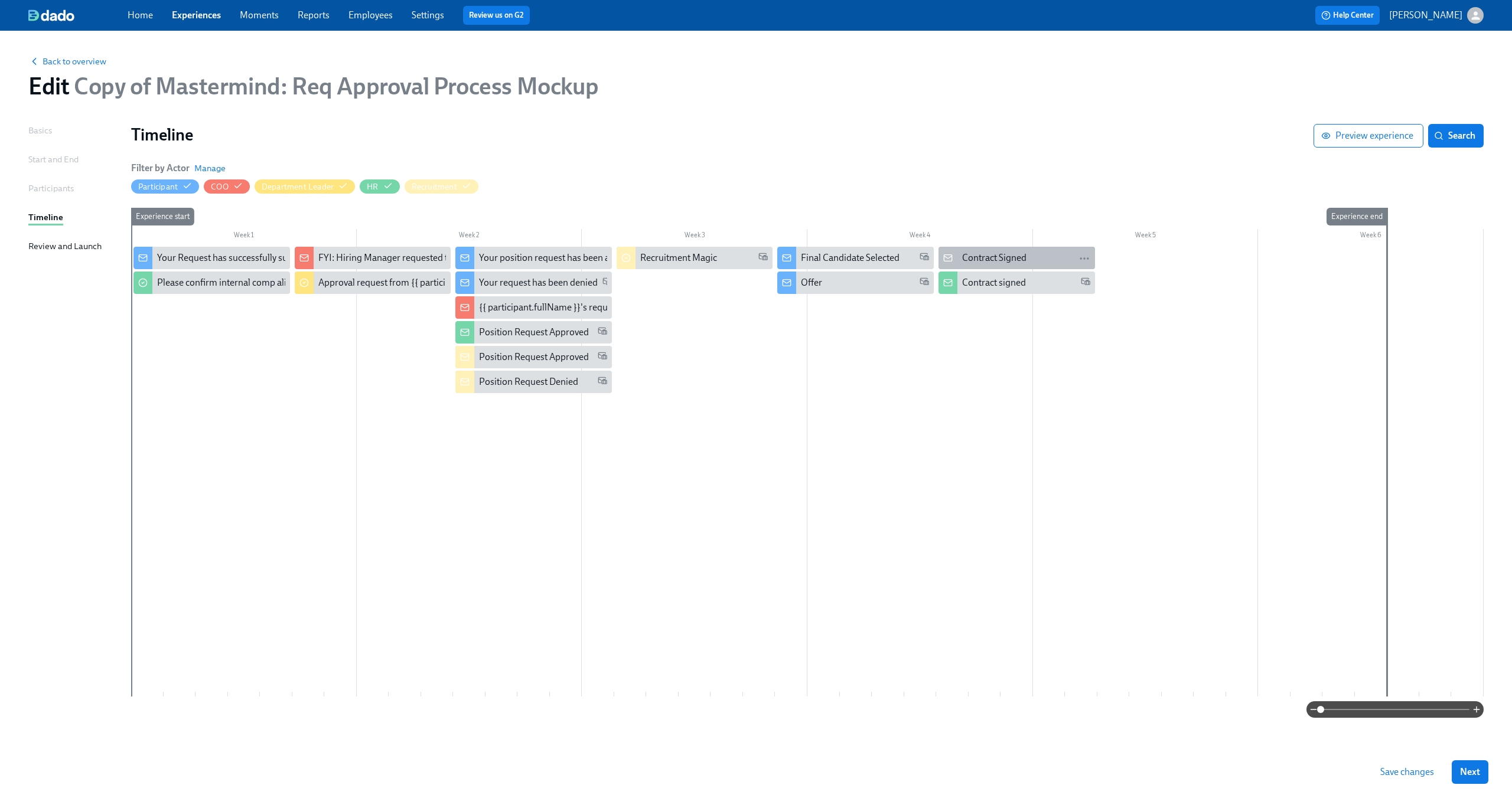
click at [998, 255] on div "Contract Signed" at bounding box center [994, 257] width 65 height 13
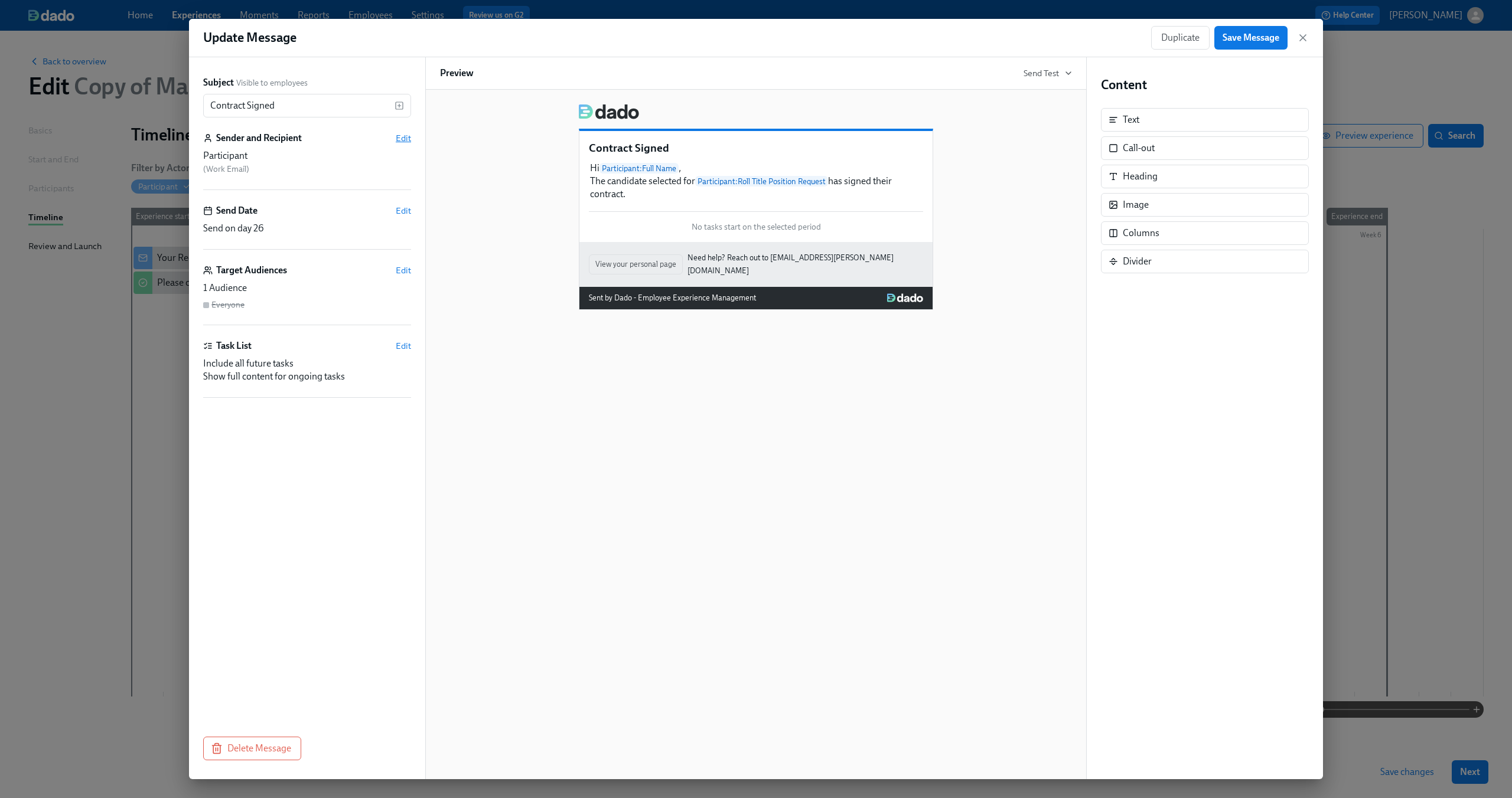
click at [399, 136] on span "Edit" at bounding box center [403, 138] width 15 height 12
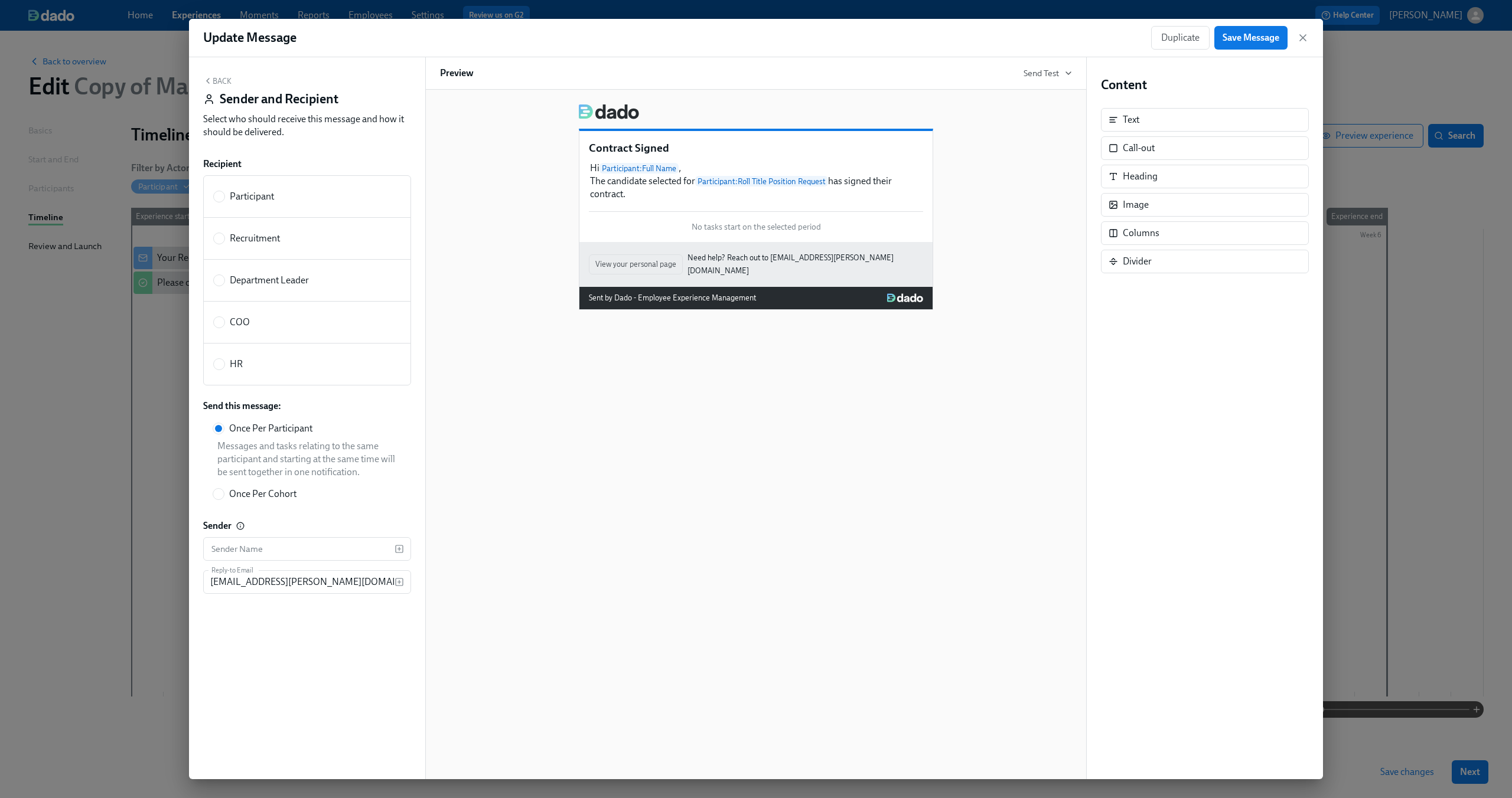
click at [338, 183] on label "Participant" at bounding box center [308, 197] width 208 height 42
click at [225, 191] on input "Participant" at bounding box center [219, 196] width 11 height 11
radio input "true"
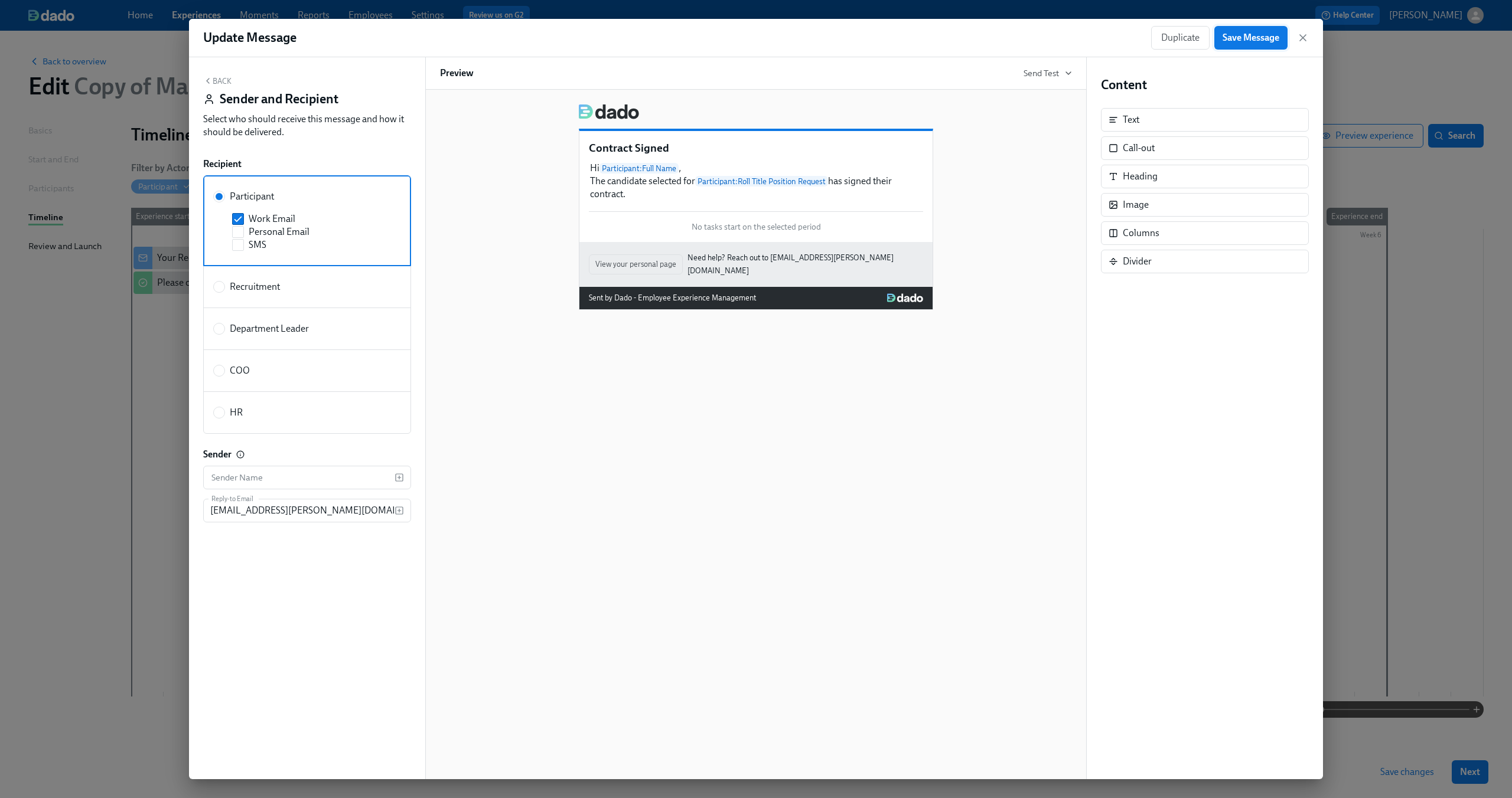
click at [1269, 34] on span "Save Message" at bounding box center [1251, 38] width 57 height 12
click at [1296, 38] on div "Duplicate Save Message" at bounding box center [1230, 38] width 158 height 23
click at [1302, 39] on icon "button" at bounding box center [1303, 38] width 6 height 6
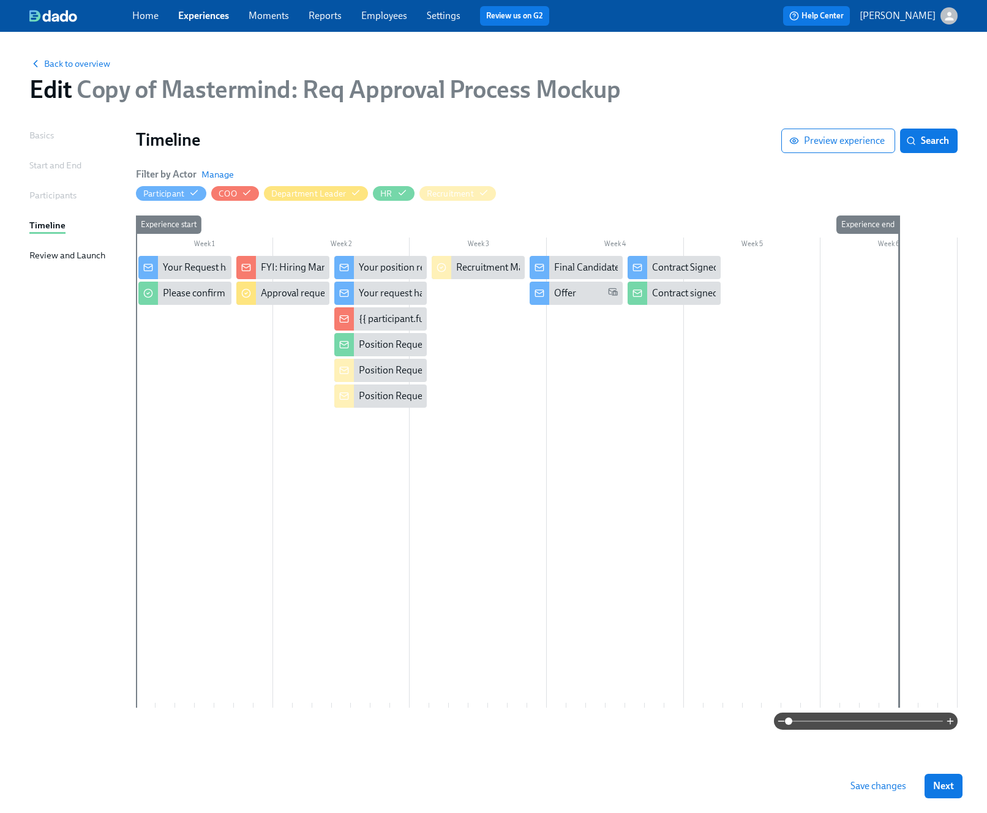
click at [846, 721] on span at bounding box center [866, 721] width 154 height 17
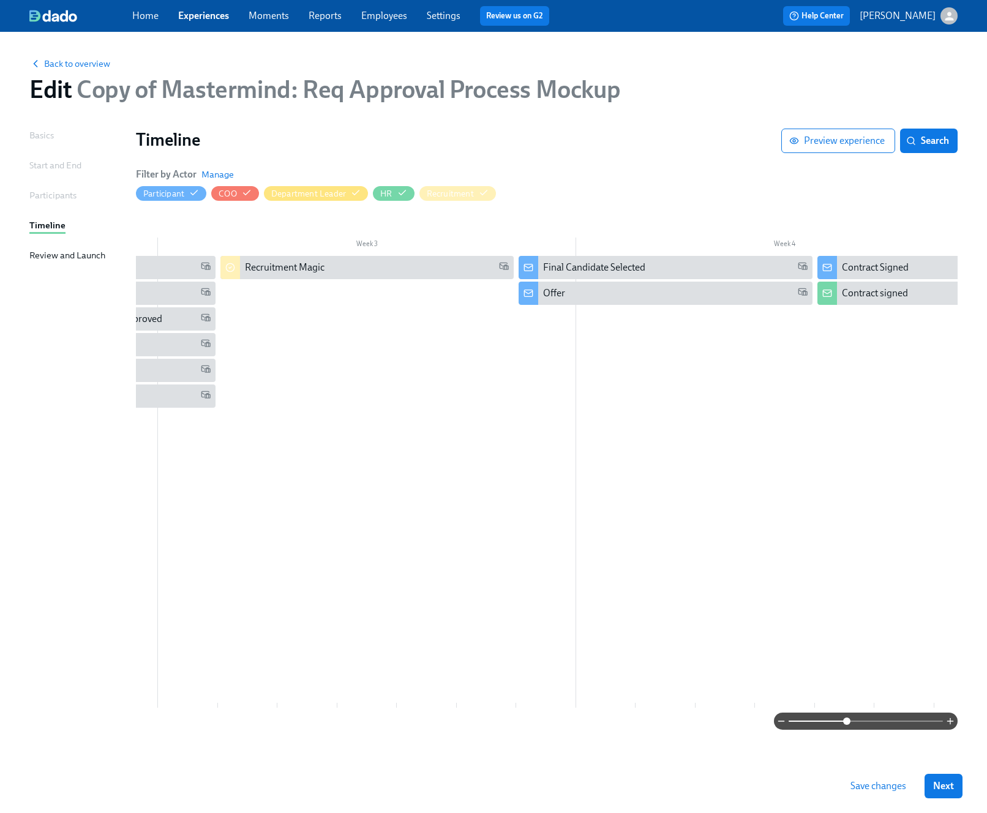
scroll to position [0, 820]
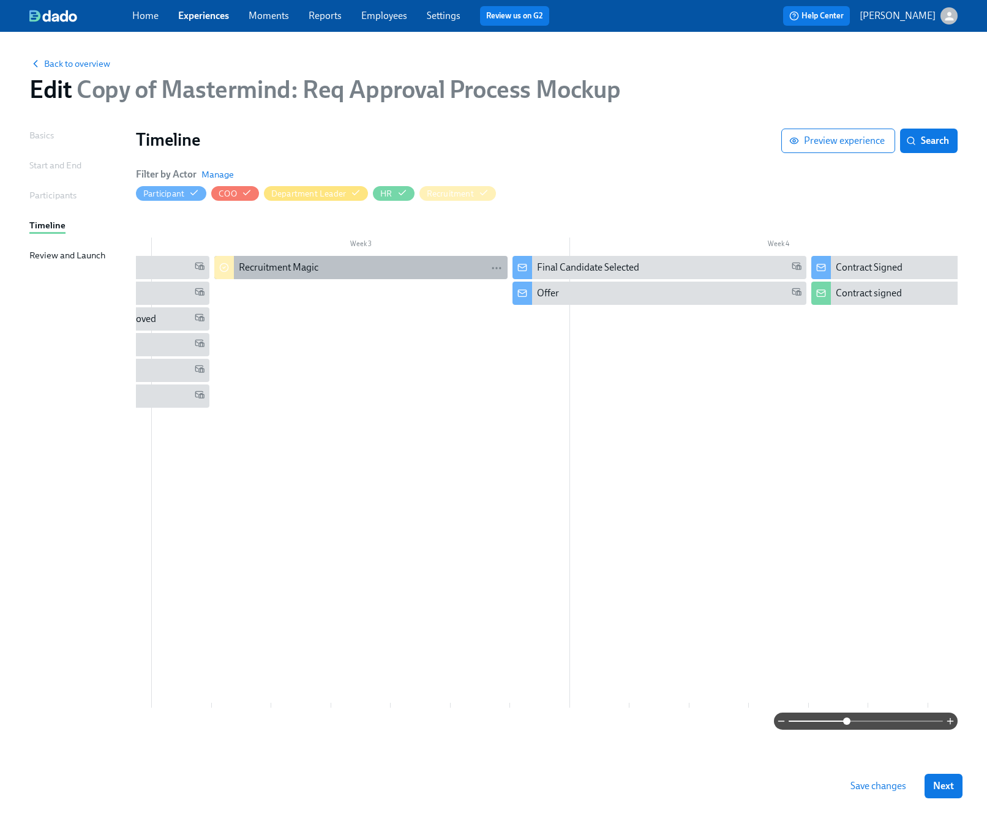
click at [388, 270] on div "Recruitment Magic" at bounding box center [371, 267] width 265 height 13
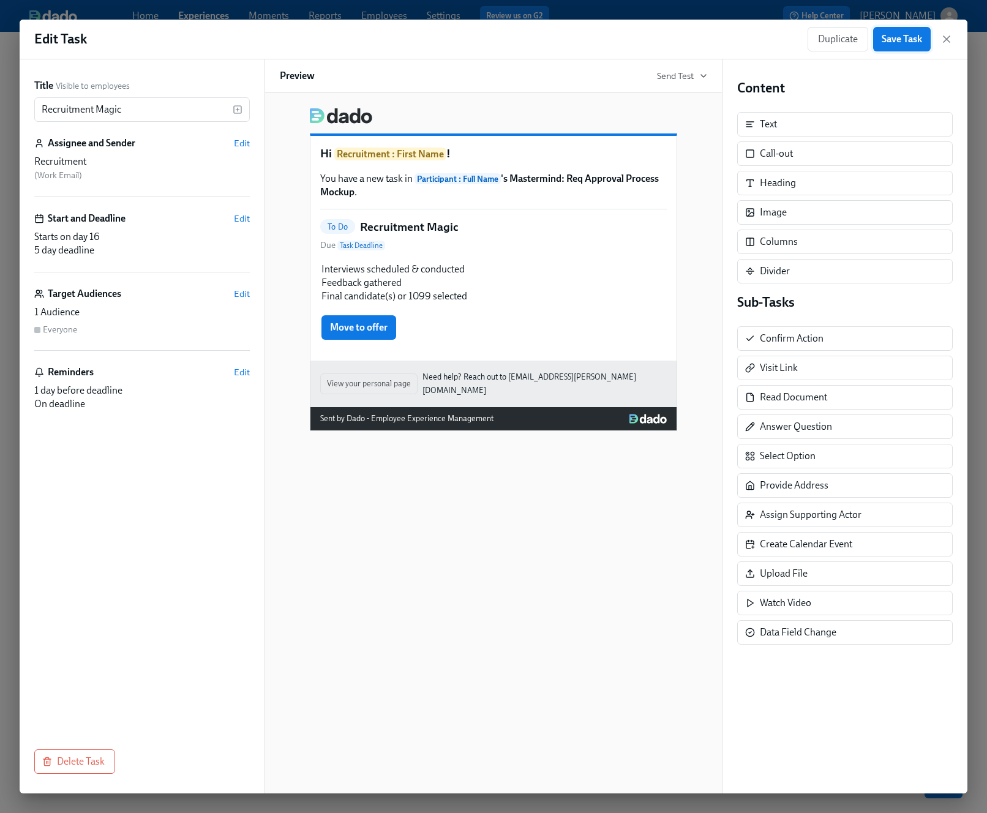
click at [920, 43] on span "Save Task" at bounding box center [902, 39] width 40 height 12
click at [949, 43] on icon "button" at bounding box center [947, 39] width 12 height 12
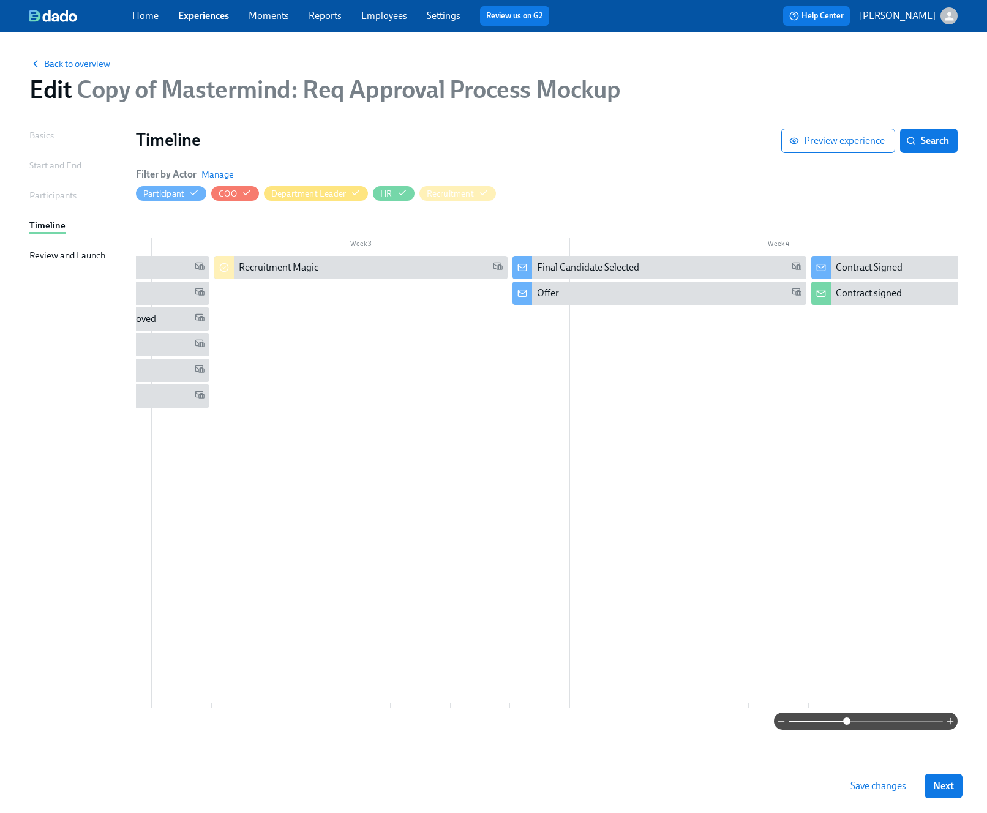
click at [348, 360] on div at bounding box center [570, 482] width 2508 height 452
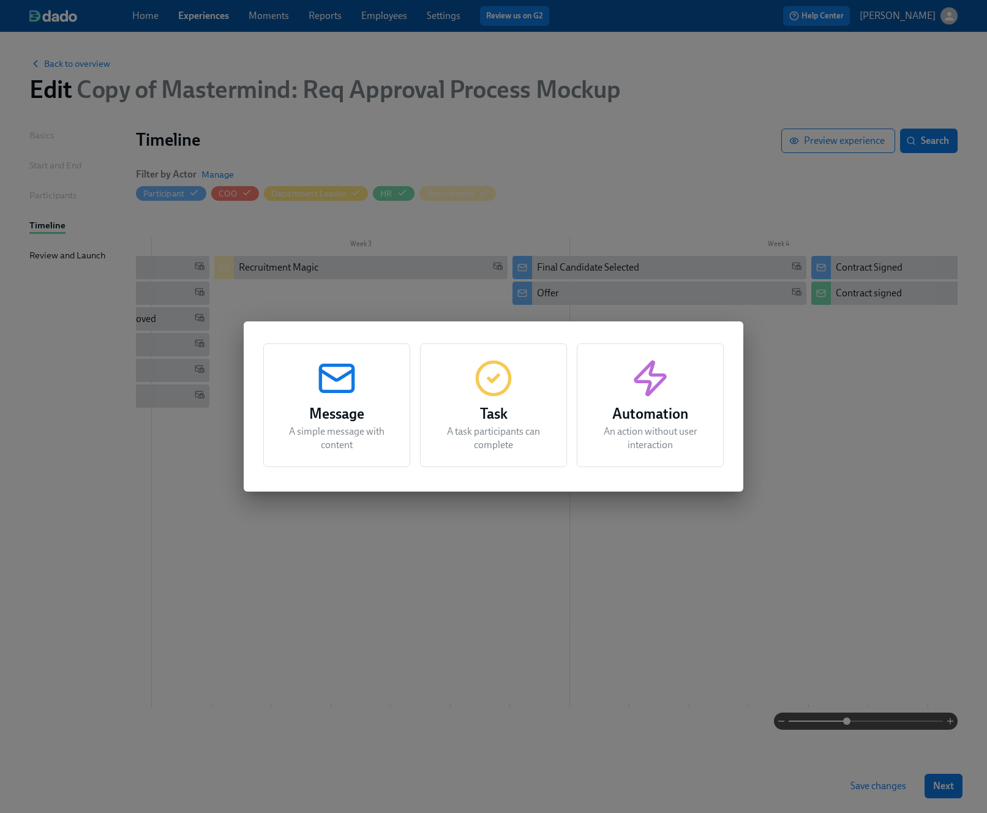
click at [268, 304] on div "Message A simple message with content Task A task participants can complete Aut…" at bounding box center [493, 406] width 987 height 813
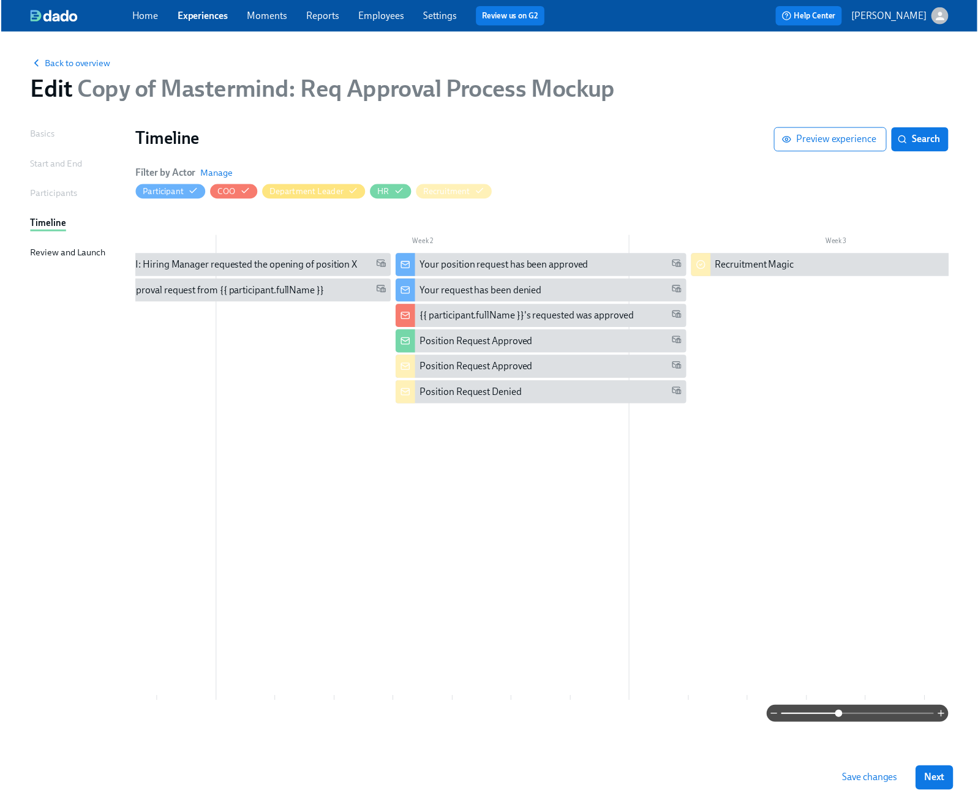
scroll to position [0, 136]
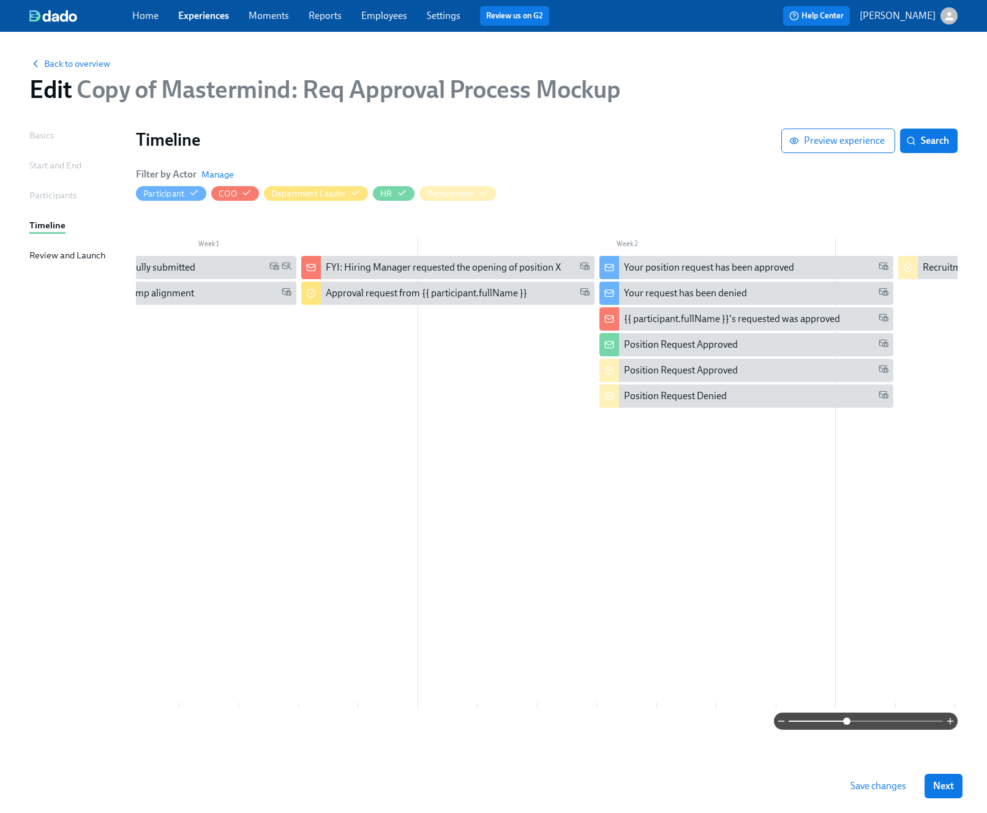
click at [200, 19] on link "Experiences" at bounding box center [203, 16] width 51 height 12
click at [876, 783] on span "Save changes" at bounding box center [879, 786] width 56 height 12
click at [191, 12] on link "Experiences" at bounding box center [203, 16] width 51 height 12
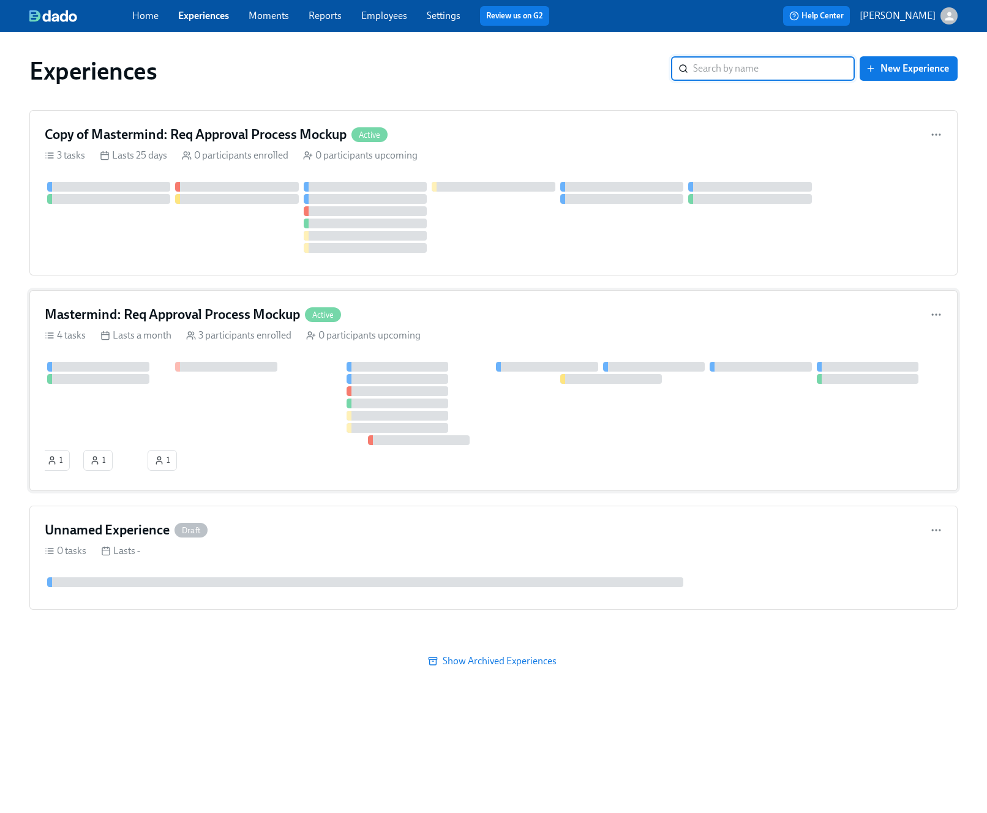
click at [516, 314] on div "Mastermind: Req Approval Process Mockup Active" at bounding box center [494, 315] width 898 height 18
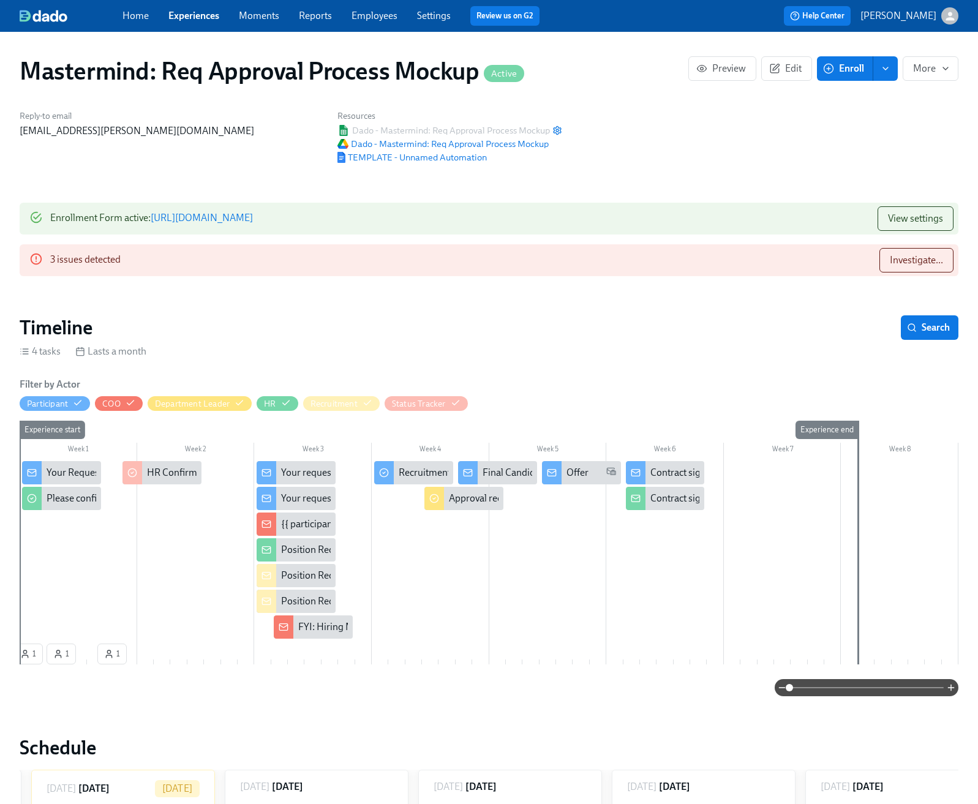
scroll to position [0, 576]
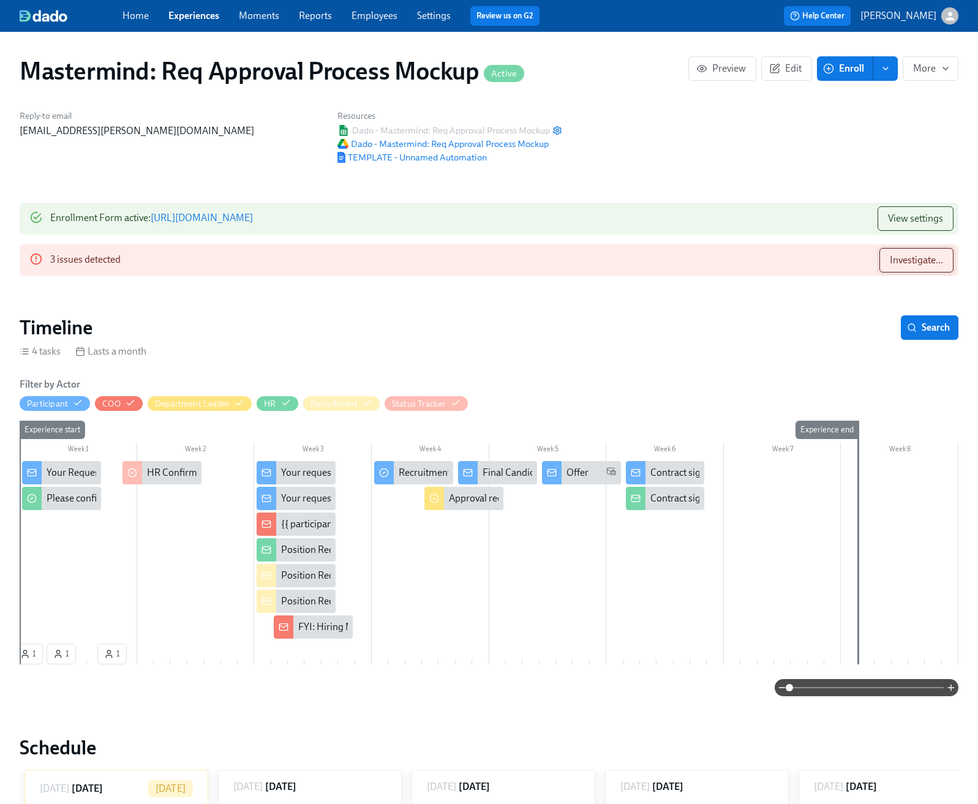
click at [899, 266] on span "Investigate..." at bounding box center [916, 260] width 53 height 12
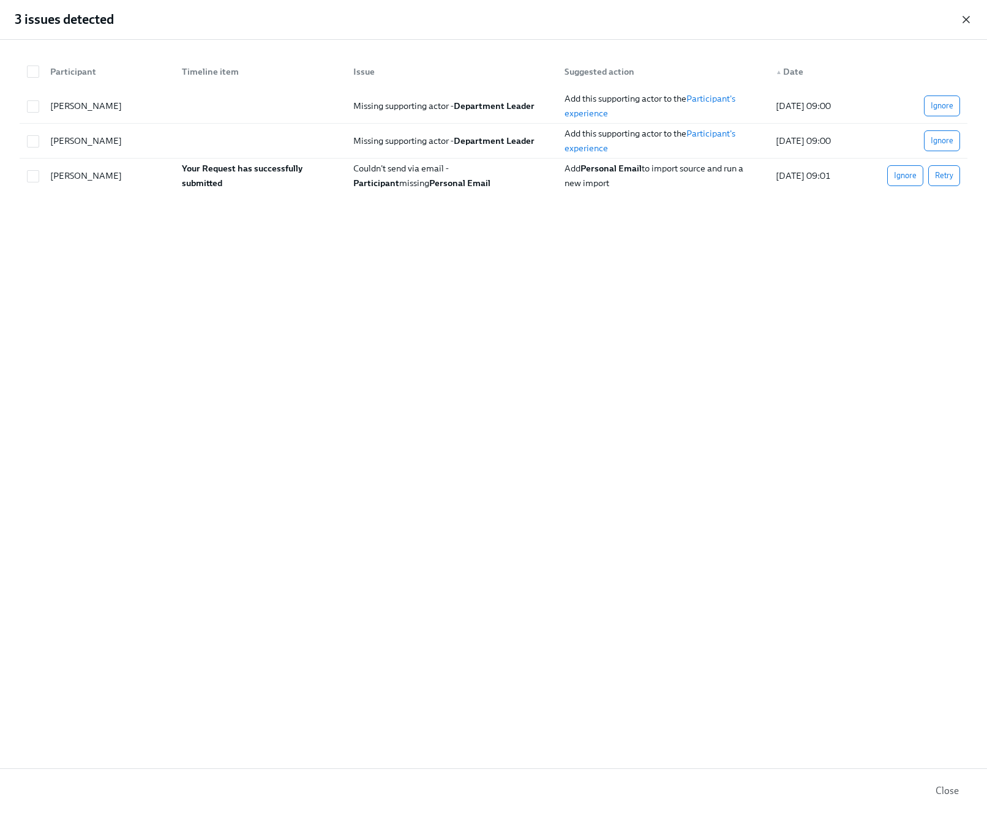
click at [963, 21] on icon "button" at bounding box center [966, 20] width 6 height 6
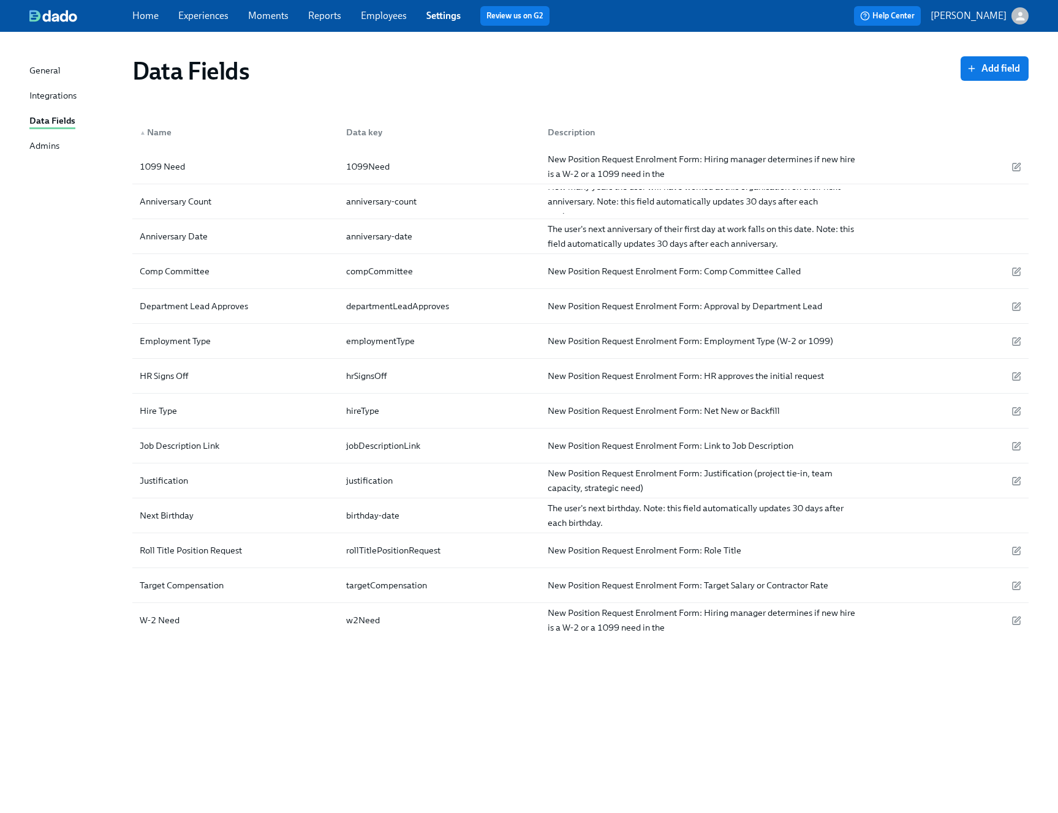
click at [51, 141] on div "Admins" at bounding box center [44, 146] width 30 height 15
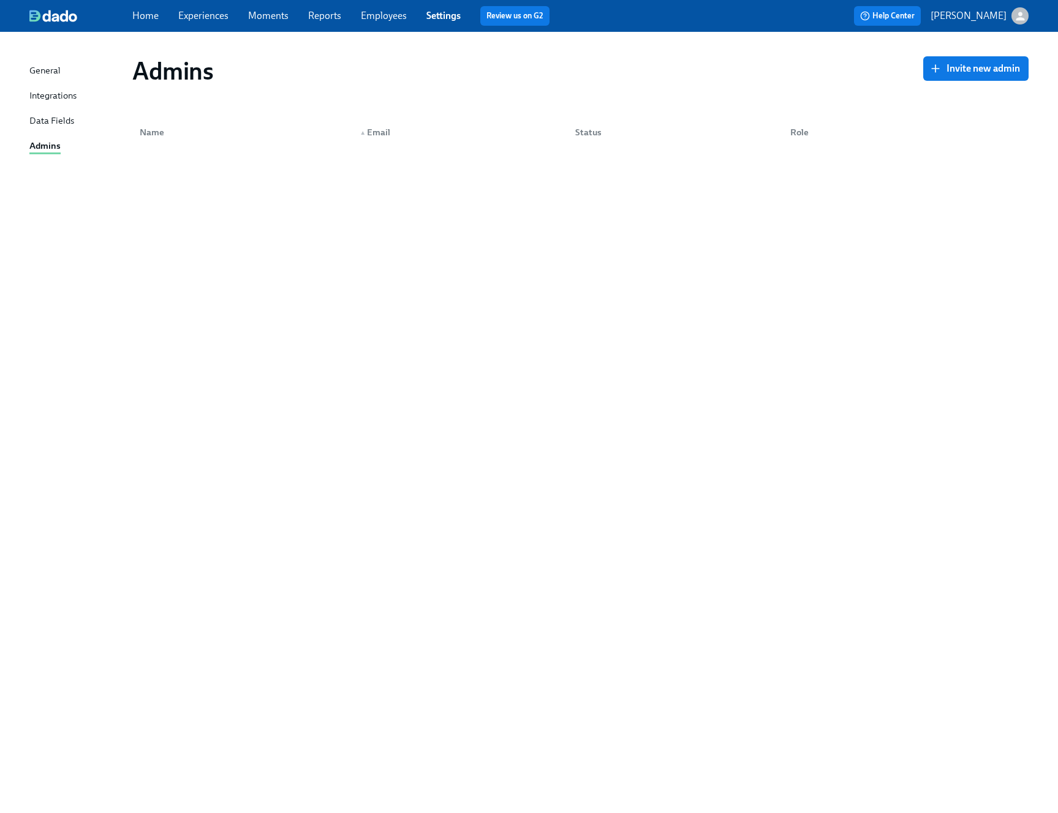
click at [55, 119] on div "Data Fields" at bounding box center [51, 121] width 45 height 15
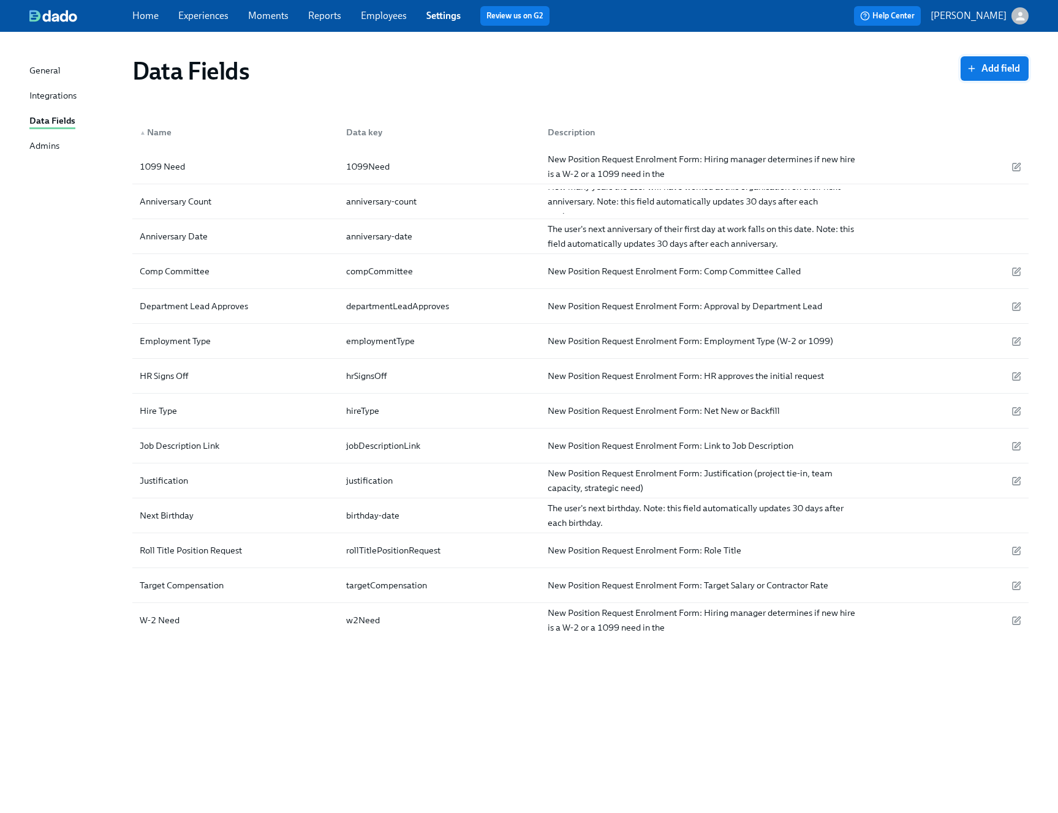
click at [987, 72] on span "Add field" at bounding box center [994, 68] width 51 height 12
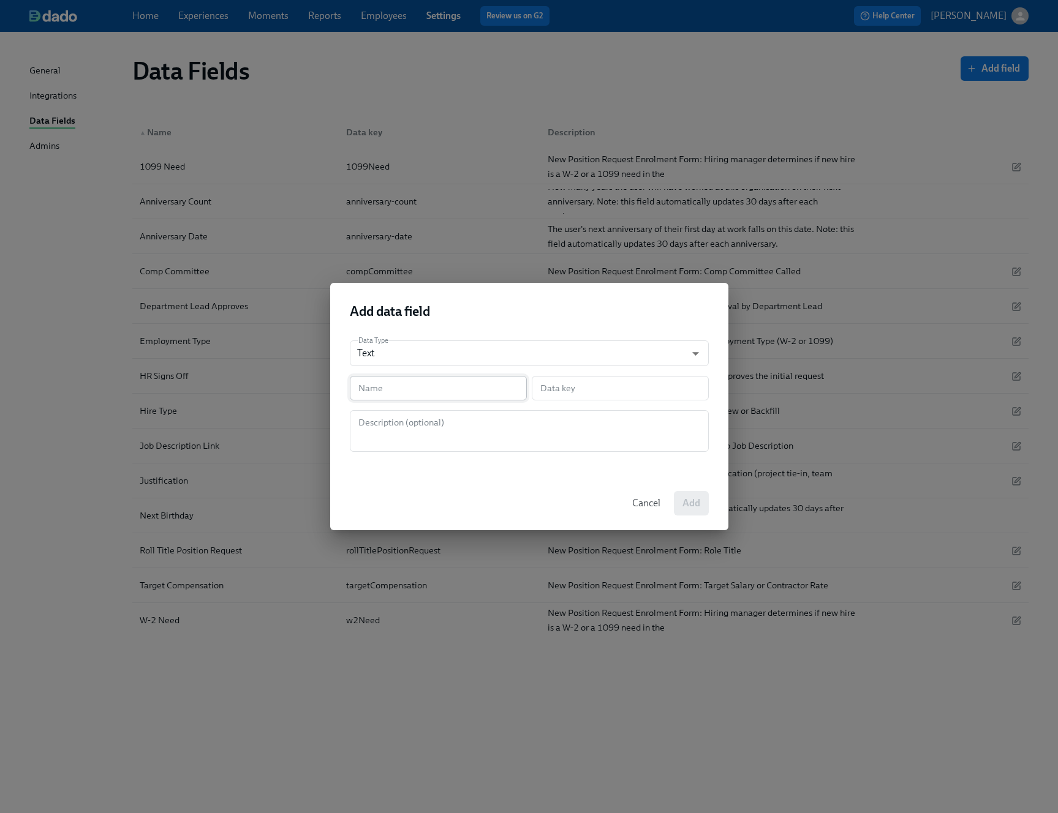
click at [427, 395] on input "text" at bounding box center [438, 388] width 177 height 24
type input "F"
type input "f"
type input "Fi"
type input "fi"
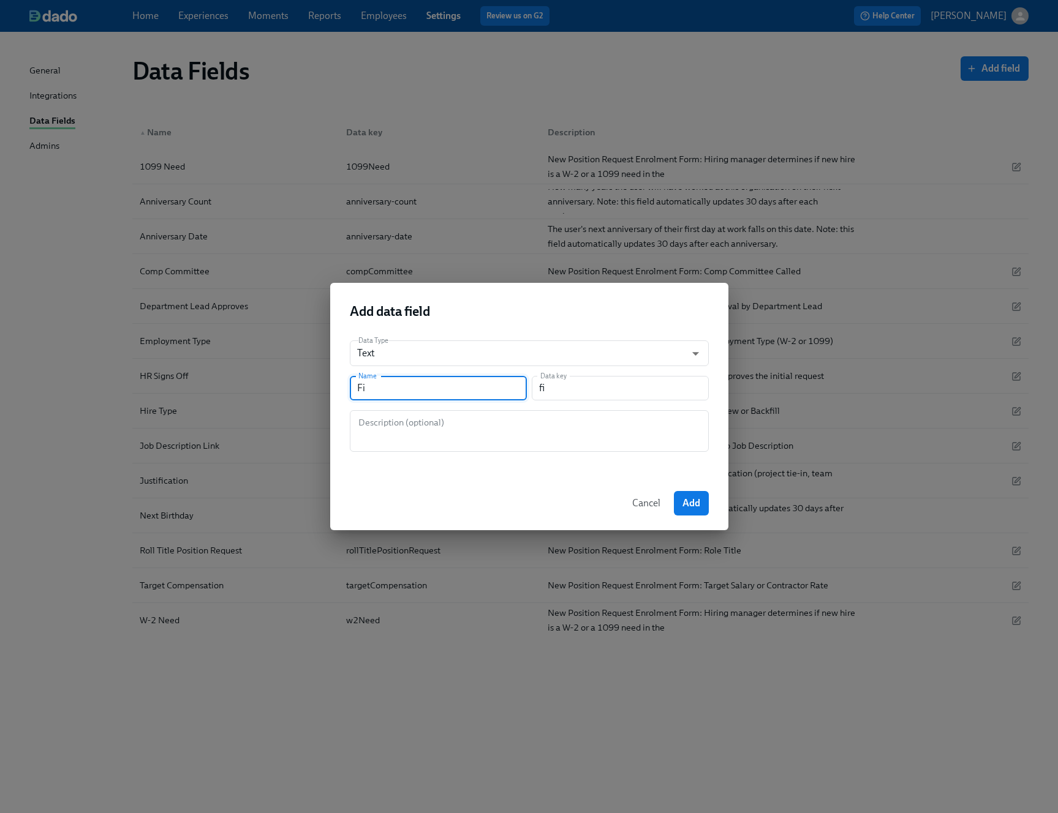
type input "Fin"
type input "fin"
type input "Fina"
type input "fina"
type input "Final"
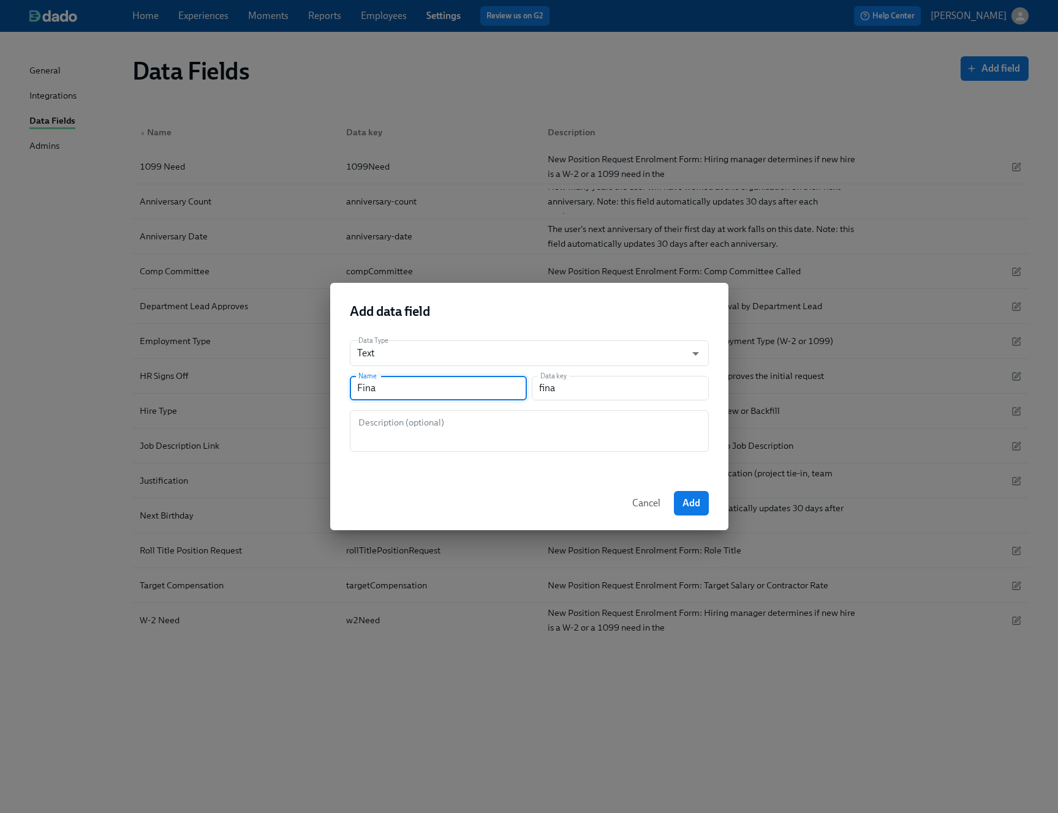
type input "final"
type input "Final C"
type input "finalC"
type input "Final Ca"
type input "finalCa"
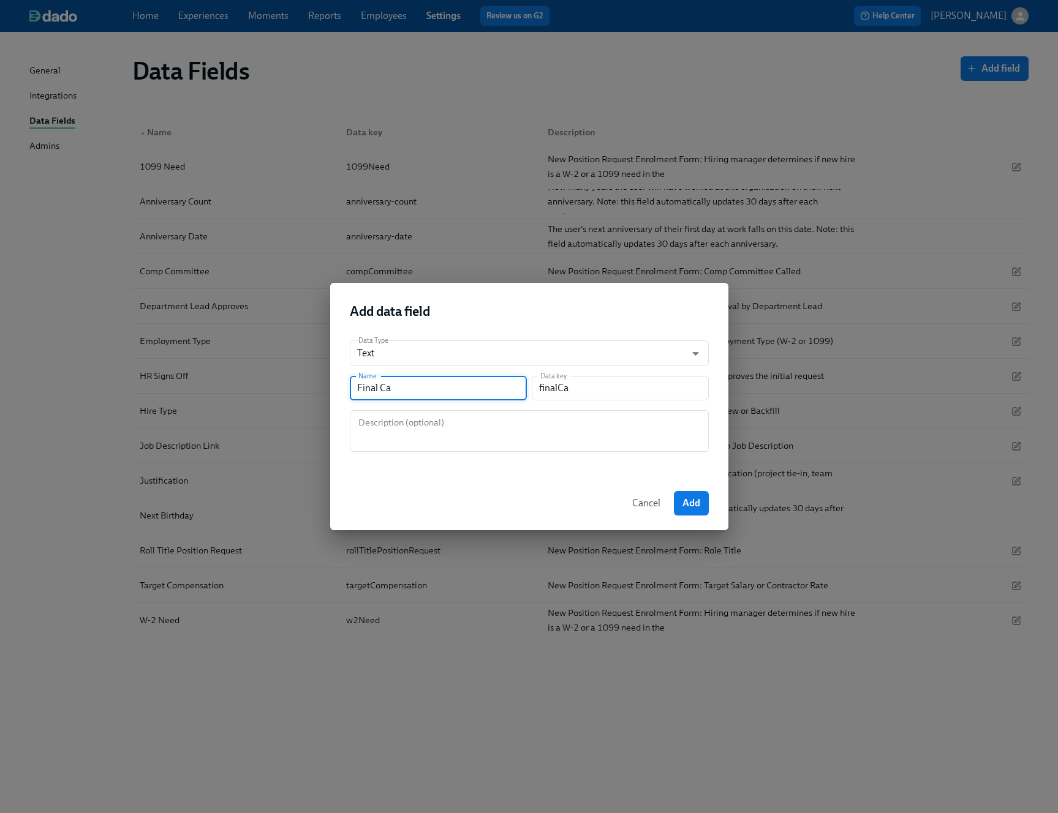
type input "Final Can"
type input "finalCan"
type input "Final Cand"
type input "finalCand"
type input "Final [PERSON_NAME]"
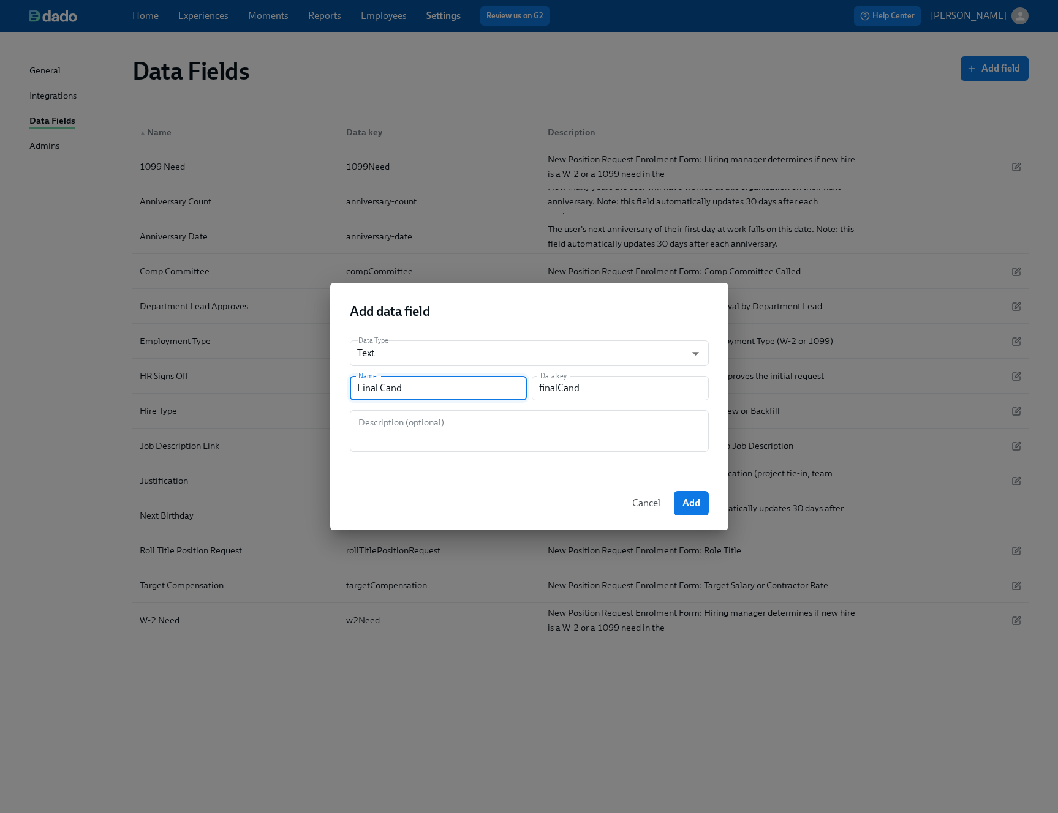
type input "finalCandi"
type input "Final Candid"
type input "finalCandid"
type input "Final Candida"
type input "finalCandida"
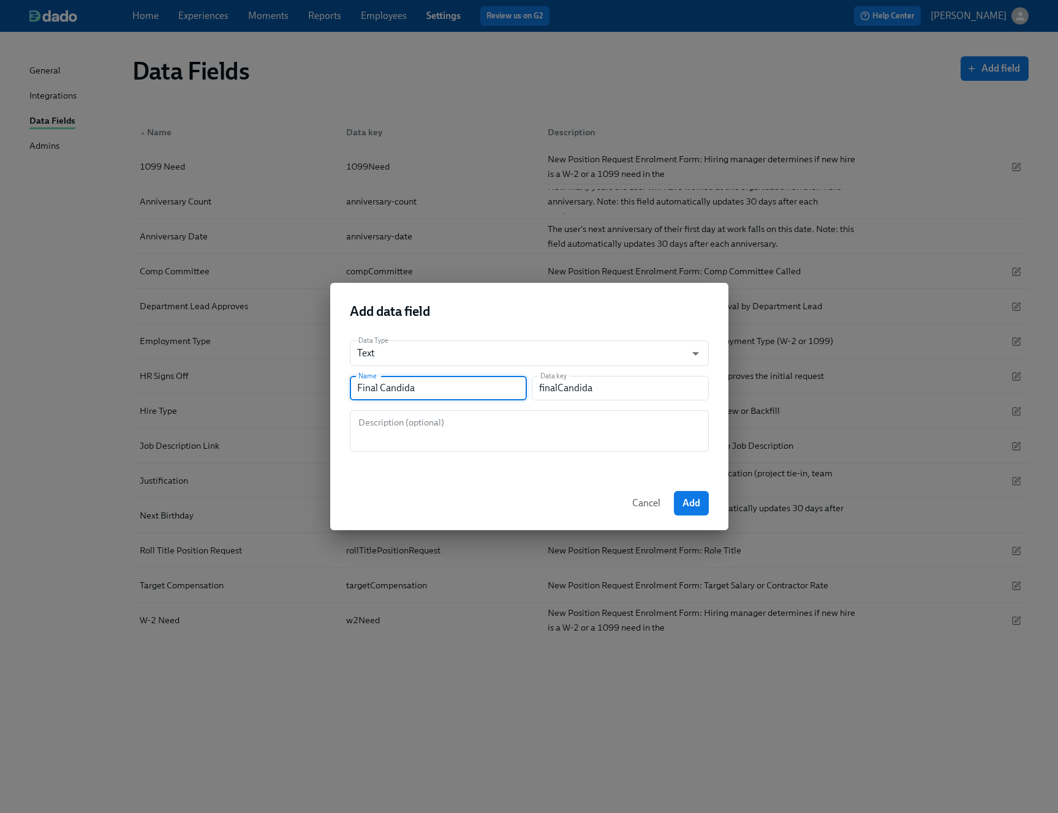
type input "Final Candidat"
type input "finalCandidat"
type input "Final Candidate"
type input "finalCandidate"
type input "Final Candidate E"
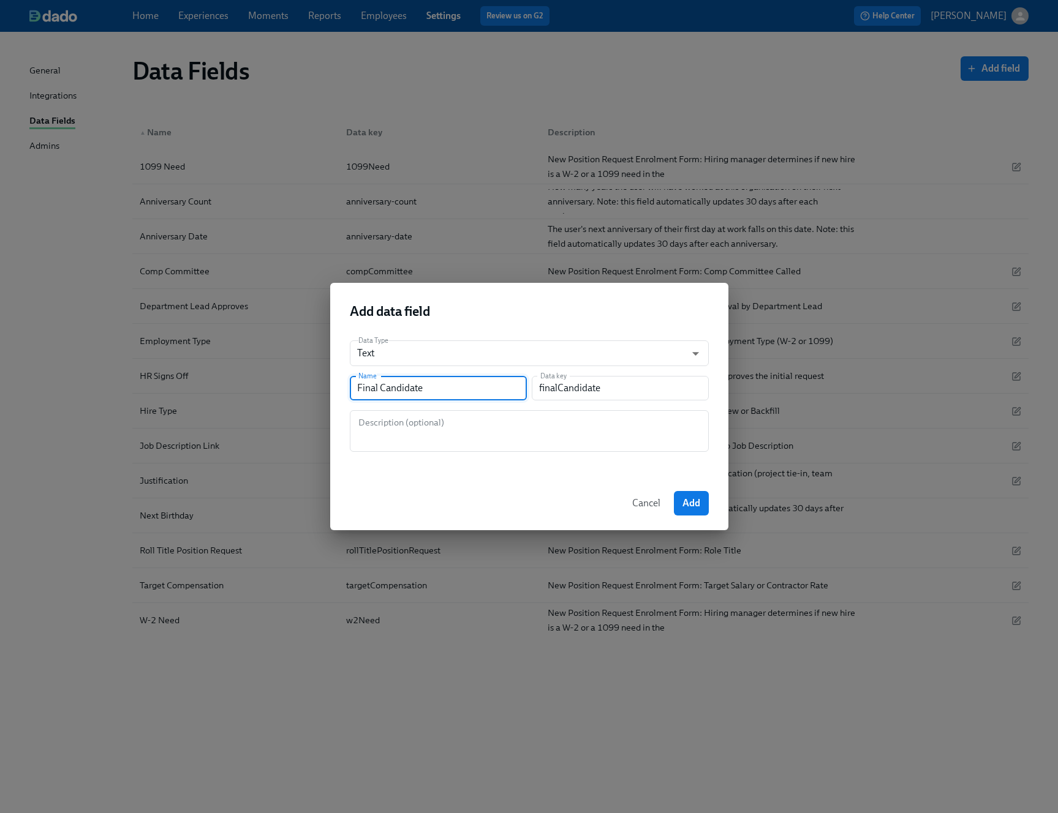
type input "finalCandidateE"
type input "Final Candidate Em"
type input "finalCandidateEm"
type input "Final Candidate Ema"
type input "finalCandidateEma"
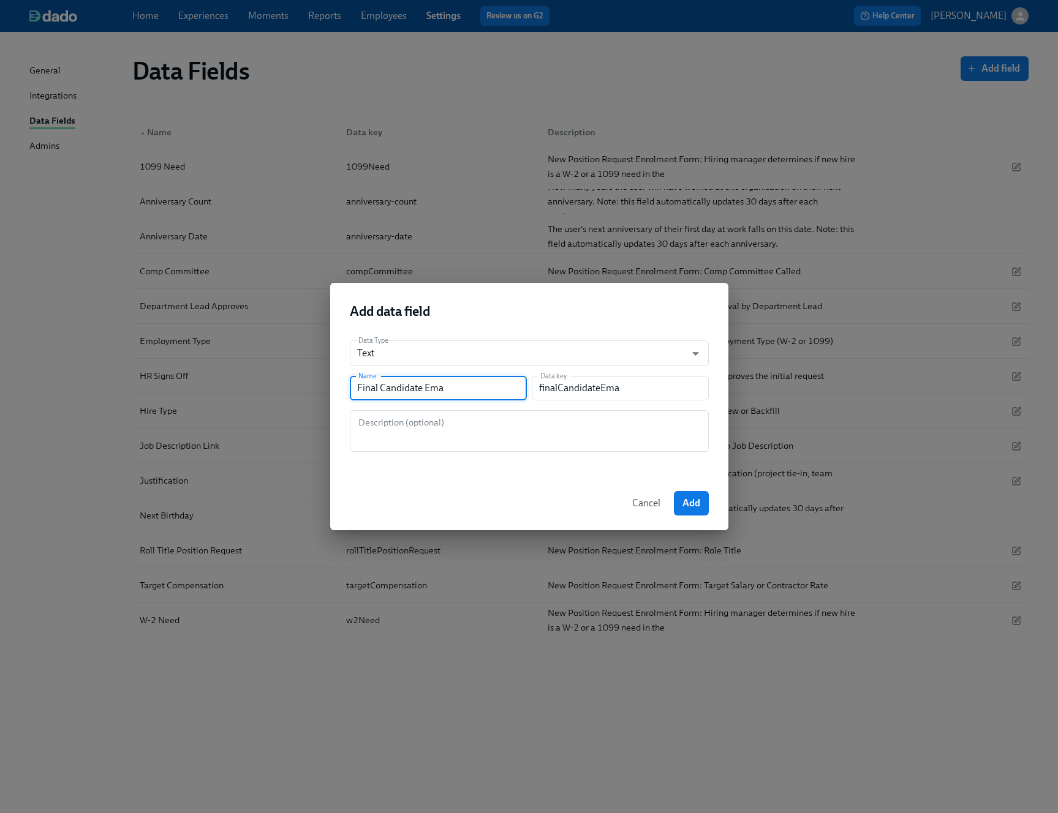
type input "Final Candidate Emai"
type input "finalCandidateEmai"
type input "Final Candidate Email"
type input "finalCandidateEmail"
type input "Final Candidate Email A"
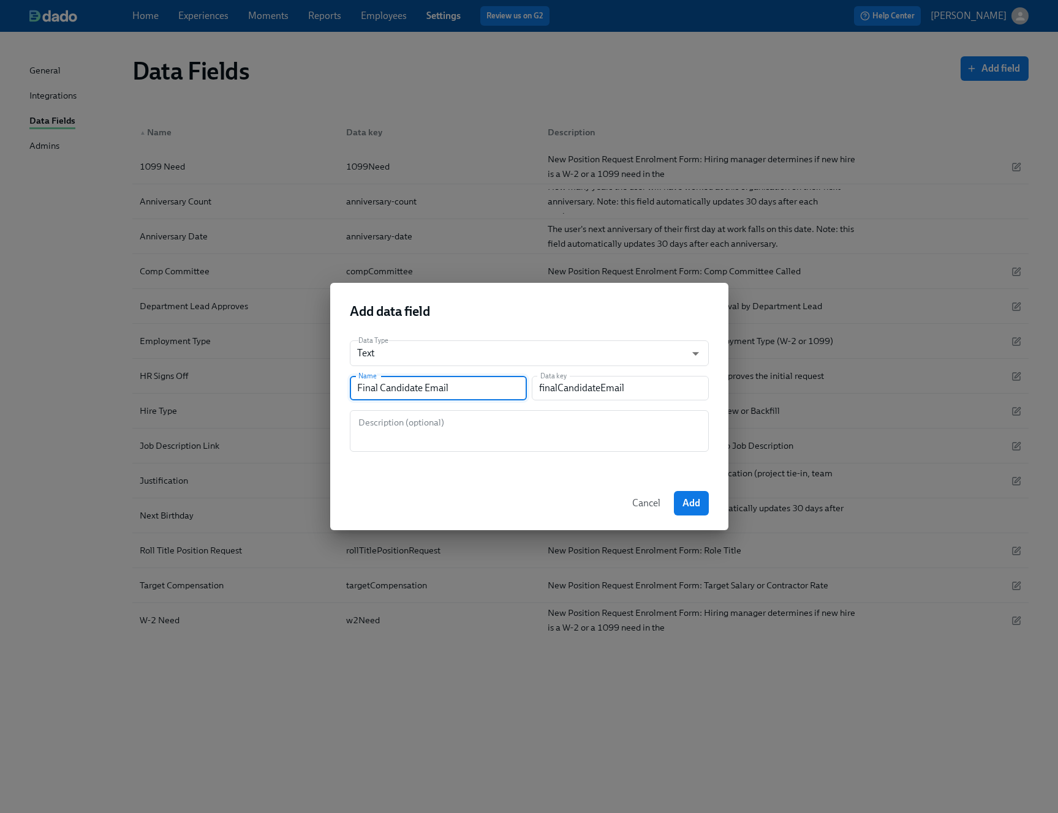
type input "finalCandidateEmailA"
type input "Final Candidate Email Ad"
type input "finalCandidateEmailAd"
type input "Final Candidate Email Add"
type input "finalCandidateEmailAdd"
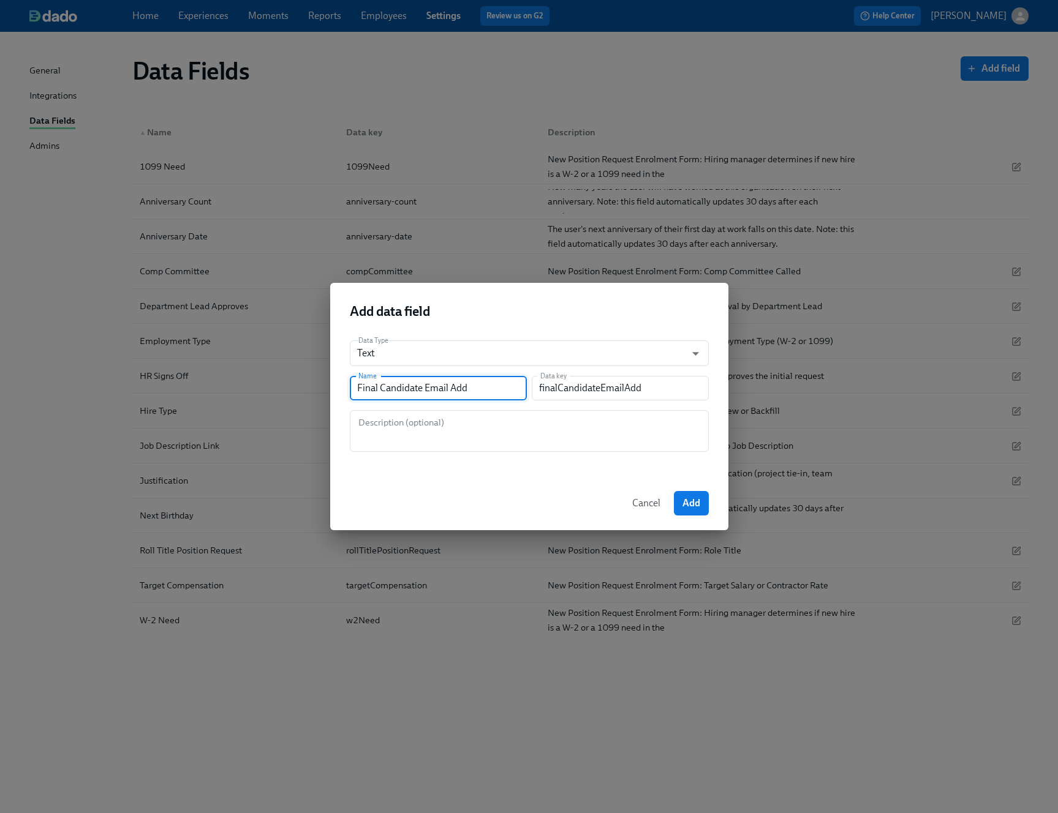
type input "Final Candidate Email Addr"
type input "finalCandidateEmailAddr"
type input "Final Candidate Email Addre"
type input "finalCandidateEmailAddre"
type input "Final Candidate Email Addres"
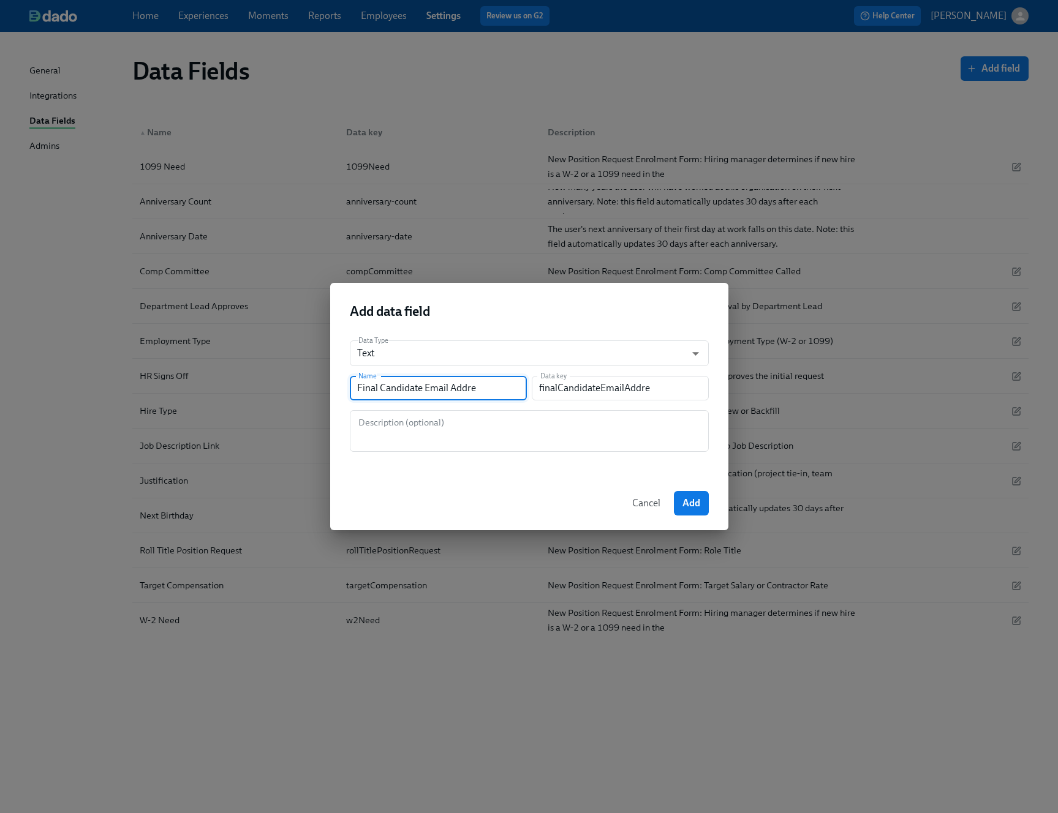
type input "finalCandidateEmailAddres"
type input "Final Candidate Email Address"
type input "finalCandidateEmailAddress"
type input "Final Candidate Email Address"
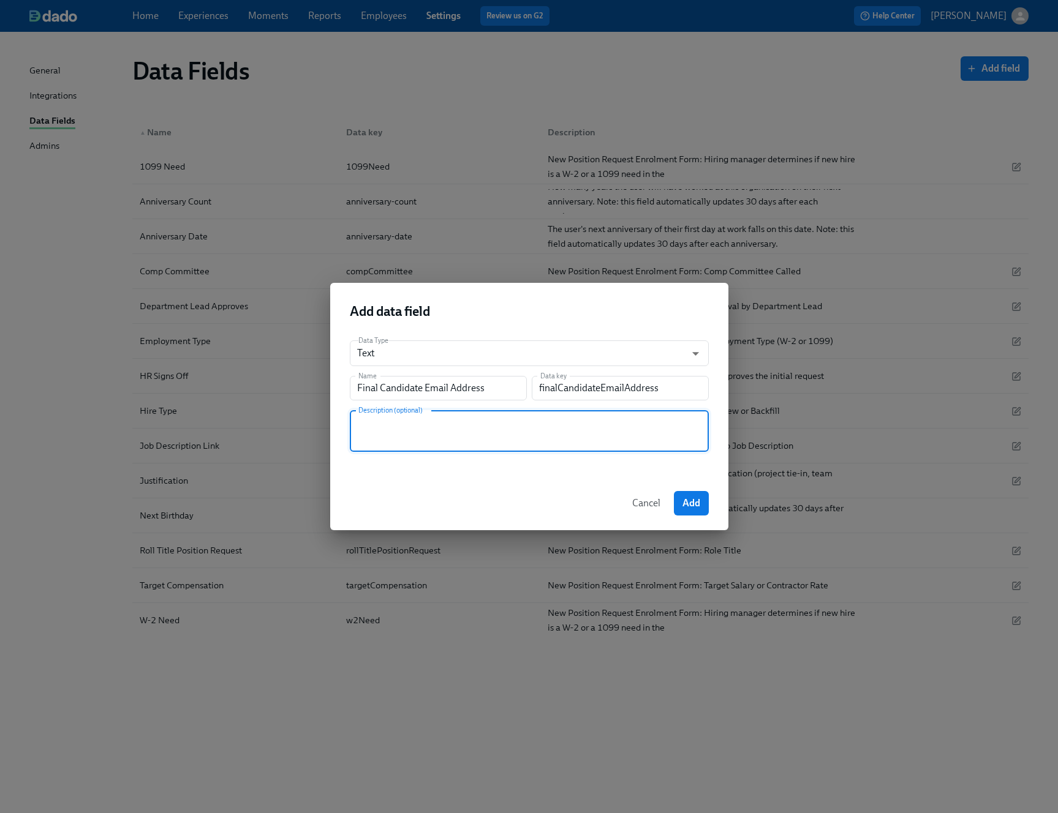
click at [510, 429] on textarea at bounding box center [529, 430] width 344 height 29
click at [702, 503] on button "Add" at bounding box center [691, 503] width 35 height 24
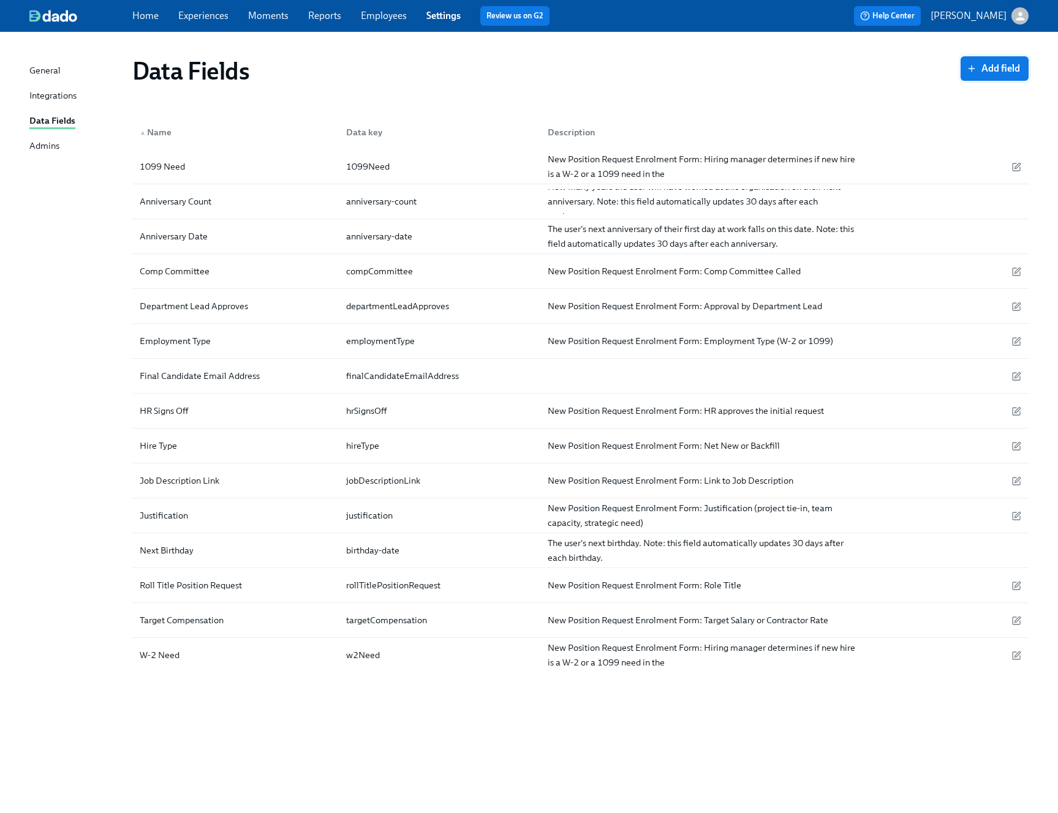
click at [987, 72] on span "Add field" at bounding box center [994, 68] width 51 height 12
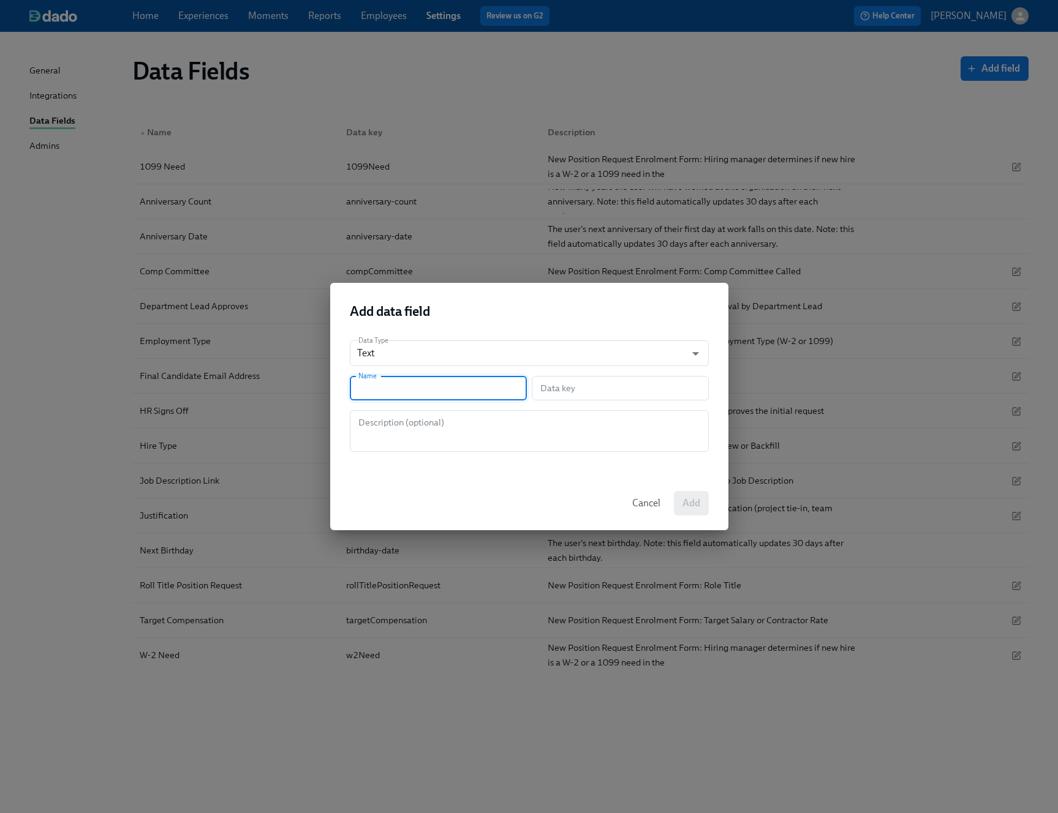
click at [456, 381] on input "text" at bounding box center [438, 388] width 177 height 24
type input "A"
type input "a"
type input "F"
type input "f"
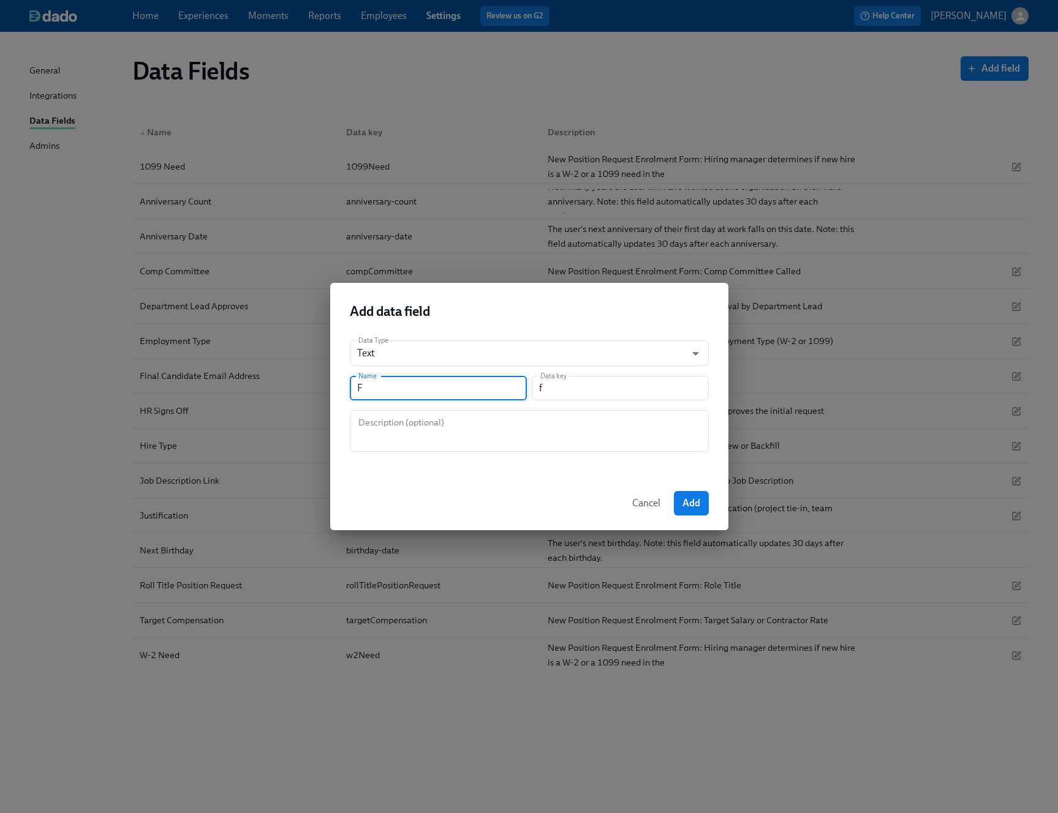
type input "Fi"
type input "fi"
type input "Fin"
type input "fin"
type input "Fina"
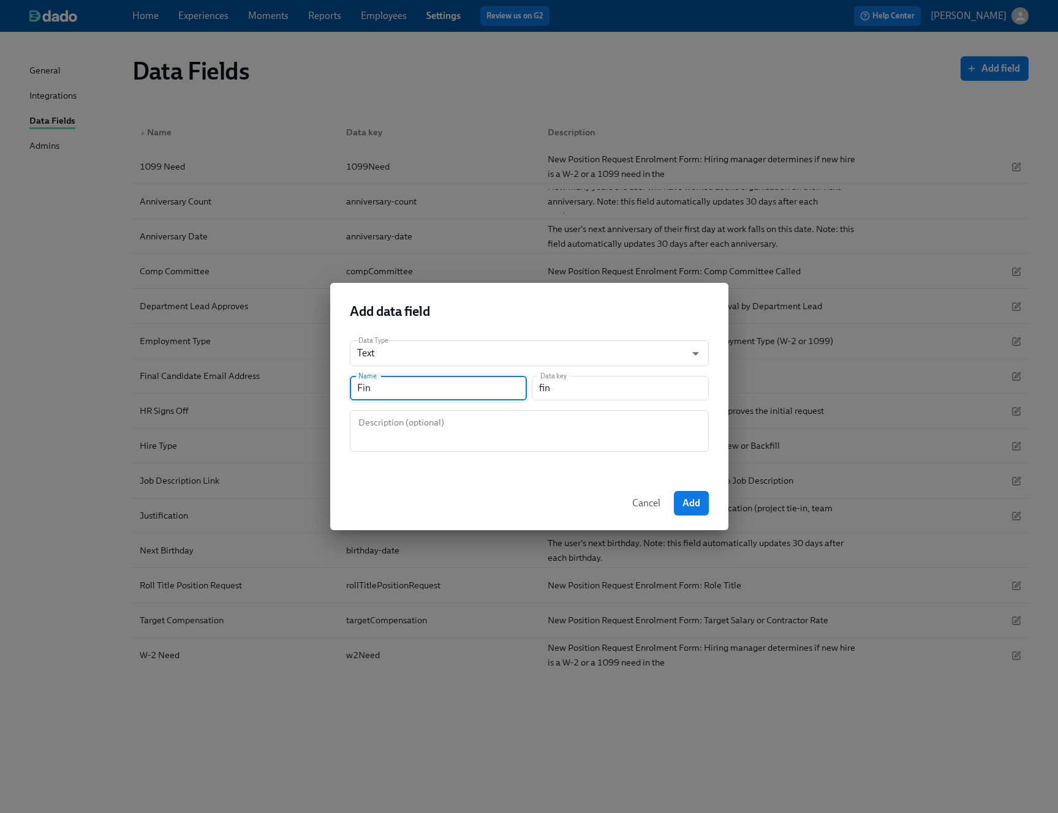
type input "fina"
type input "Final"
type input "final"
type input "Final C"
type input "finalC"
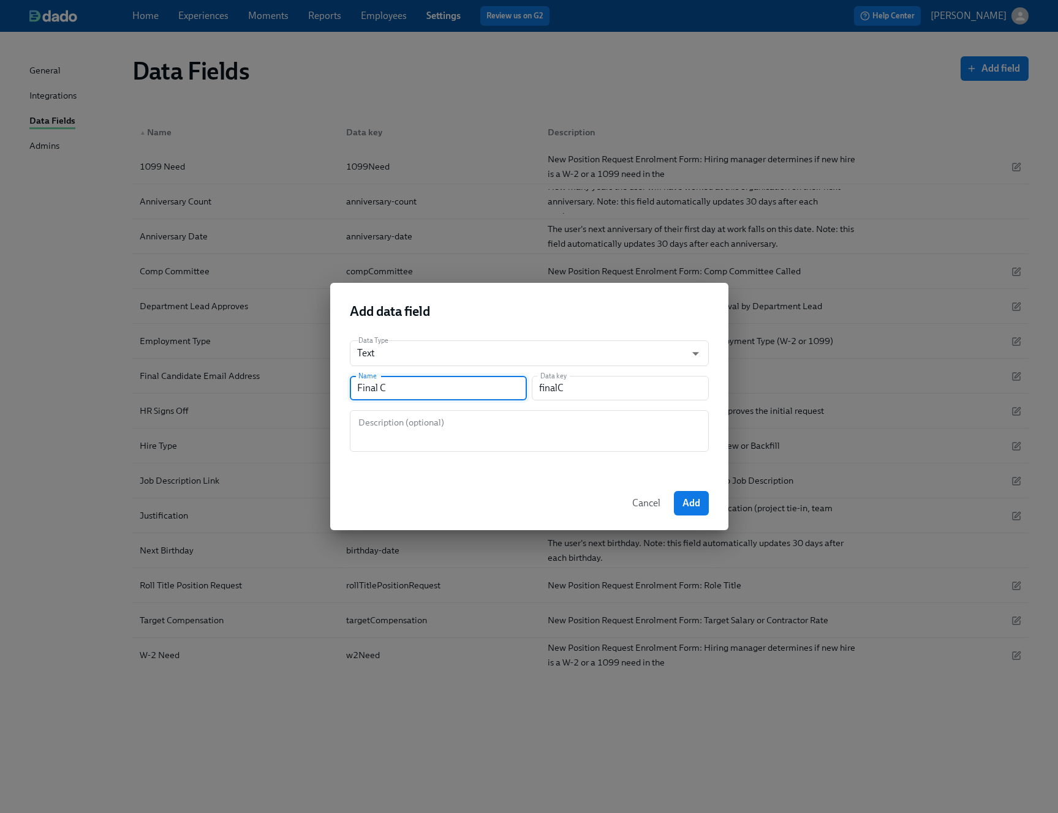
type input "Final Co"
type input "finalCo"
type input "Final Com"
type input "finalCom"
type input "Final Comp"
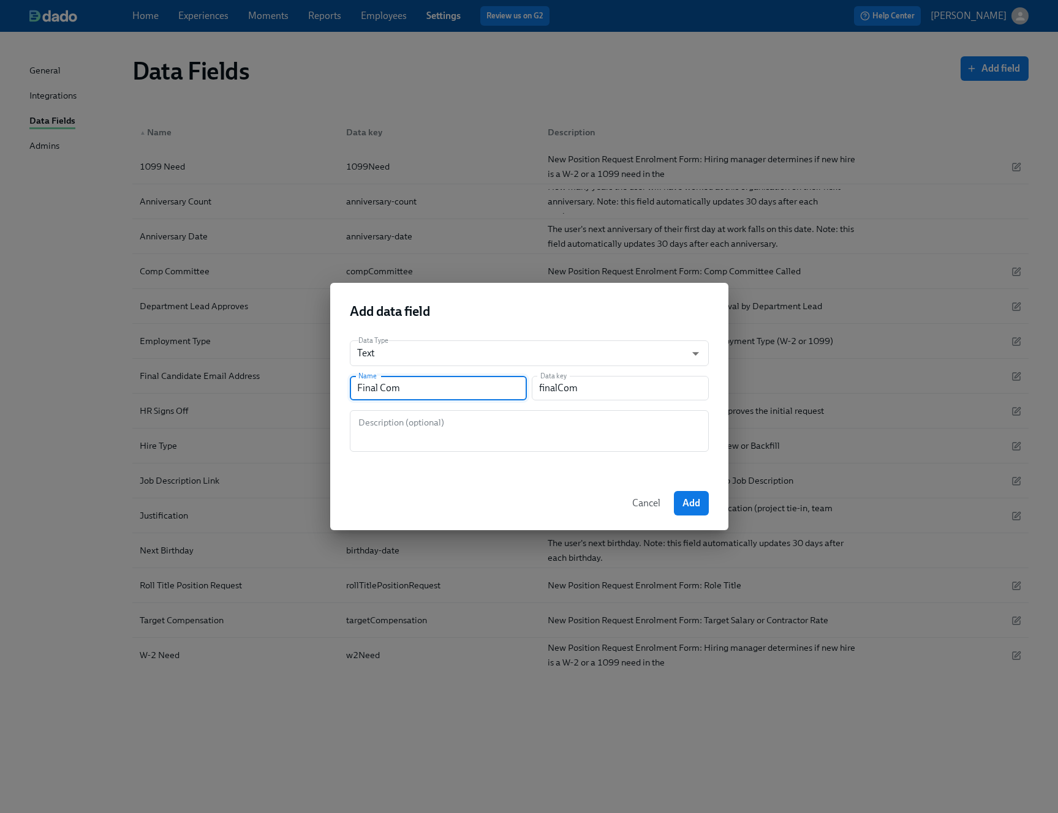
type input "finalComp"
type input "Final Compe"
type input "finalCompe"
type input "Final Compen"
type input "finalCompen"
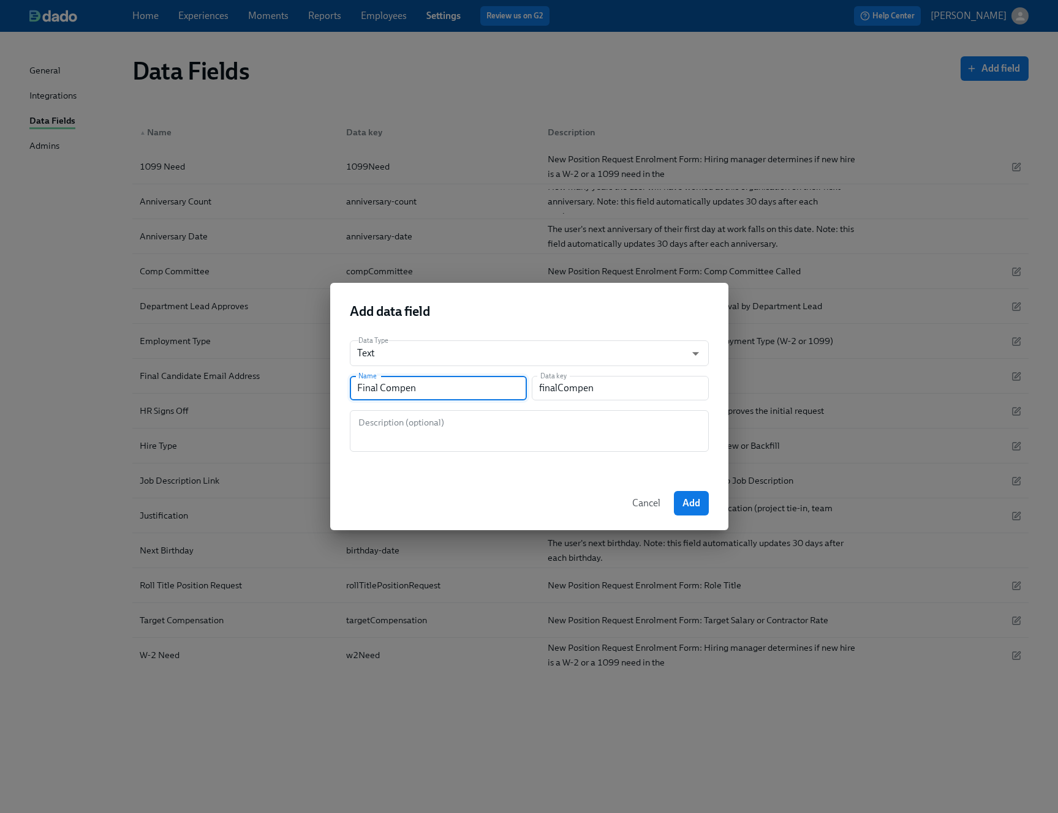
type input "Final Compent"
type input "finalCompent"
type input "Final Compents"
type input "finalCompents"
type input "Final Compent"
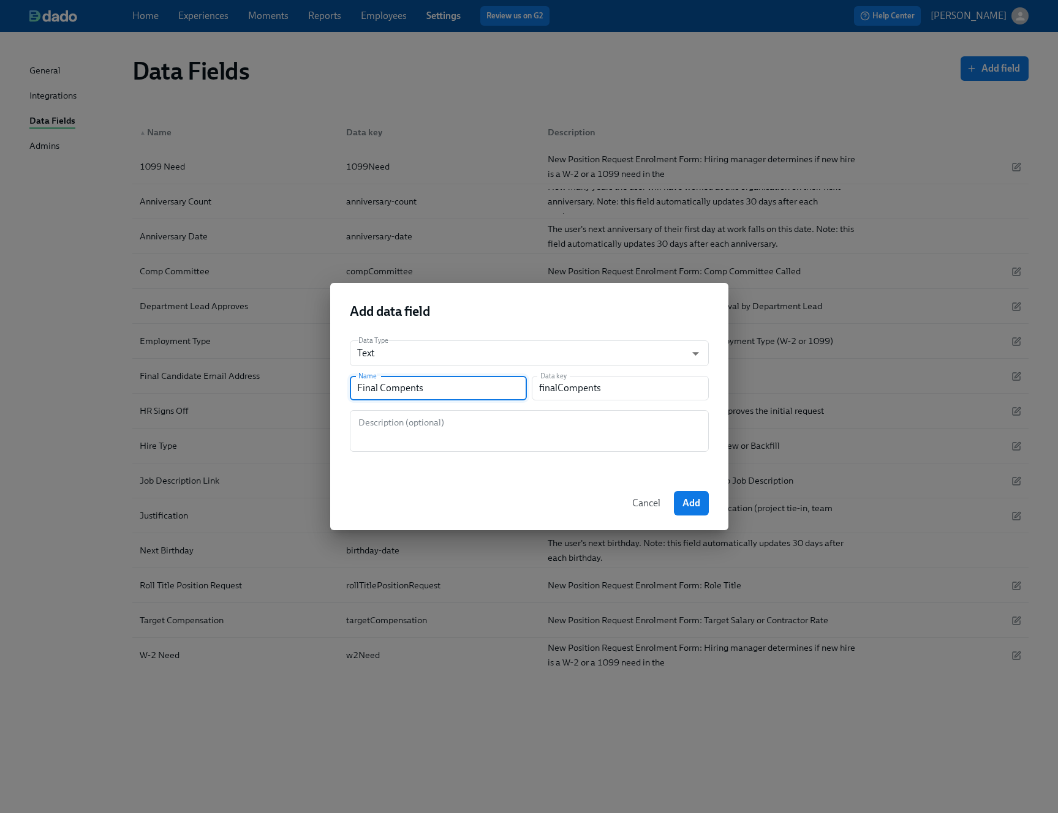
type input "finalCompent"
type input "Final Compen"
type input "finalCompen"
type input "Final Compens"
type input "finalCompens"
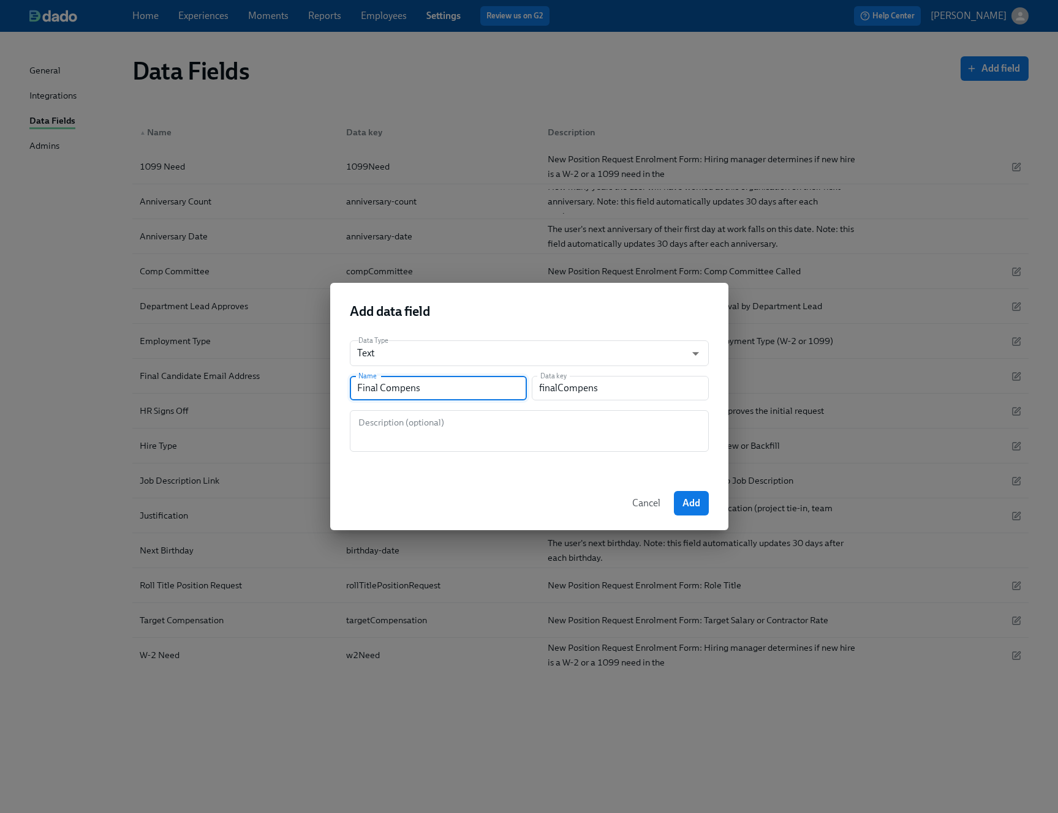
type input "Final Compensa"
type input "finalCompensa"
type input "Final Compensat"
type input "finalCompensat"
type input "Final Compensati"
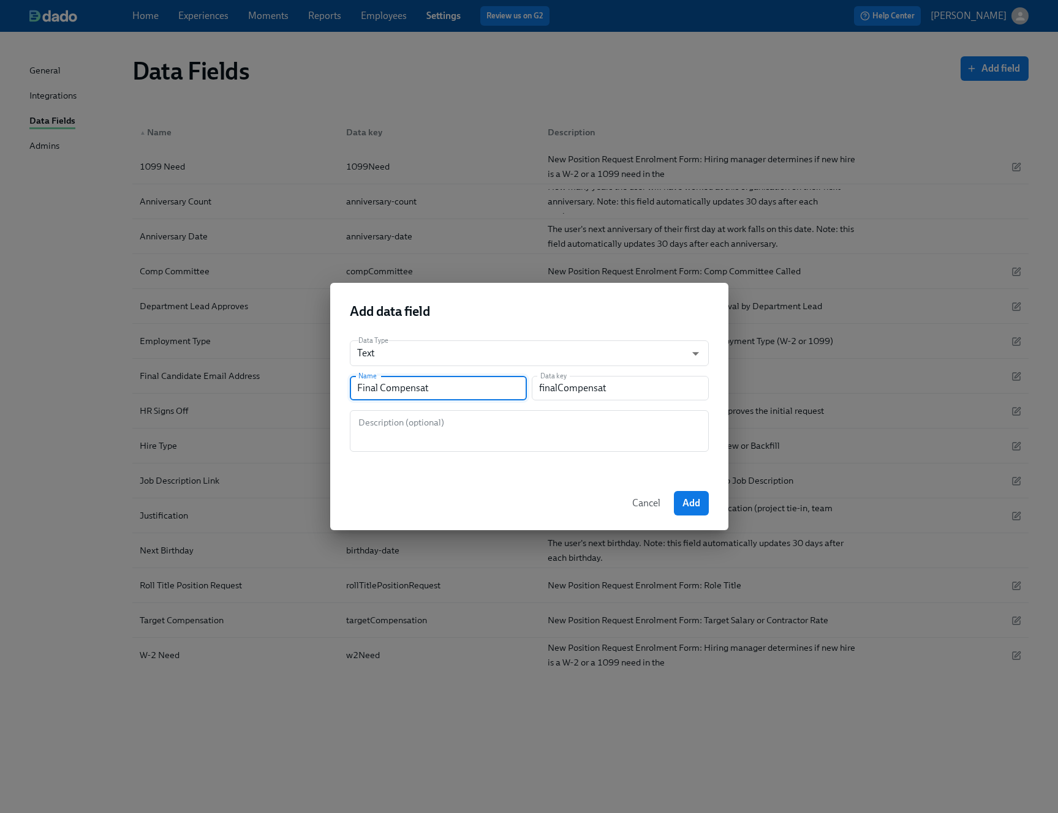
type input "finalCompensati"
type input "Final Compensatio"
type input "finalCompensatio"
type input "Final Compensation"
type input "finalCompensation"
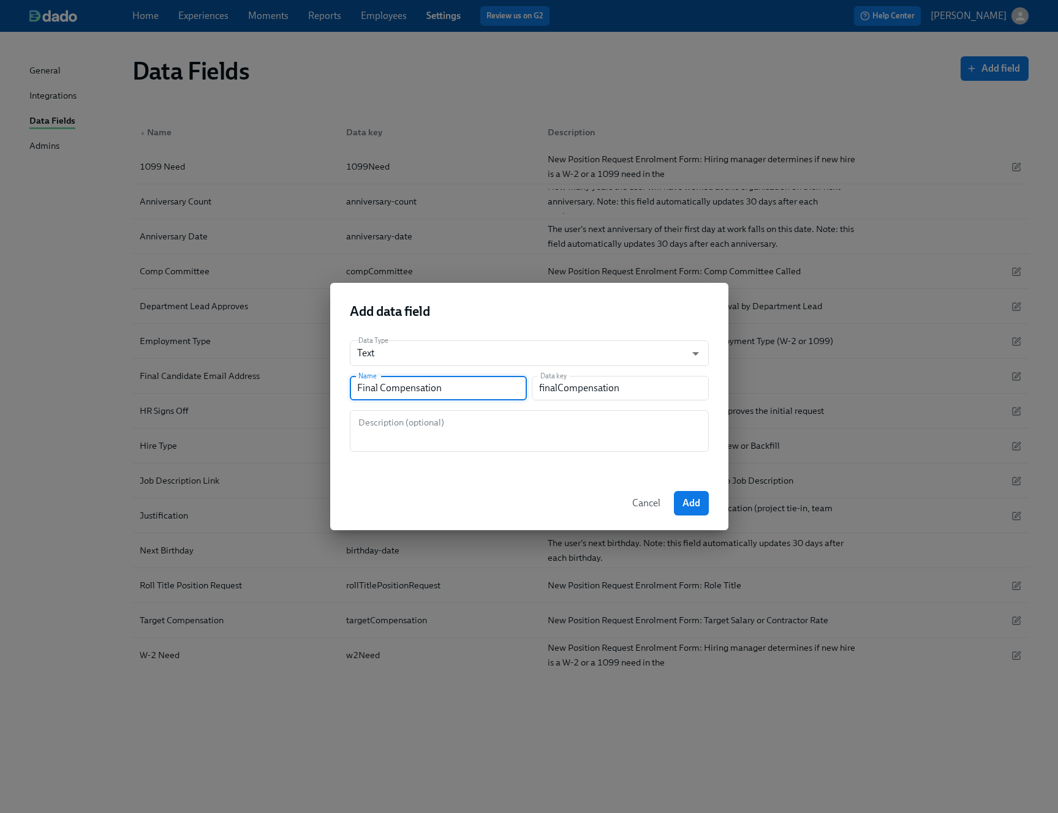
click at [363, 388] on input "Final Compensation" at bounding box center [438, 388] width 177 height 24
type input "O Compensation"
type input "oCompensation"
type input "Od Compensation"
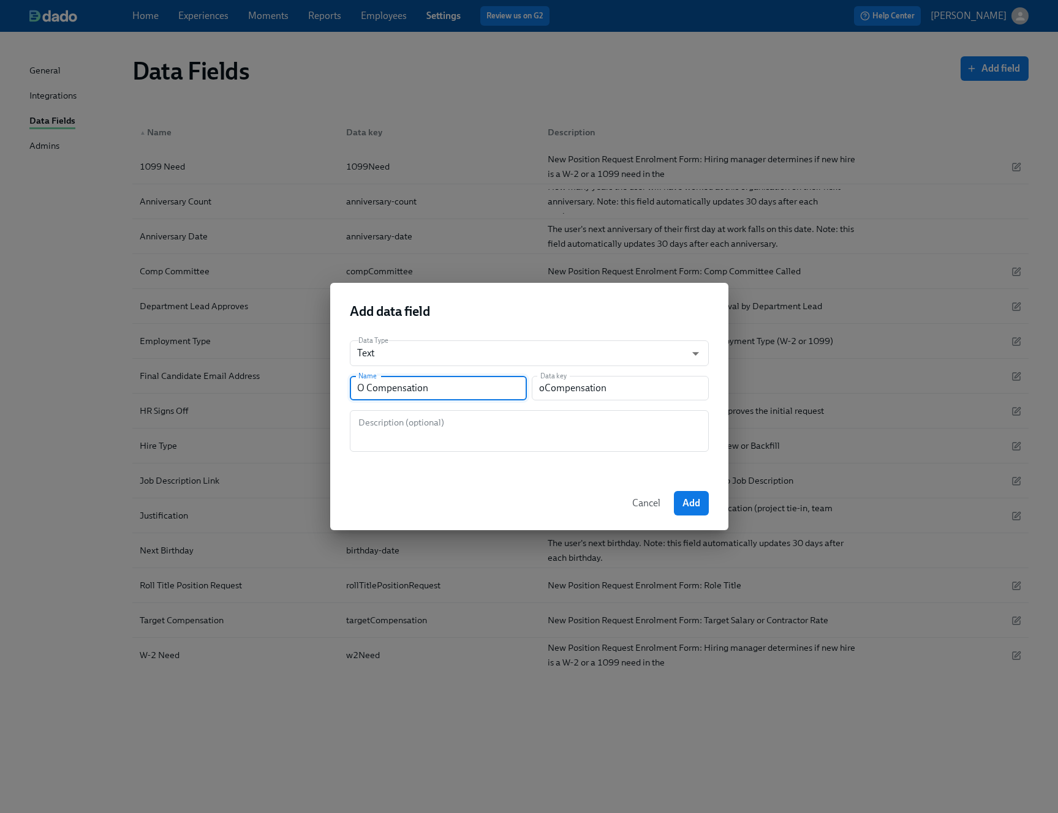
type input "odCompensation"
type input "O Compensation"
type input "oCompensation"
type input "Of Compensation"
type input "ofCompensation"
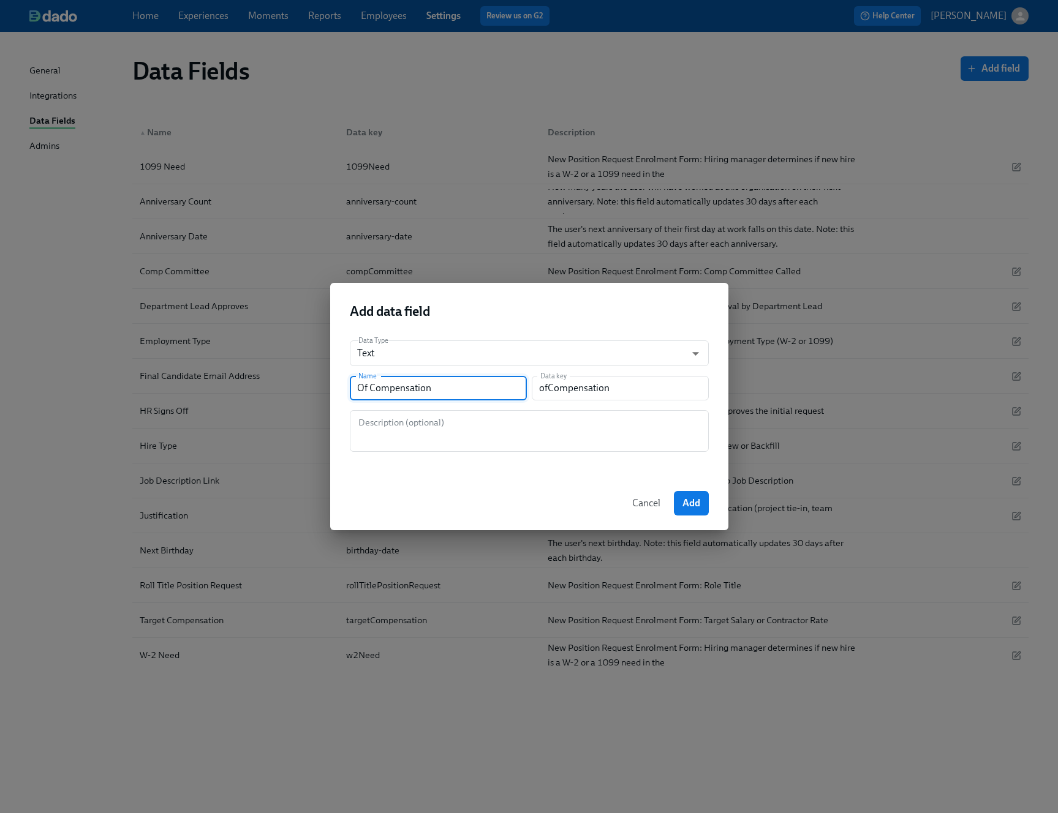
type input "Off Compensation"
type input "offCompensation"
type input "Offe Compensation"
type input "offeCompensation"
type input "Offer Compensation"
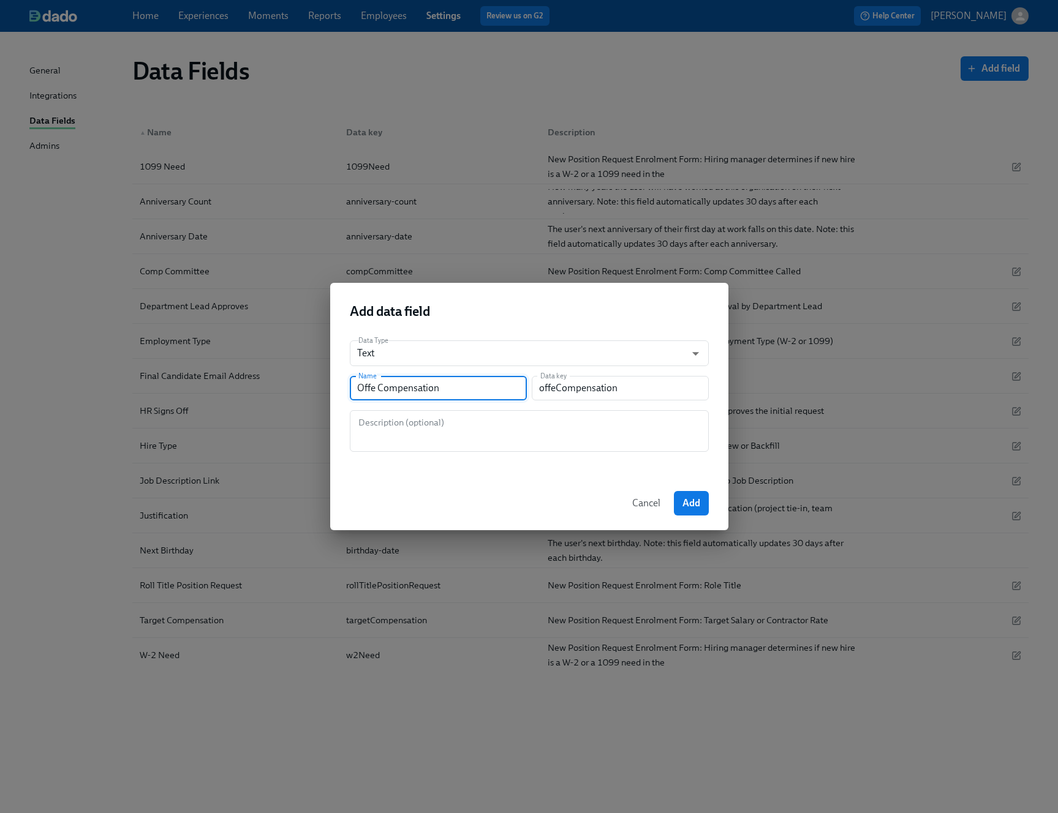
type input "offerCompensation"
type input "Offer Compensation"
click at [679, 499] on button "Add" at bounding box center [691, 503] width 35 height 24
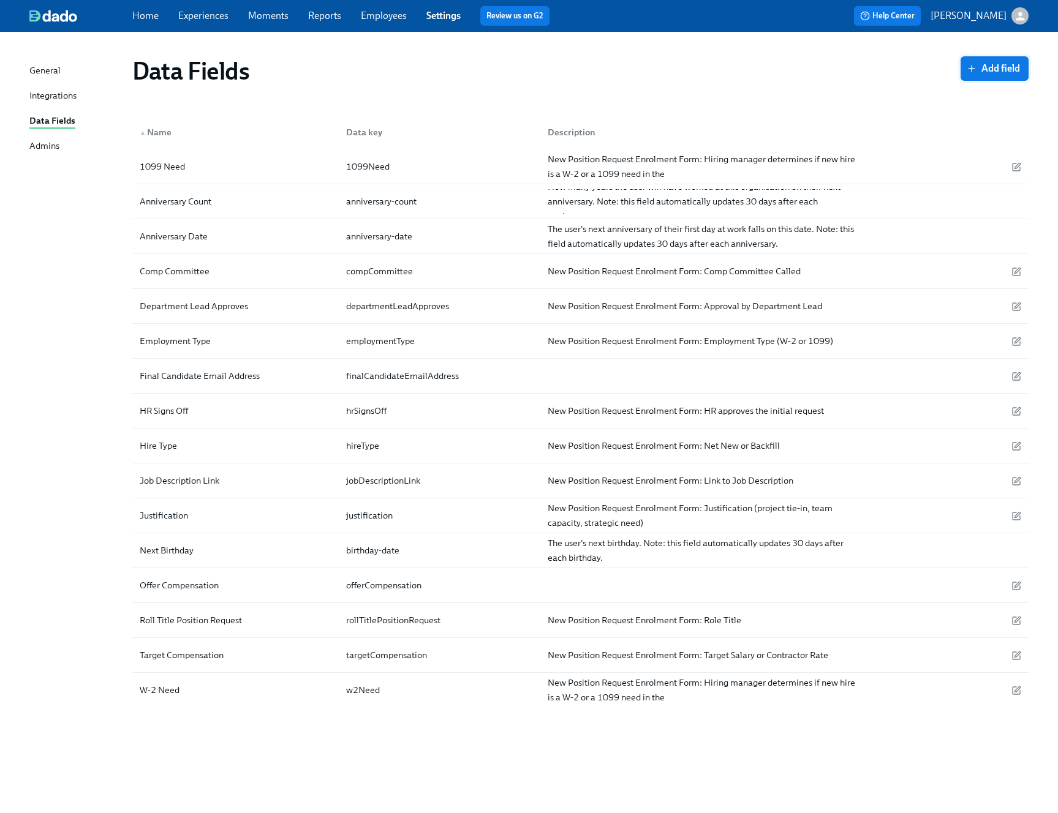
click at [975, 76] on button "Add field" at bounding box center [994, 68] width 68 height 24
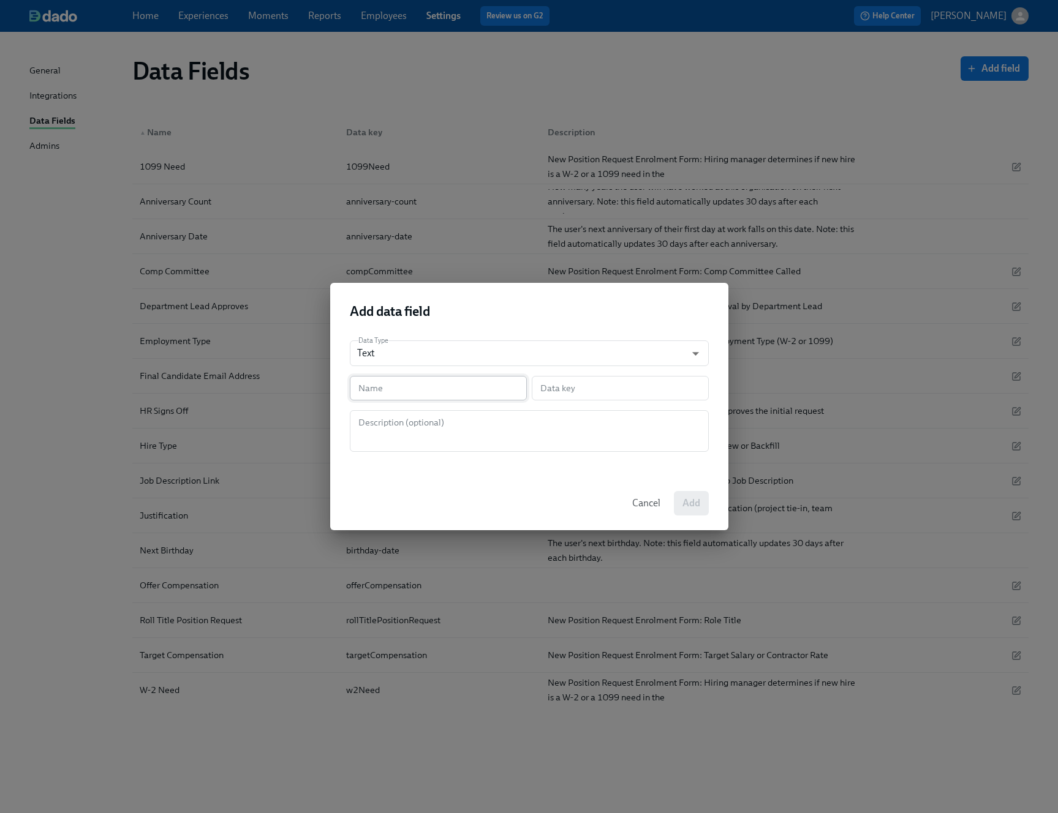
click at [424, 384] on input "text" at bounding box center [438, 388] width 177 height 24
type input "E"
type input "e"
type input "Ew"
type input "ew"
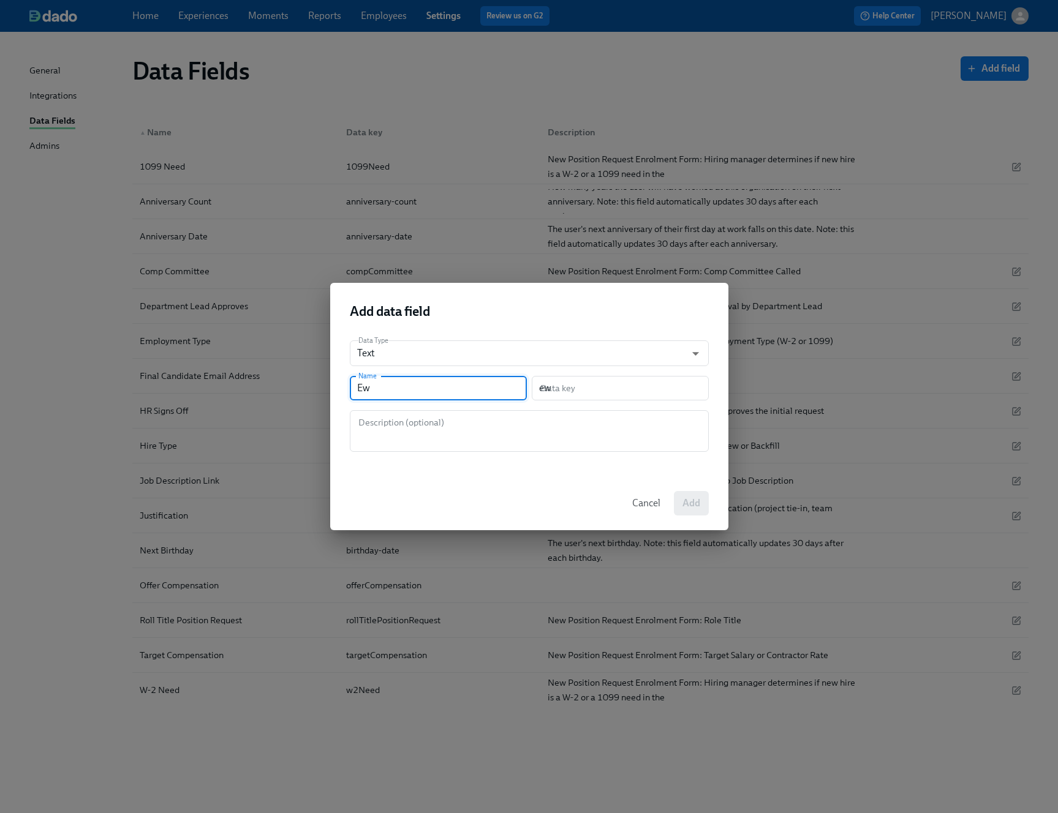
type input "Ewm"
type input "ewm"
type input "Ewmp"
type input "ewmp"
type input "Ewmpl"
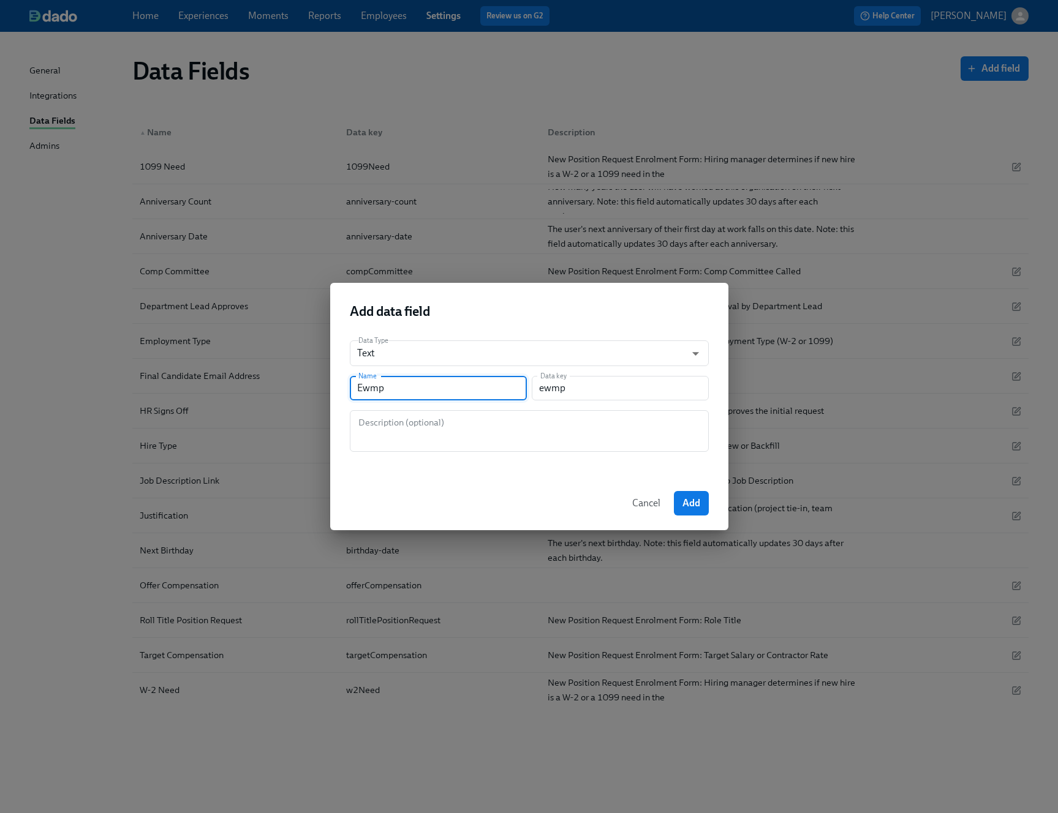
type input "ewmpl"
type input "Ewmplo"
type input "ewmplo"
type input "Ewmpl"
type input "ewmpl"
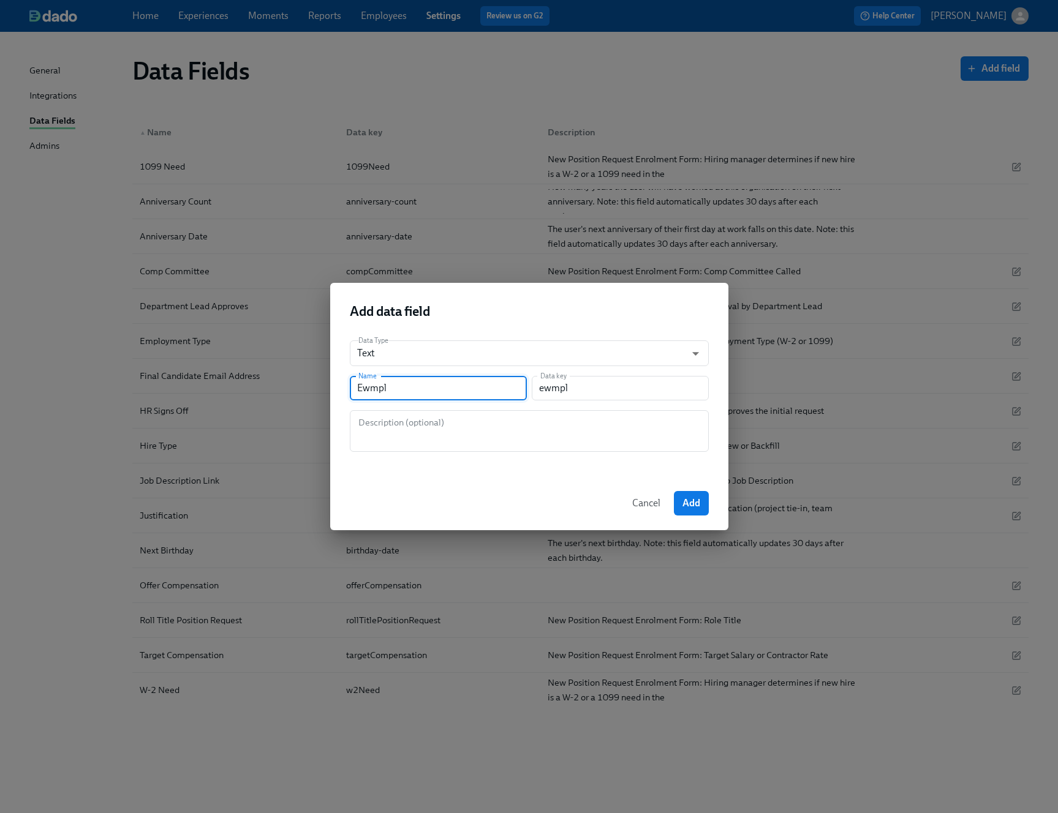
type input "Ewmp"
type input "ewmp"
type input "Ewm"
type input "ewm"
type input "Ew"
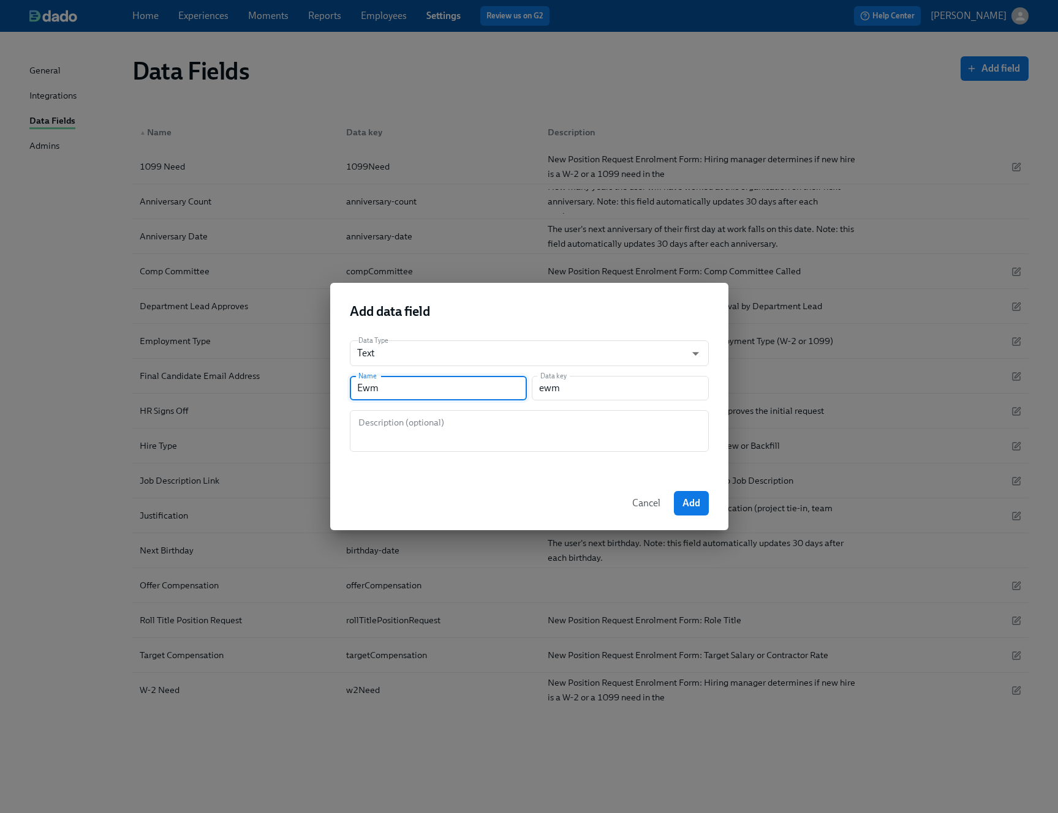
type input "ew"
type input "E"
type input "e"
type input "Em"
type input "em"
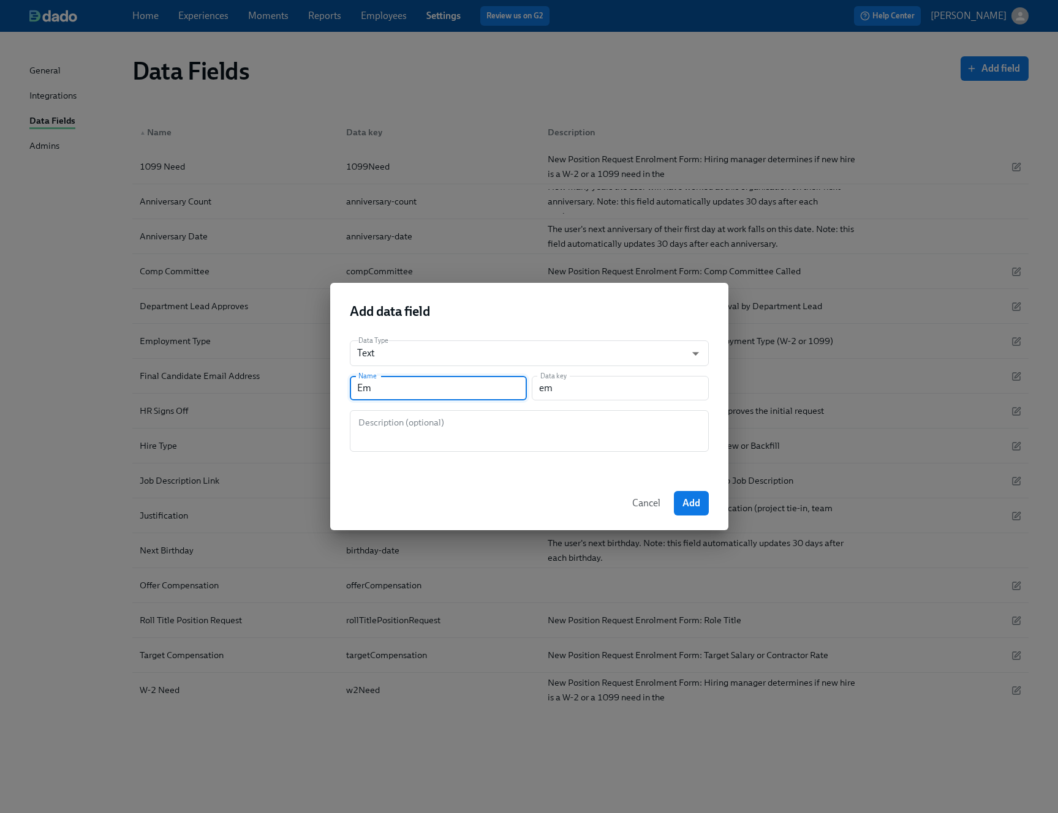
type input "Emp"
type input "emp"
type input "Empl"
type input "empl"
type input "Emplo"
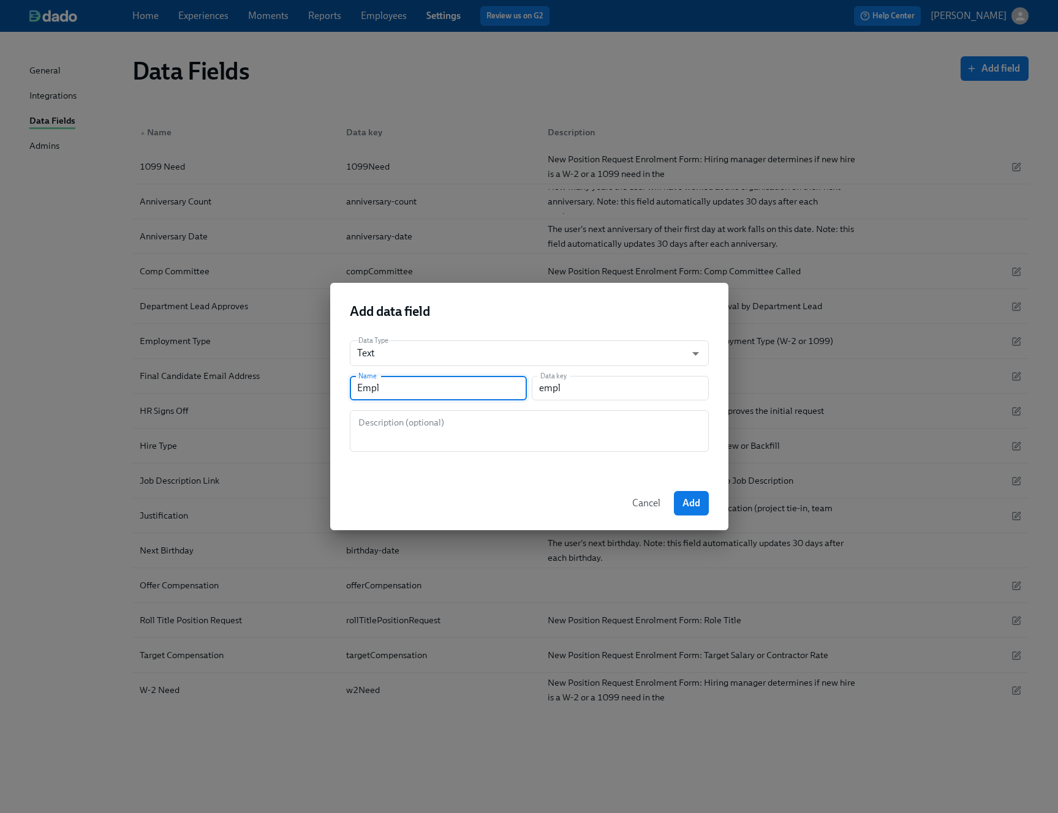
type input "emplo"
type input "Employ"
type input "employ"
type input "Employm"
type input "employm"
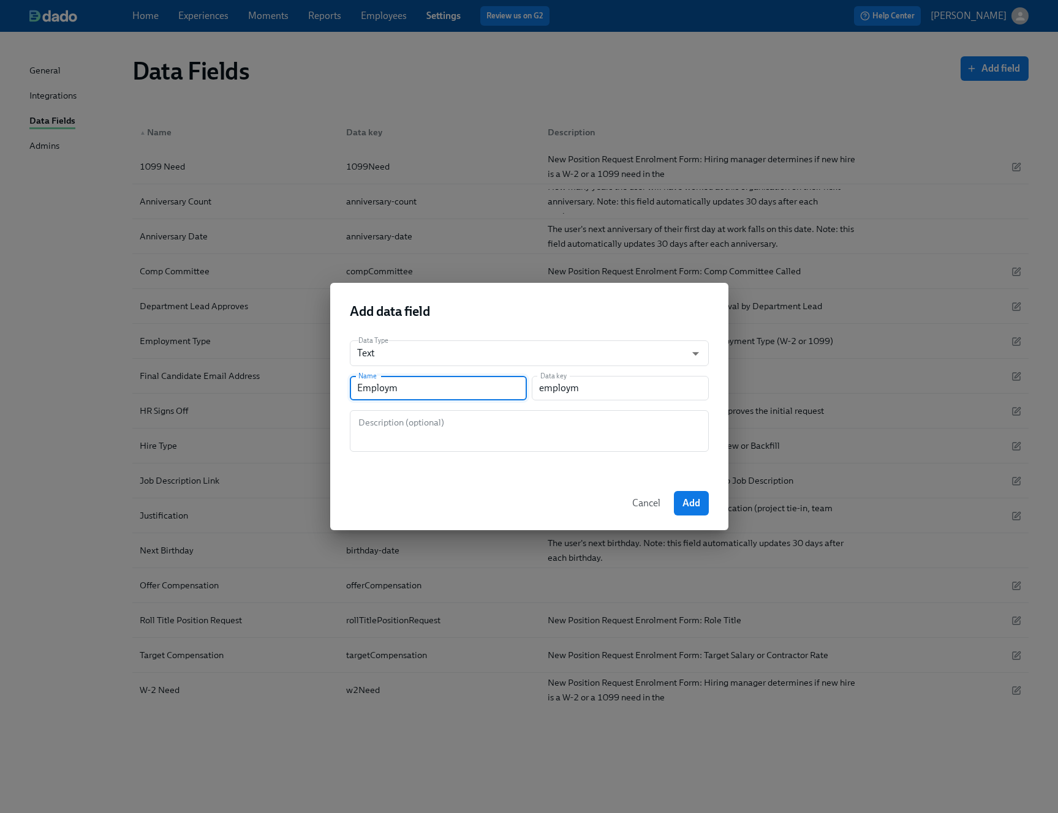
type input "Employme"
type input "employme"
type input "Employmen"
type input "employmen"
type input "Employment"
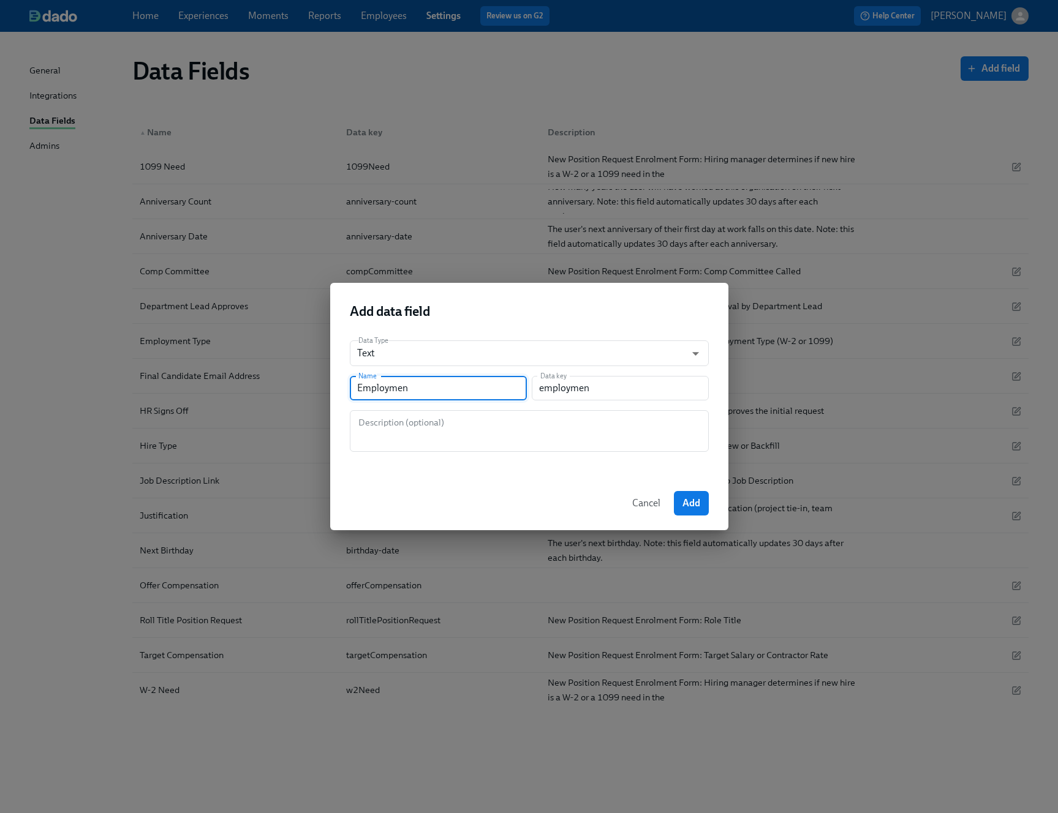
type input "employment"
type input "Employment T"
type input "employmentT"
type input "Employment Ty"
type input "employmentTy"
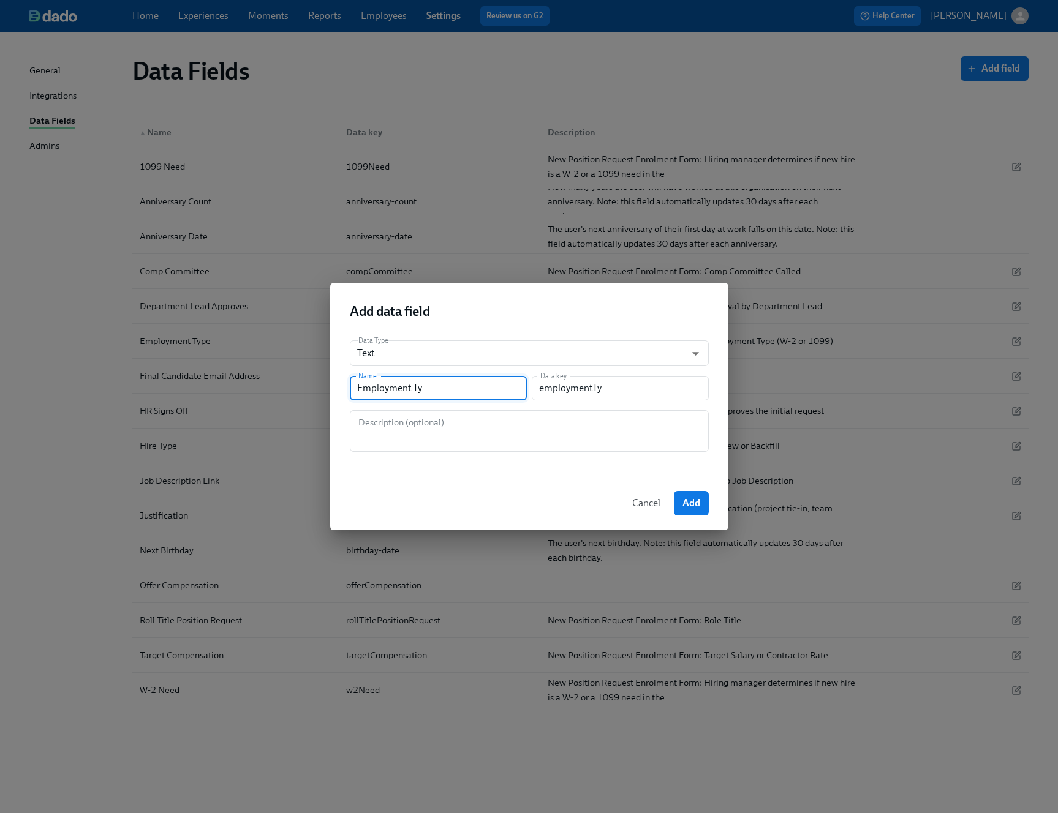
type input "Employment Typ"
type input "employmentTyp"
type input "Employment Type"
type input "employmentType"
type input "Employment Type O"
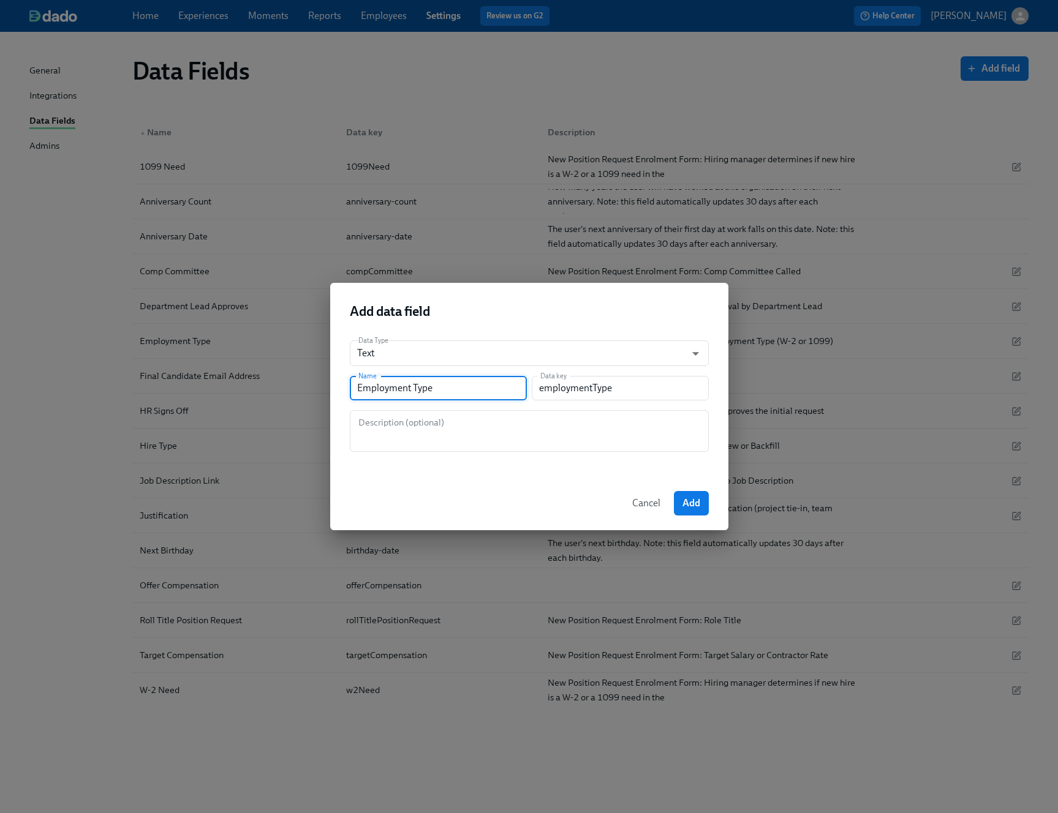
type input "employmentTypeO"
type input "Employment Type Of"
type input "employmentTypeOf"
type input "Employment Type Off"
type input "employmentTypeOff"
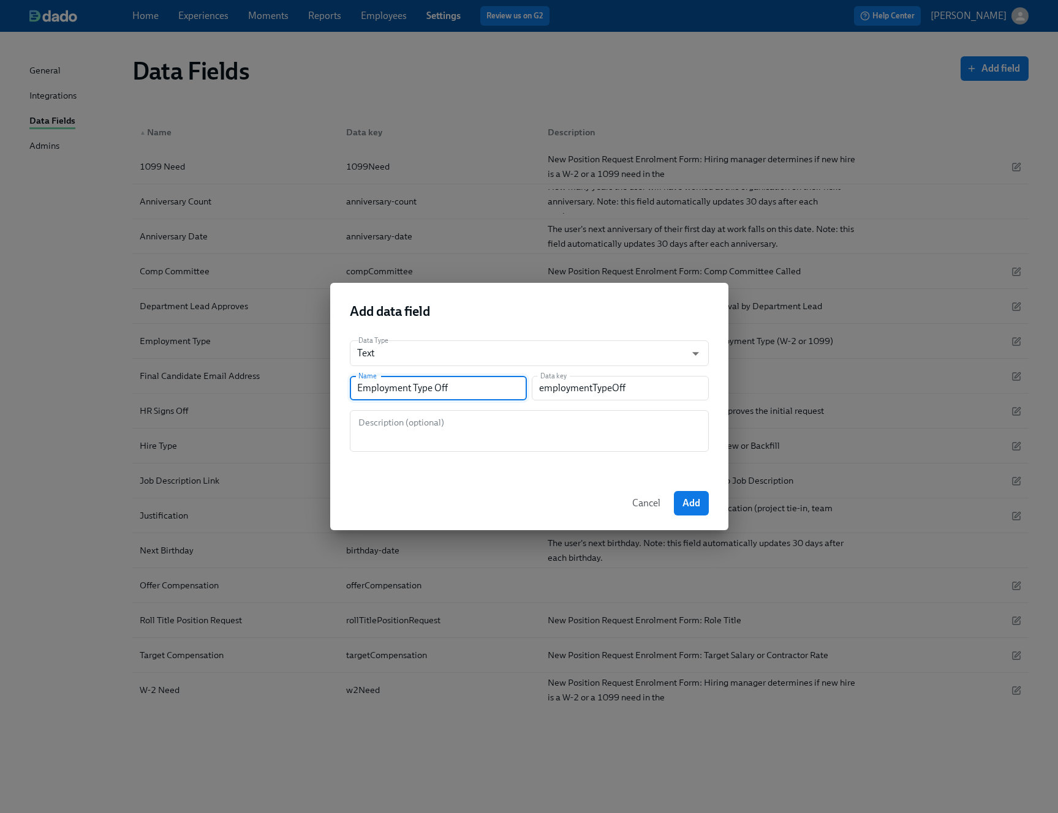
type input "Employment Type Offe"
type input "employmentTypeOffe"
type input "Employment Type Offer"
type input "employmentTypeOffer"
type input "Employment Type Offer"
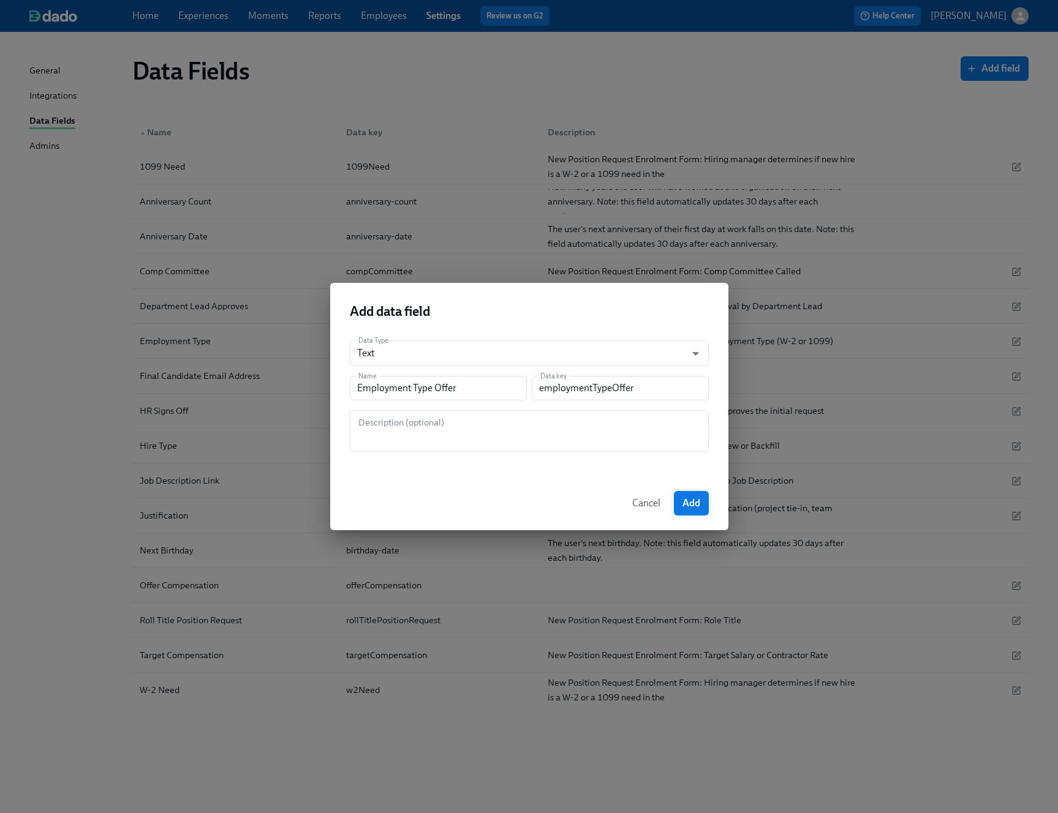
click at [704, 515] on button "Add" at bounding box center [691, 503] width 35 height 24
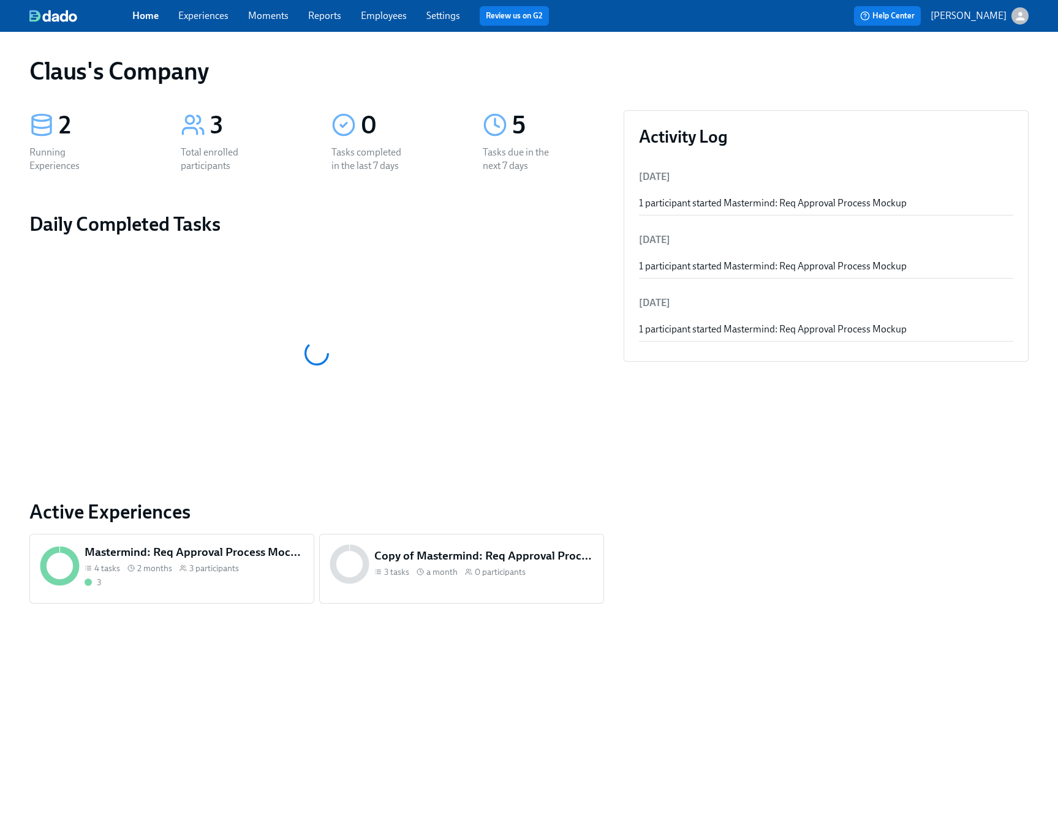
click at [222, 25] on div "Home Experiences Moments Reports Employees Settings Review us on G2" at bounding box center [356, 16] width 448 height 20
click at [216, 21] on link "Experiences" at bounding box center [203, 16] width 50 height 12
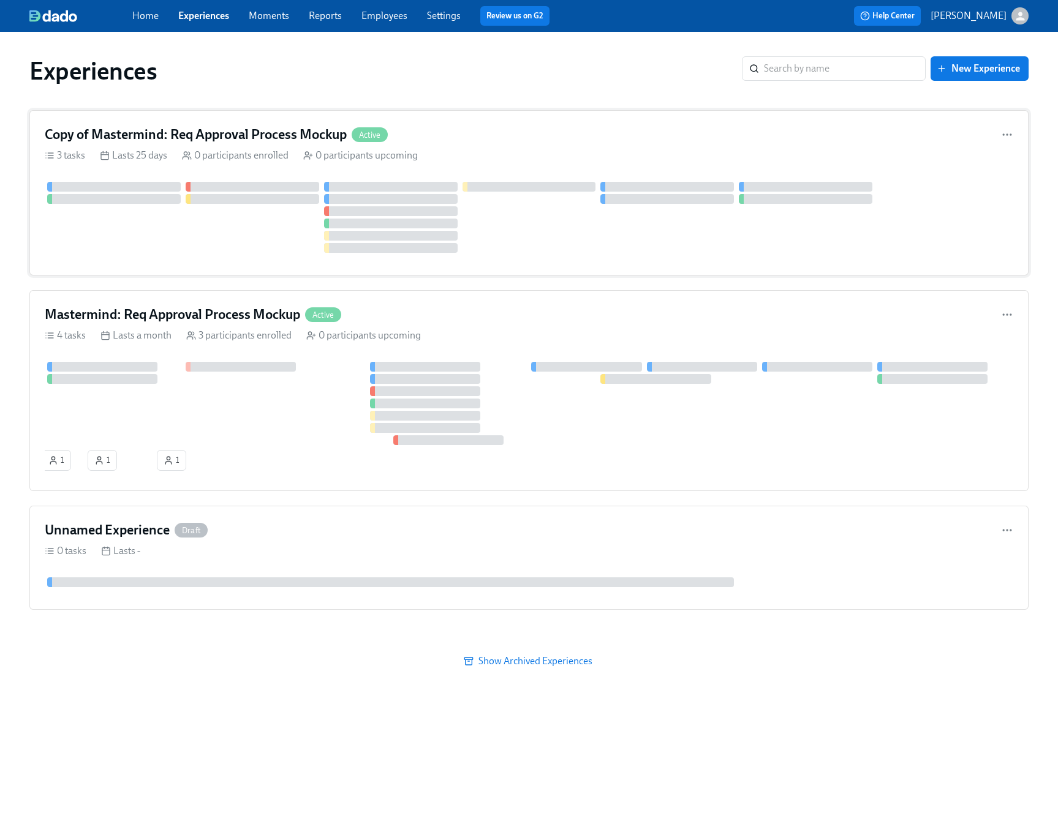
click at [518, 150] on div "3 tasks Lasts 25 days 0 participants enrolled 0 participants upcoming" at bounding box center [529, 155] width 968 height 13
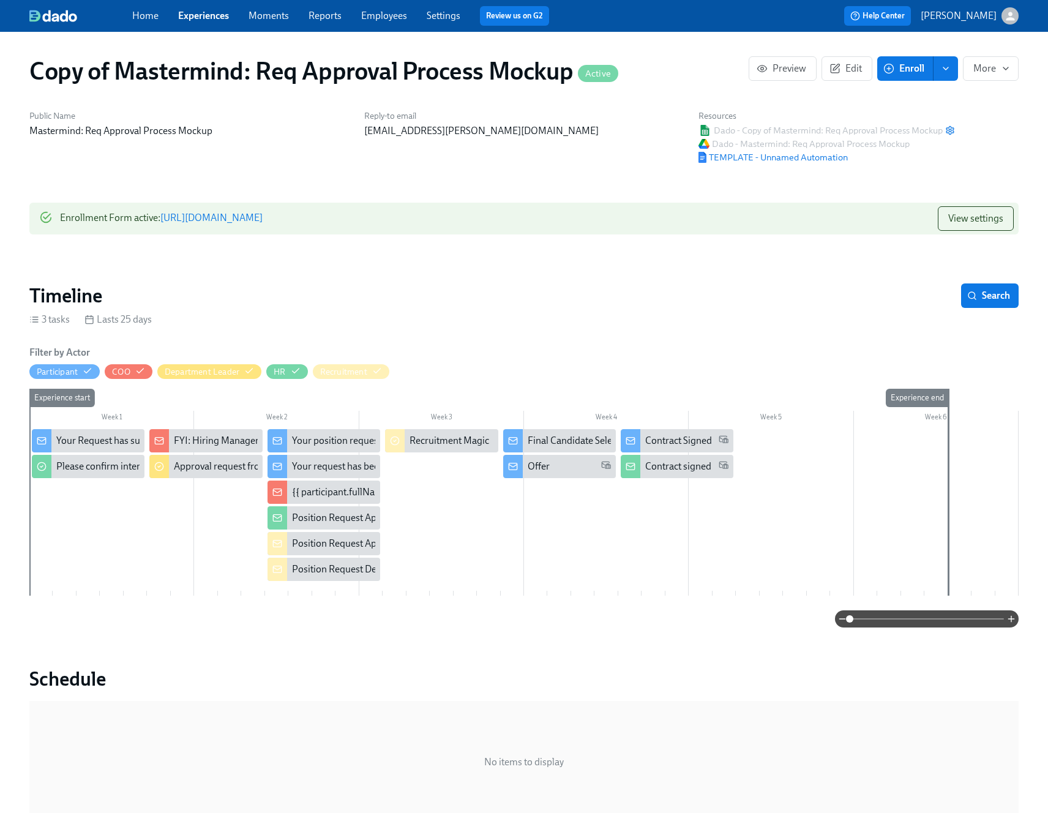
click at [263, 215] on link "https://my.dadohr.com/enrollmentForms/vwXkmzvLz7vQZ3MO-c1tAVmYj35V4BnoO" at bounding box center [211, 218] width 102 height 12
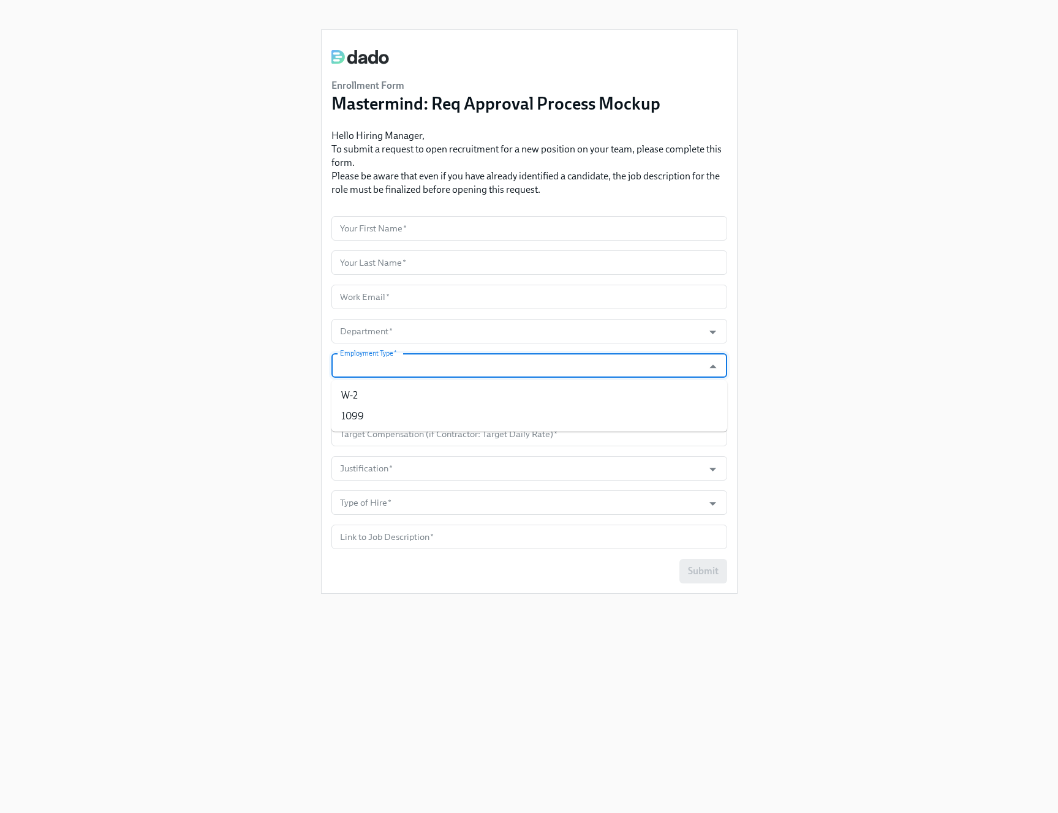
click at [431, 363] on input "Employment Type   *" at bounding box center [517, 365] width 360 height 24
click at [369, 501] on input "Type of Hire   *" at bounding box center [517, 503] width 360 height 24
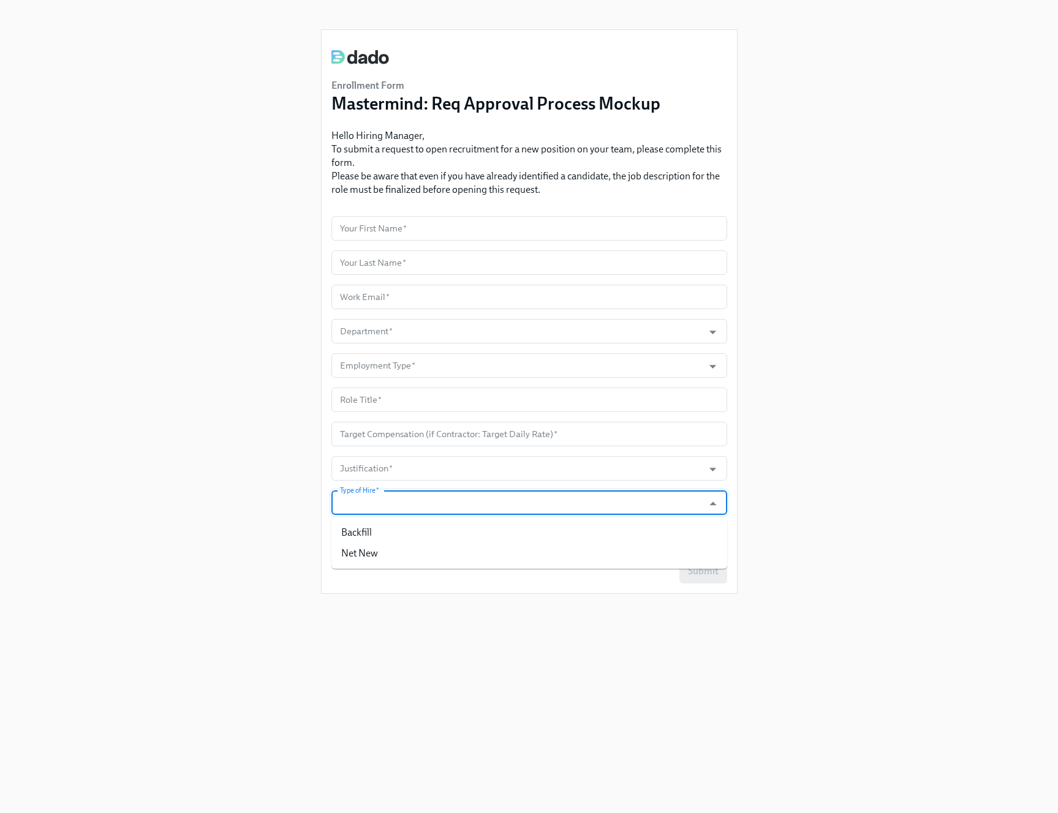
click at [250, 467] on div "Enrollment Form Mastermind: Req Approval Process Mockup Hello Hiring Manager, T…" at bounding box center [528, 392] width 999 height 784
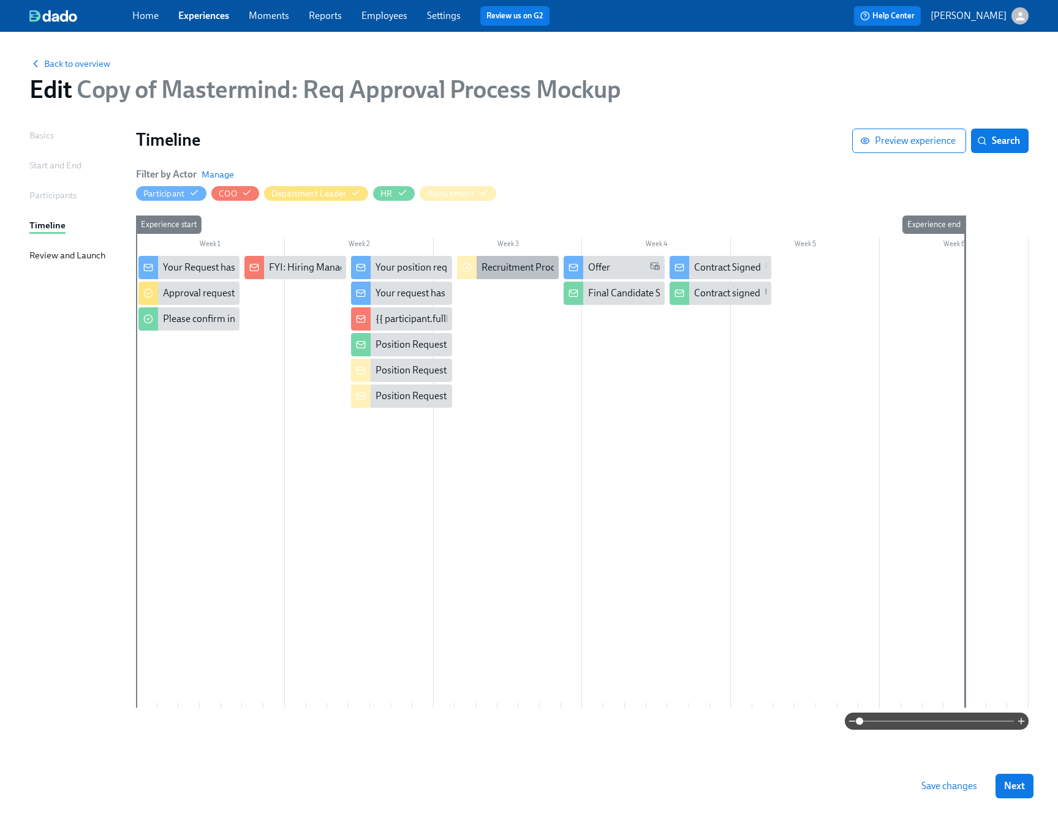
click at [525, 265] on div "Recruitment Process" at bounding box center [524, 267] width 87 height 13
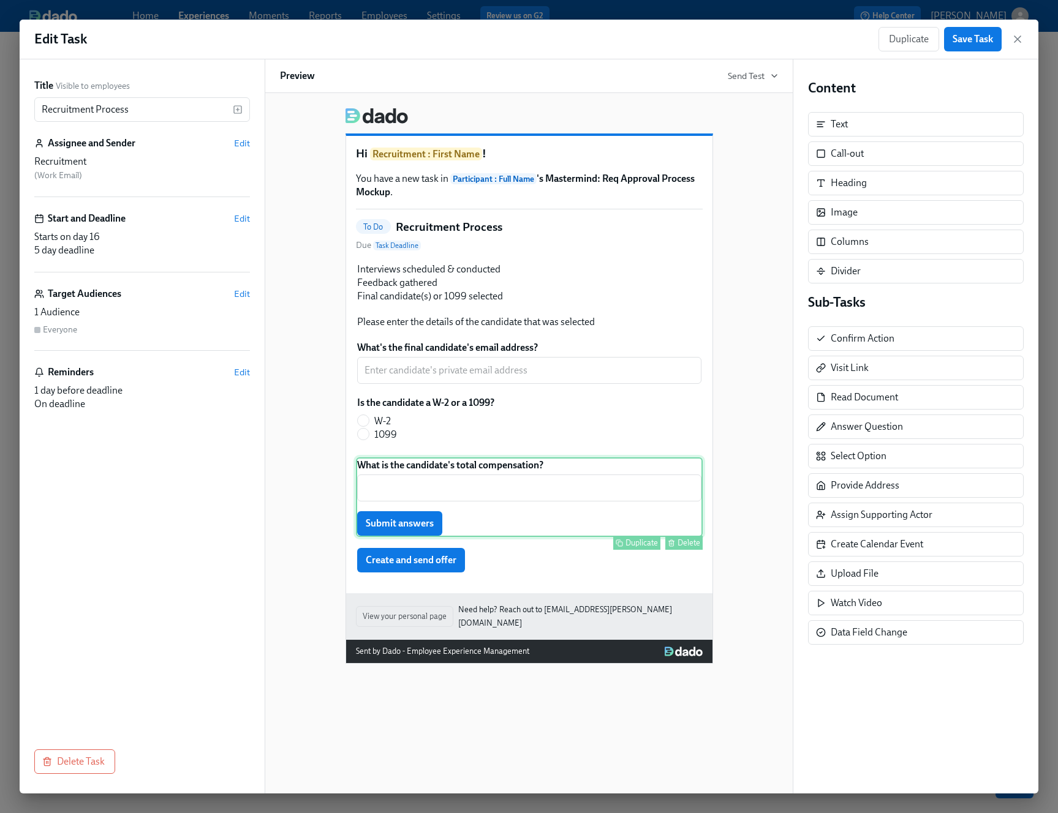
click at [597, 474] on div "What is the candidate's total compensation? ​ Submit answers Duplicate Delete" at bounding box center [529, 497] width 347 height 80
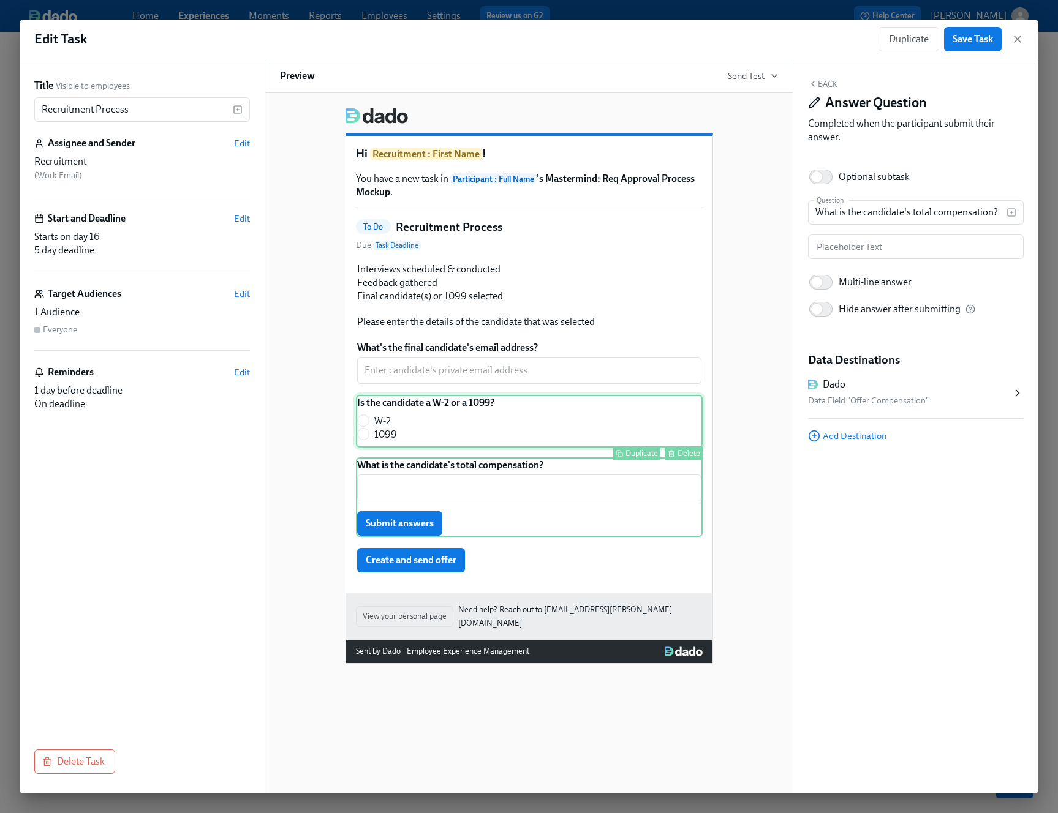
click at [587, 424] on div "Is the candidate a W-2 or a 1099? W-2 1099 Duplicate Delete" at bounding box center [529, 421] width 347 height 53
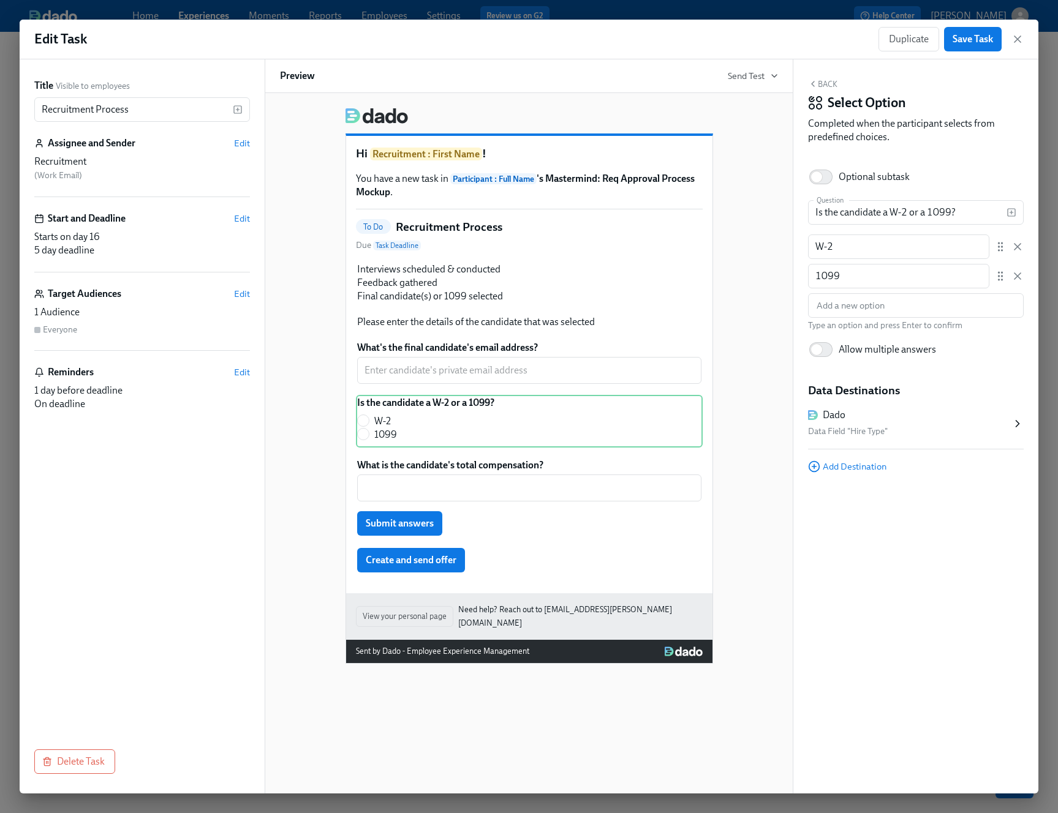
click at [901, 432] on div "Data Field "Hire Type"" at bounding box center [909, 431] width 203 height 15
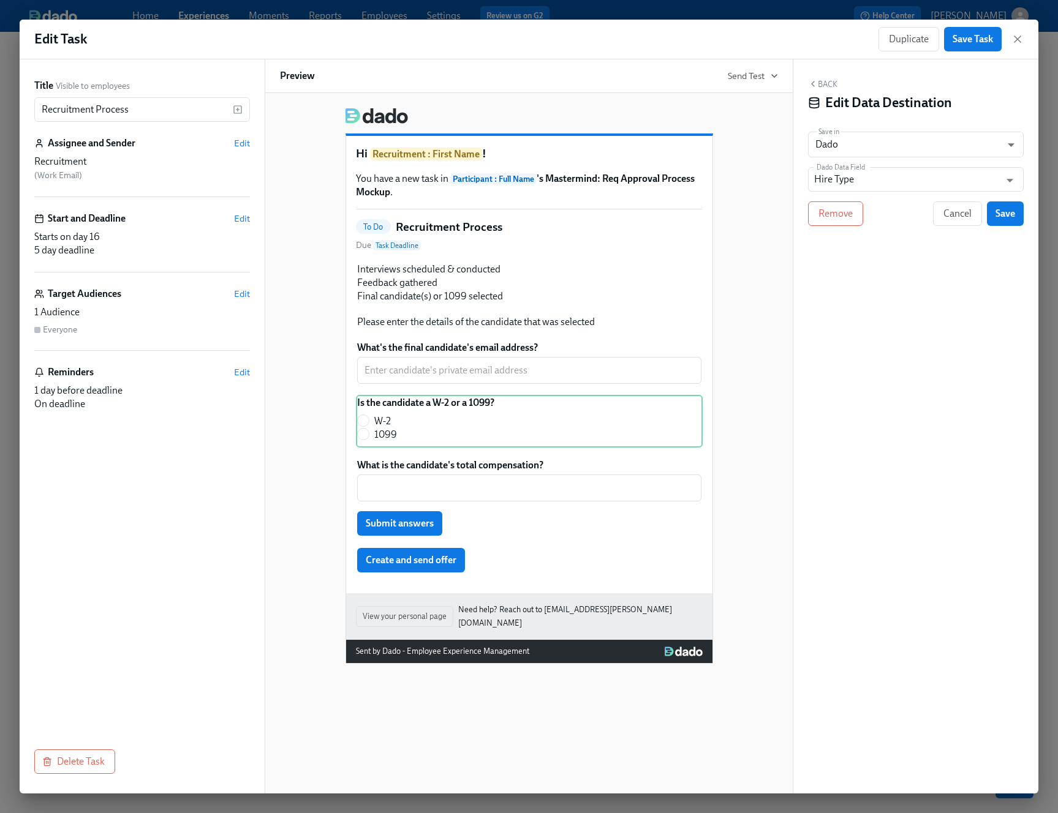
click at [939, 192] on div "Back Edit Data Destination Save in Dado USER_PROFILE ​ Dado Data Field Hire Typ…" at bounding box center [915, 426] width 245 height 734
click at [940, 179] on input "Hire Type" at bounding box center [907, 179] width 186 height 24
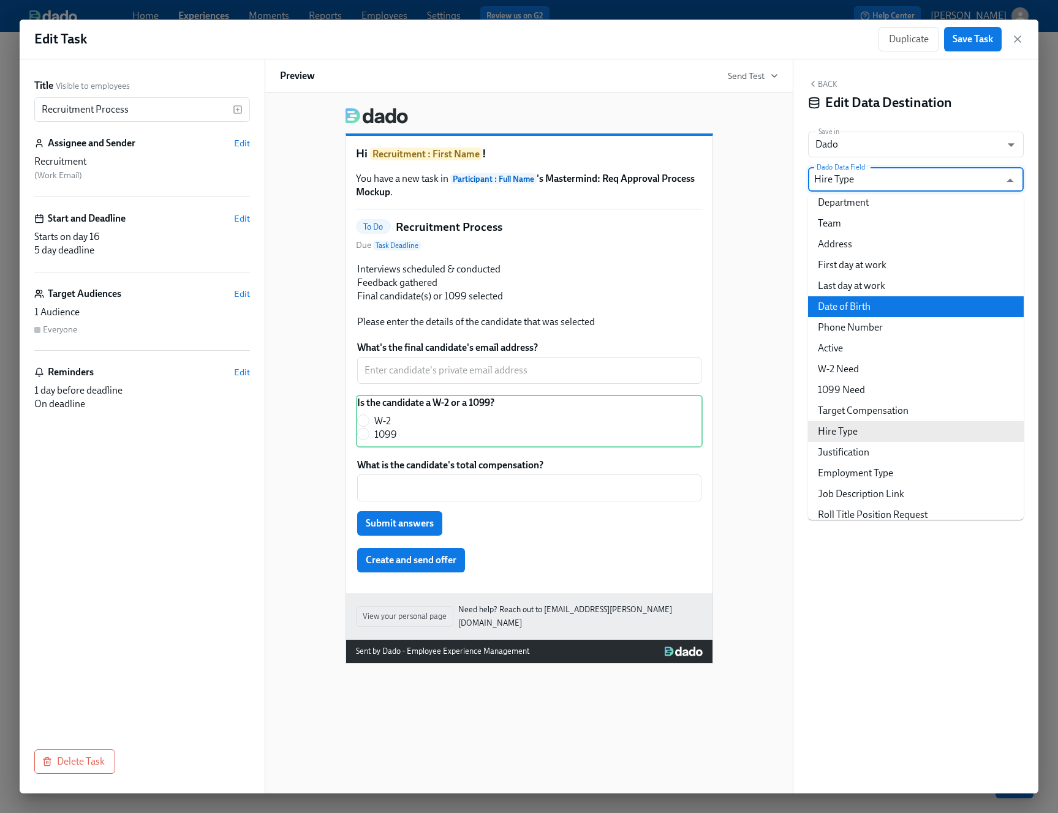
scroll to position [372, 0]
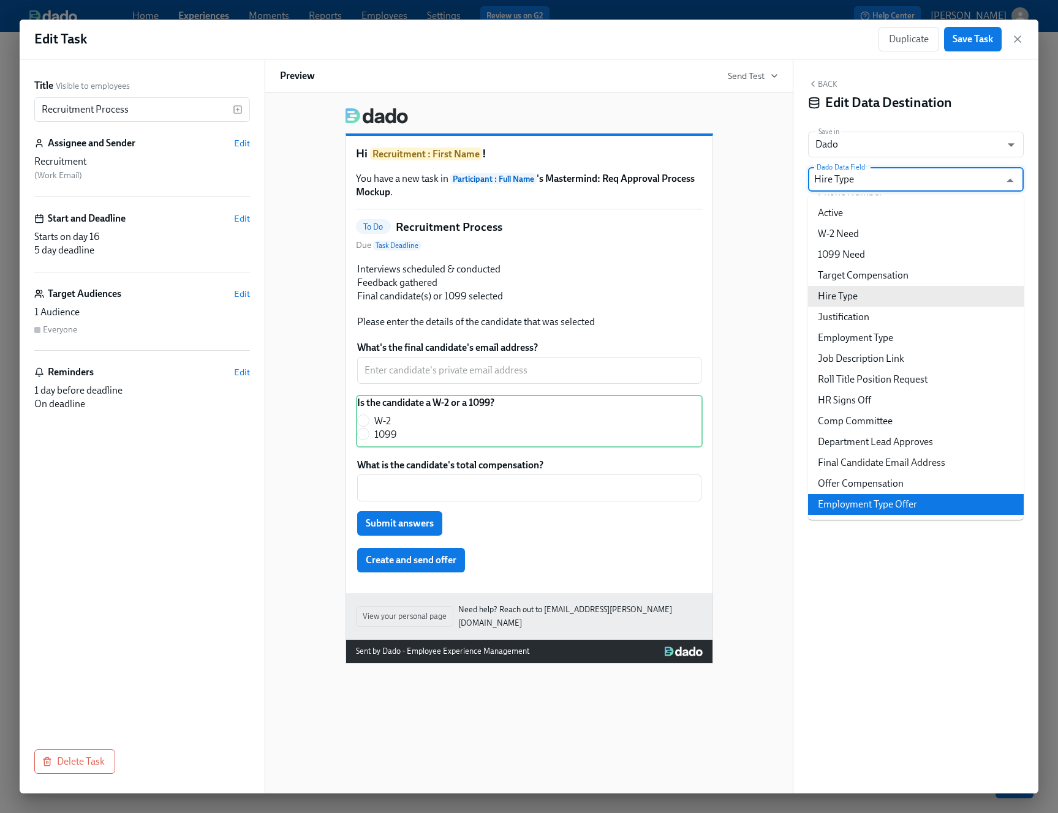
click at [897, 503] on li "Employment Type Offer" at bounding box center [916, 504] width 216 height 21
type input "Employment Type Offer"
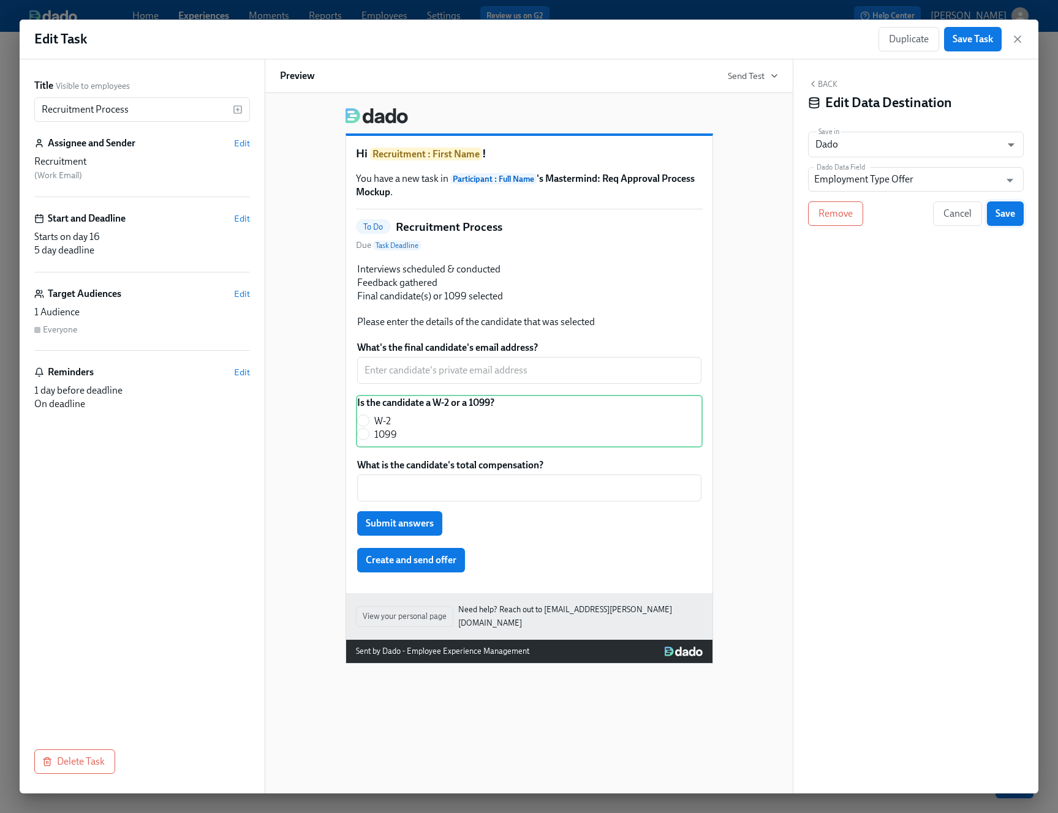
click at [1012, 222] on button "Save" at bounding box center [1005, 213] width 37 height 24
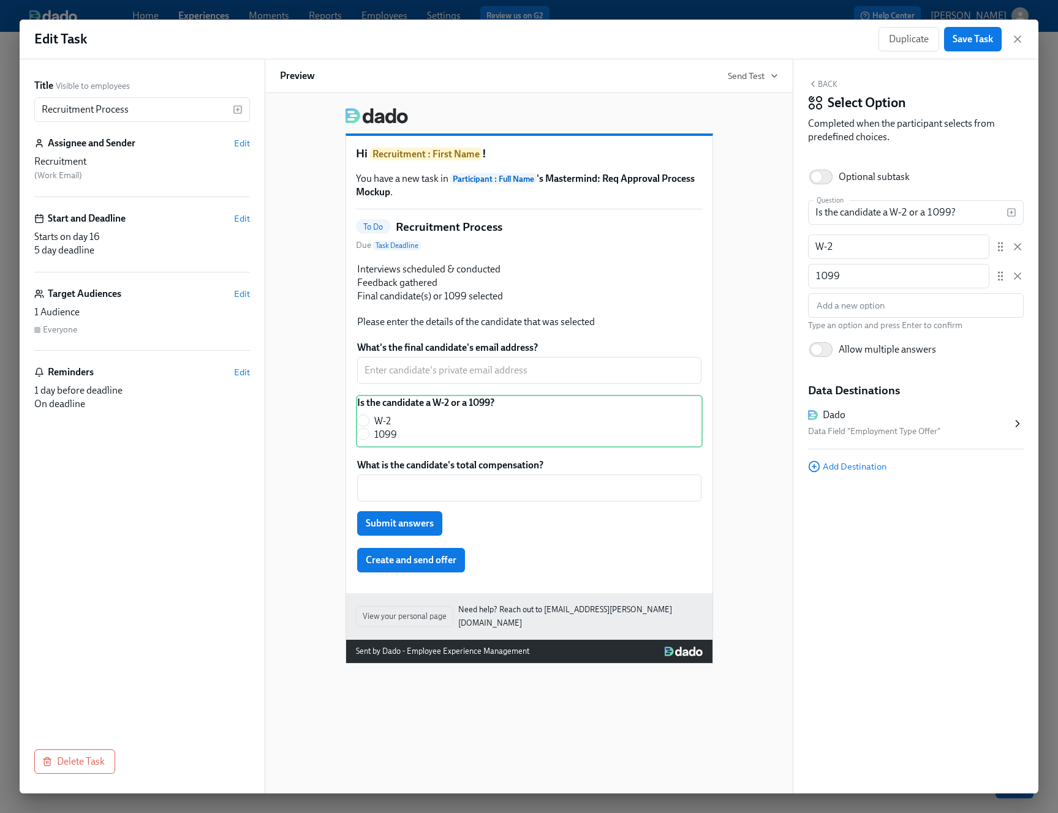
click at [972, 52] on div "Edit Task Duplicate Save Task" at bounding box center [529, 40] width 1018 height 40
click at [976, 39] on span "Save Task" at bounding box center [972, 39] width 40 height 12
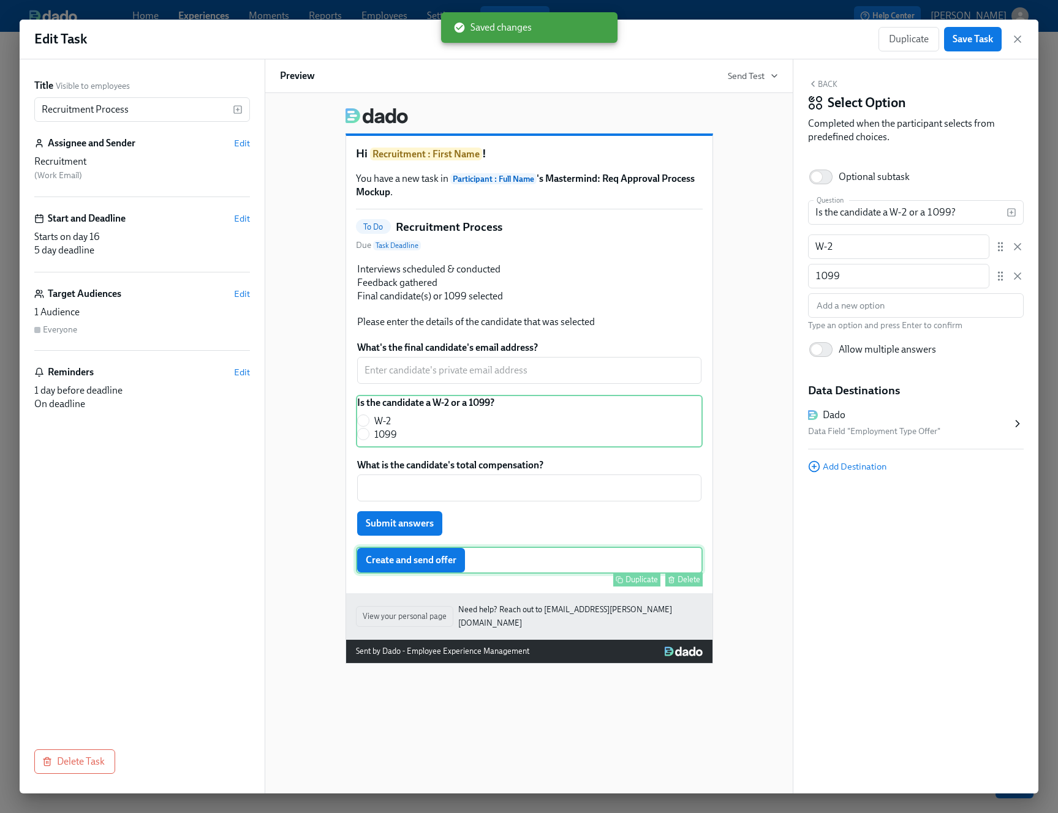
click at [376, 559] on div "Create and send offer Duplicate Delete" at bounding box center [529, 560] width 347 height 27
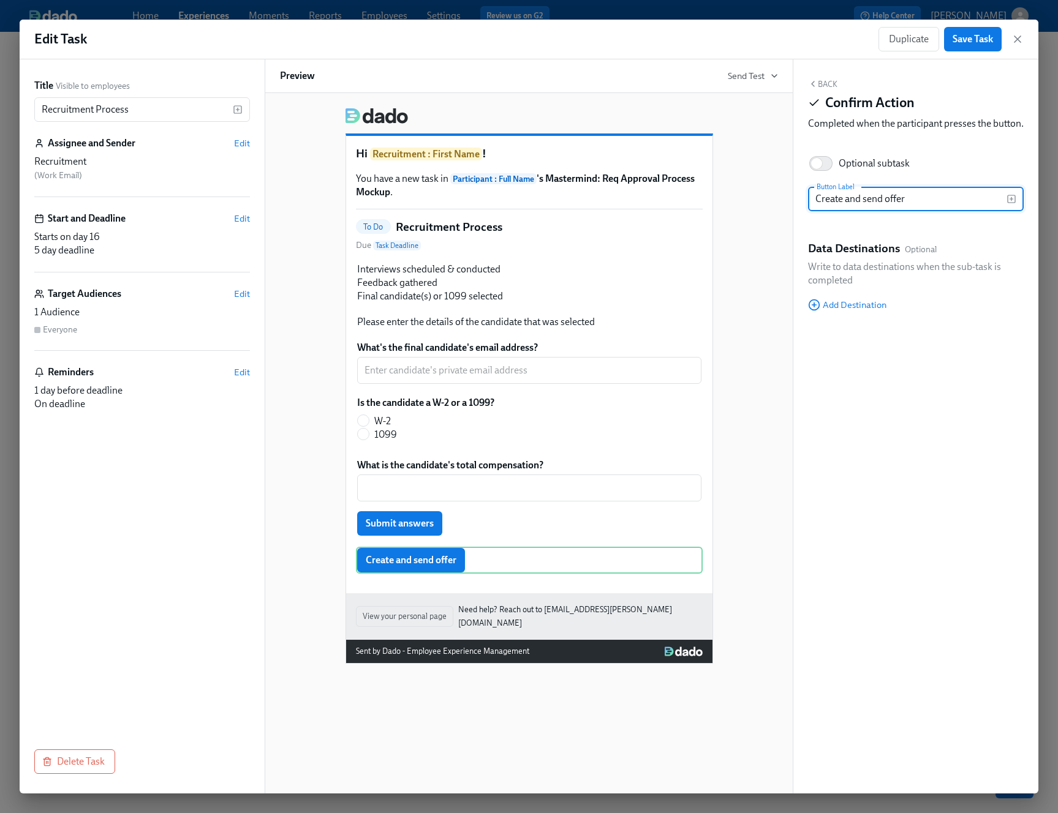
click at [822, 211] on input "Create and send offer" at bounding box center [907, 199] width 198 height 24
type input "Ask to create offer"
click at [167, 168] on div "Recruitment" at bounding box center [142, 161] width 216 height 13
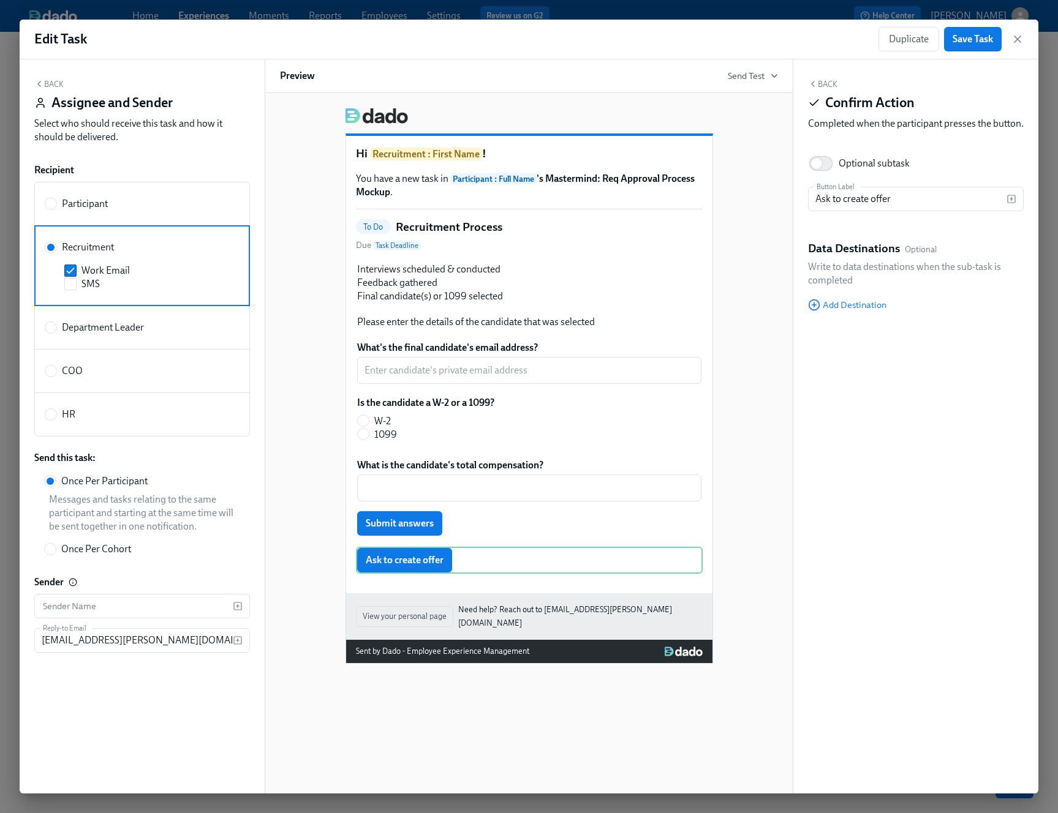
click at [879, 386] on div "Back Confirm Action Completed when the participant presses the button. Optional…" at bounding box center [915, 426] width 245 height 734
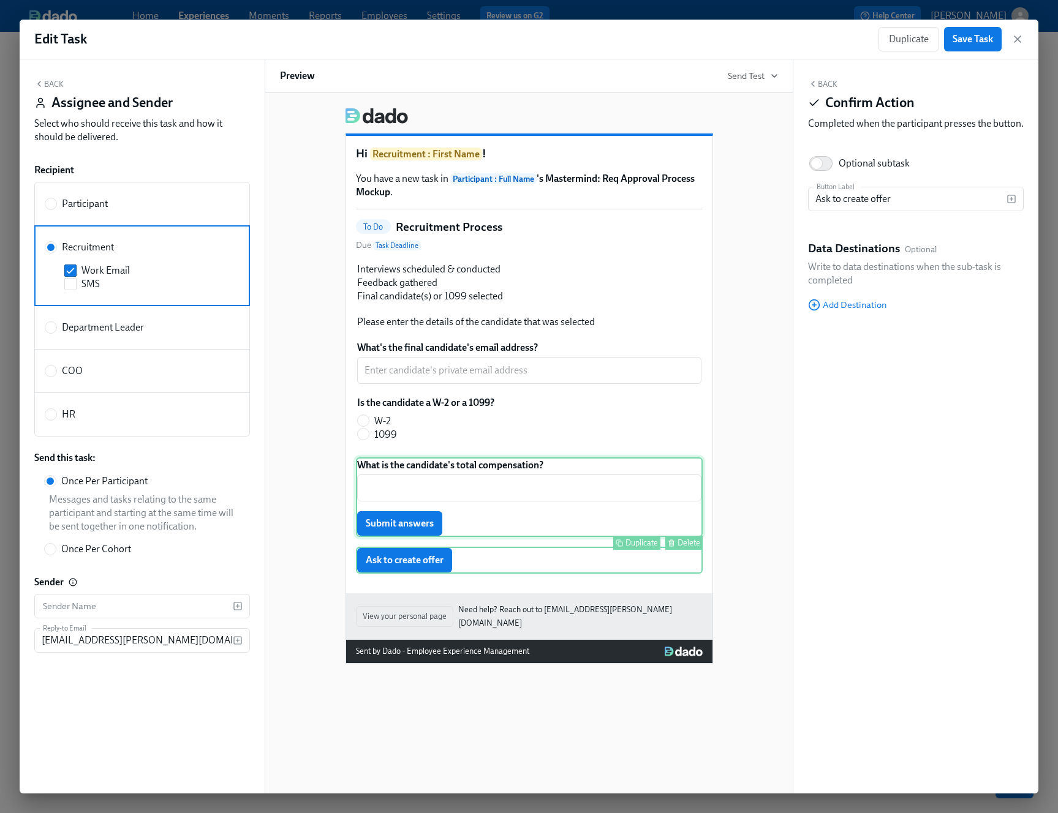
click at [522, 488] on div "What is the candidate's total compensation? ​ Submit answers Duplicate Delete" at bounding box center [529, 497] width 347 height 80
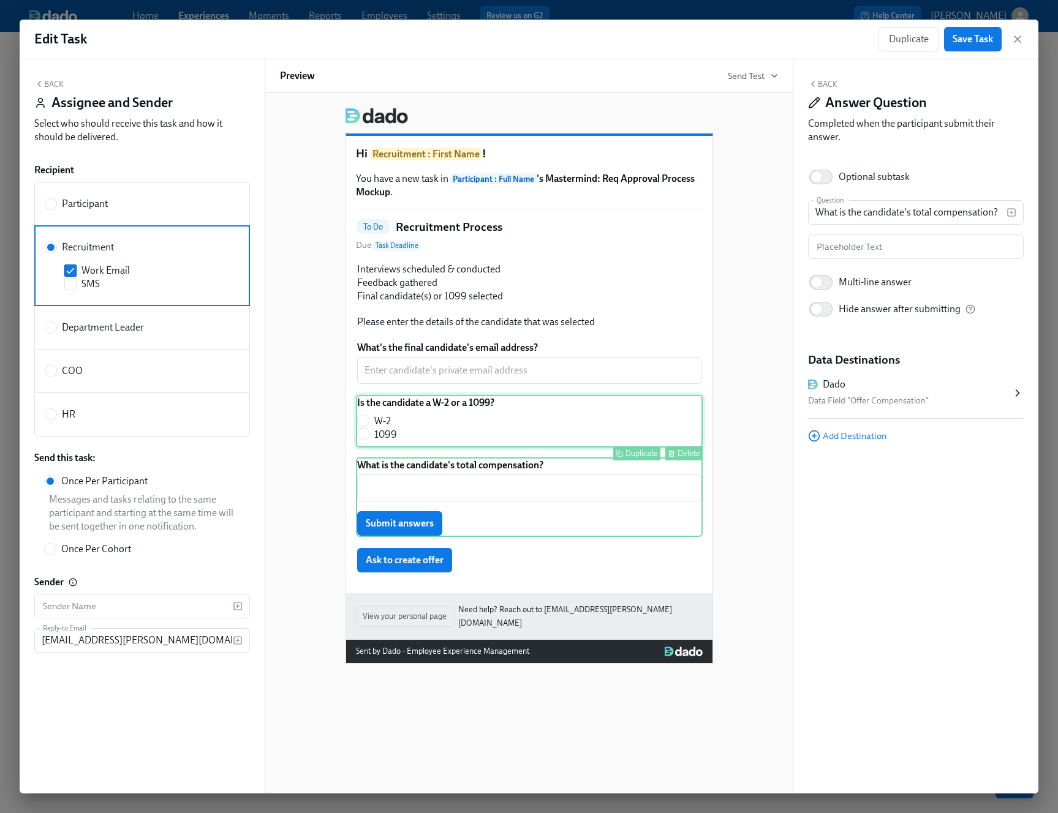
click at [530, 410] on div "Is the candidate a W-2 or a 1099? W-2 1099 Duplicate Delete" at bounding box center [529, 421] width 347 height 53
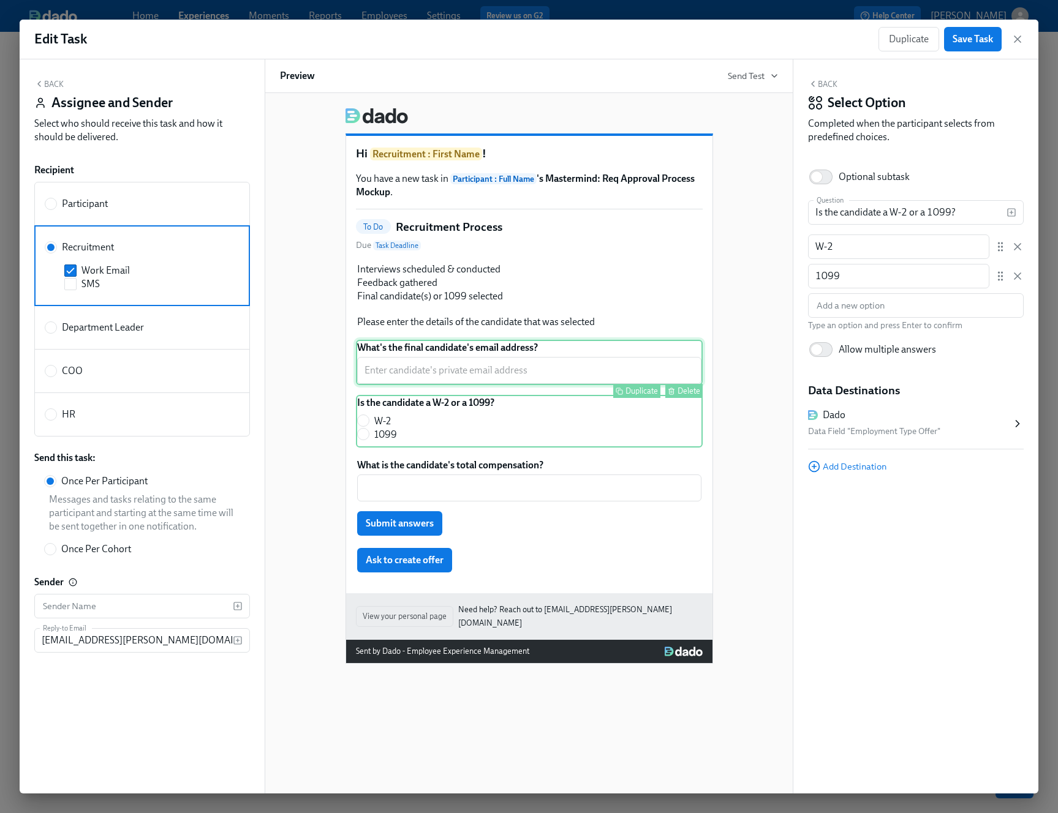
click at [533, 377] on div "What's the final candidate's email address? ​ Duplicate Delete" at bounding box center [529, 362] width 347 height 45
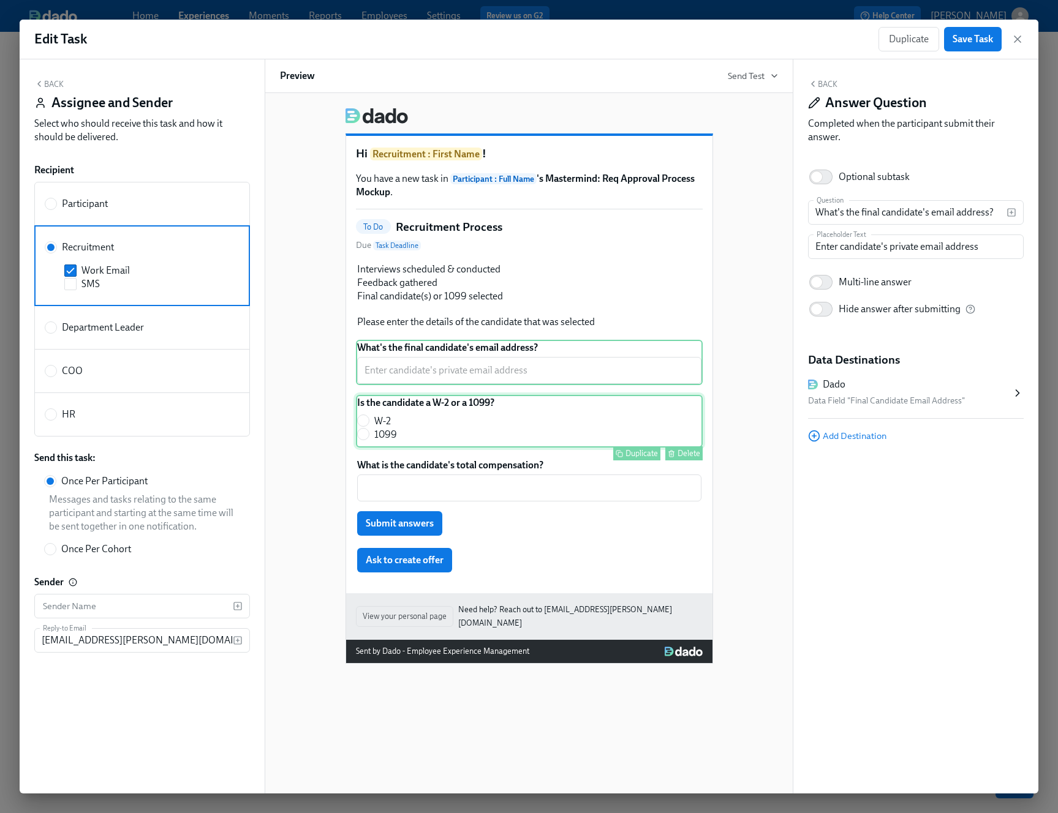
click at [511, 420] on div "Is the candidate a W-2 or a 1099? W-2 1099 Duplicate Delete" at bounding box center [529, 421] width 347 height 53
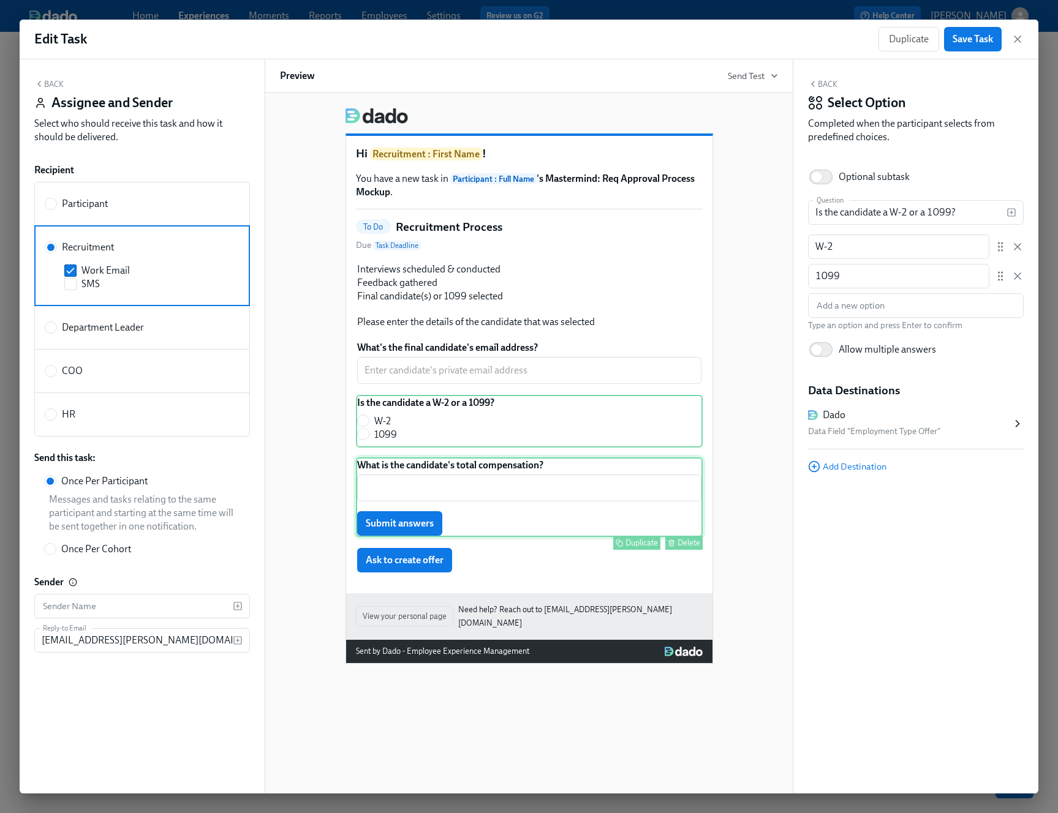
click at [502, 483] on div "What is the candidate's total compensation? ​ Submit answers Duplicate Delete" at bounding box center [529, 497] width 347 height 80
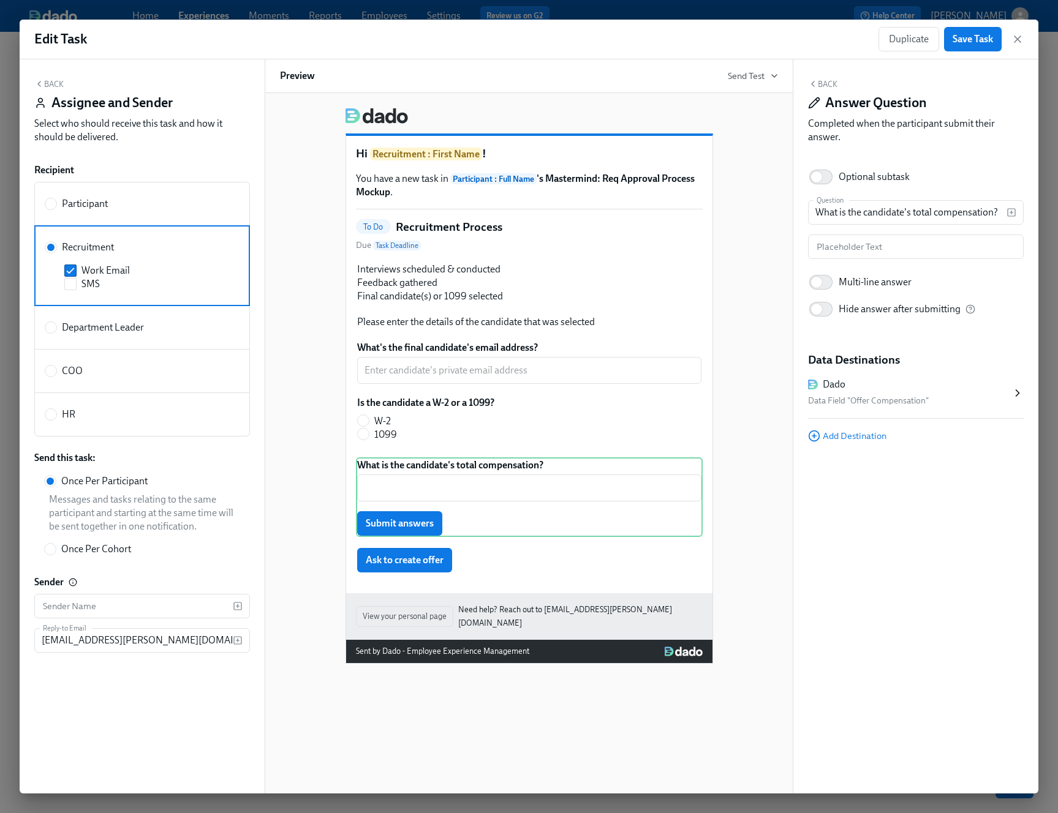
click at [764, 473] on div "Hi Recruitment : First Name ! You have a new task in Participant : Full Name 's…" at bounding box center [529, 381] width 498 height 566
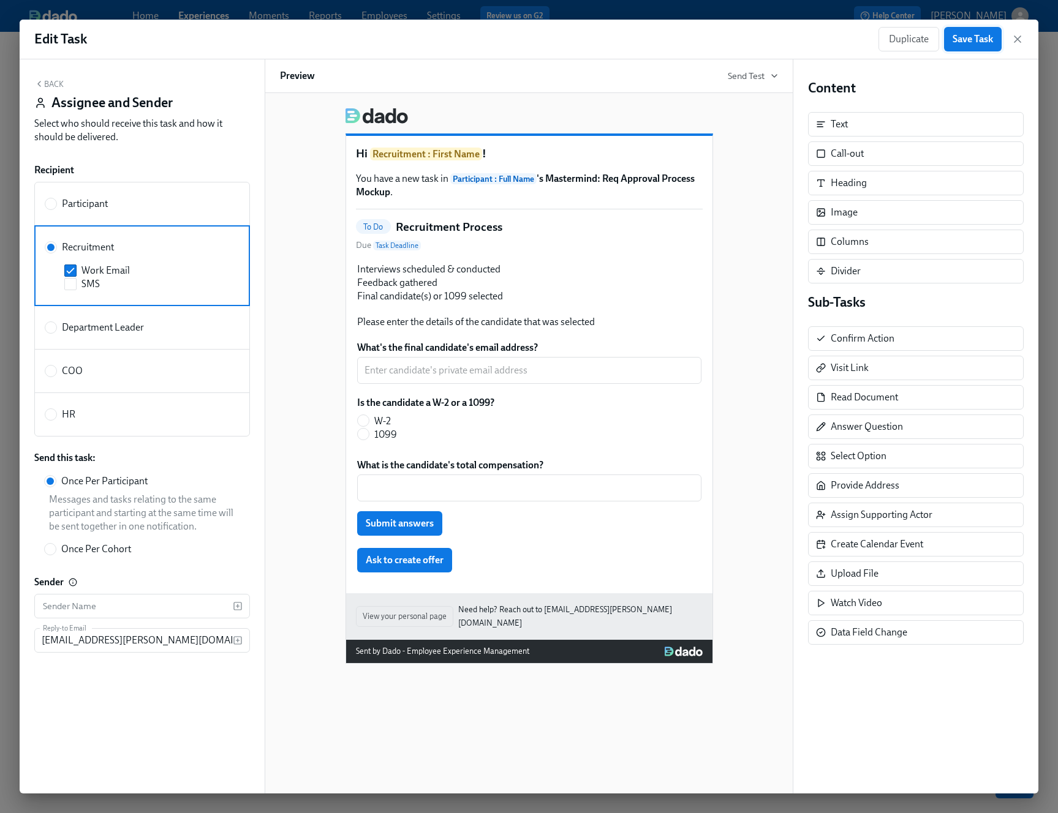
click at [982, 37] on span "Save Task" at bounding box center [972, 39] width 40 height 12
click at [1017, 35] on icon "button" at bounding box center [1017, 39] width 12 height 12
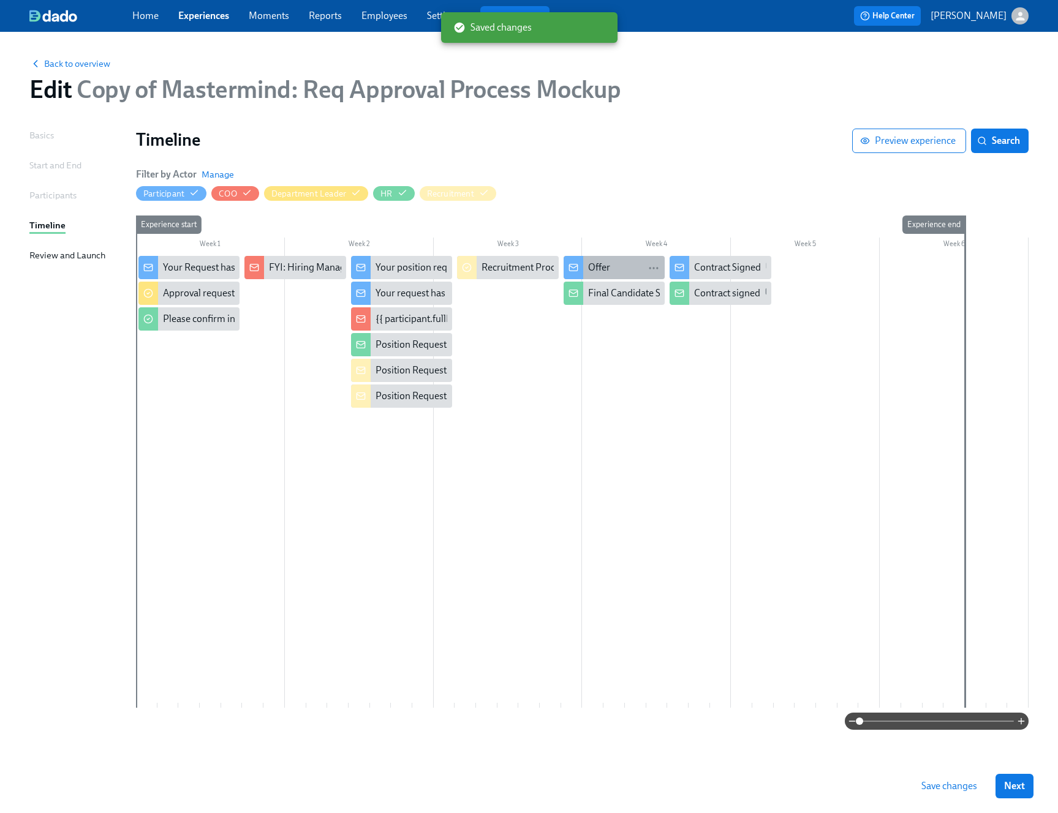
click at [638, 264] on div "Offer" at bounding box center [624, 267] width 72 height 13
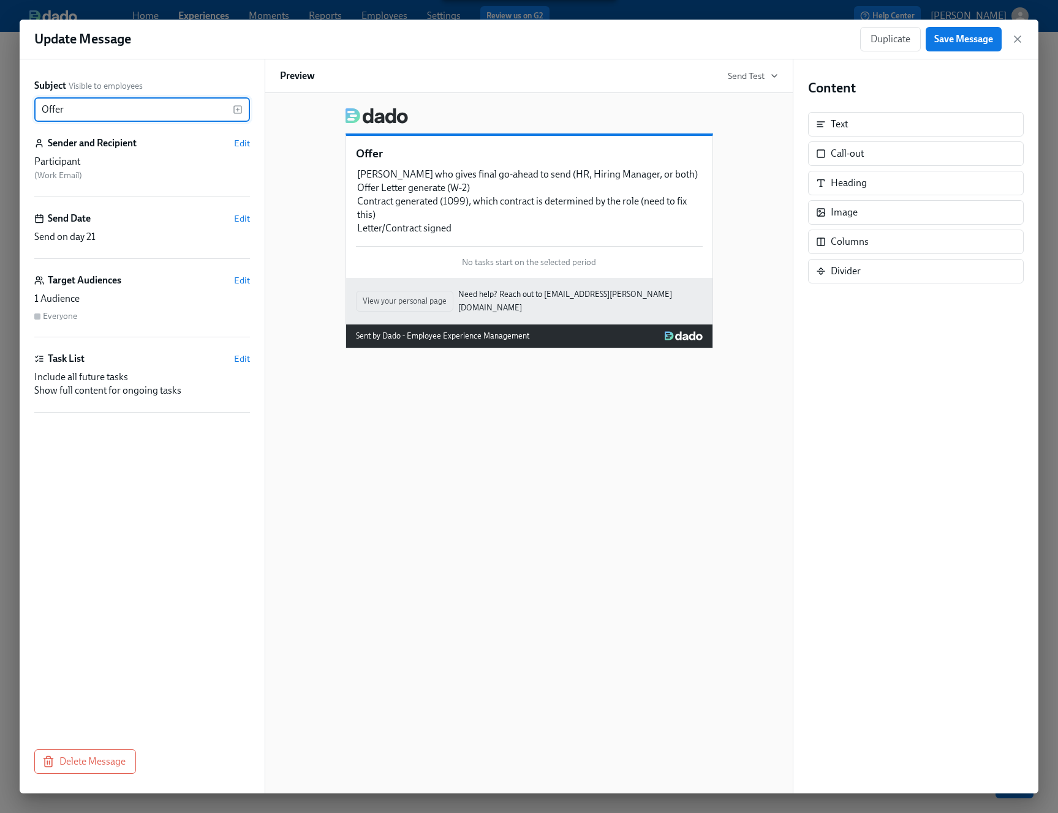
click at [41, 108] on input "Offer" at bounding box center [133, 109] width 198 height 24
type input "Create Offer Letter"
click at [953, 40] on span "Save Message" at bounding box center [963, 39] width 59 height 12
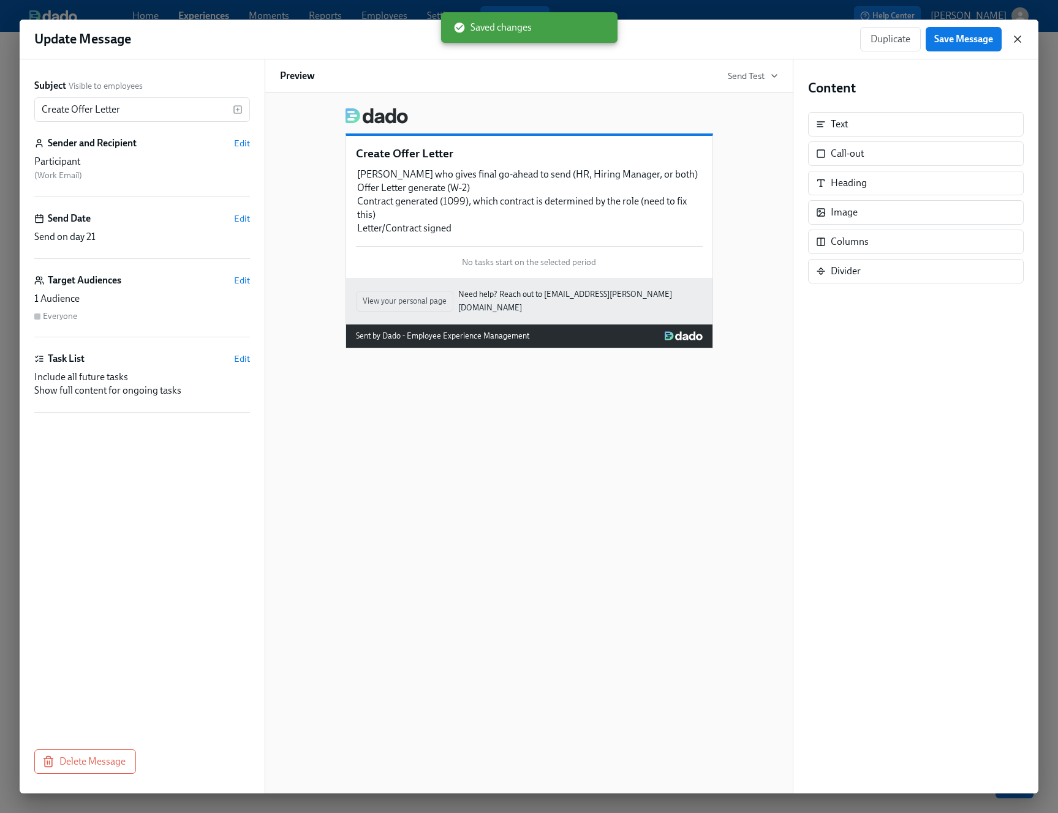
click at [1018, 39] on icon "button" at bounding box center [1017, 39] width 6 height 6
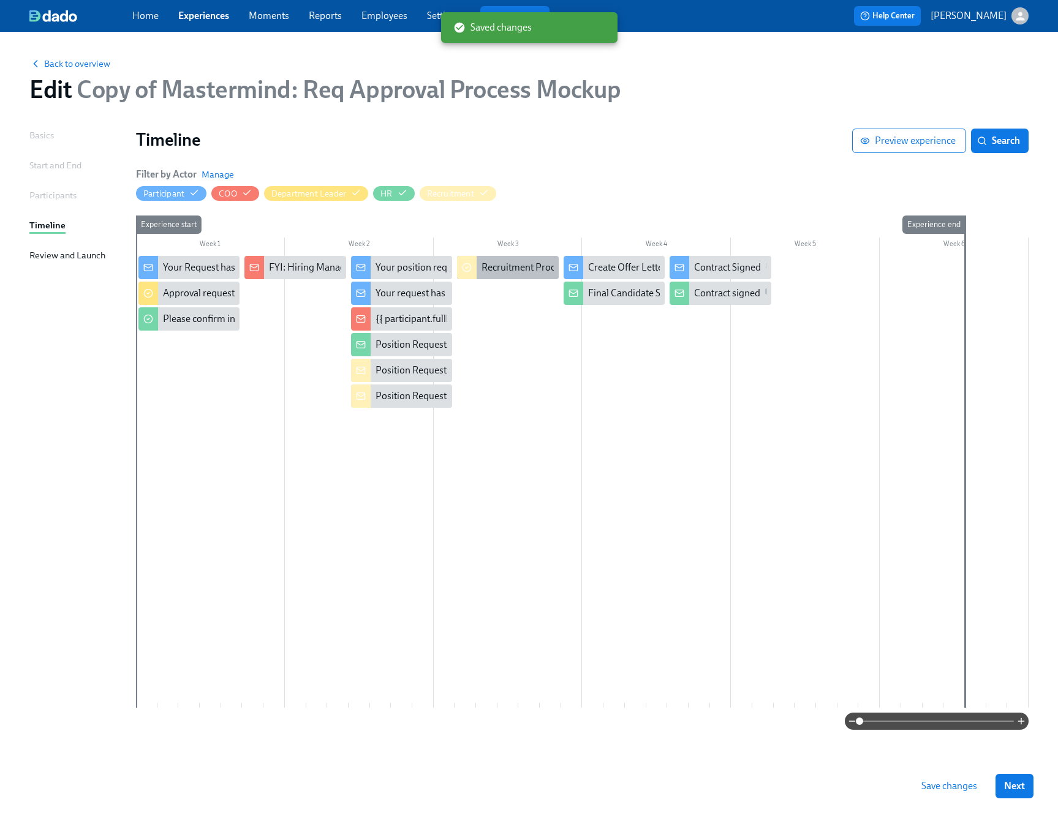
click at [522, 268] on div "Recruitment Process" at bounding box center [524, 267] width 87 height 13
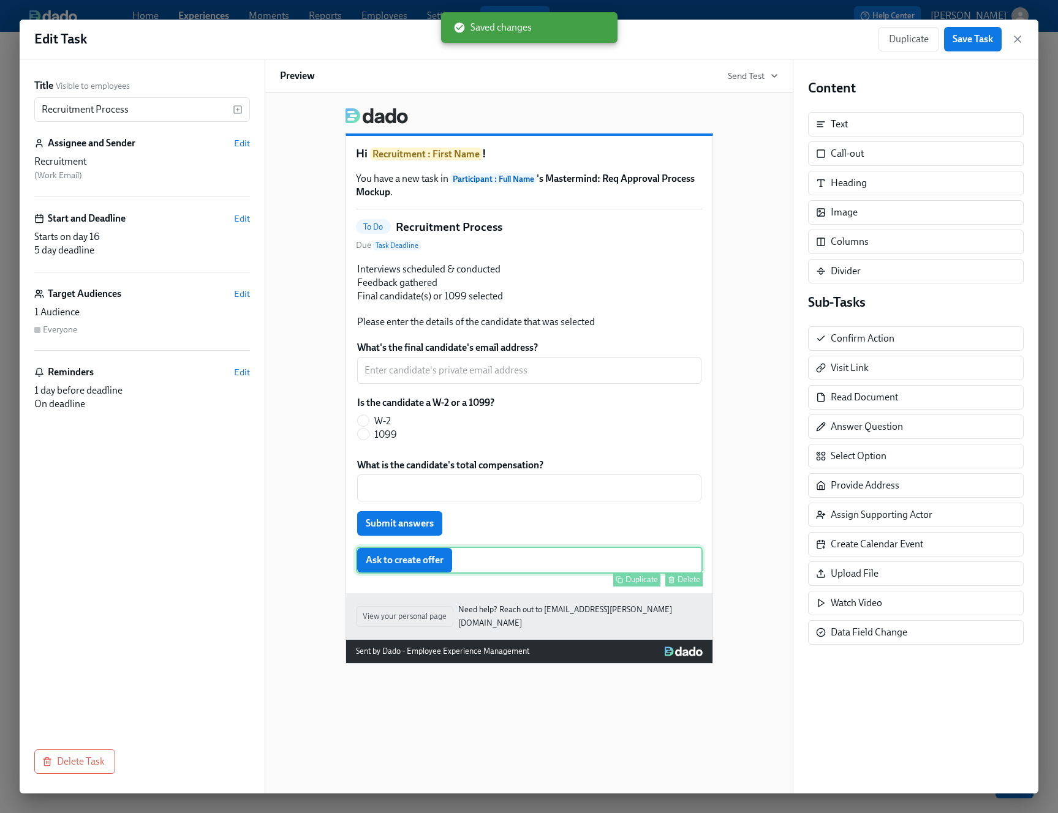
click at [418, 566] on div "Ask to create offer Duplicate Delete" at bounding box center [529, 560] width 347 height 27
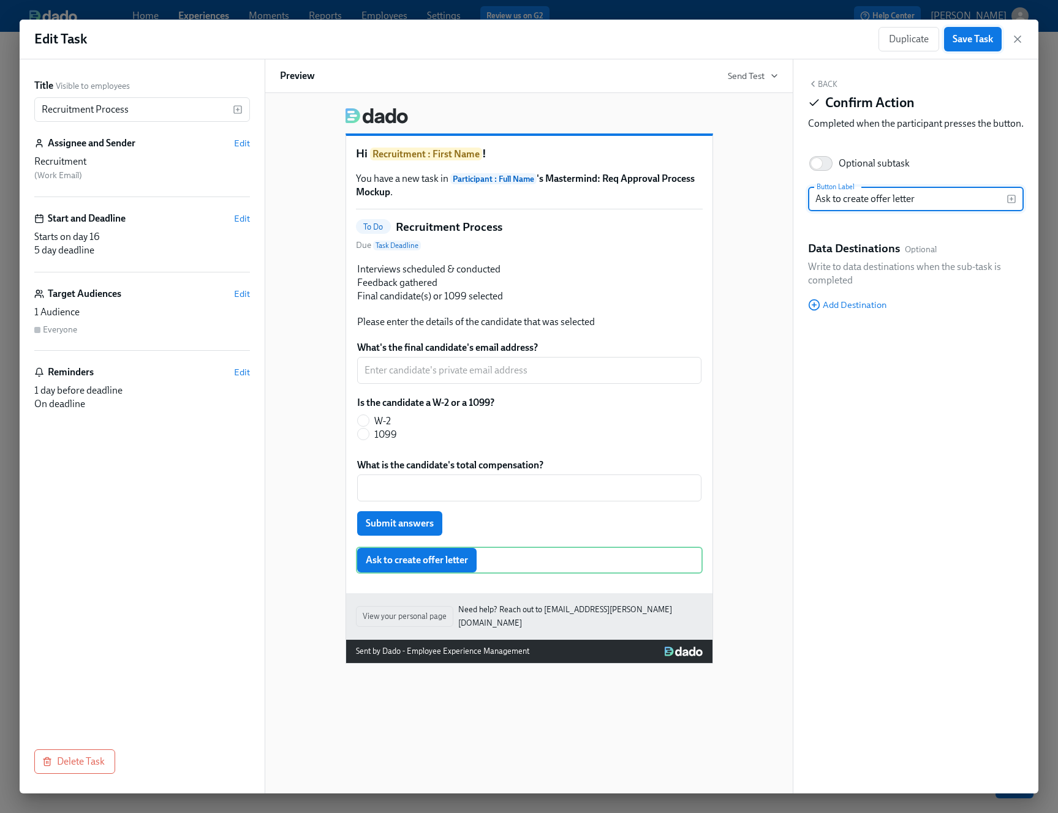
type input "Ask to create offer letter"
click at [982, 35] on span "Save Task" at bounding box center [972, 39] width 40 height 12
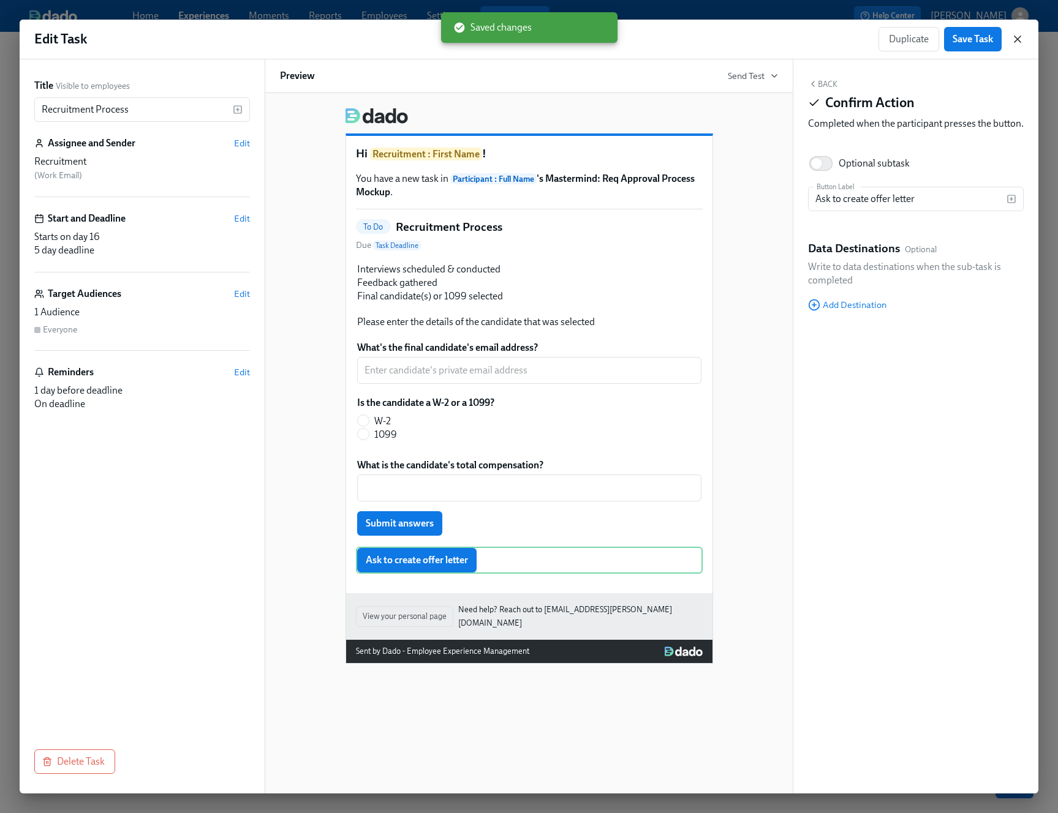
click at [1017, 35] on icon "button" at bounding box center [1017, 39] width 12 height 12
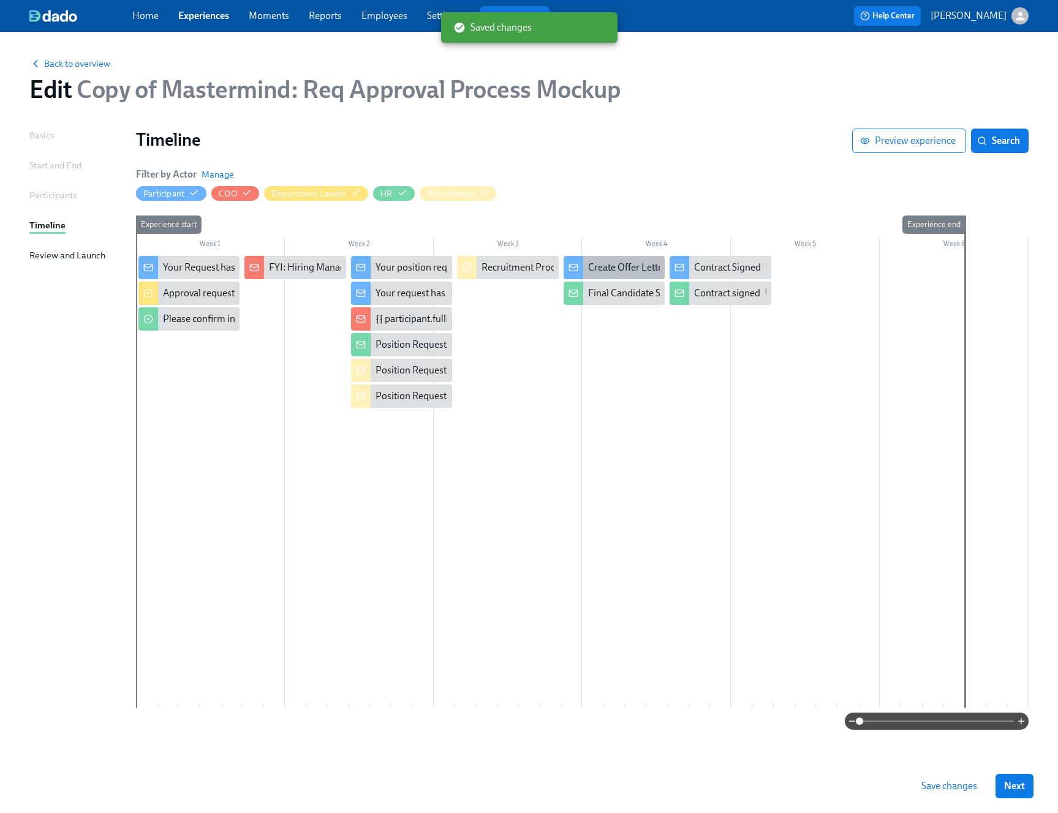
click at [620, 268] on div "Create Offer Letter" at bounding box center [627, 267] width 78 height 13
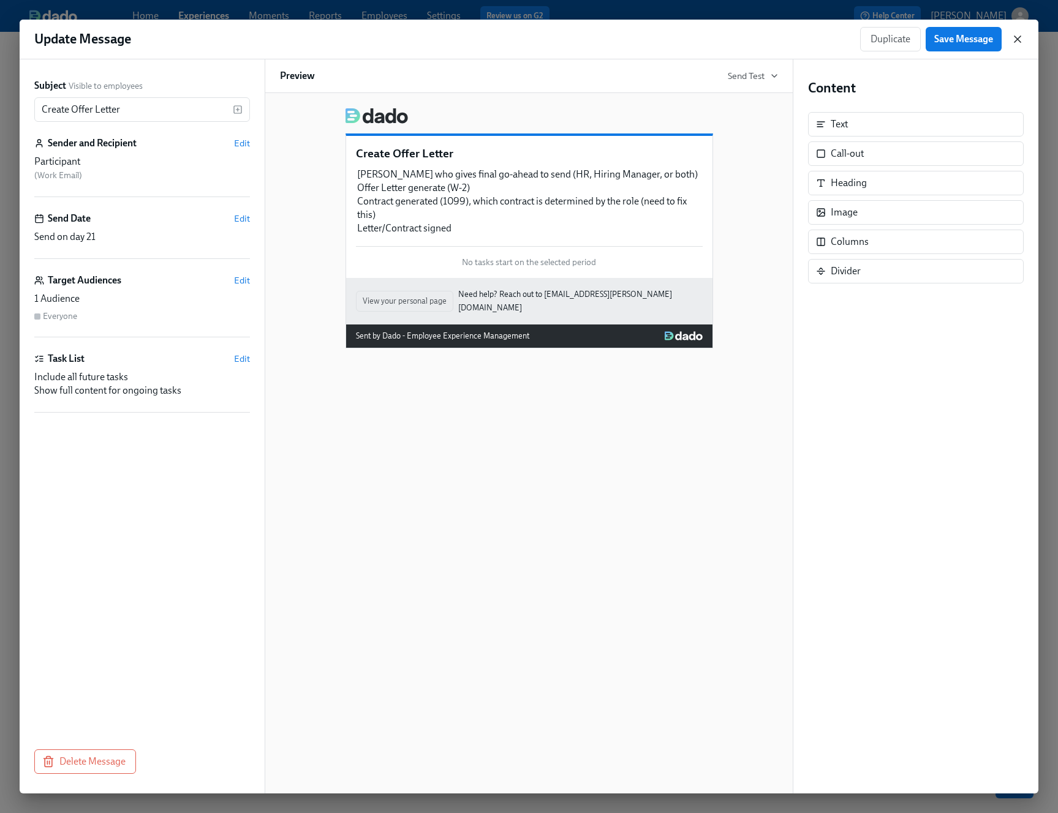
click at [1018, 39] on icon "button" at bounding box center [1017, 39] width 6 height 6
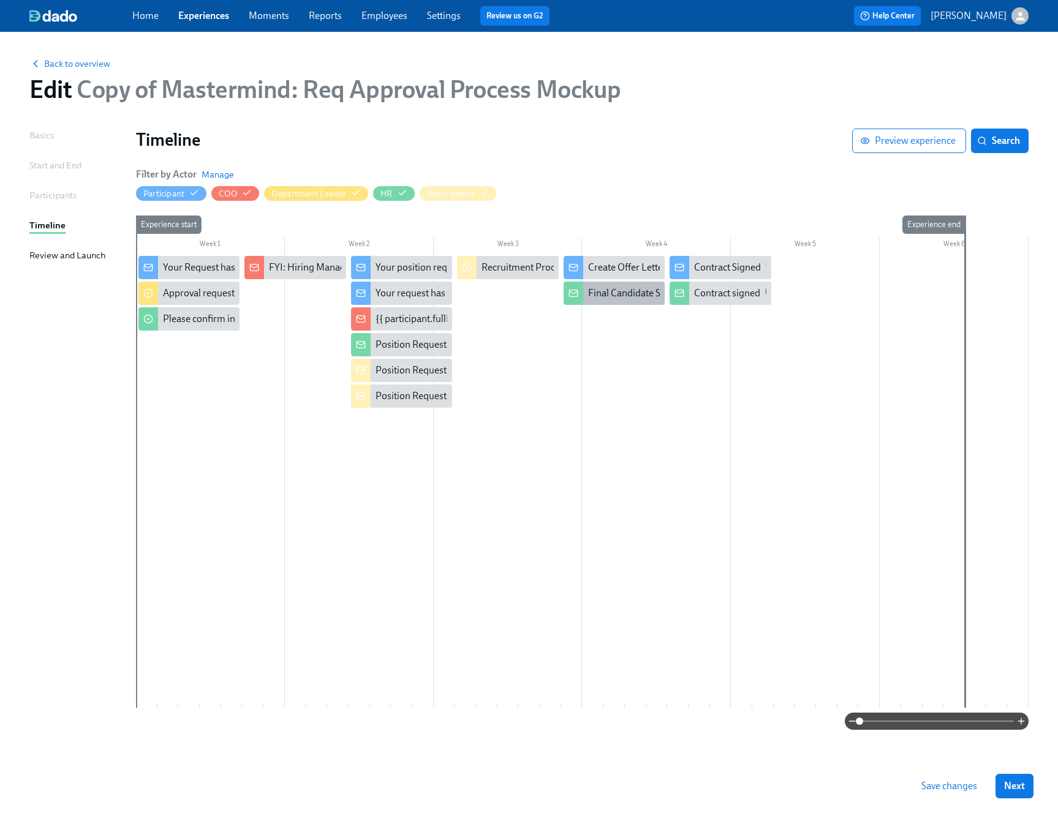
click at [625, 295] on div "Final Candidate Selected" at bounding box center [639, 293] width 102 height 13
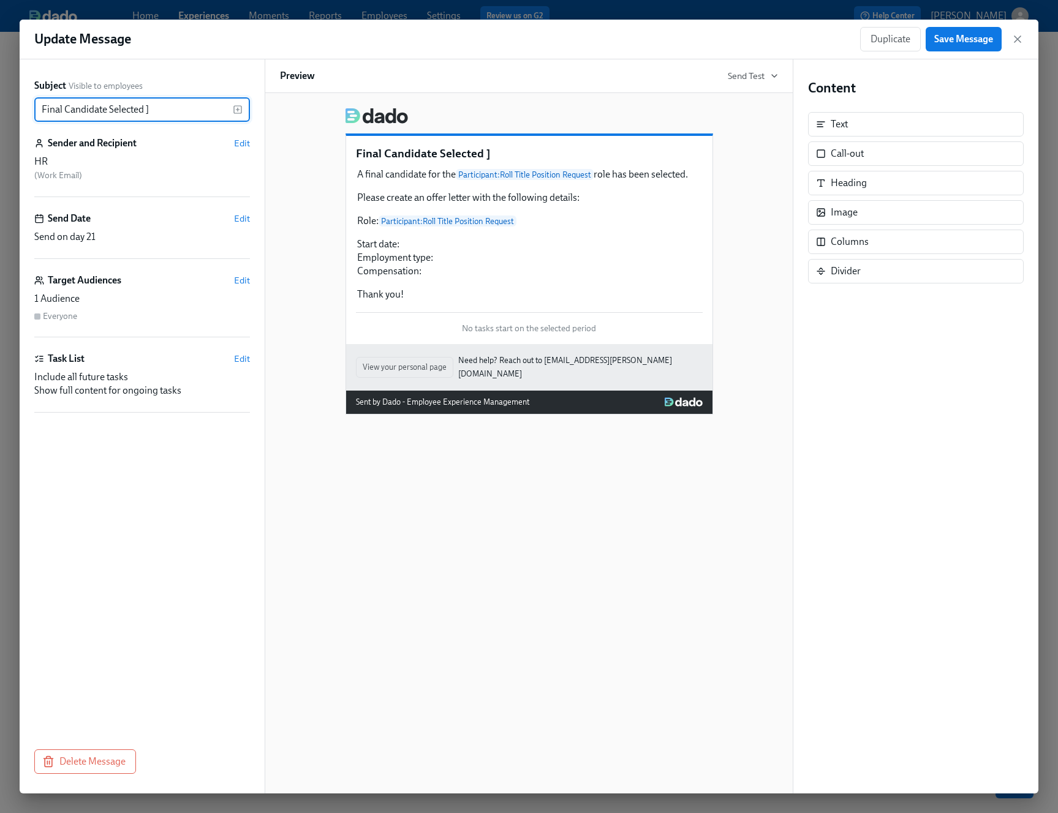
click at [92, 108] on input "Final Candidate Selected ]" at bounding box center [133, 109] width 198 height 24
type input "Final candidate selected: Please create offer letter"
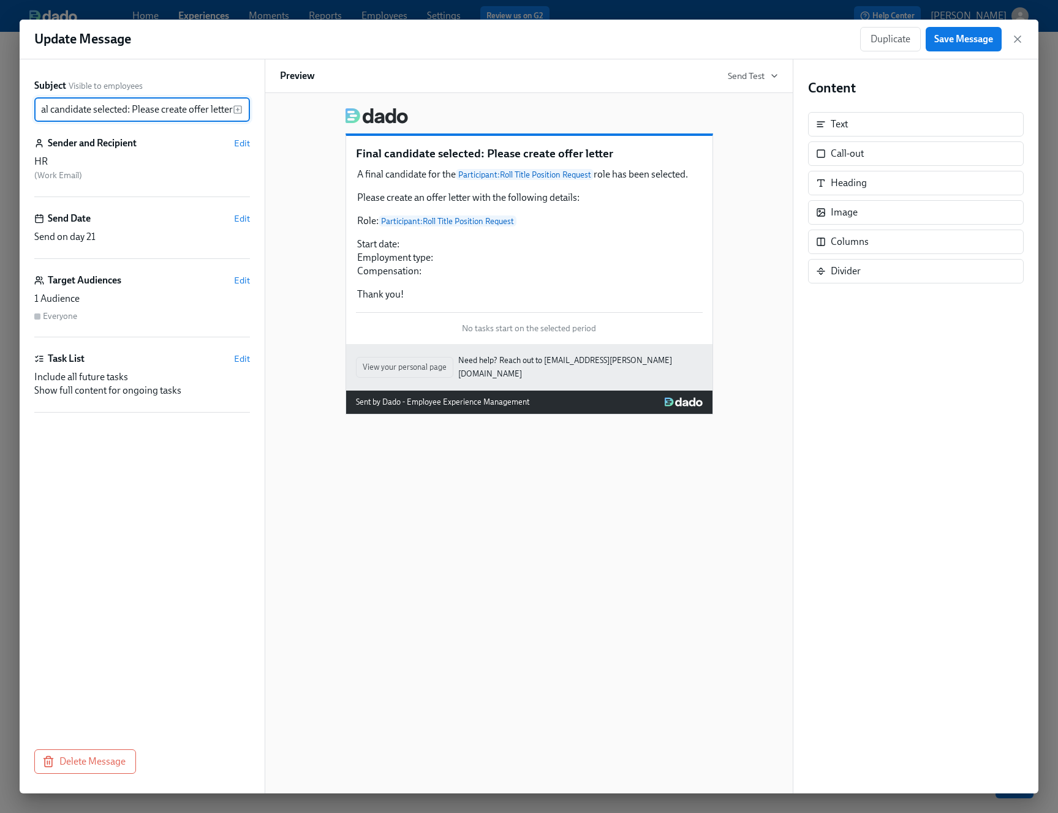
click at [743, 190] on div "Final candidate selected: Please create offer letter A final candidate for the …" at bounding box center [529, 256] width 498 height 317
click at [979, 34] on span "Save Message" at bounding box center [963, 39] width 59 height 12
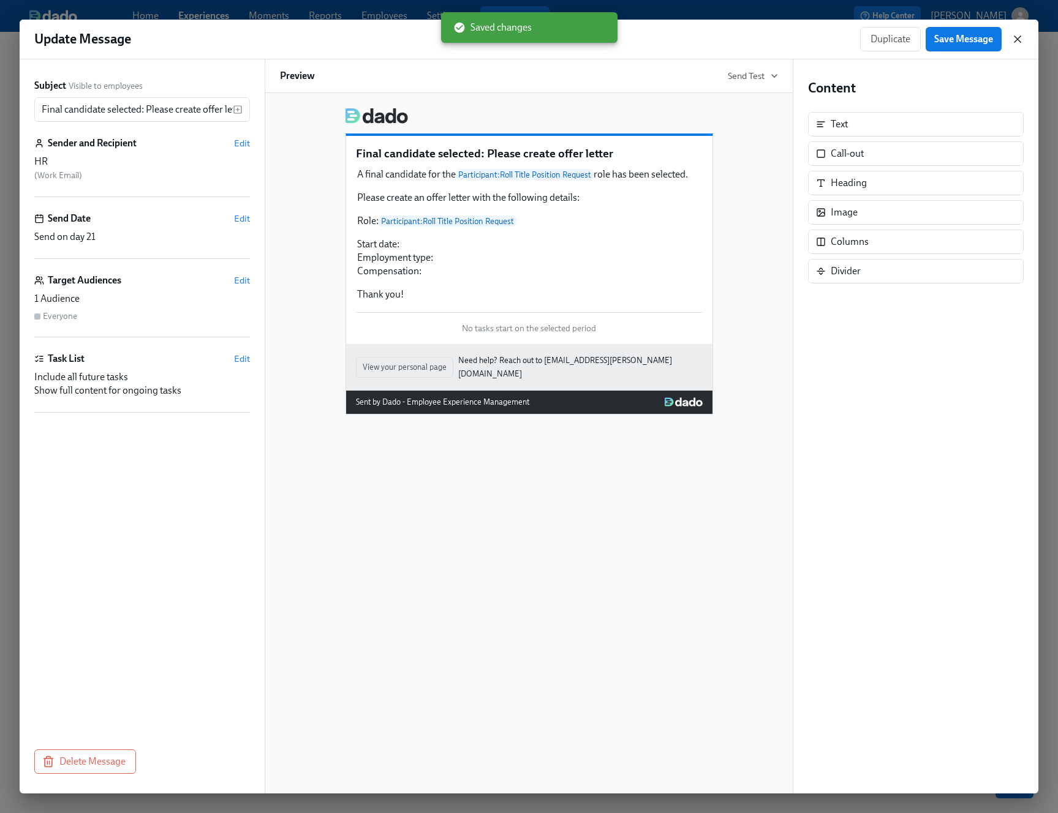
click at [1022, 35] on icon "button" at bounding box center [1017, 39] width 12 height 12
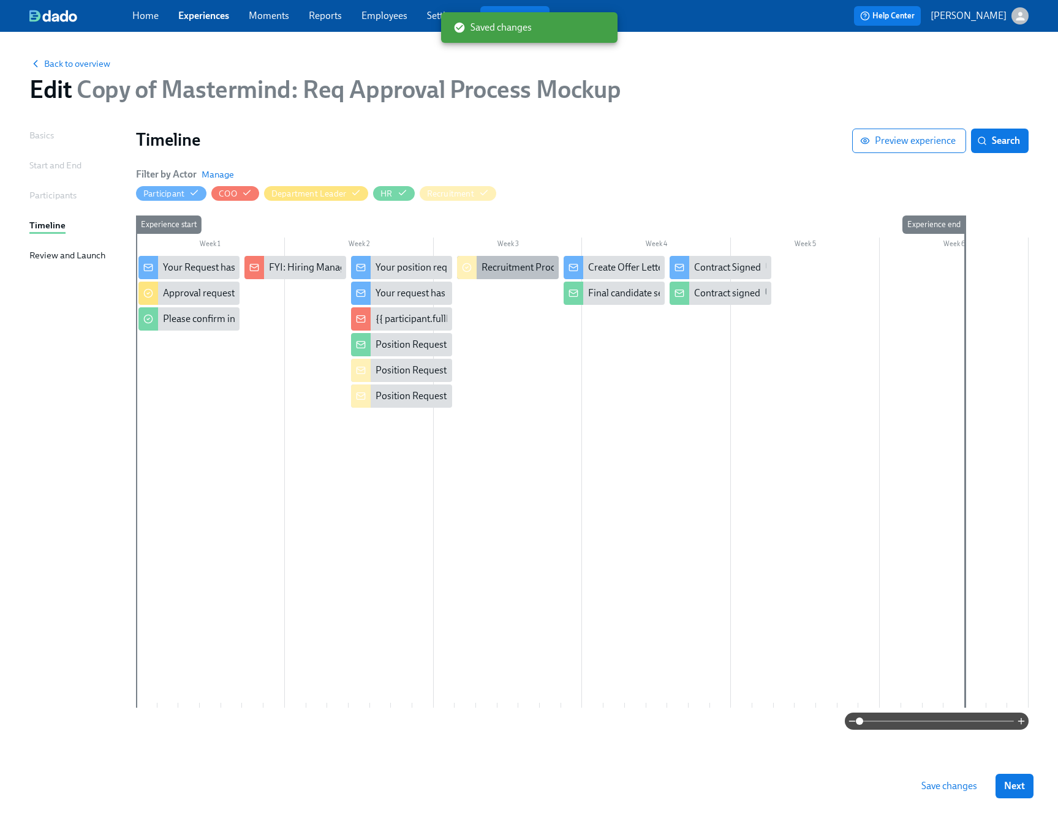
click at [518, 267] on div "Recruitment Process" at bounding box center [524, 267] width 87 height 13
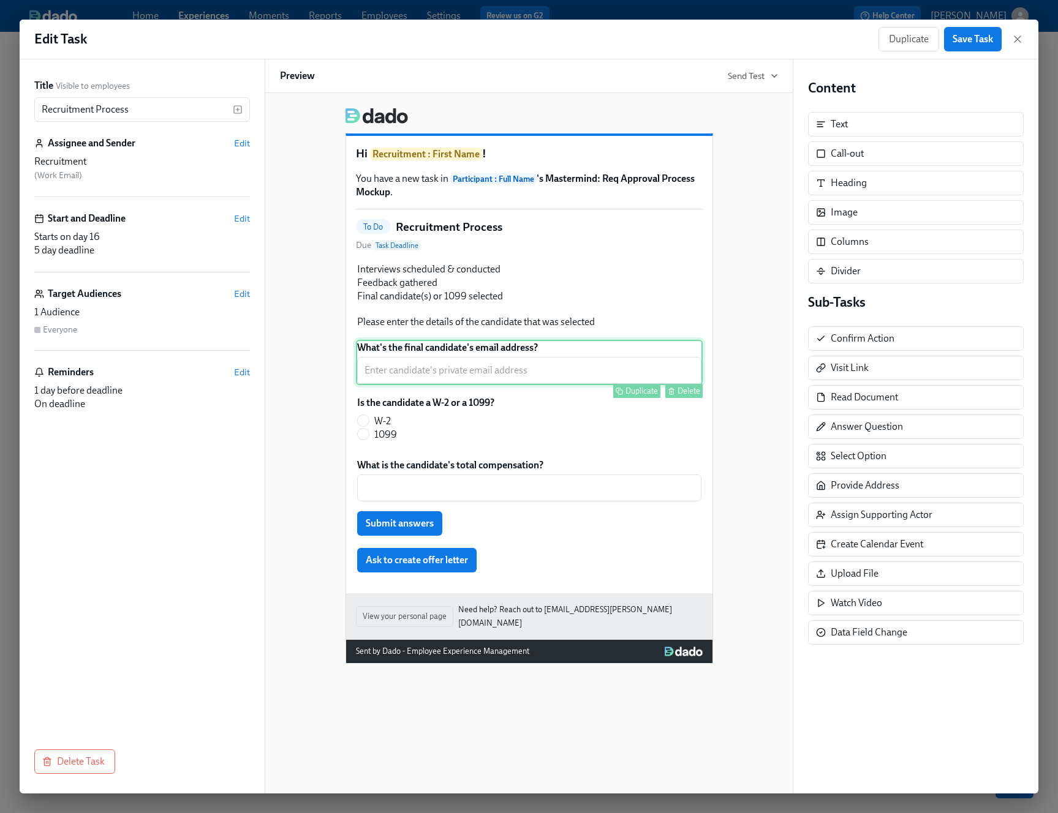
click at [529, 398] on div "Duplicate Delete" at bounding box center [530, 391] width 344 height 14
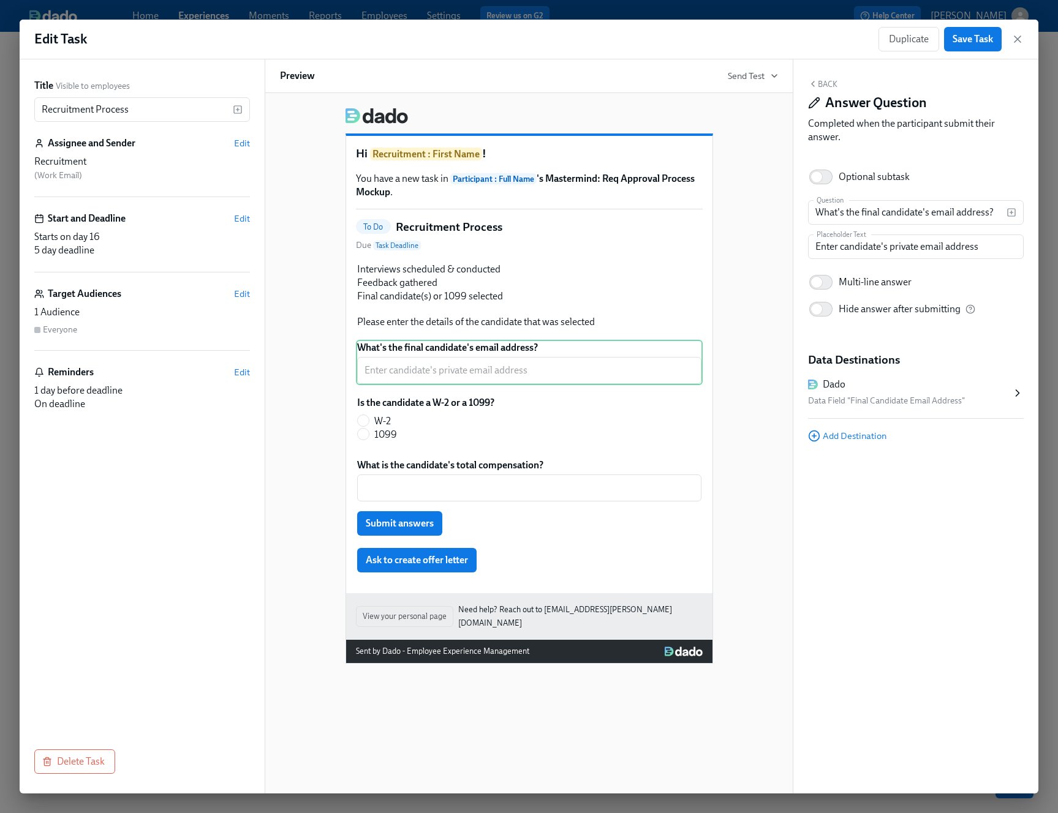
click at [813, 88] on icon "button" at bounding box center [813, 84] width 10 height 10
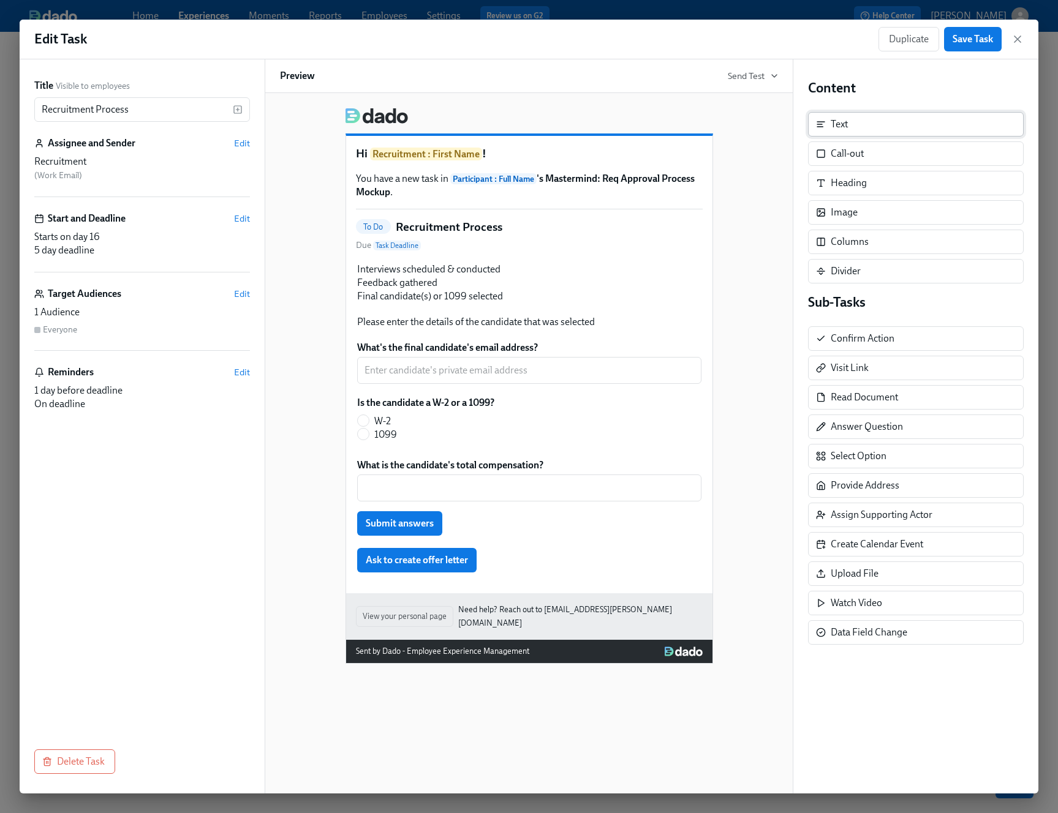
click at [894, 122] on div "Text" at bounding box center [916, 124] width 216 height 24
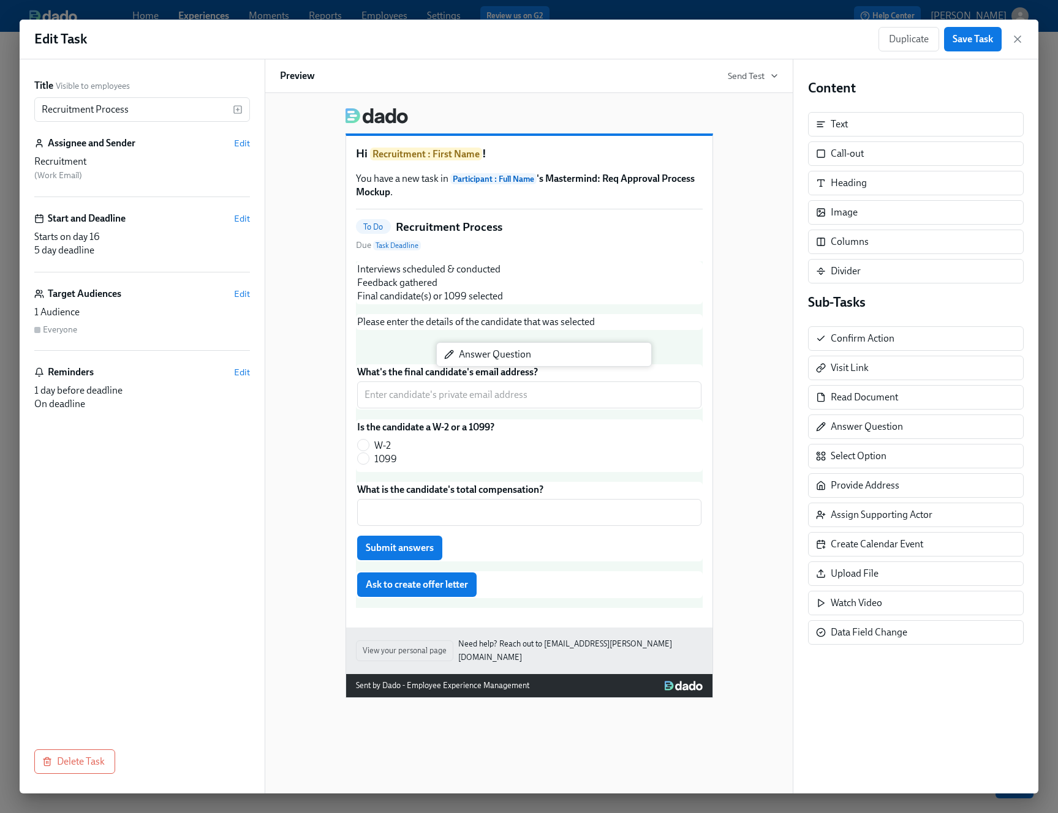
drag, startPoint x: 841, startPoint y: 425, endPoint x: 466, endPoint y: 353, distance: 381.7
click at [466, 353] on div "Title Visible to employees Recruitment Process ​ Assignee and Sender Edit Recru…" at bounding box center [529, 426] width 1018 height 734
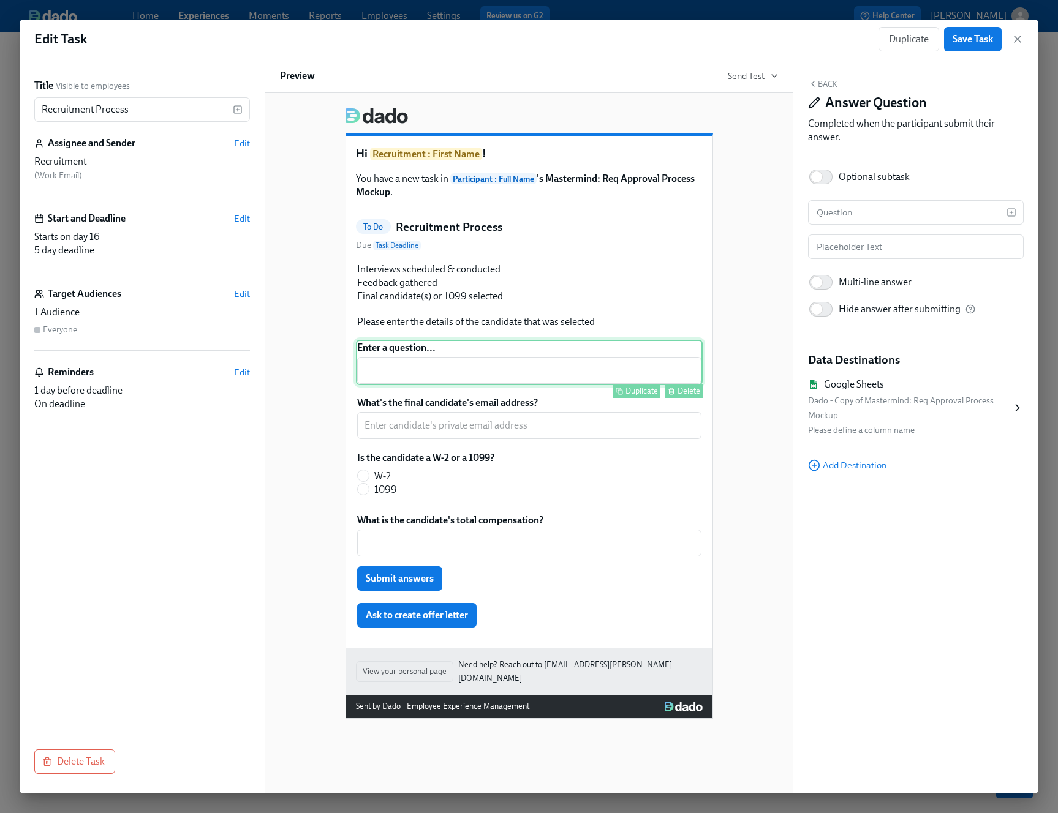
click at [460, 368] on div "Enter a question... ​ Duplicate Delete" at bounding box center [529, 362] width 347 height 45
click at [856, 209] on input "text" at bounding box center [907, 212] width 198 height 24
type input "What's the candidate's legal name?"
click at [763, 354] on div "Hi Recruitment : First Name ! You have a new task in Participant : Full Name 's…" at bounding box center [529, 408] width 498 height 621
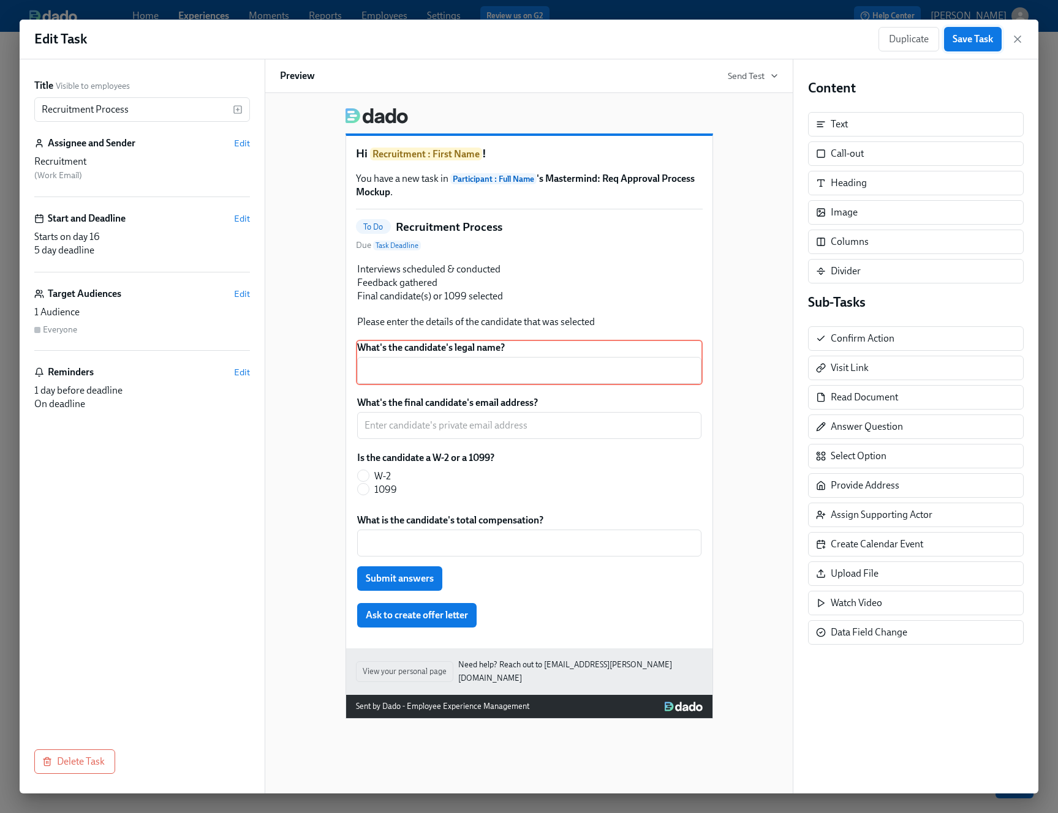
click at [969, 49] on button "Save Task" at bounding box center [973, 39] width 58 height 24
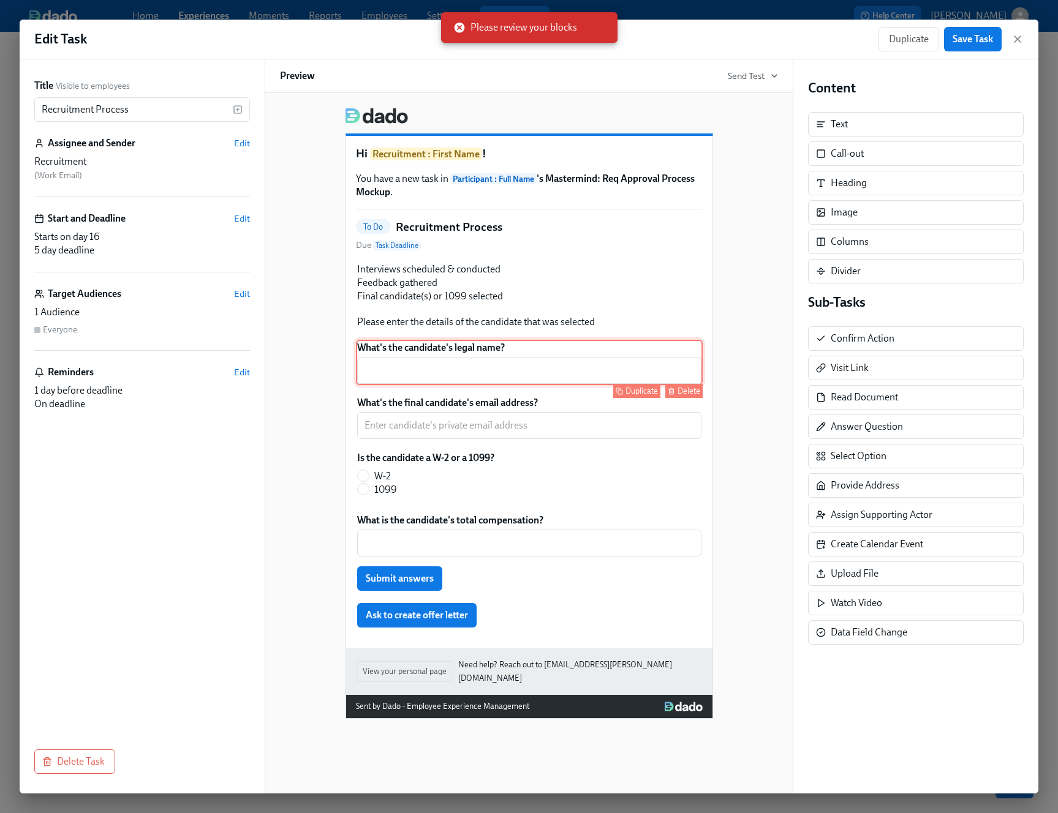
click at [592, 366] on div "What's the candidate's legal name? ​ Duplicate Delete" at bounding box center [529, 362] width 347 height 45
